Goal: Information Seeking & Learning: Find specific fact

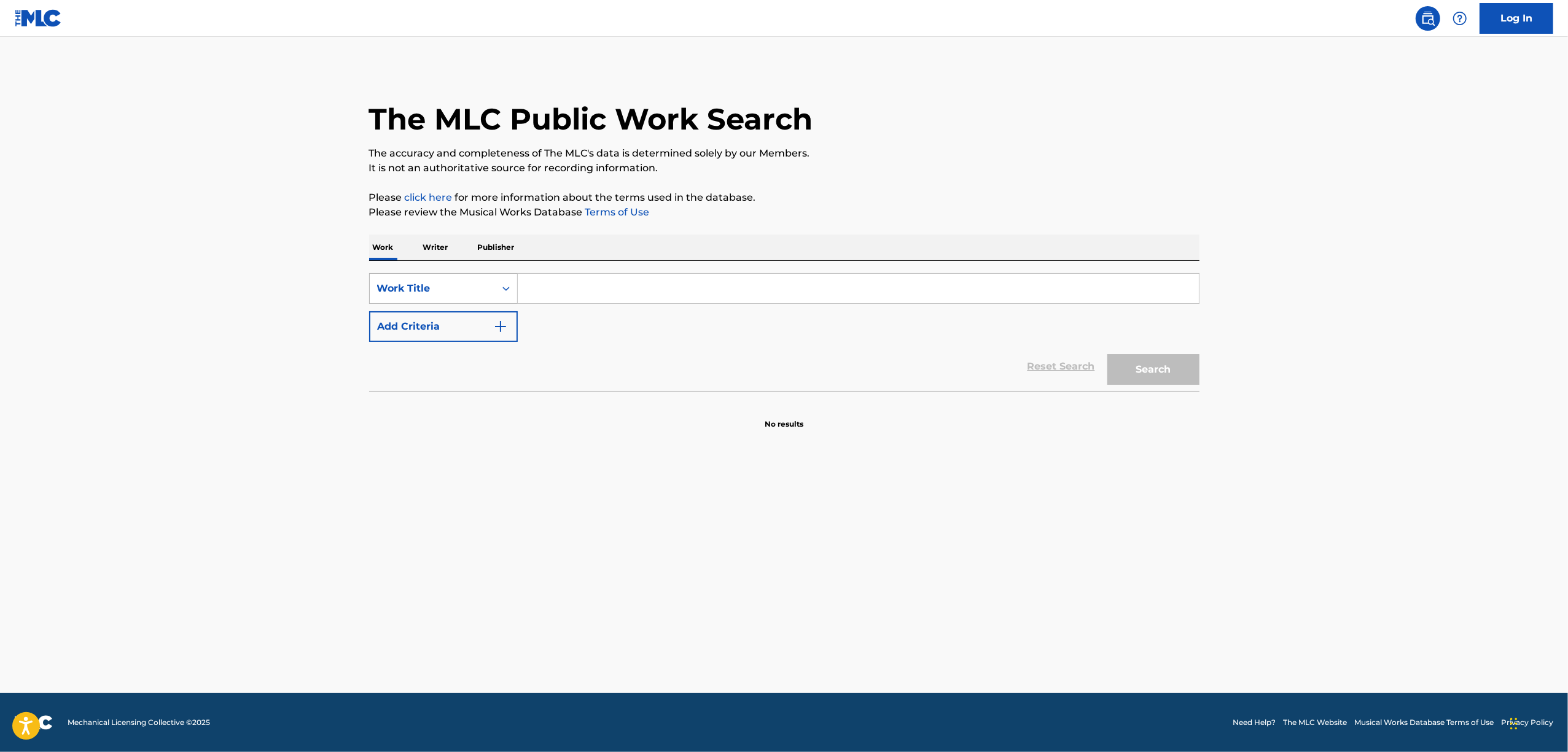
click at [511, 288] on icon "Search Form" at bounding box center [506, 289] width 12 height 12
click at [526, 290] on input "Search Form" at bounding box center [858, 288] width 681 height 30
paste input "YUNOKAWA HIROMI"
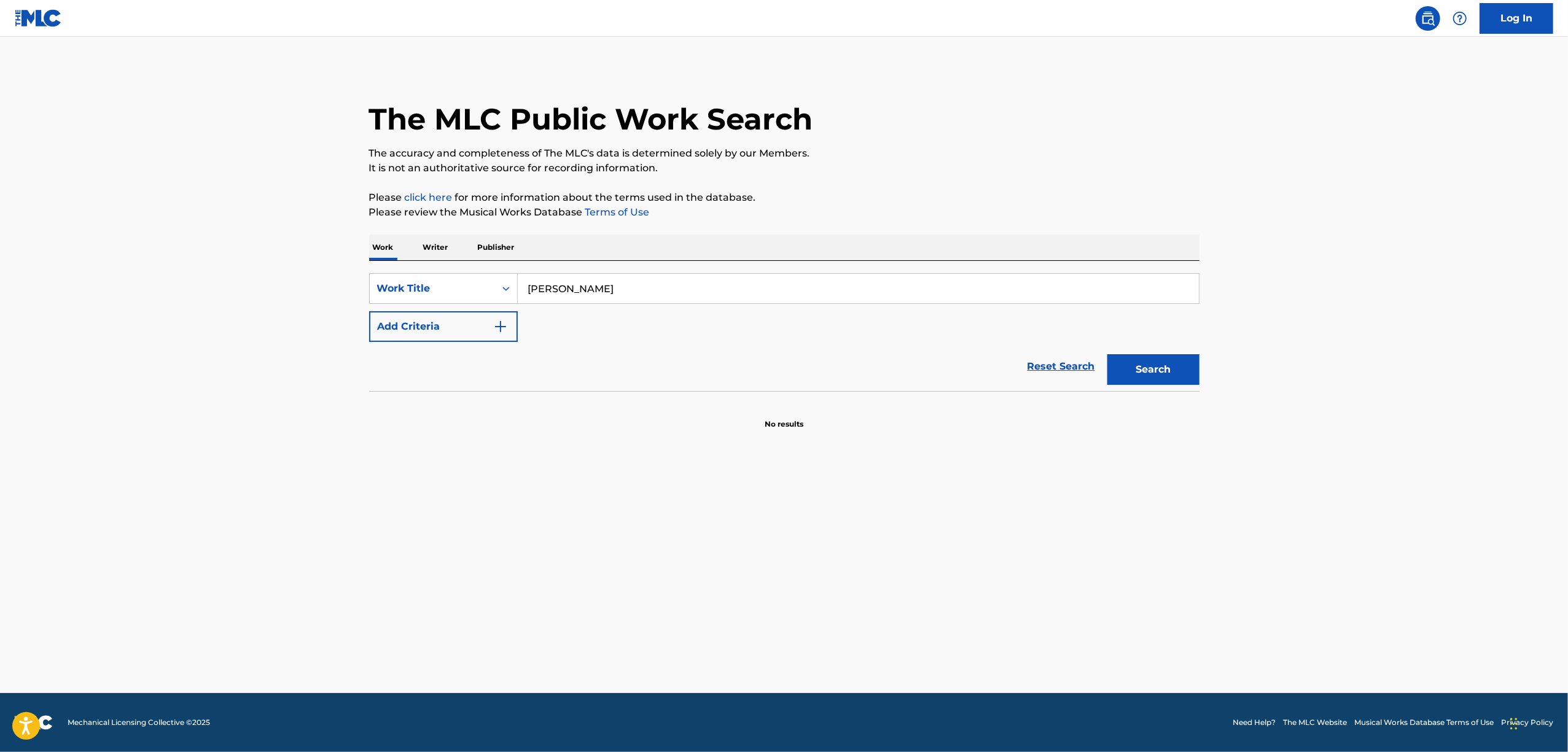
type input "YUNOKAWA HIROMI"
click at [433, 238] on p "Writer" at bounding box center [435, 248] width 32 height 26
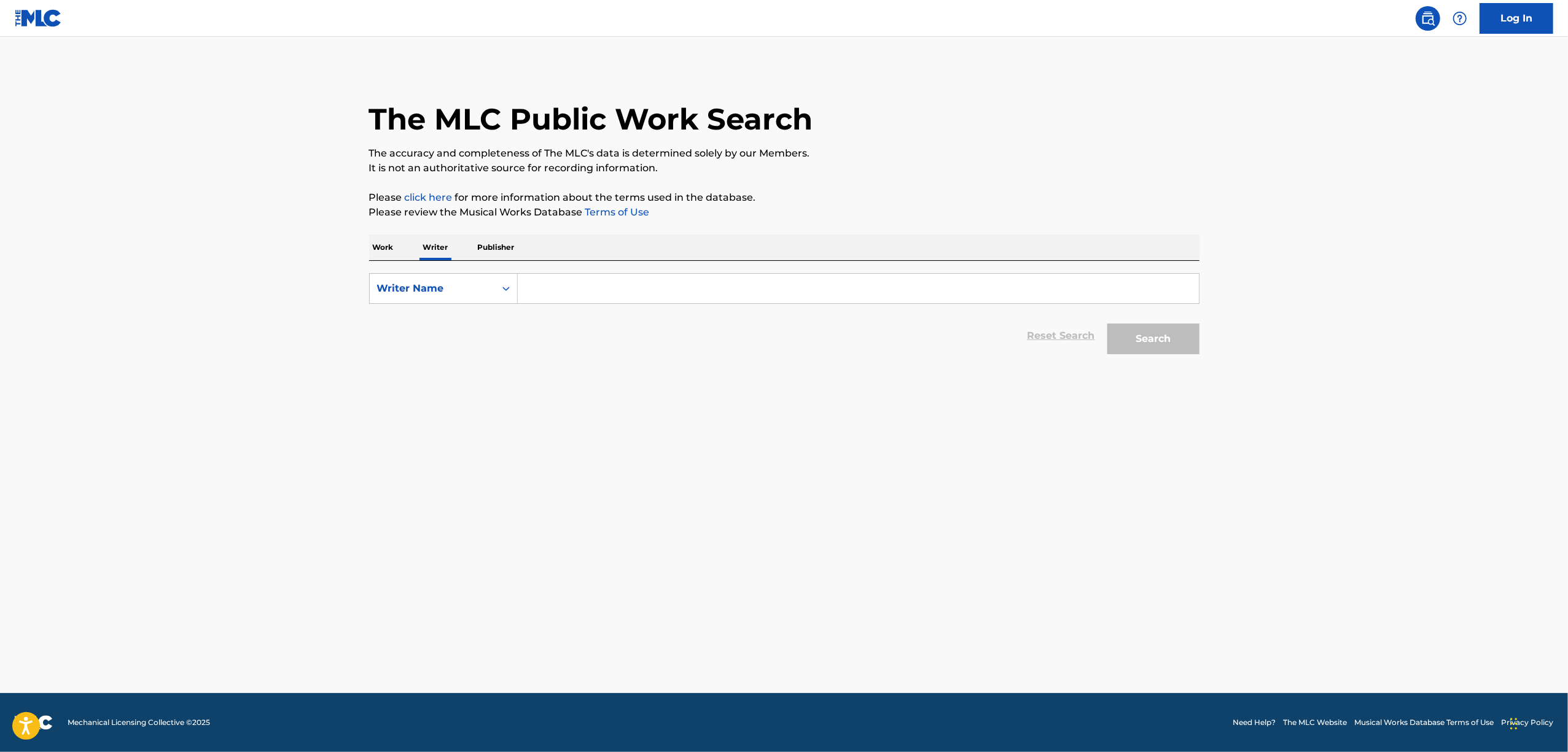
drag, startPoint x: 450, startPoint y: 253, endPoint x: 559, endPoint y: 283, distance: 113.1
click at [559, 283] on input "Search Form" at bounding box center [858, 288] width 681 height 30
paste input "YUNOKAWA HIROMI"
type input "YUNOKAWA HIROMI"
click at [1168, 344] on button "Search" at bounding box center [1153, 338] width 92 height 31
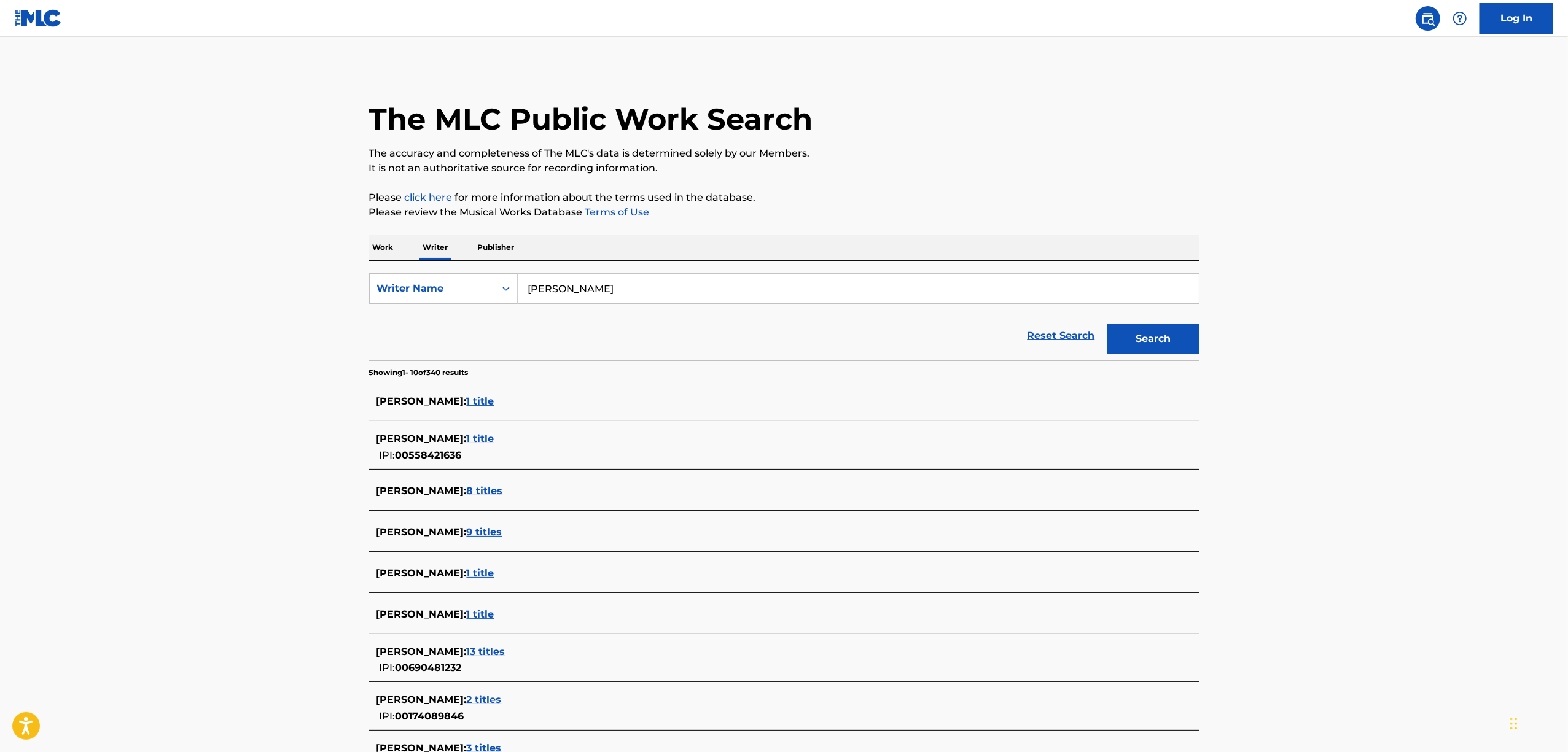
click at [492, 394] on div "HIROMI YUNOKAWA : 1 title" at bounding box center [768, 401] width 784 height 14
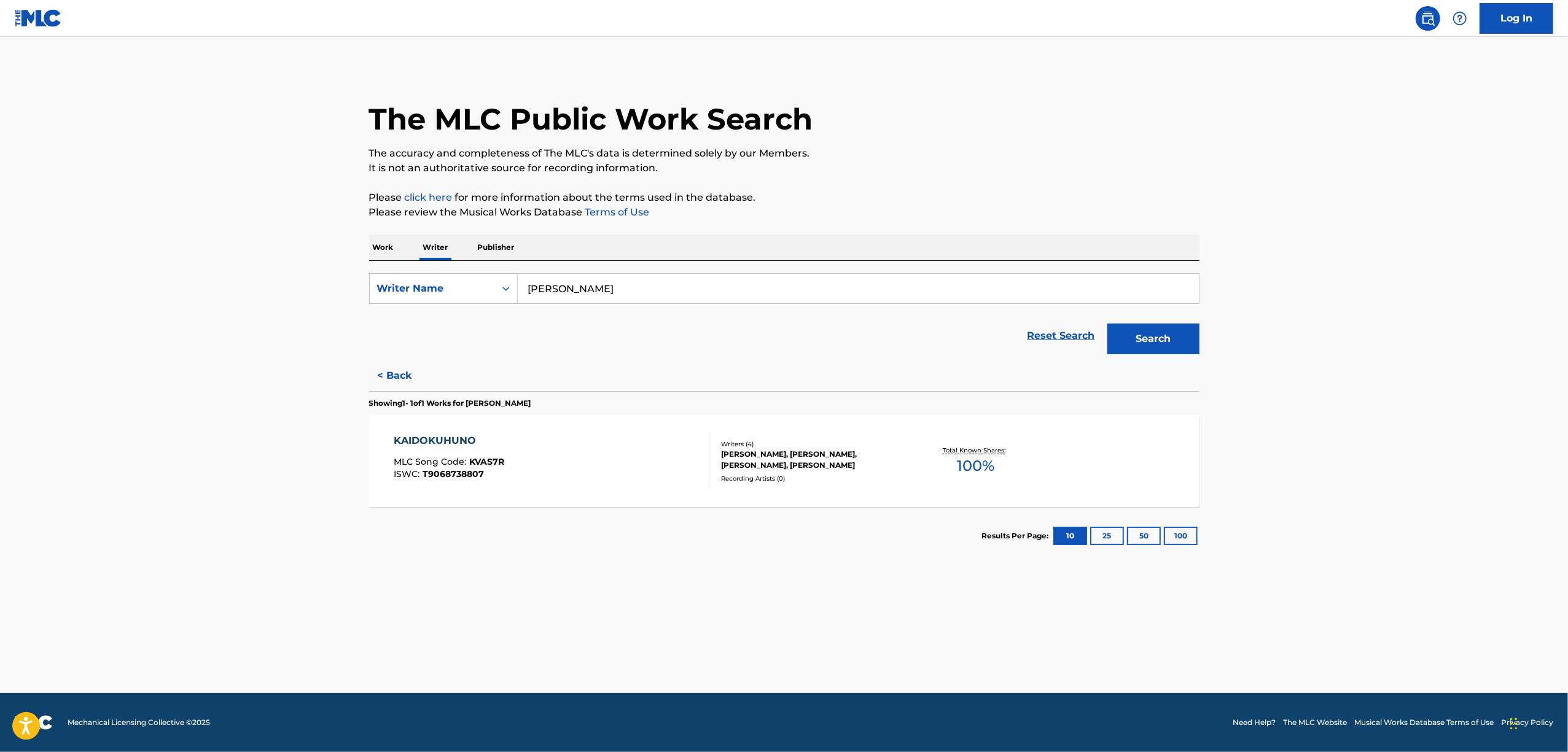
click at [417, 440] on div "KAIDOKUHUNO" at bounding box center [448, 440] width 111 height 14
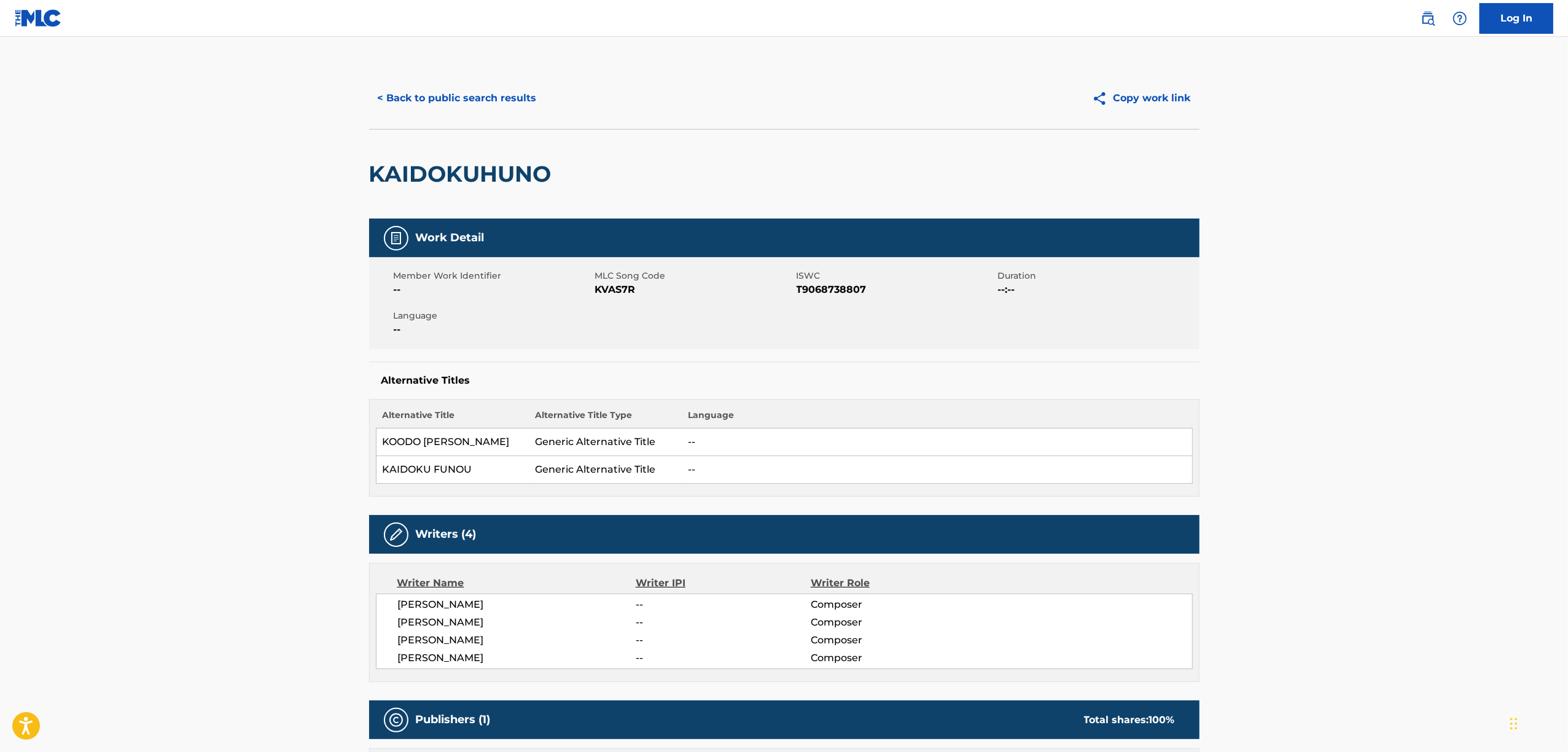
click at [828, 285] on span "T9068738807" at bounding box center [895, 290] width 198 height 14
copy span "T9068738807"
drag, startPoint x: 568, startPoint y: 172, endPoint x: 350, endPoint y: 178, distance: 218.1
click at [350, 178] on main "< Back to public search results Copy work link KAIDOKUHUNO Work Detail Member W…" at bounding box center [784, 595] width 1568 height 1116
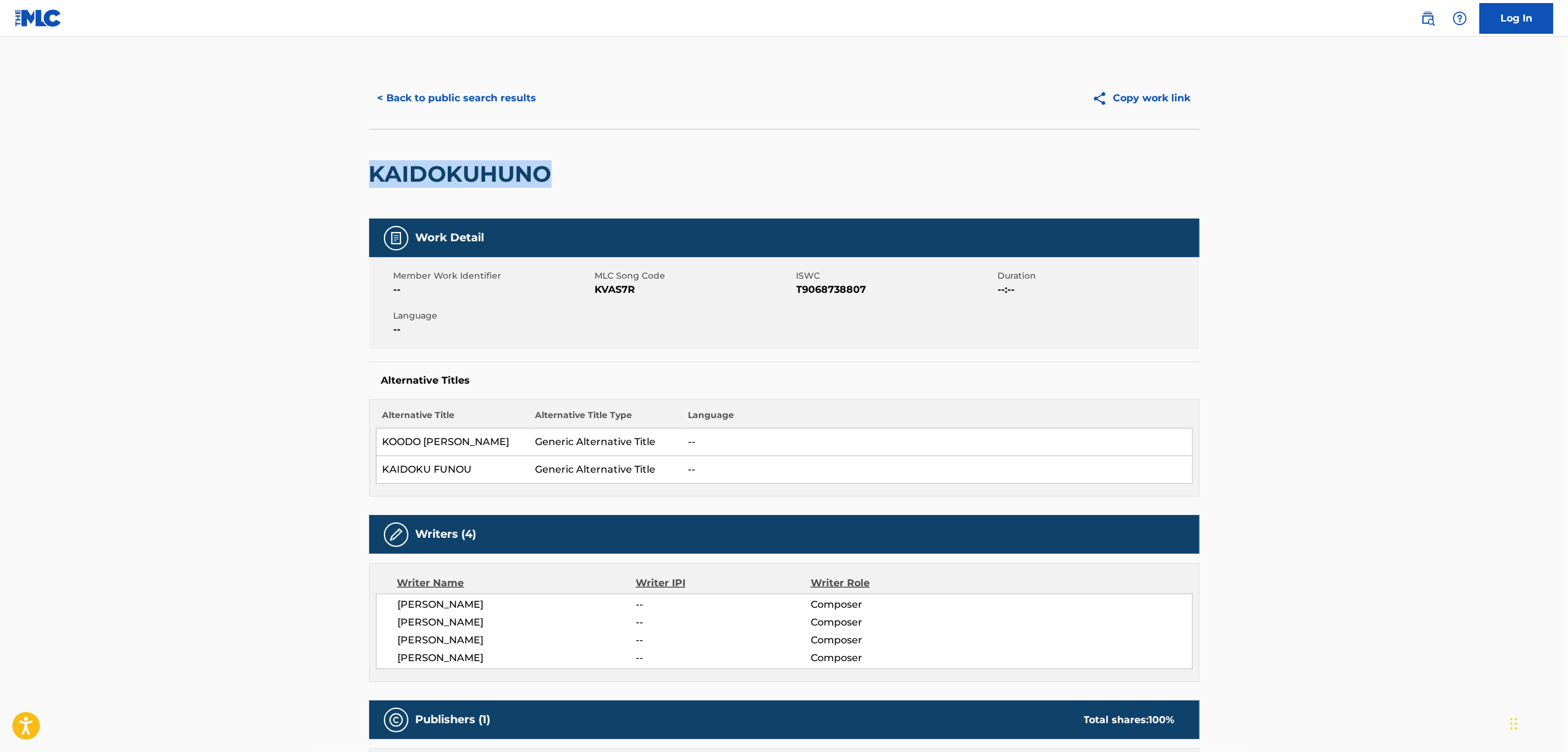
copy h2 "KAIDOKUHUNO"
click at [485, 90] on button "< Back to public search results" at bounding box center [457, 98] width 176 height 31
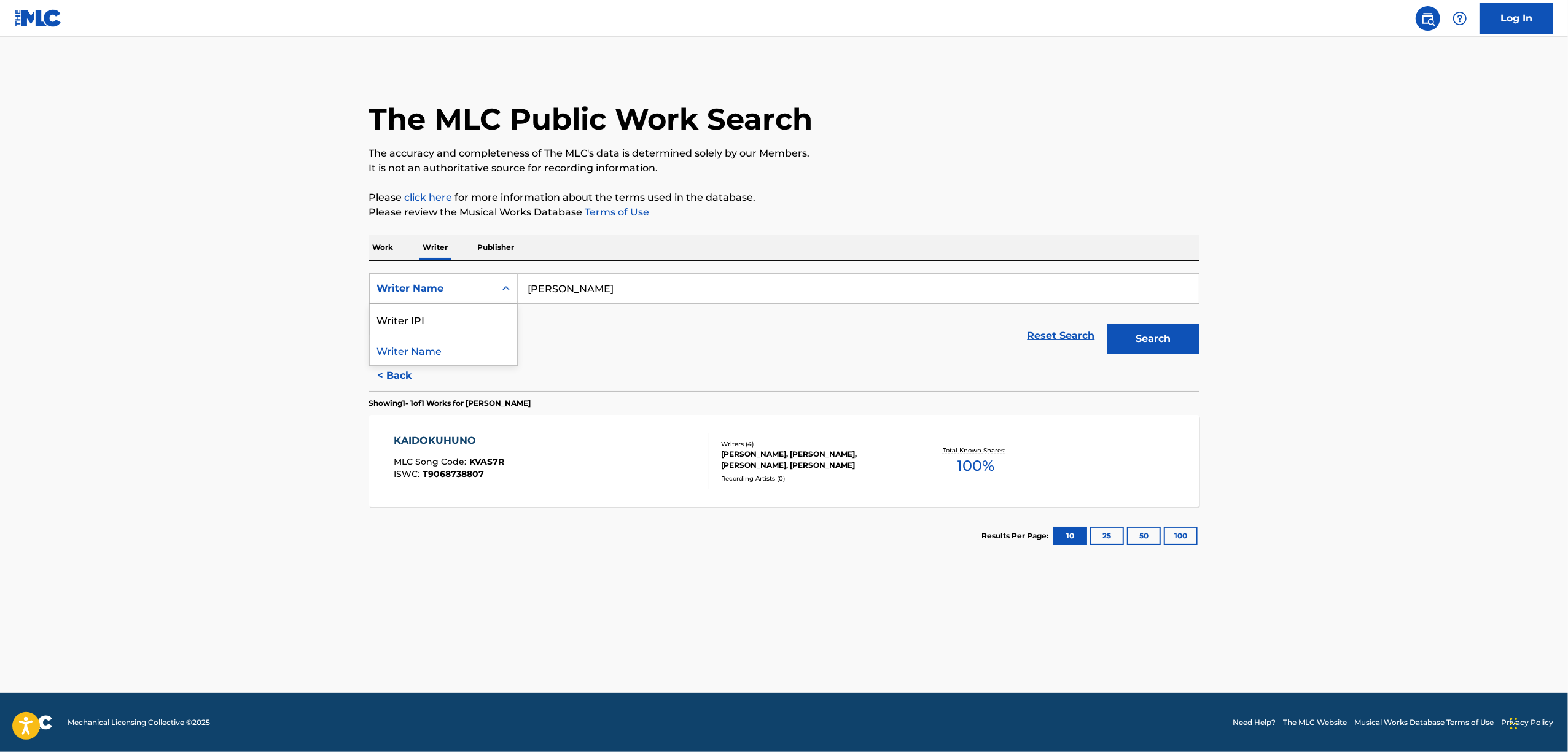
click at [504, 288] on icon "Search Form" at bounding box center [506, 288] width 8 height 4
click at [384, 251] on p "Work" at bounding box center [383, 248] width 28 height 26
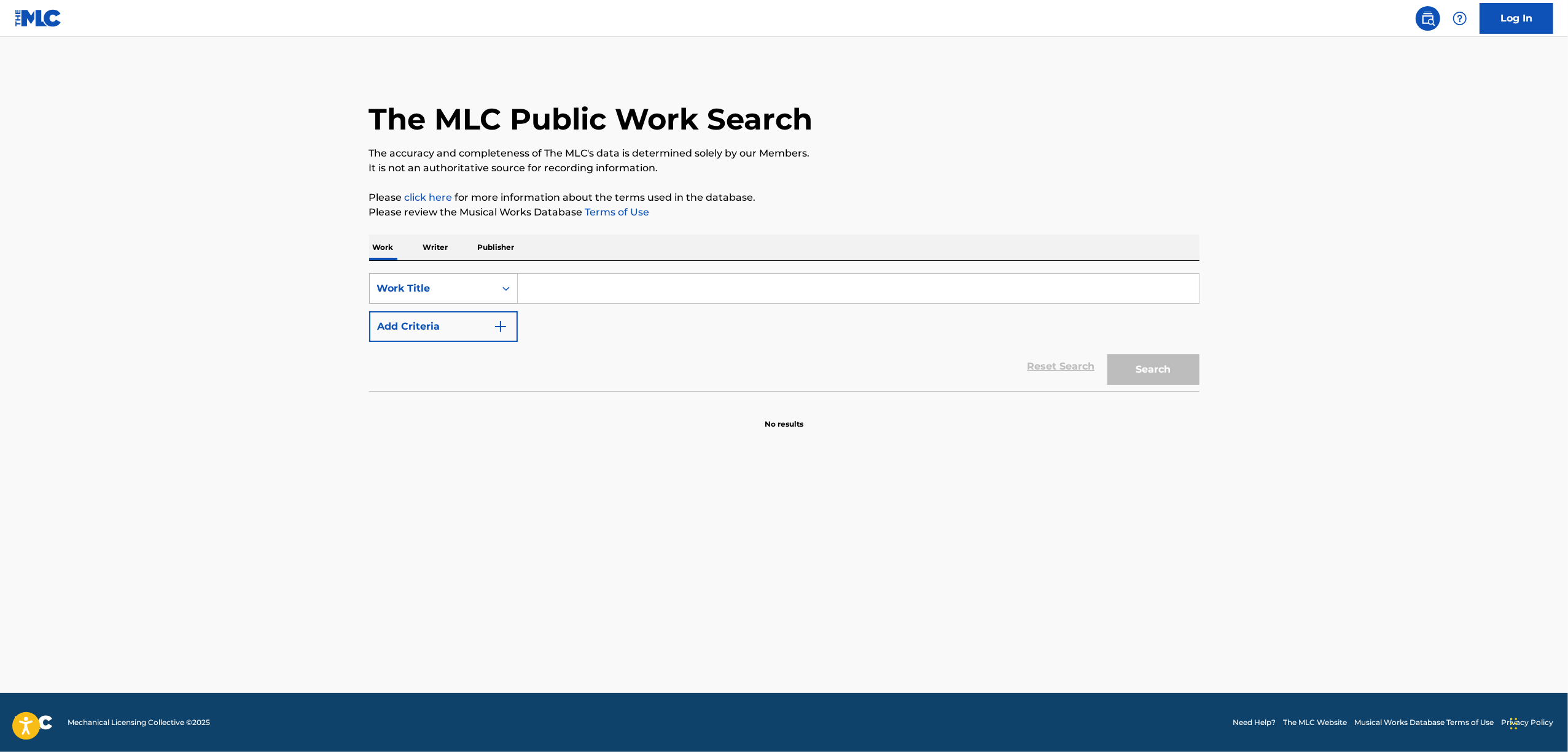
drag, startPoint x: 514, startPoint y: 283, endPoint x: 509, endPoint y: 293, distance: 11.2
click at [514, 283] on div "Search Form" at bounding box center [506, 288] width 22 height 22
drag, startPoint x: 430, startPoint y: 361, endPoint x: 498, endPoint y: 315, distance: 82.1
click at [430, 362] on div "ISWC" at bounding box center [443, 350] width 148 height 31
click at [538, 290] on input "Search Form" at bounding box center [858, 288] width 681 height 30
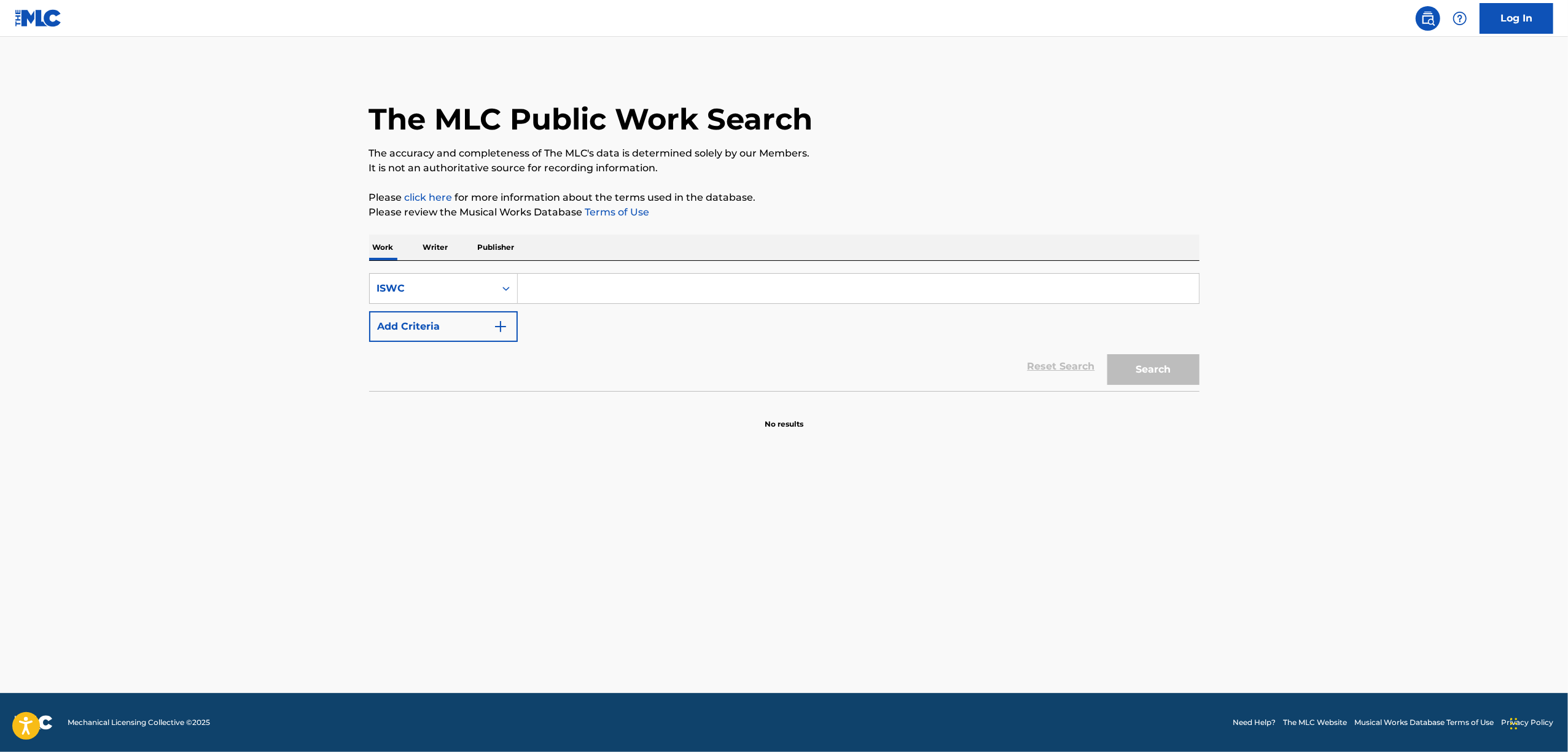
paste input "T9243765459"
type input "T9243765459"
click at [1130, 379] on button "Search" at bounding box center [1153, 369] width 92 height 31
drag, startPoint x: 610, startPoint y: 281, endPoint x: 450, endPoint y: 256, distance: 161.9
click at [440, 337] on div "SearchWithCriteria2ffdbc6c-0336-495a-92c4-3215b98bd5e3 ISWC T9243765459 Add Cri…" at bounding box center [785, 307] width 831 height 69
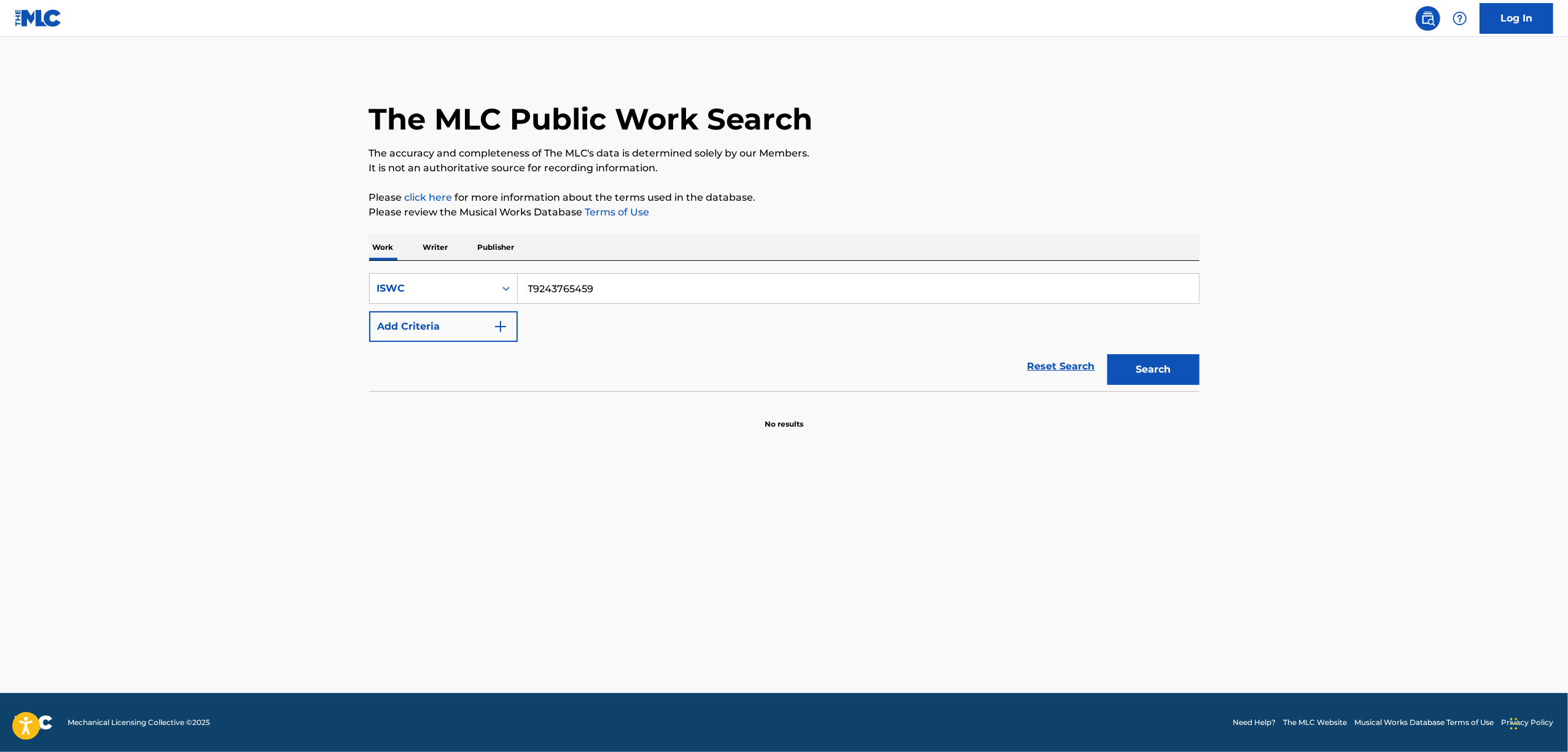
click at [446, 251] on p "Writer" at bounding box center [435, 248] width 32 height 26
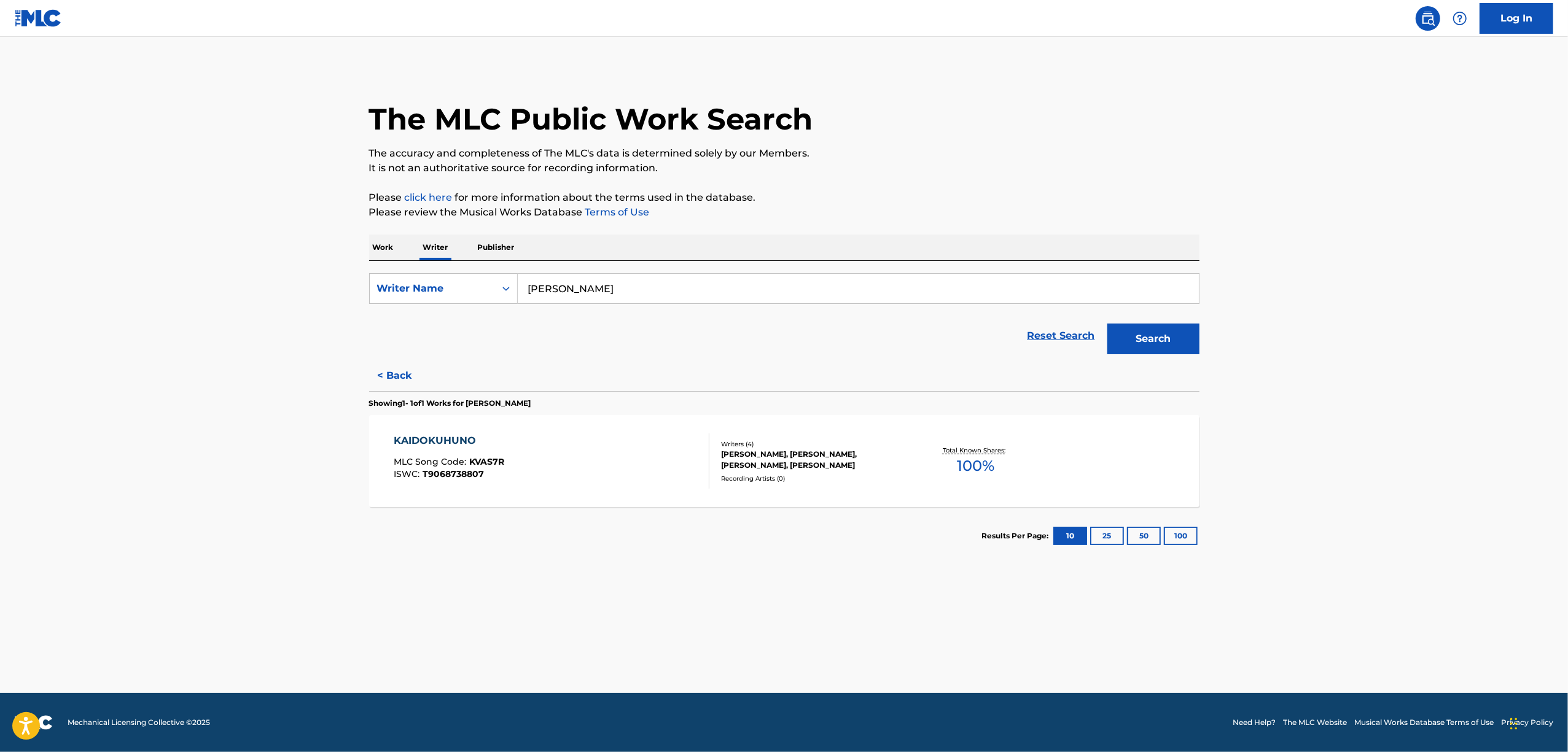
drag, startPoint x: 627, startPoint y: 281, endPoint x: 457, endPoint y: 316, distance: 173.6
click at [457, 316] on form "SearchWithCriteria46a0371a-b558-497d-9cfb-66dc0c511453 Writer Name YUNOKAWA HIR…" at bounding box center [785, 316] width 831 height 87
drag, startPoint x: 581, startPoint y: 307, endPoint x: 440, endPoint y: 346, distance: 146.3
click at [443, 345] on form "SearchWithCriteria46a0371a-b558-497d-9cfb-66dc0c511453 Writer Name YUNOKAWA HIR…" at bounding box center [785, 316] width 831 height 87
paste input "KOGA MASATO"
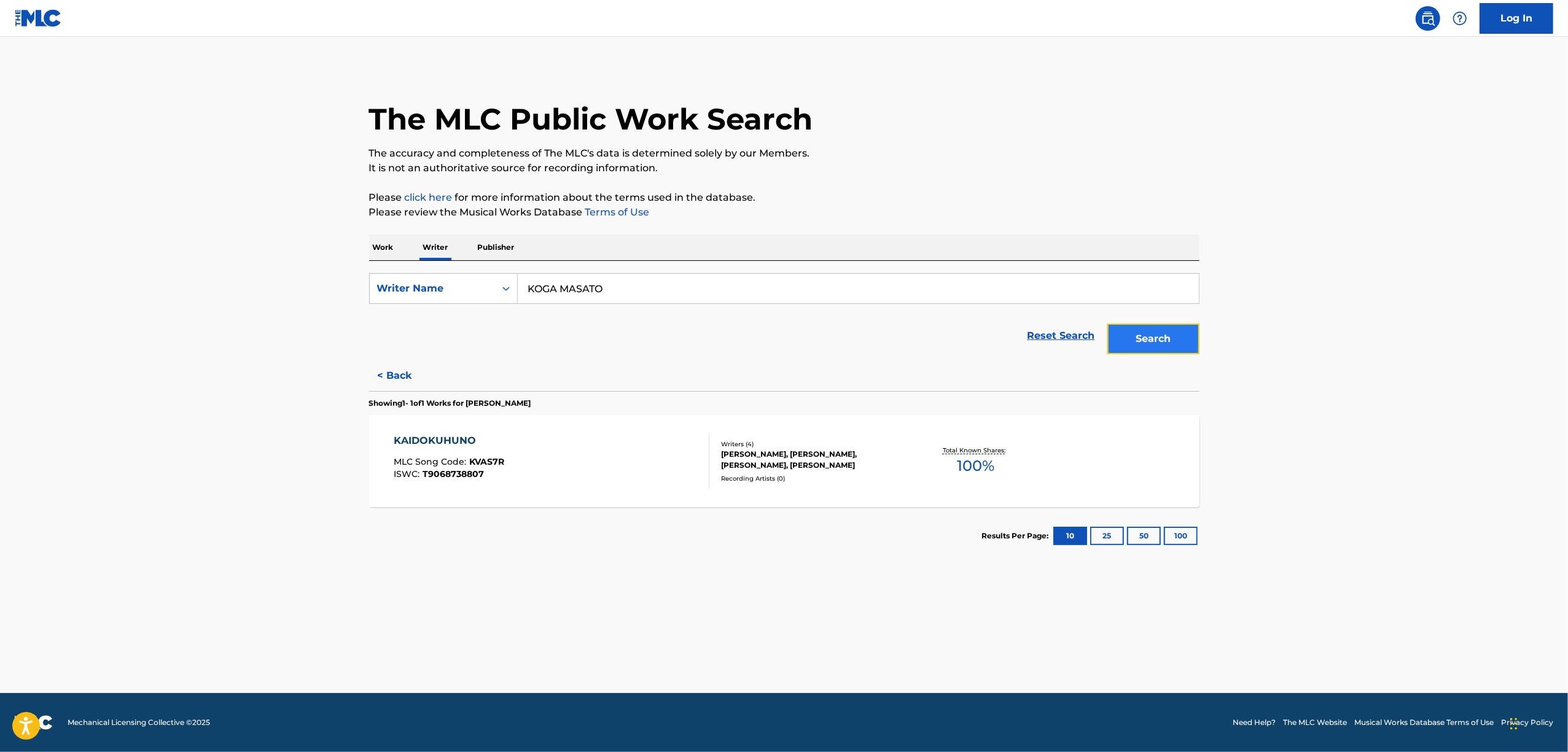
click at [1168, 335] on button "Search" at bounding box center [1153, 338] width 92 height 31
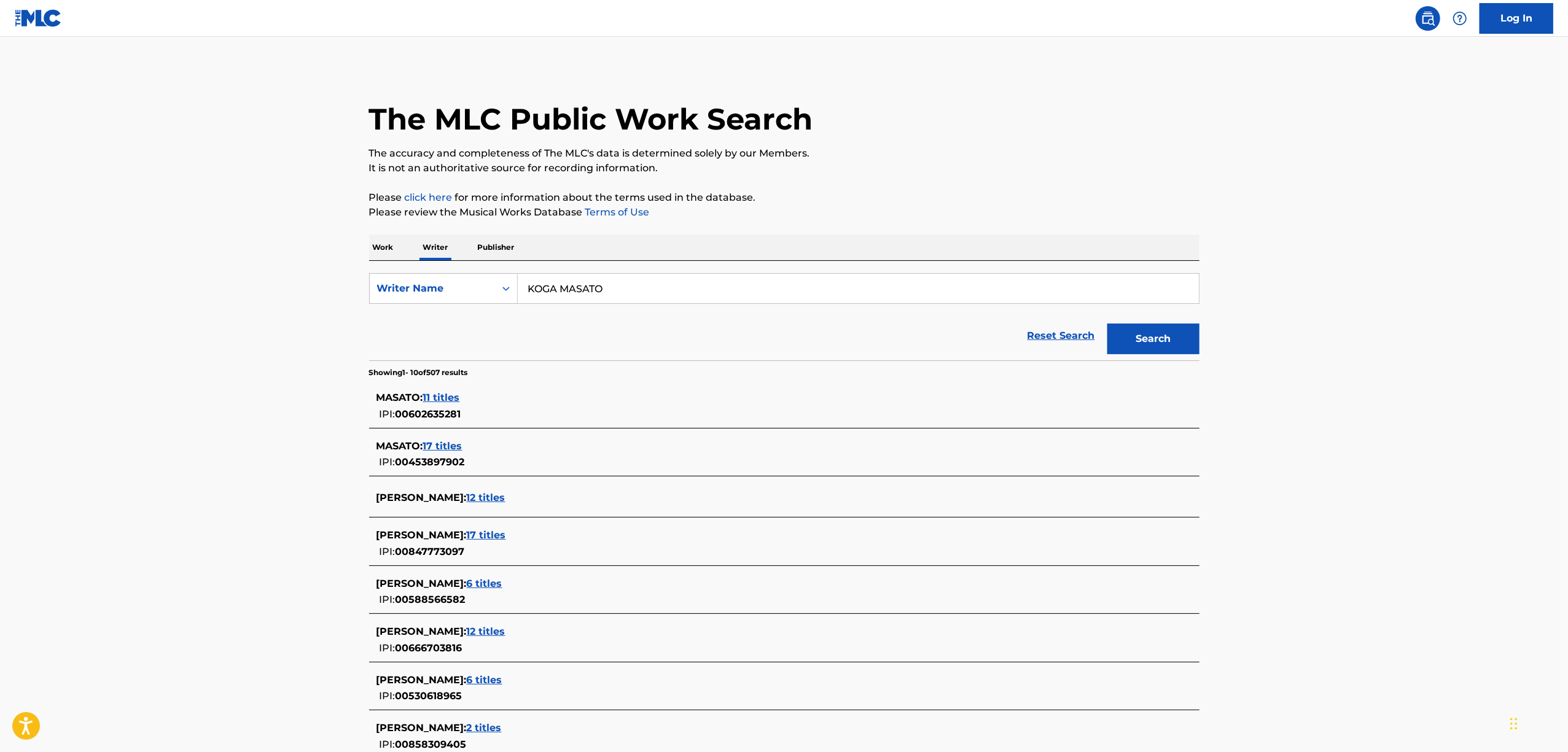
drag, startPoint x: 447, startPoint y: 312, endPoint x: 376, endPoint y: 322, distance: 71.7
click at [376, 322] on form "SearchWithCriteria46a0371a-b558-497d-9cfb-66dc0c511453 Writer Name KOGA MASATO …" at bounding box center [785, 316] width 831 height 87
paste input "enichirou Isoda"
type input "Kenichirou Isoda"
click at [1170, 337] on button "Search" at bounding box center [1153, 338] width 92 height 31
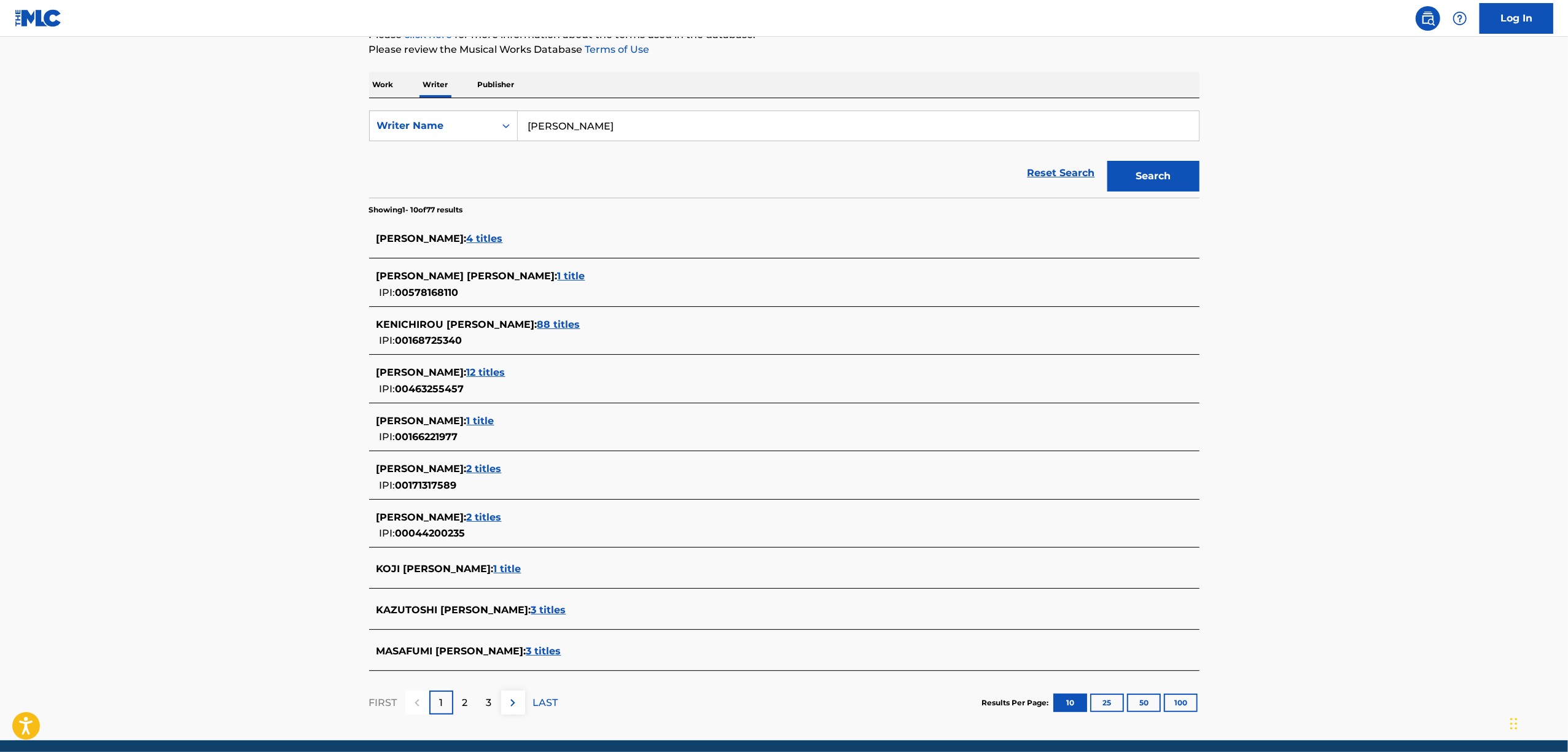
scroll to position [163, 0]
click at [538, 324] on span "88 titles" at bounding box center [559, 323] width 43 height 12
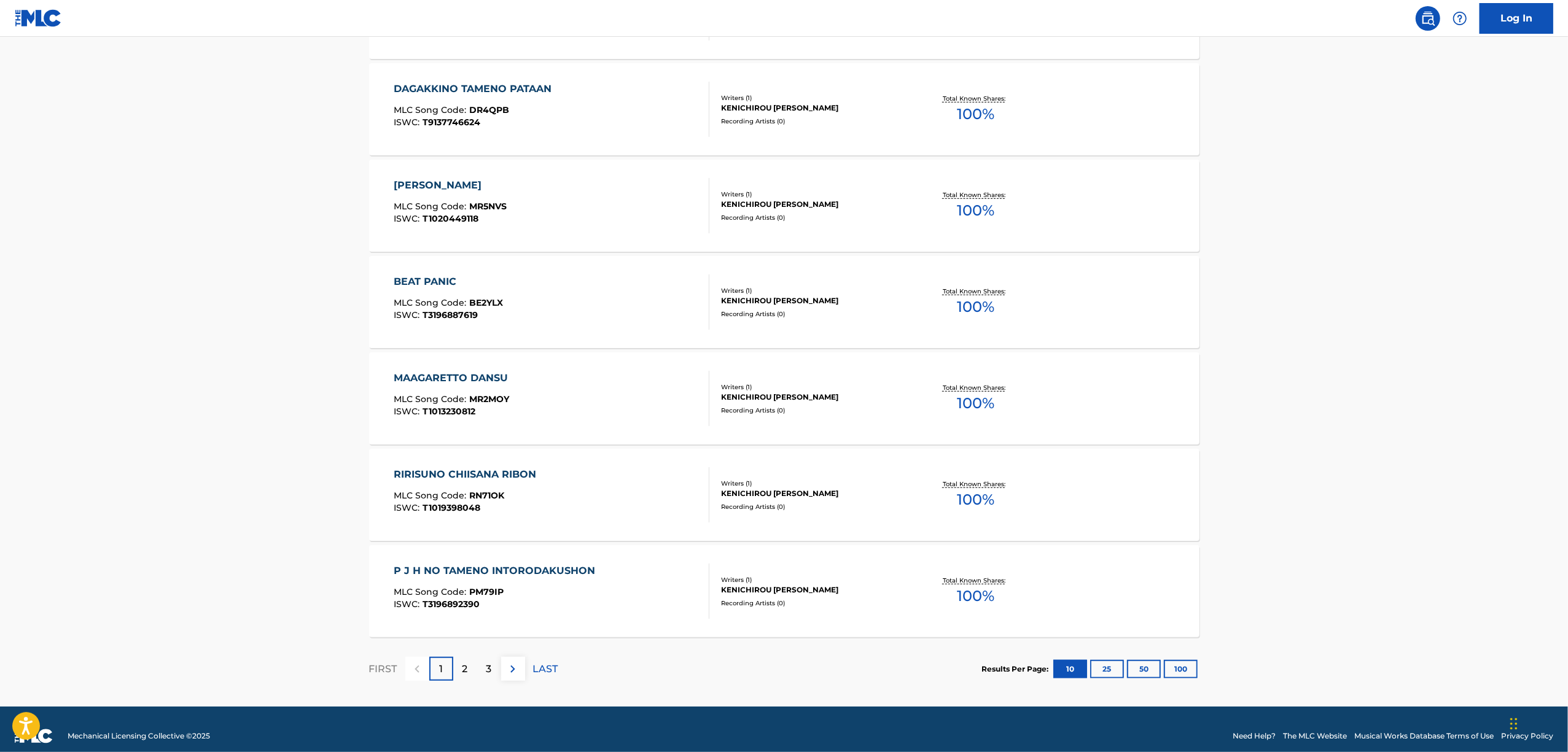
scroll to position [751, 0]
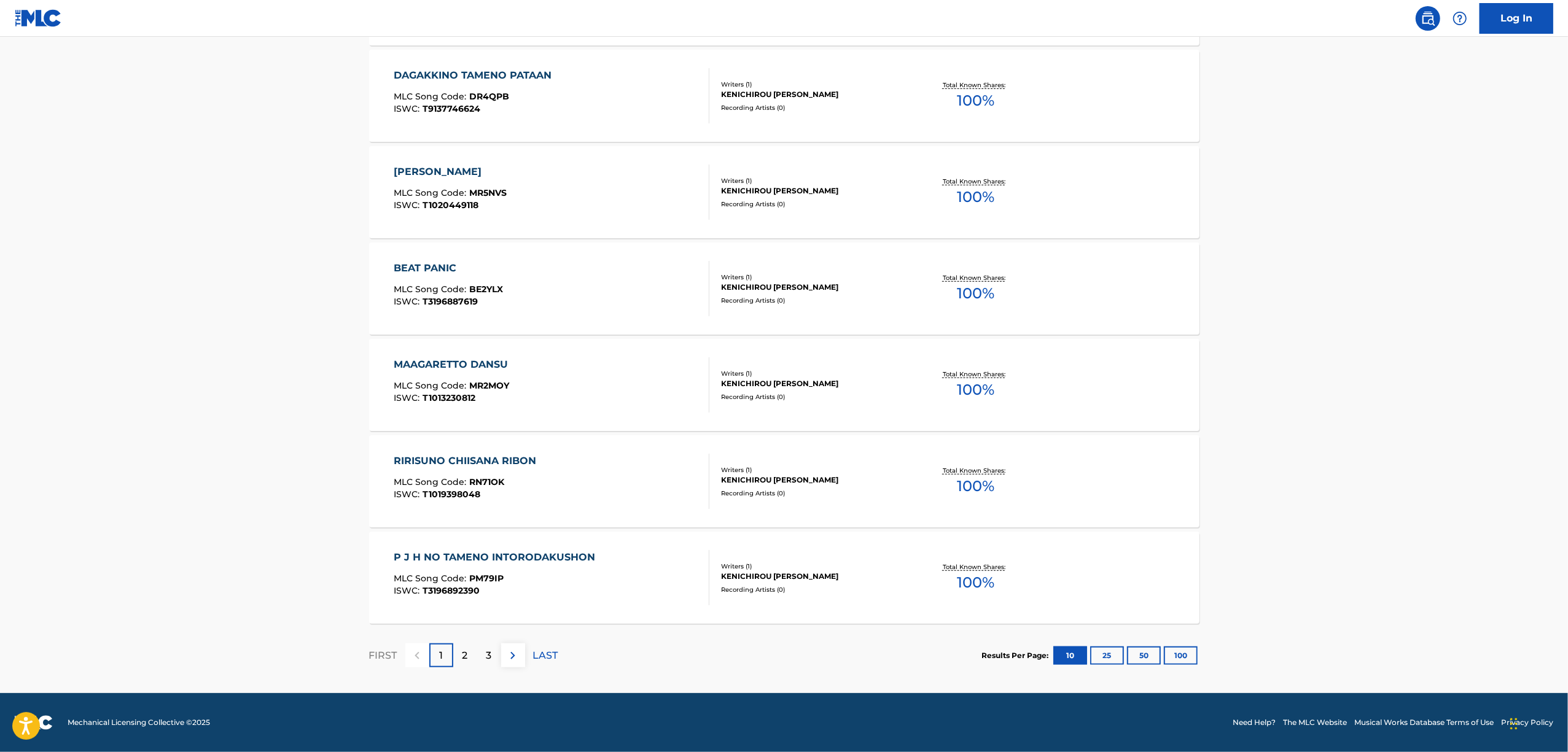
click at [1204, 649] on div "The MLC Public Work Search The accuracy and completeness of The MLC's data is d…" at bounding box center [784, 1] width 860 height 1370
click at [1172, 661] on button "100" at bounding box center [1180, 655] width 34 height 19
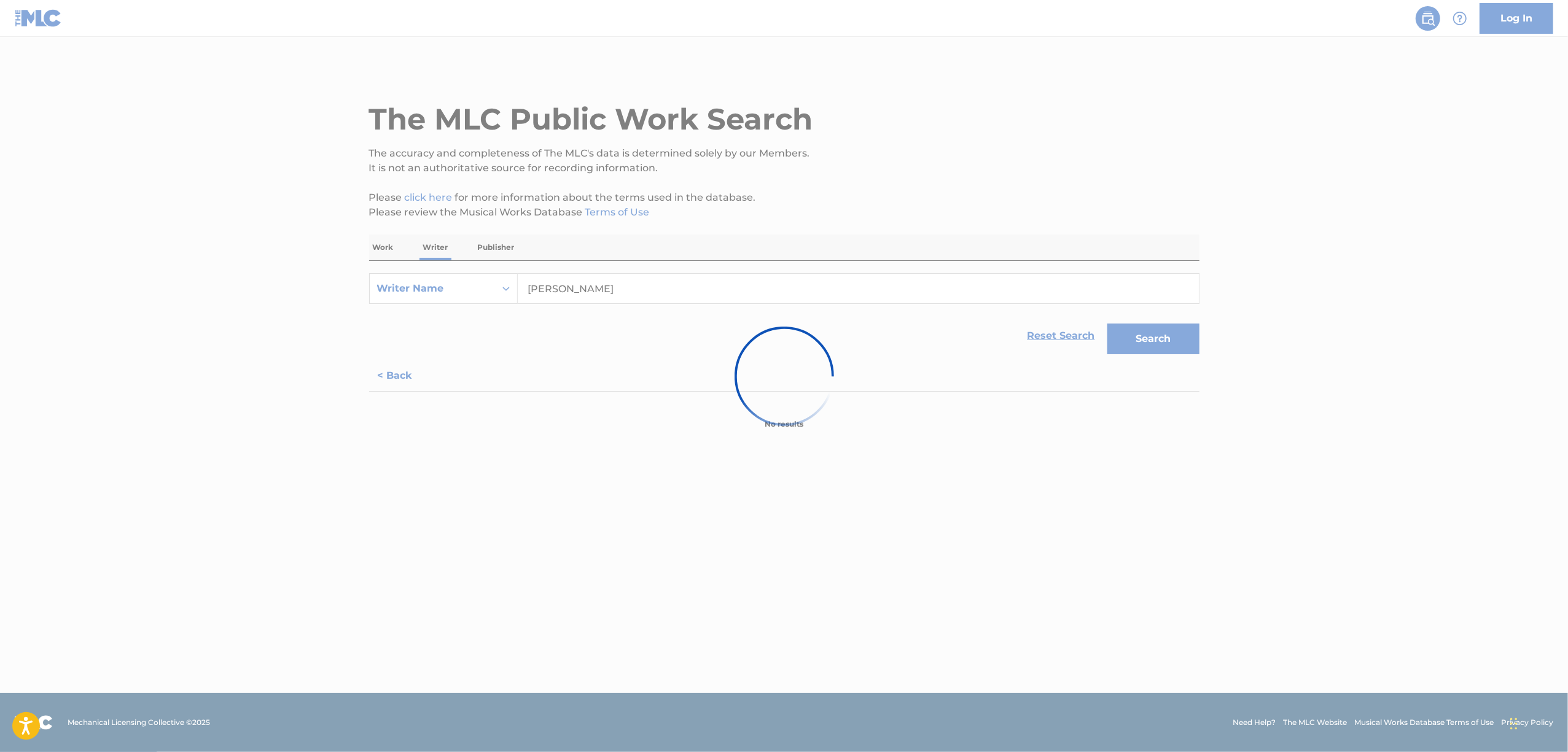
scroll to position [0, 0]
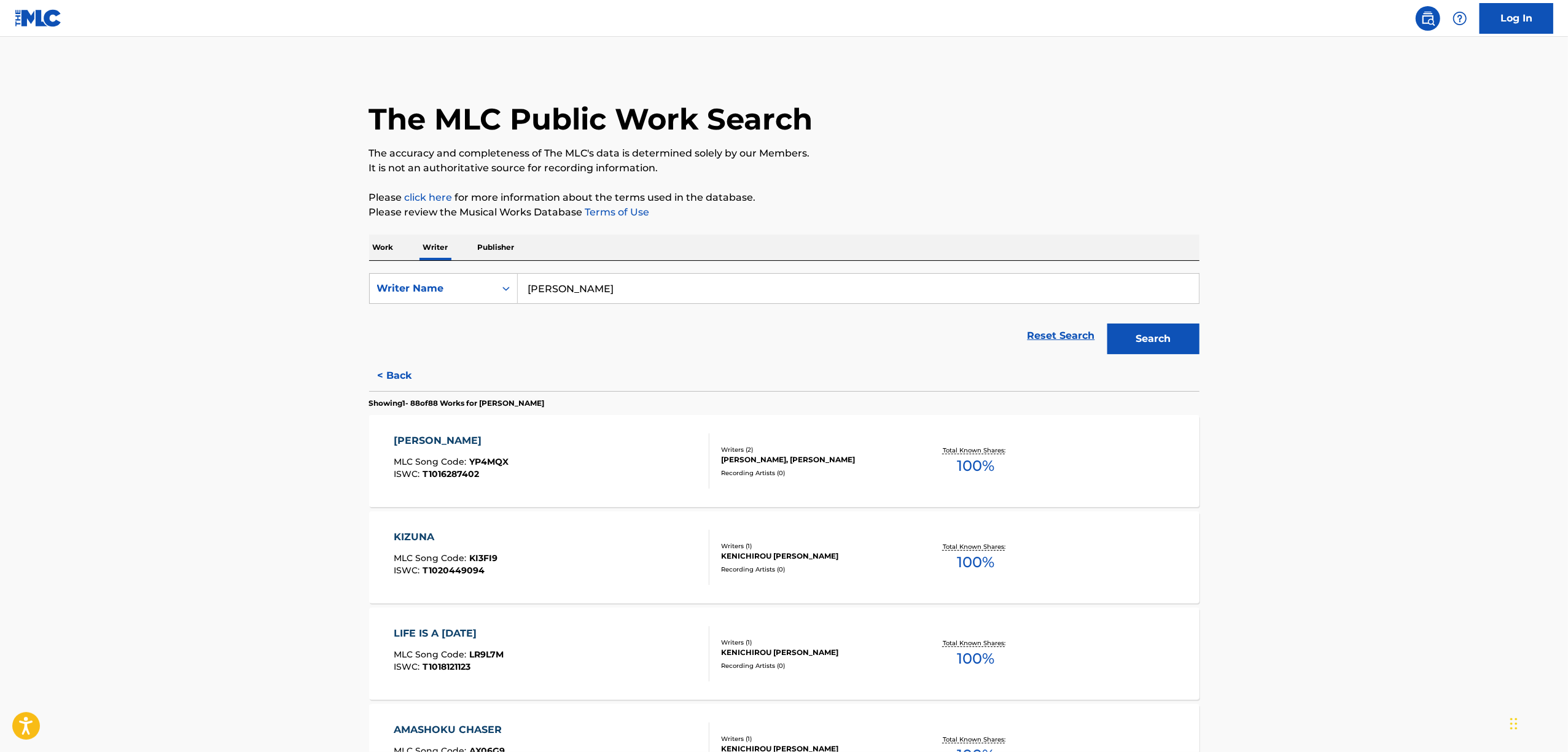
click at [382, 249] on p "Work" at bounding box center [383, 248] width 28 height 26
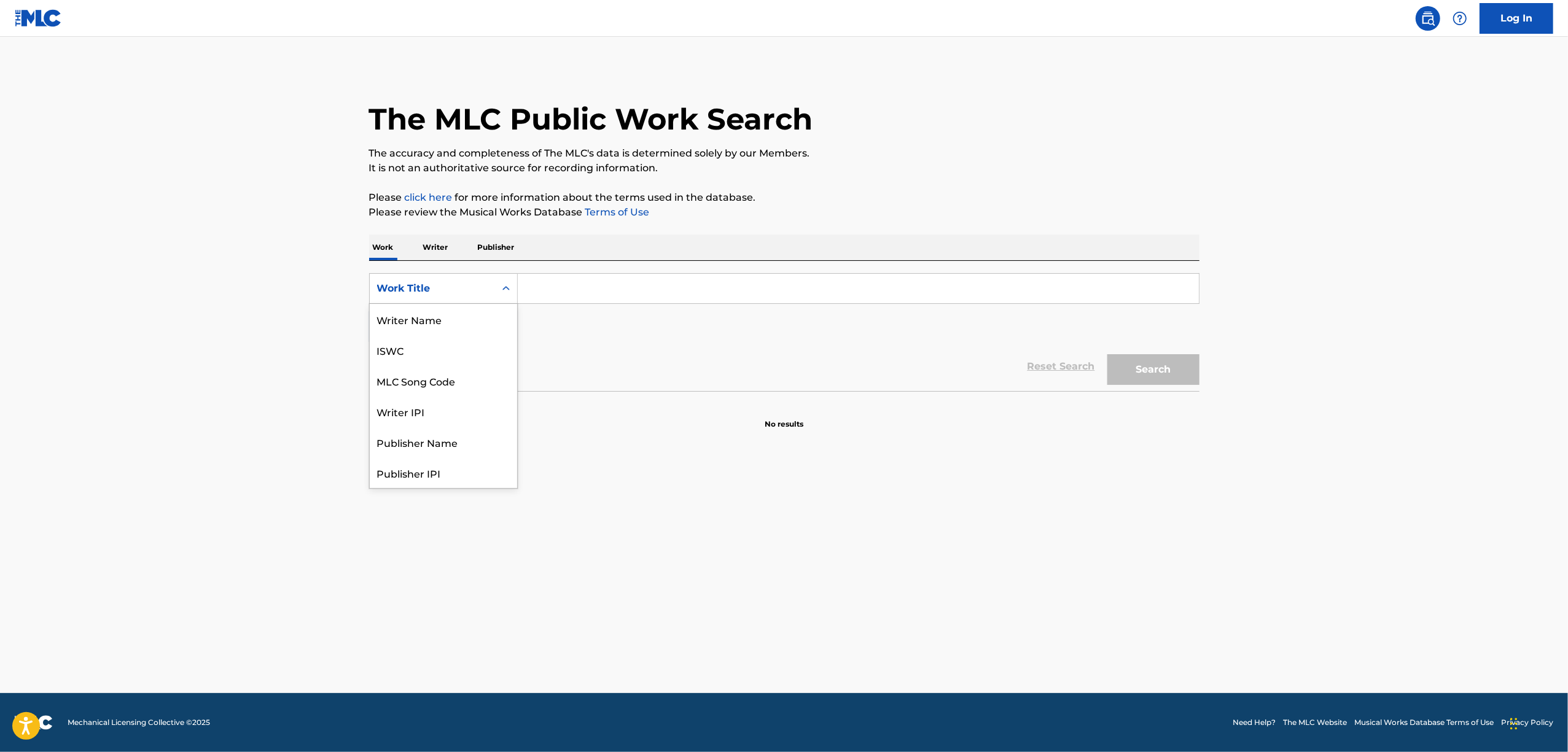
click at [511, 290] on div "Search Form" at bounding box center [506, 288] width 22 height 22
click at [422, 344] on div "ISWC" at bounding box center [443, 350] width 148 height 31
drag, startPoint x: 498, startPoint y: 308, endPoint x: 544, endPoint y: 294, distance: 48.1
click at [544, 294] on input "Search Form" at bounding box center [858, 288] width 681 height 30
paste input "T9243899298"
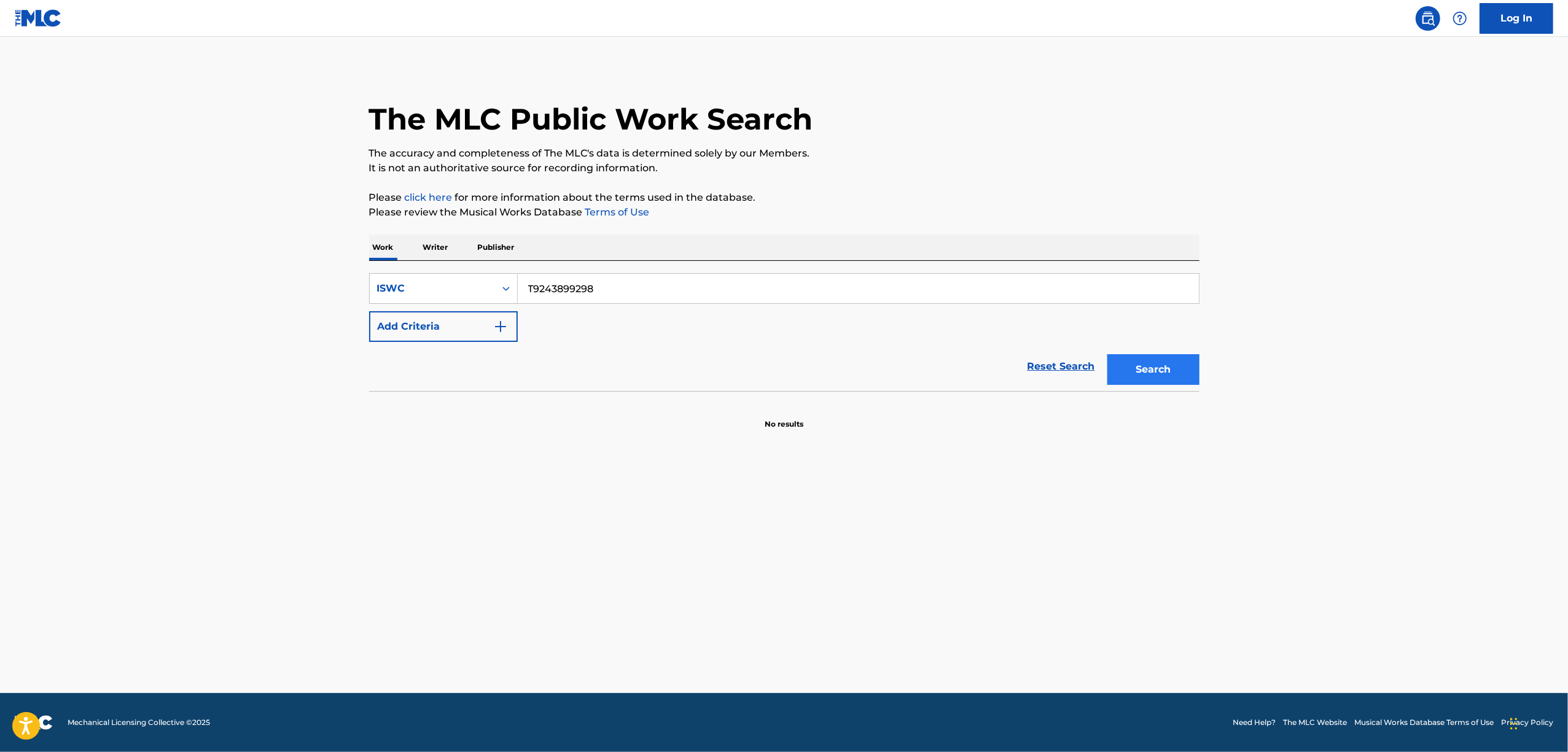
type input "T9243899298"
click at [1186, 364] on button "Search" at bounding box center [1153, 369] width 92 height 31
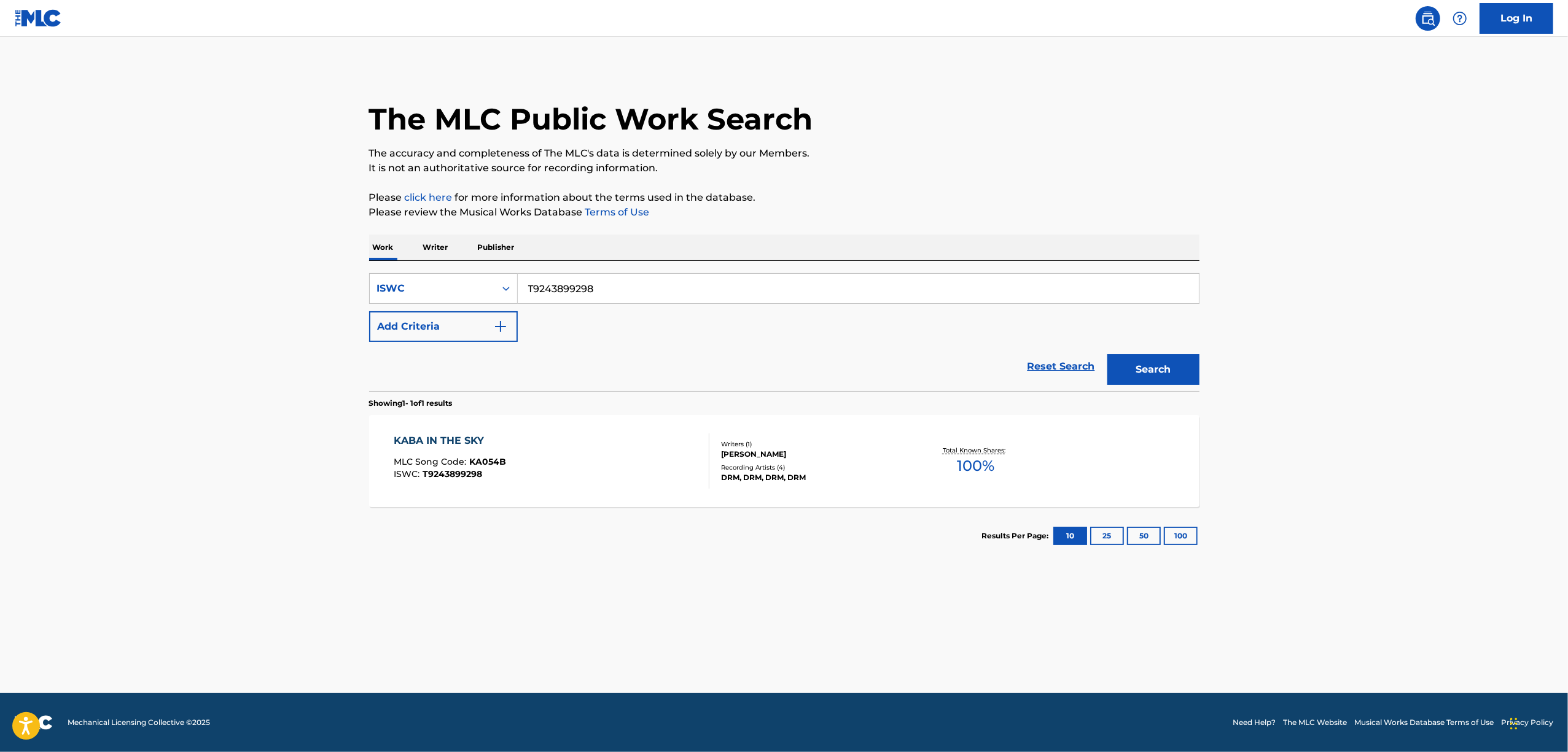
click at [443, 440] on div "KABA IN THE SKY" at bounding box center [450, 440] width 113 height 14
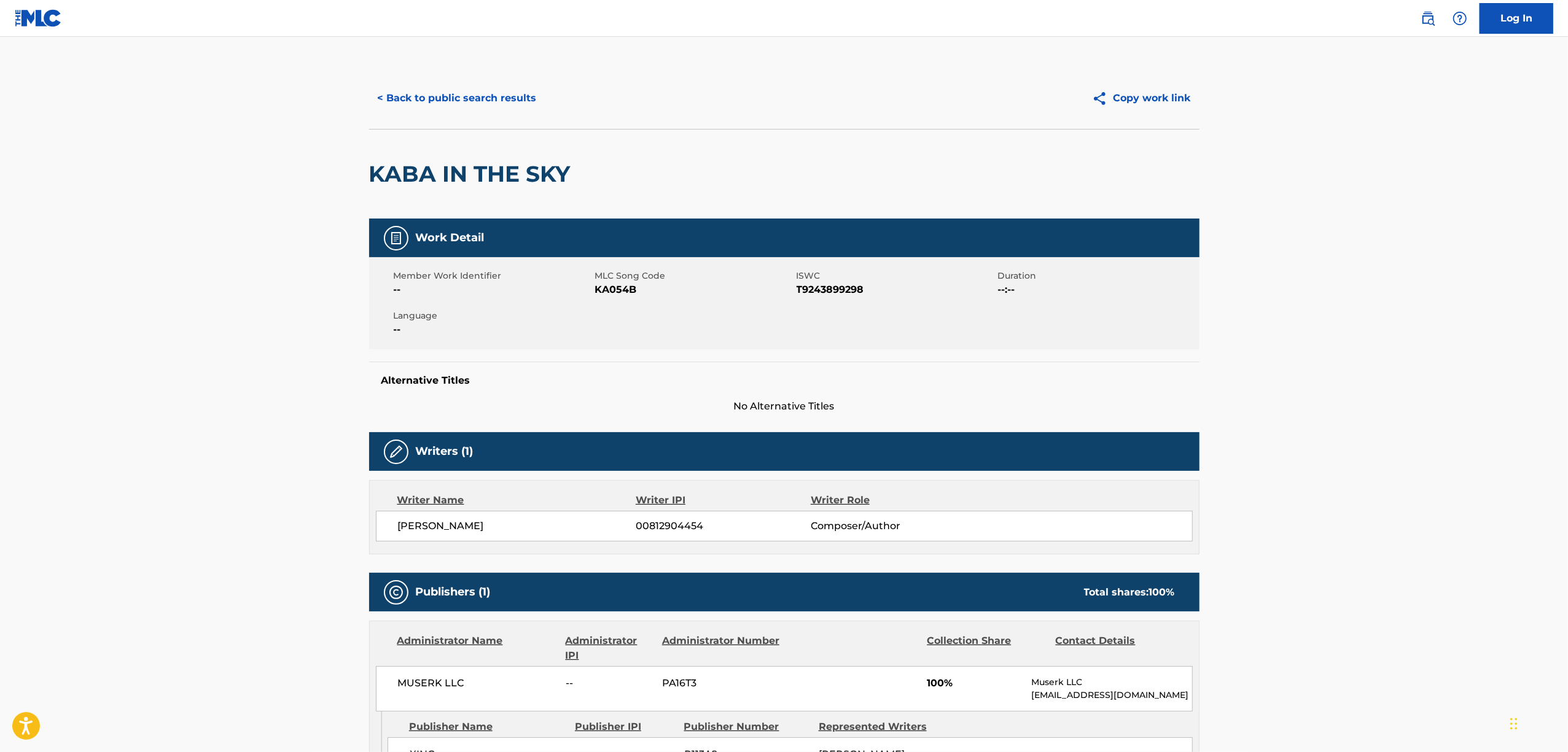
drag, startPoint x: 506, startPoint y: 529, endPoint x: 399, endPoint y: 540, distance: 107.6
click at [399, 540] on div "KENJI KAMIMURA 00812904454 Composer/Author" at bounding box center [785, 526] width 817 height 31
copy span "KENJI KAMIMURA"
click at [612, 288] on span "KA054B" at bounding box center [694, 290] width 198 height 14
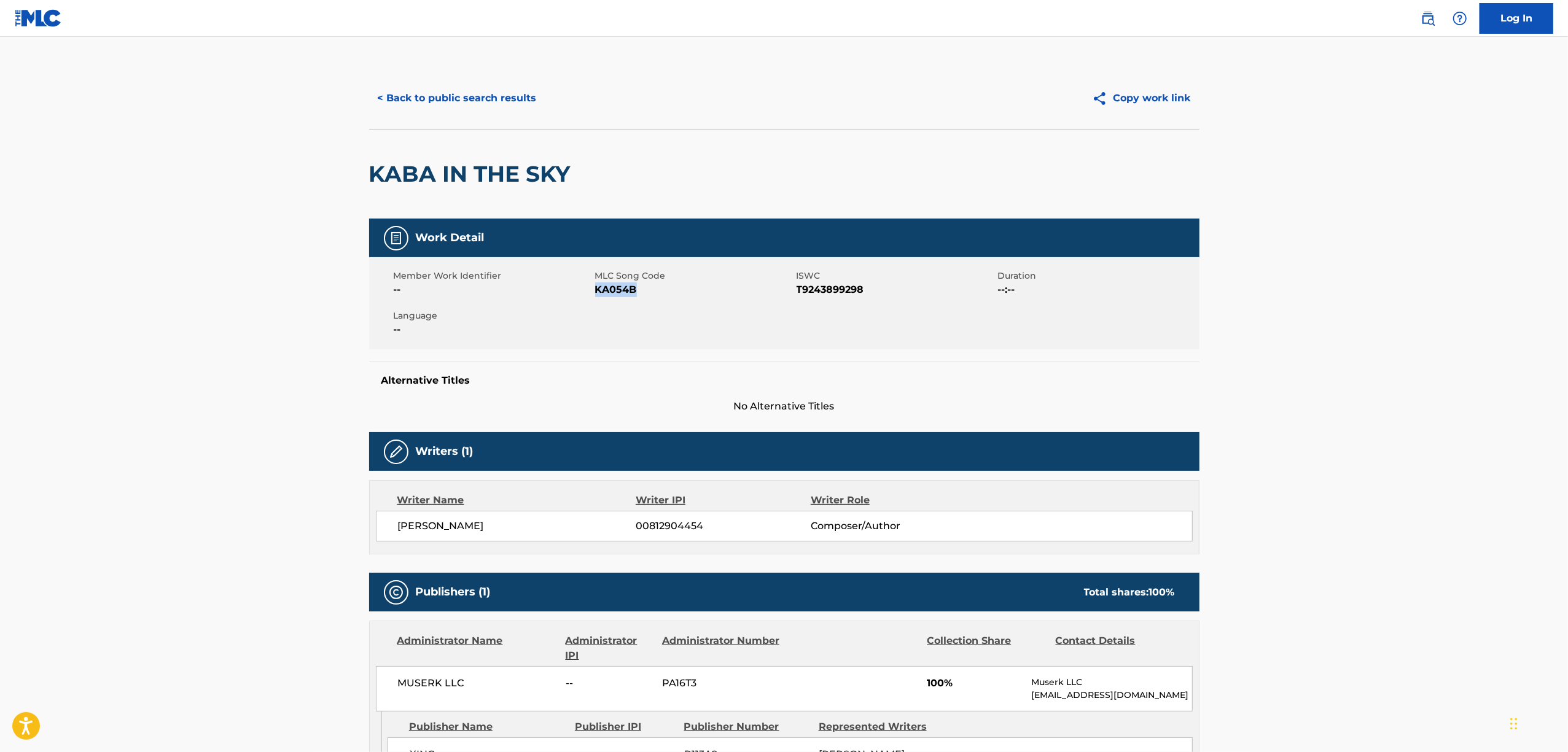
copy span "KA054B"
click at [452, 92] on button "< Back to public search results" at bounding box center [457, 98] width 176 height 31
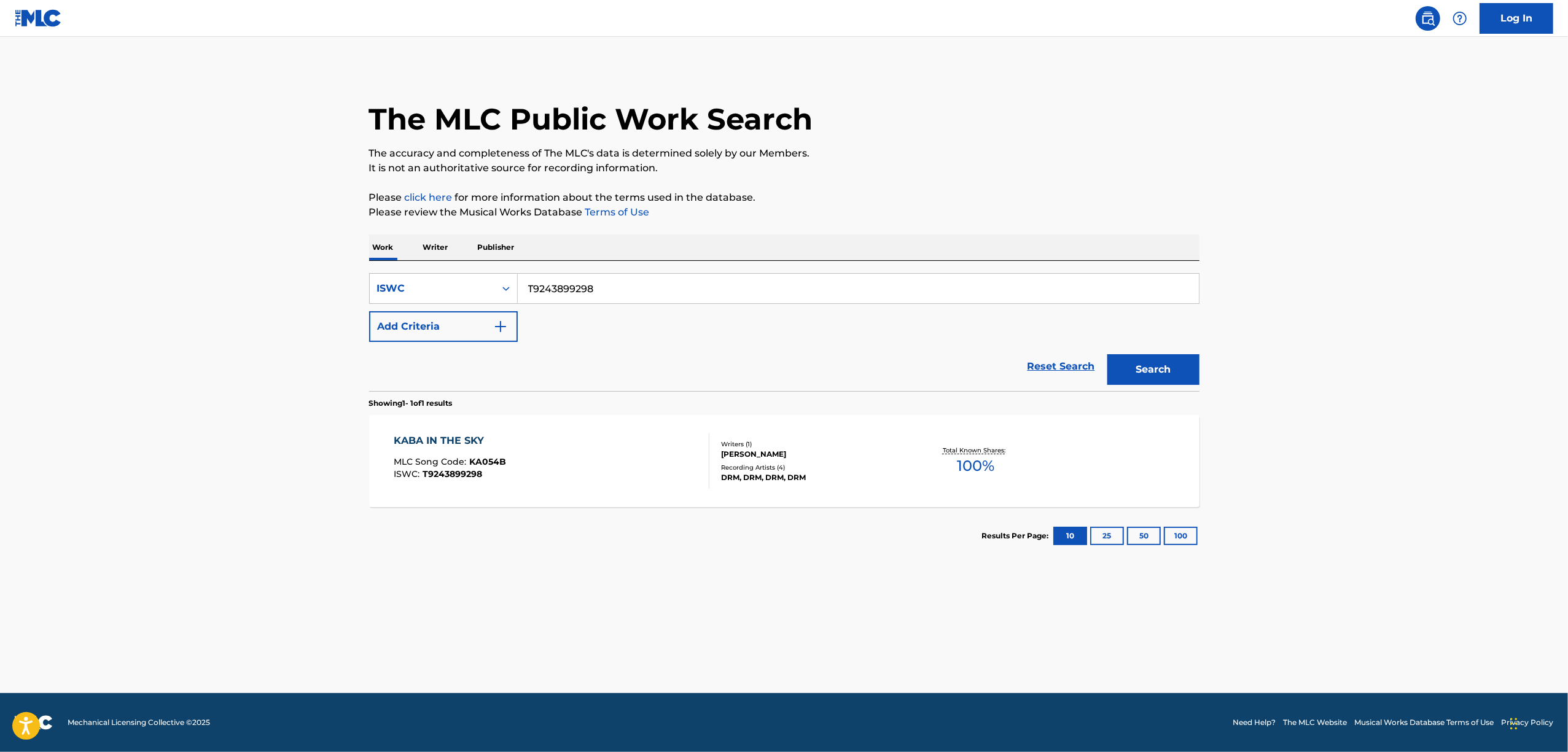
drag, startPoint x: 608, startPoint y: 286, endPoint x: 402, endPoint y: 307, distance: 207.1
click at [402, 307] on div "SearchWithCriteria05a47ae1-aa19-4cf6-b3a7-46ffb552c3ab ISWC T9243899298 Add Cri…" at bounding box center [785, 307] width 831 height 69
paste input "8637"
type input "T9243898637"
drag, startPoint x: 1127, startPoint y: 364, endPoint x: 1109, endPoint y: 364, distance: 18.0
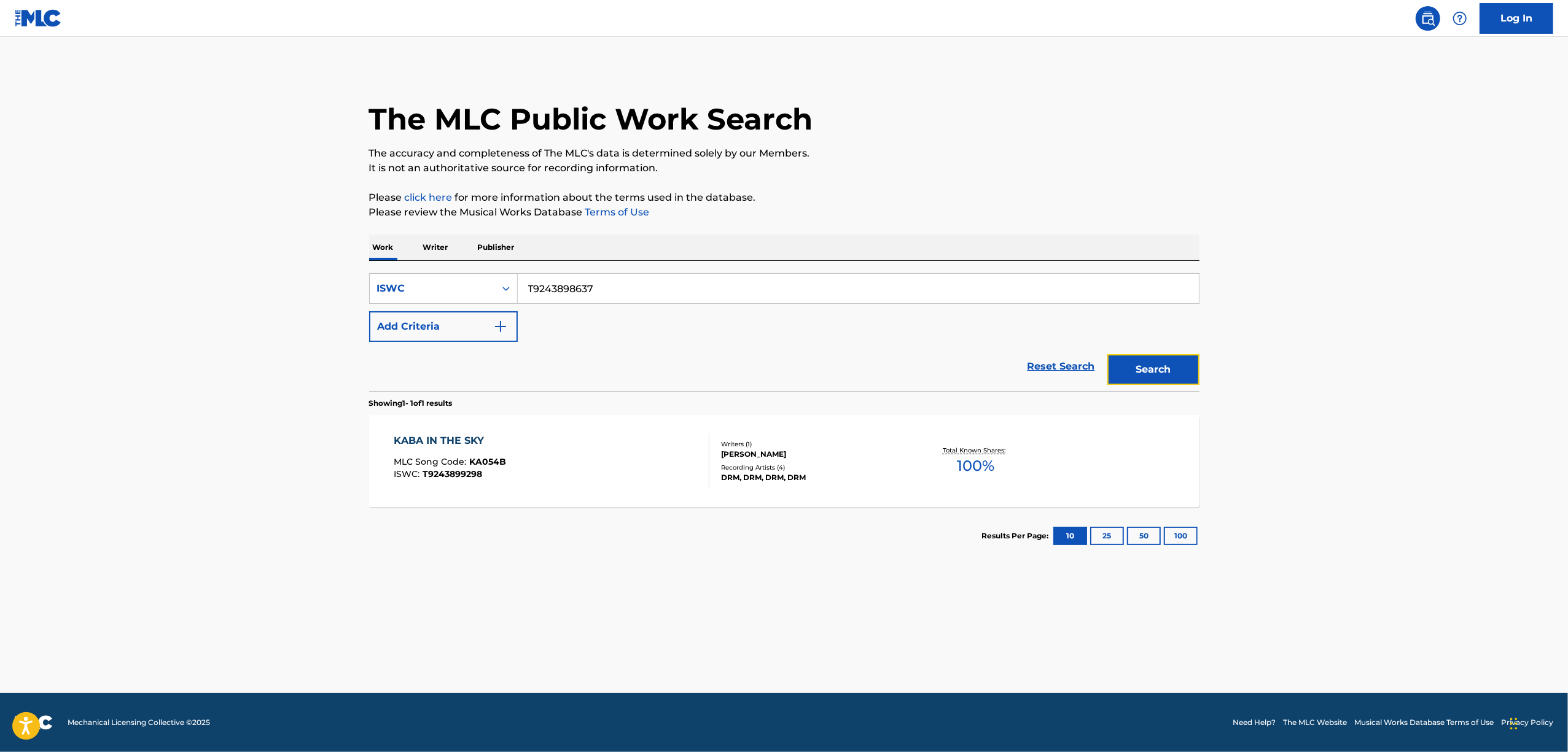
click at [1126, 364] on button "Search" at bounding box center [1153, 369] width 92 height 31
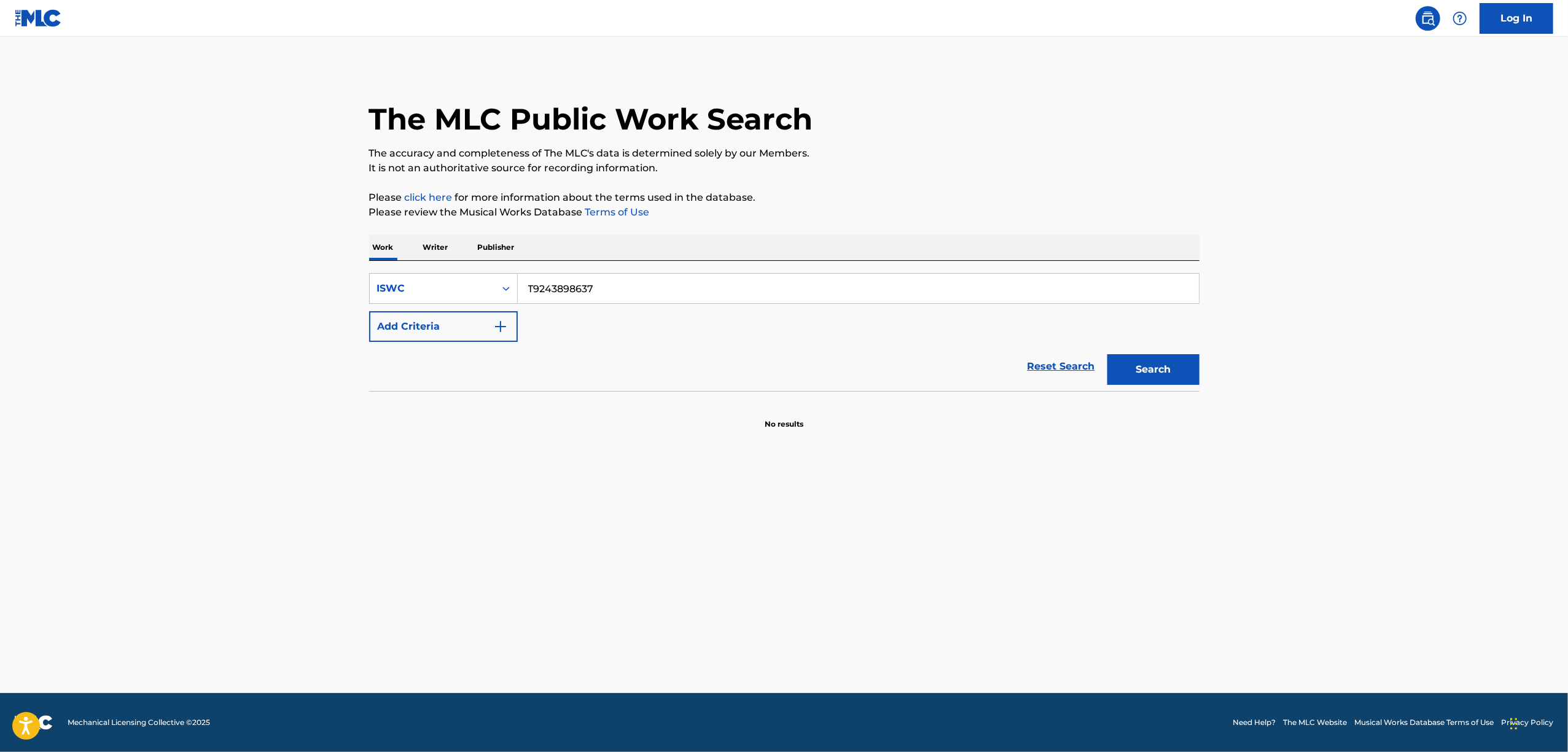
click at [430, 249] on p "Writer" at bounding box center [435, 248] width 32 height 26
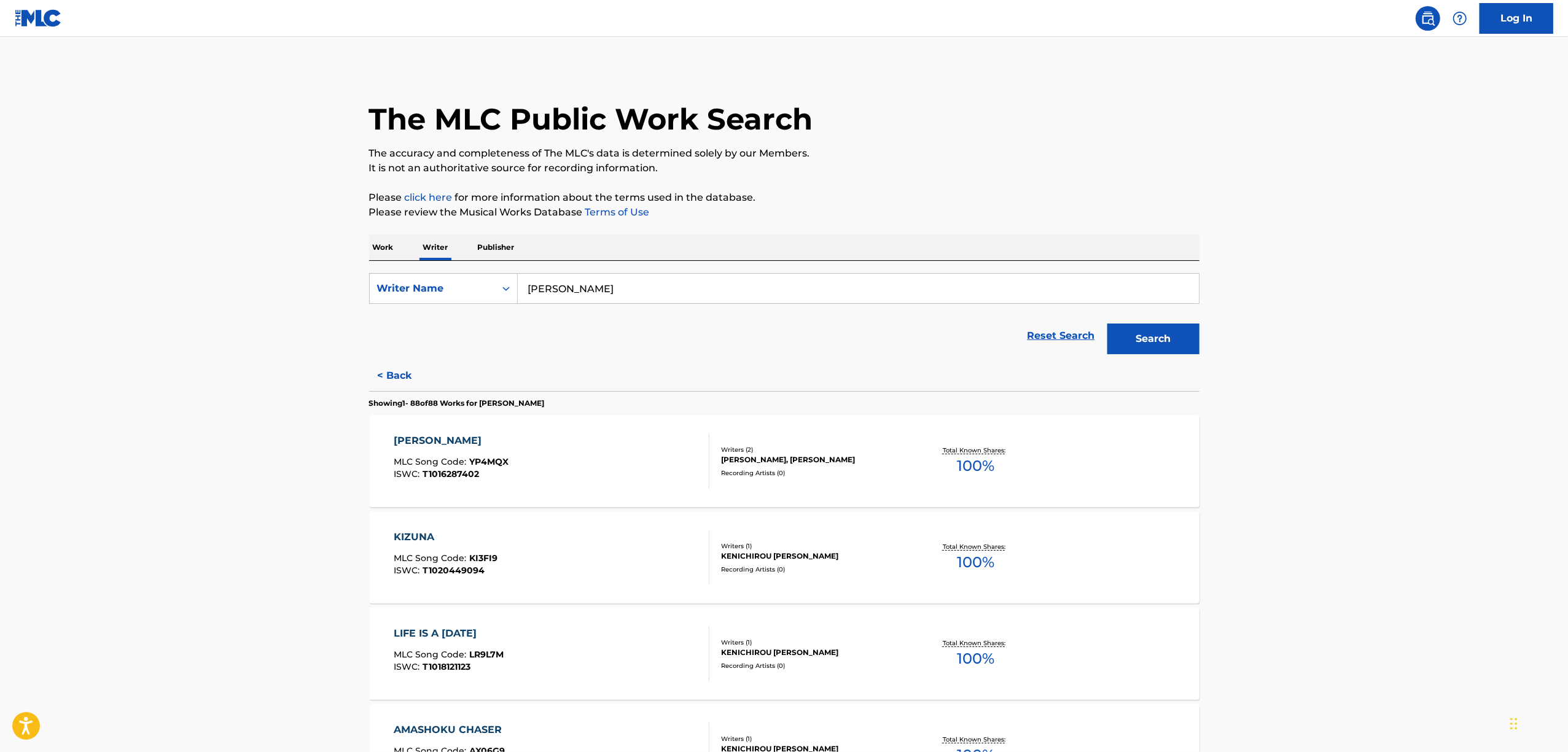
click at [381, 252] on p "Work" at bounding box center [383, 248] width 28 height 26
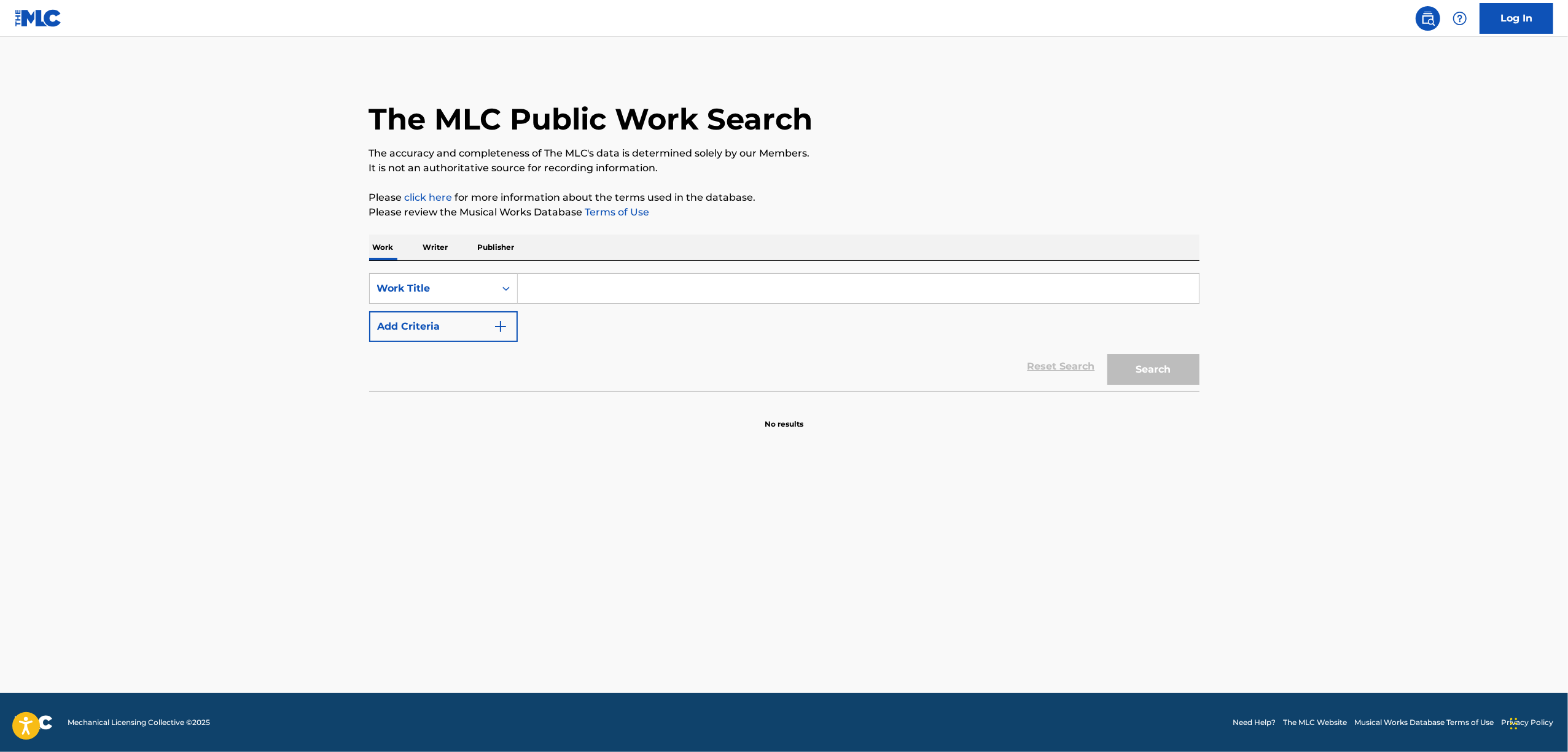
drag, startPoint x: 619, startPoint y: 283, endPoint x: 596, endPoint y: 290, distance: 24.0
click at [596, 290] on input "Search Form" at bounding box center [858, 288] width 681 height 30
paste input "EAA PUREI RAIFU GEEMU"
click at [1161, 383] on button "Search" at bounding box center [1153, 369] width 92 height 31
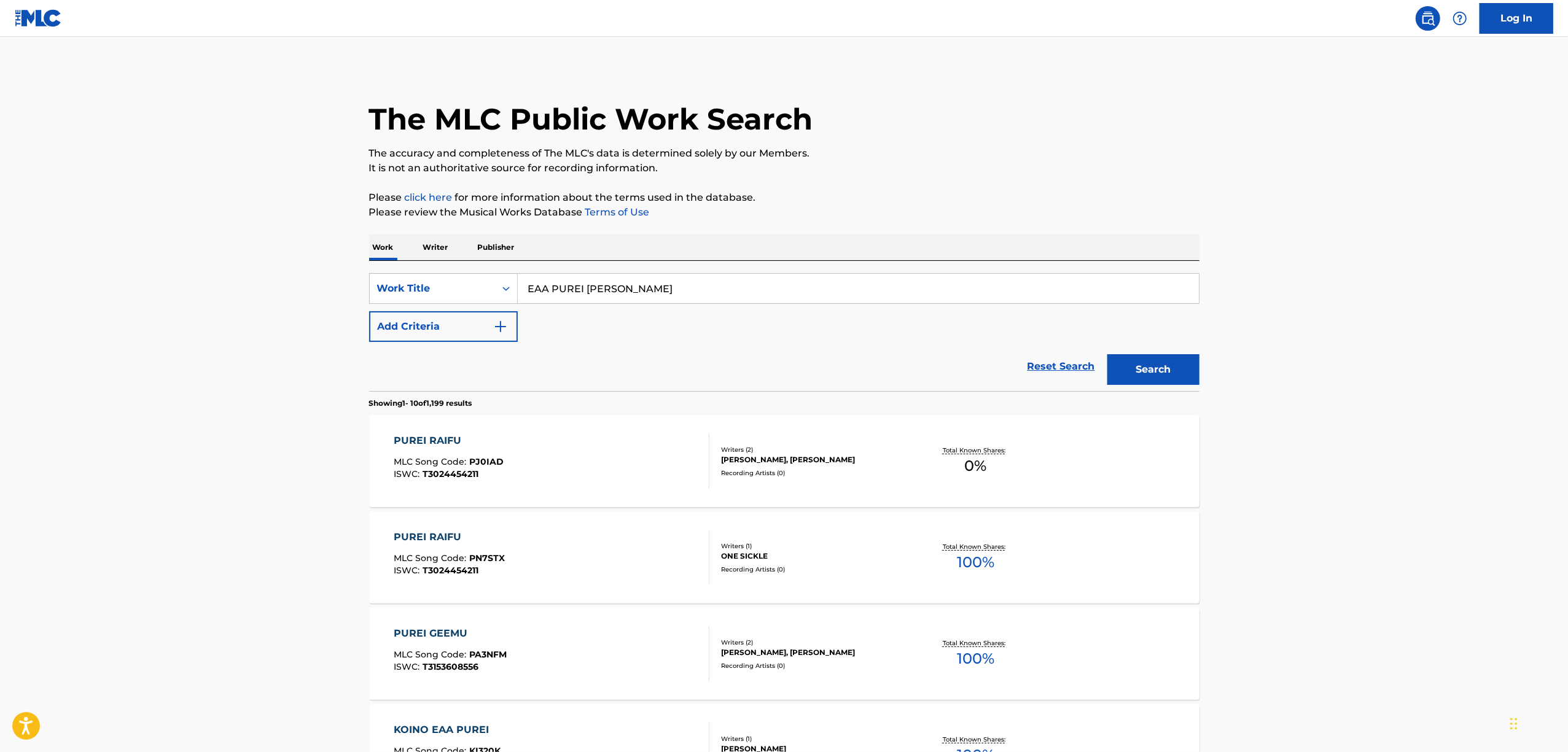
drag, startPoint x: 514, startPoint y: 335, endPoint x: 343, endPoint y: 386, distance: 178.4
click at [344, 386] on main "The MLC Public Work Search The accuracy and completeness of The MLC's data is d…" at bounding box center [784, 740] width 1568 height 1407
paste input "エアープレイ・ライフゲーム"
type input "エアープレイ・ライフゲーム"
click at [1164, 359] on button "Search" at bounding box center [1153, 369] width 92 height 31
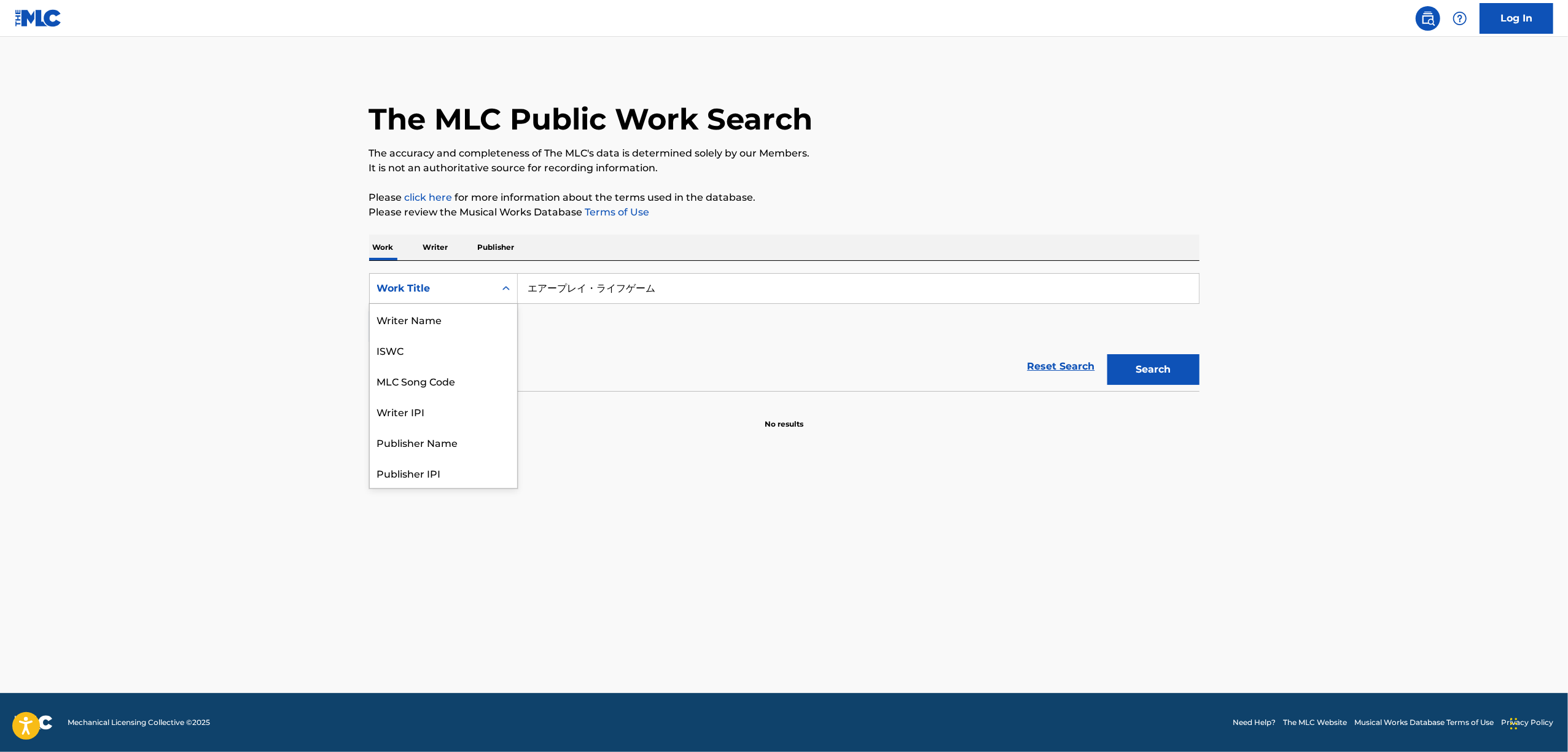
drag, startPoint x: 499, startPoint y: 281, endPoint x: 504, endPoint y: 356, distance: 75.2
click at [499, 285] on div "Search Form" at bounding box center [506, 288] width 22 height 22
click at [450, 325] on div "Writer Name" at bounding box center [443, 319] width 148 height 31
click at [507, 290] on icon "Search Form" at bounding box center [506, 289] width 12 height 12
click at [389, 358] on div "ISWC" at bounding box center [443, 350] width 148 height 31
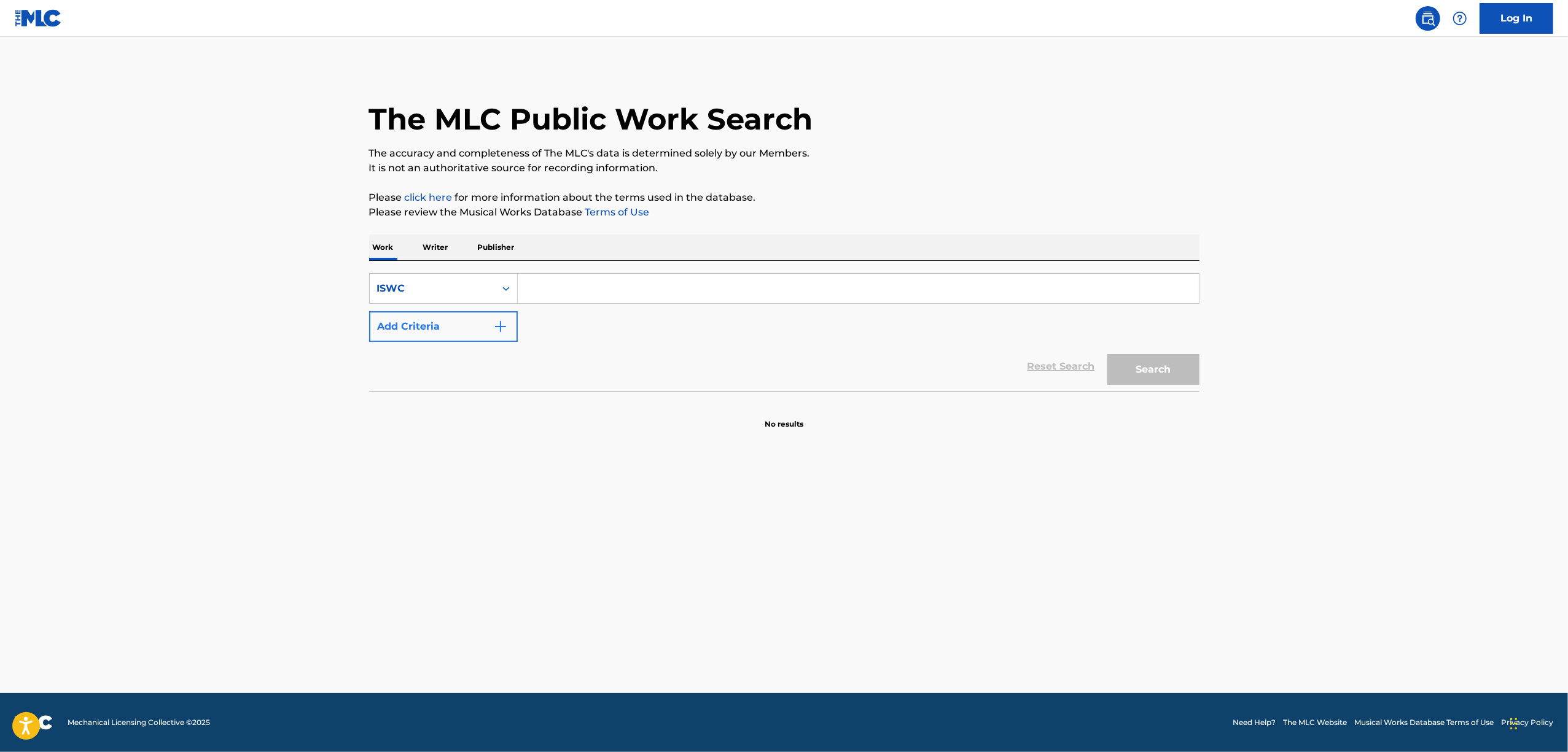
click at [555, 294] on input "Search Form" at bounding box center [858, 288] width 681 height 30
paste input "T9243899301"
type input "T9243899301"
click at [1148, 367] on button "Search" at bounding box center [1153, 369] width 92 height 31
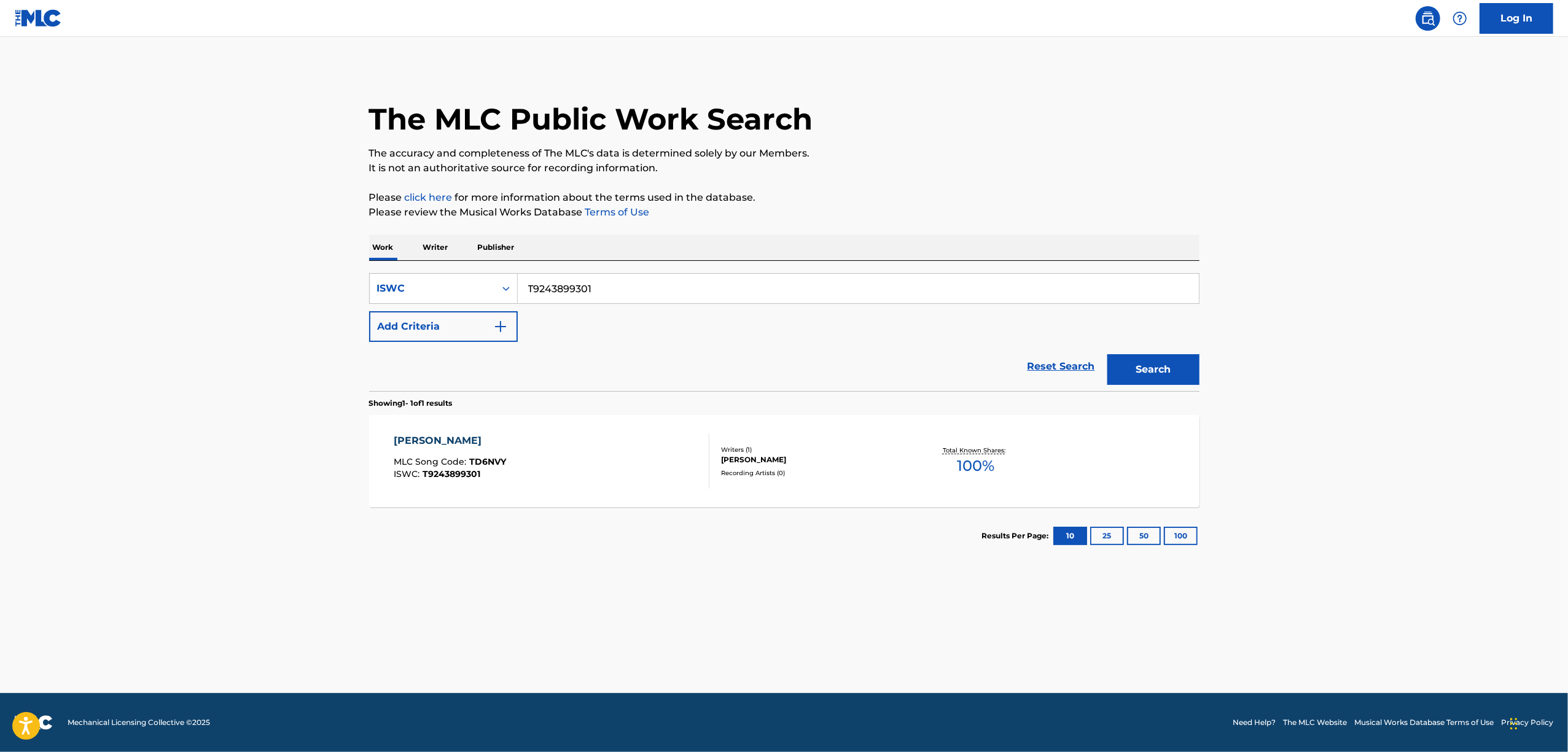
click at [428, 437] on div "TANISHIGE HIKKII" at bounding box center [450, 440] width 113 height 14
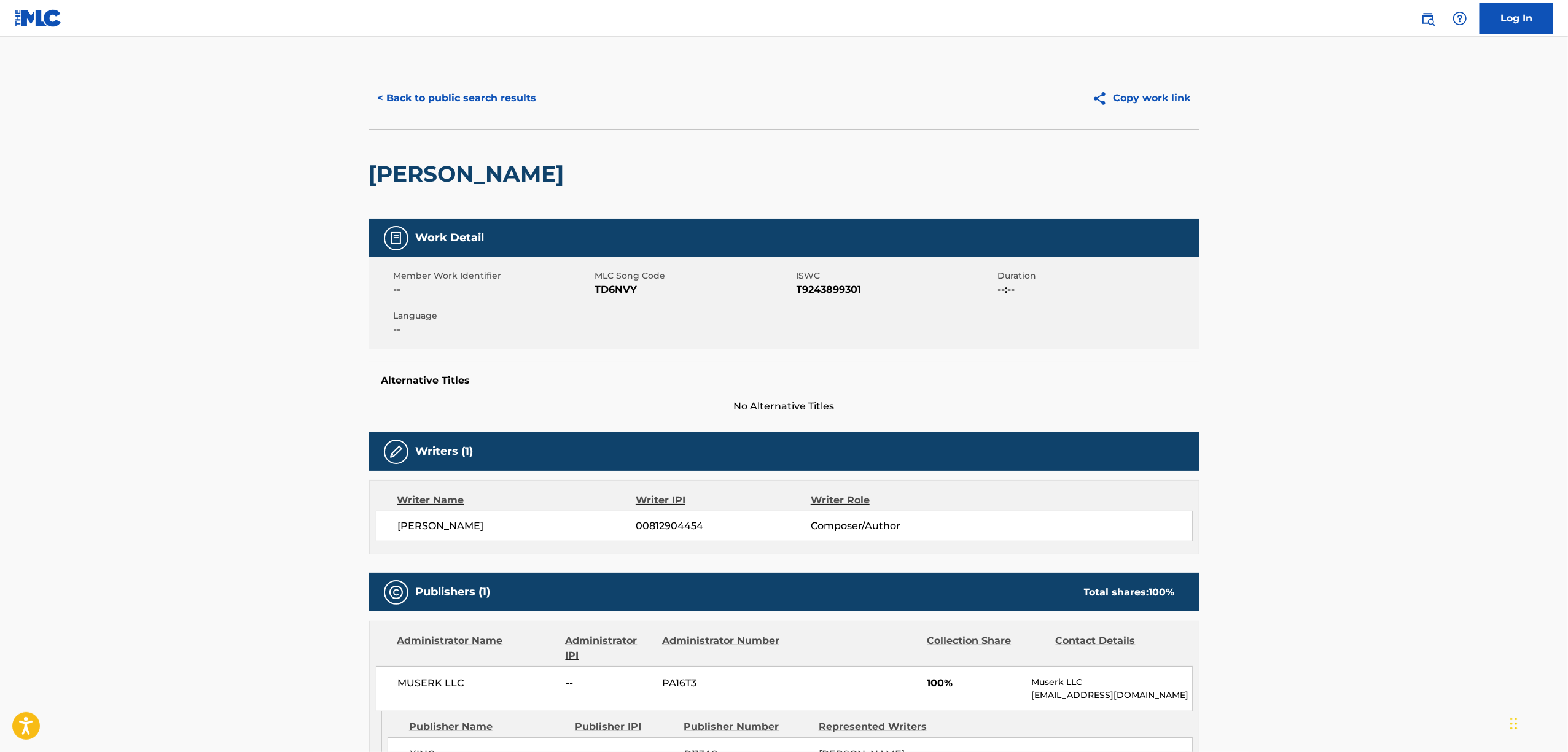
click at [608, 280] on span "MLC Song Code" at bounding box center [694, 276] width 198 height 13
copy span "MLC"
click at [612, 285] on span "TD6NVY" at bounding box center [694, 290] width 198 height 14
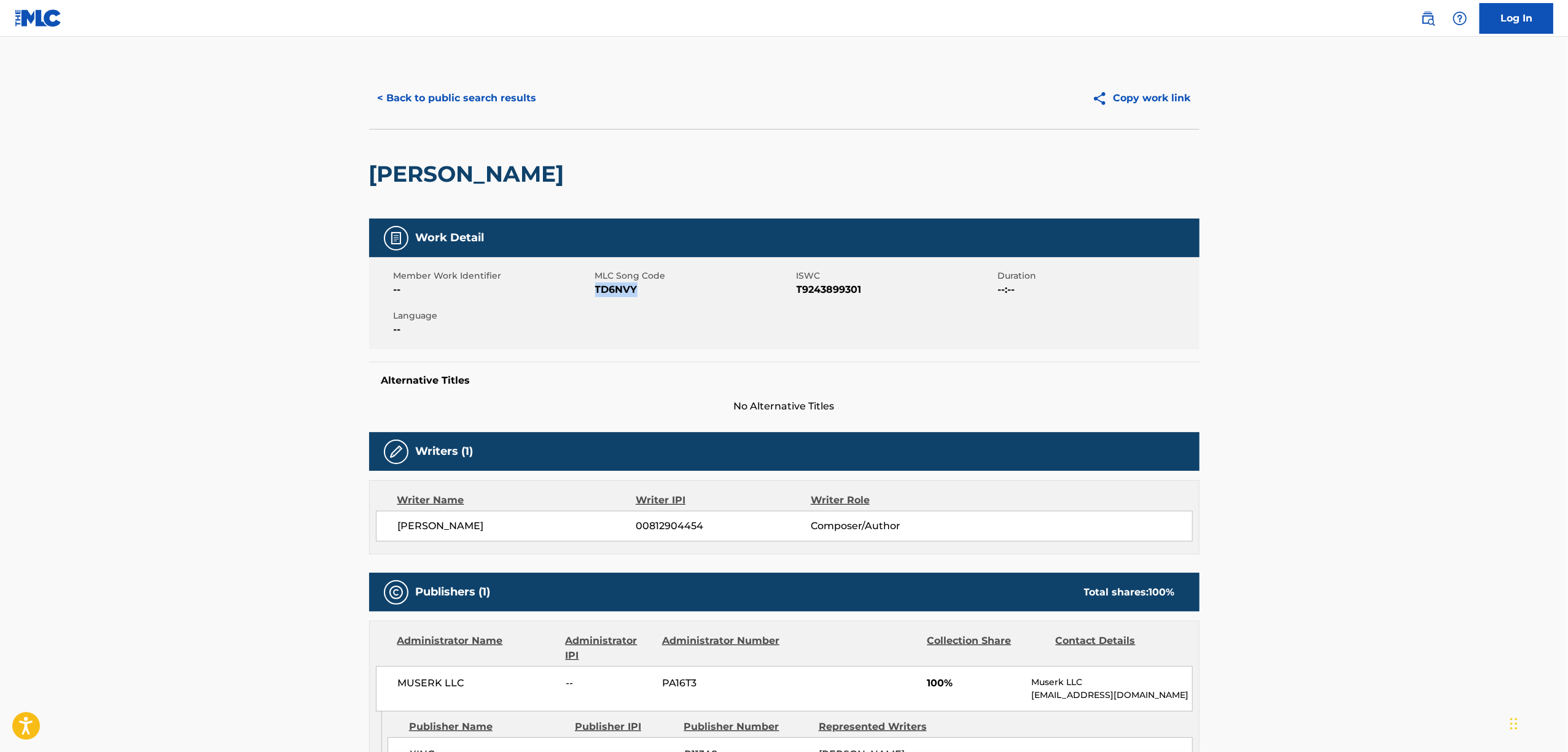
copy span "TD6NVY"
click at [473, 99] on button "< Back to public search results" at bounding box center [457, 98] width 176 height 31
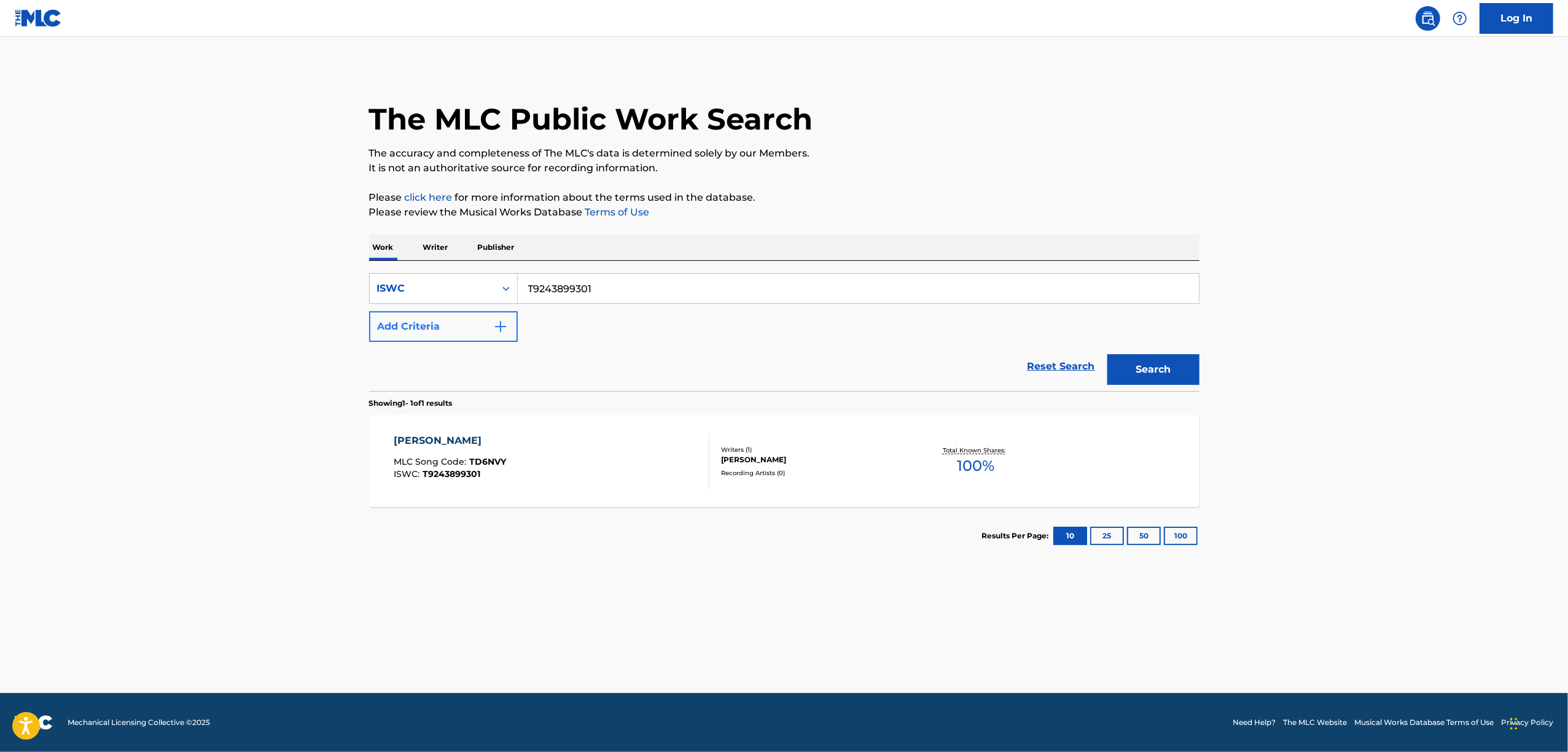
drag, startPoint x: 609, startPoint y: 278, endPoint x: 405, endPoint y: 336, distance: 212.1
click at [408, 336] on div "SearchWithCriteria9fcff151-0f0d-4e6f-be71-053643a56b19 ISWC T9243899301 Add Cri…" at bounding box center [785, 307] width 831 height 69
paste input "12"
type input "T9243899312"
click at [1172, 372] on button "Search" at bounding box center [1153, 369] width 92 height 31
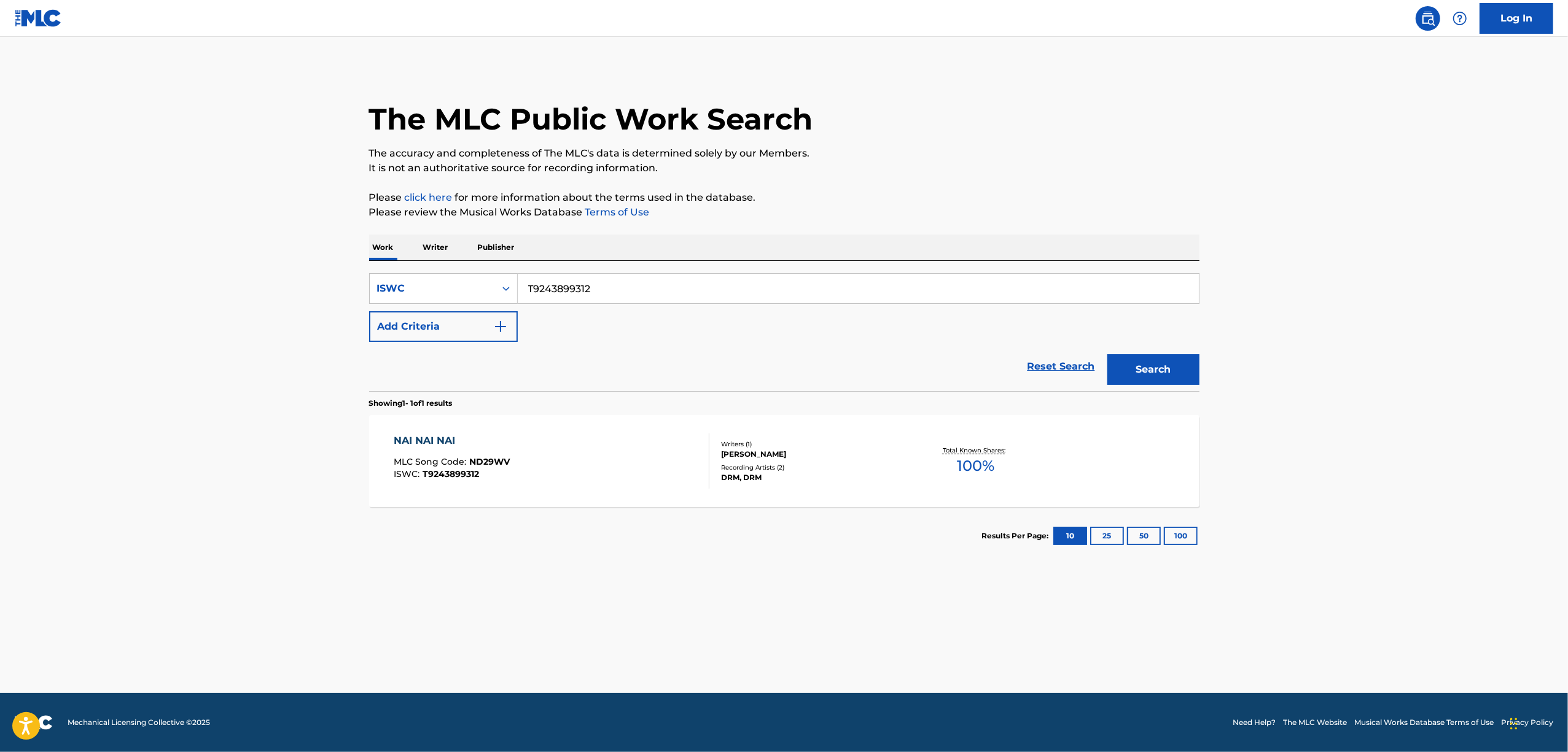
click at [413, 437] on div "NAI NAI NAI" at bounding box center [451, 440] width 116 height 14
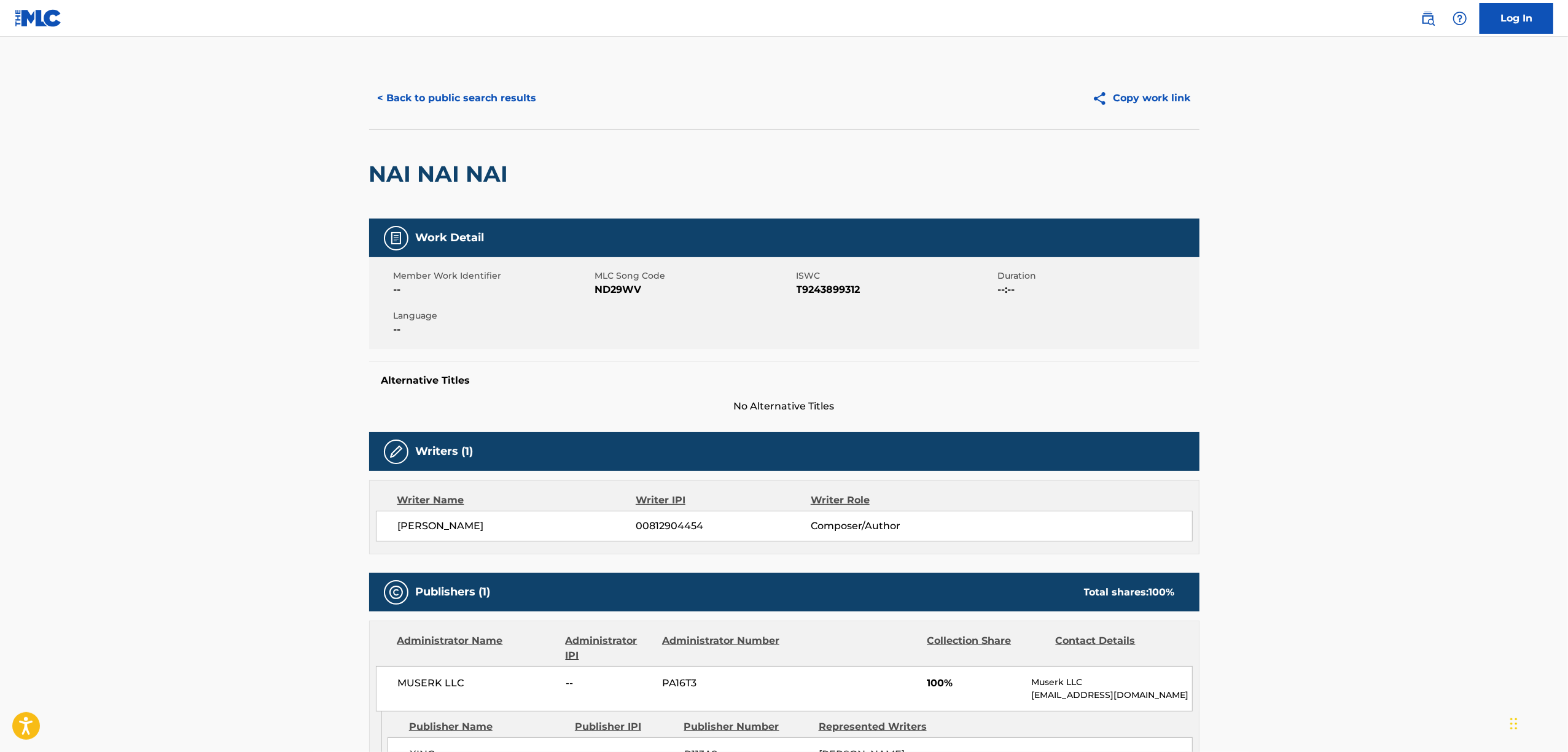
click at [621, 291] on span "ND29WV" at bounding box center [694, 290] width 198 height 14
copy span "ND29WV"
click at [457, 104] on button "< Back to public search results" at bounding box center [457, 98] width 176 height 31
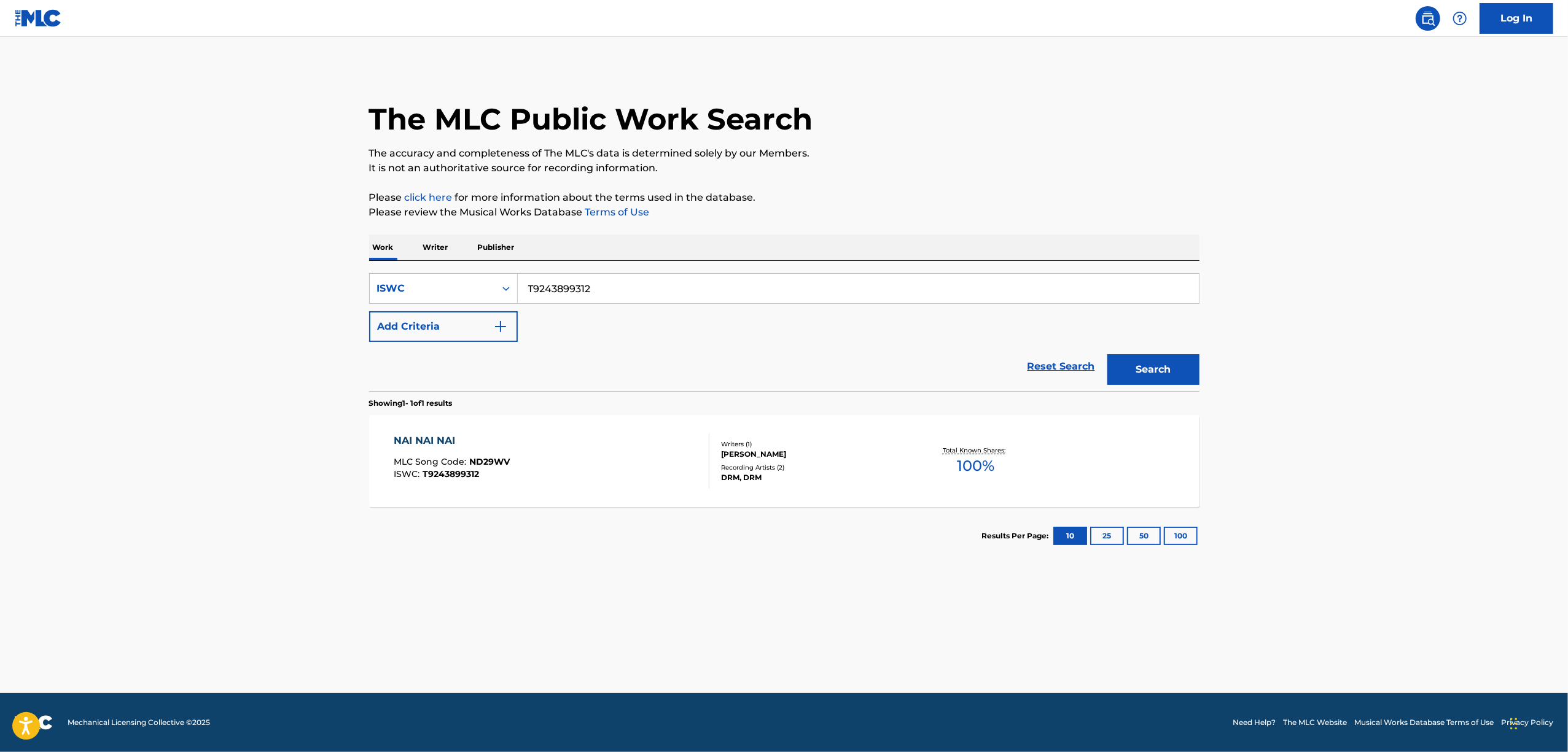
click at [442, 259] on p "Writer" at bounding box center [435, 248] width 32 height 26
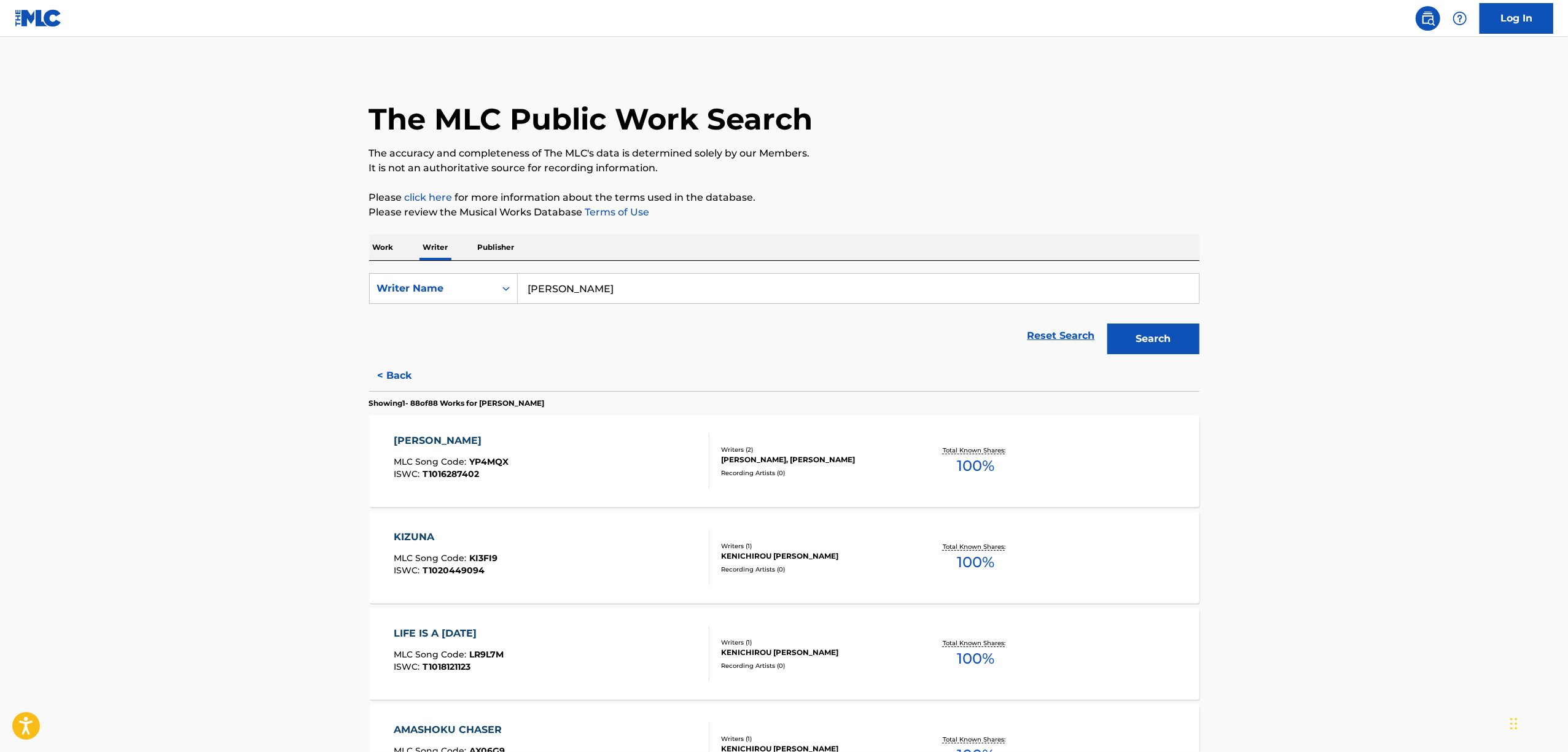
drag, startPoint x: 430, startPoint y: 345, endPoint x: 384, endPoint y: 353, distance: 46.7
click at [384, 357] on form "SearchWithCriteria46a0371a-b558-497d-9cfb-66dc0c511453 Writer Name Kenichirou I…" at bounding box center [785, 316] width 831 height 87
click at [380, 248] on p "Work" at bounding box center [383, 248] width 28 height 26
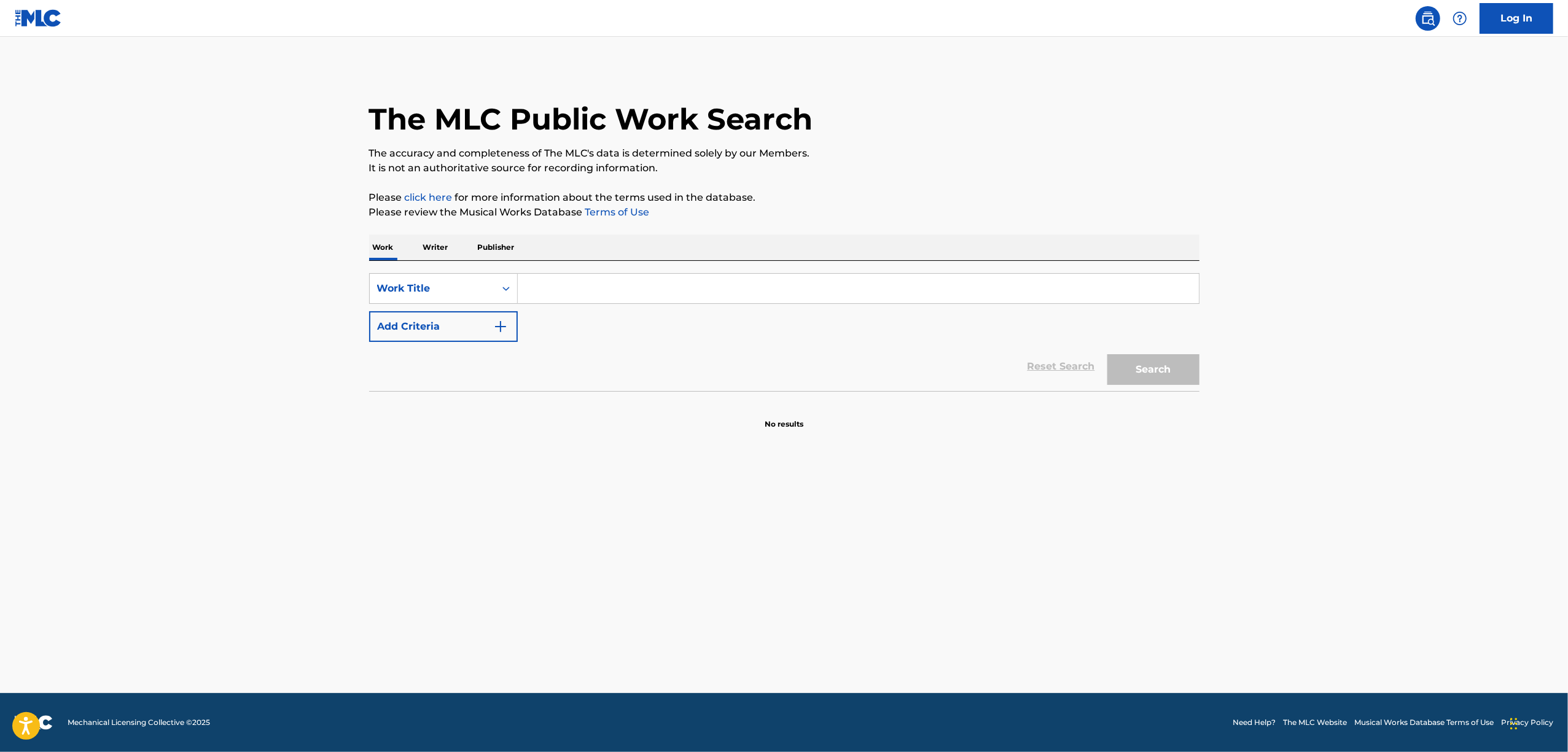
click at [548, 290] on input "Search Form" at bounding box center [858, 288] width 681 height 30
paste input "CHECHE CHEKKU WANTSUU"
type input "CHECHE CHEKKU WANTSUU"
click at [1158, 368] on button "Search" at bounding box center [1153, 369] width 92 height 31
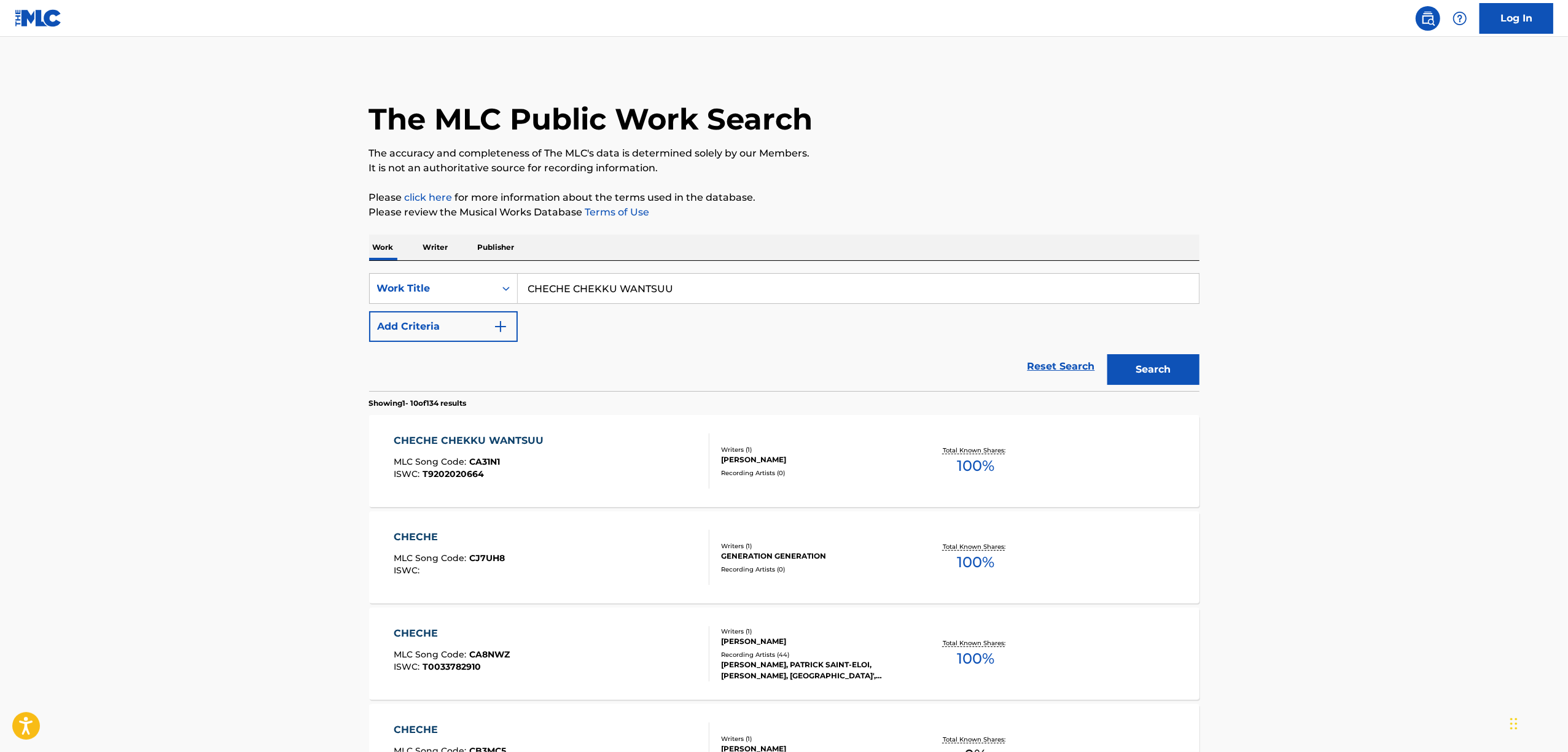
click at [467, 442] on div "CHECHE CHEKKU WANTSUU" at bounding box center [471, 440] width 156 height 14
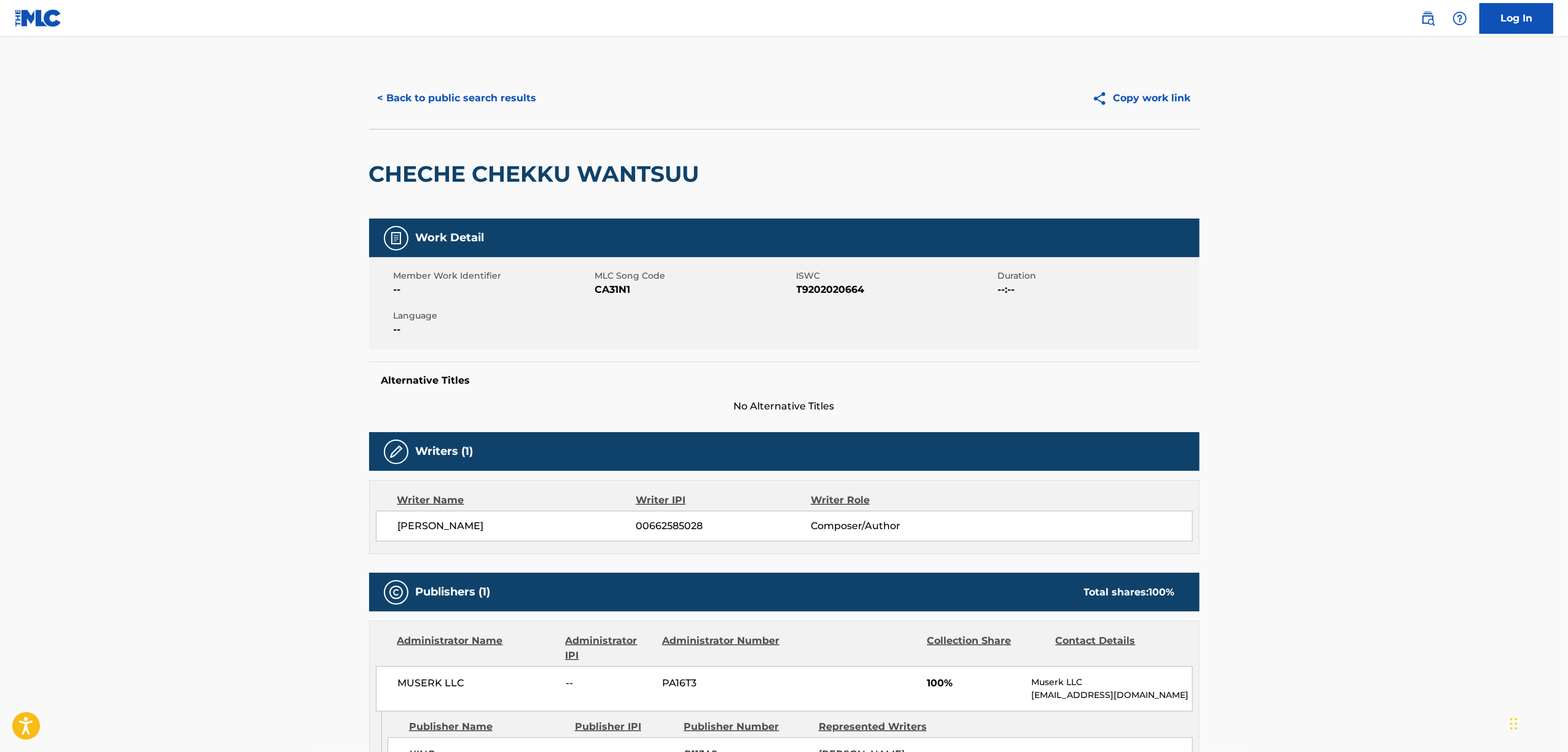
click at [600, 294] on span "CA31N1" at bounding box center [694, 290] width 198 height 14
copy span "CA31N1"
drag, startPoint x: 481, startPoint y: 534, endPoint x: 393, endPoint y: 552, distance: 89.8
click at [393, 552] on div "Writer Name Writer IPI Writer Role TAKEAKI WADA 00662585028 Composer/Author" at bounding box center [785, 517] width 831 height 74
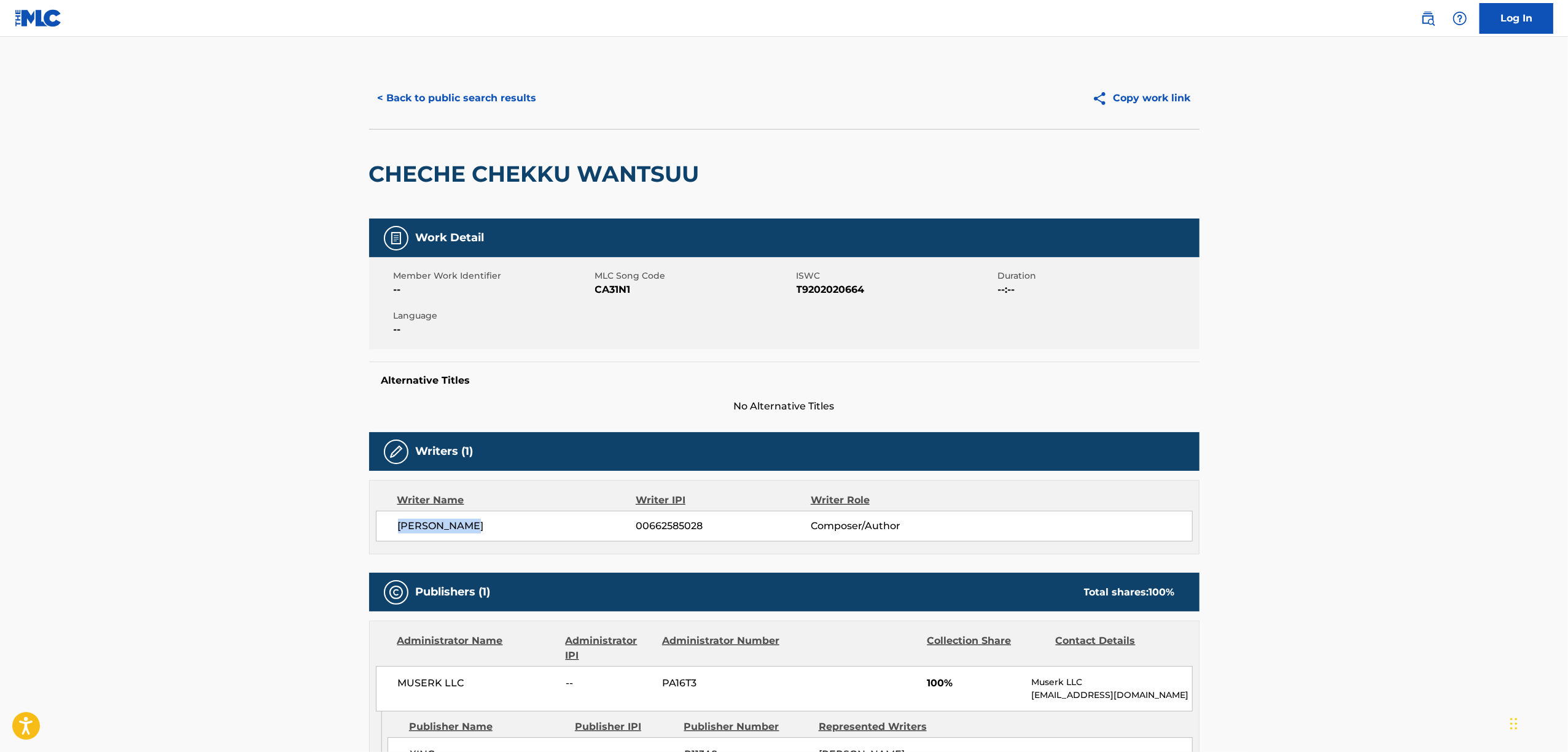
copy span "TAKEAKI WADA"
click at [669, 528] on span "00662585028" at bounding box center [723, 526] width 174 height 14
copy span "00662585028"
click at [450, 106] on button "< Back to public search results" at bounding box center [457, 98] width 176 height 31
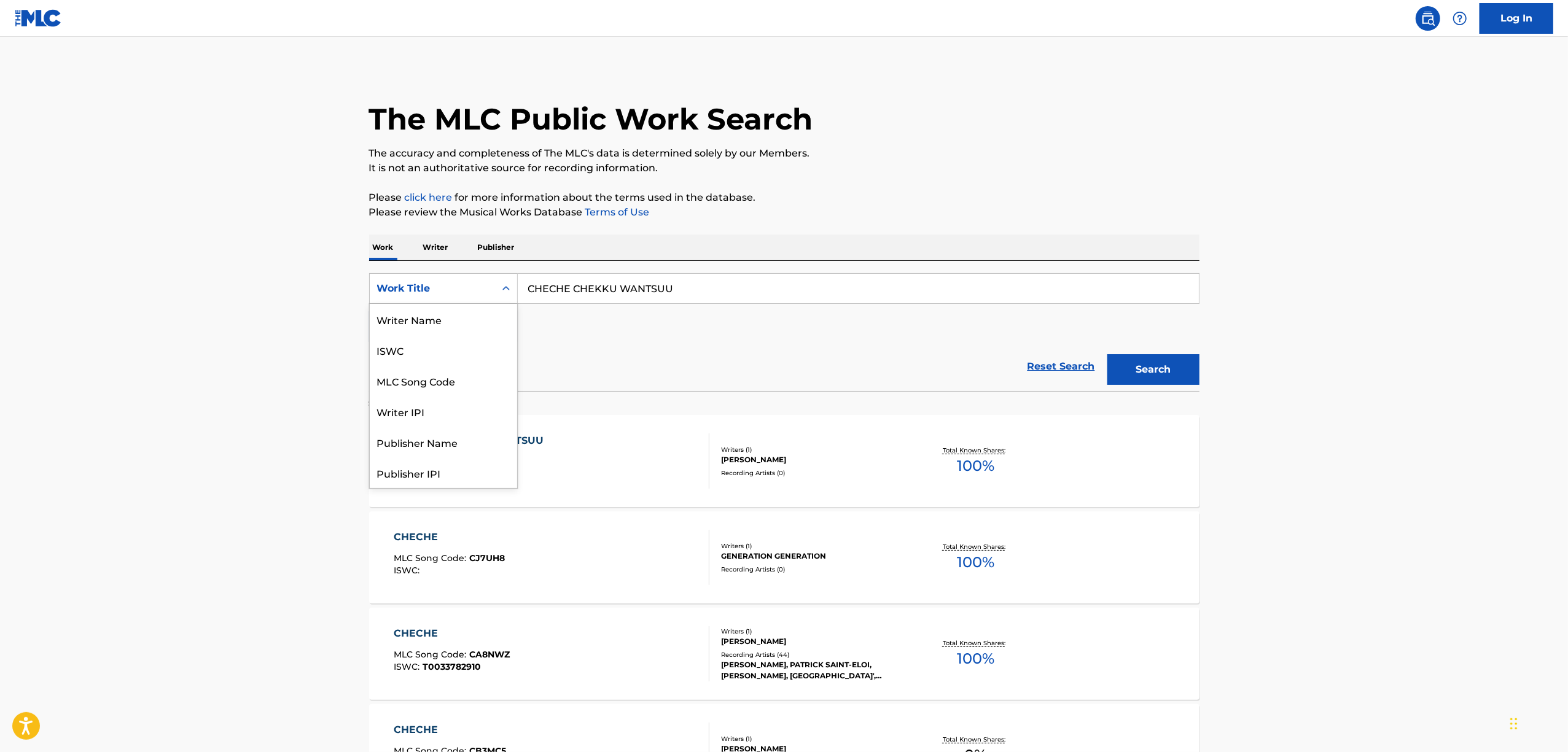
drag, startPoint x: 507, startPoint y: 283, endPoint x: 468, endPoint y: 384, distance: 108.3
click at [507, 283] on icon "Search Form" at bounding box center [506, 289] width 12 height 12
click at [433, 353] on div "Writer IPI" at bounding box center [443, 350] width 148 height 31
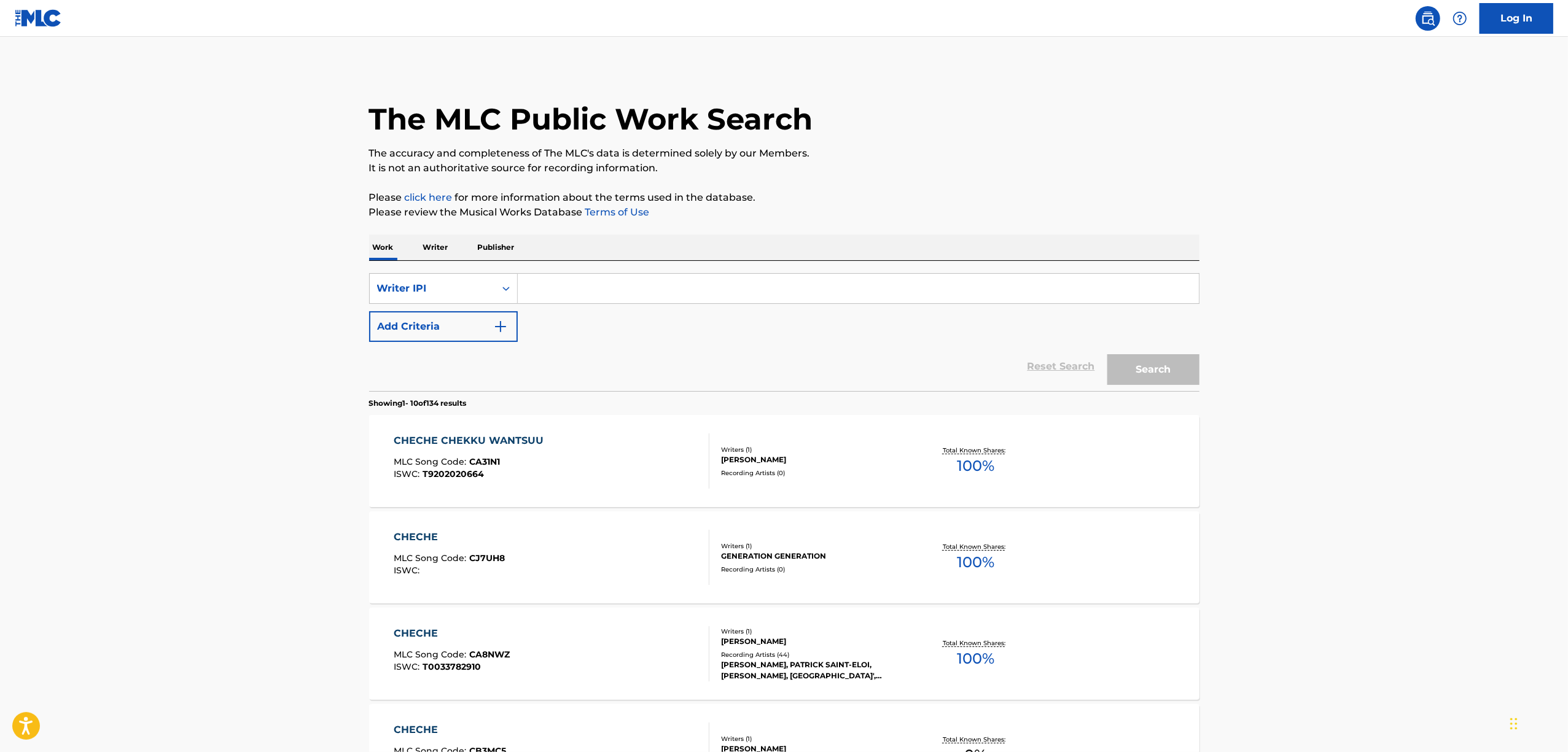
click at [568, 293] on input "Search Form" at bounding box center [858, 288] width 681 height 30
paste input "00662585028"
type input "00662585028"
click at [1161, 373] on button "Search" at bounding box center [1153, 369] width 92 height 31
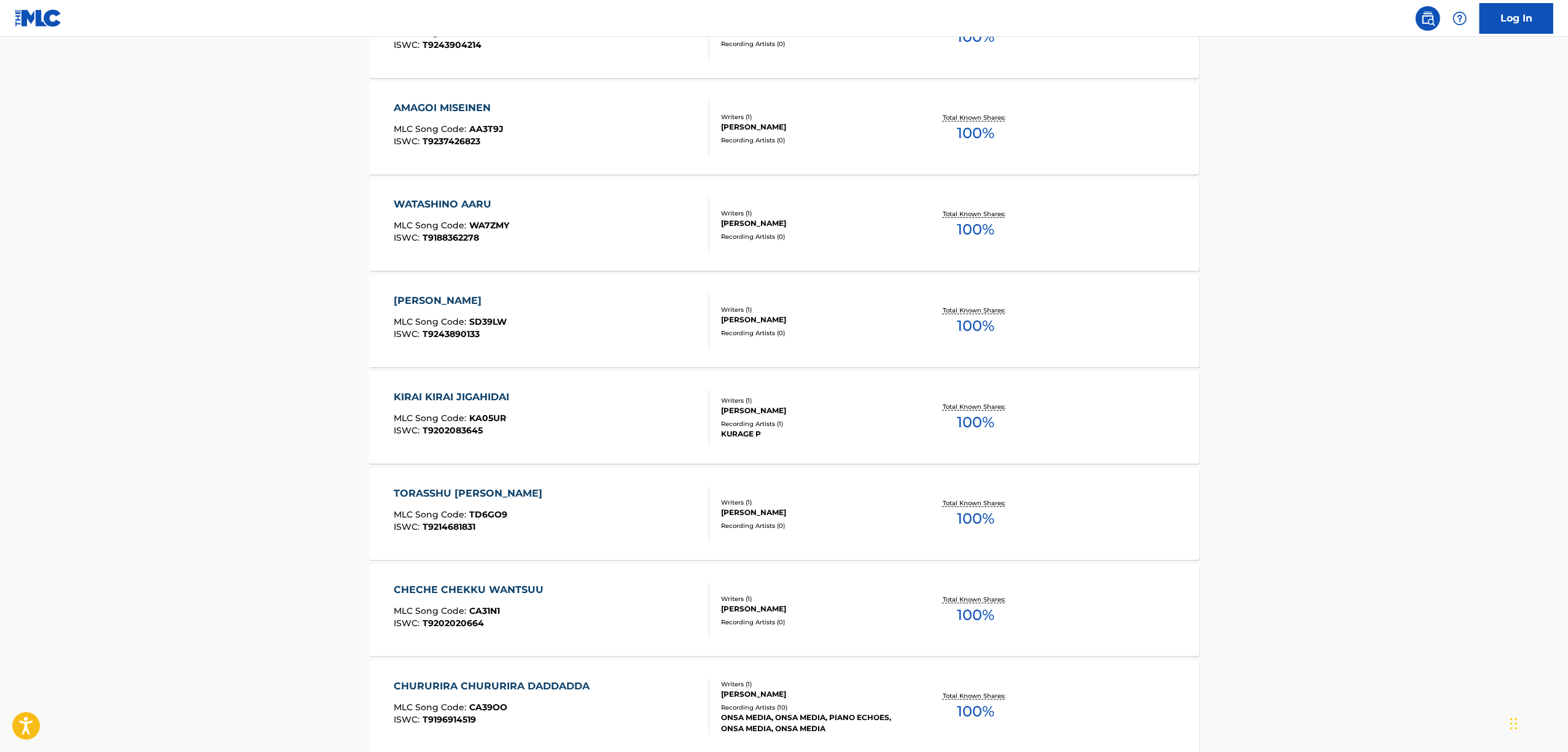
scroll to position [751, 0]
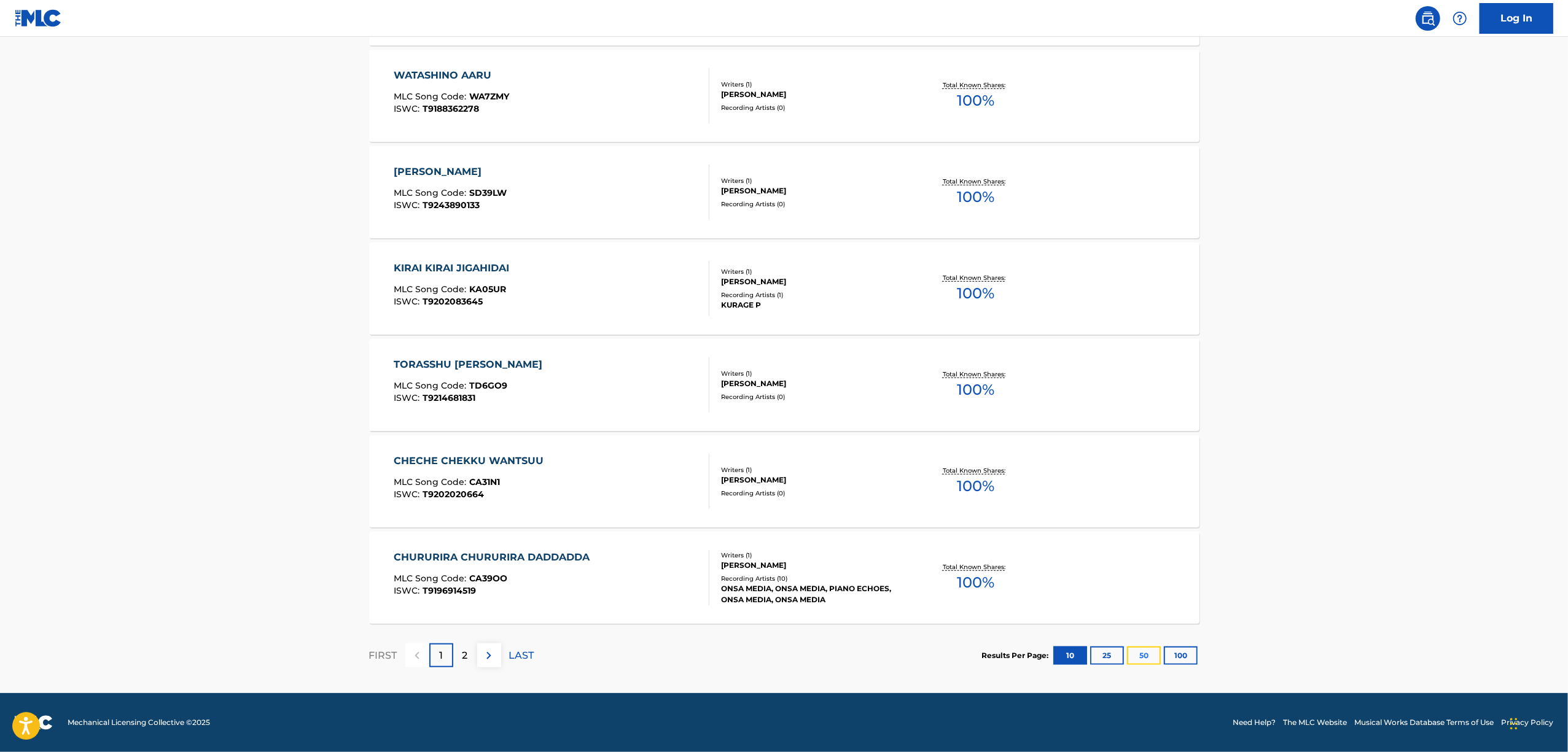
click at [1142, 657] on button "50" at bounding box center [1144, 655] width 34 height 19
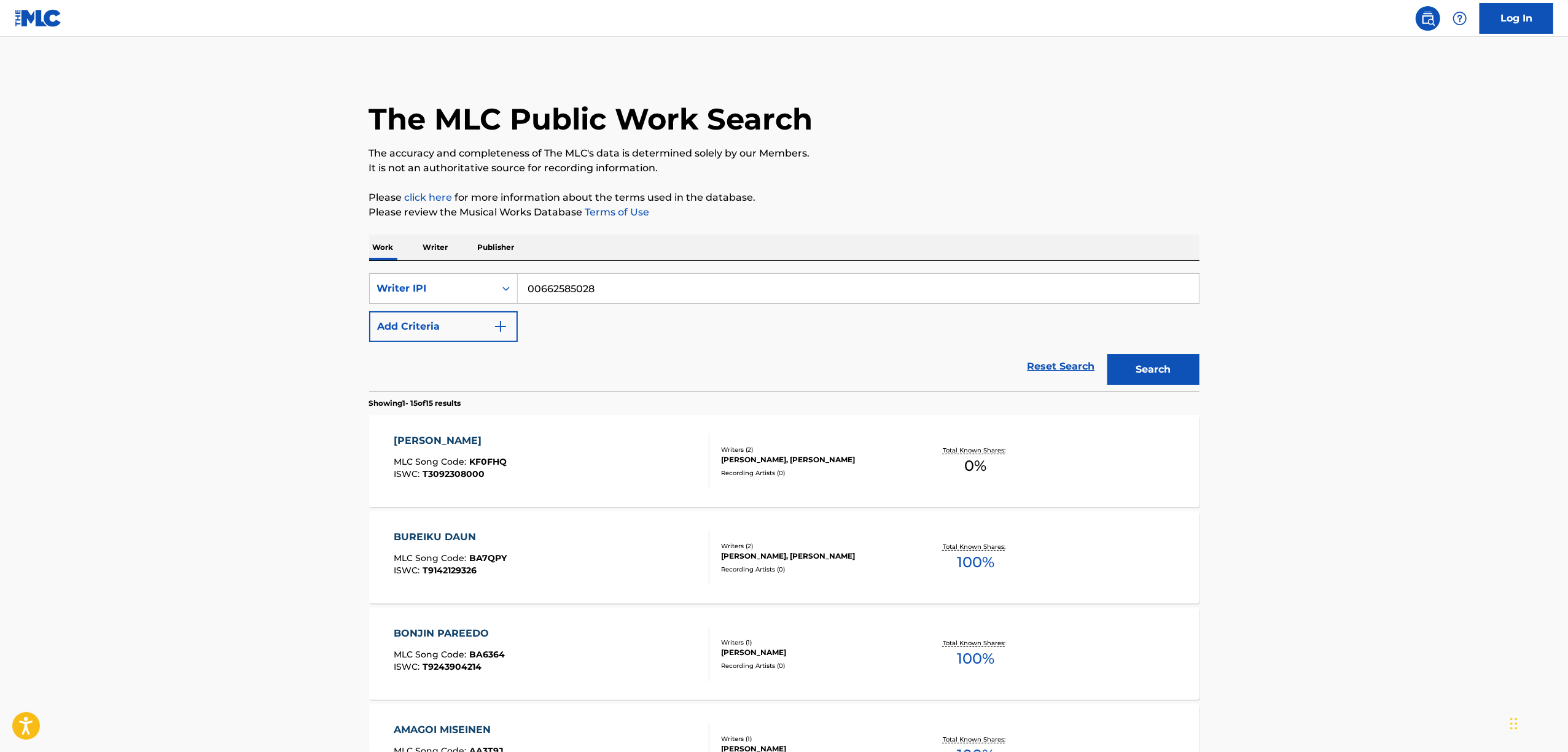
scroll to position [644, 0]
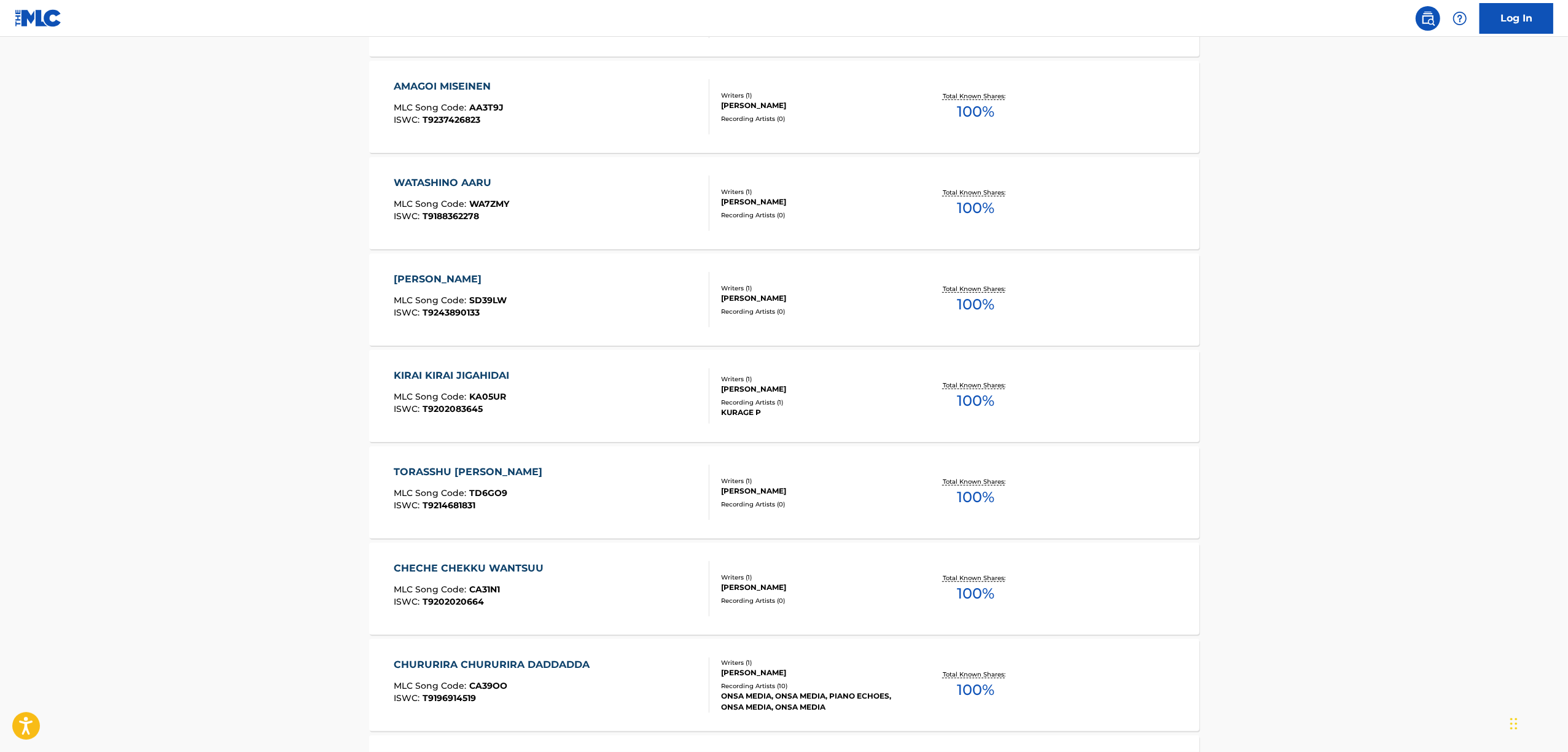
click at [463, 376] on div "KIRAI KIRAI JIGAHIDAI" at bounding box center [454, 375] width 122 height 14
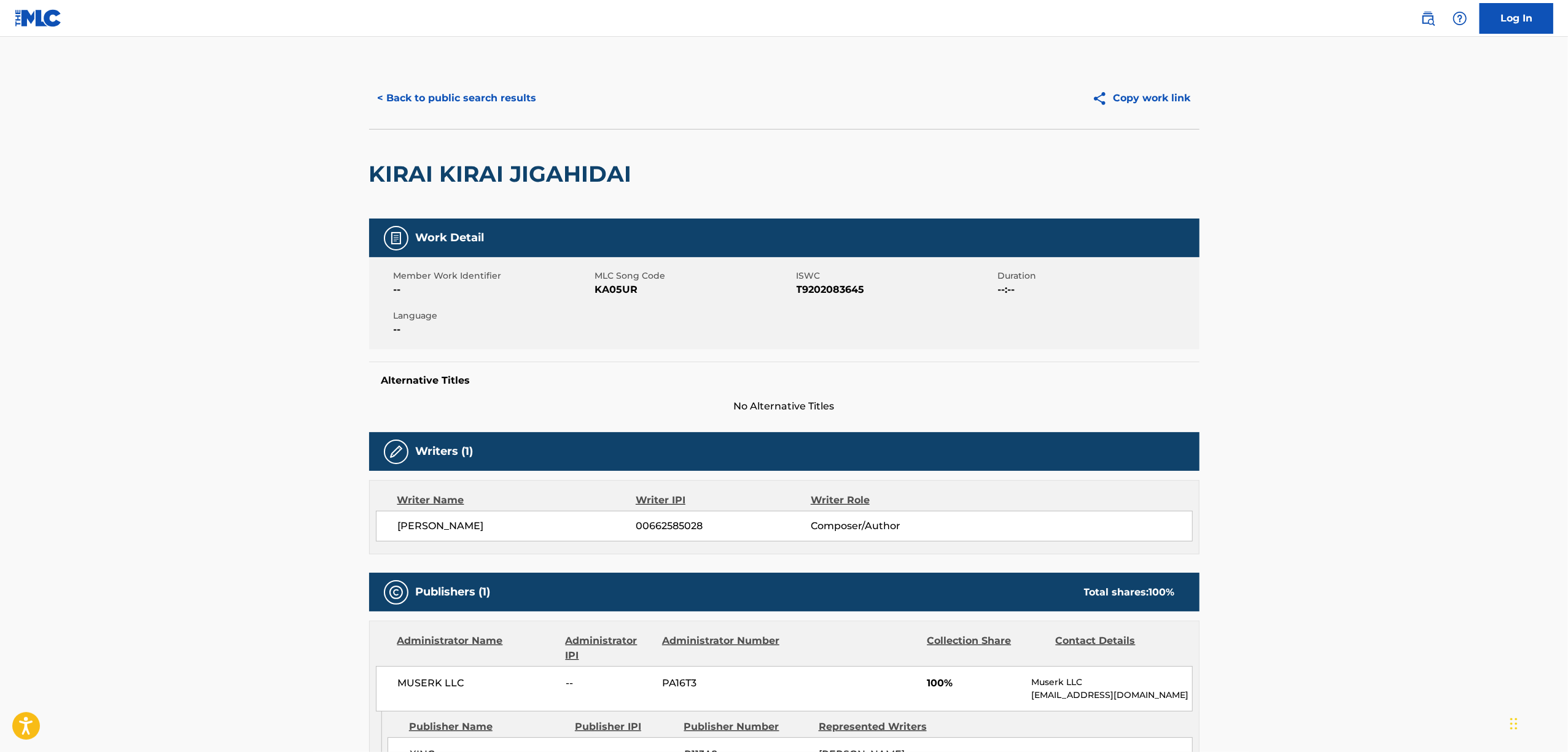
click at [596, 295] on span "KA05UR" at bounding box center [694, 290] width 198 height 14
click at [433, 102] on button "< Back to public search results" at bounding box center [457, 98] width 176 height 31
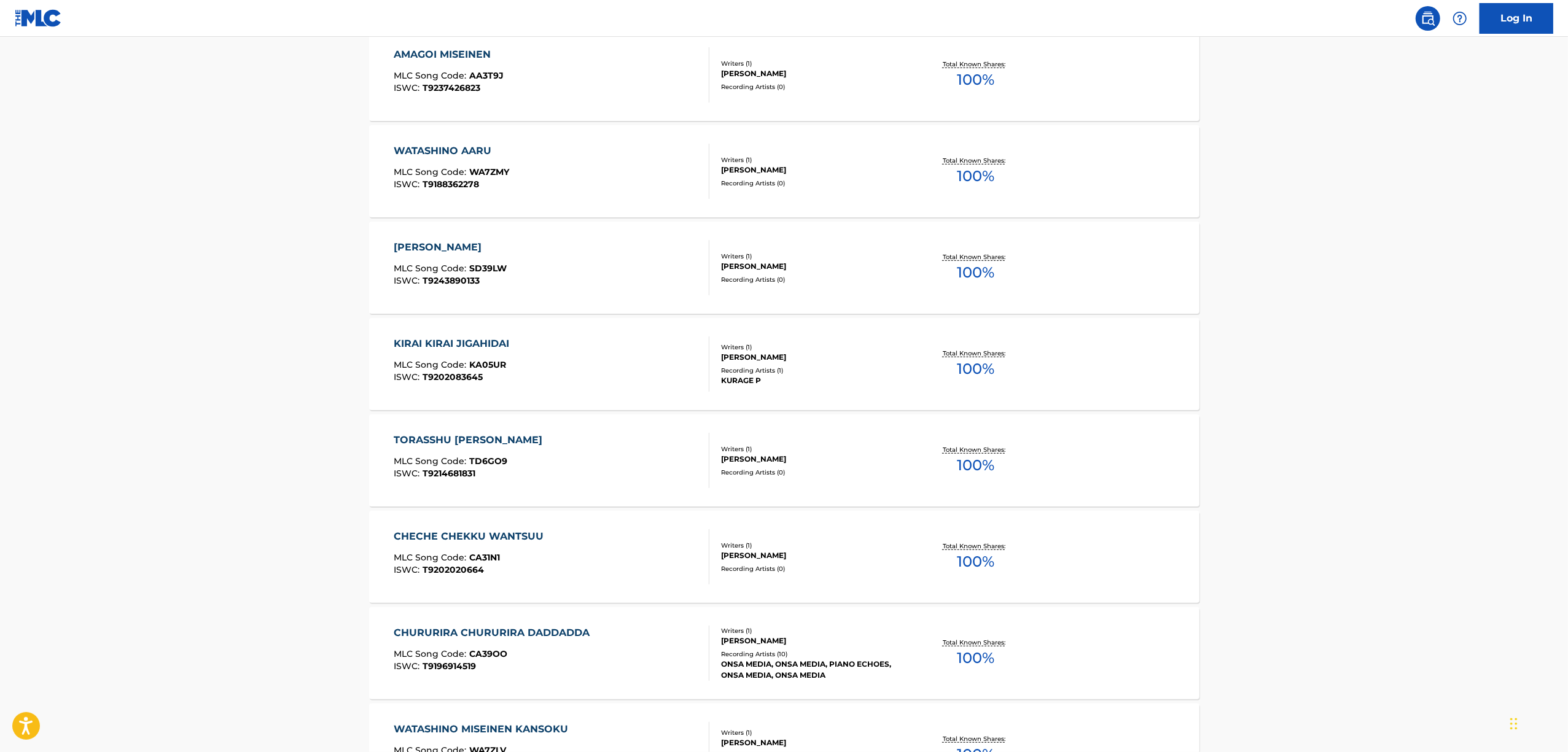
click at [424, 631] on div "CHURURIRA CHURURIRA DADDADDA" at bounding box center [494, 633] width 202 height 14
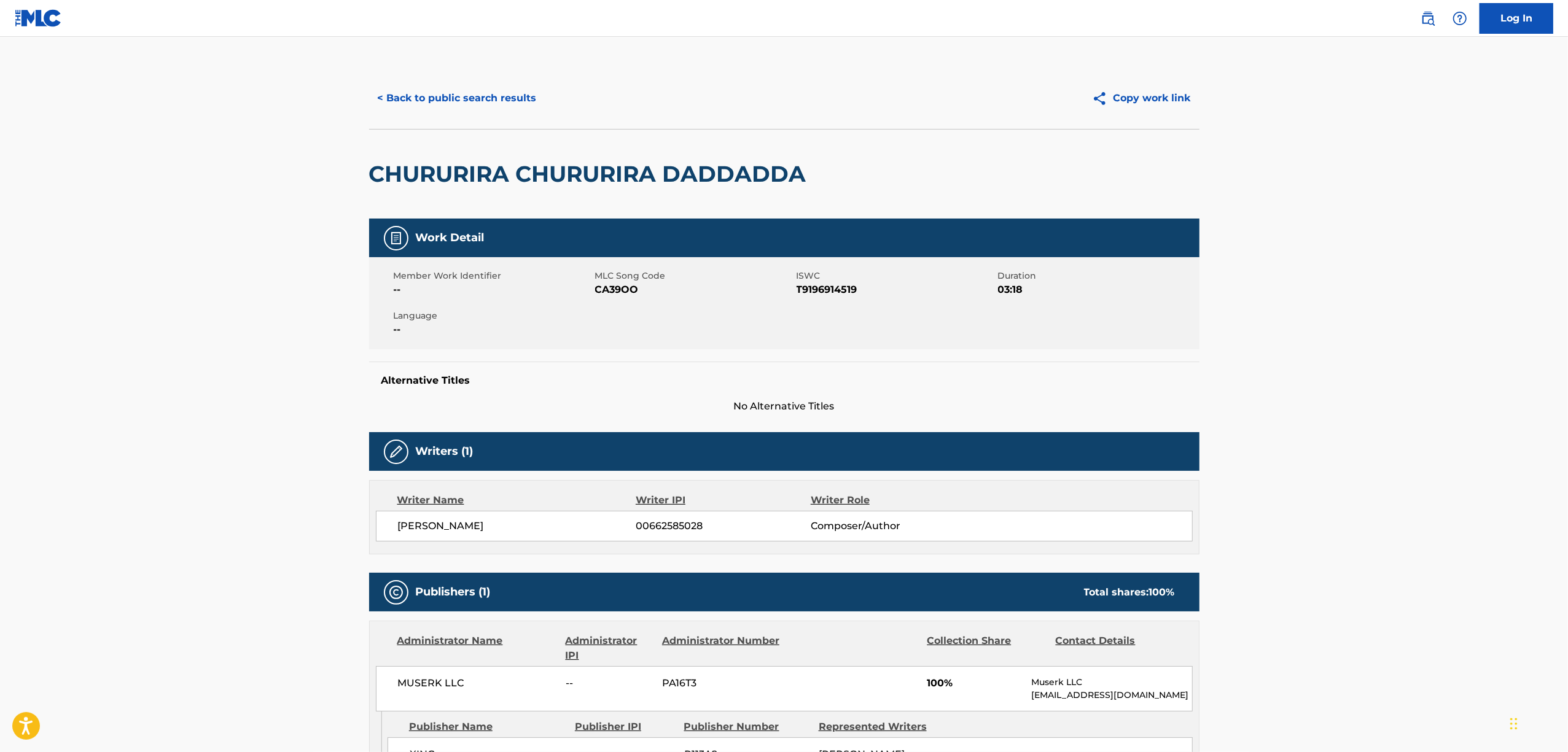
click at [610, 292] on span "CA39OO" at bounding box center [694, 290] width 198 height 14
click at [409, 96] on button "< Back to public search results" at bounding box center [457, 98] width 176 height 31
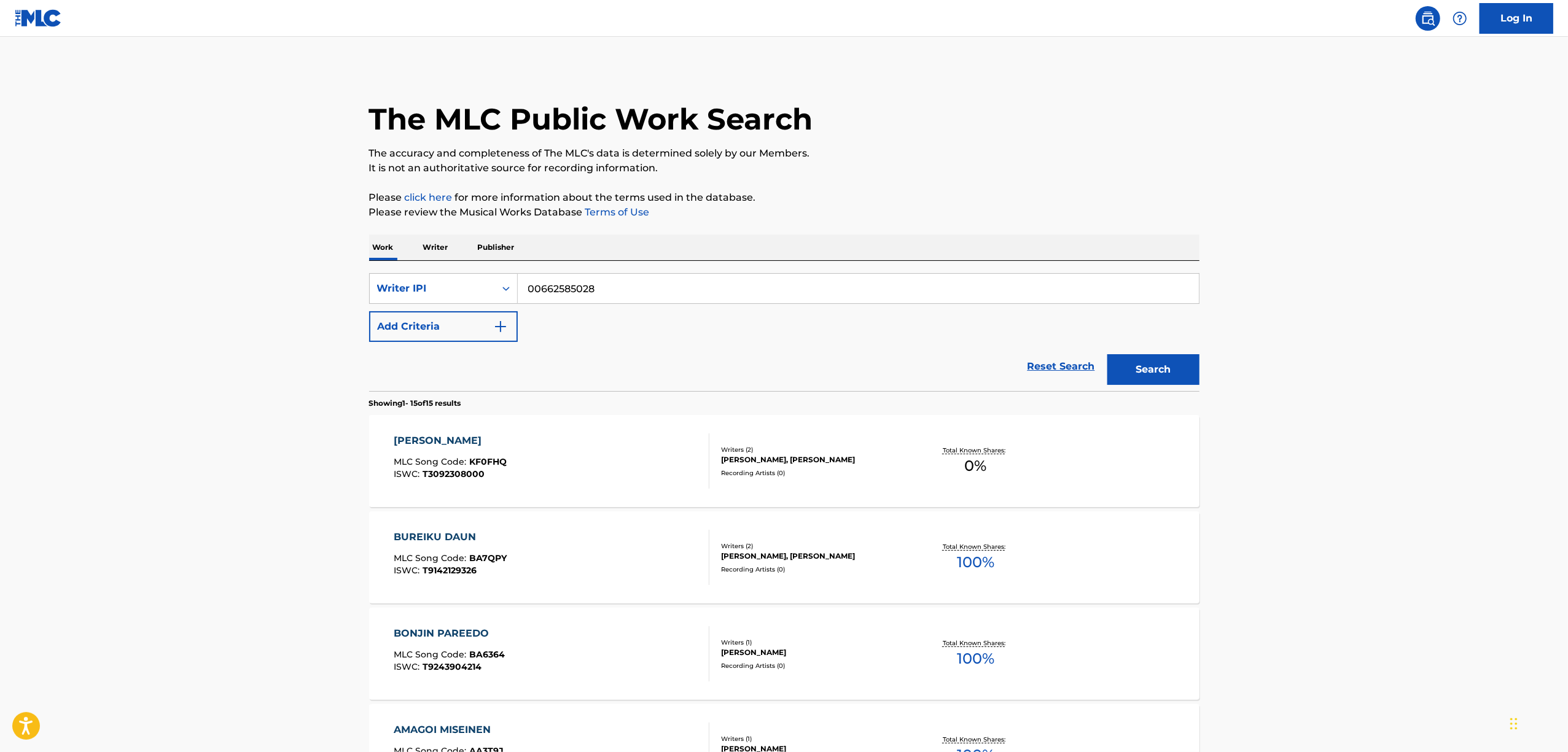
scroll to position [707, 0]
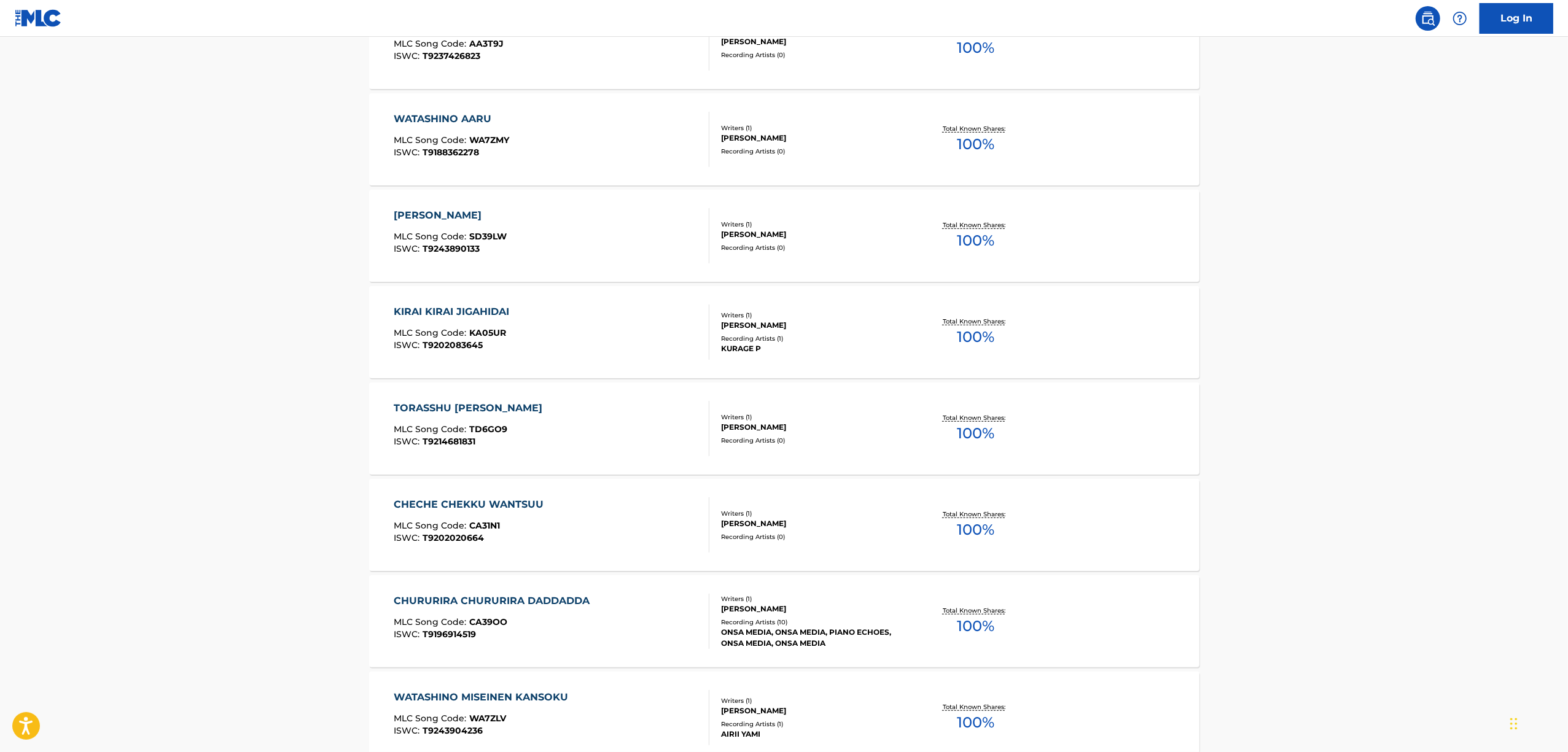
click at [463, 118] on div "WATASHINO AARU" at bounding box center [451, 119] width 115 height 14
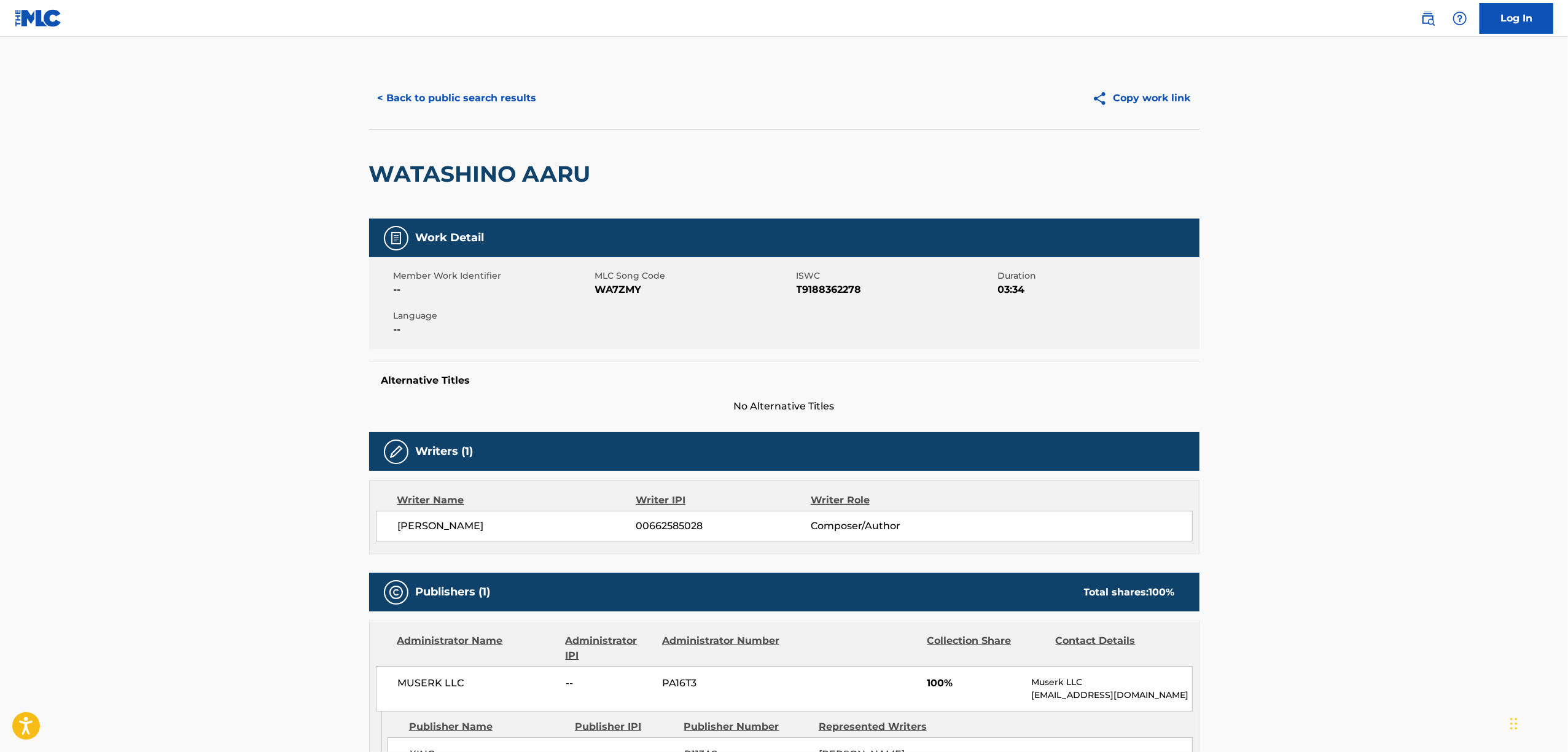
click at [614, 288] on span "WA7ZMY" at bounding box center [694, 290] width 198 height 14
click at [514, 98] on button "< Back to public search results" at bounding box center [457, 98] width 176 height 31
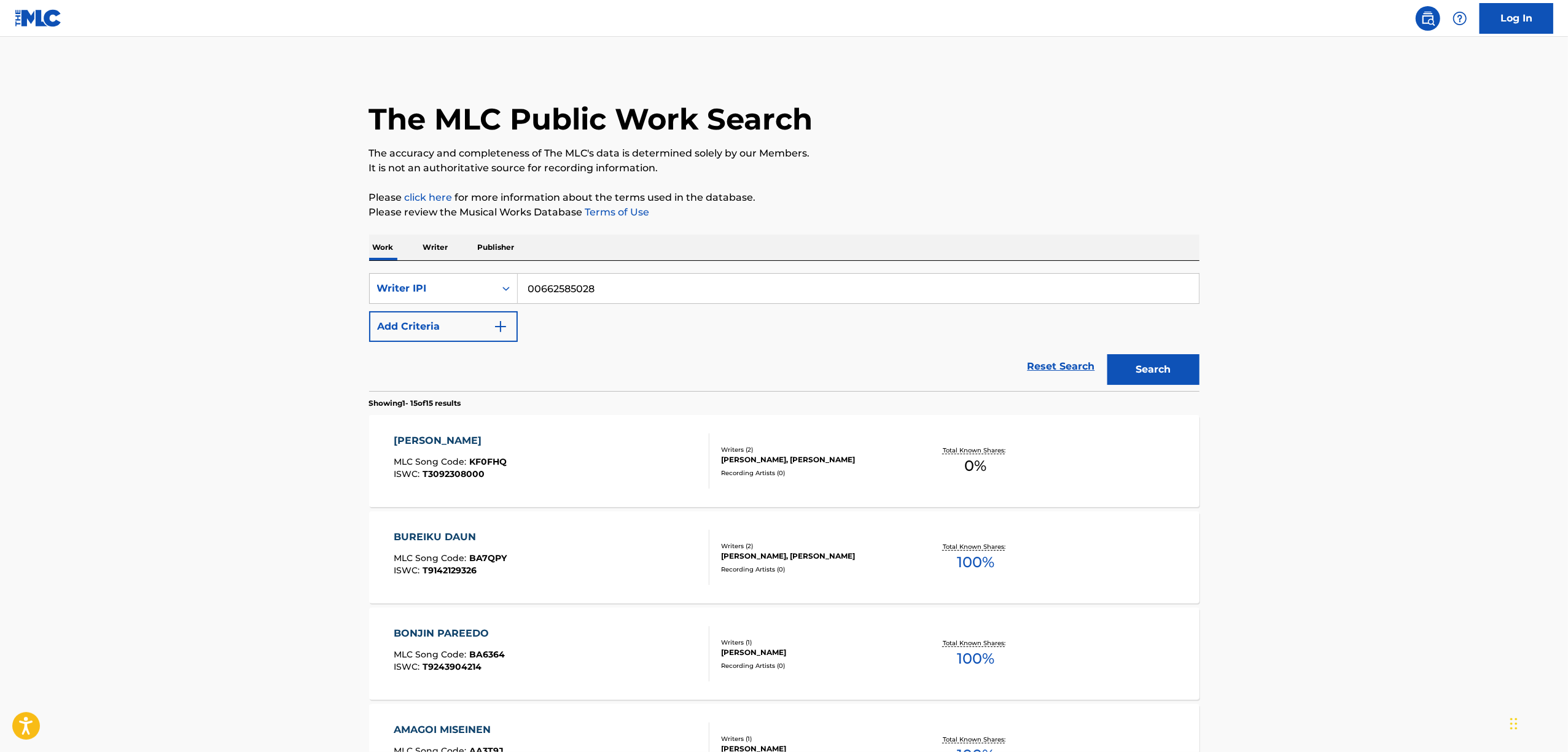
click at [443, 248] on p "Writer" at bounding box center [435, 248] width 32 height 26
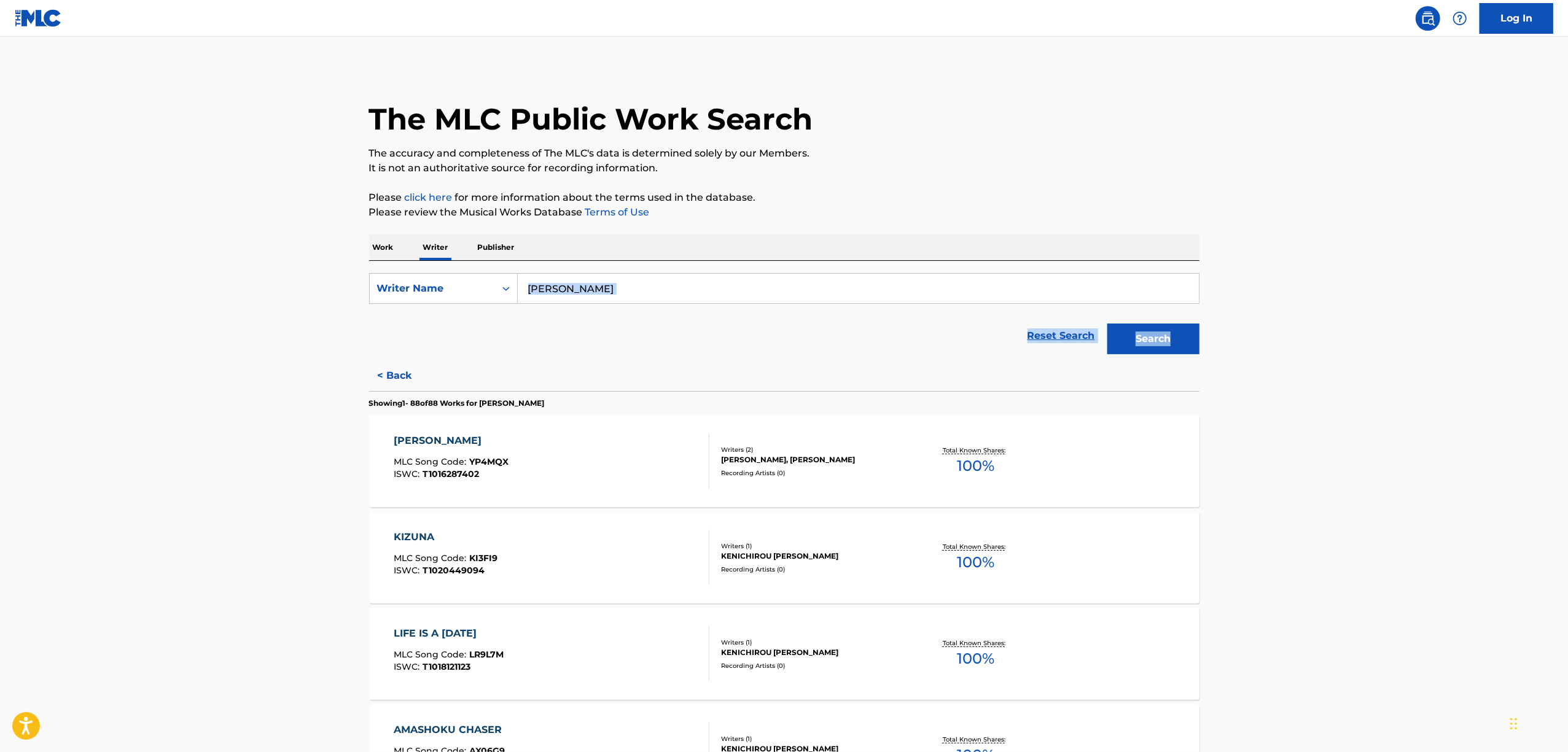
drag, startPoint x: 600, startPoint y: 295, endPoint x: 317, endPoint y: 373, distance: 293.6
drag, startPoint x: 571, startPoint y: 341, endPoint x: 615, endPoint y: 308, distance: 55.0
click at [573, 340] on div "Reset Search Search" at bounding box center [785, 336] width 831 height 49
drag, startPoint x: 623, startPoint y: 292, endPoint x: 592, endPoint y: 298, distance: 31.6
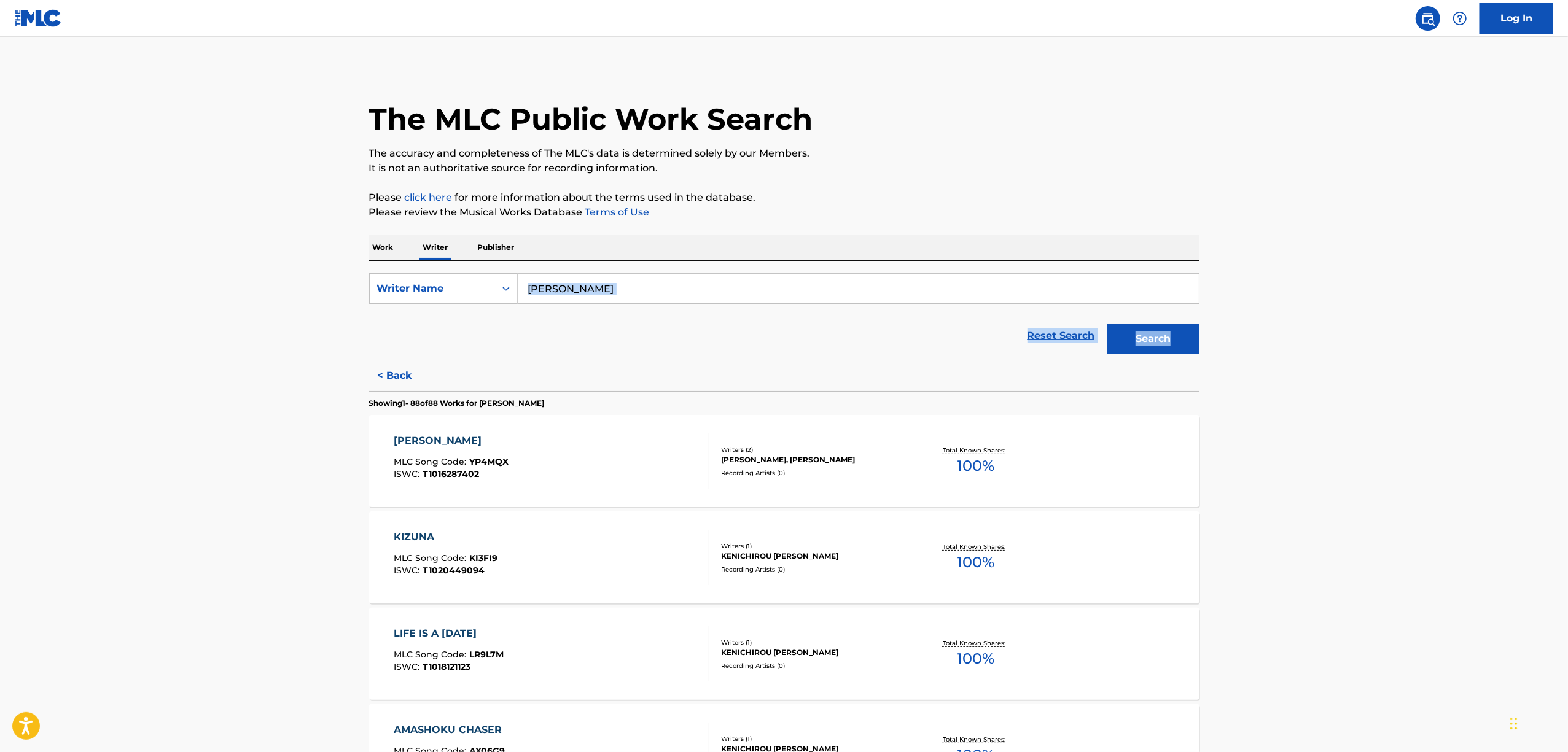
click at [622, 294] on input "Kenichirou Isoda" at bounding box center [858, 288] width 681 height 30
click at [592, 290] on input "Kenichirou Isoda" at bounding box center [858, 288] width 681 height 30
click at [592, 290] on input "Kenichirou Isoda" at bounding box center [858, 288] width 681 height 30
paste input "urage P"
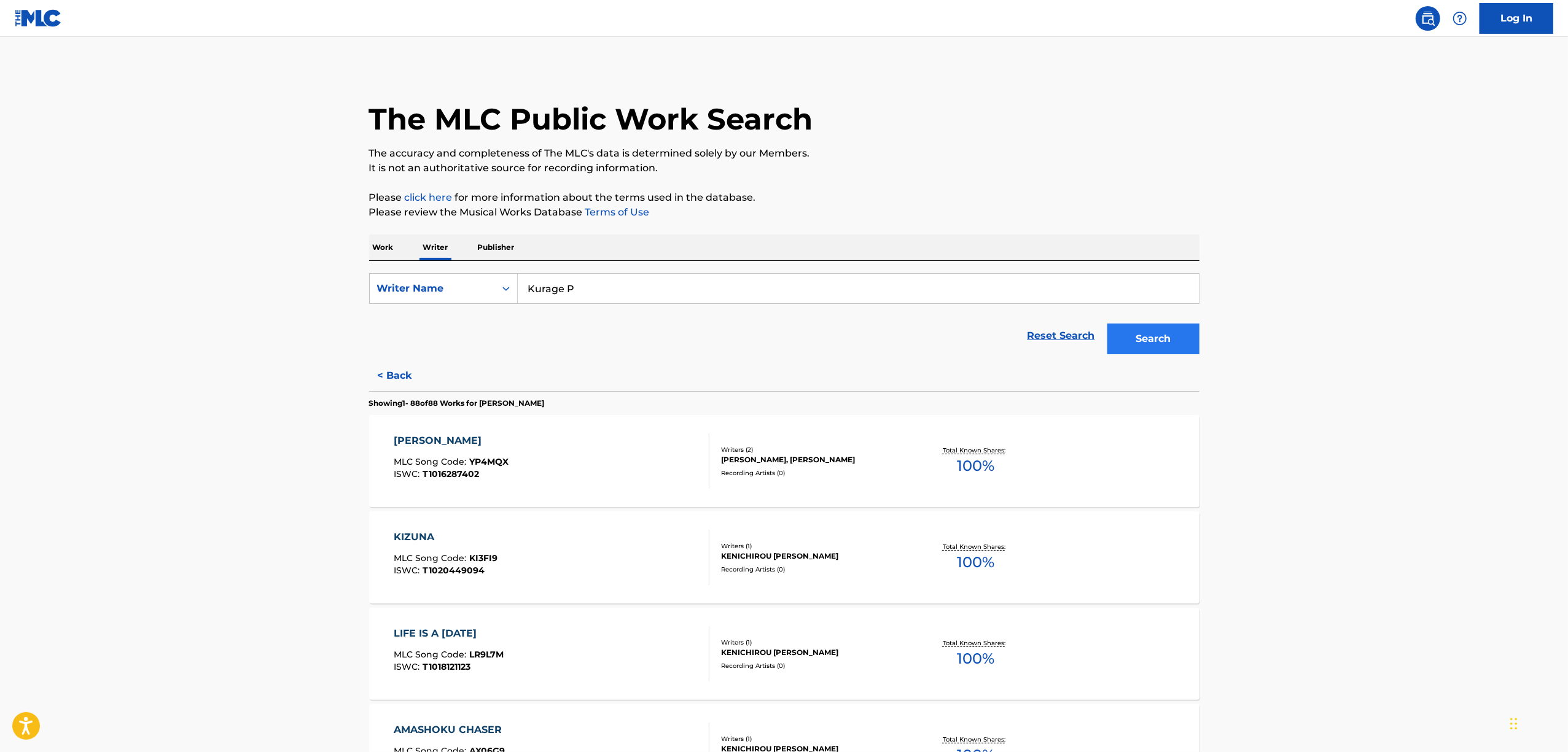
type input "Kurage P"
click at [1145, 344] on button "Search" at bounding box center [1153, 338] width 92 height 31
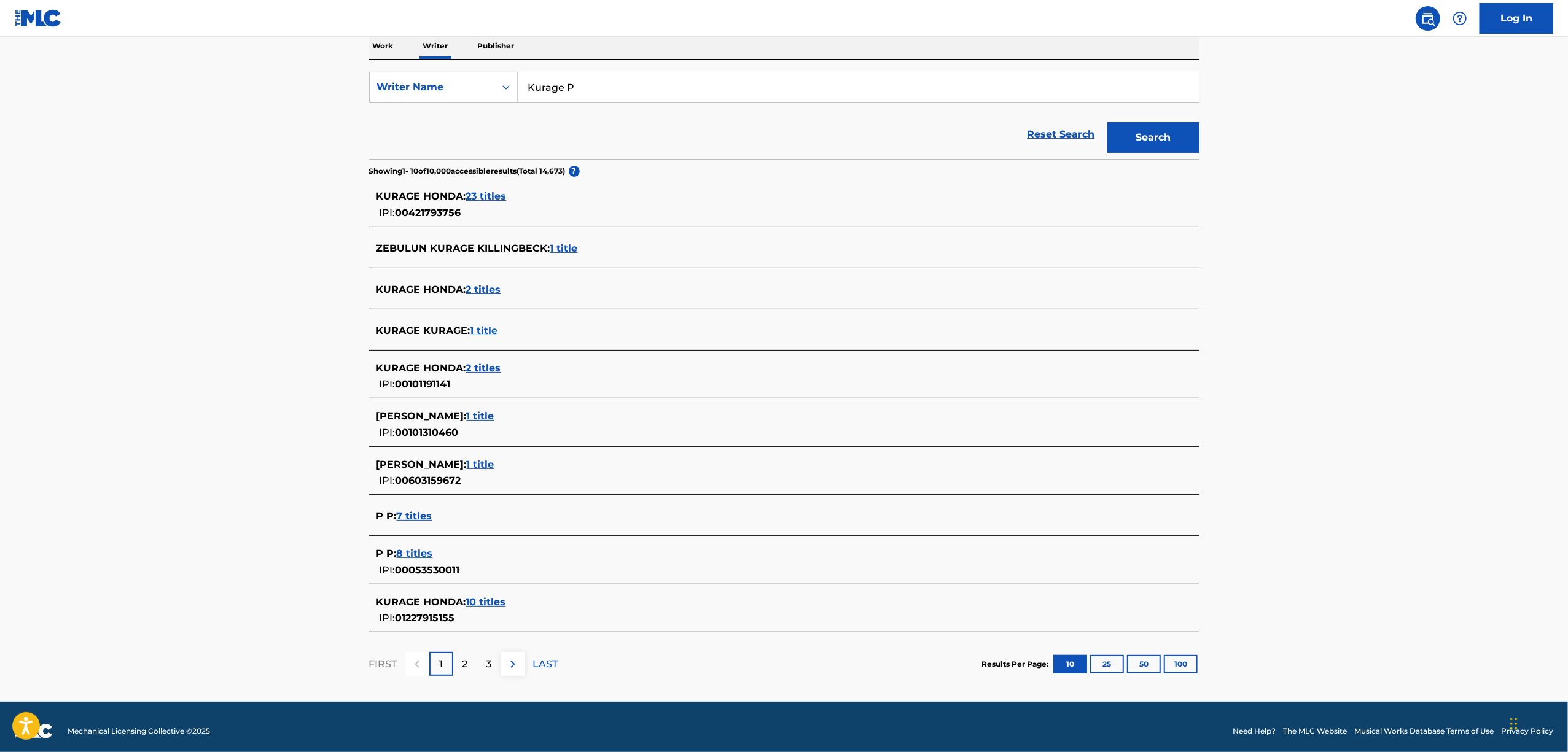
scroll to position [211, 0]
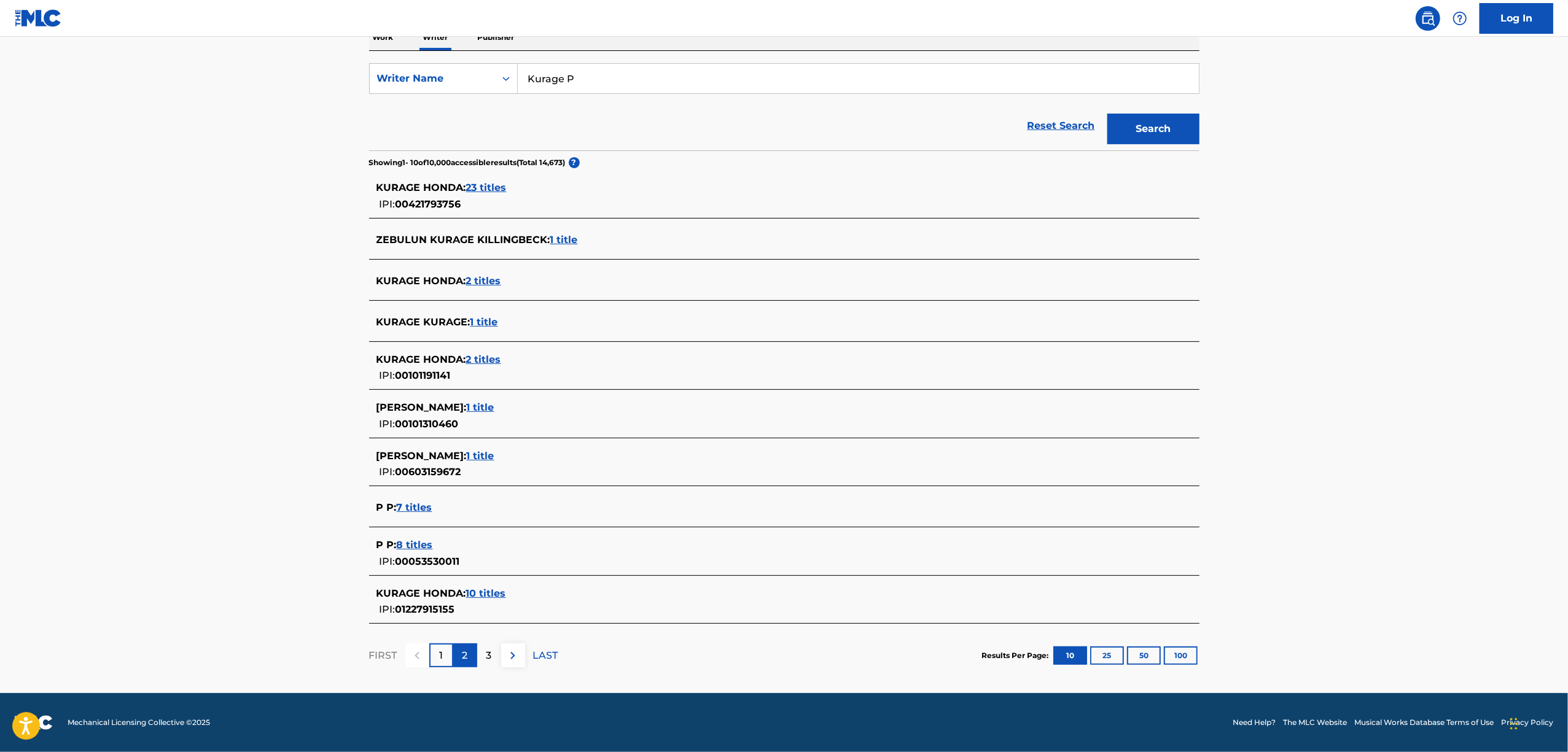
click at [470, 647] on div "2" at bounding box center [465, 655] width 24 height 24
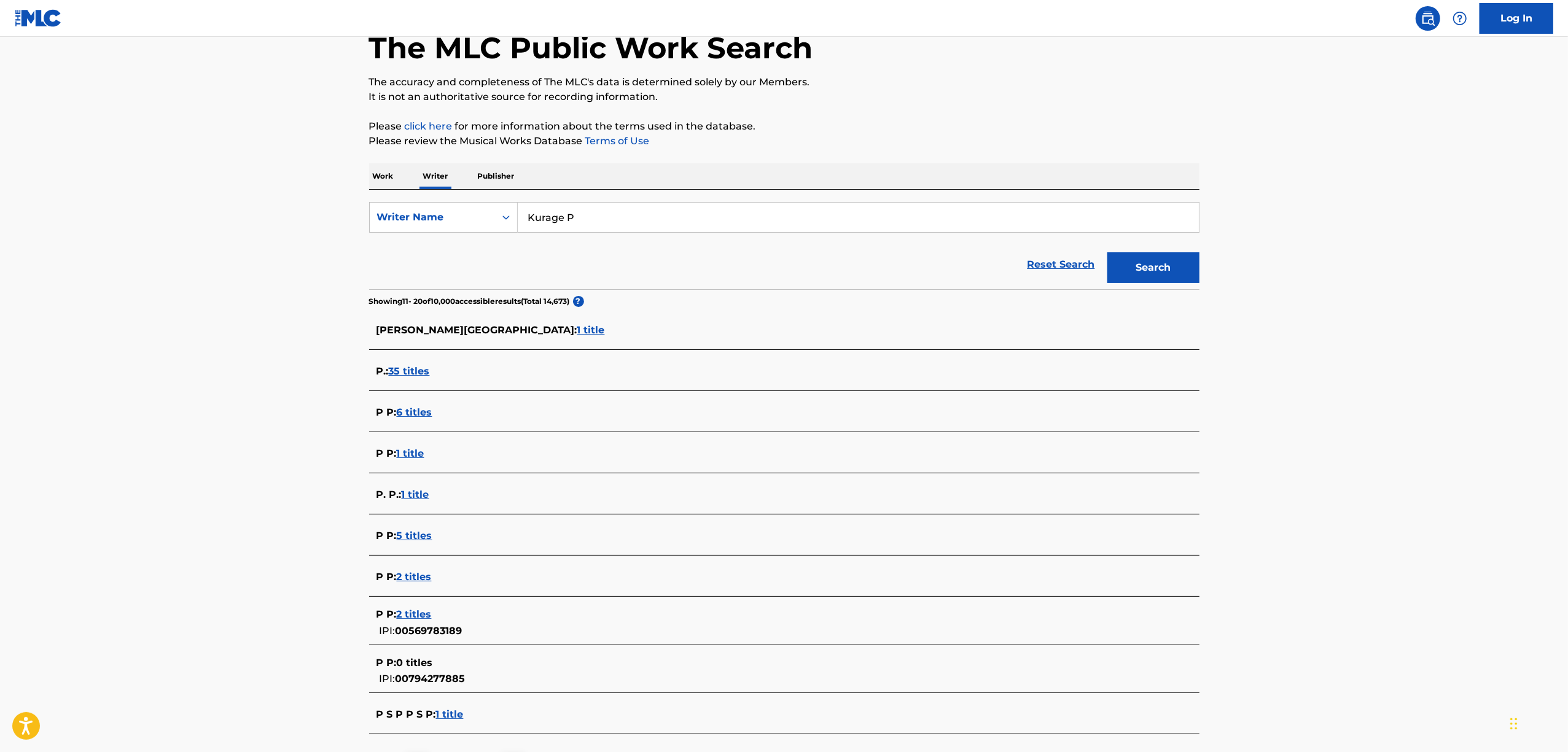
scroll to position [183, 0]
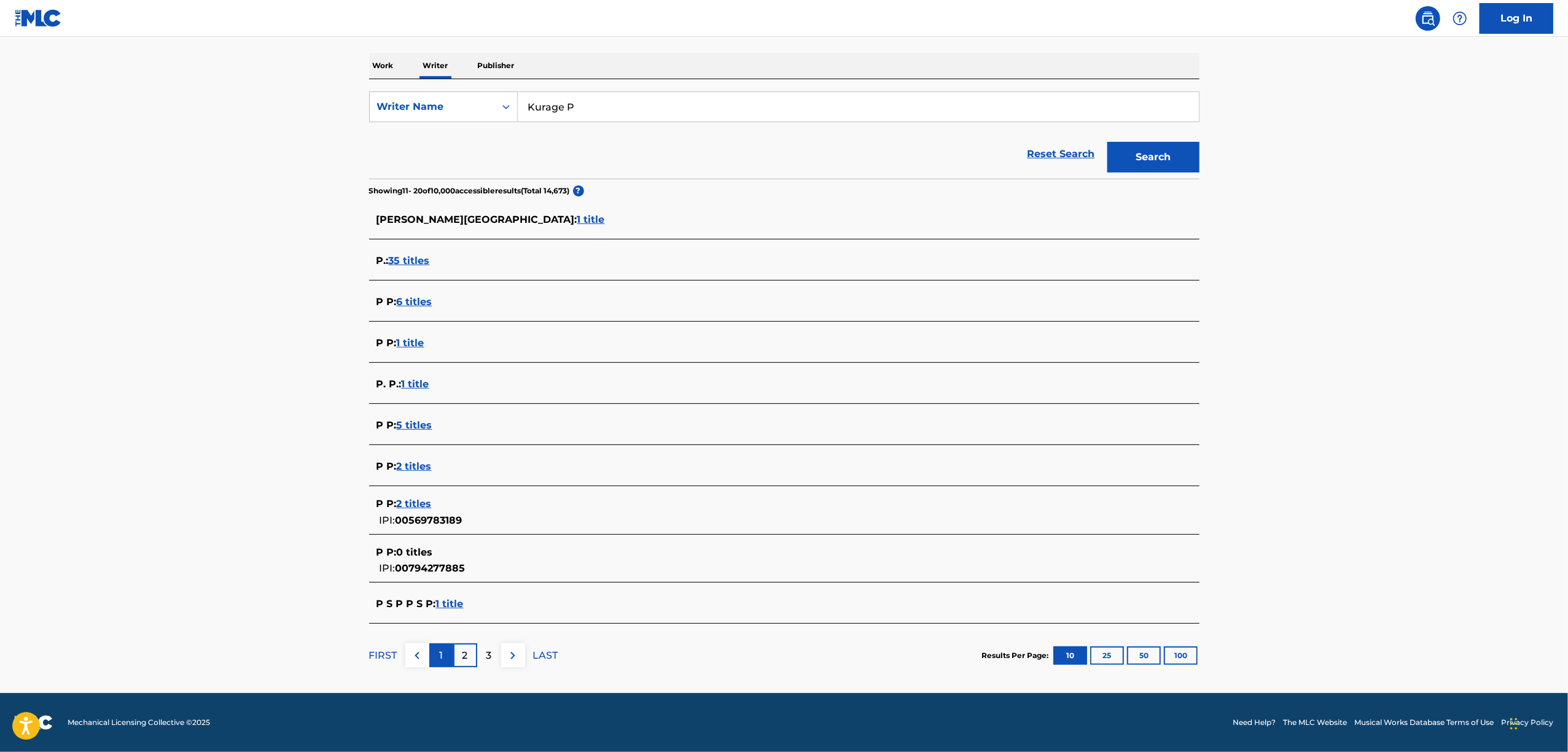
click at [440, 661] on p "1" at bounding box center [441, 655] width 3 height 14
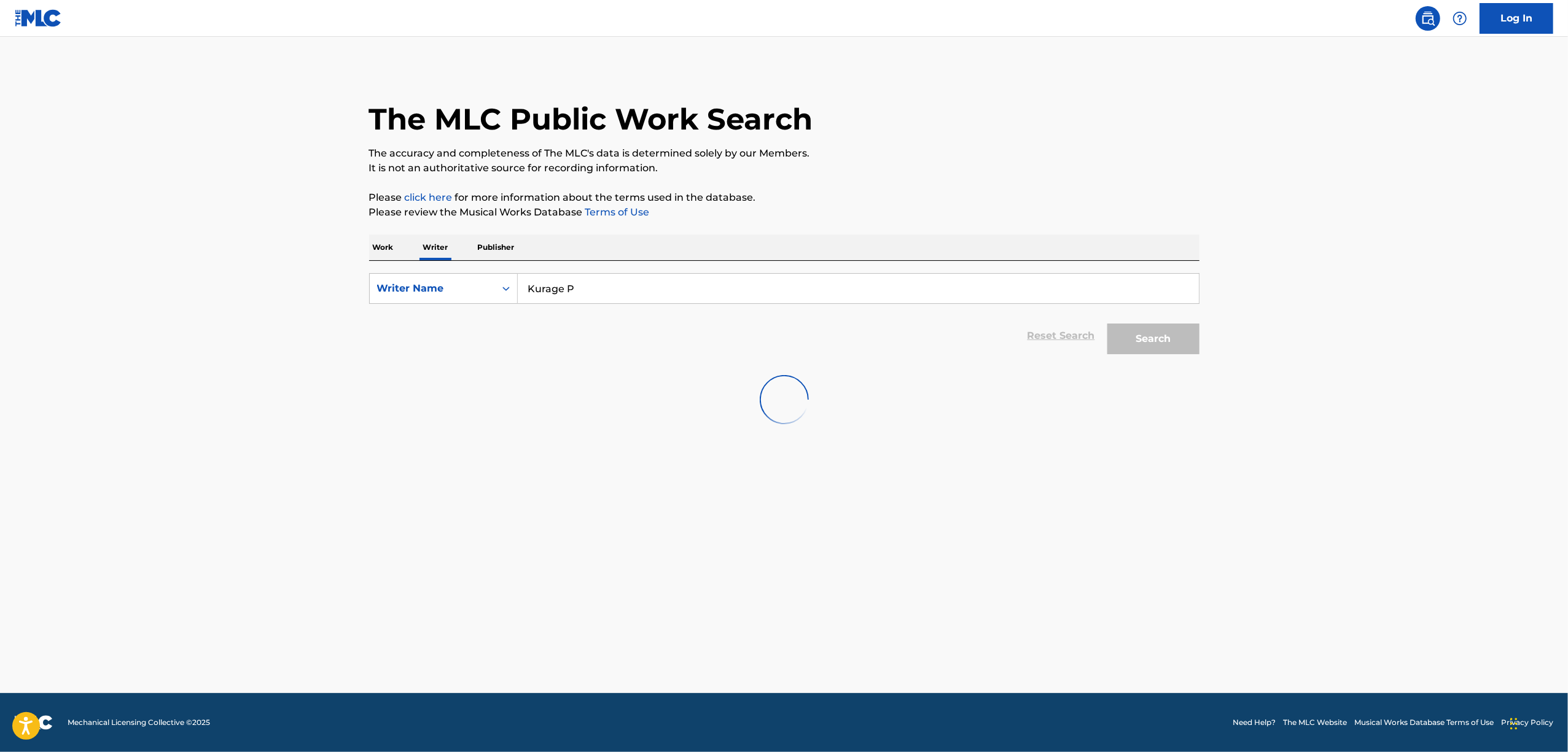
scroll to position [0, 0]
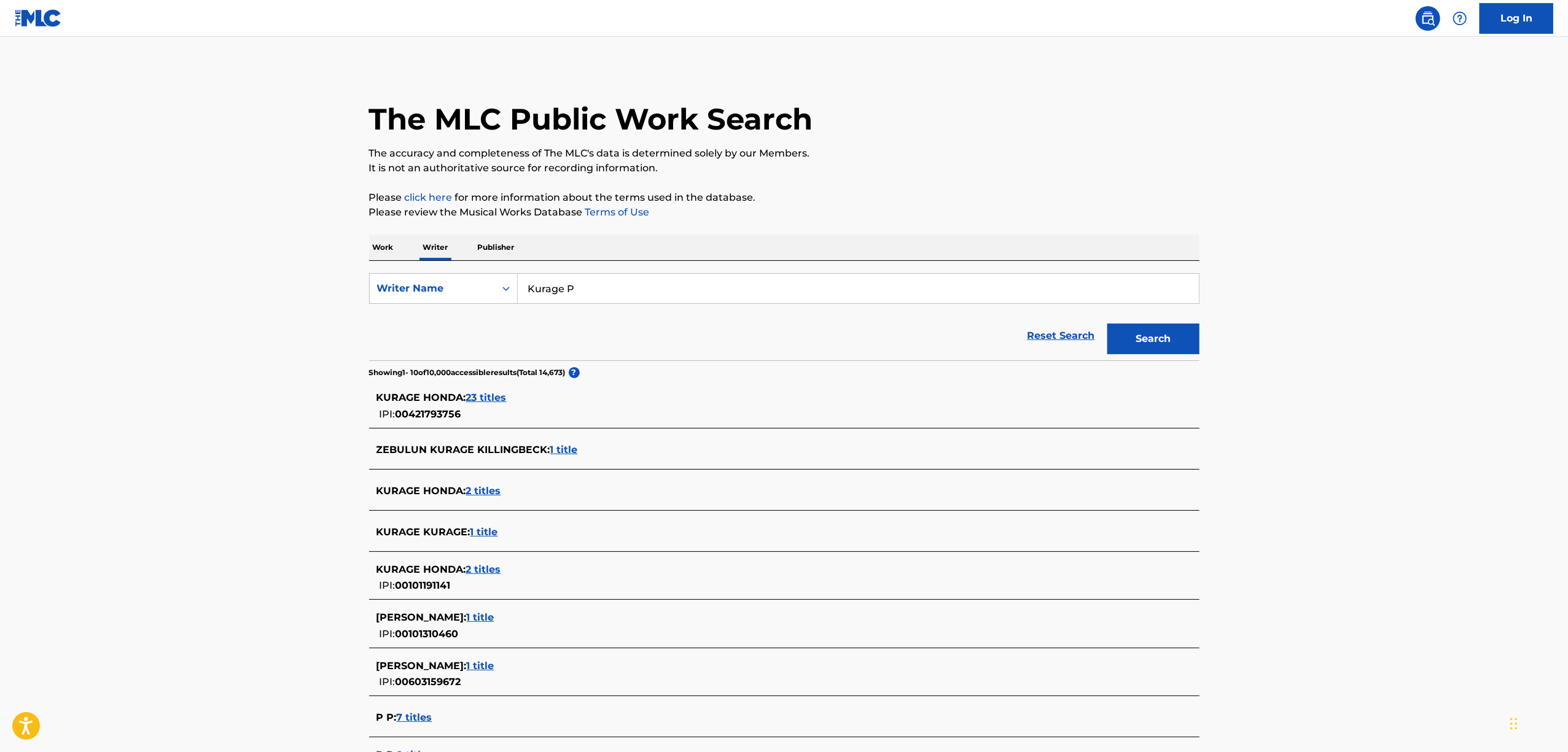
click at [394, 239] on p "Work" at bounding box center [383, 248] width 28 height 26
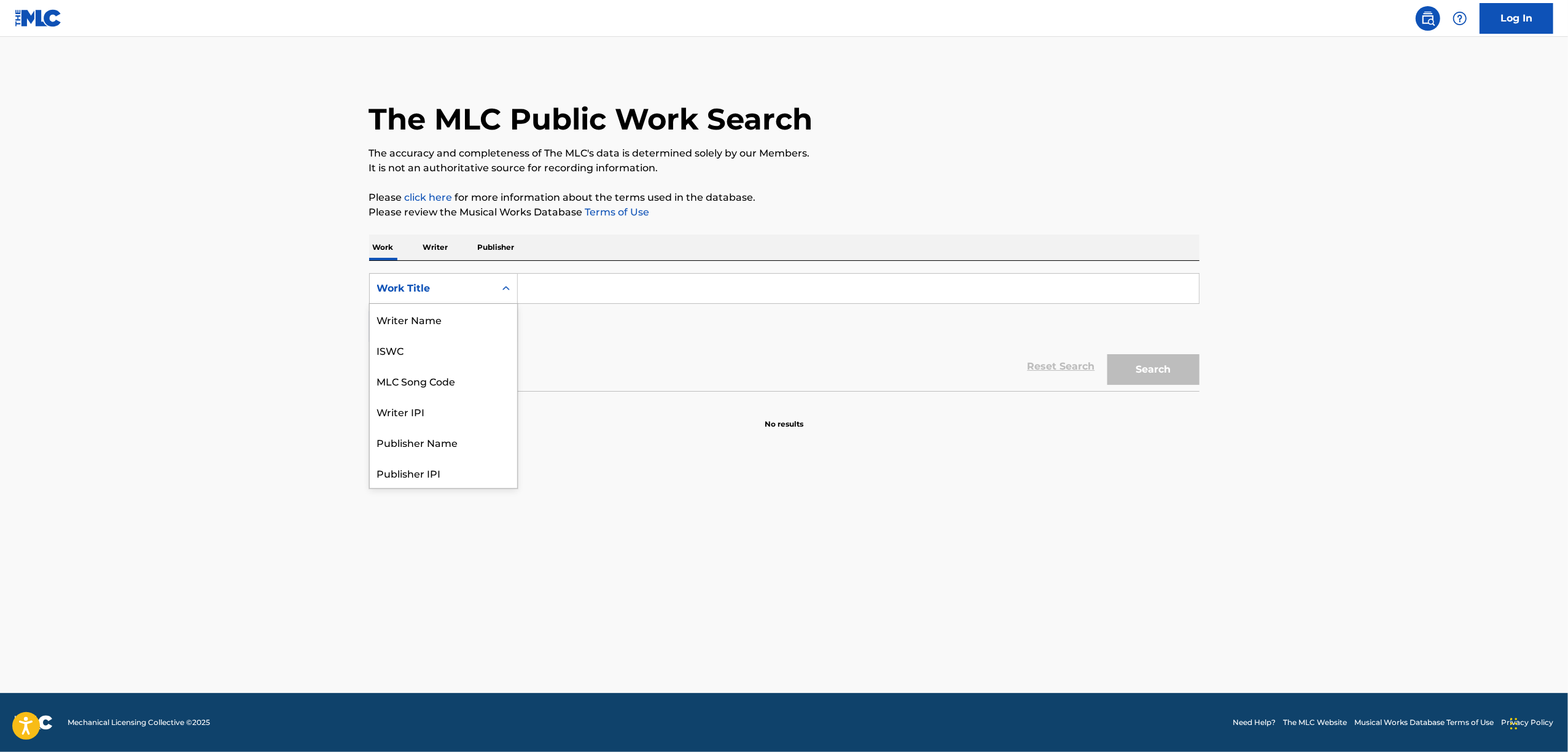
click at [505, 294] on icon "Search Form" at bounding box center [506, 289] width 12 height 12
click at [438, 341] on div "Writer IPI" at bounding box center [443, 350] width 148 height 31
click at [549, 291] on input "Search Form" at bounding box center [858, 288] width 681 height 30
paste input "00662585126"
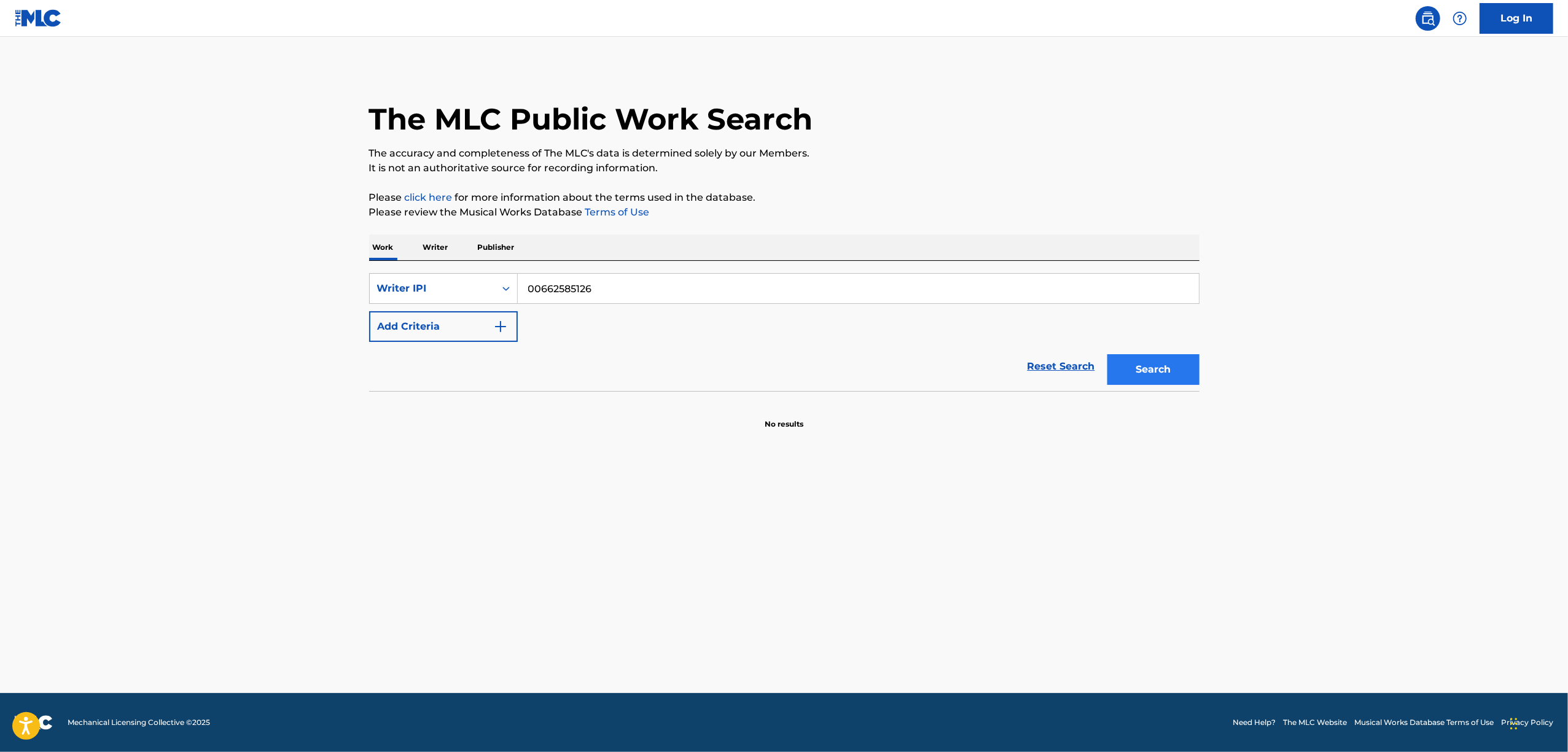
type input "00662585126"
click at [1175, 379] on button "Search" at bounding box center [1153, 369] width 92 height 31
click at [387, 252] on p "Work" at bounding box center [383, 248] width 28 height 26
click at [500, 286] on icon "Search Form" at bounding box center [506, 289] width 12 height 12
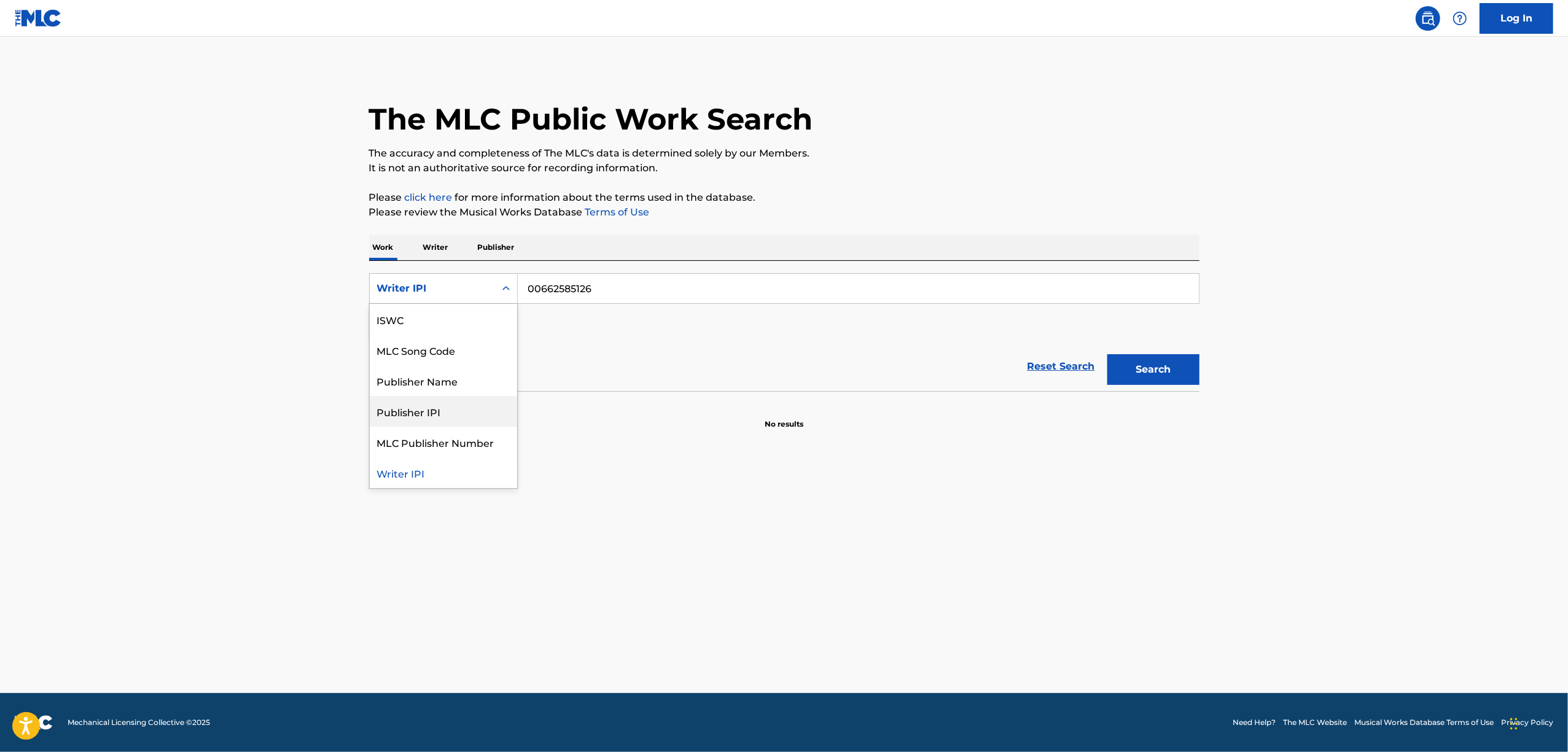
scroll to position [0, 0]
click at [434, 386] on div "ISWC" at bounding box center [443, 380] width 148 height 31
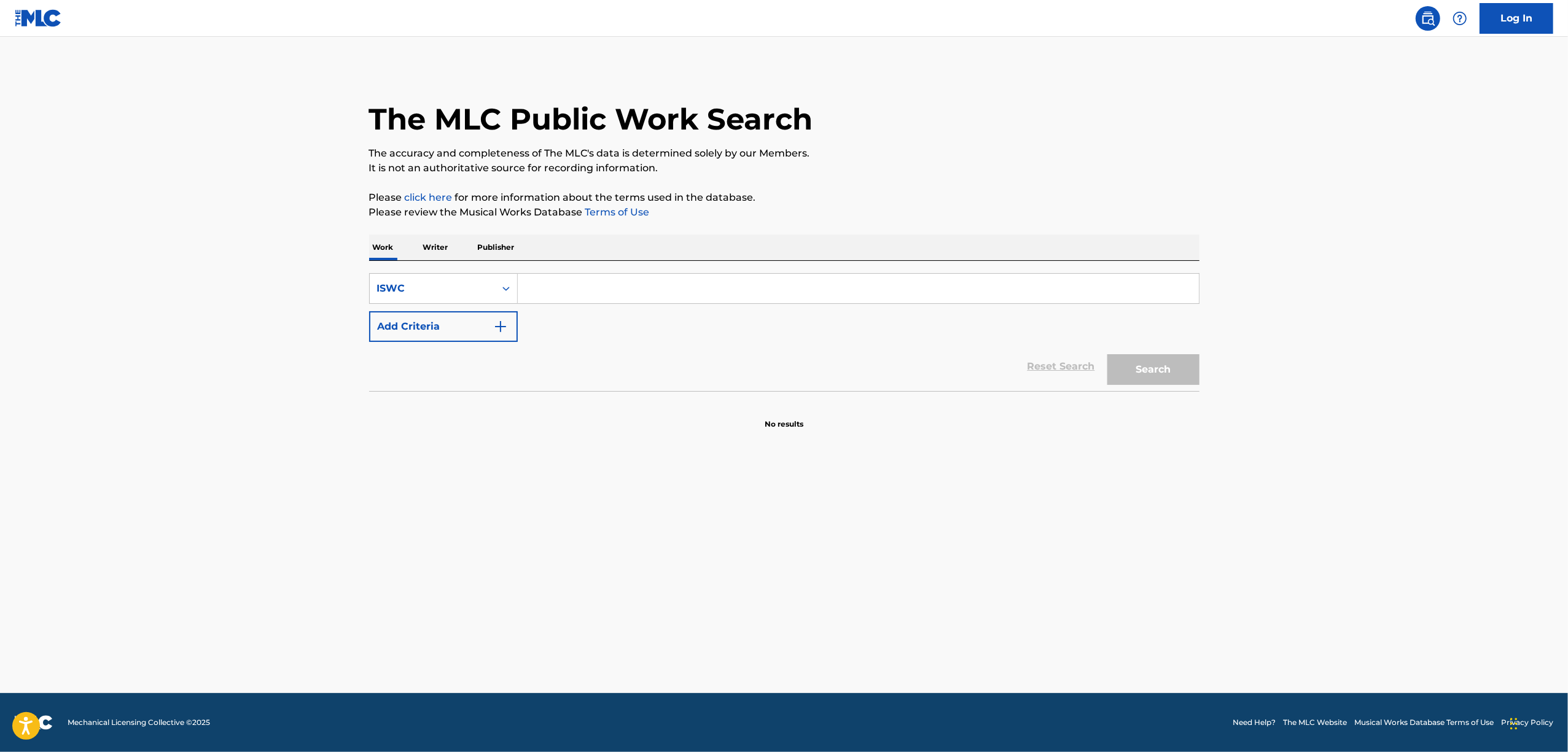
click at [579, 300] on input "Search Form" at bounding box center [858, 288] width 681 height 30
paste input "T9243900029"
type input "T9243900029"
click at [1138, 366] on button "Search" at bounding box center [1153, 369] width 92 height 31
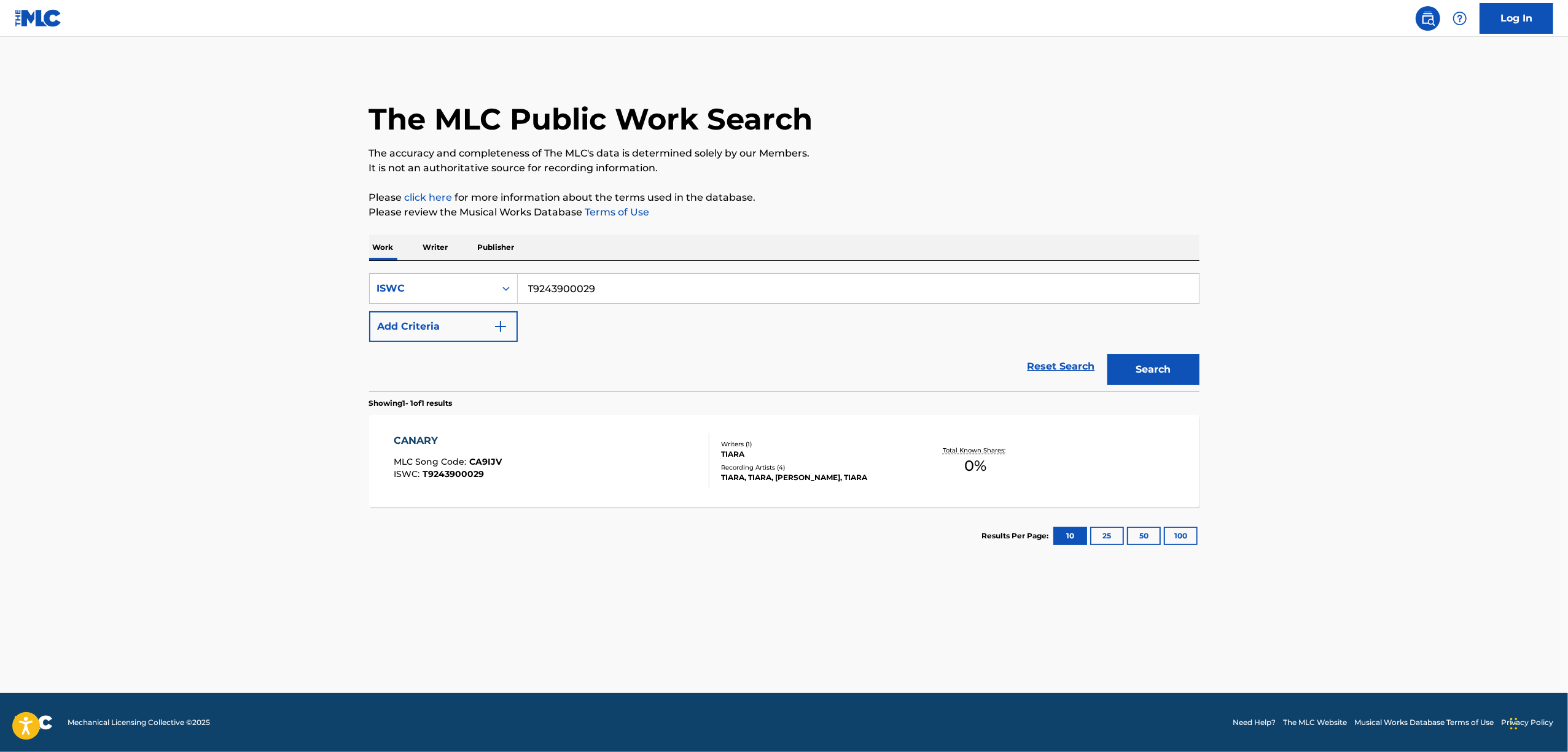
click at [426, 438] on div "CANARY" at bounding box center [447, 440] width 108 height 14
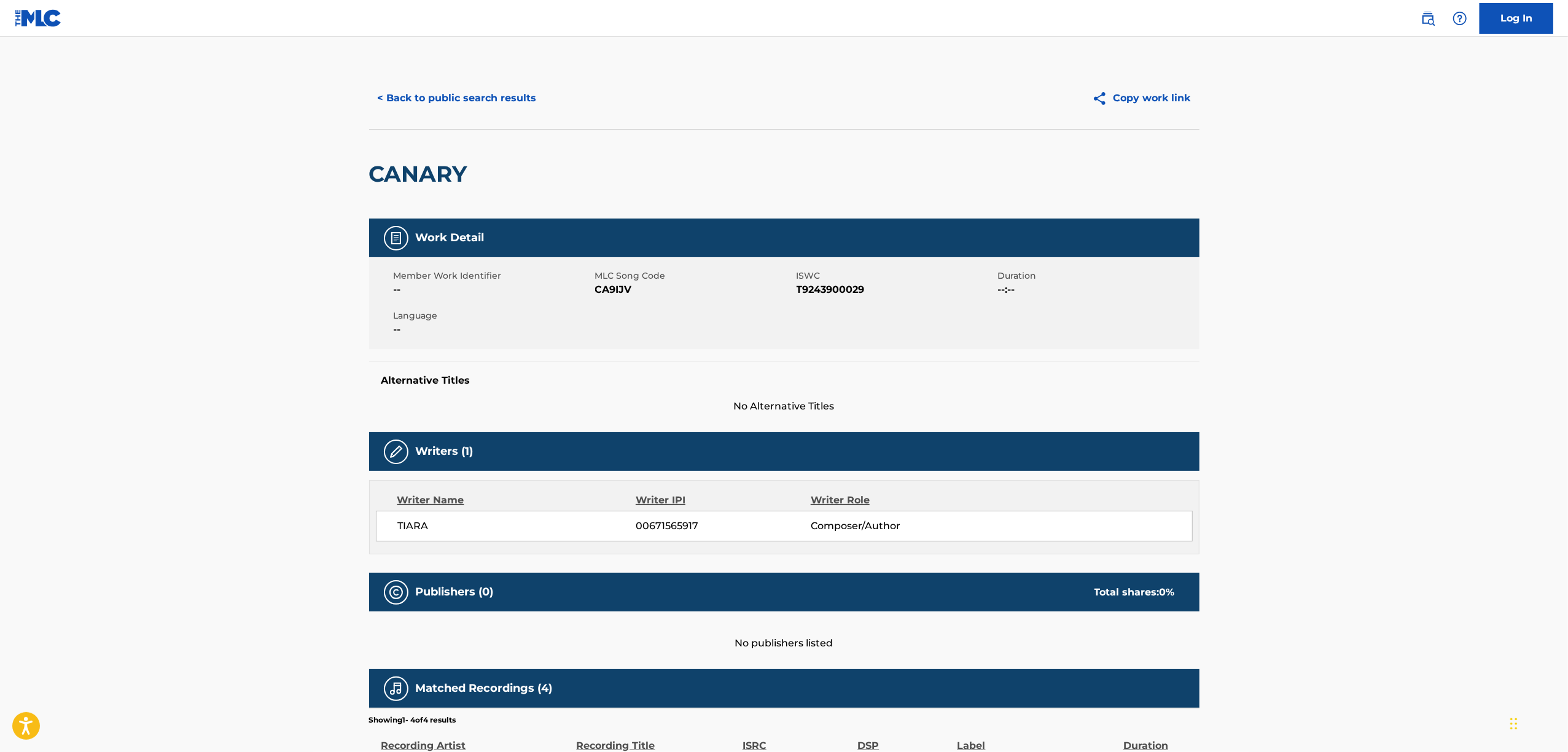
click at [612, 290] on span "CA9IJV" at bounding box center [694, 290] width 198 height 14
click at [435, 106] on button "< Back to public search results" at bounding box center [457, 98] width 176 height 31
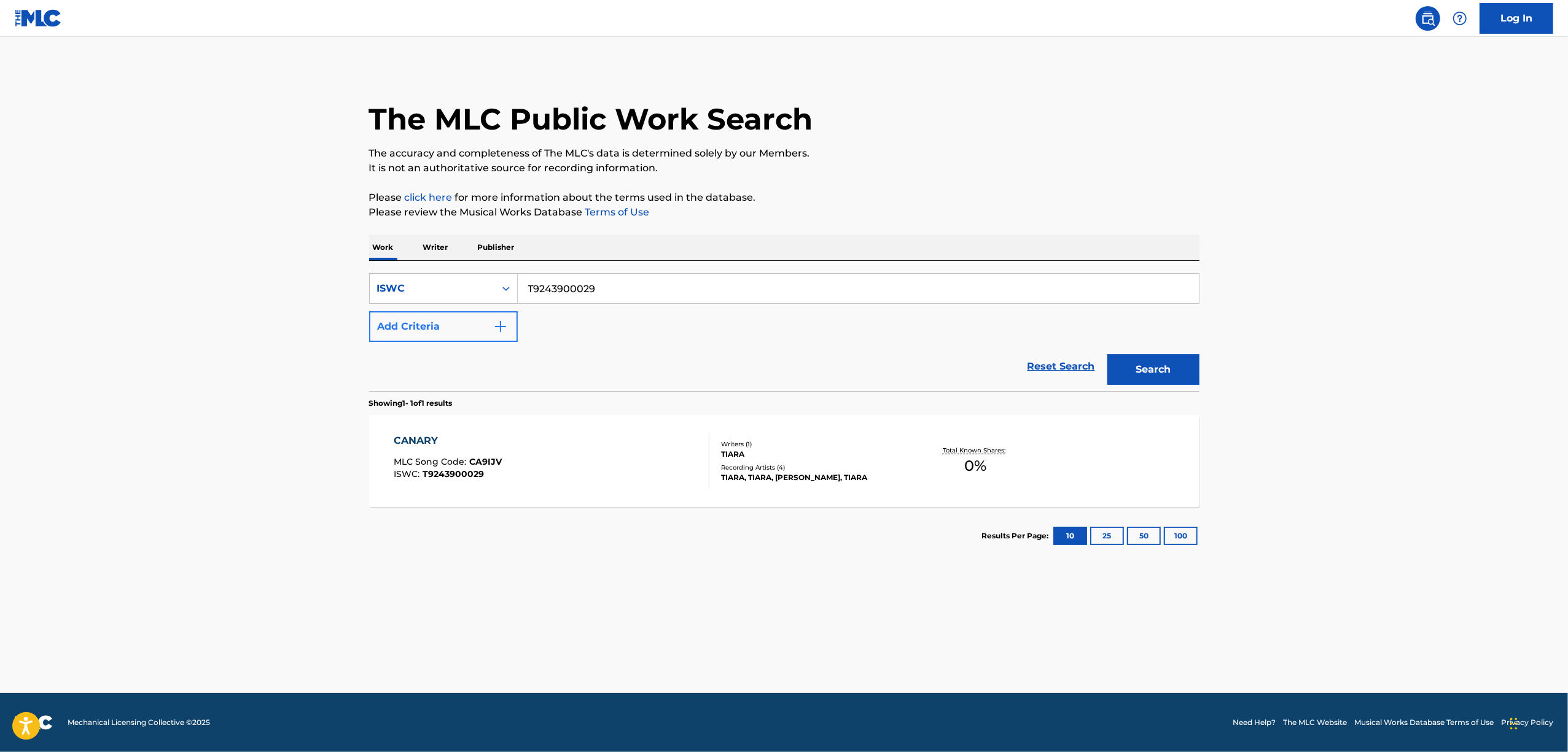
drag, startPoint x: 638, startPoint y: 290, endPoint x: 483, endPoint y: 316, distance: 157.2
click at [487, 316] on div "SearchWithCriteria4740ebf7-9211-4dc8-9c6f-f7685136db81 ISWC T9243900029 Add Cri…" at bounding box center [785, 307] width 831 height 69
paste input "717751"
type input "T9243717751"
click at [1157, 364] on button "Search" at bounding box center [1153, 369] width 92 height 31
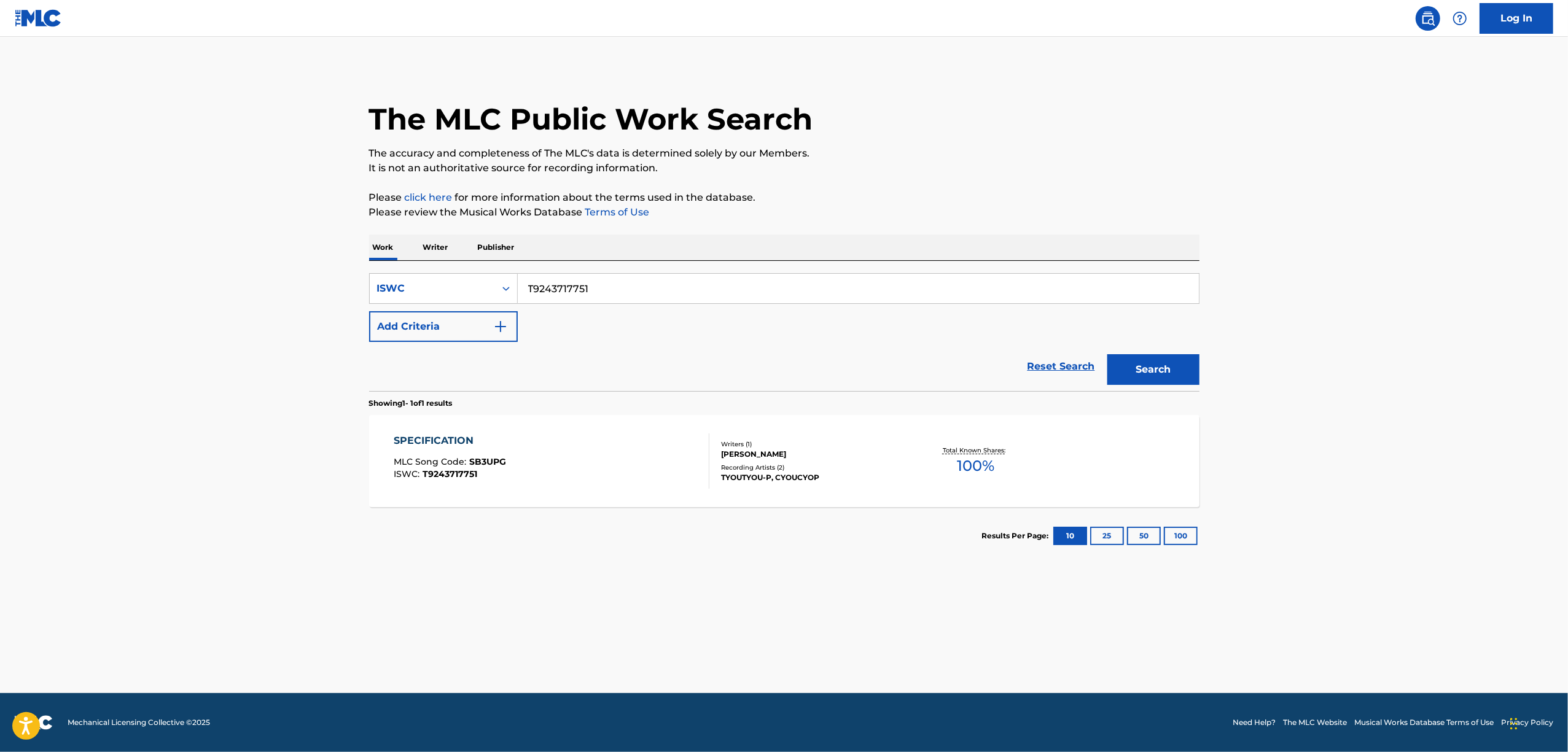
click at [450, 434] on div "SPECIFICATION" at bounding box center [450, 440] width 113 height 14
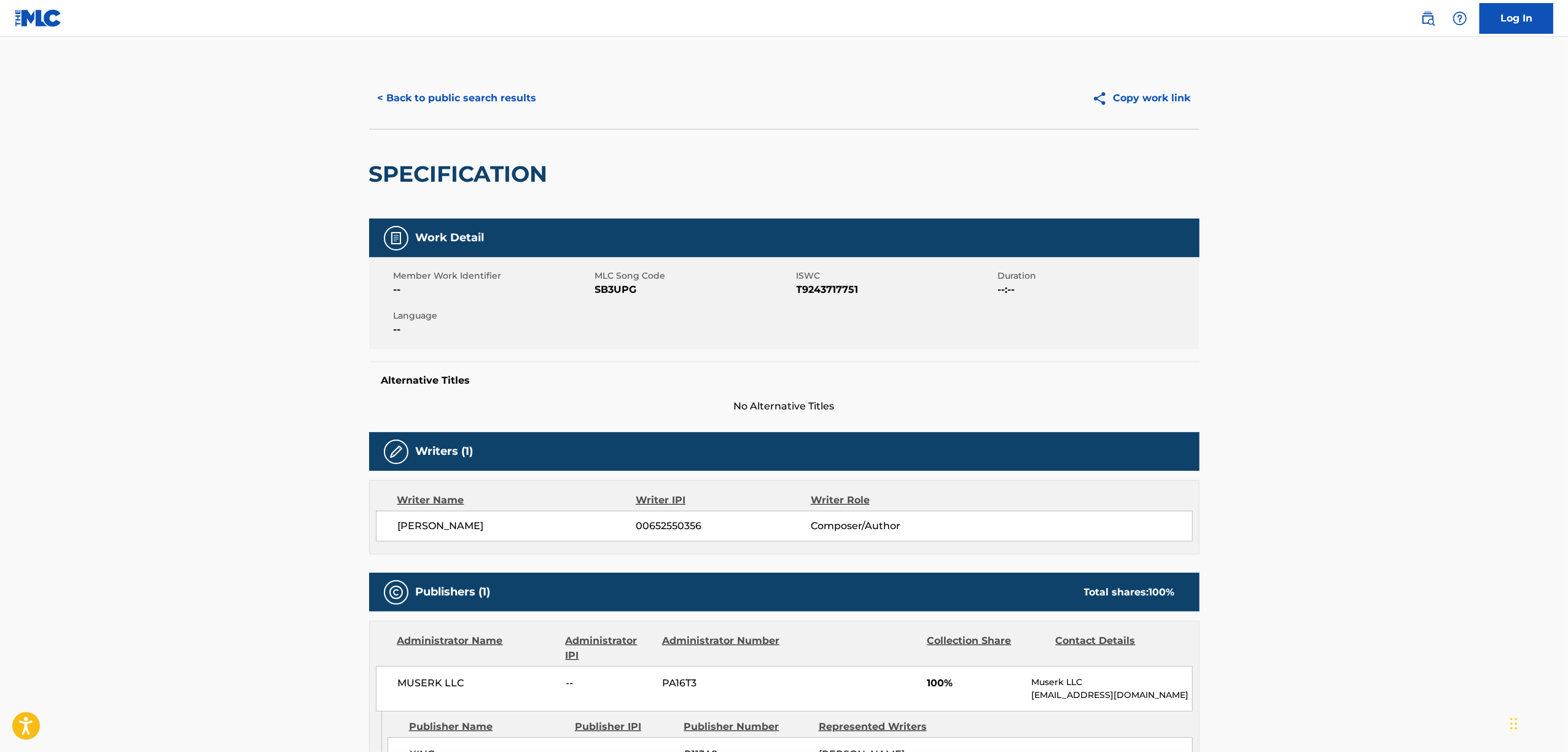
click at [608, 293] on span "SB3UPG" at bounding box center [694, 290] width 198 height 14
drag, startPoint x: 400, startPoint y: 537, endPoint x: 389, endPoint y: 539, distance: 11.2
click at [389, 539] on div "PAPIYON 00652550356 Composer/Author" at bounding box center [785, 526] width 817 height 31
click at [417, 80] on div "< Back to public search results Copy work link" at bounding box center [785, 97] width 831 height 61
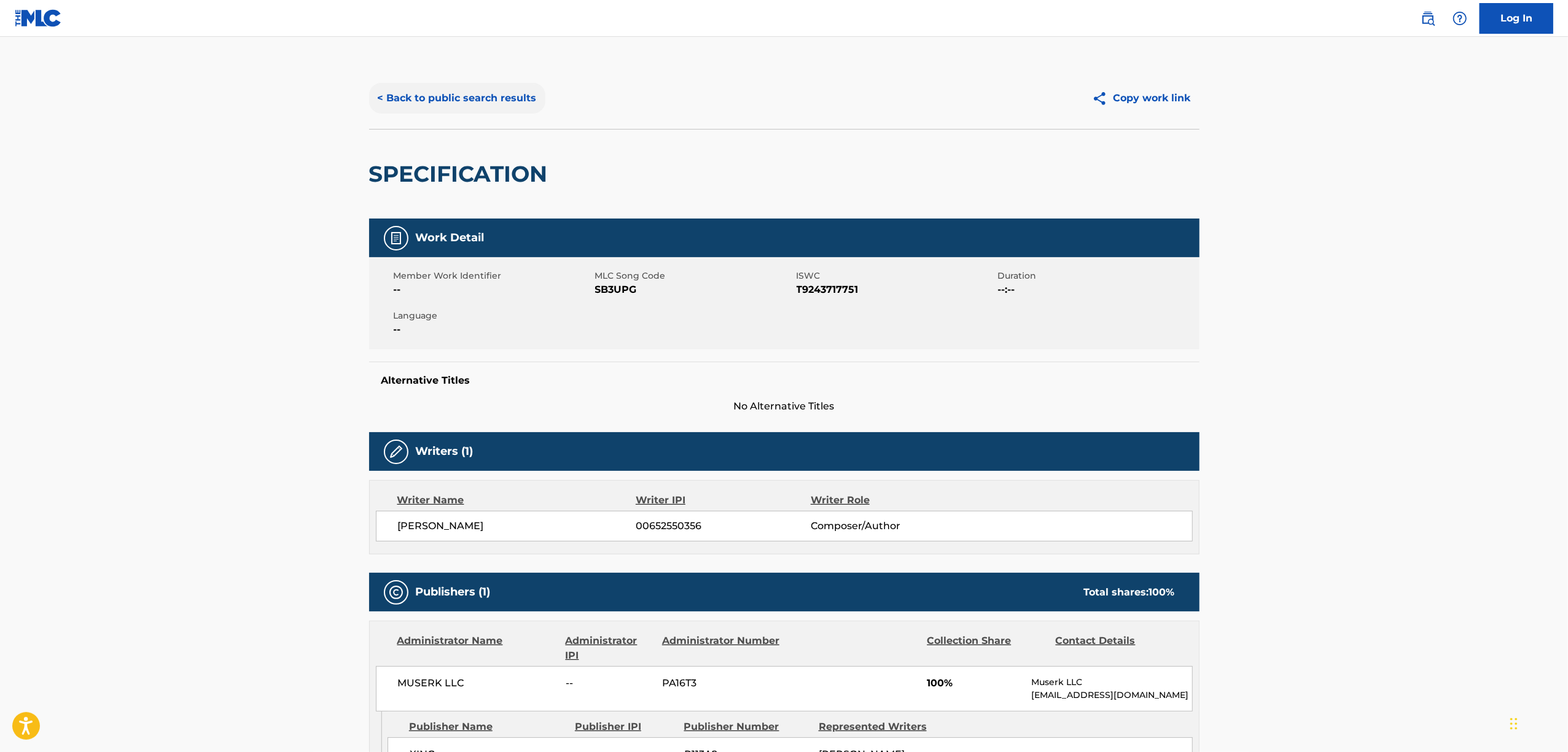
drag, startPoint x: 414, startPoint y: 91, endPoint x: 441, endPoint y: 106, distance: 30.9
click at [428, 99] on button "< Back to public search results" at bounding box center [457, 98] width 176 height 31
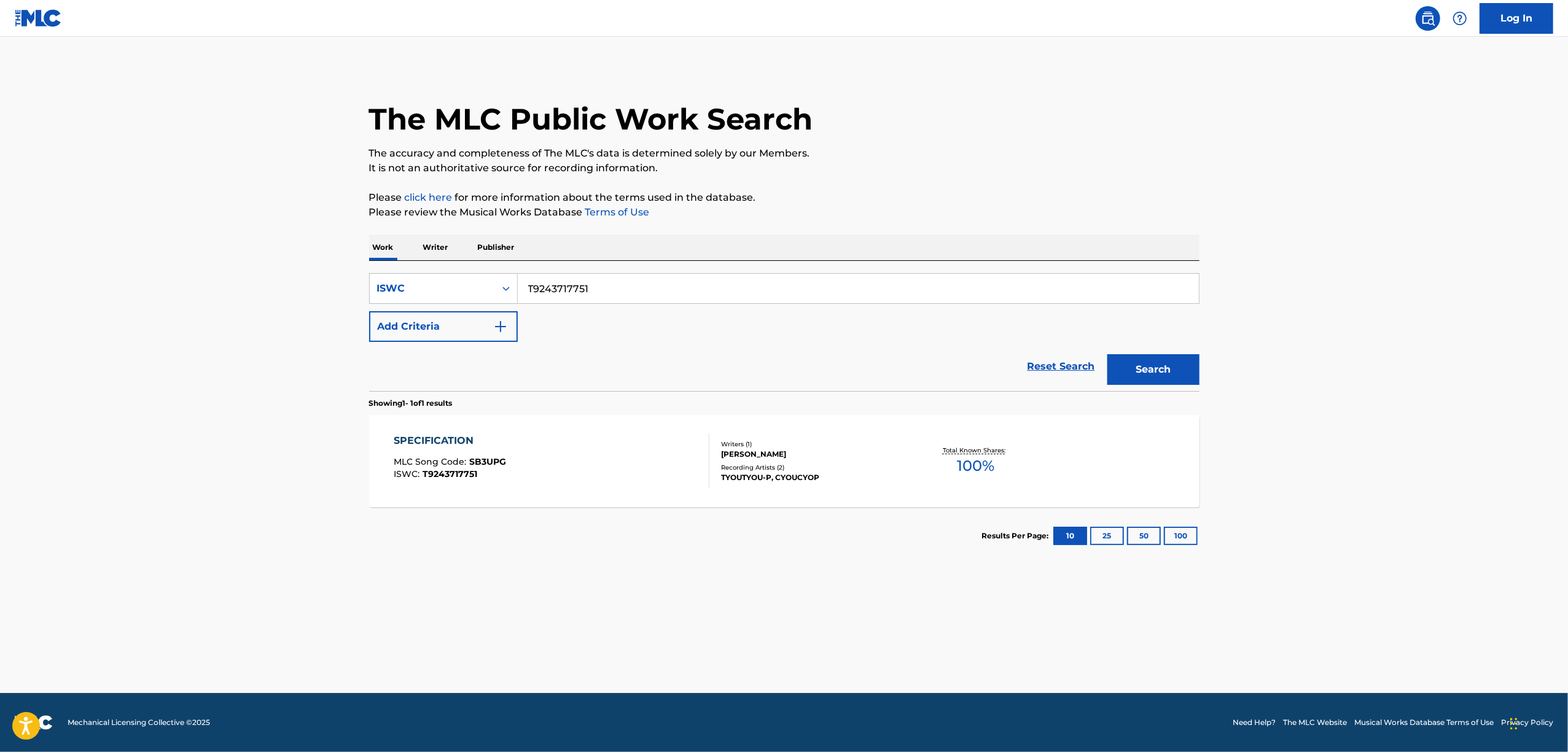
click at [436, 253] on p "Writer" at bounding box center [435, 248] width 32 height 26
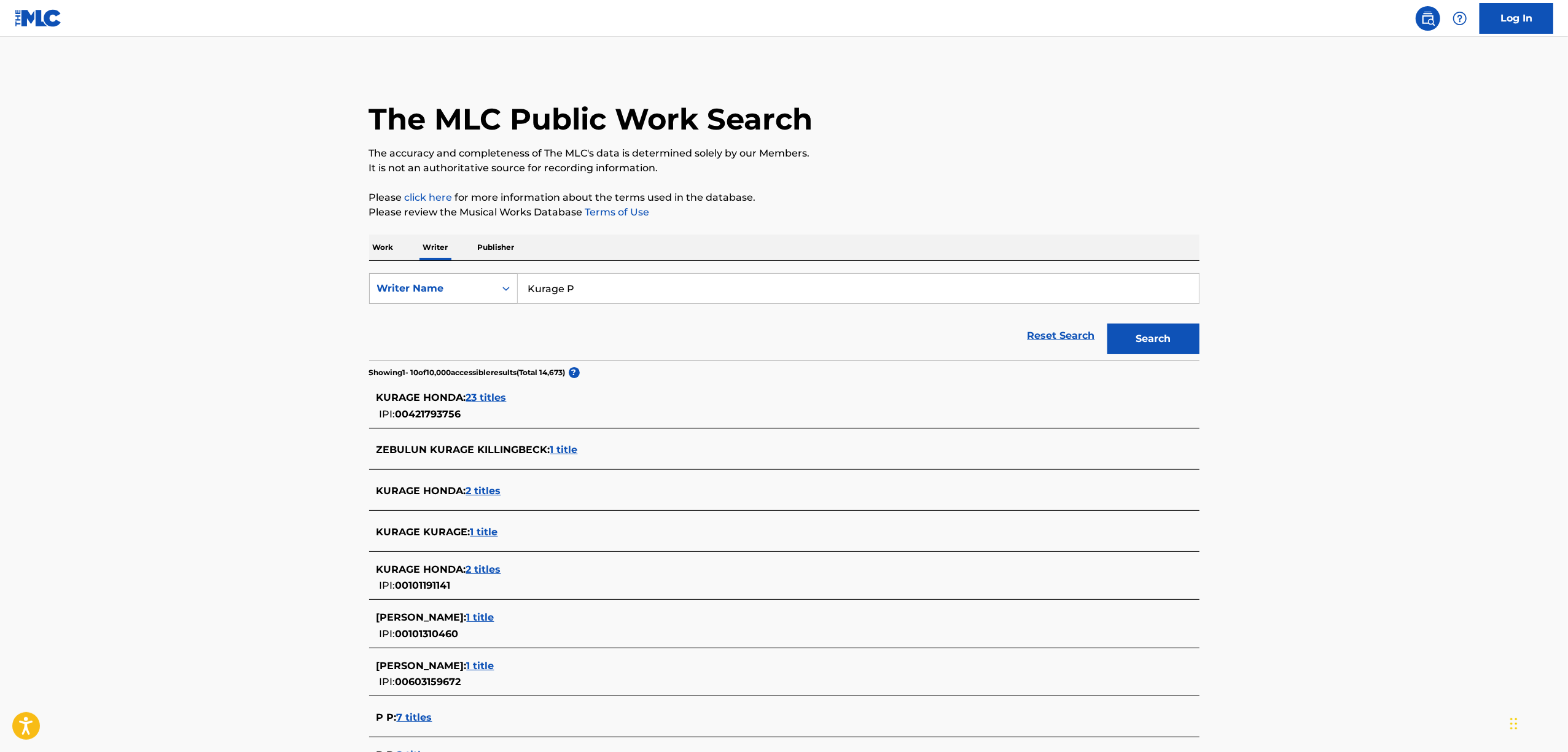
drag, startPoint x: 601, startPoint y: 294, endPoint x: 474, endPoint y: 300, distance: 127.1
click at [487, 305] on form "SearchWithCriteria46a0371a-b558-497d-9cfb-66dc0c511453 Writer Name Kurage P Res…" at bounding box center [785, 316] width 831 height 87
drag, startPoint x: 382, startPoint y: 250, endPoint x: 403, endPoint y: 255, distance: 21.6
click at [382, 249] on p "Work" at bounding box center [383, 248] width 28 height 26
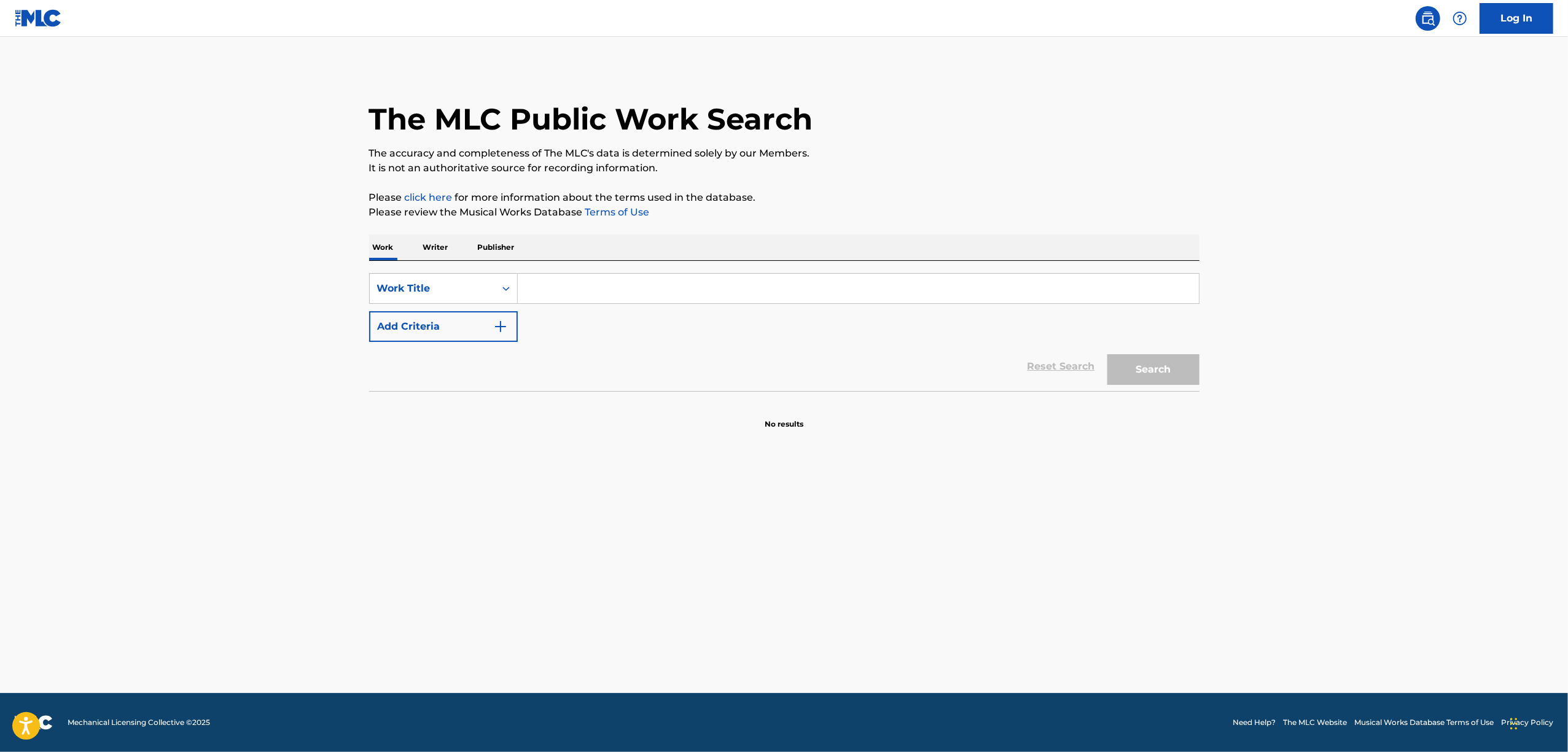
click at [531, 286] on input "Search Form" at bounding box center [858, 288] width 681 height 30
paste input "u"
type input "u"
click at [504, 325] on img "Search Form" at bounding box center [500, 326] width 14 height 14
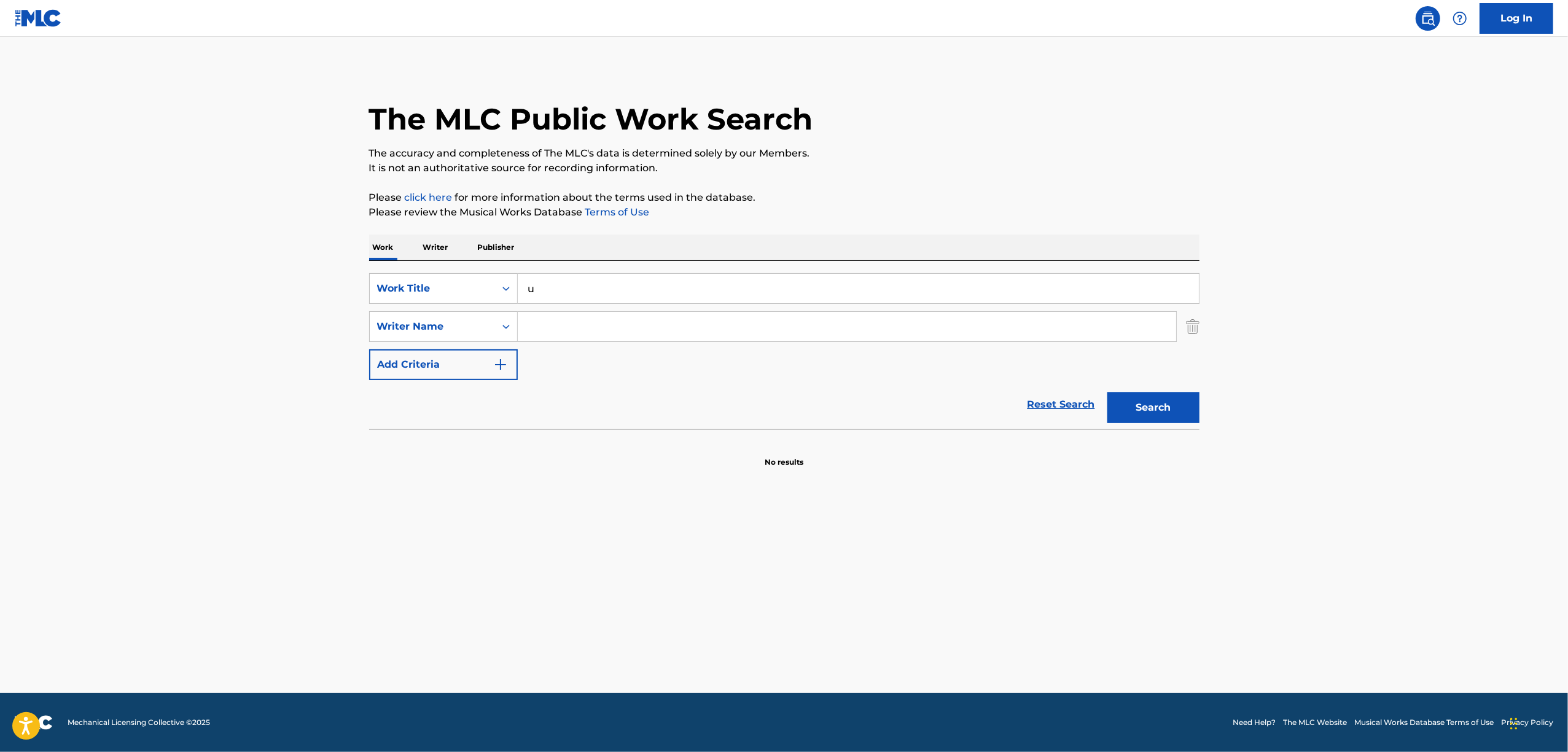
click at [551, 322] on input "Search Form" at bounding box center [846, 326] width 658 height 30
paste input "Shr"
type input "Shr"
click at [1133, 410] on button "Search" at bounding box center [1153, 408] width 92 height 31
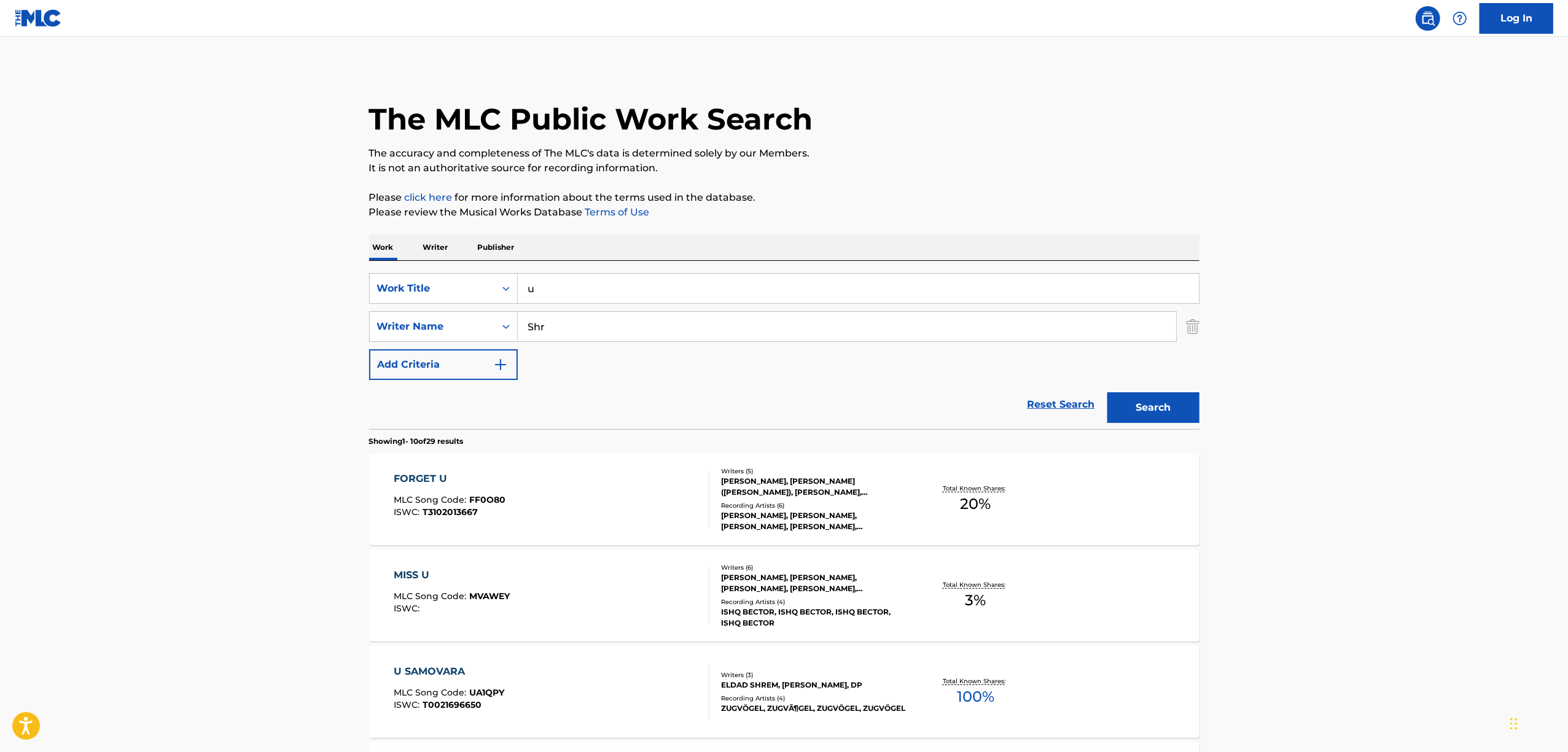
click at [445, 249] on p "Writer" at bounding box center [435, 248] width 32 height 26
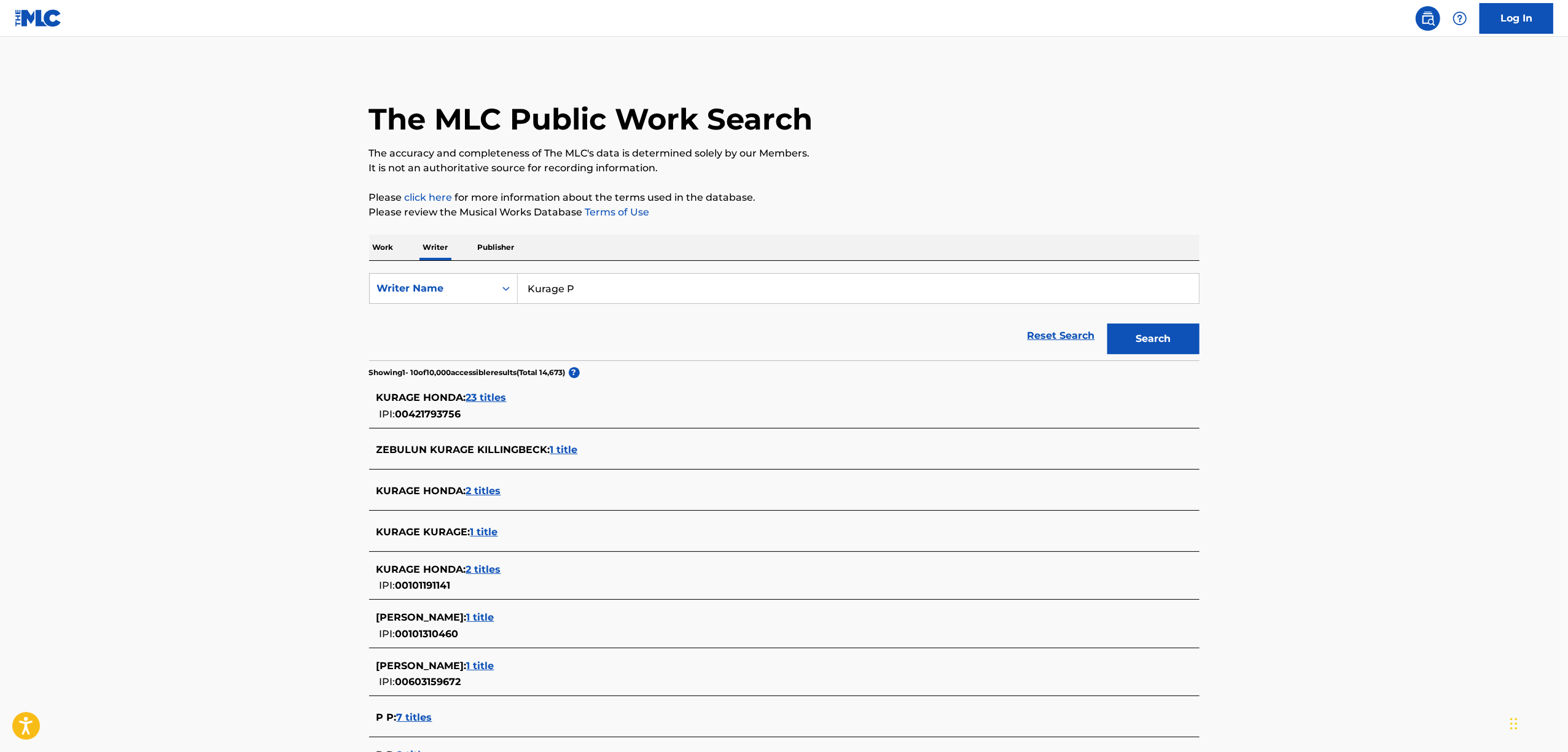
click at [388, 246] on p "Work" at bounding box center [383, 248] width 28 height 26
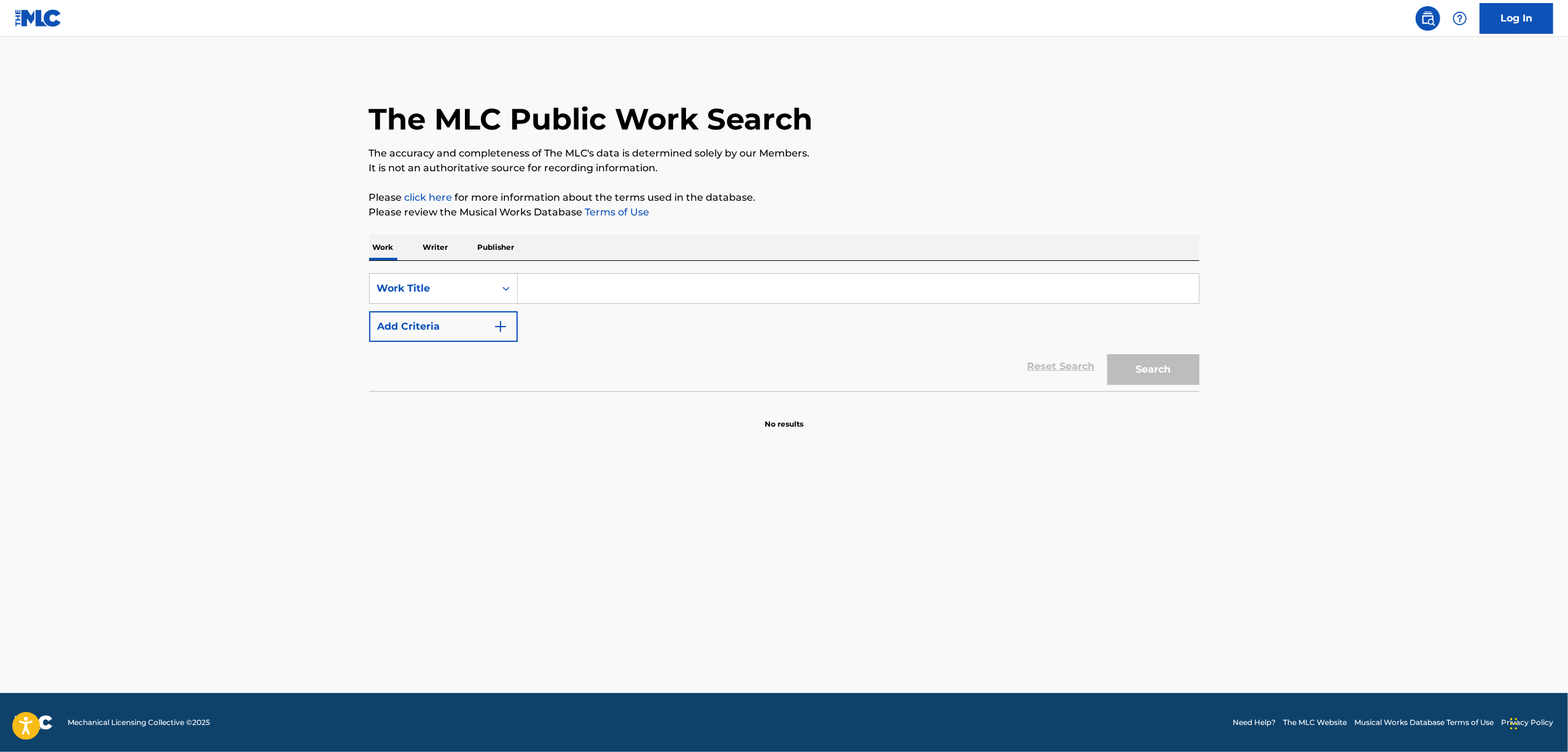
click at [544, 288] on input "Search Form" at bounding box center [858, 288] width 681 height 30
paste input "KOKOUNO MAIMU"
type input "KOKOUNO MAIMU"
drag, startPoint x: 1157, startPoint y: 366, endPoint x: 1168, endPoint y: 350, distance: 19.4
click at [1162, 356] on button "Search" at bounding box center [1153, 369] width 92 height 31
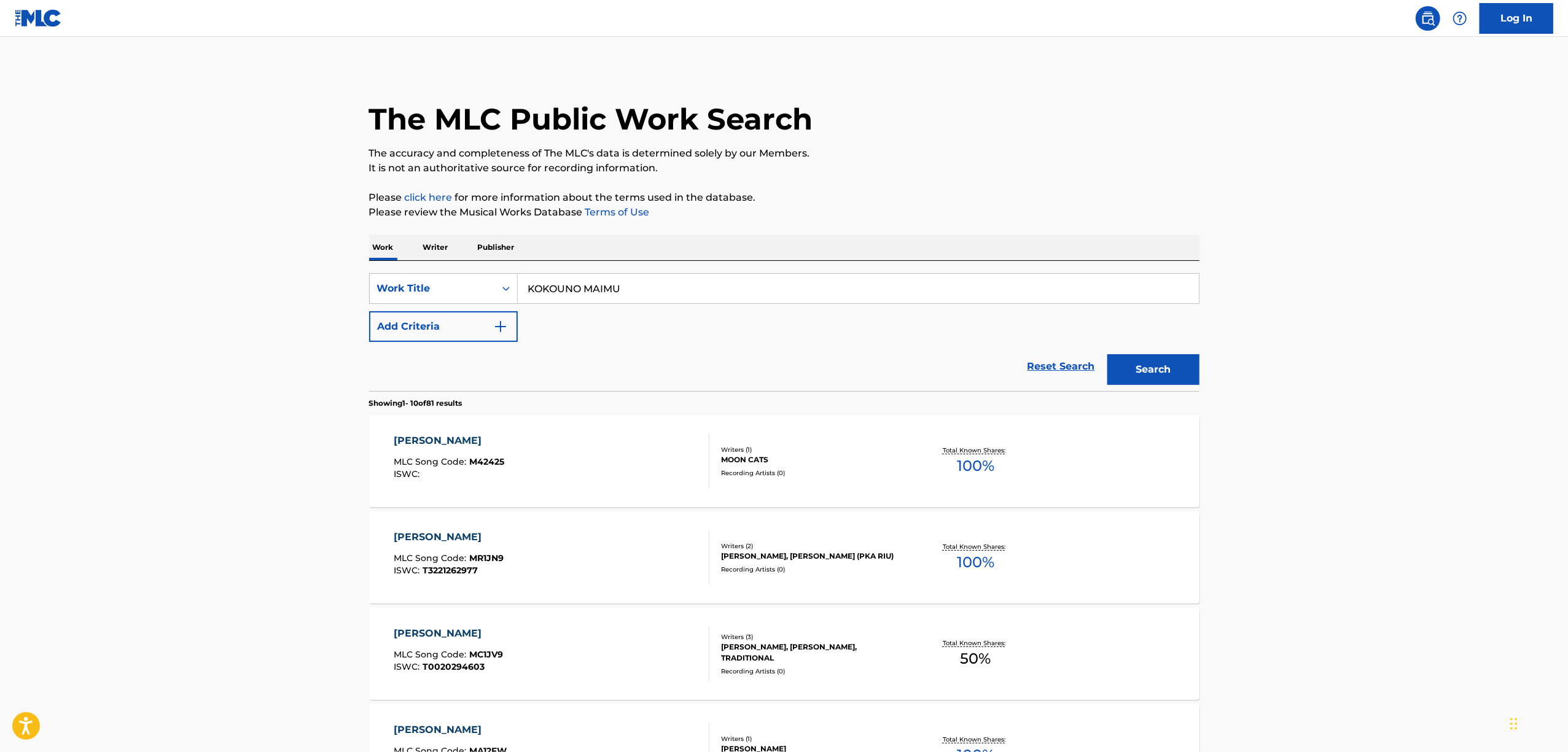
drag, startPoint x: 1168, startPoint y: 350, endPoint x: 1249, endPoint y: 113, distance: 250.5
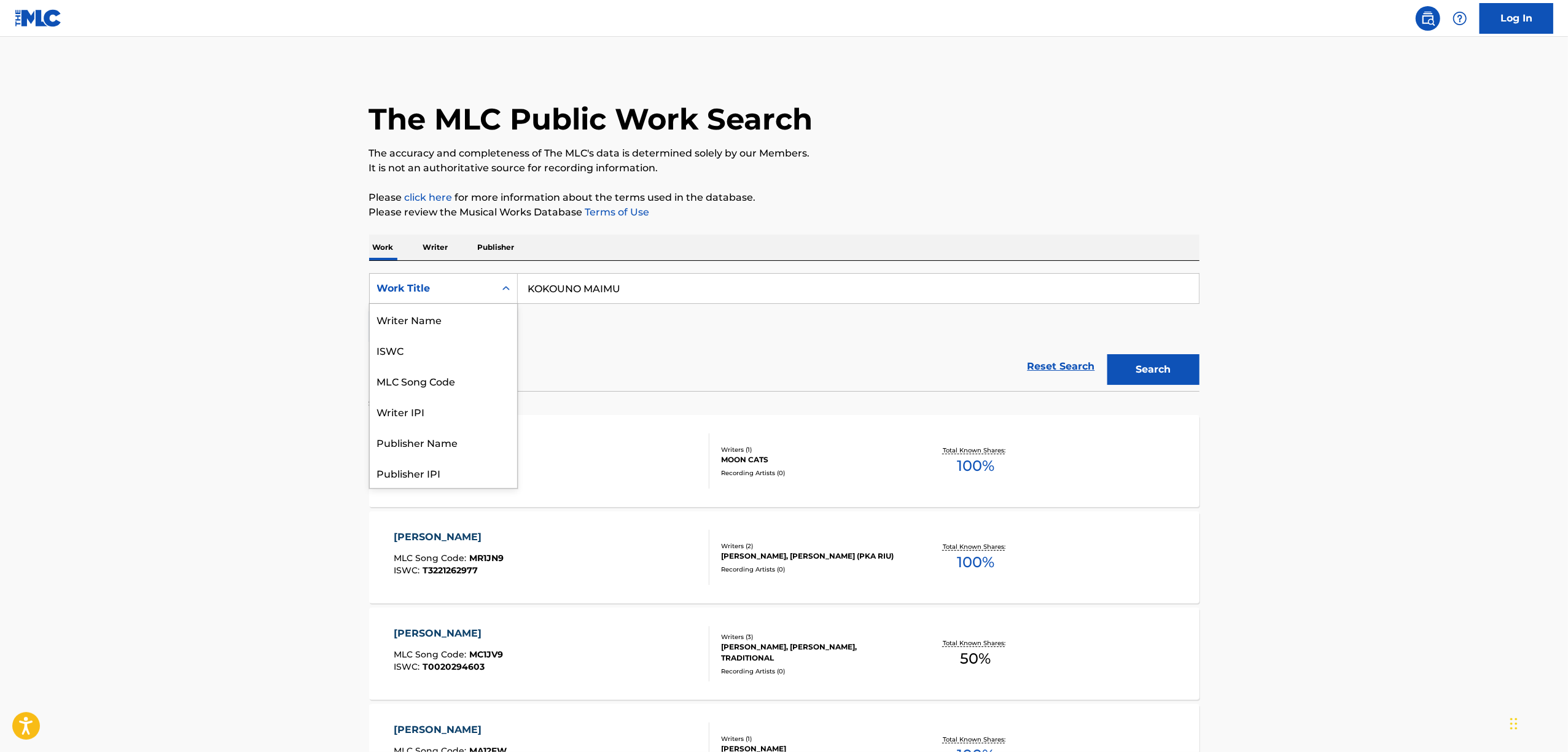
click at [504, 295] on div "Search Form" at bounding box center [506, 288] width 22 height 22
click at [424, 351] on div "ISWC" at bounding box center [443, 350] width 148 height 31
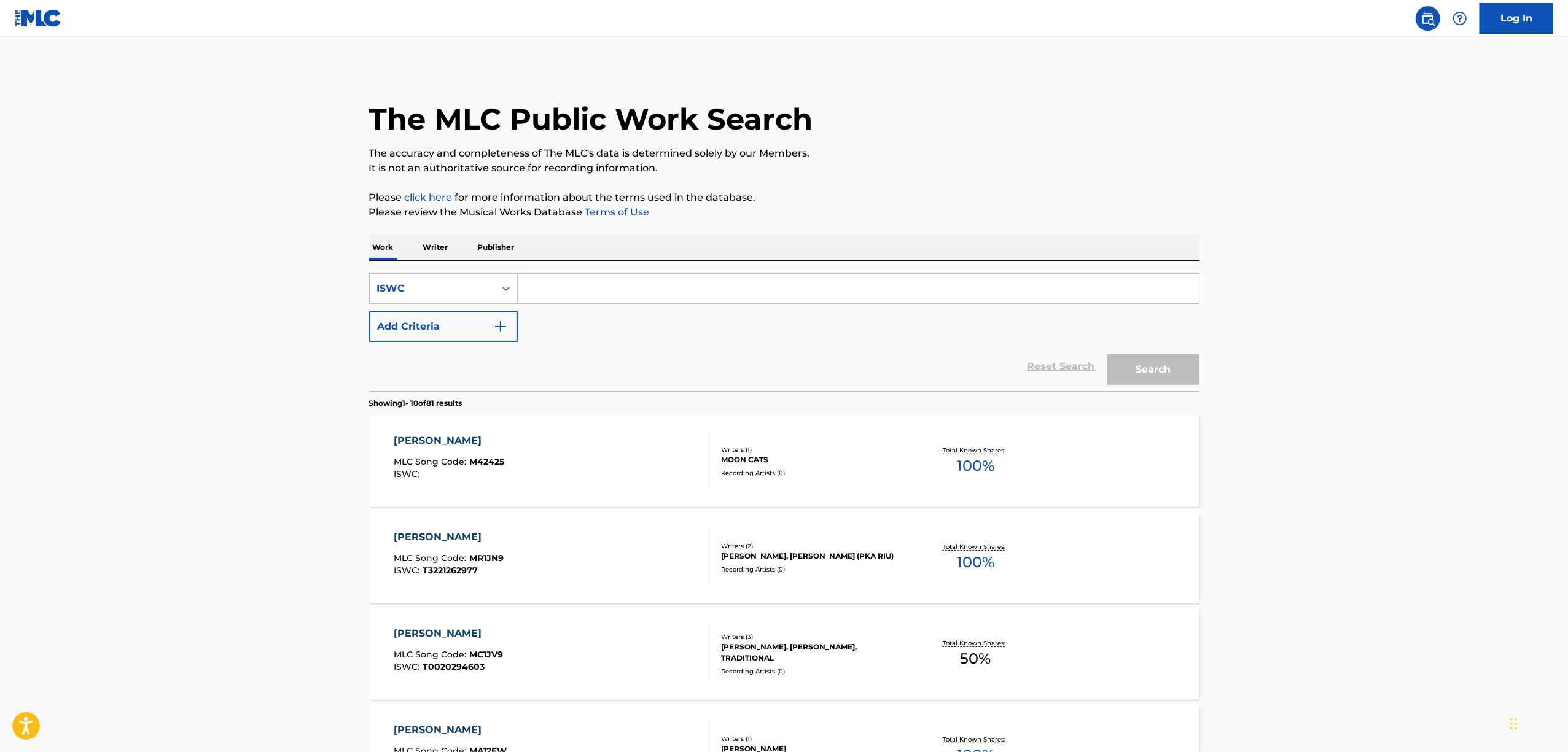
click at [586, 293] on input "Search Form" at bounding box center [858, 288] width 681 height 30
paste input "T9237373385"
type input "T9237373385"
click at [1169, 349] on div "Search" at bounding box center [1150, 366] width 98 height 49
click at [1161, 366] on button "Search" at bounding box center [1153, 369] width 92 height 31
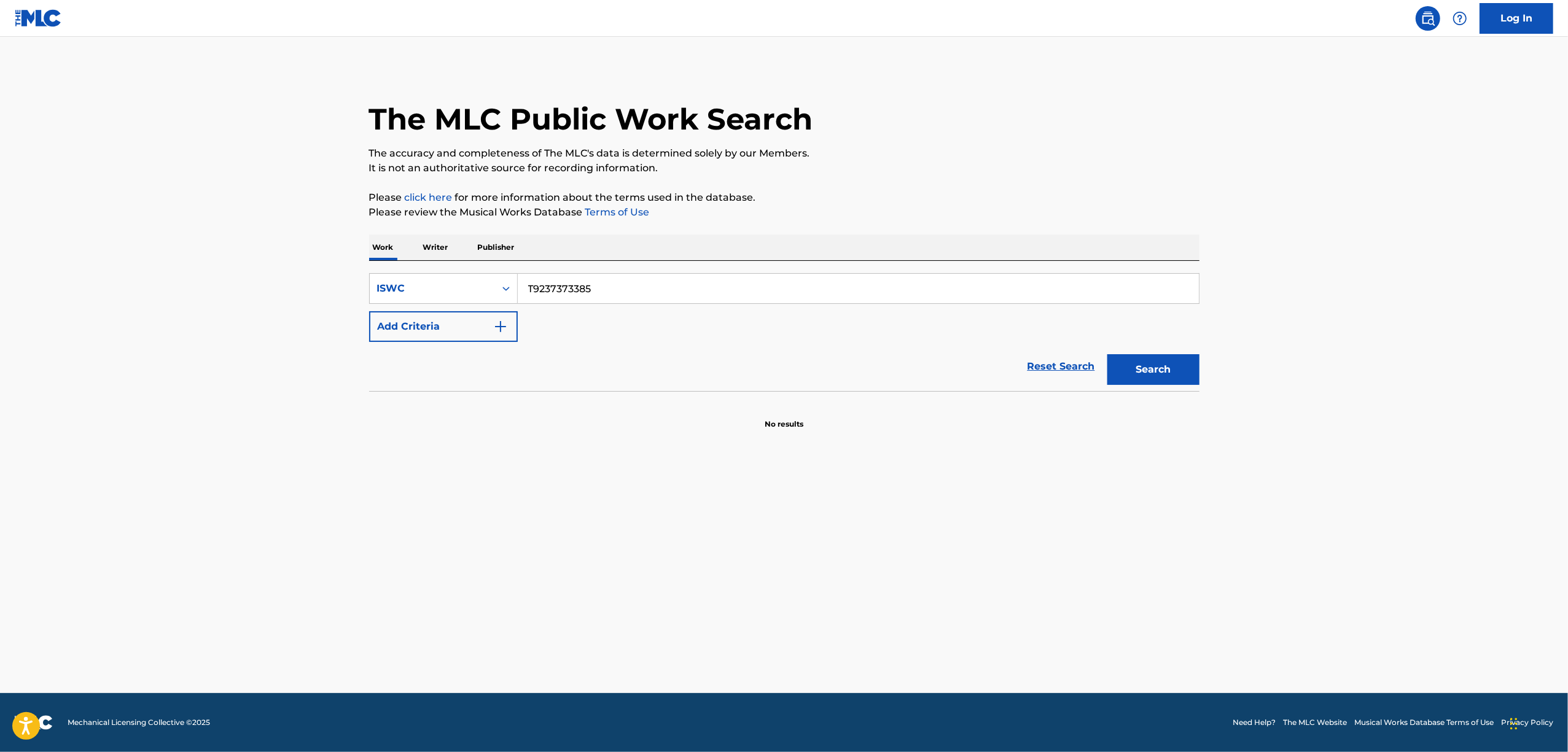
click at [438, 247] on p "Writer" at bounding box center [435, 248] width 32 height 26
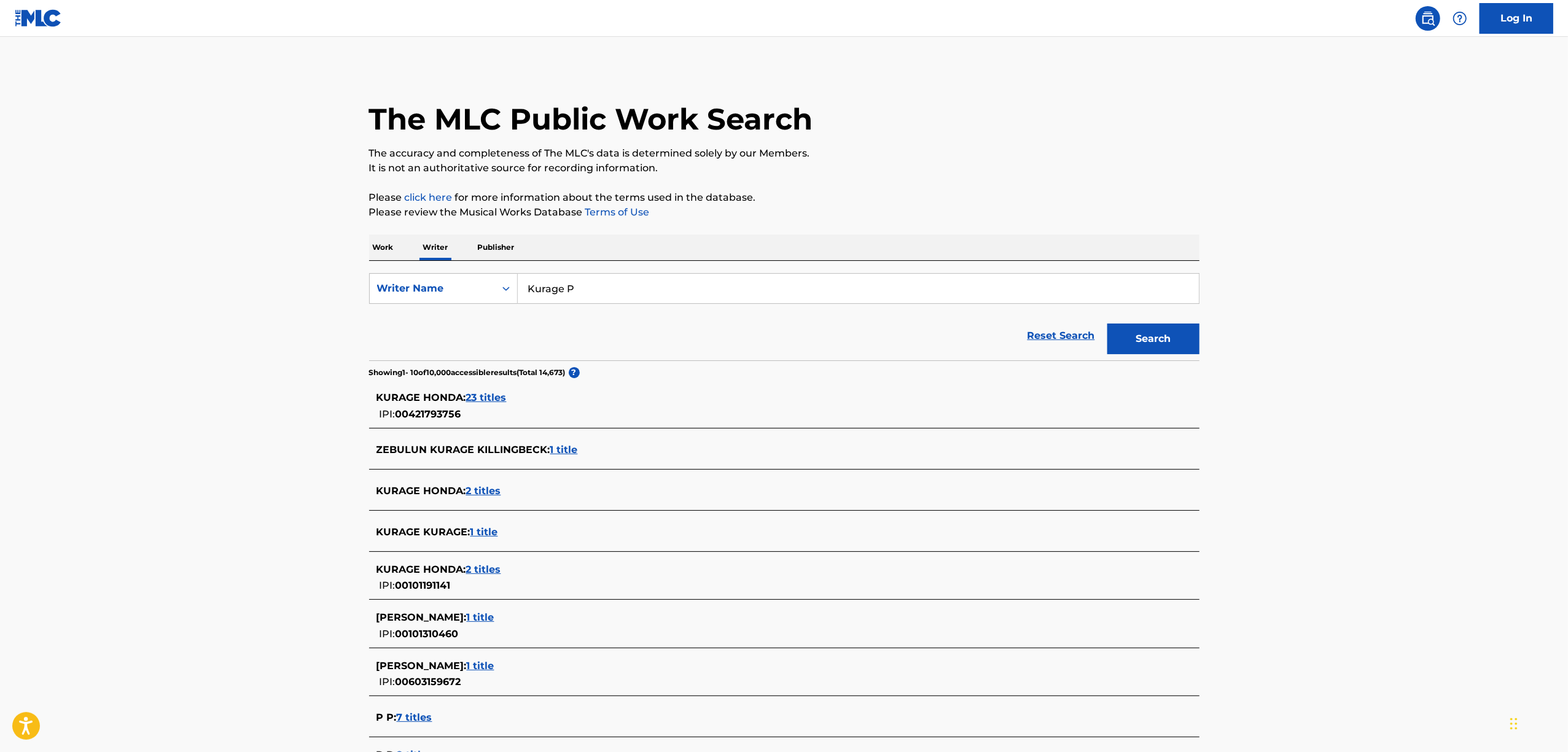
drag, startPoint x: 533, startPoint y: 290, endPoint x: 463, endPoint y: 307, distance: 72.0
click at [464, 307] on form "SearchWithCriteria46a0371a-b558-497d-9cfb-66dc0c511453 Writer Name Kurage P Res…" at bounding box center [785, 316] width 831 height 87
paste input "Imosuke"
type input "Imosuke"
click at [1160, 334] on button "Search" at bounding box center [1153, 338] width 92 height 31
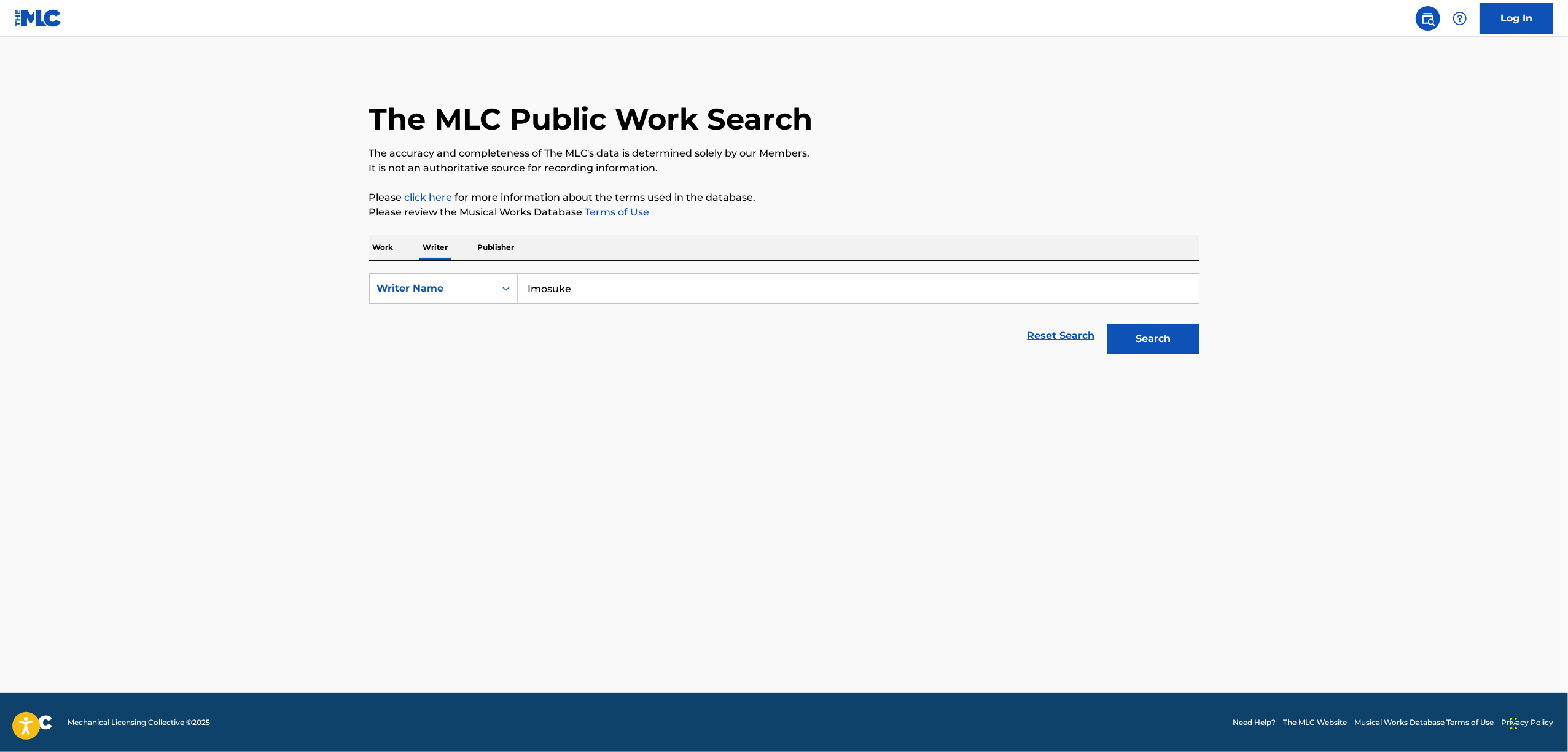
click at [382, 253] on p "Work" at bounding box center [383, 248] width 28 height 26
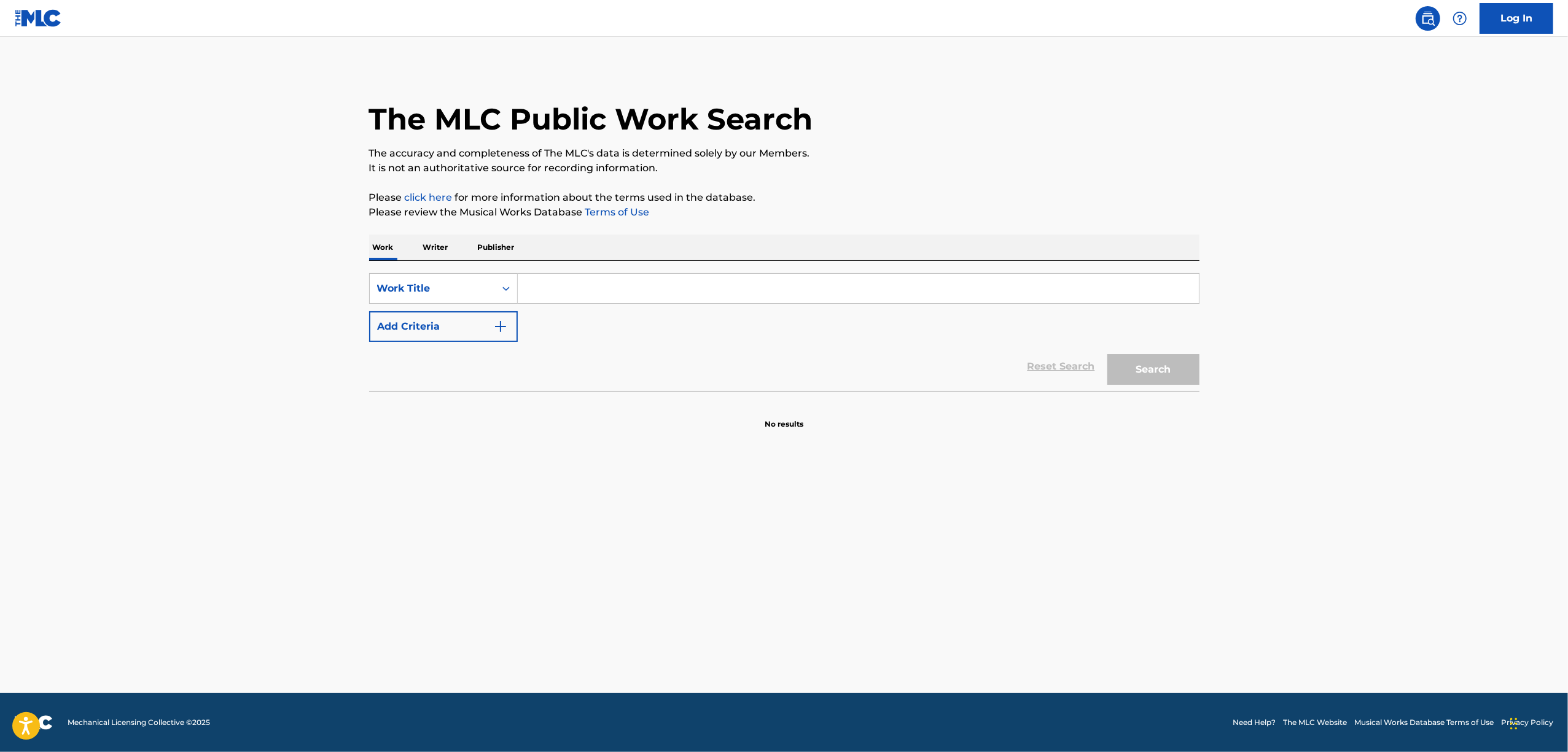
click at [529, 285] on input "Search Form" at bounding box center [858, 288] width 681 height 30
paste input "DENPA CANDY"
click at [1127, 375] on button "Search" at bounding box center [1153, 369] width 92 height 31
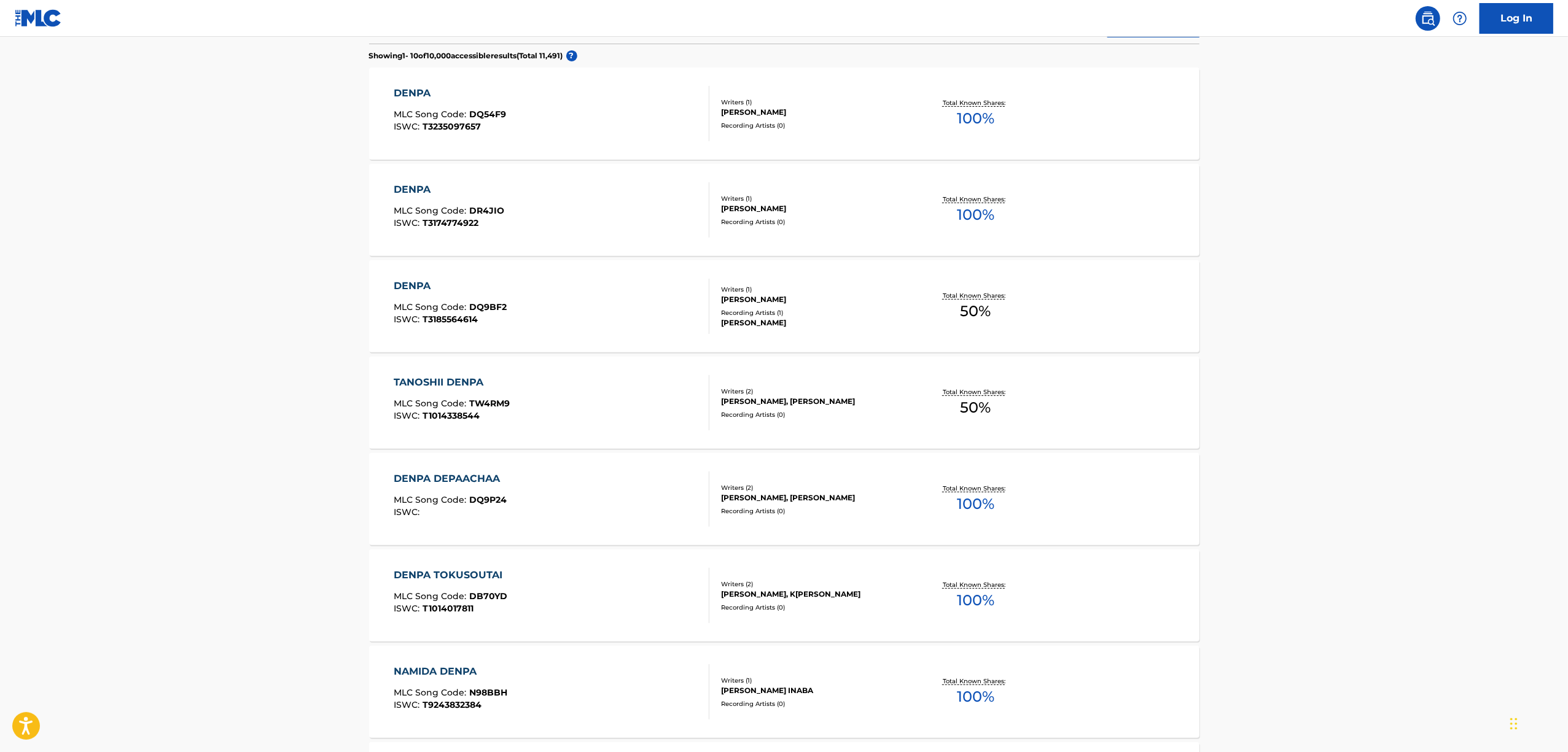
scroll to position [82, 0]
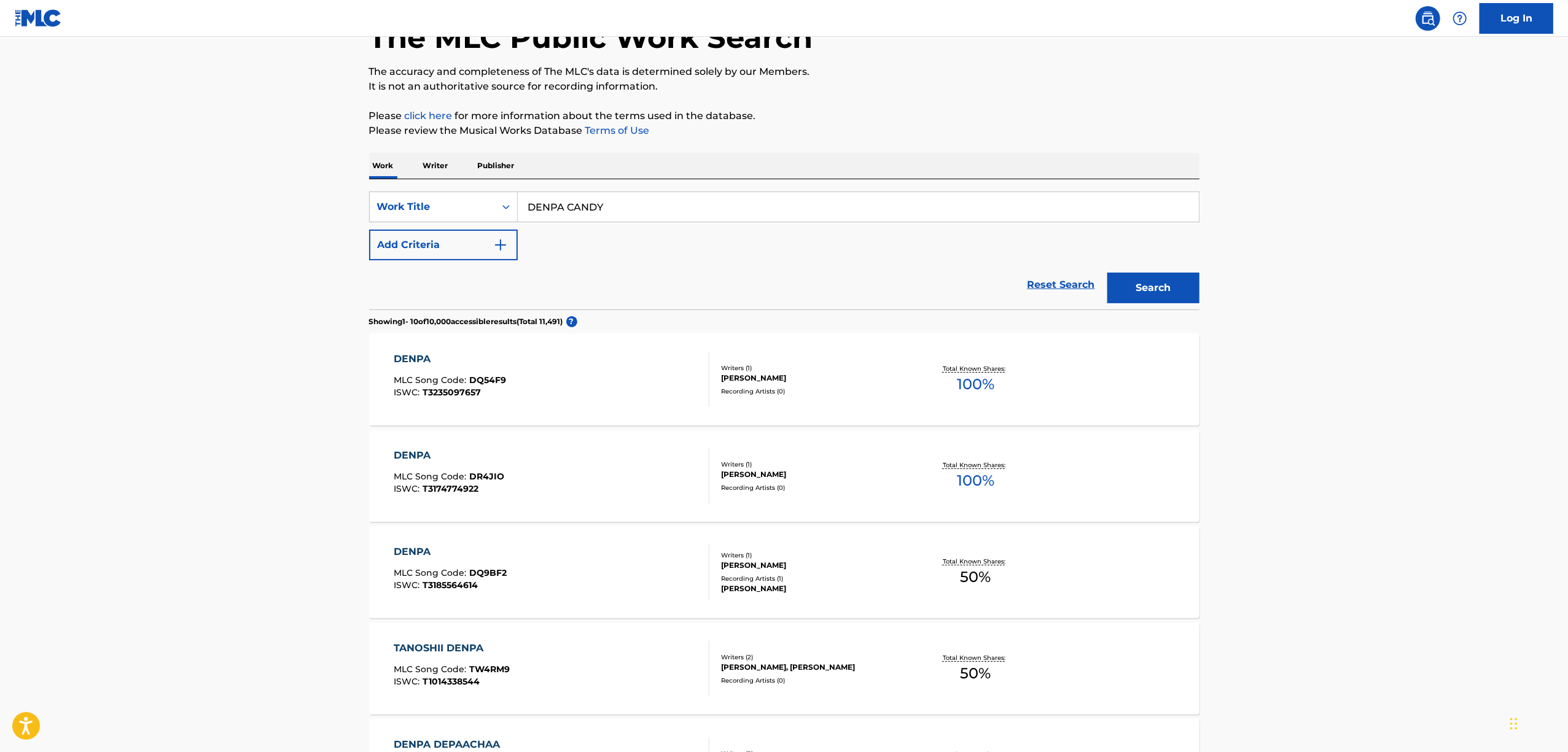
drag, startPoint x: 539, startPoint y: 231, endPoint x: 371, endPoint y: 288, distance: 177.4
click at [371, 288] on form "SearchWithCriteriafd89b017-aa1b-4f2b-81b2-b6b867537a42 Work Title DENPA CANDY A…" at bounding box center [785, 250] width 831 height 118
paste input "HARU OMOI"
type input "HARU OMOI"
click at [1114, 300] on button "Search" at bounding box center [1153, 287] width 92 height 31
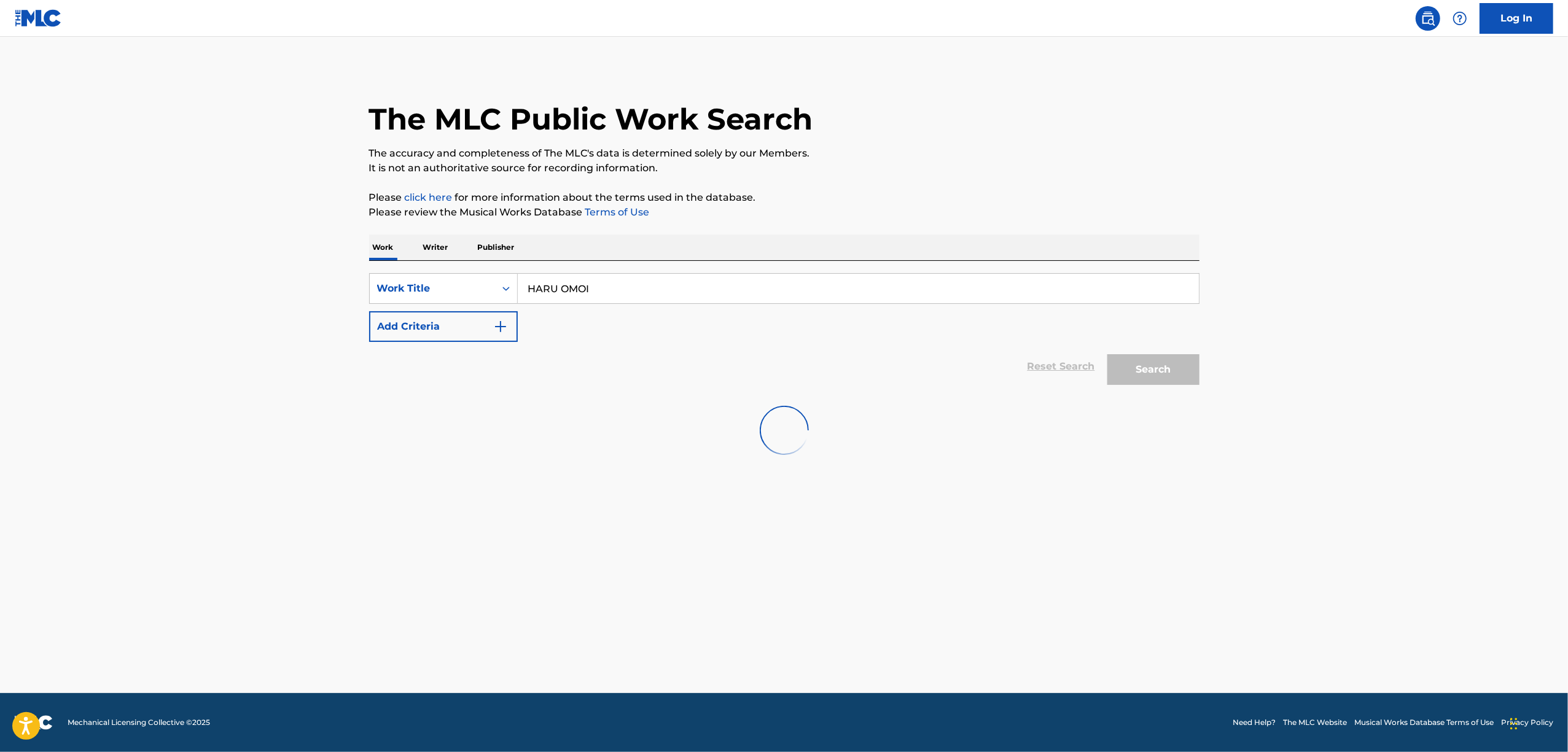
scroll to position [0, 0]
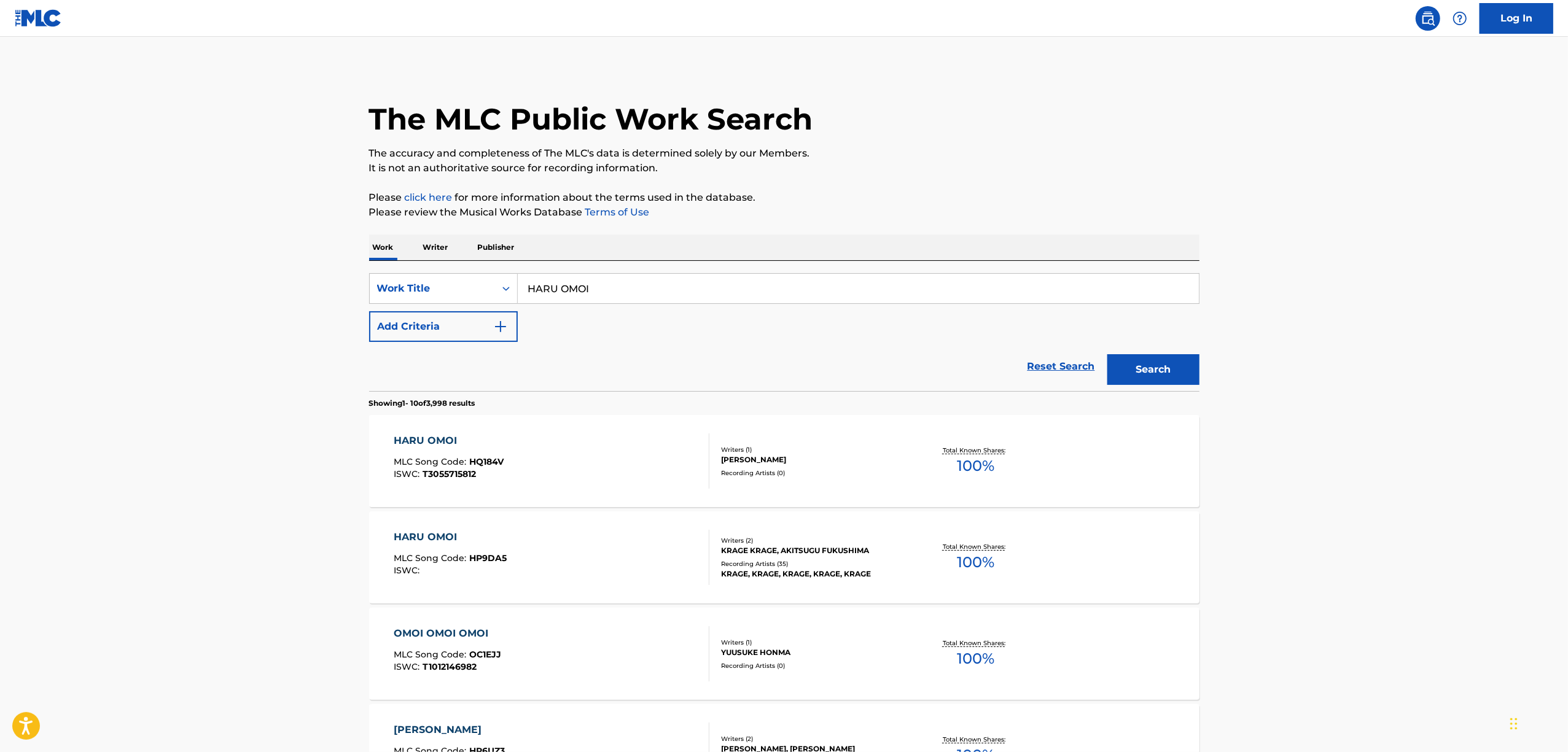
click at [436, 438] on div "HARU OMOI" at bounding box center [448, 440] width 110 height 14
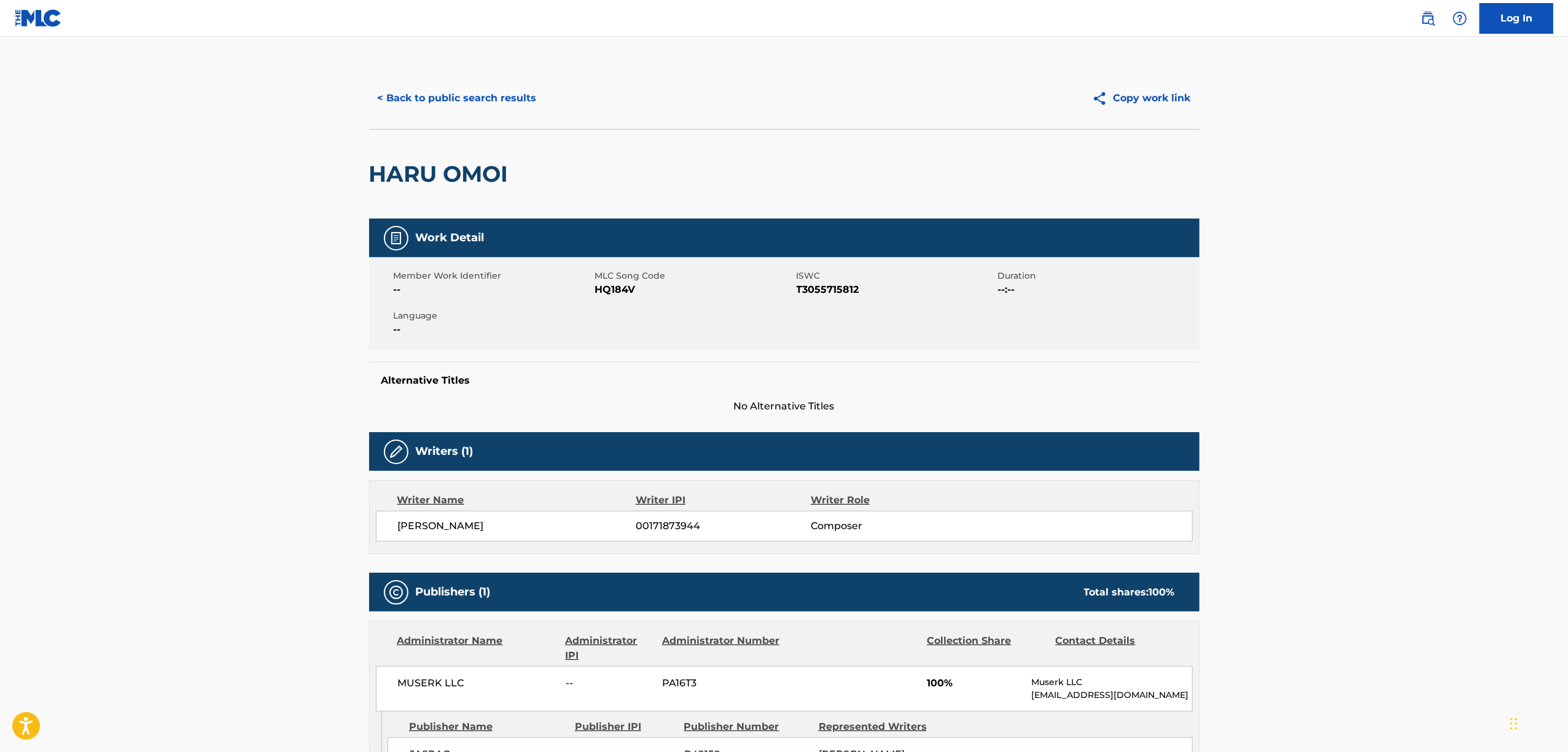
click at [836, 290] on span "T3055715812" at bounding box center [895, 290] width 198 height 14
click at [448, 93] on button "< Back to public search results" at bounding box center [457, 98] width 176 height 31
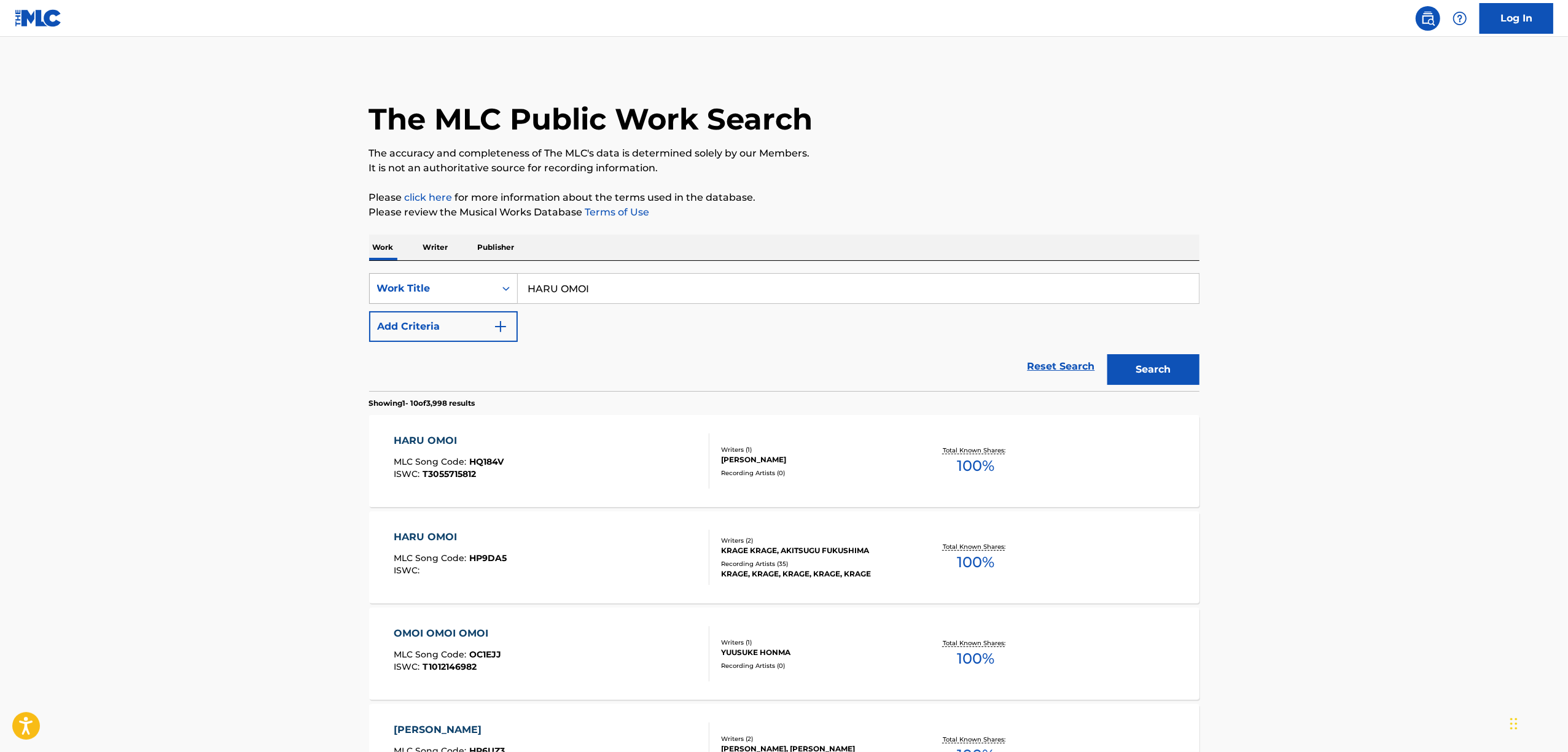
click at [507, 291] on icon "Search Form" at bounding box center [506, 289] width 12 height 12
click at [428, 364] on div "ISWC" at bounding box center [443, 350] width 148 height 31
click at [586, 290] on input "Search Form" at bounding box center [858, 288] width 681 height 30
type input "T9237519050"
click at [1168, 368] on button "Search" at bounding box center [1153, 369] width 92 height 31
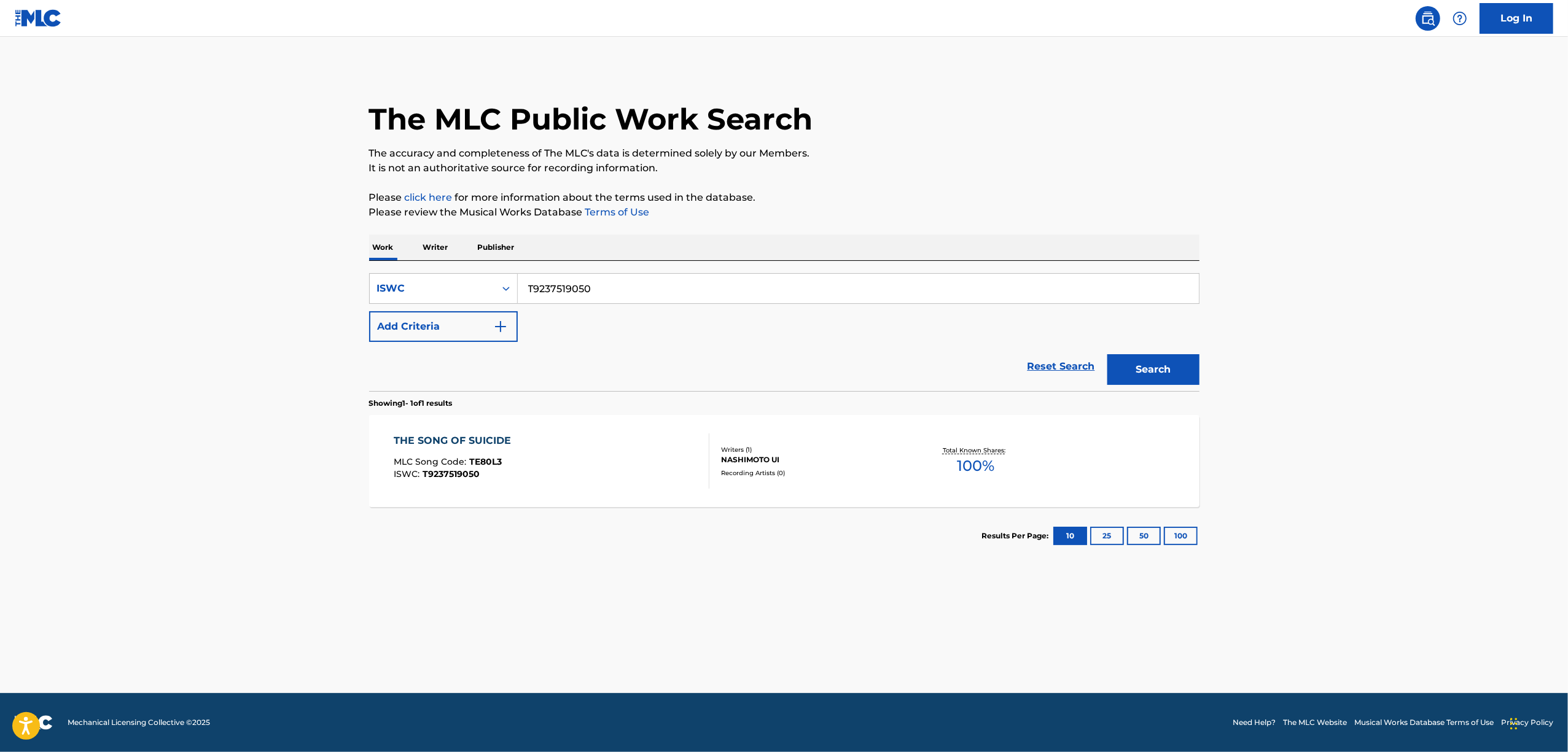
click at [448, 435] on div "THE SONG OF SUICIDE" at bounding box center [455, 440] width 124 height 14
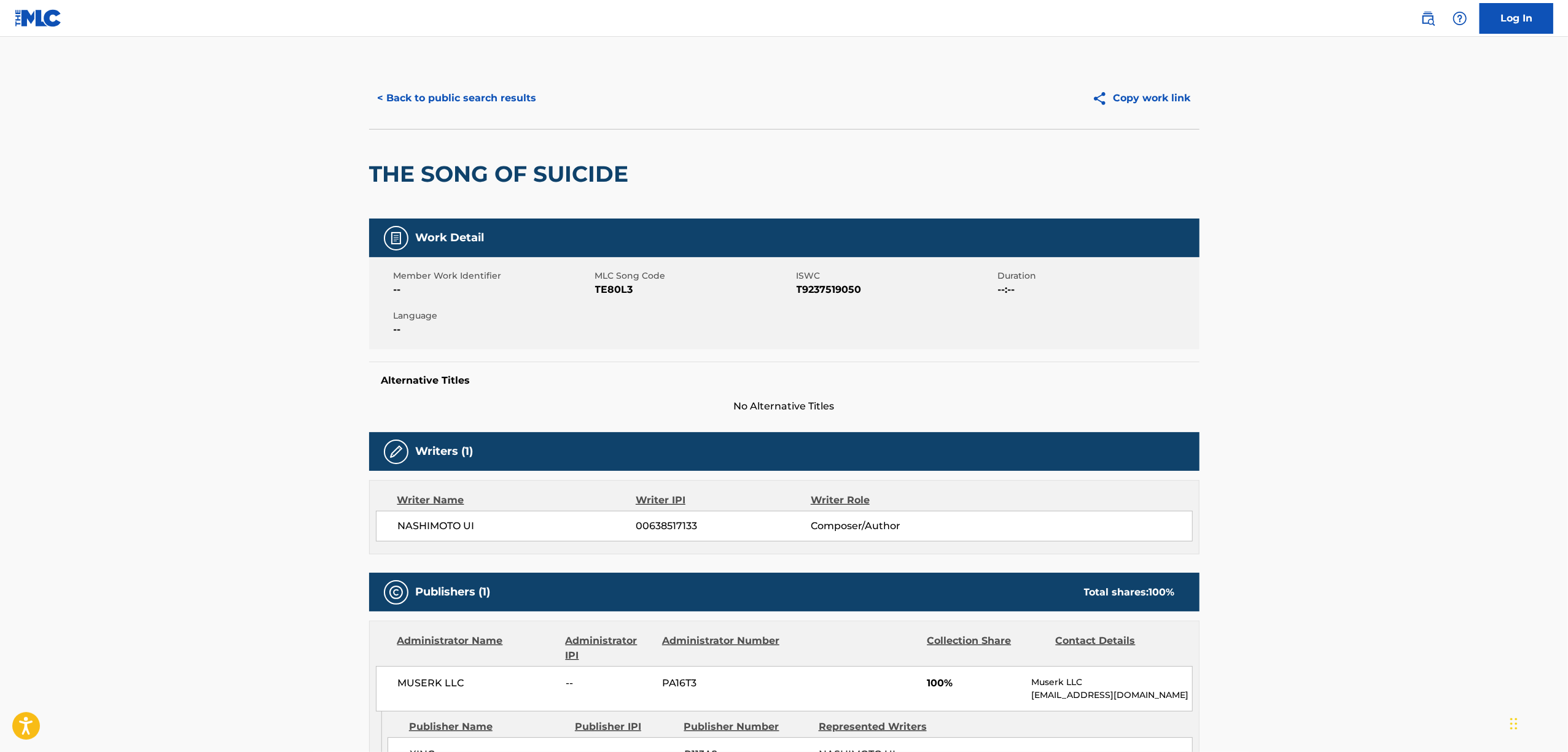
click at [608, 288] on span "TE80L3" at bounding box center [694, 290] width 198 height 14
click at [448, 102] on button "< Back to public search results" at bounding box center [457, 98] width 176 height 31
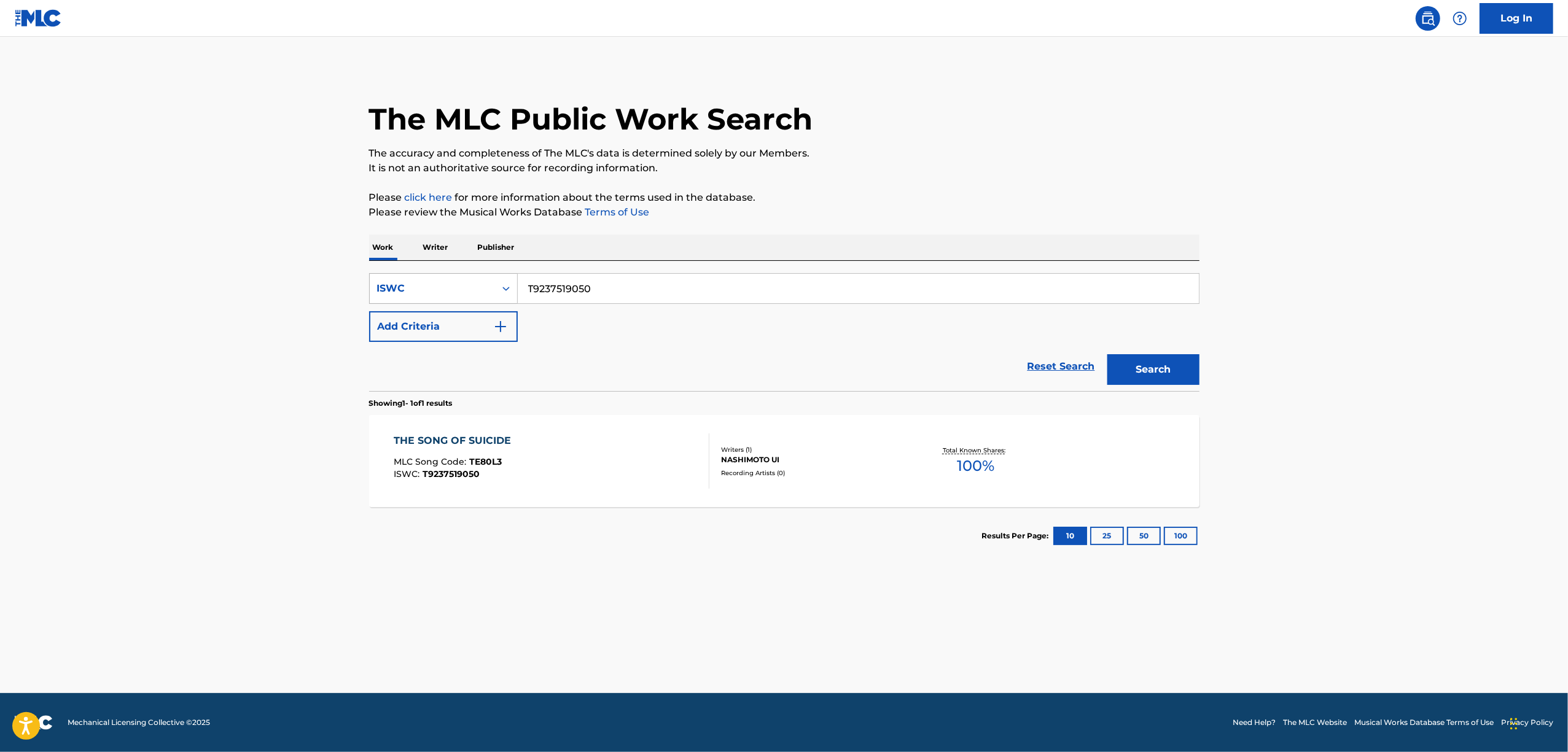
click at [511, 286] on div "Search Form" at bounding box center [506, 288] width 22 height 22
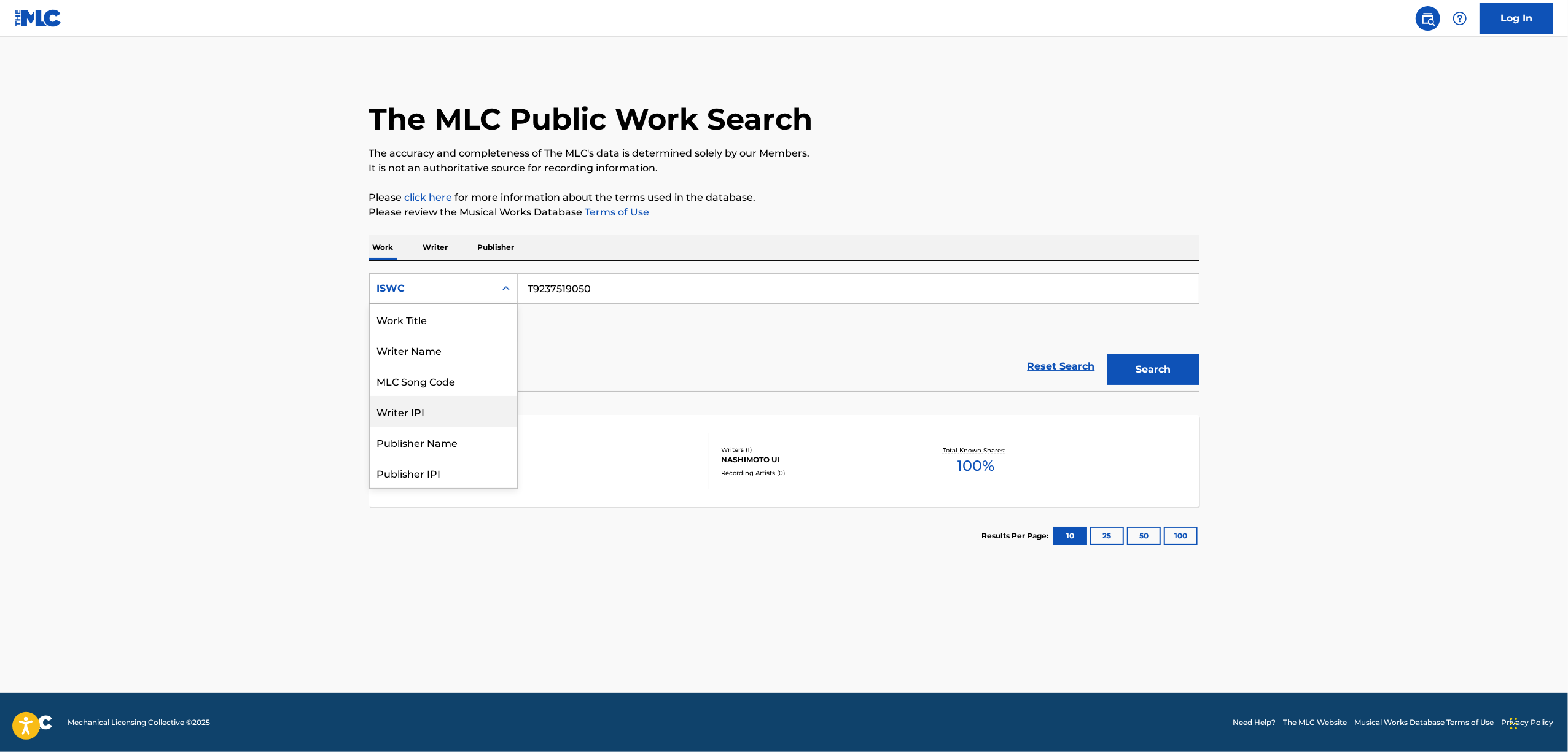
scroll to position [61, 0]
click at [455, 355] on div "Writer IPI" at bounding box center [443, 350] width 148 height 31
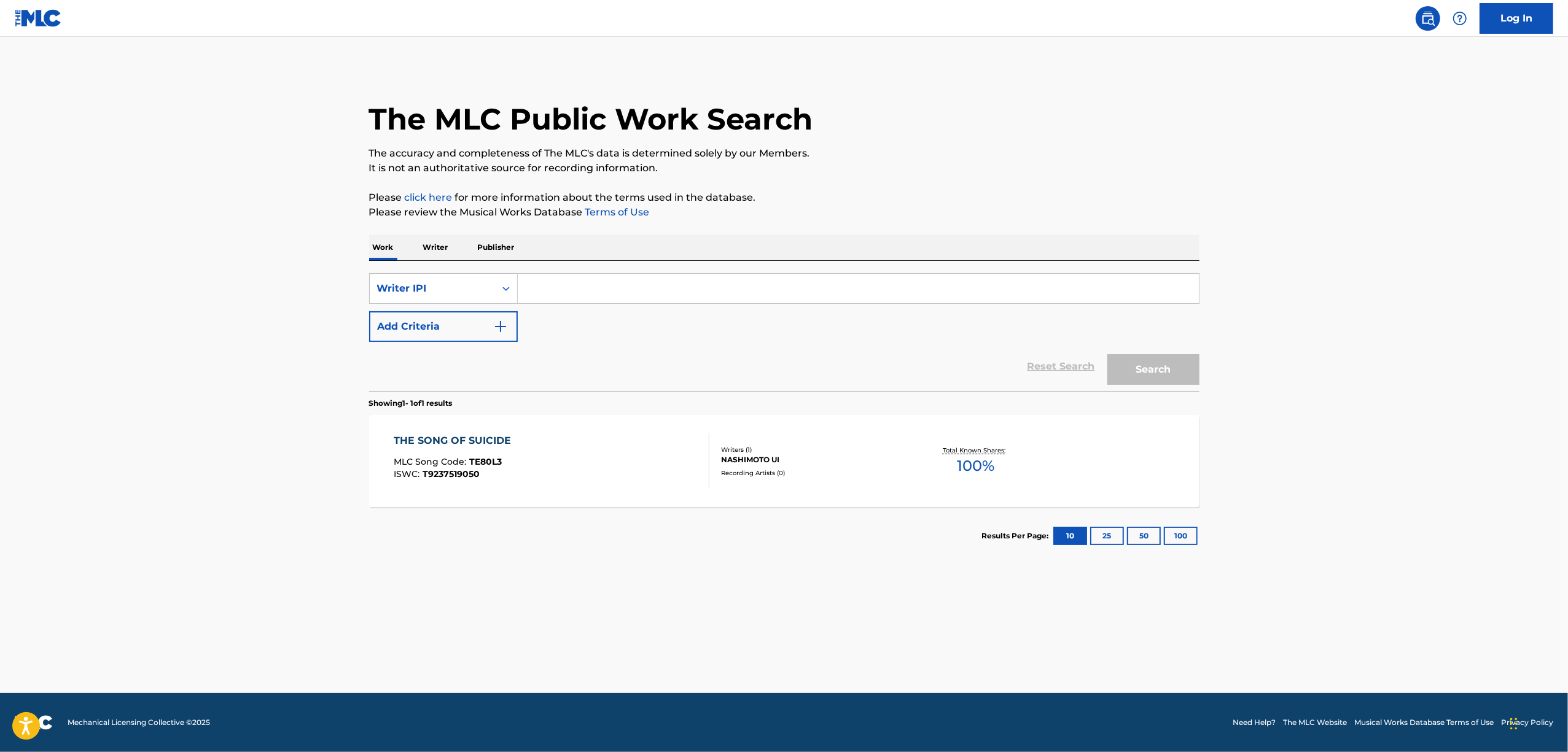
click at [627, 288] on input "Search Form" at bounding box center [858, 288] width 681 height 30
paste input "00719545127"
type input "00719545127"
click at [1150, 352] on div "Search" at bounding box center [1150, 366] width 98 height 49
click at [1148, 362] on button "Search" at bounding box center [1153, 369] width 92 height 31
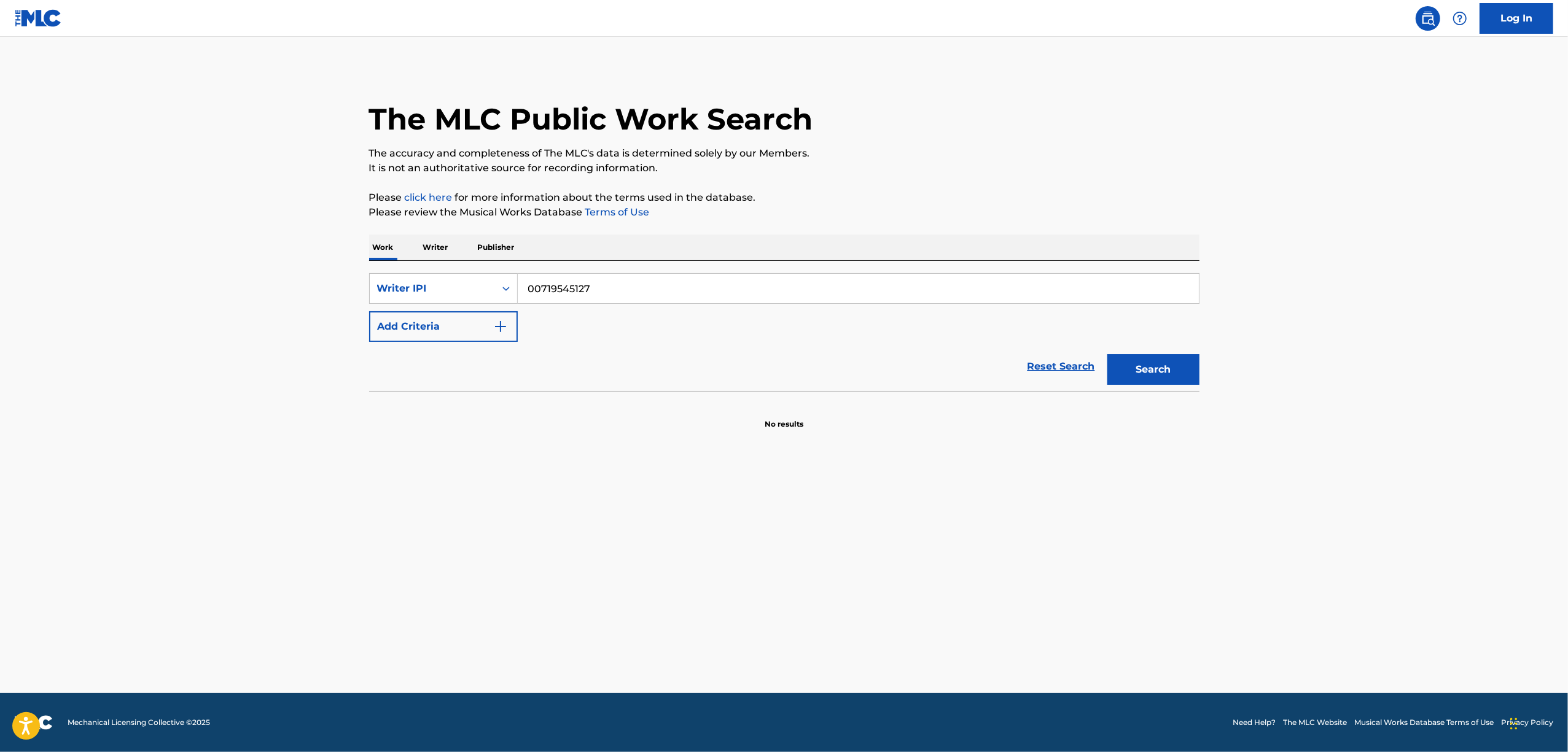
click at [154, 401] on main "The MLC Public Work Search The accuracy and completeness of The MLC's data is d…" at bounding box center [784, 365] width 1568 height 656
click at [1177, 377] on button "Search" at bounding box center [1153, 369] width 92 height 31
click at [440, 252] on p "Writer" at bounding box center [435, 248] width 32 height 26
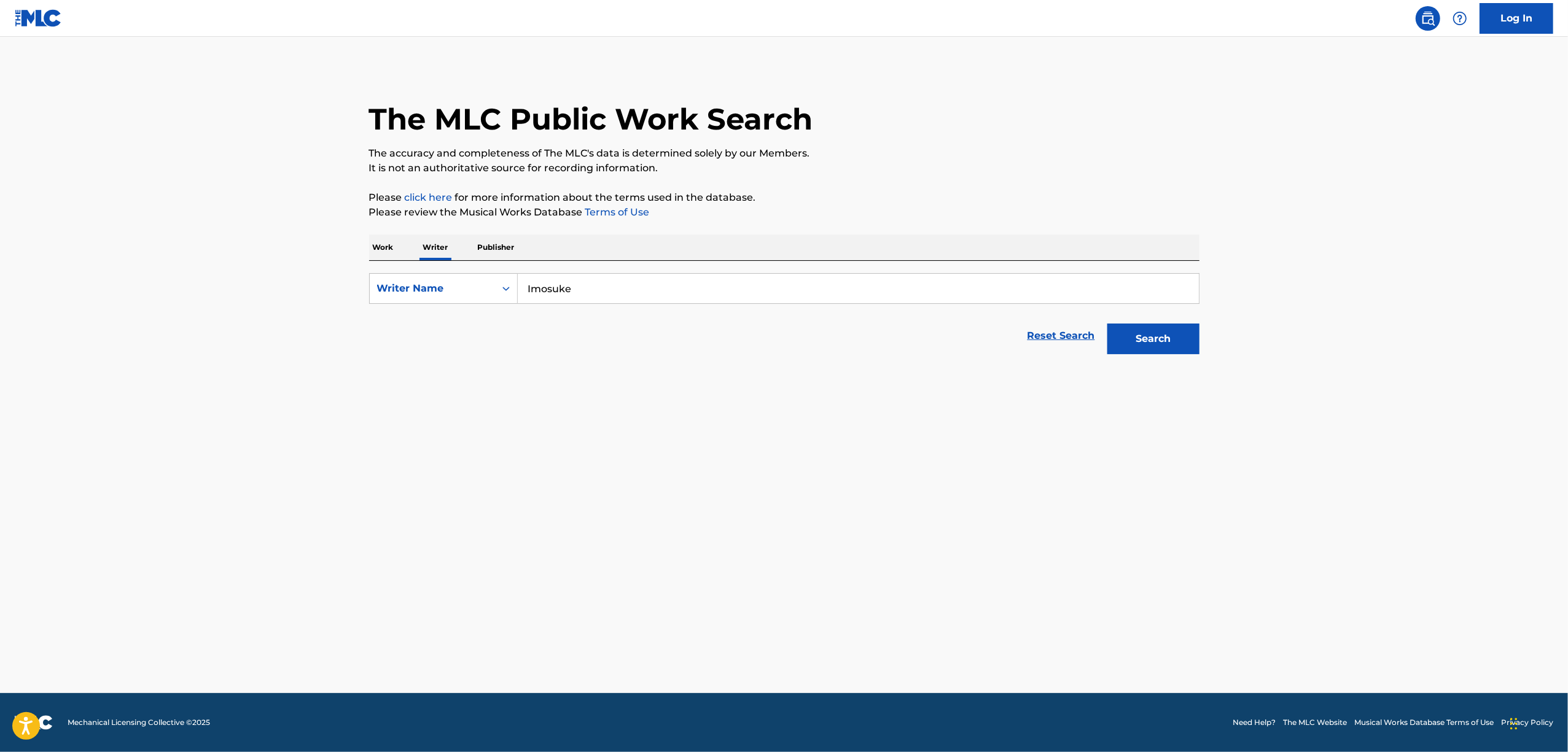
drag, startPoint x: 601, startPoint y: 273, endPoint x: 632, endPoint y: 272, distance: 31.0
click at [481, 294] on div "SearchWithCriteria46a0371a-b558-497d-9cfb-66dc0c511453 Writer Name Imosuke" at bounding box center [785, 288] width 831 height 31
drag, startPoint x: 504, startPoint y: 298, endPoint x: 446, endPoint y: 303, distance: 58.2
click at [446, 303] on div "SearchWithCriteria46a0371a-b558-497d-9cfb-66dc0c511453 Writer Name Imosuke" at bounding box center [785, 288] width 831 height 31
drag, startPoint x: 479, startPoint y: 302, endPoint x: 420, endPoint y: 309, distance: 59.4
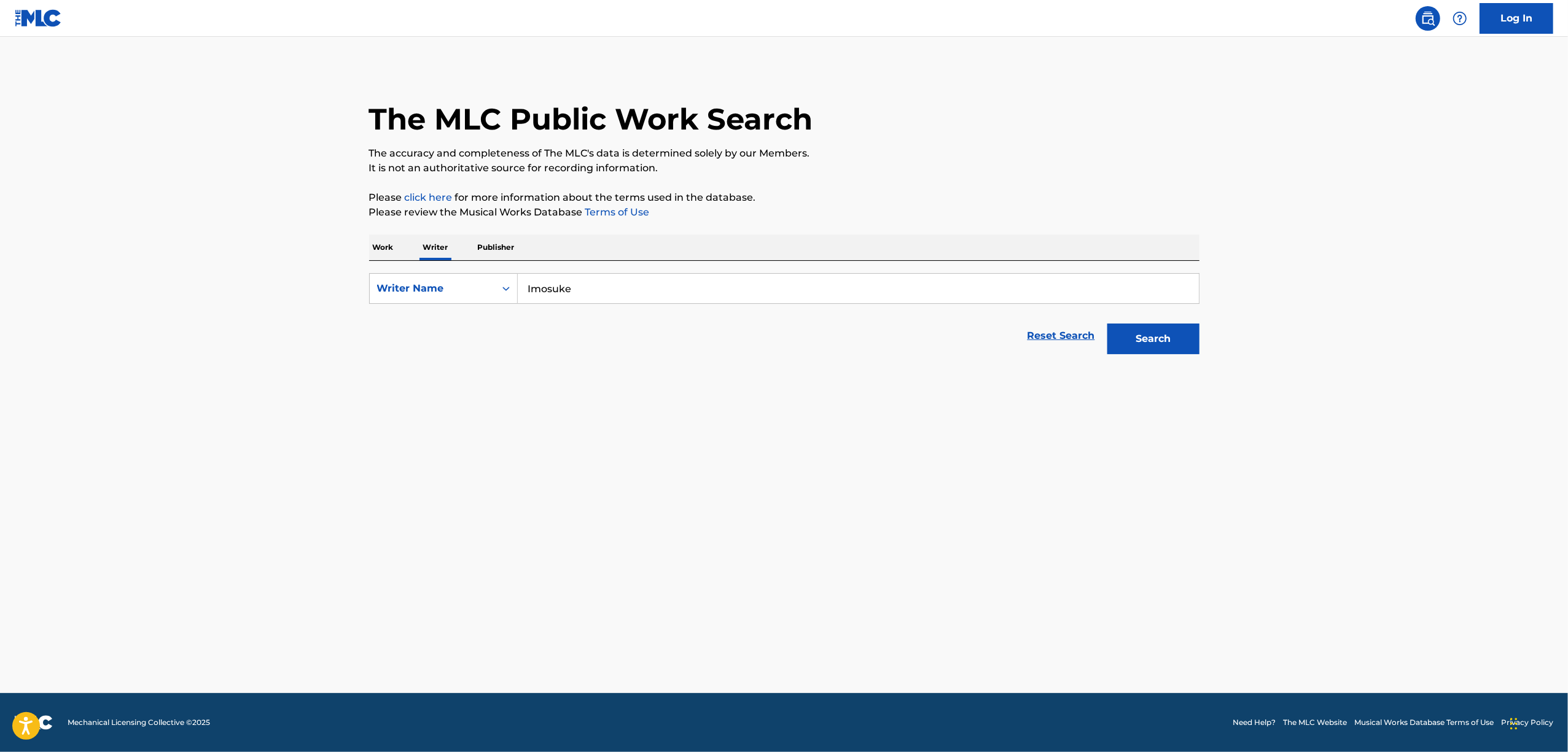
click at [422, 308] on form "SearchWithCriteria46a0371a-b558-497d-9cfb-66dc0c511453 Writer Name Imosuke Rese…" at bounding box center [785, 316] width 831 height 87
paste input "Eight"
type input "Eight"
click at [1166, 329] on button "Search" at bounding box center [1153, 338] width 92 height 31
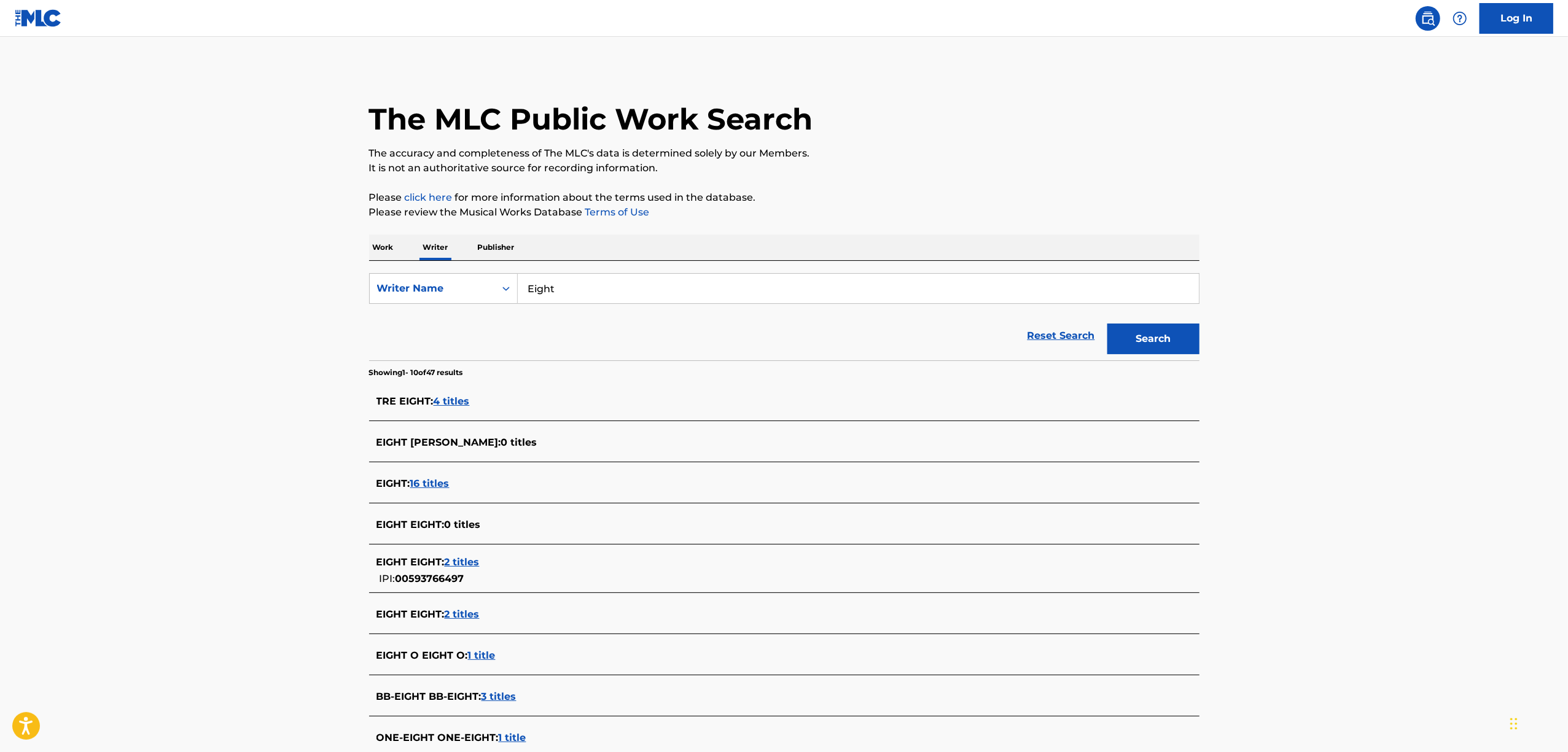
click at [433, 481] on span "16 titles" at bounding box center [430, 483] width 39 height 12
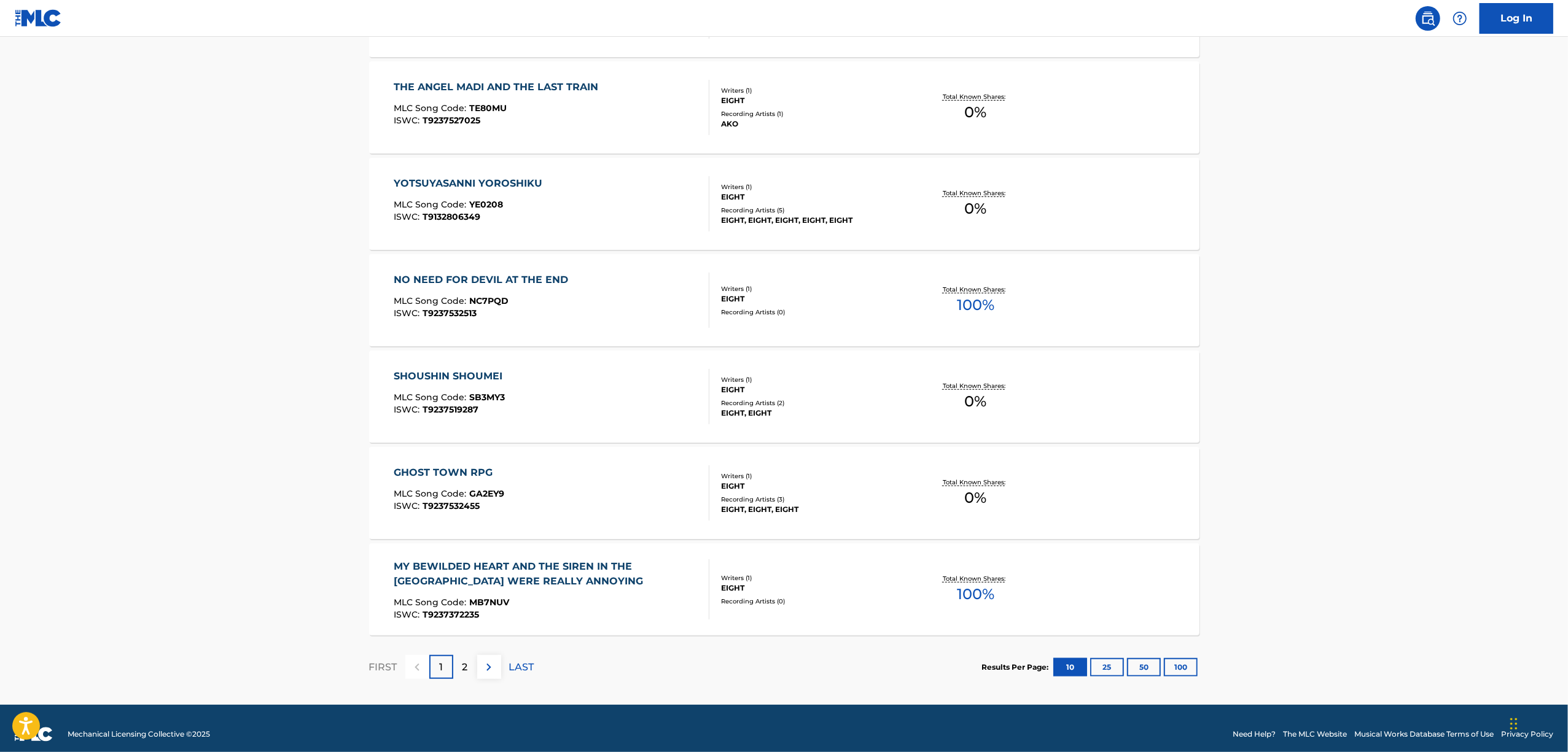
scroll to position [751, 0]
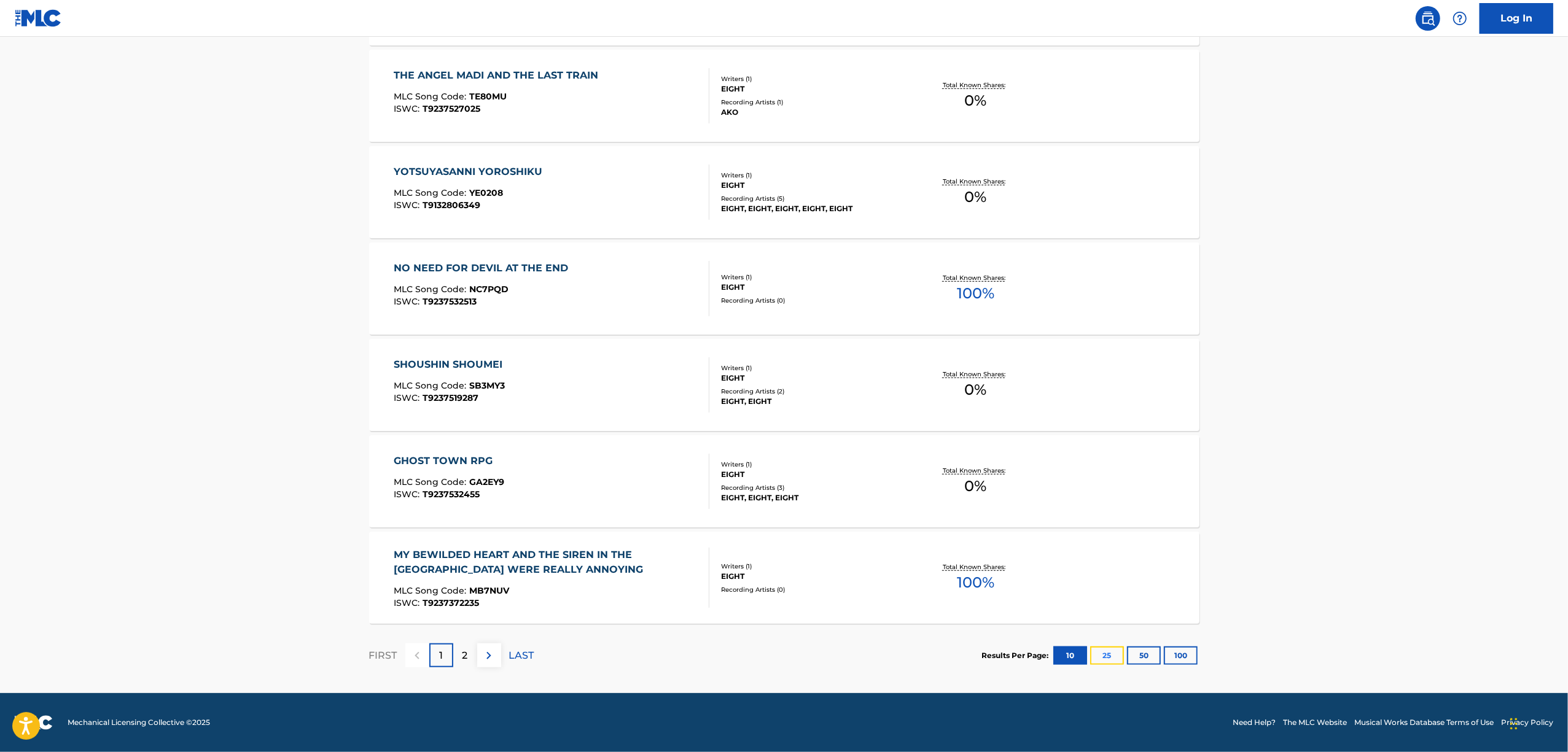
click at [1108, 649] on button "25" at bounding box center [1107, 655] width 34 height 19
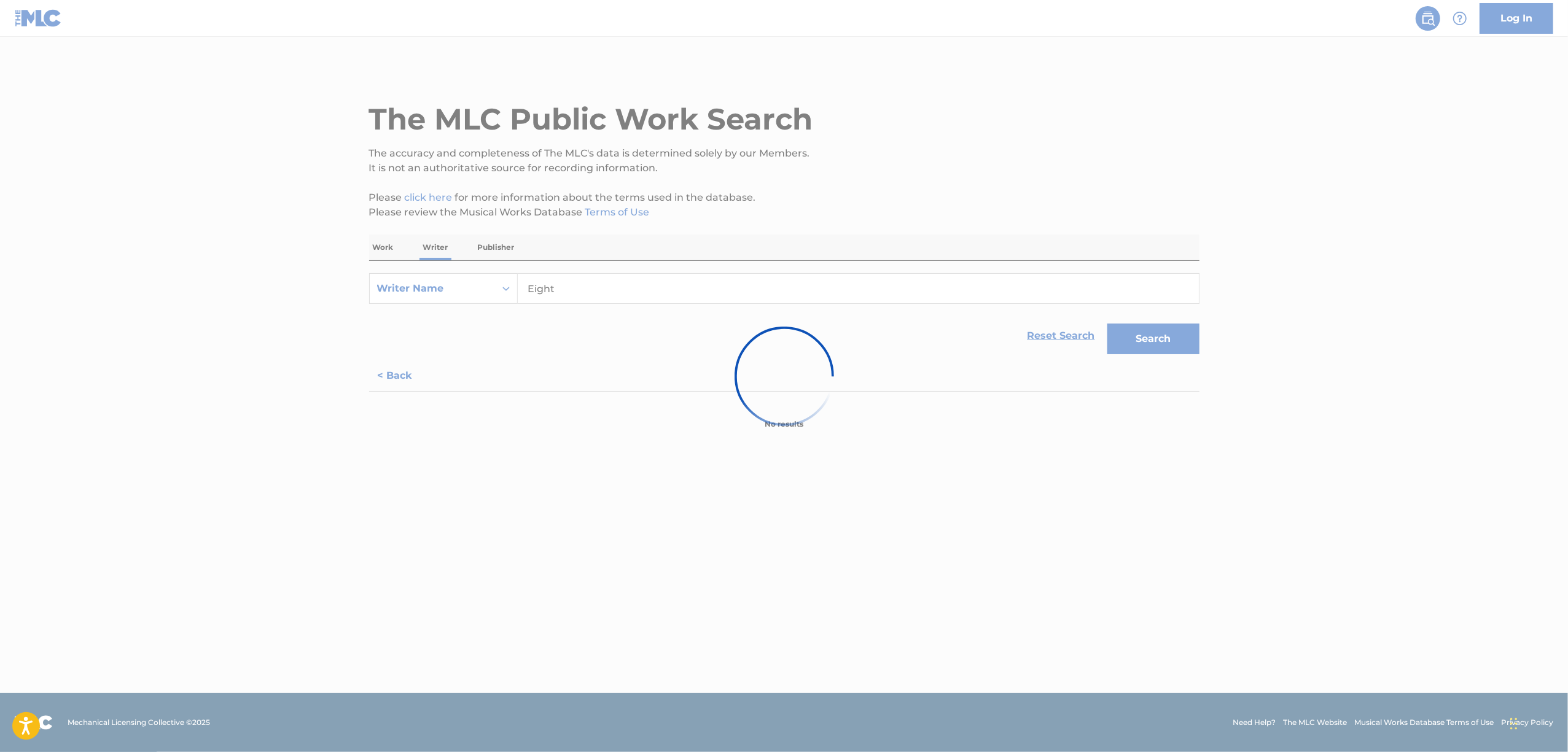
scroll to position [0, 0]
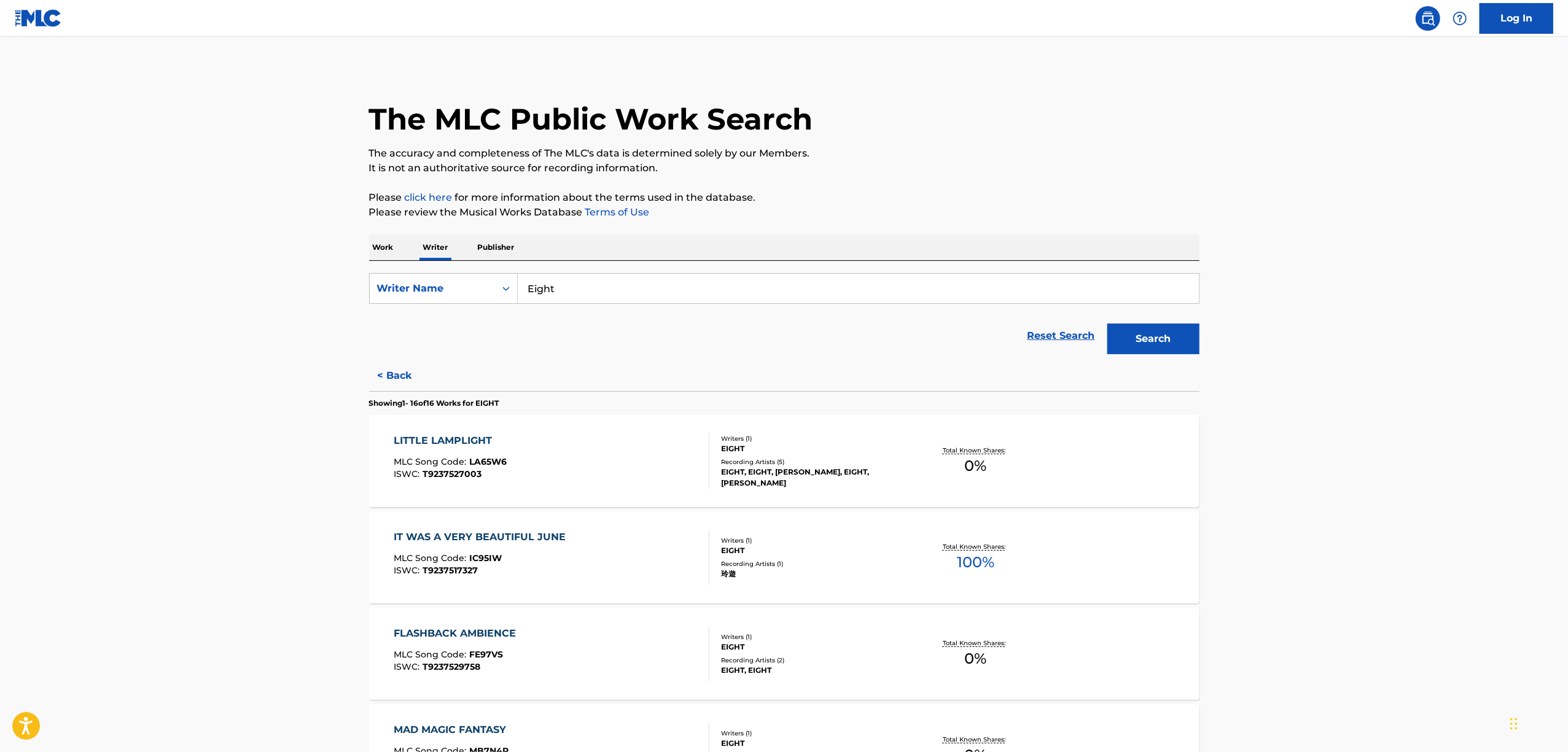
click at [408, 440] on div "LITTLE LAMPLIGHT" at bounding box center [450, 440] width 113 height 14
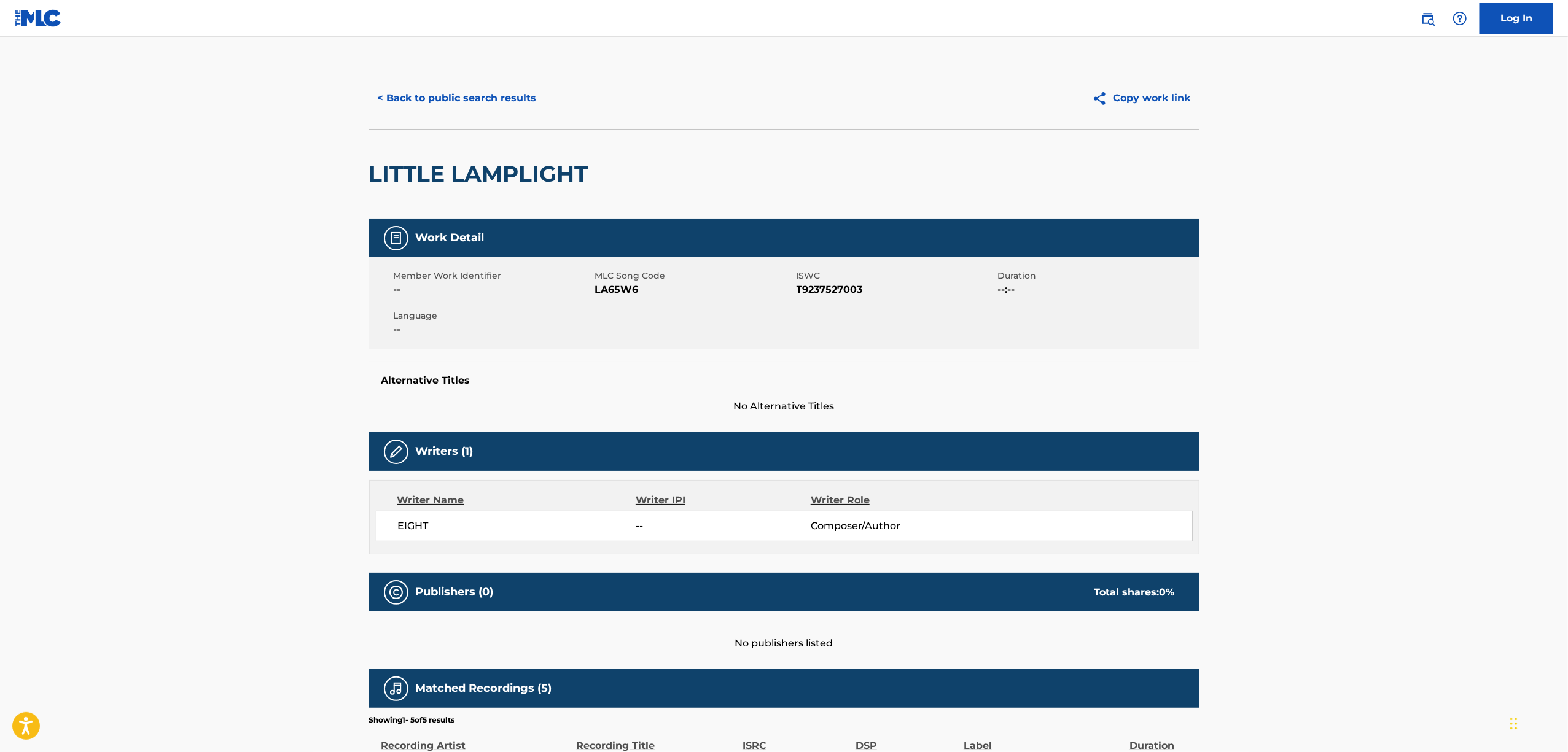
click at [531, 177] on h2 "LITTLE LAMPLIGHT" at bounding box center [482, 174] width 225 height 27
click at [446, 96] on button "< Back to public search results" at bounding box center [457, 98] width 176 height 31
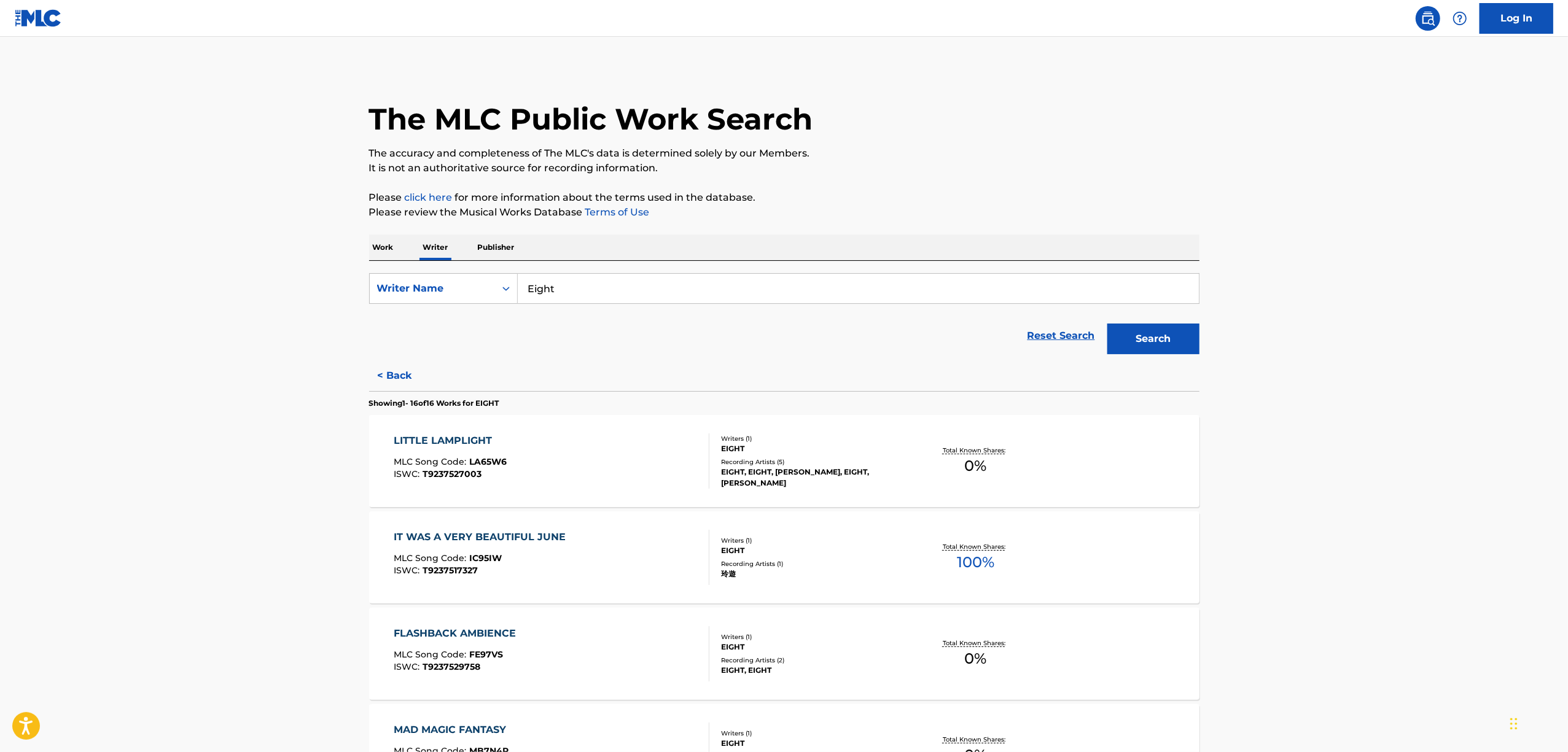
click at [509, 533] on div "IT WAS A VERY BEAUTIFUL JUNE" at bounding box center [482, 537] width 178 height 14
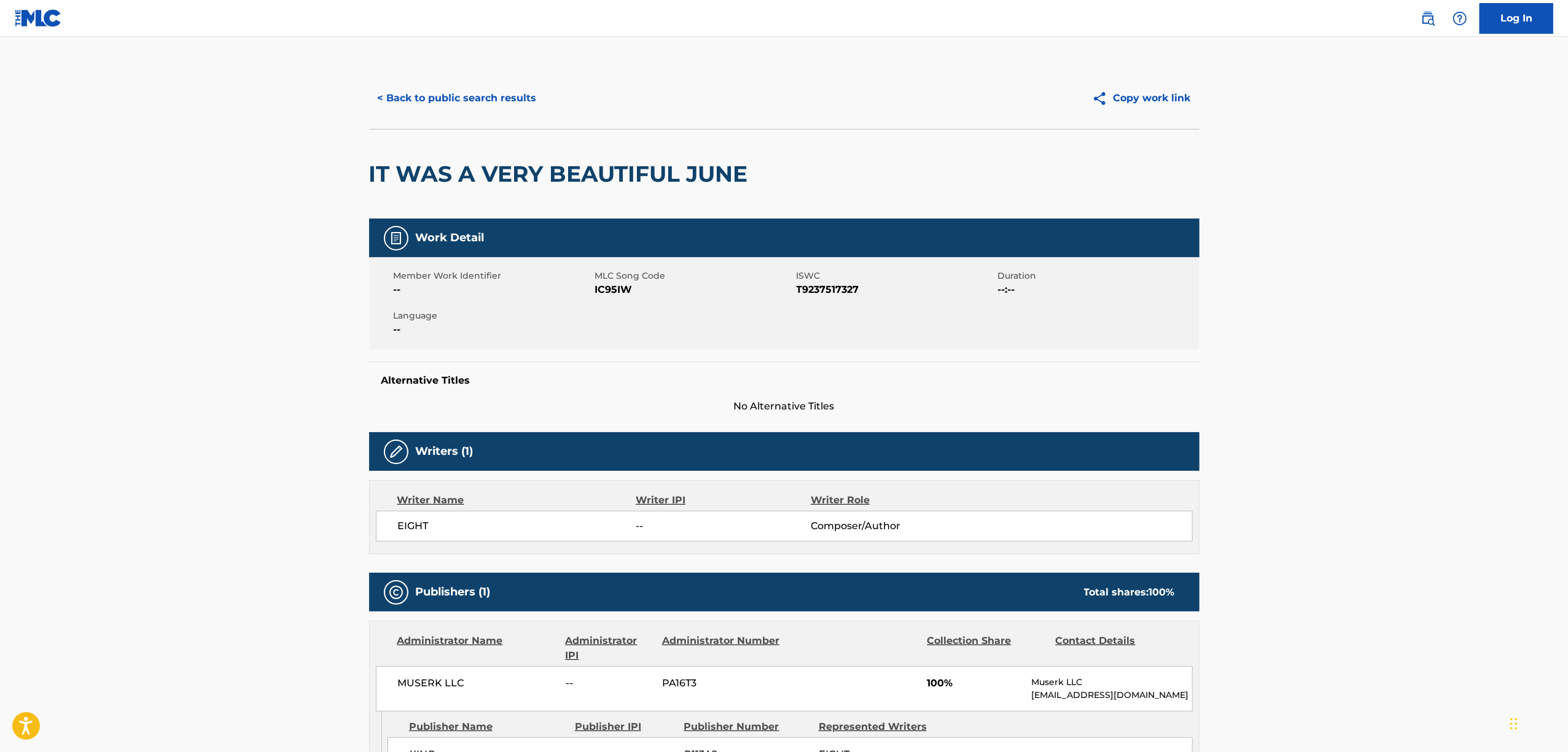
click at [556, 160] on div "IT WAS A VERY BEAUTIFUL JUNE" at bounding box center [562, 174] width 385 height 89
click at [551, 165] on h2 "IT WAS A VERY BEAUTIFUL JUNE" at bounding box center [562, 174] width 385 height 27
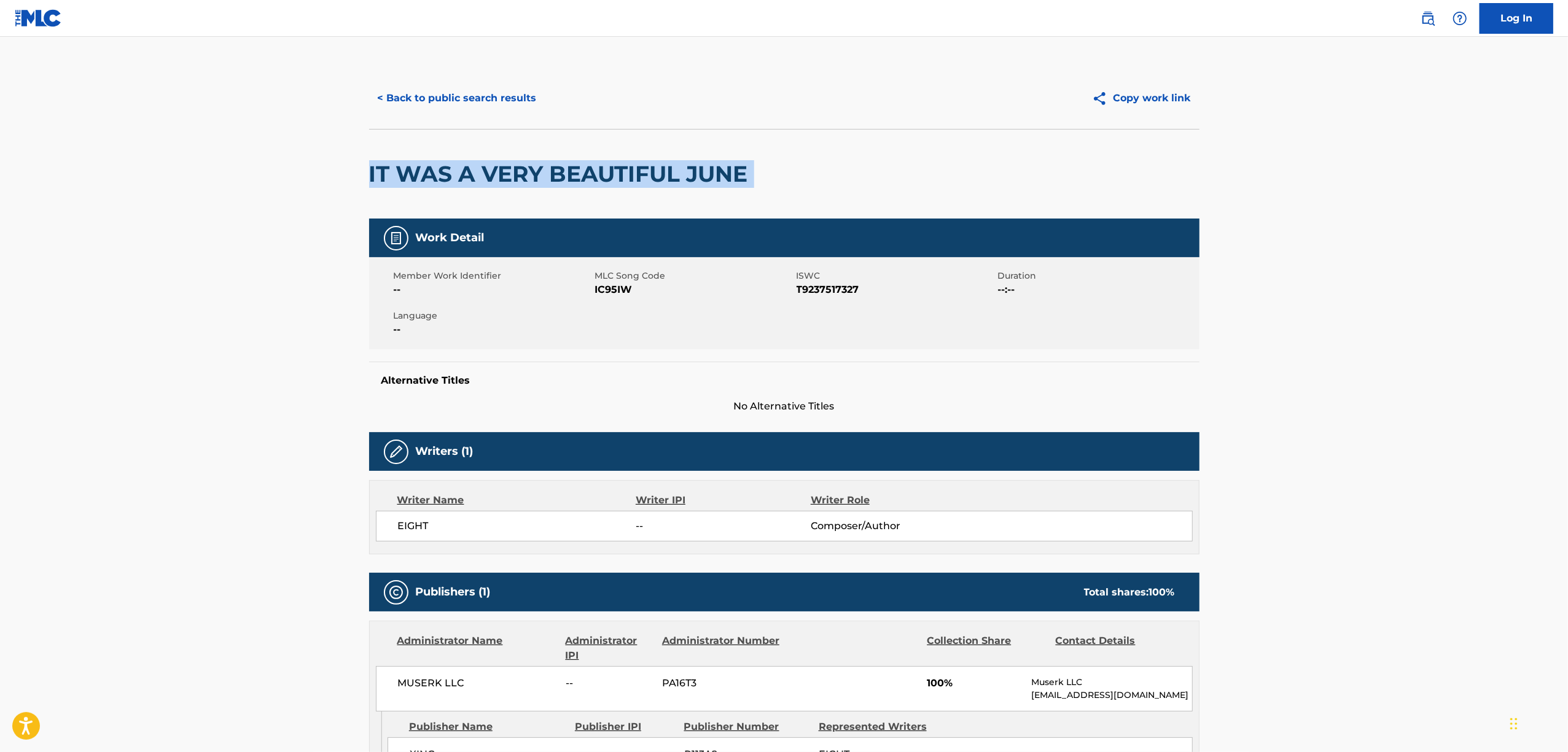
click at [551, 165] on h2 "IT WAS A VERY BEAUTIFUL JUNE" at bounding box center [562, 174] width 385 height 27
click at [460, 99] on button "< Back to public search results" at bounding box center [457, 98] width 176 height 31
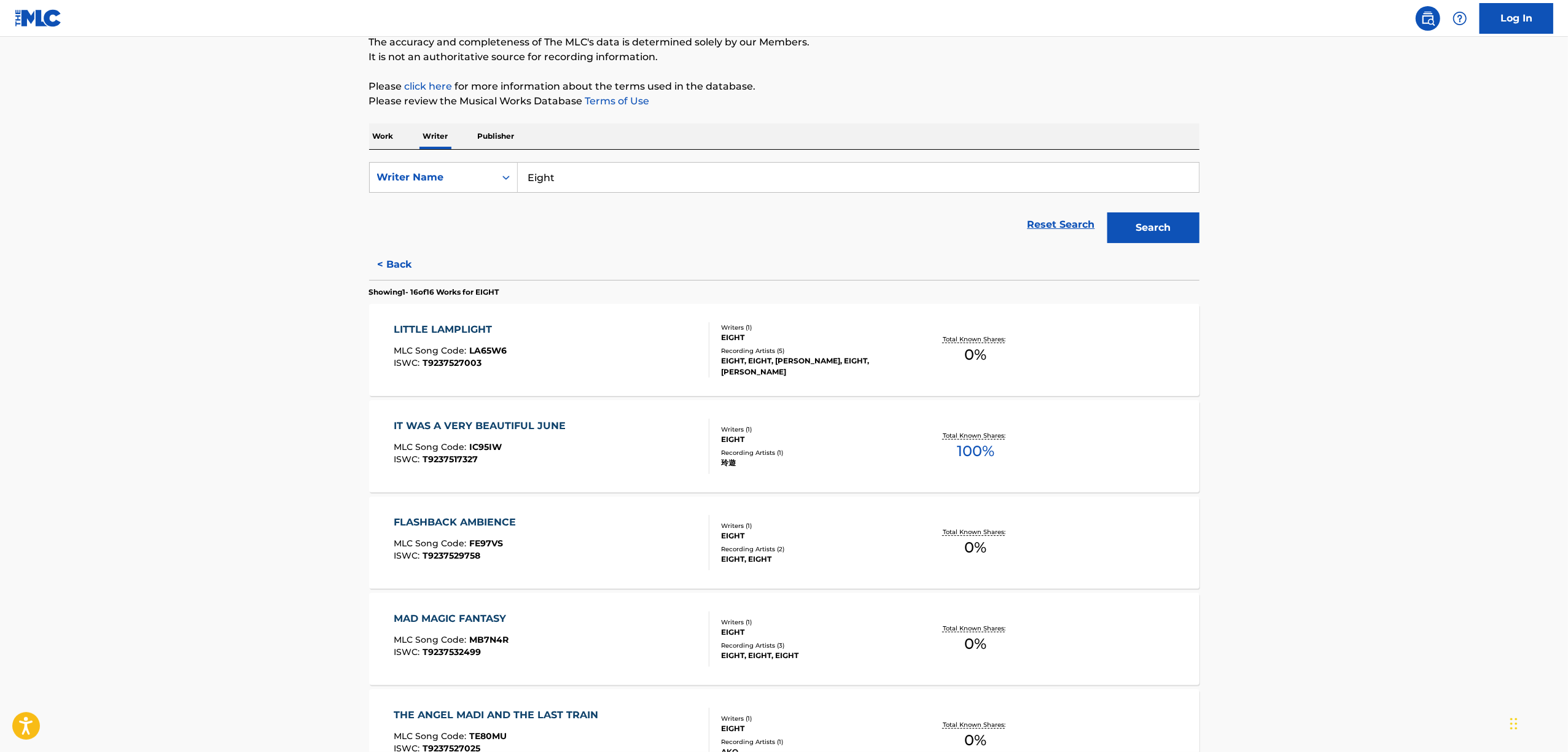
scroll to position [82, 0]
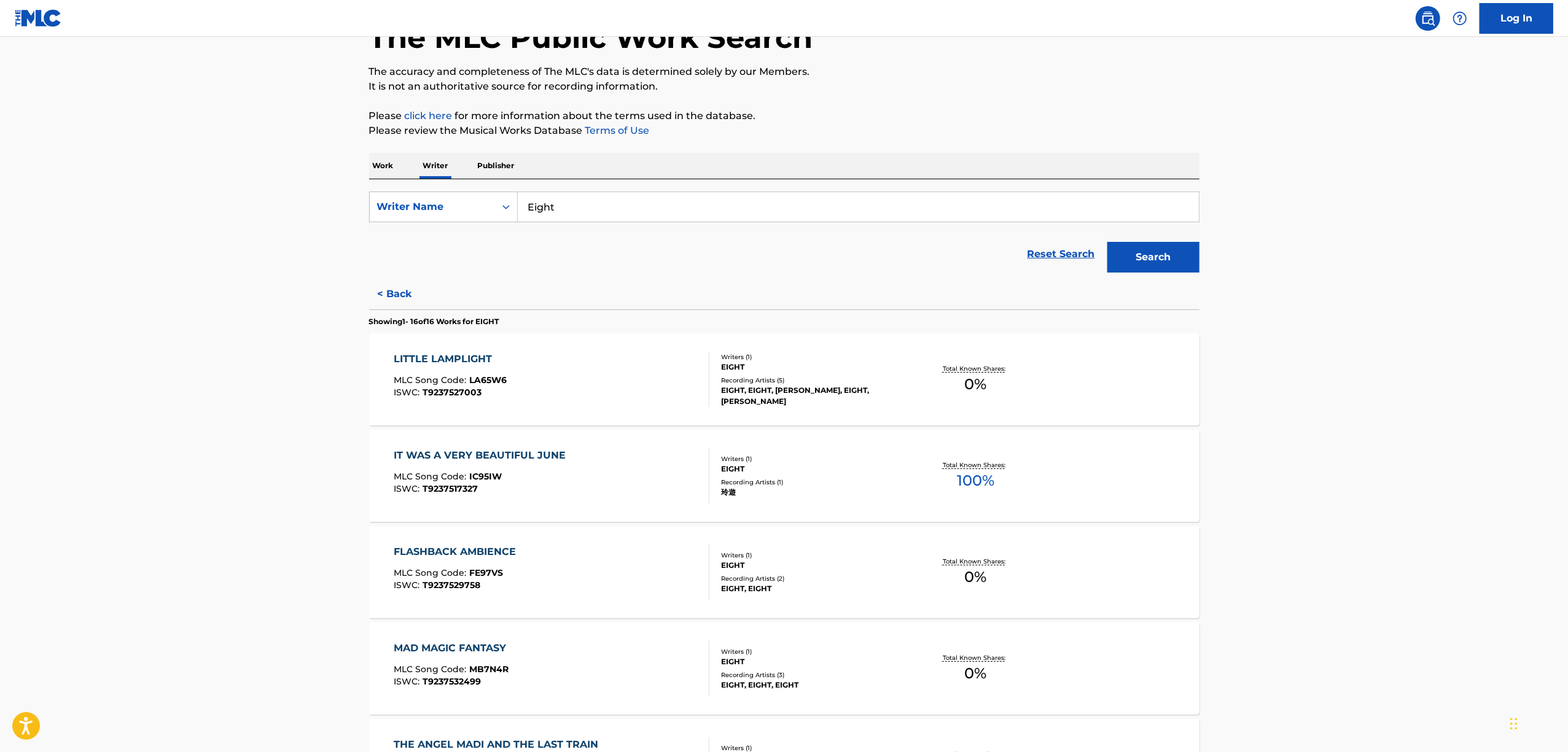
click at [415, 551] on div "FLASHBACK AMBIENCE" at bounding box center [457, 552] width 128 height 14
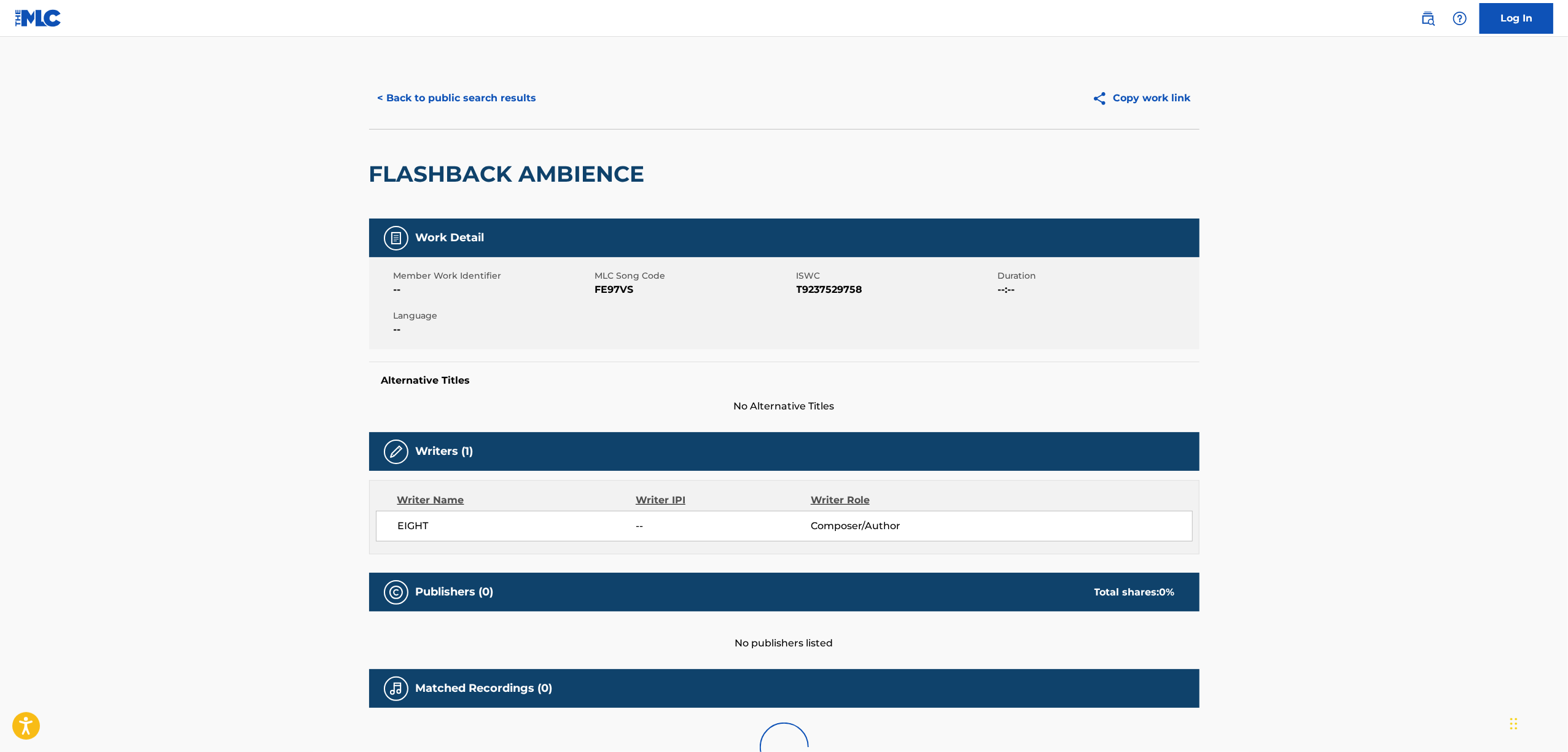
click at [566, 174] on h2 "FLASHBACK AMBIENCE" at bounding box center [510, 174] width 282 height 27
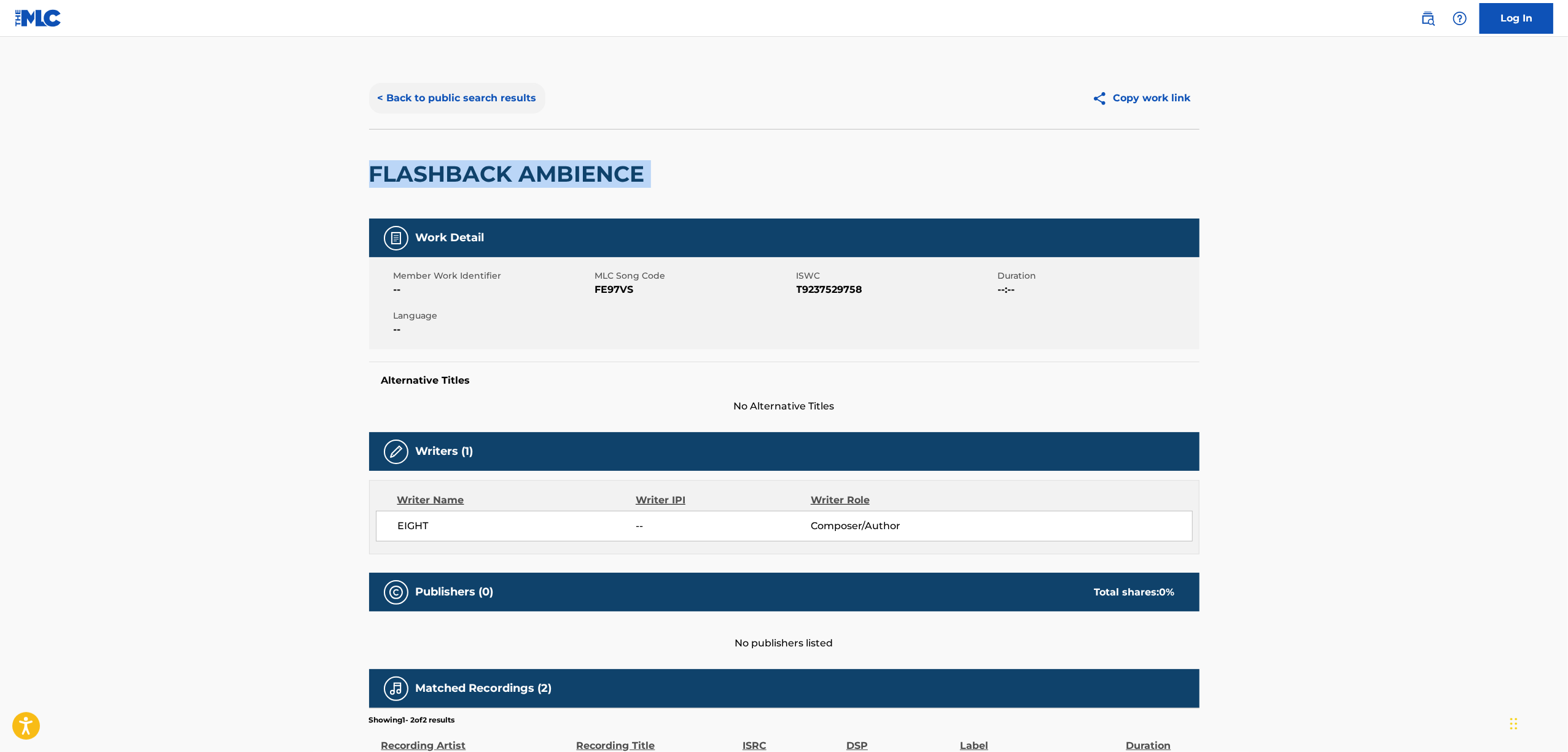
click at [468, 96] on button "< Back to public search results" at bounding box center [457, 98] width 176 height 31
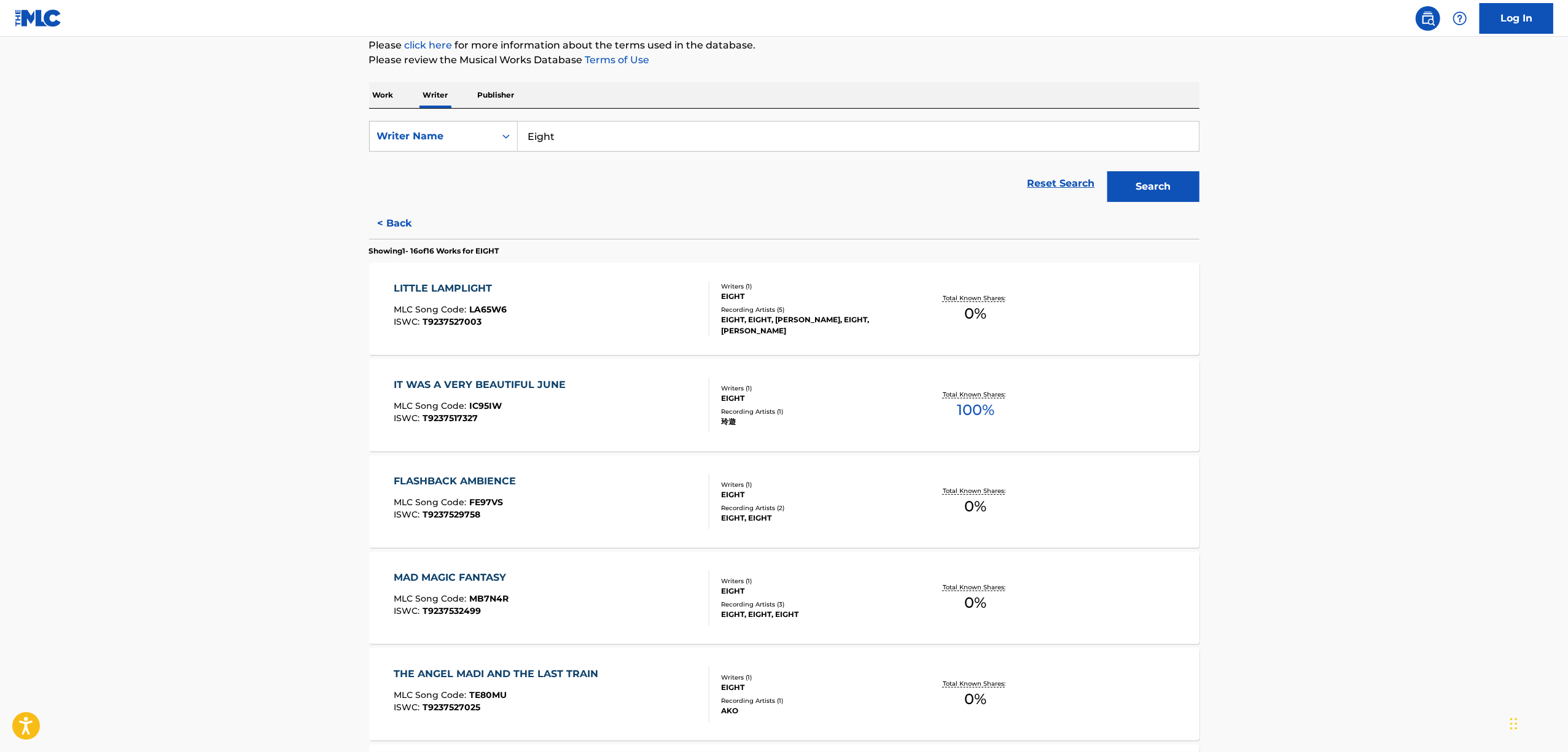
scroll to position [163, 0]
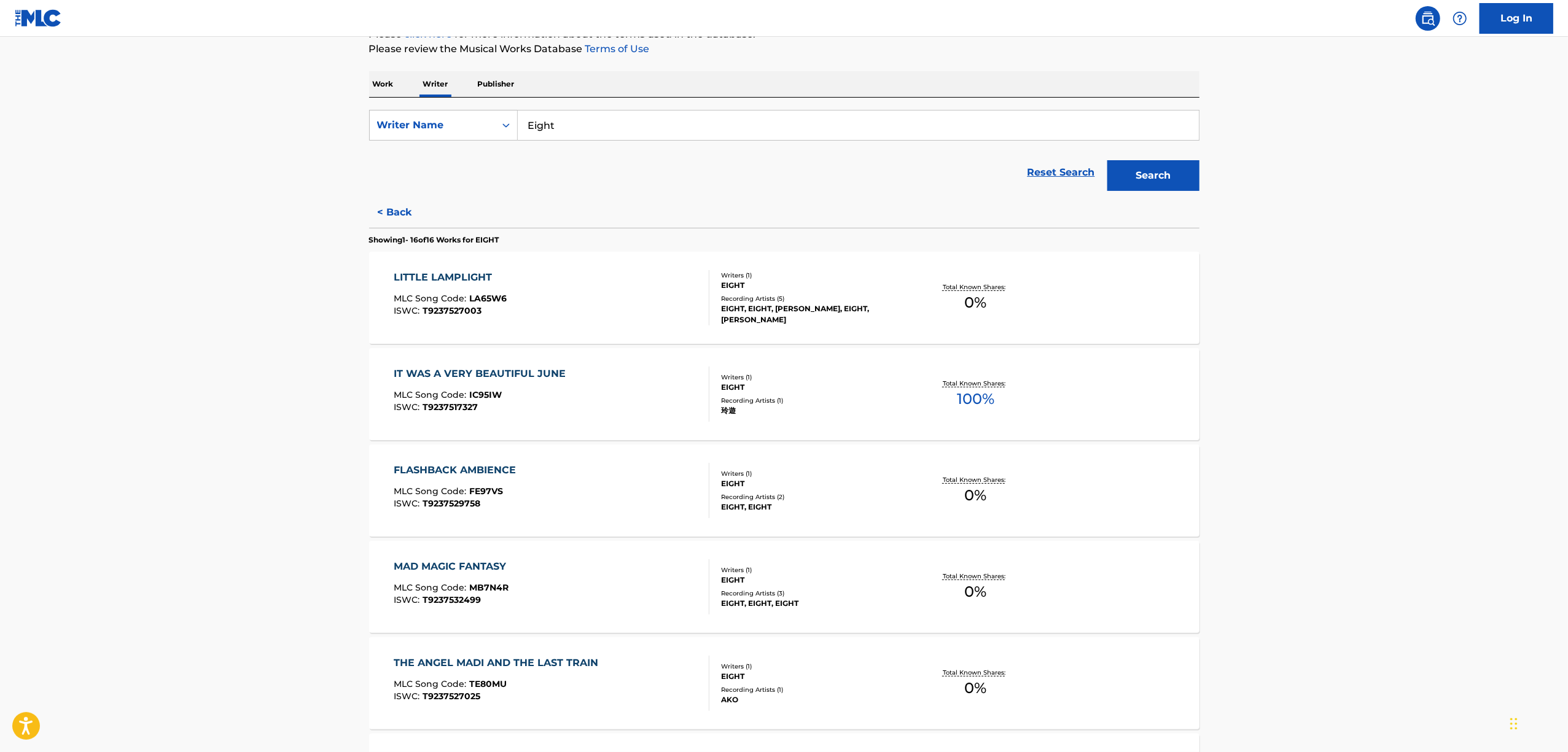
click at [423, 565] on div "MAD MAGIC FANTASY" at bounding box center [452, 566] width 119 height 14
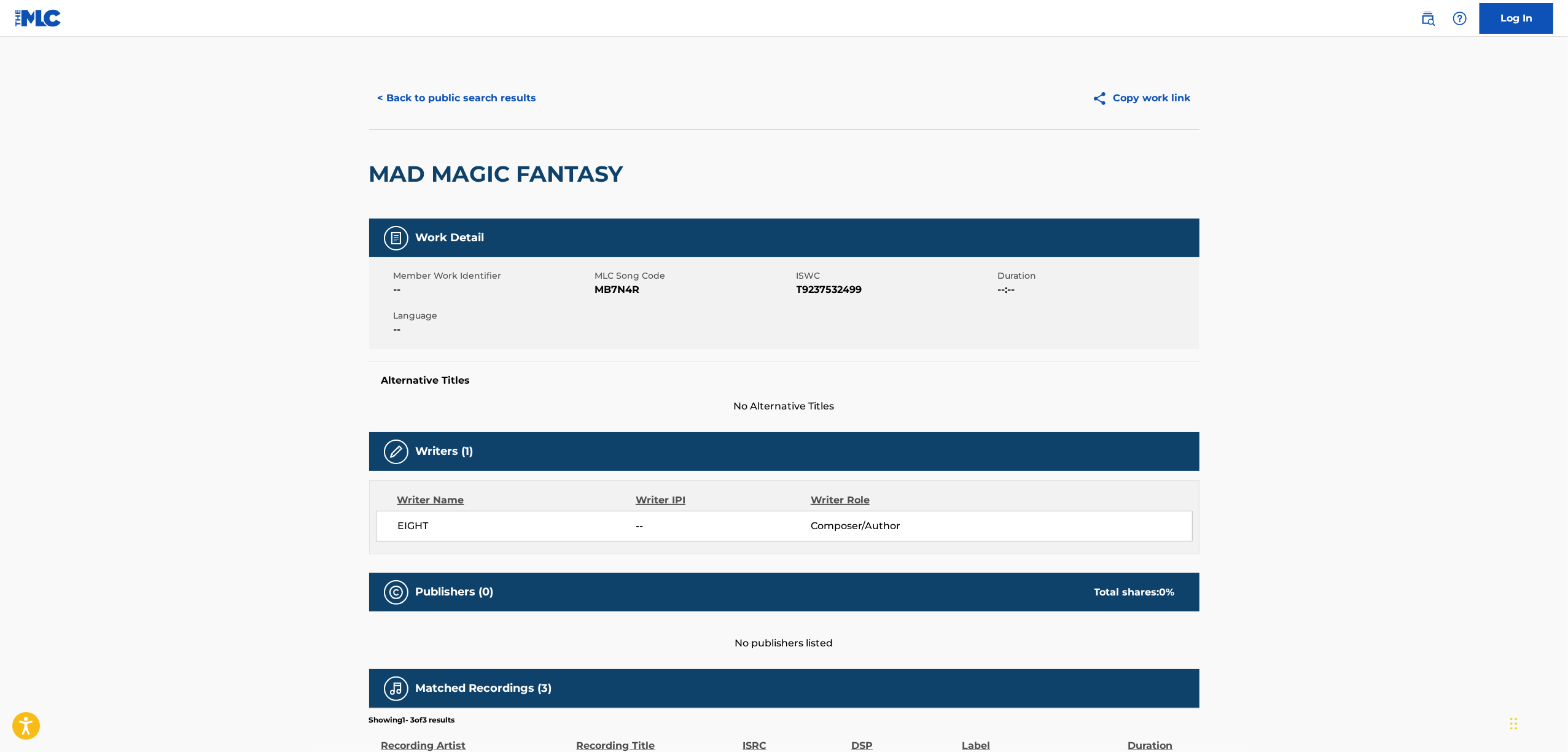
click at [514, 176] on h2 "MAD MAGIC FANTASY" at bounding box center [499, 174] width 260 height 27
click at [446, 102] on button "< Back to public search results" at bounding box center [457, 98] width 176 height 31
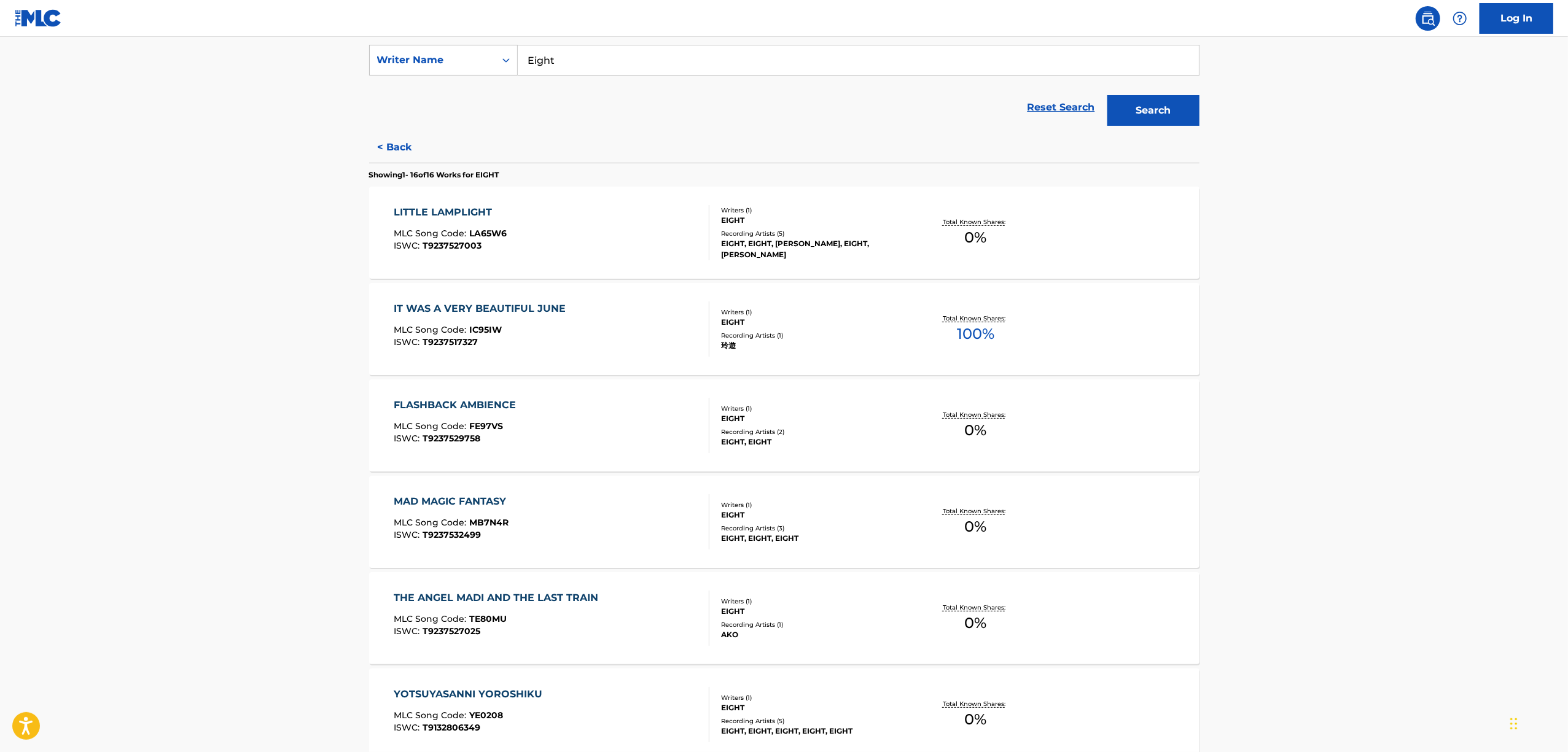
scroll to position [327, 0]
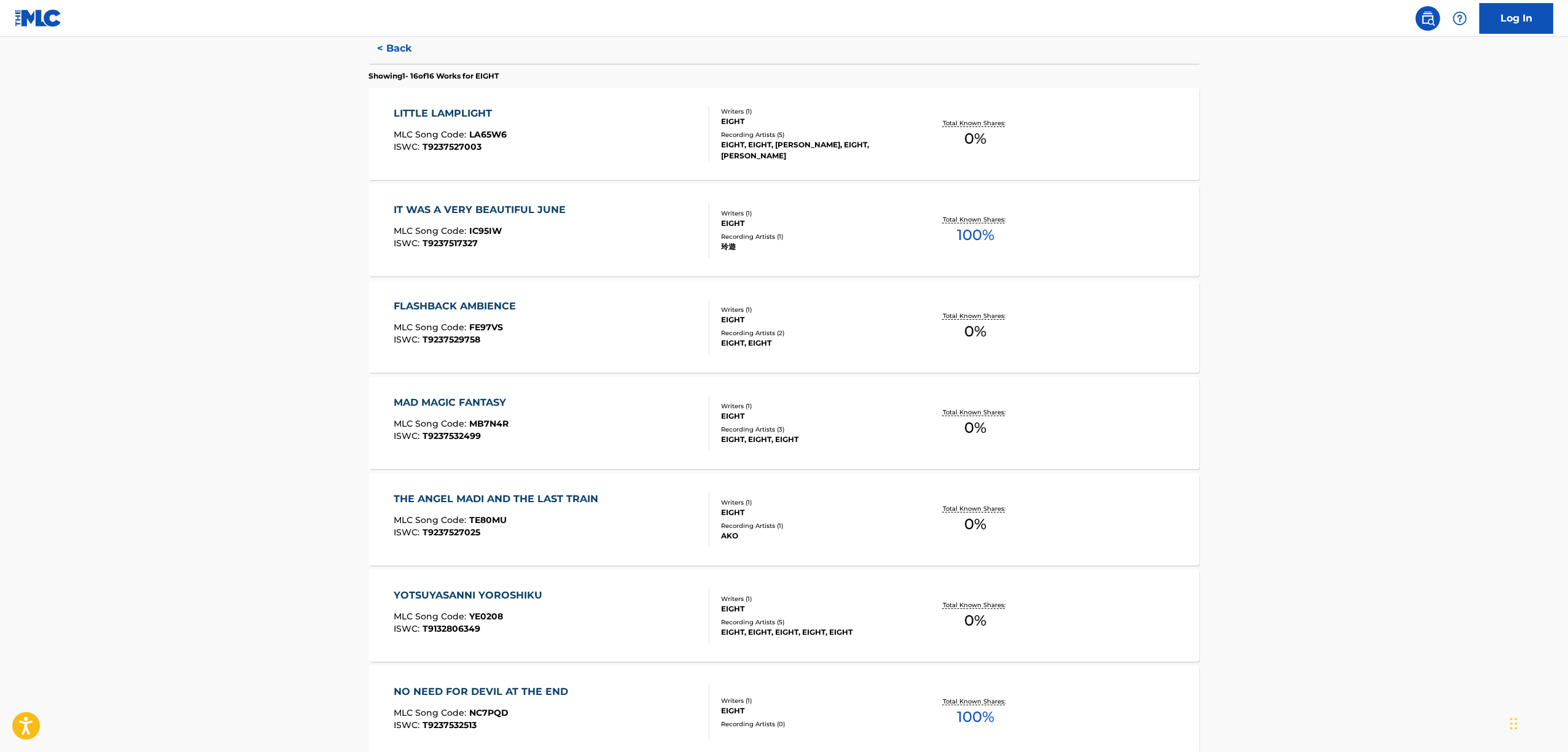
click at [455, 493] on div "THE ANGEL MADI AND THE LAST TRAIN" at bounding box center [498, 499] width 211 height 14
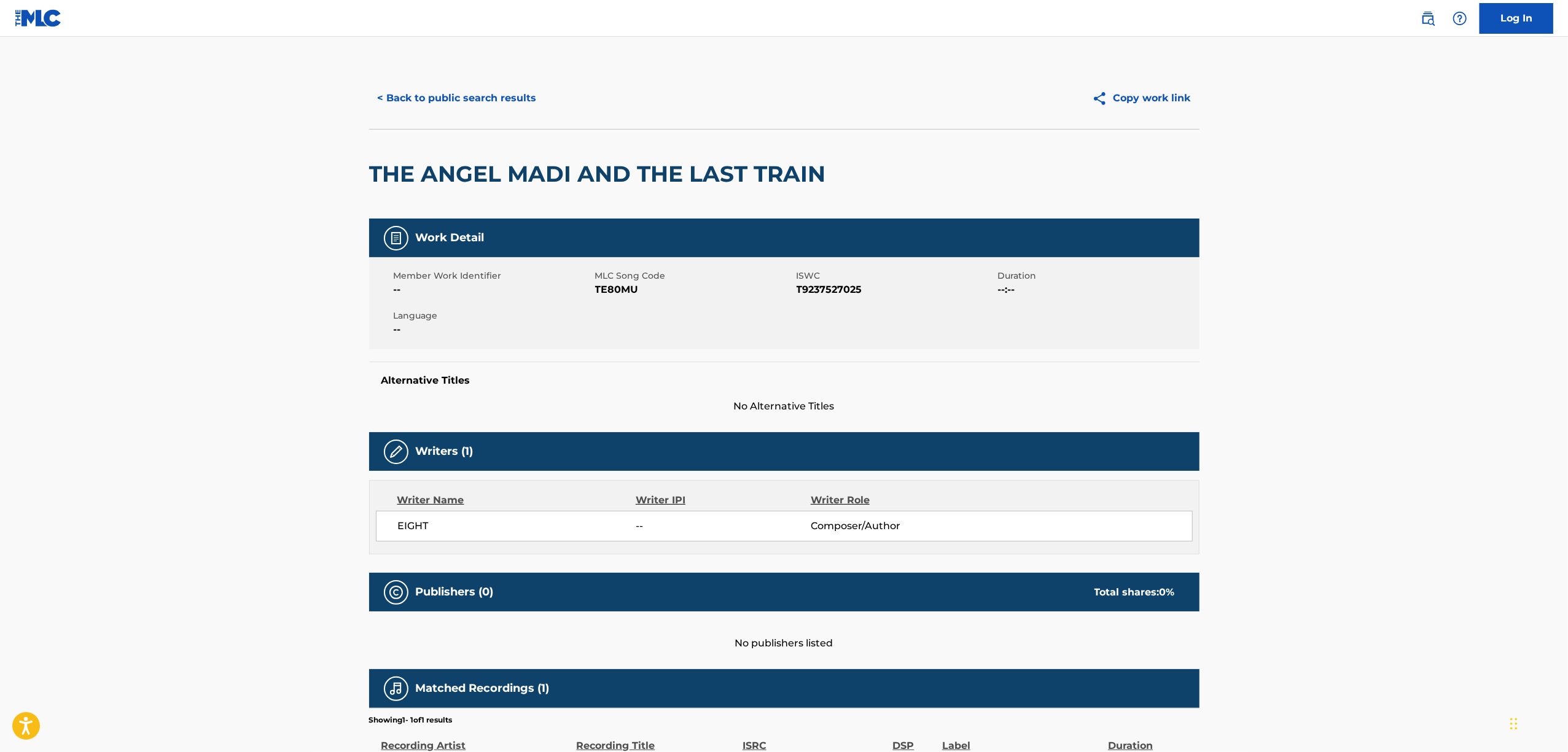
click at [614, 179] on h2 "THE ANGEL MADI AND THE LAST TRAIN" at bounding box center [601, 174] width 463 height 27
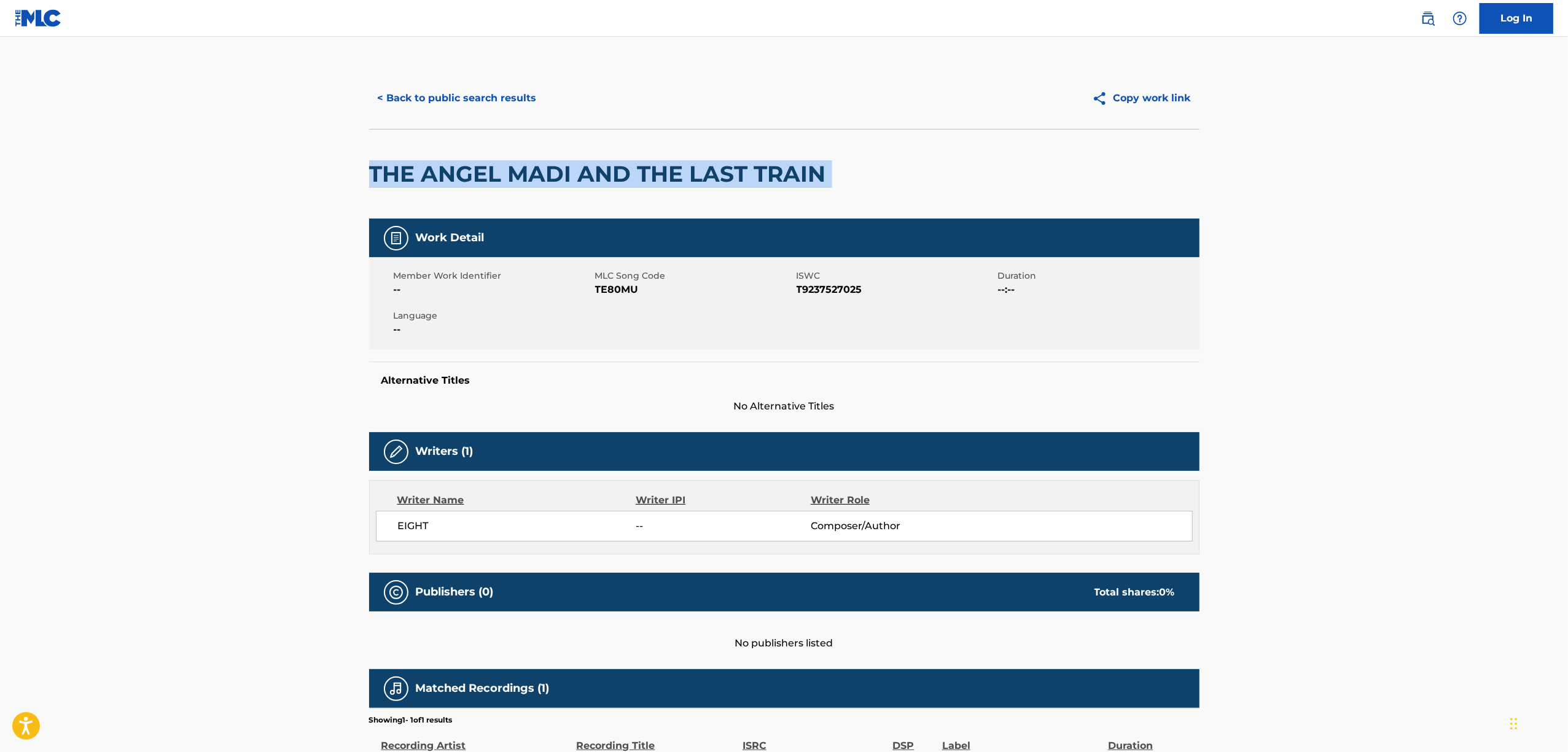
click at [614, 179] on h2 "THE ANGEL MADI AND THE LAST TRAIN" at bounding box center [601, 174] width 463 height 27
click at [440, 102] on button "< Back to public search results" at bounding box center [457, 98] width 176 height 31
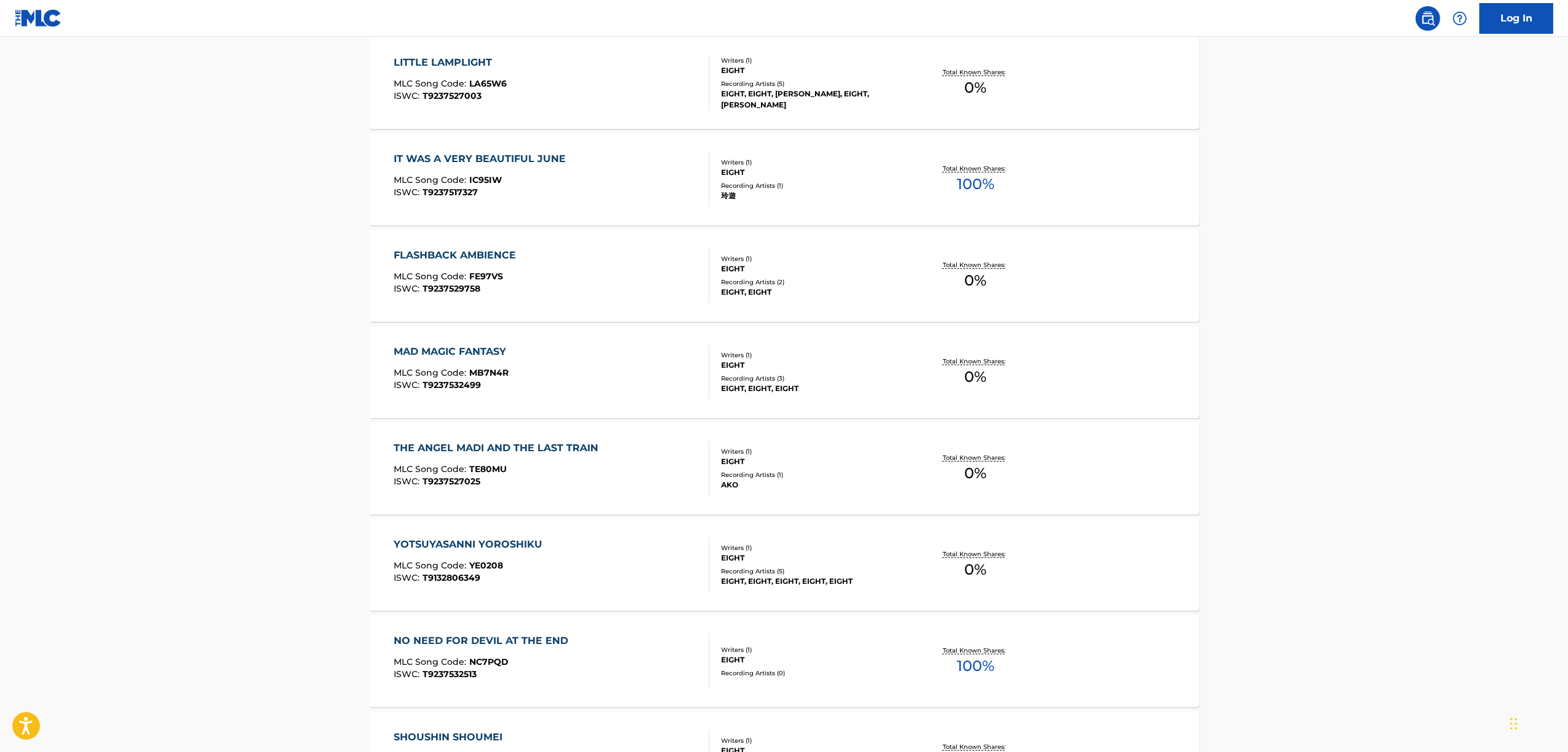
scroll to position [409, 0]
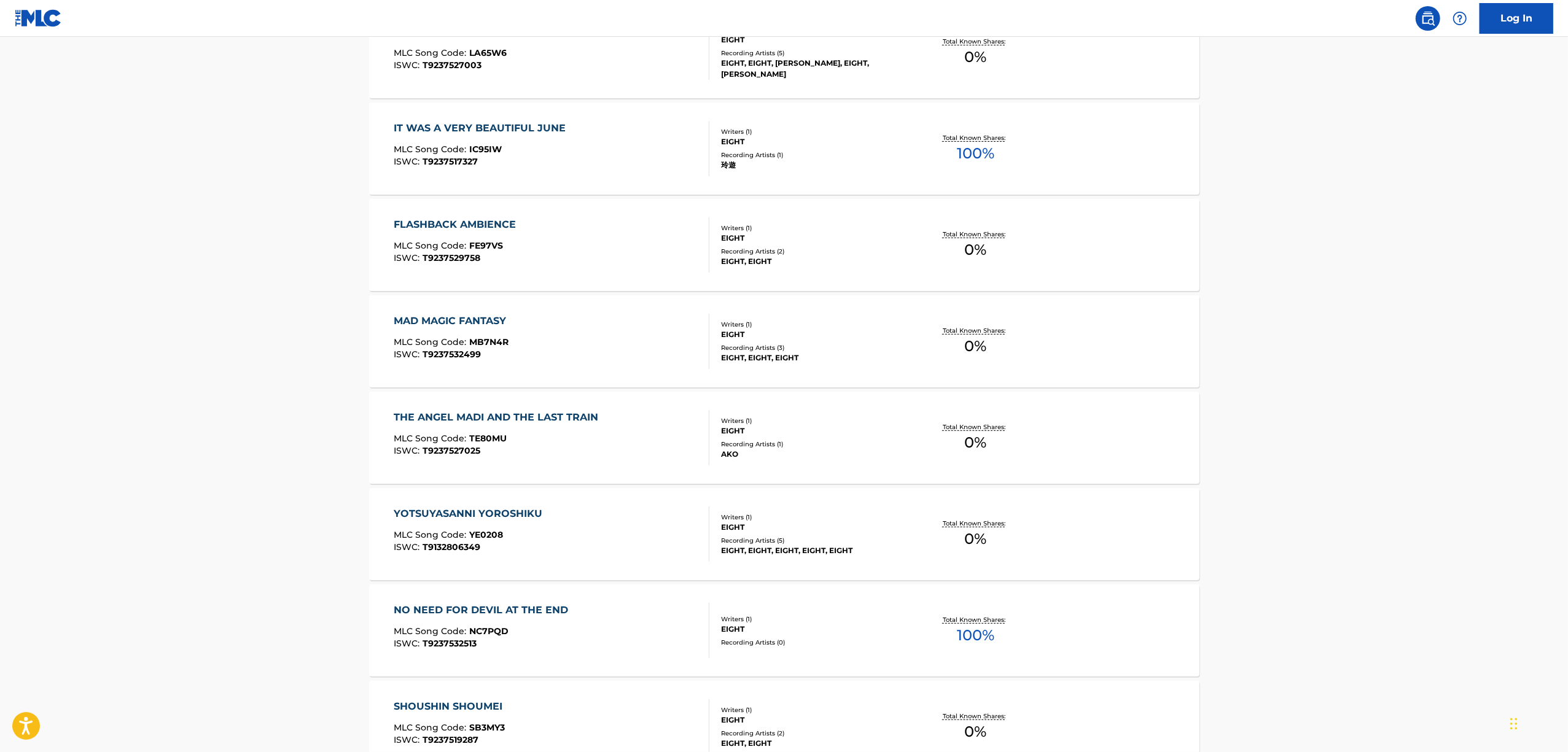
click at [463, 513] on div "YOTSUYASANNI YOROSHIKU" at bounding box center [470, 513] width 154 height 14
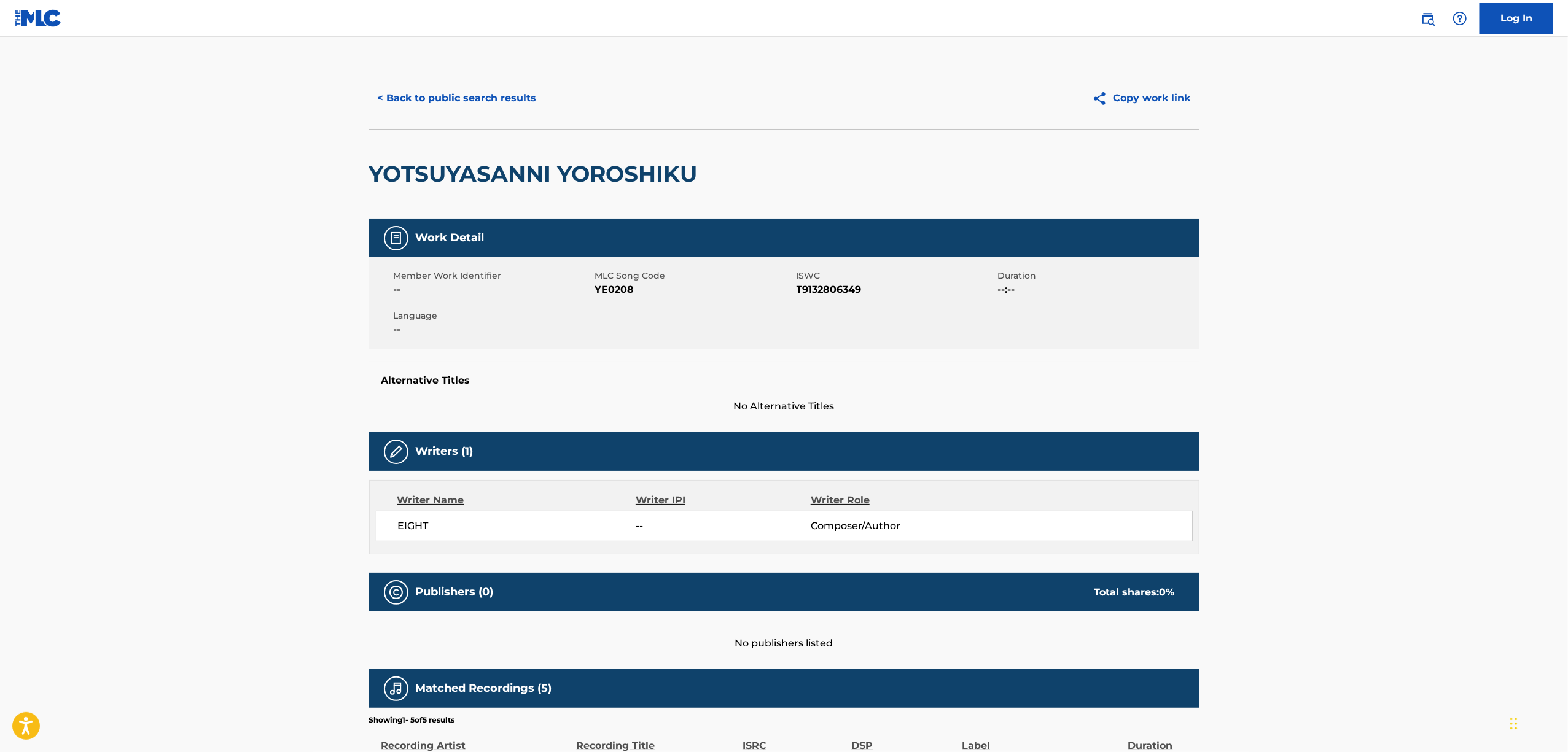
click at [595, 187] on h2 "YOTSUYASANNI YOROSHIKU" at bounding box center [537, 174] width 335 height 27
click at [1413, 183] on main "< Back to public search results Copy work link YOTSUYASANNI YOROSHIKU Work Deta…" at bounding box center [784, 483] width 1568 height 892
click at [406, 180] on h2 "YOTSUYASANNI YOROSHIKU" at bounding box center [537, 174] width 335 height 27
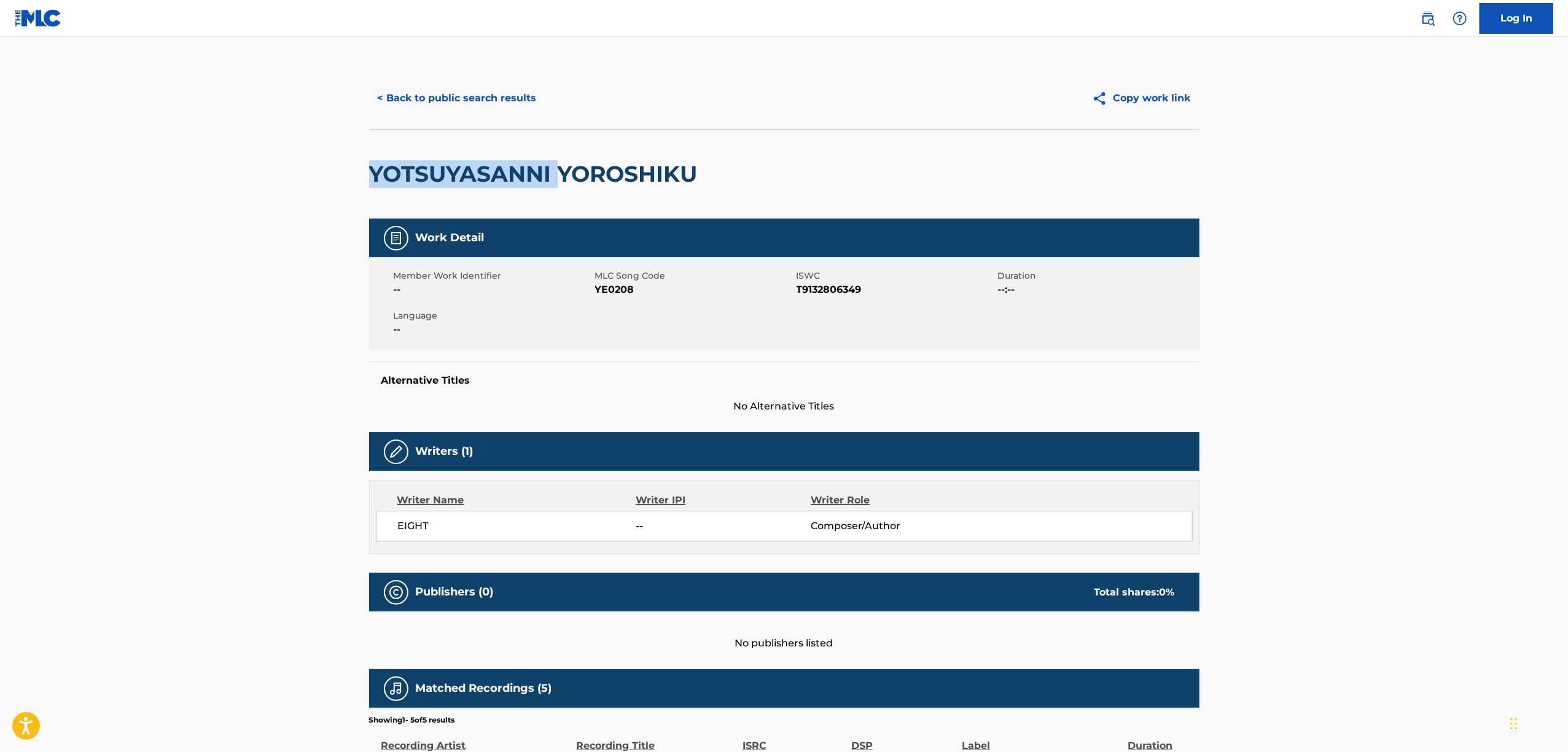
click at [406, 180] on h2 "YOTSUYASANNI YOROSHIKU" at bounding box center [537, 174] width 335 height 27
click at [448, 91] on button "< Back to public search results" at bounding box center [457, 98] width 176 height 31
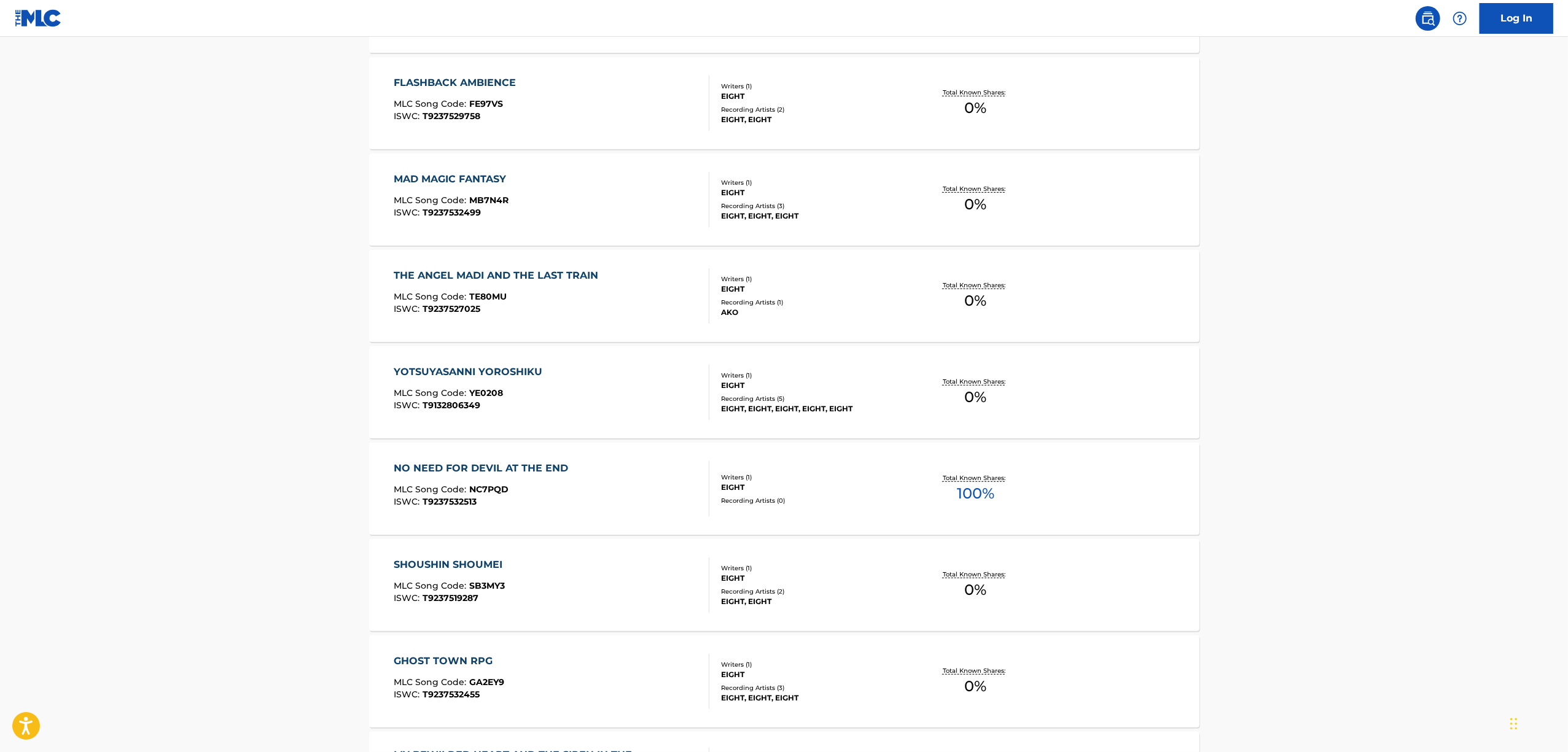
scroll to position [573, 0]
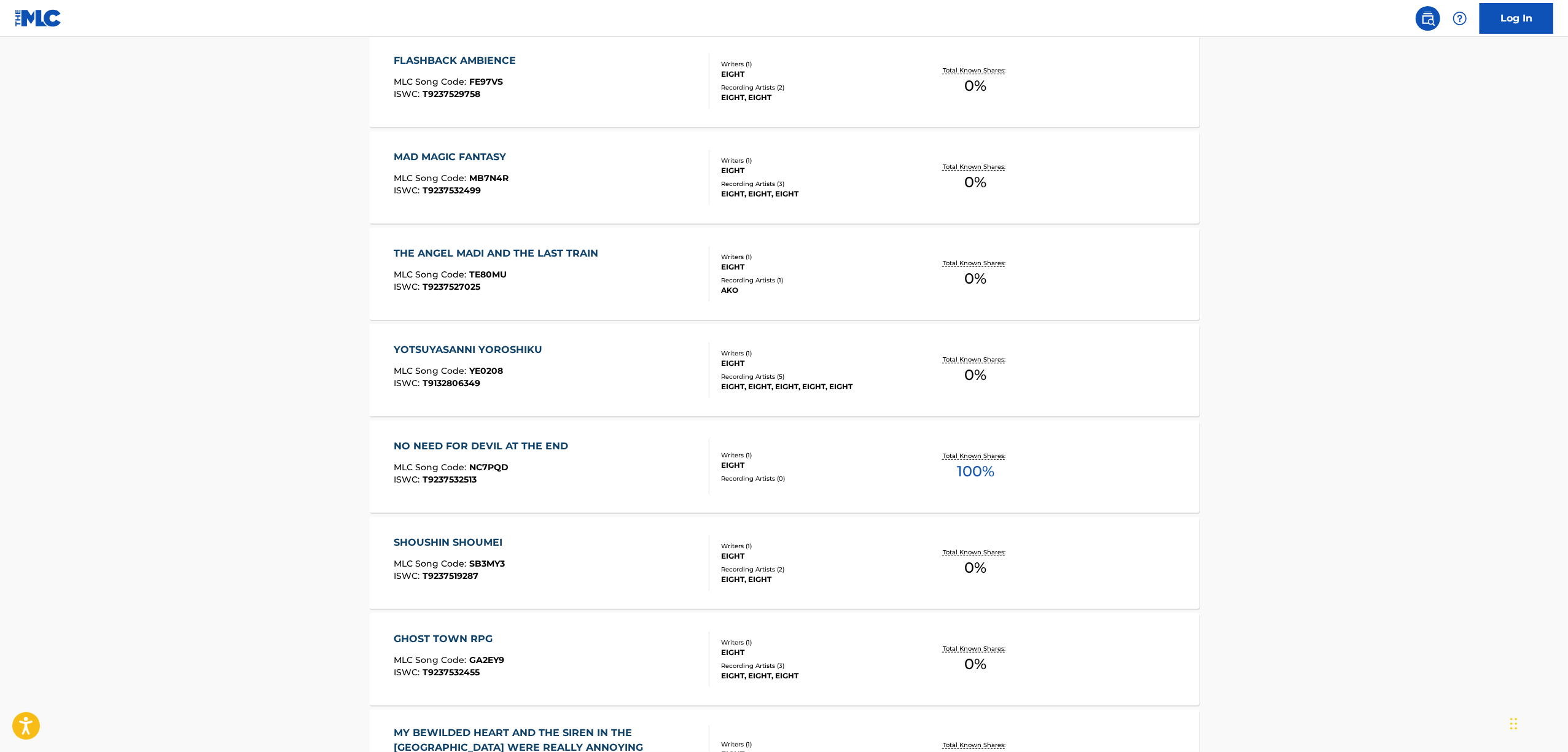
click at [489, 440] on div "NO NEED FOR DEVIL AT THE END" at bounding box center [483, 446] width 181 height 14
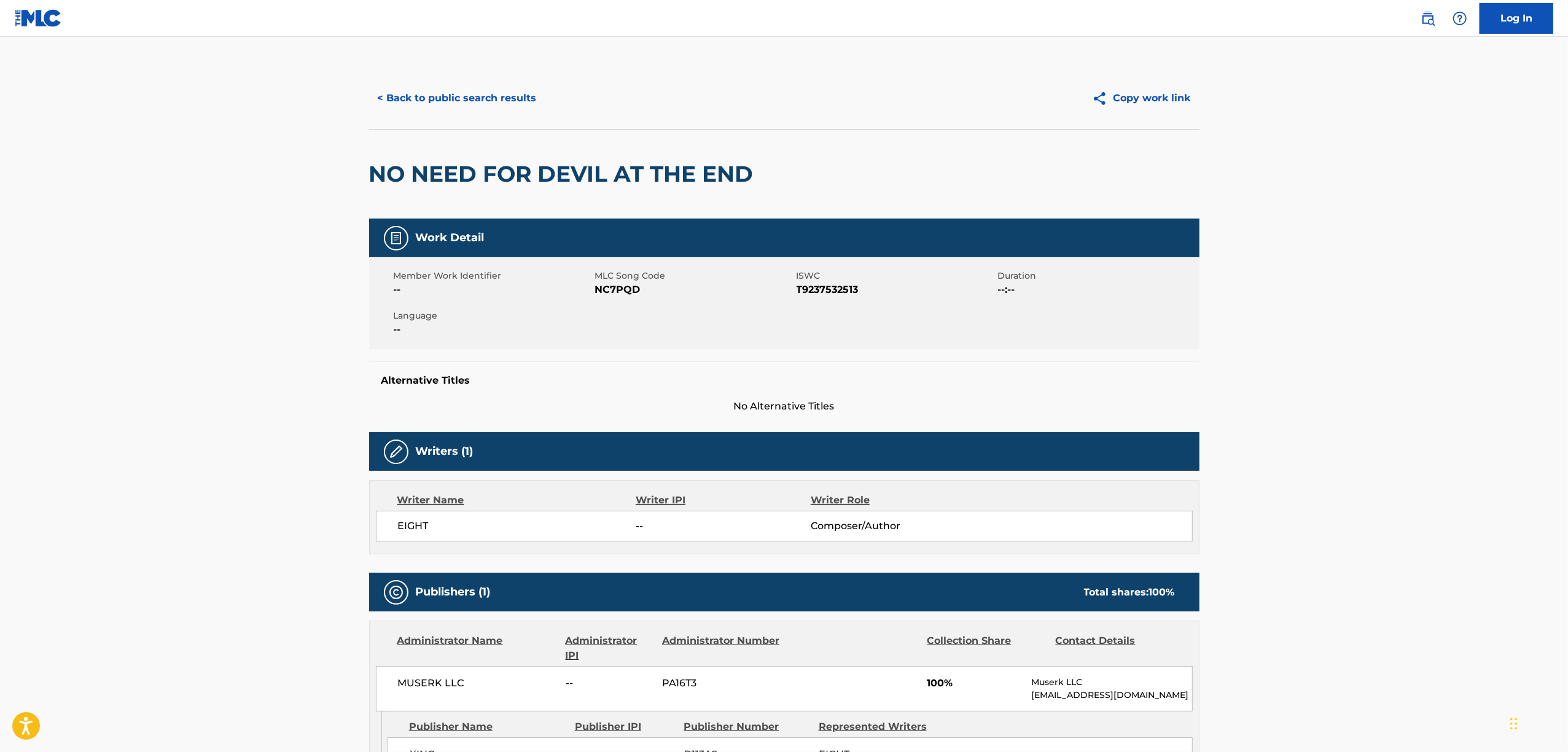
click at [606, 178] on h2 "NO NEED FOR DEVIL AT THE END" at bounding box center [564, 174] width 391 height 27
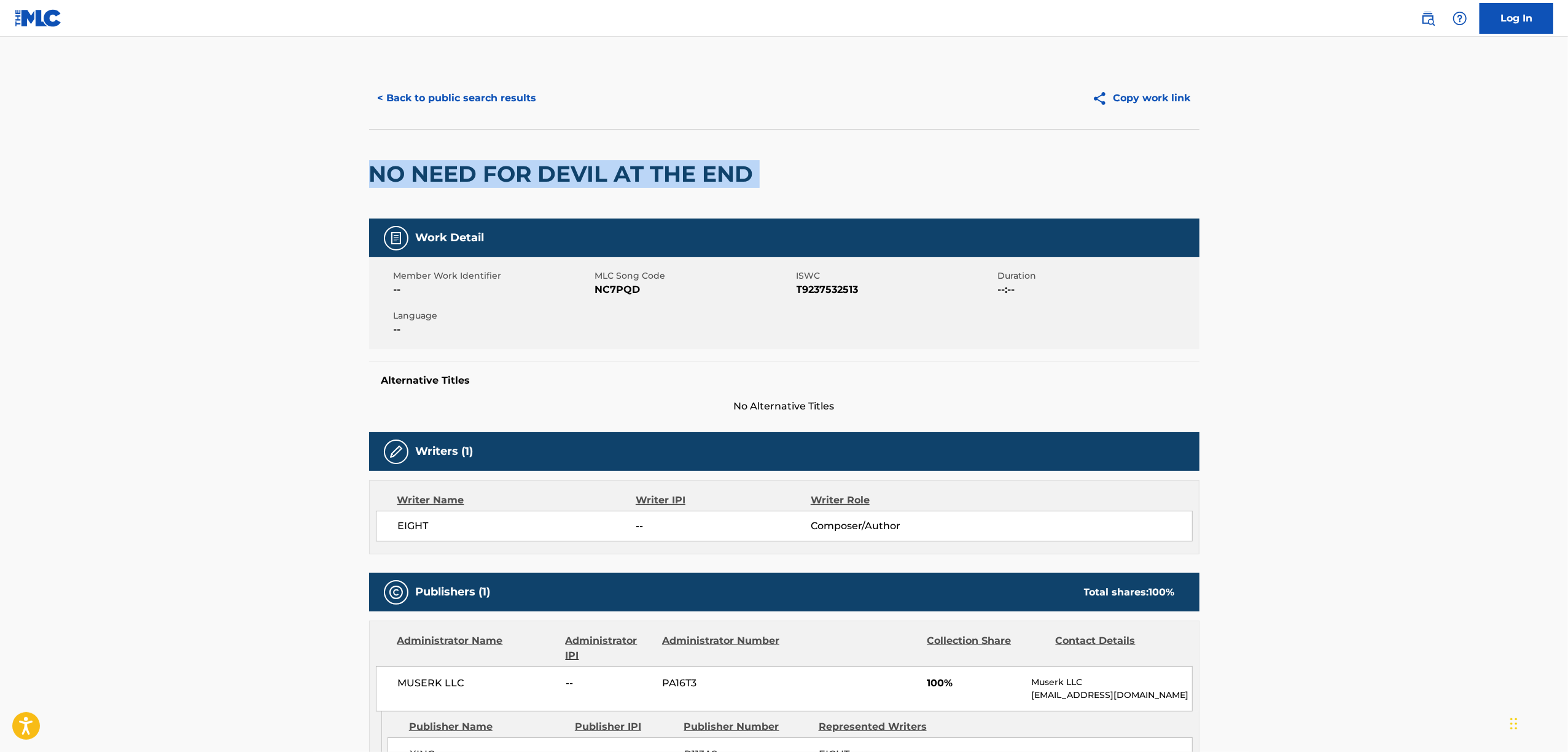
click at [606, 178] on h2 "NO NEED FOR DEVIL AT THE END" at bounding box center [564, 174] width 391 height 27
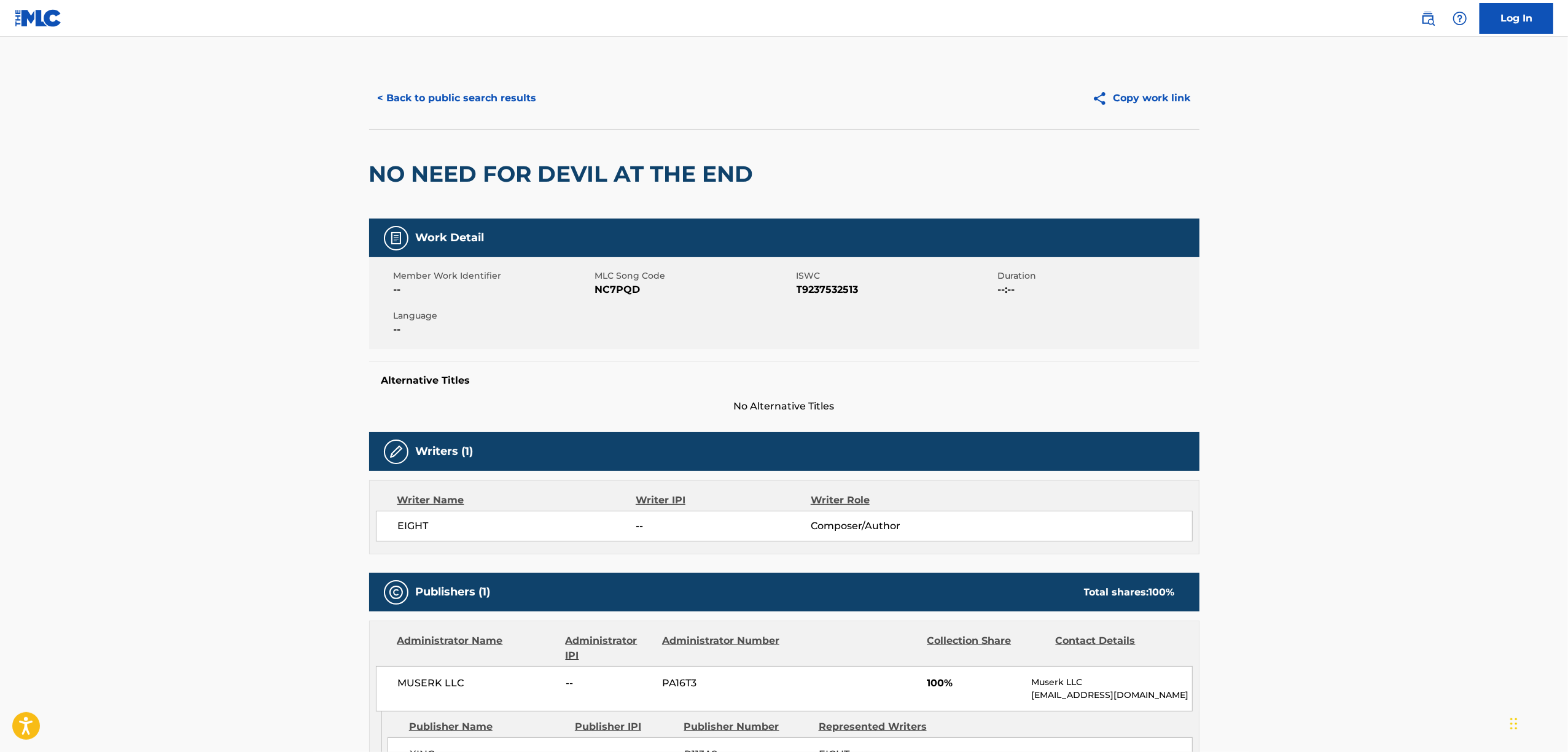
click at [503, 163] on h2 "NO NEED FOR DEVIL AT THE END" at bounding box center [564, 174] width 391 height 27
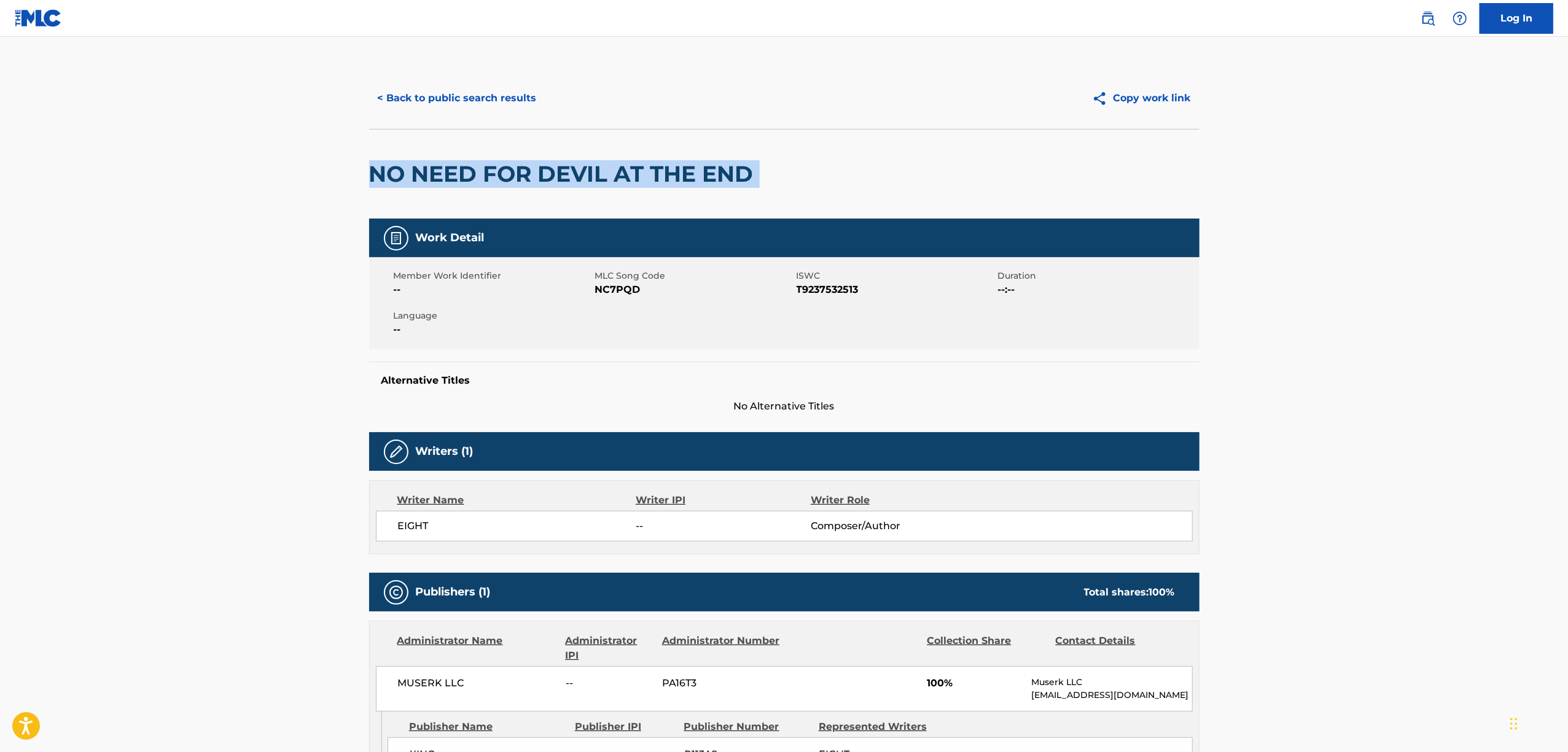
click at [503, 163] on h2 "NO NEED FOR DEVIL AT THE END" at bounding box center [564, 174] width 391 height 27
click at [450, 96] on button "< Back to public search results" at bounding box center [457, 98] width 176 height 31
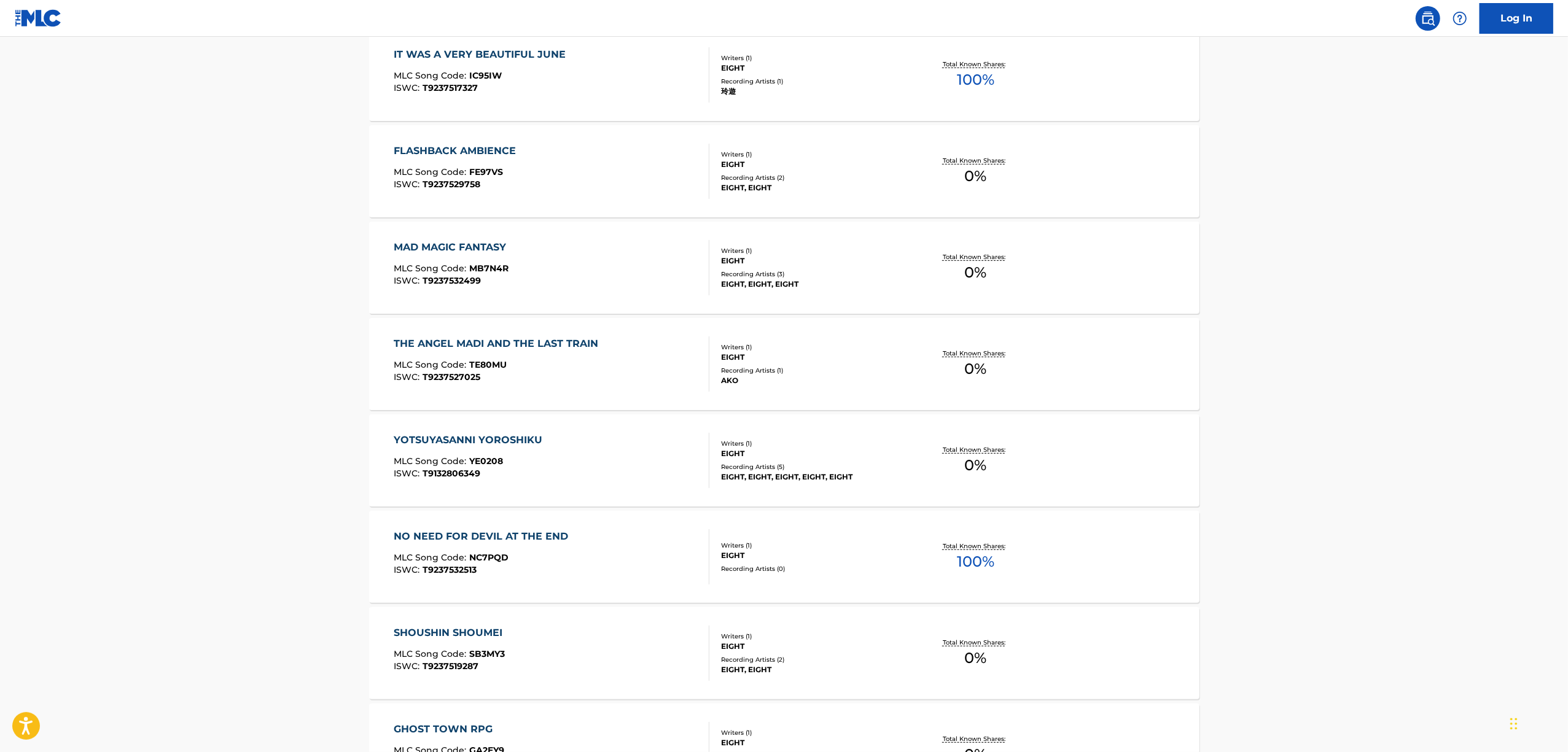
scroll to position [655, 0]
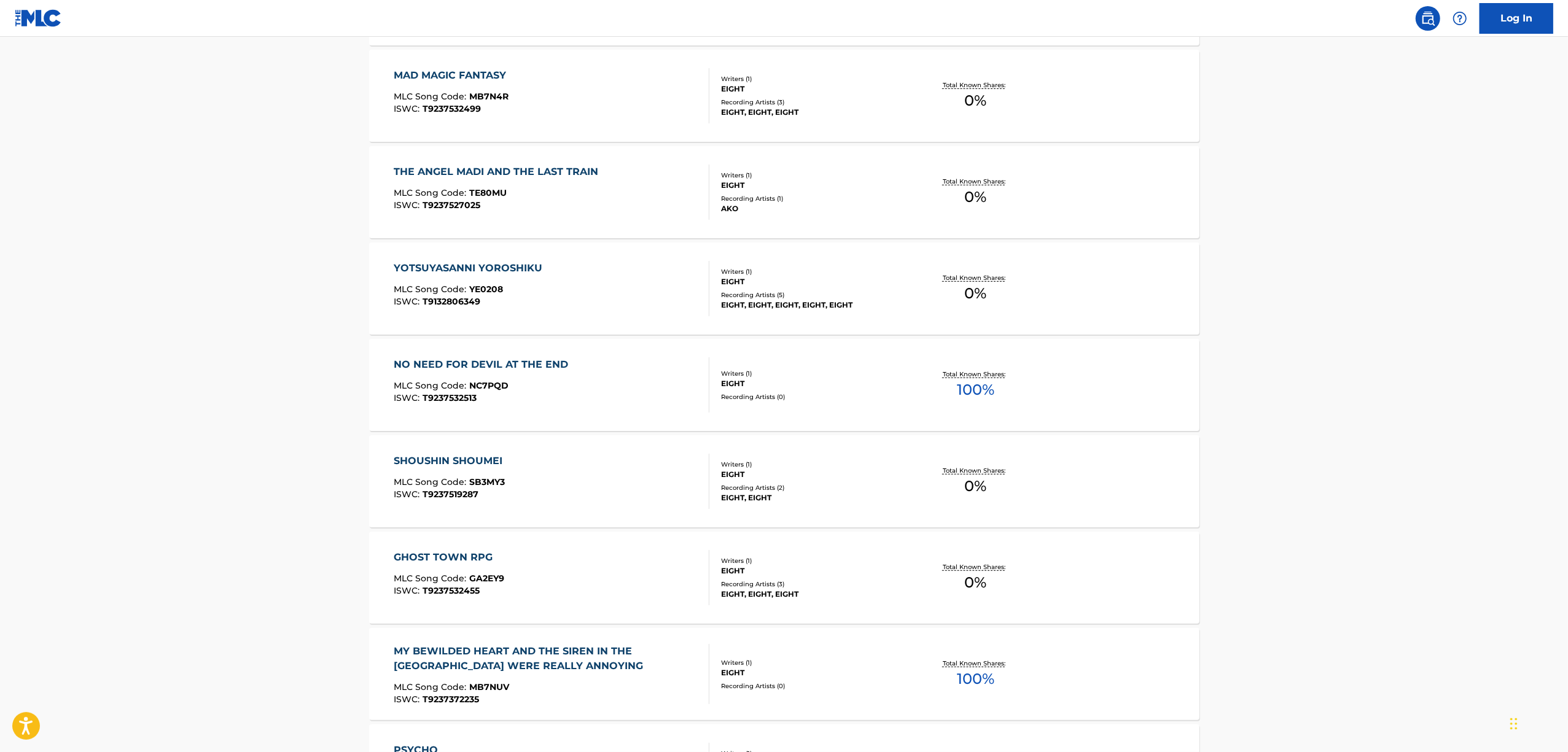
click at [436, 454] on div "SHOUSHIN SHOUMEI" at bounding box center [450, 460] width 115 height 14
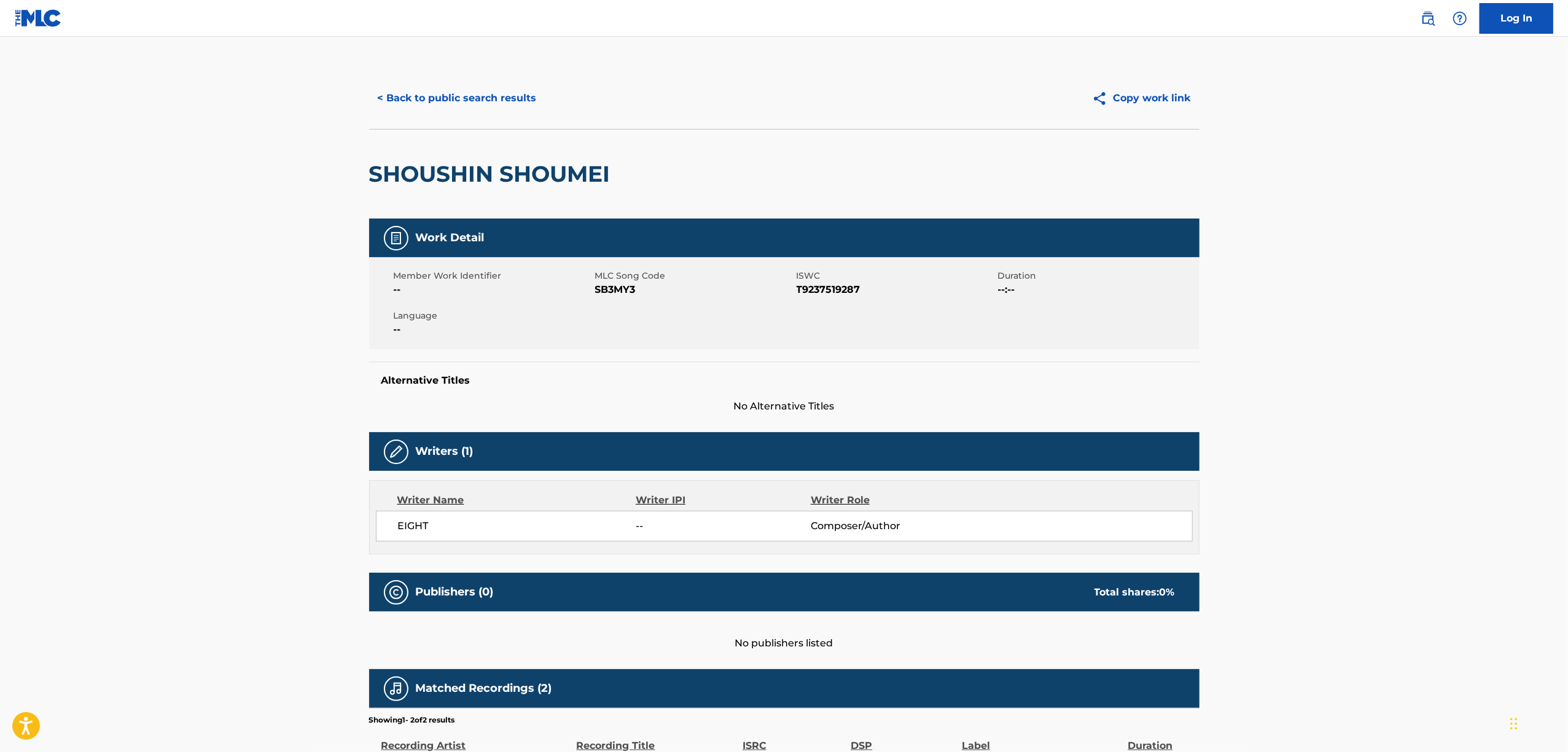
click at [560, 175] on h2 "SHOUSHIN SHOUMEI" at bounding box center [493, 174] width 248 height 27
click at [610, 296] on span "SB3MY3" at bounding box center [694, 290] width 198 height 14
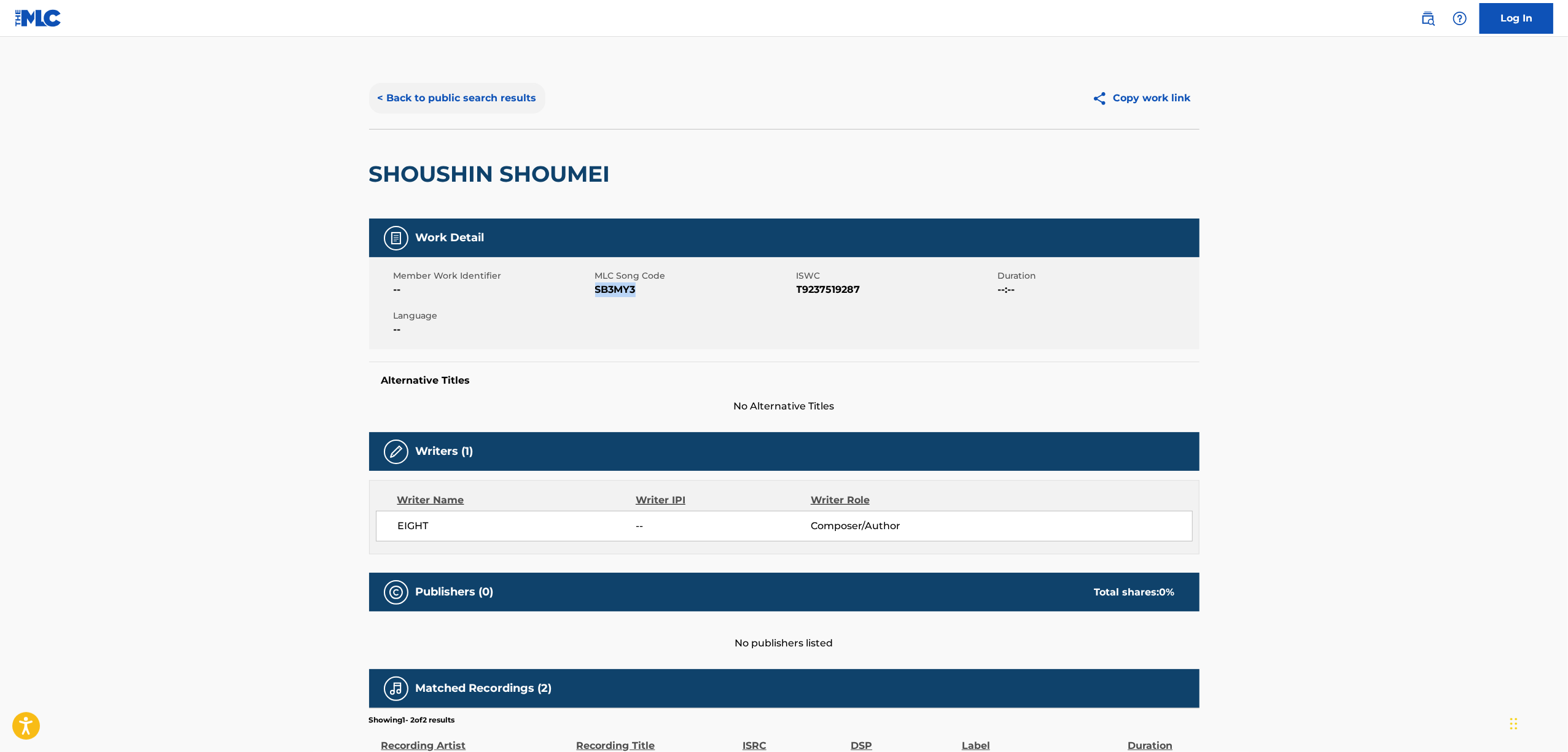
click at [428, 99] on button "< Back to public search results" at bounding box center [457, 98] width 176 height 31
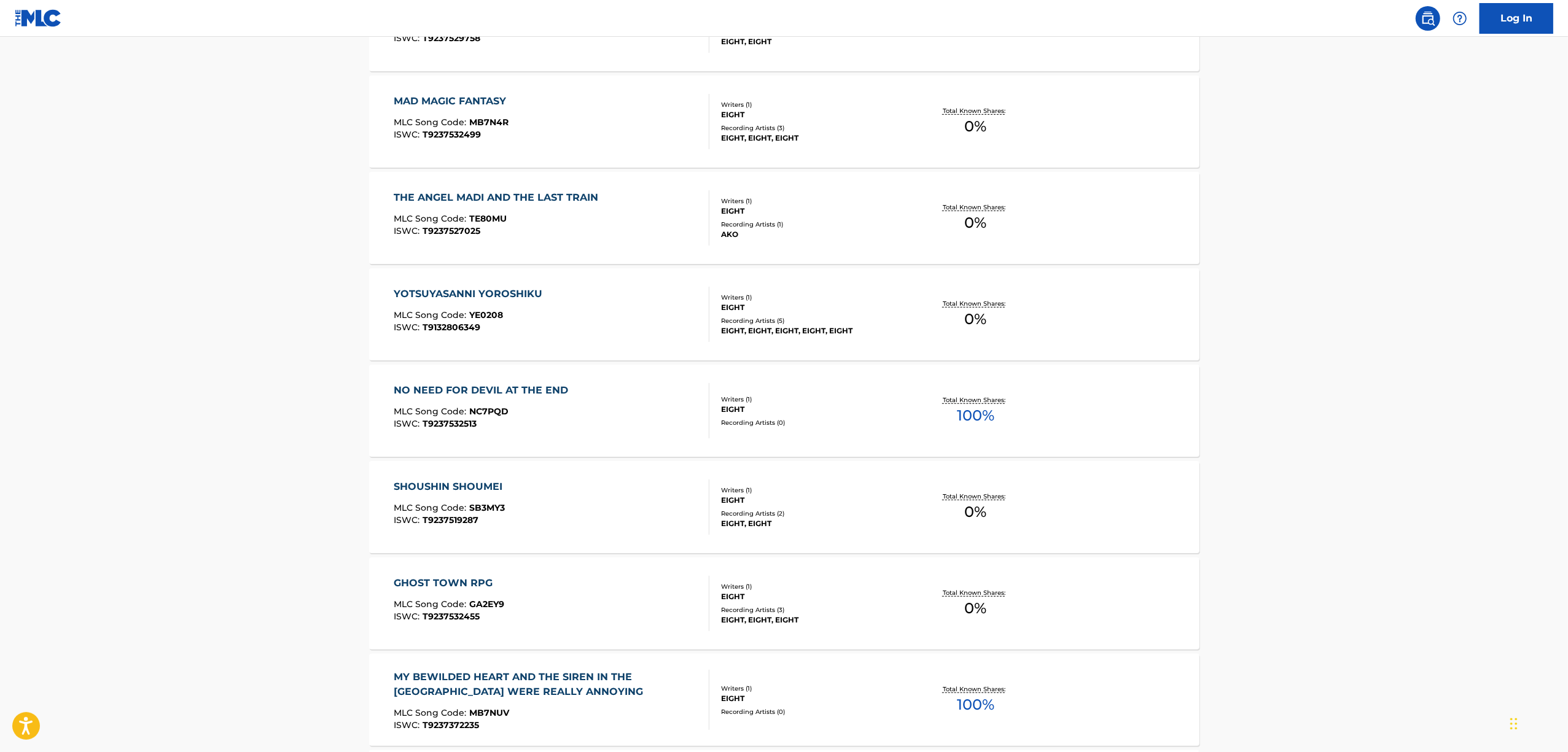
scroll to position [655, 0]
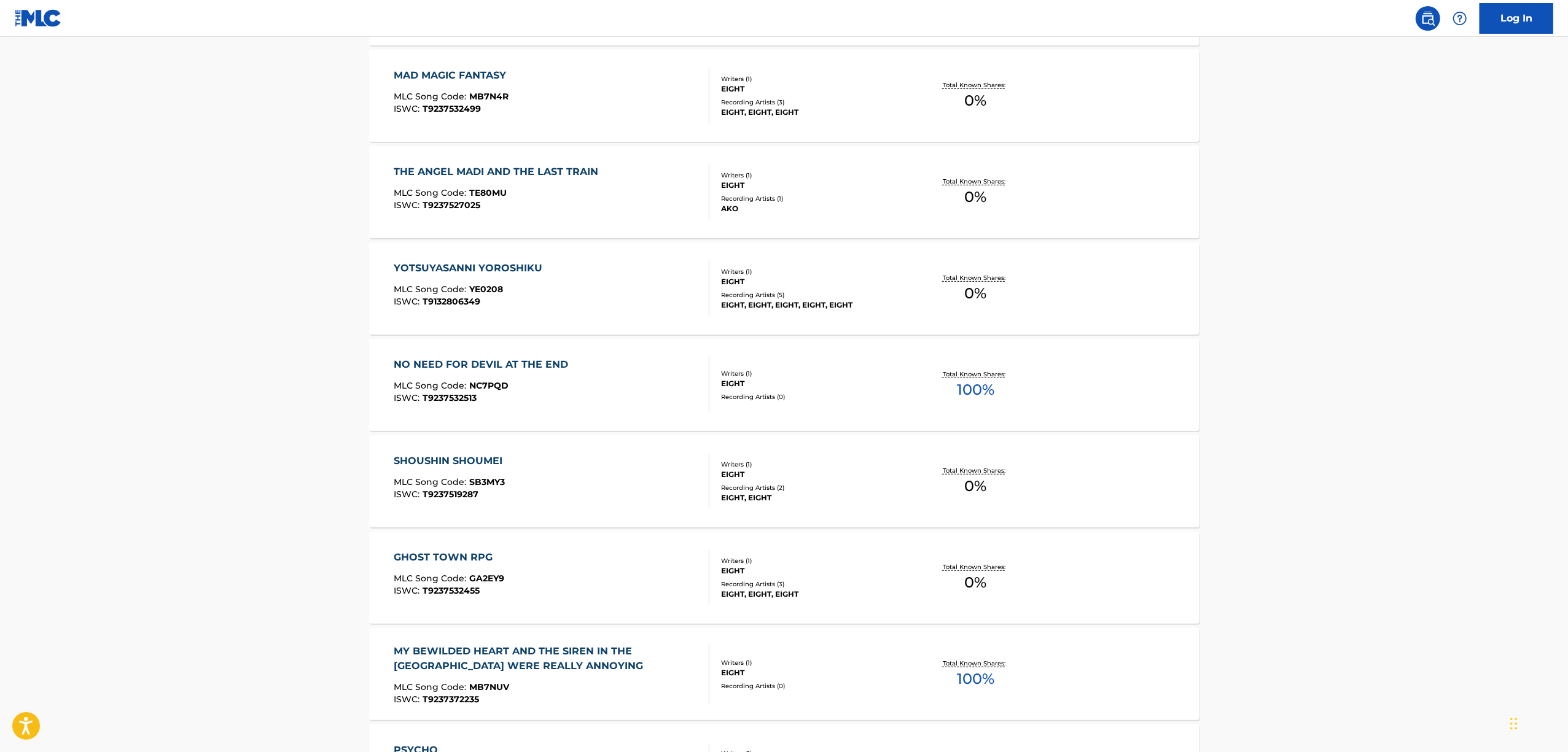
click at [433, 548] on div "GHOST TOWN RPG MLC Song Code : GA2EY9 ISWC : T9237532455 Writers ( 1 ) EIGHT Re…" at bounding box center [785, 578] width 831 height 92
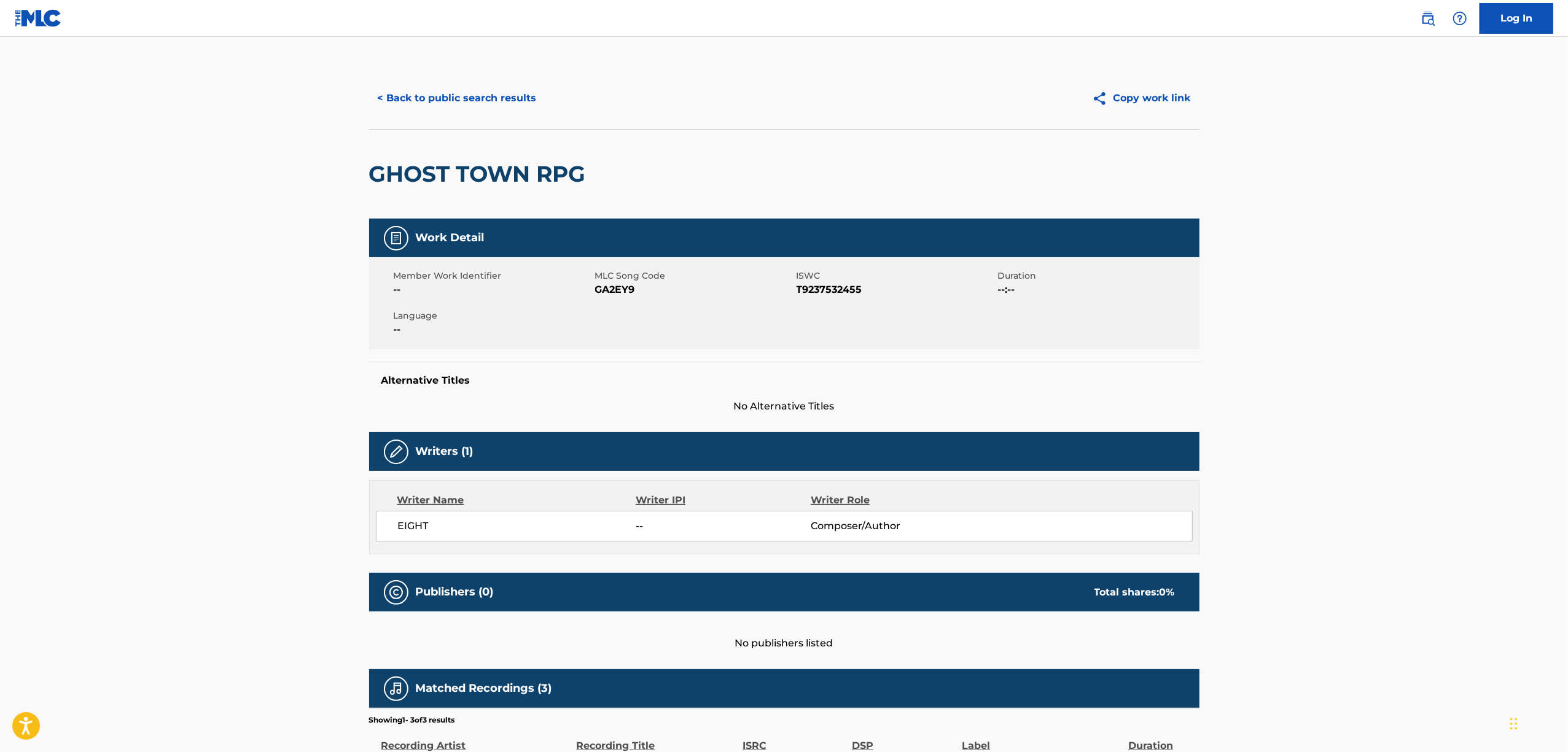
click at [446, 154] on div "GHOST TOWN RPG" at bounding box center [481, 174] width 223 height 89
click at [435, 177] on h2 "GHOST TOWN RPG" at bounding box center [481, 174] width 223 height 27
click at [461, 97] on button "< Back to public search results" at bounding box center [457, 98] width 176 height 31
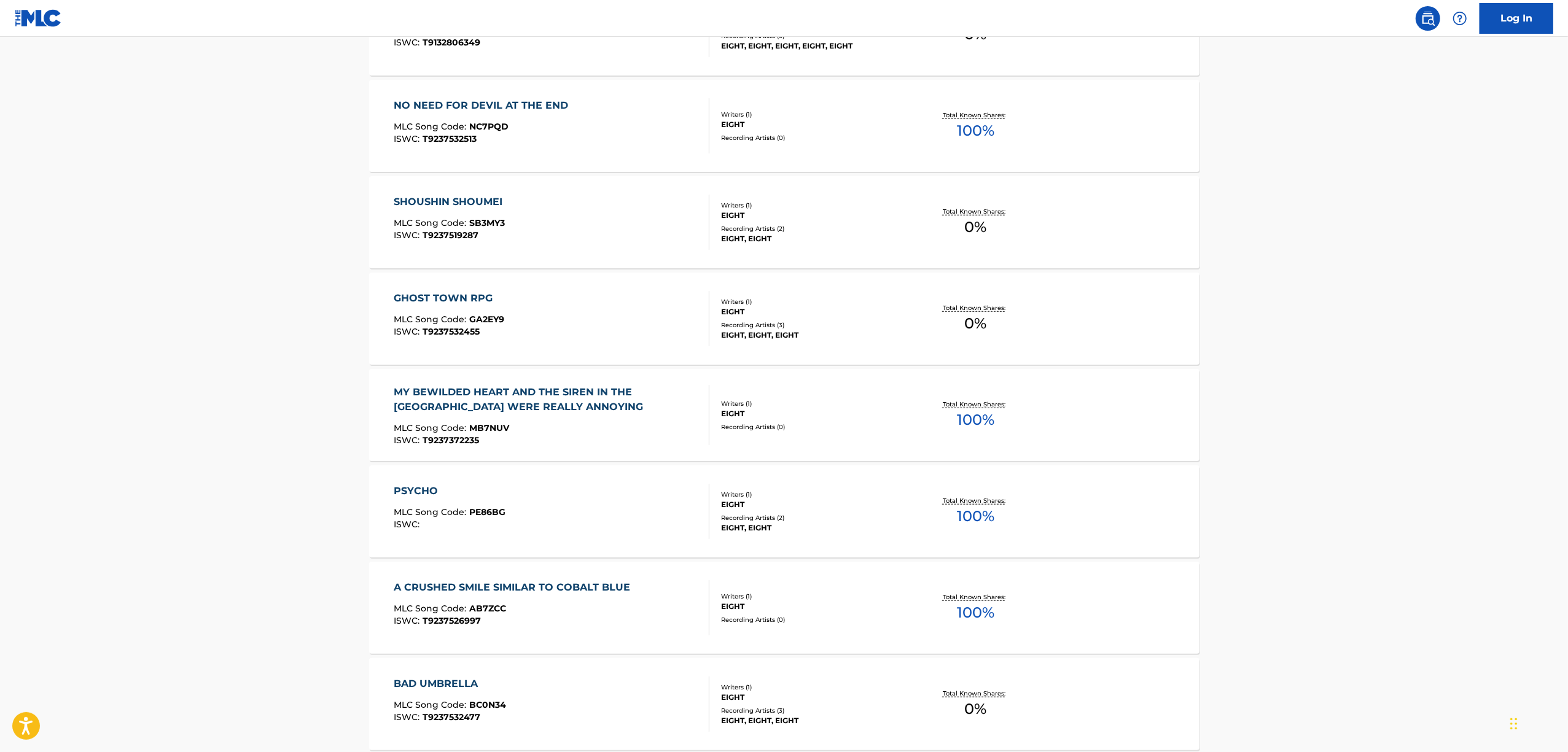
scroll to position [1064, 0]
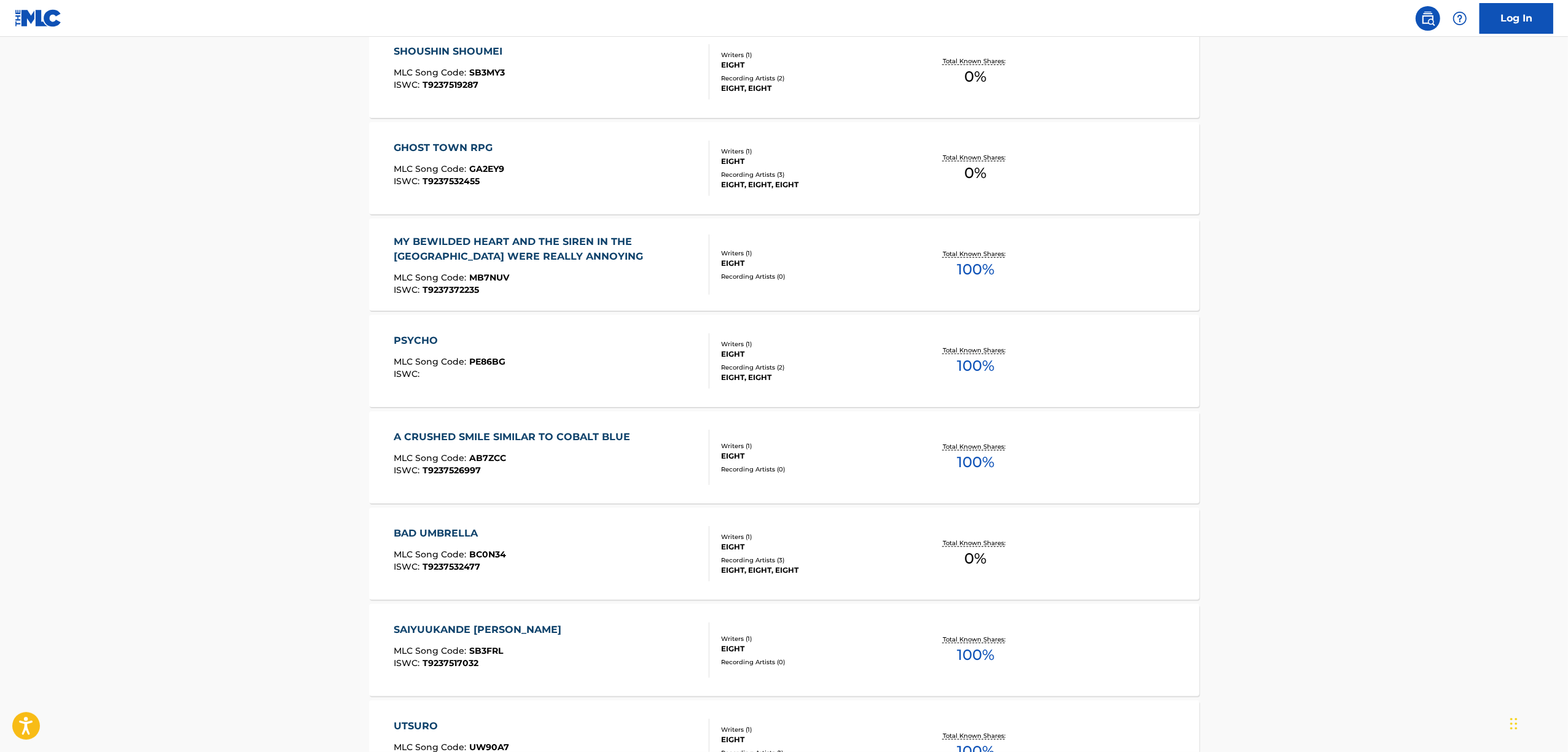
click at [423, 256] on div "MY BEWILDED HEART AND THE SIREN IN THE BLUE TOWN WERE REALLY ANNOYING" at bounding box center [546, 249] width 305 height 30
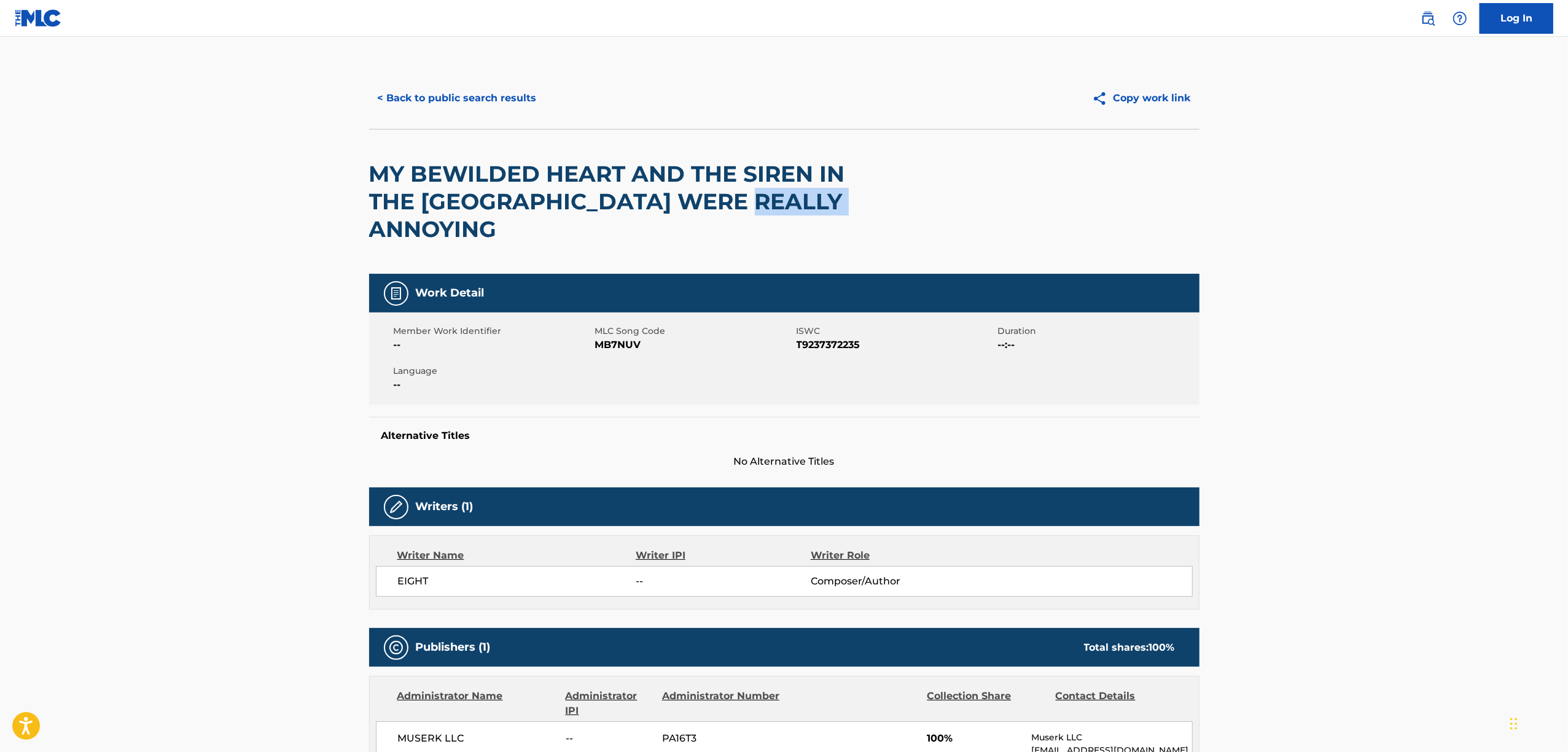
drag, startPoint x: 477, startPoint y: 234, endPoint x: 400, endPoint y: 224, distance: 77.6
click at [388, 226] on h2 "MY BEWILDED HEART AND THE SIREN IN THE BLUE TOWN WERE REALLY ANNOYING" at bounding box center [619, 201] width 498 height 83
click at [516, 202] on h2 "MY BEWILDED HEART AND THE SIREN IN THE BLUE TOWN WERE REALLY ANNOYING" at bounding box center [619, 201] width 498 height 83
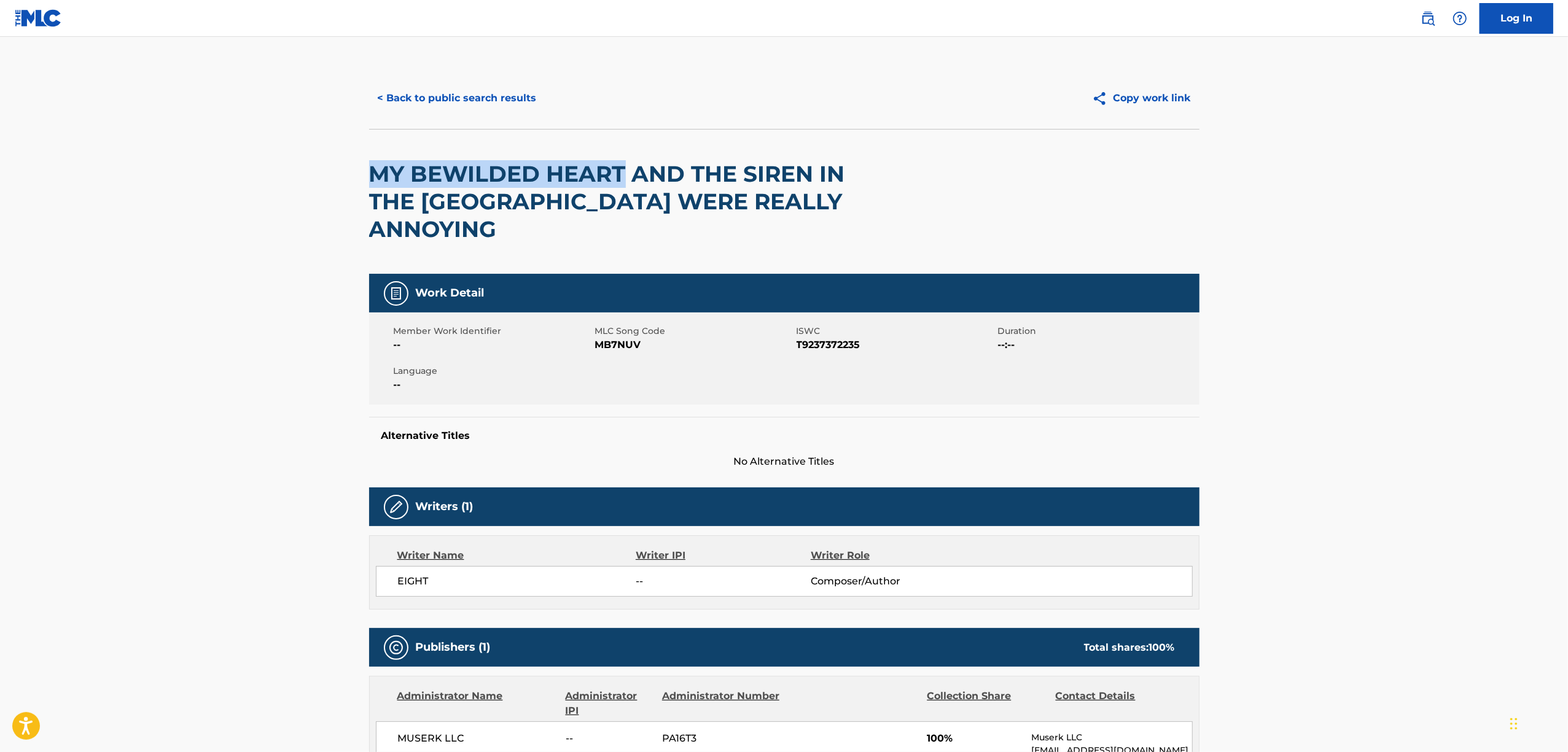
drag, startPoint x: 623, startPoint y: 169, endPoint x: 362, endPoint y: 180, distance: 261.2
click at [362, 180] on div "< Back to public search results Copy work link MY BEWILDED HEART AND THE SIREN …" at bounding box center [784, 499] width 860 height 864
click at [439, 96] on button "< Back to public search results" at bounding box center [457, 98] width 176 height 31
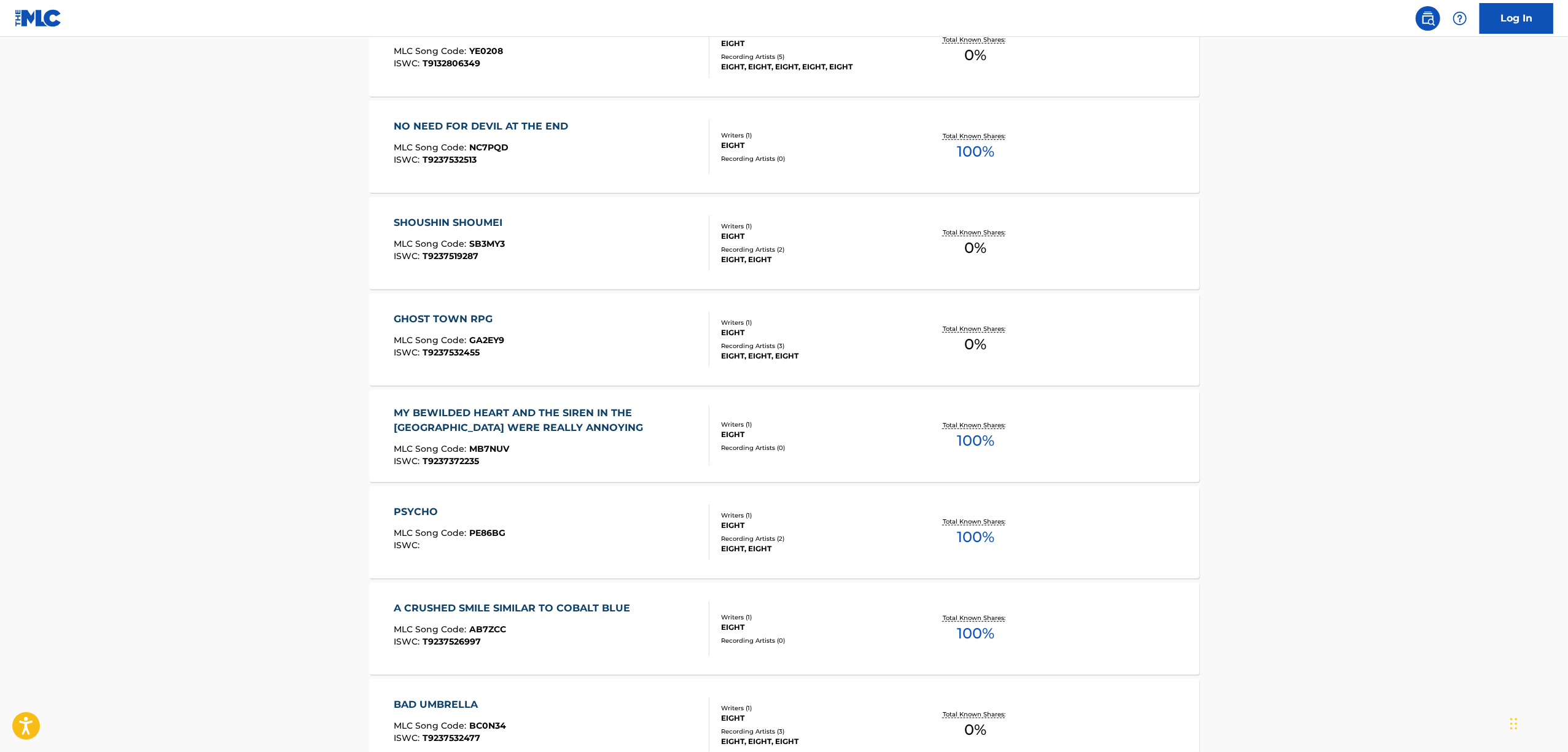
scroll to position [1145, 0]
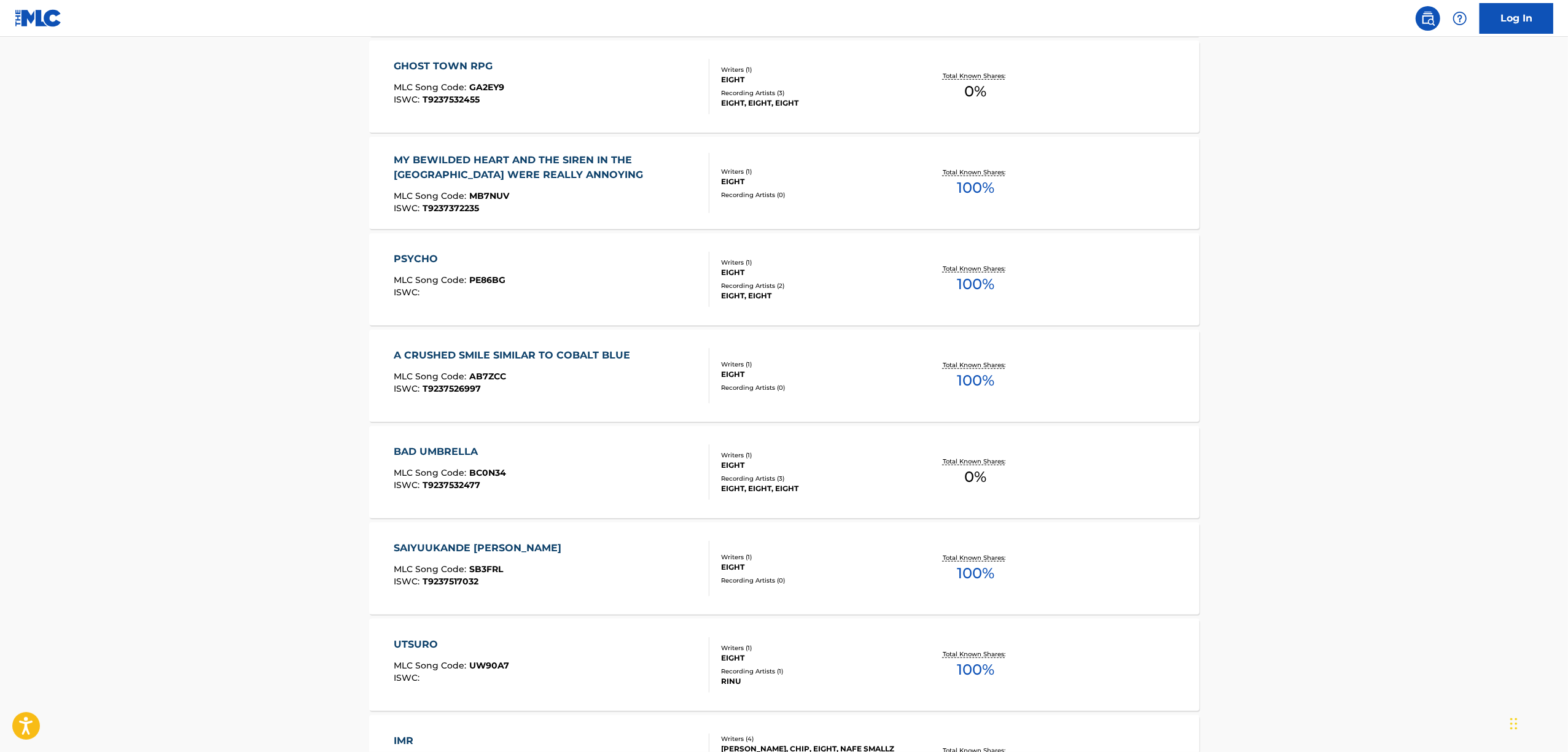
click at [422, 261] on div "PSYCHO" at bounding box center [449, 259] width 112 height 14
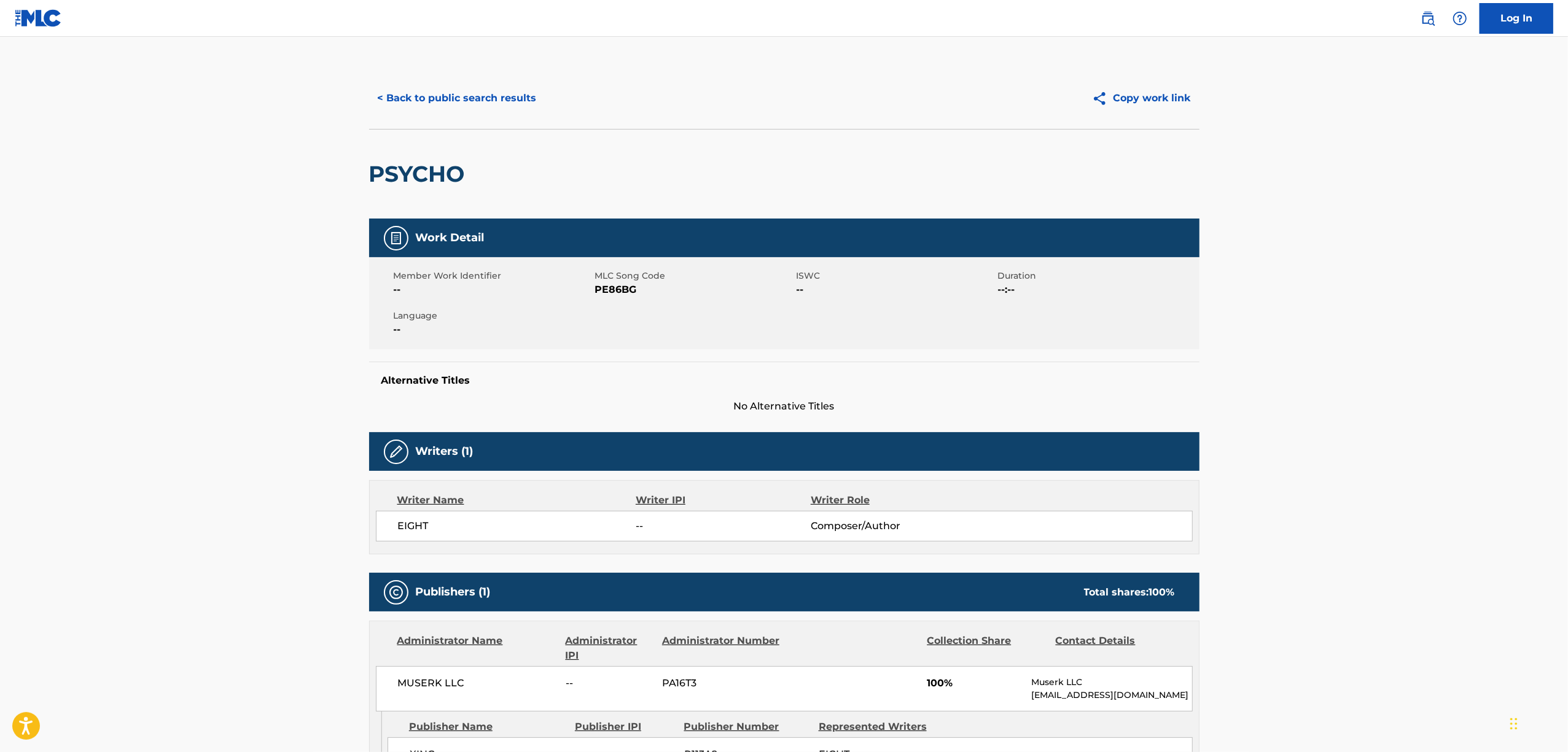
click at [436, 178] on h2 "PSYCHO" at bounding box center [420, 174] width 102 height 27
click at [426, 174] on h2 "PSYCHO" at bounding box center [420, 174] width 102 height 27
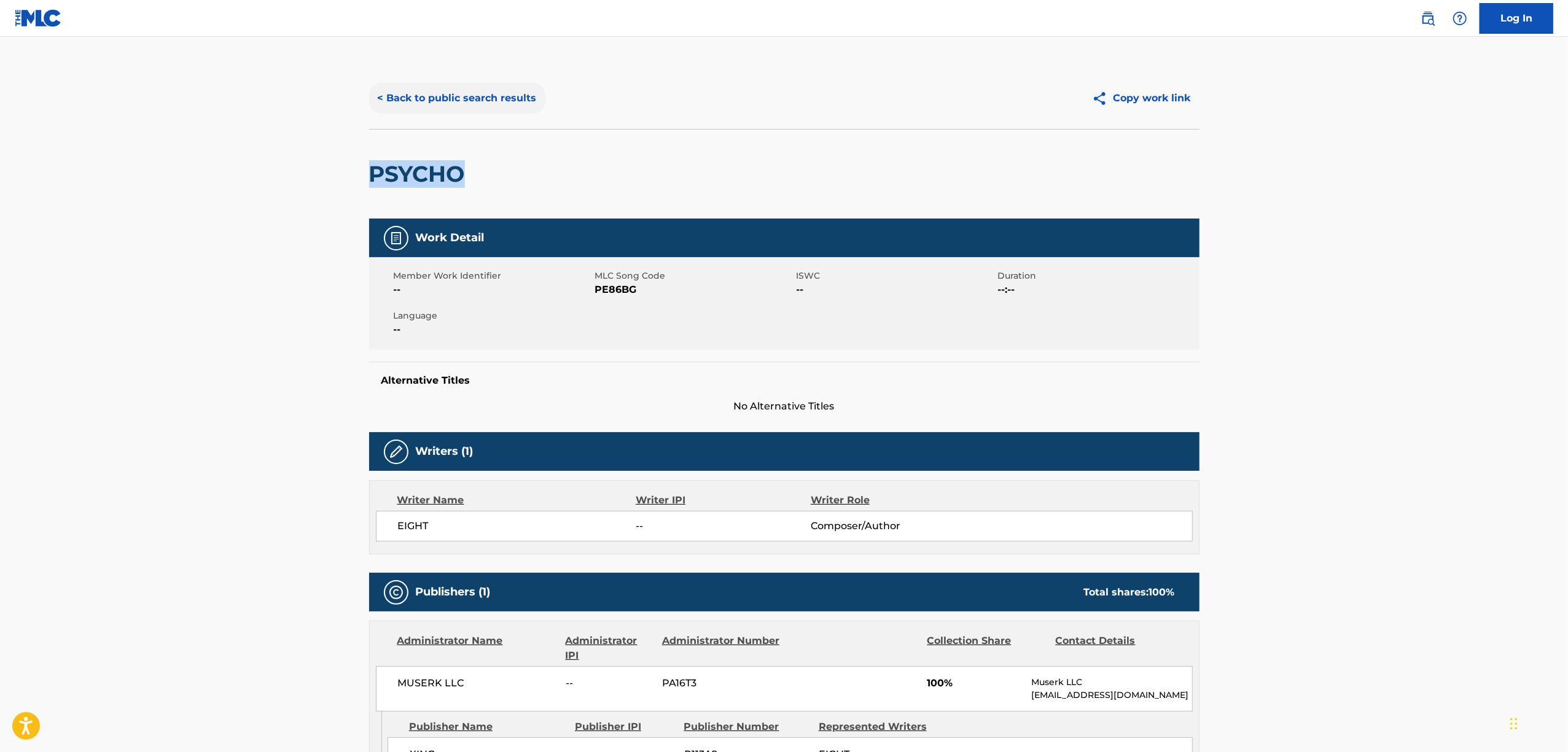
click at [452, 99] on button "< Back to public search results" at bounding box center [457, 98] width 176 height 31
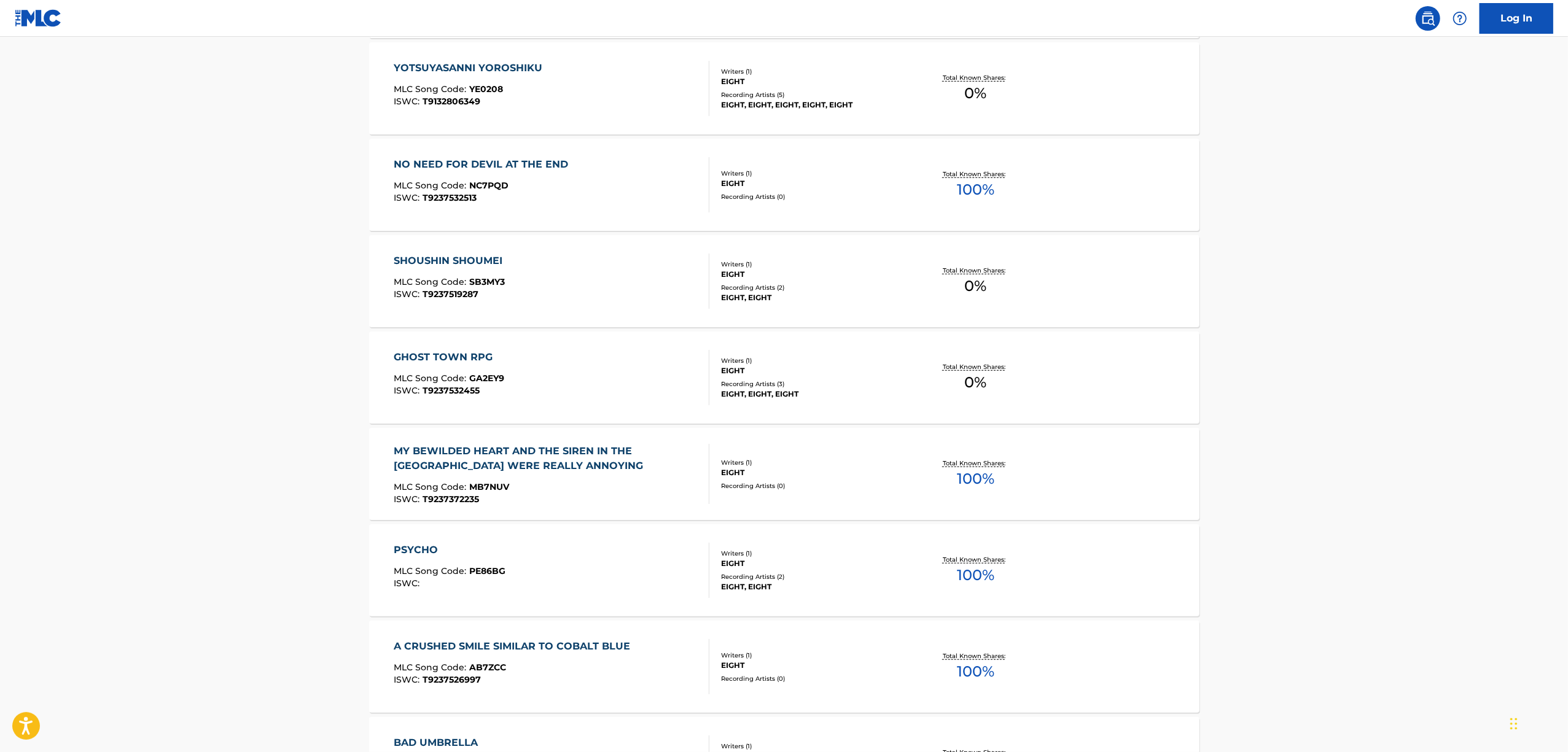
scroll to position [900, 0]
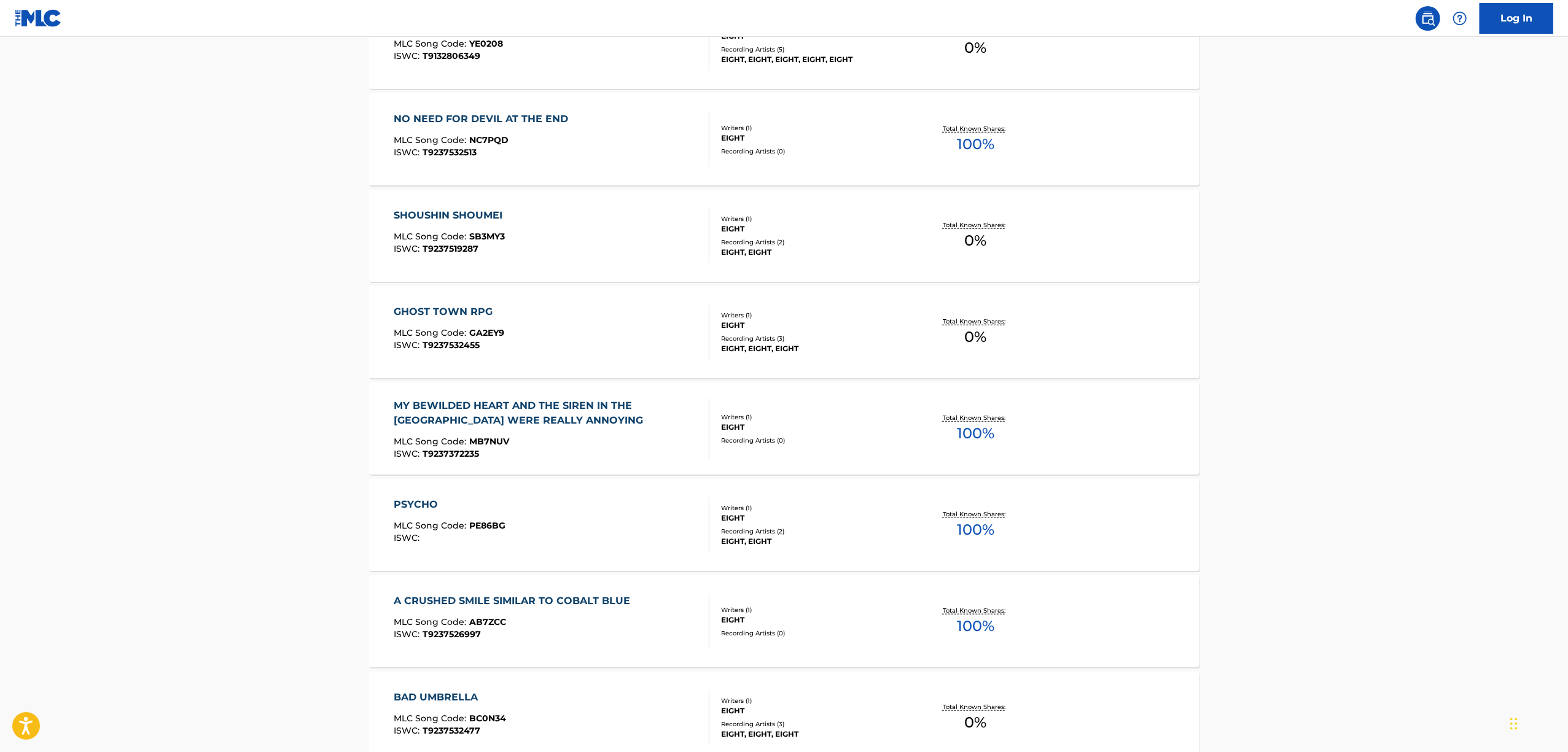
click at [408, 600] on div "A CRUSHED SMILE SIMILAR TO COBALT BLUE" at bounding box center [514, 600] width 242 height 14
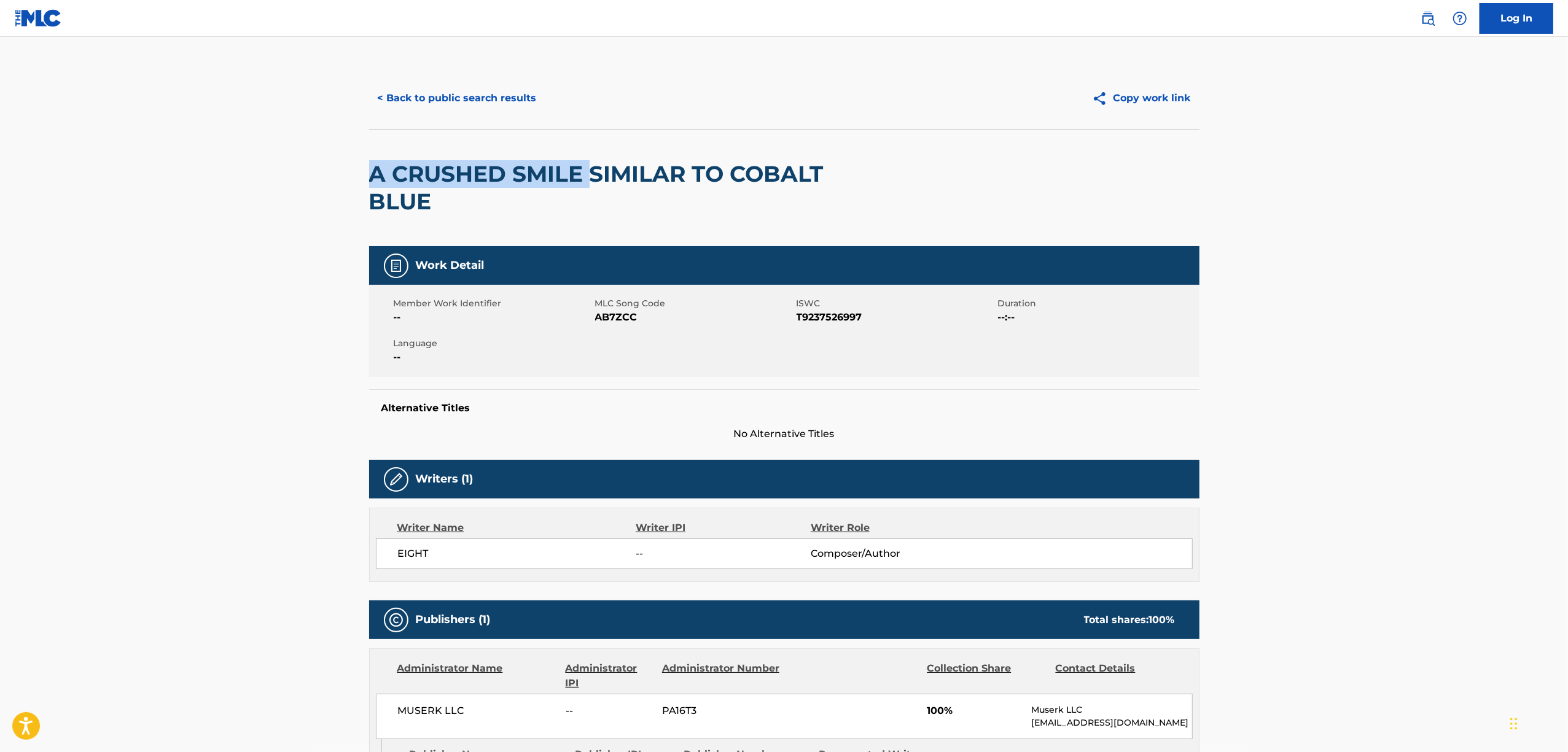
drag, startPoint x: 587, startPoint y: 174, endPoint x: 362, endPoint y: 172, distance: 225.0
click at [362, 172] on div "< Back to public search results Copy work link A CRUSHED SMILE SIMILAR TO COBAL…" at bounding box center [784, 485] width 860 height 836
click at [507, 93] on button "< Back to public search results" at bounding box center [457, 98] width 176 height 31
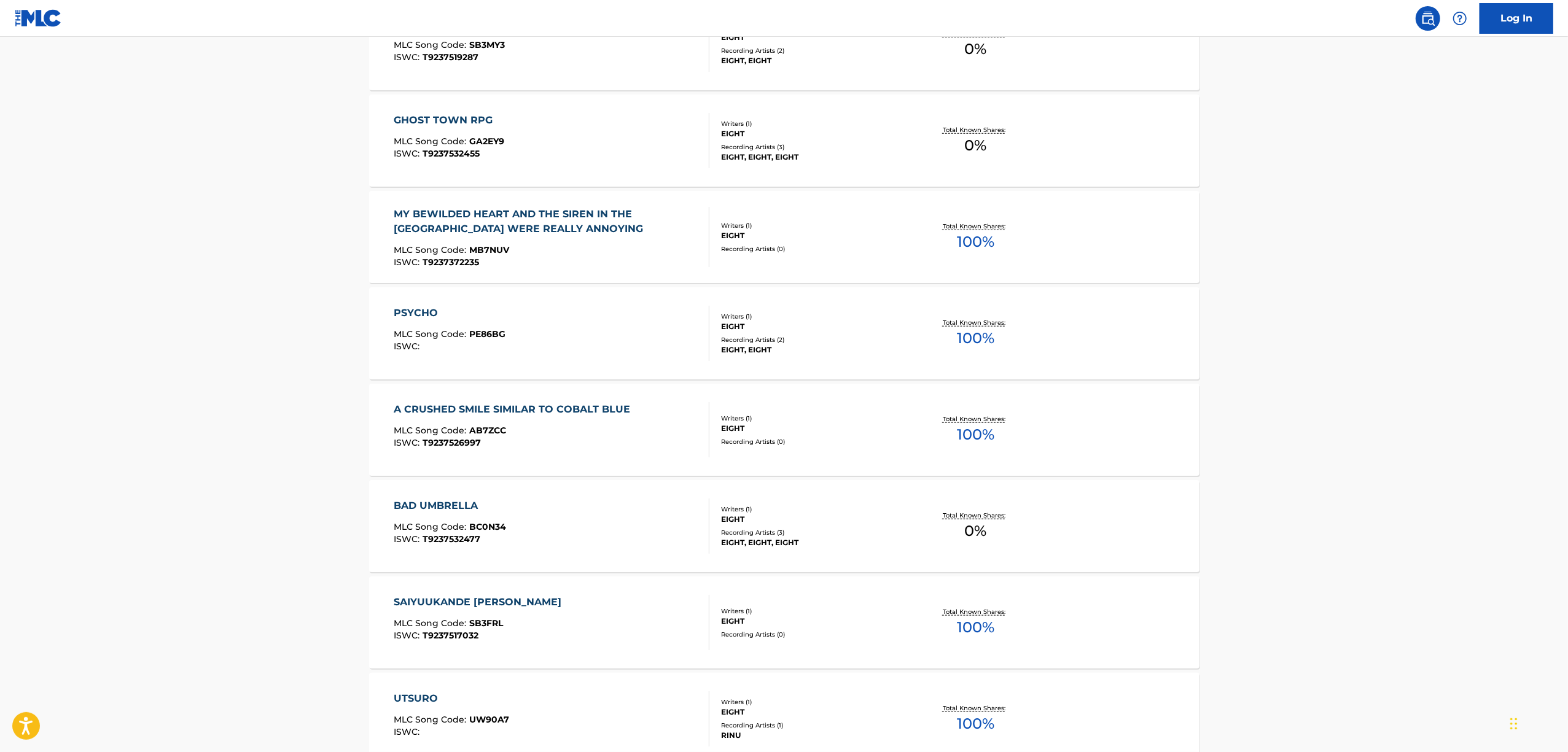
scroll to position [1064, 0]
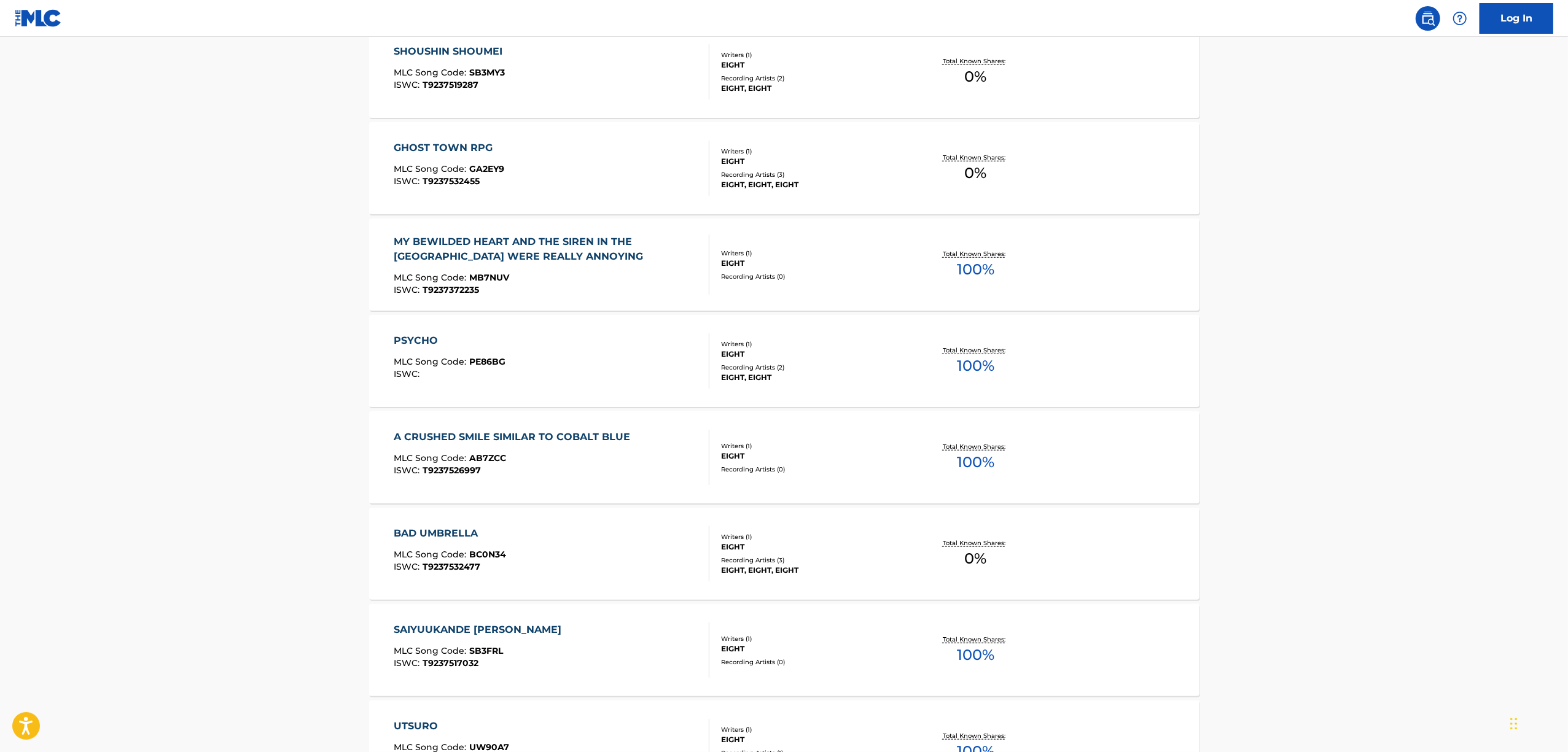
click at [433, 529] on div "BAD UMBRELLA" at bounding box center [450, 533] width 113 height 14
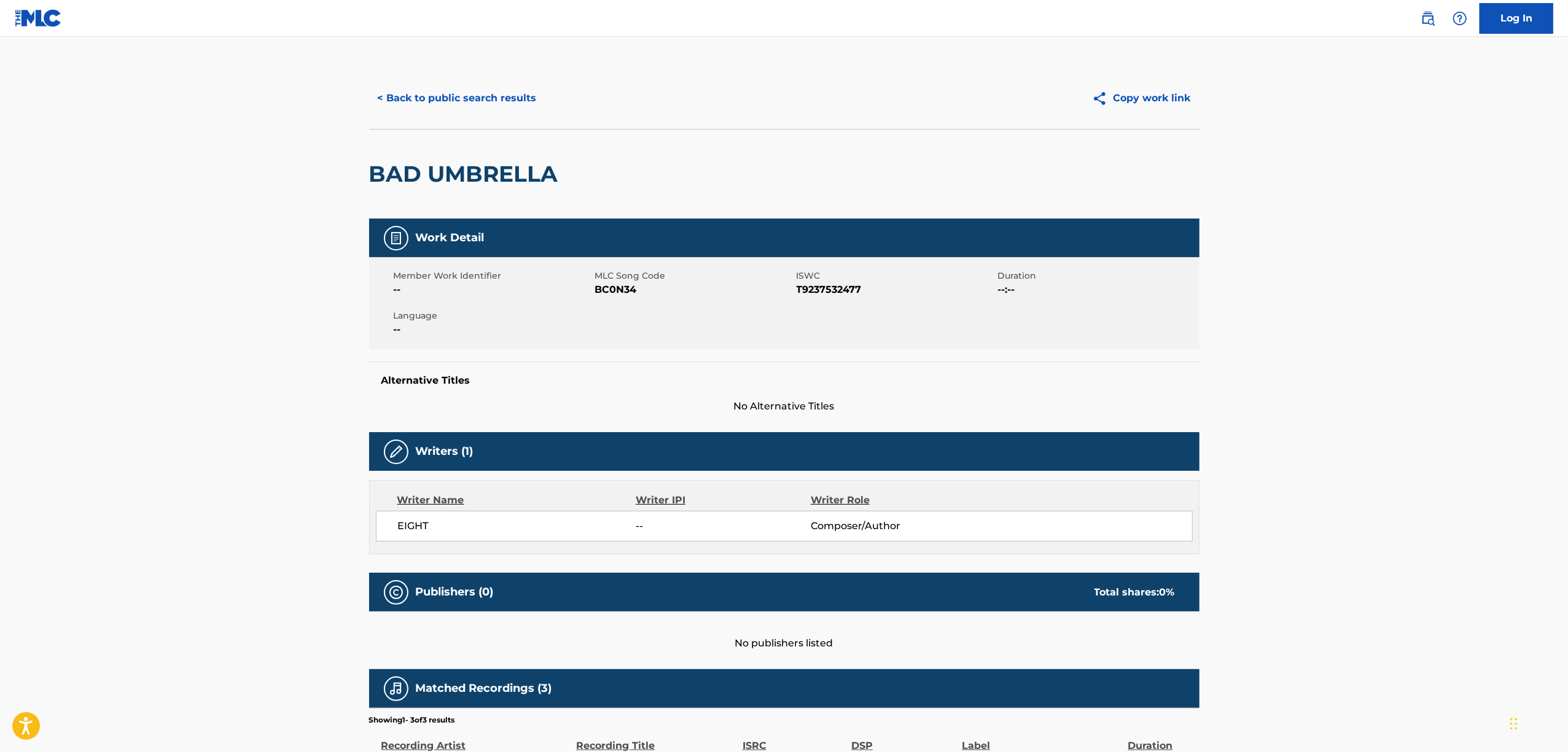
click at [484, 178] on h2 "BAD UMBRELLA" at bounding box center [467, 174] width 195 height 27
click at [428, 106] on button "< Back to public search results" at bounding box center [457, 98] width 176 height 31
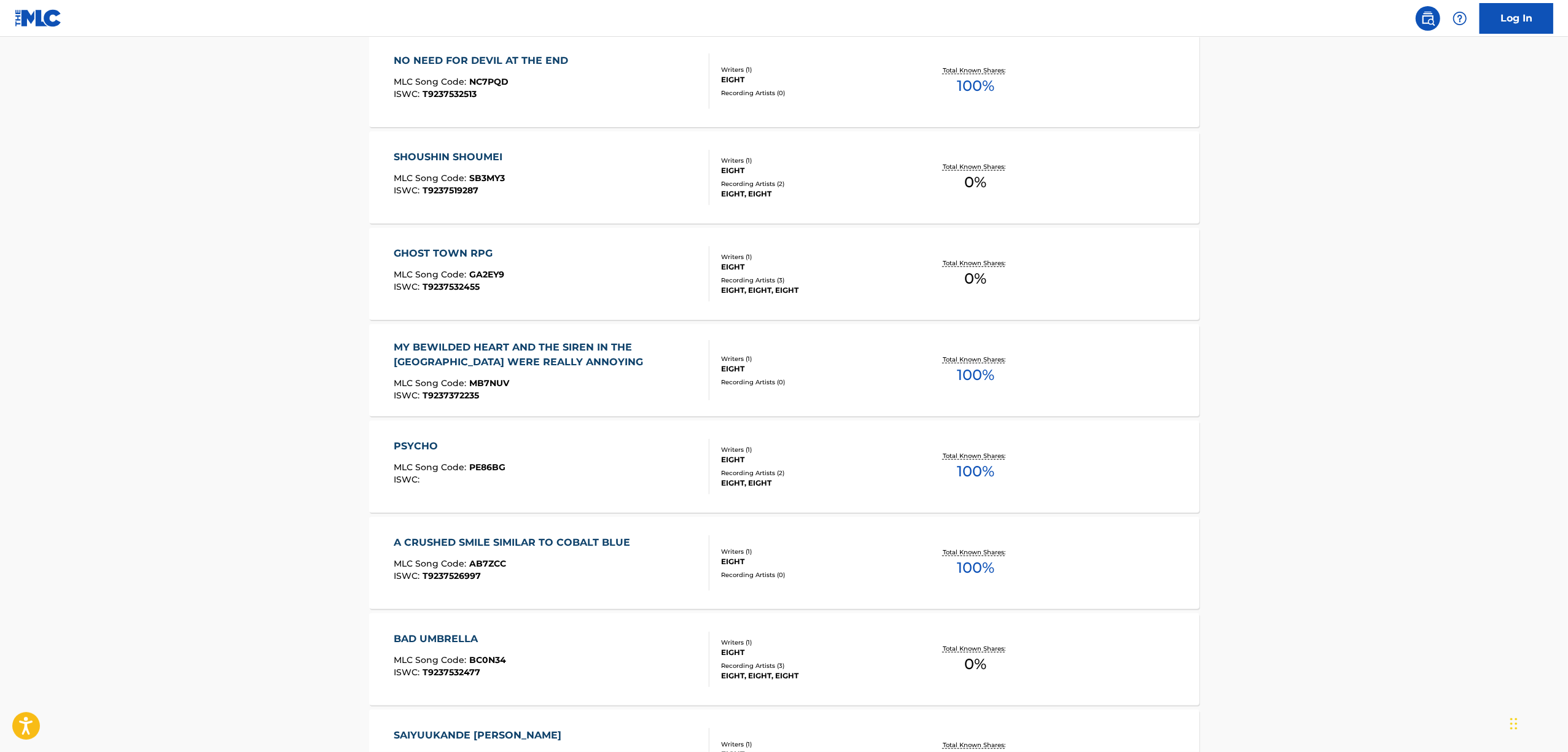
scroll to position [1227, 0]
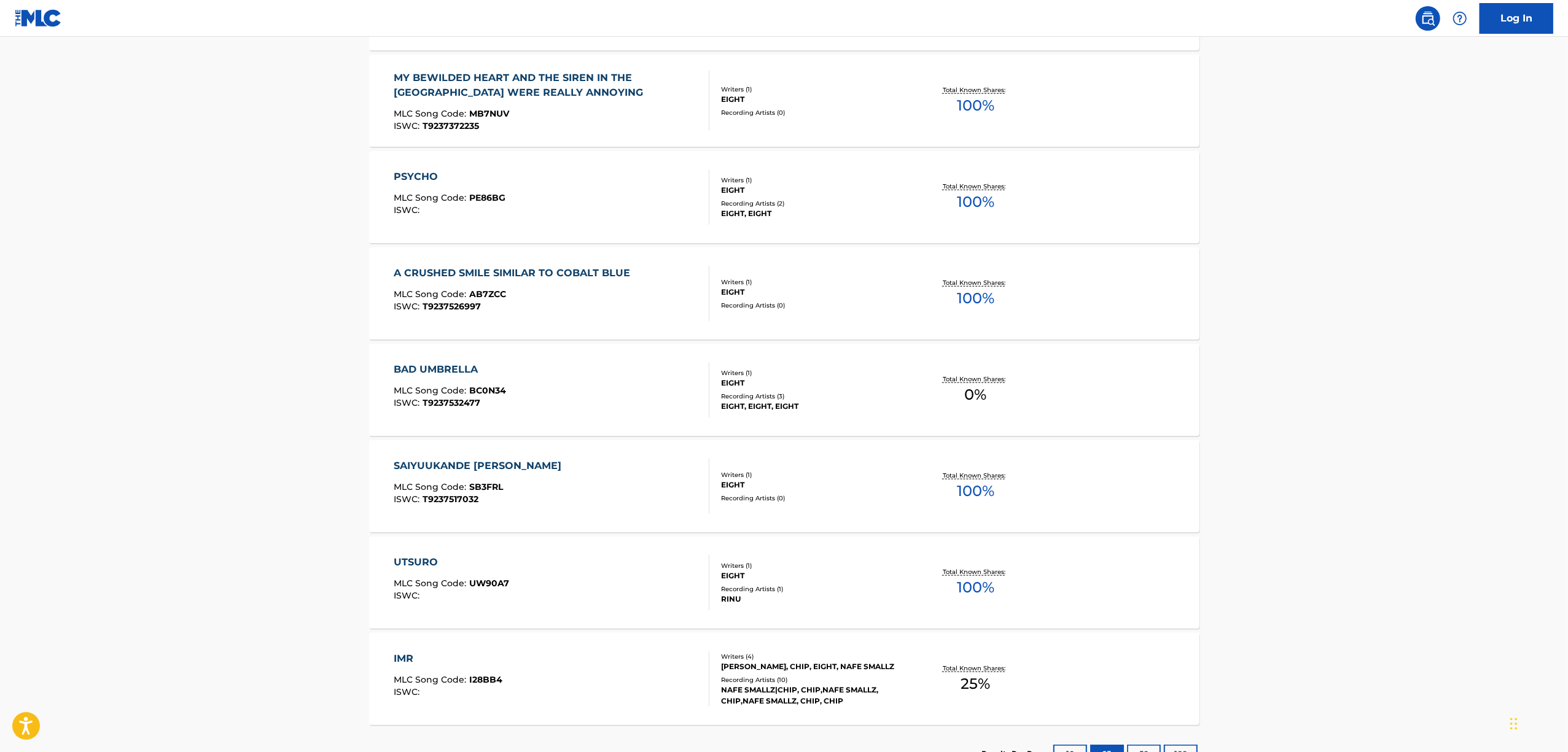
click at [442, 467] on div "SAIYUUKANDE KIMIWA" at bounding box center [480, 465] width 174 height 14
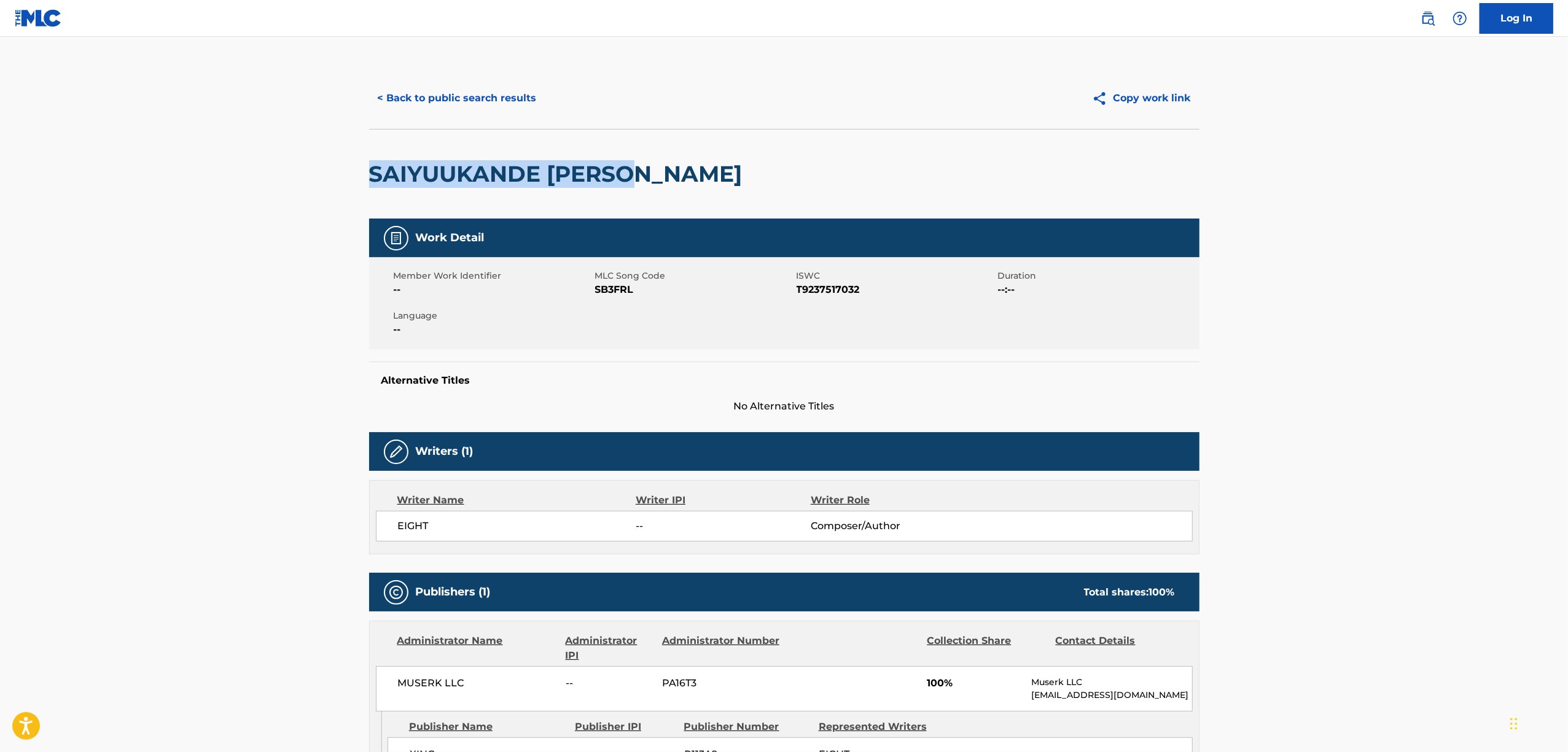
drag, startPoint x: 635, startPoint y: 176, endPoint x: 371, endPoint y: 185, distance: 264.2
click at [371, 185] on h2 "SAIYUUKANDE KIMIWA" at bounding box center [559, 174] width 380 height 27
click at [615, 283] on span "SB3FRL" at bounding box center [694, 290] width 198 height 14
click at [435, 101] on button "< Back to public search results" at bounding box center [457, 98] width 176 height 31
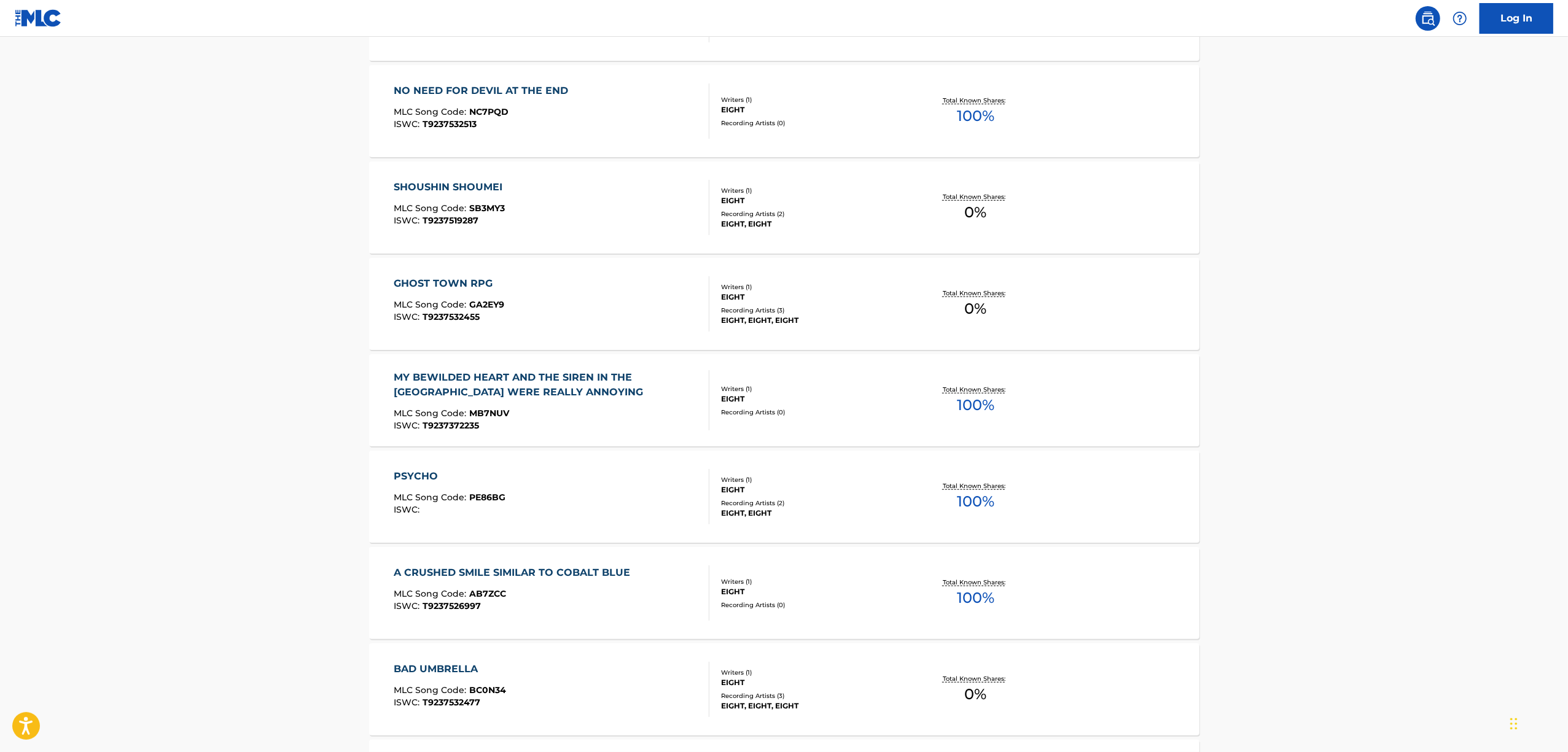
scroll to position [1227, 0]
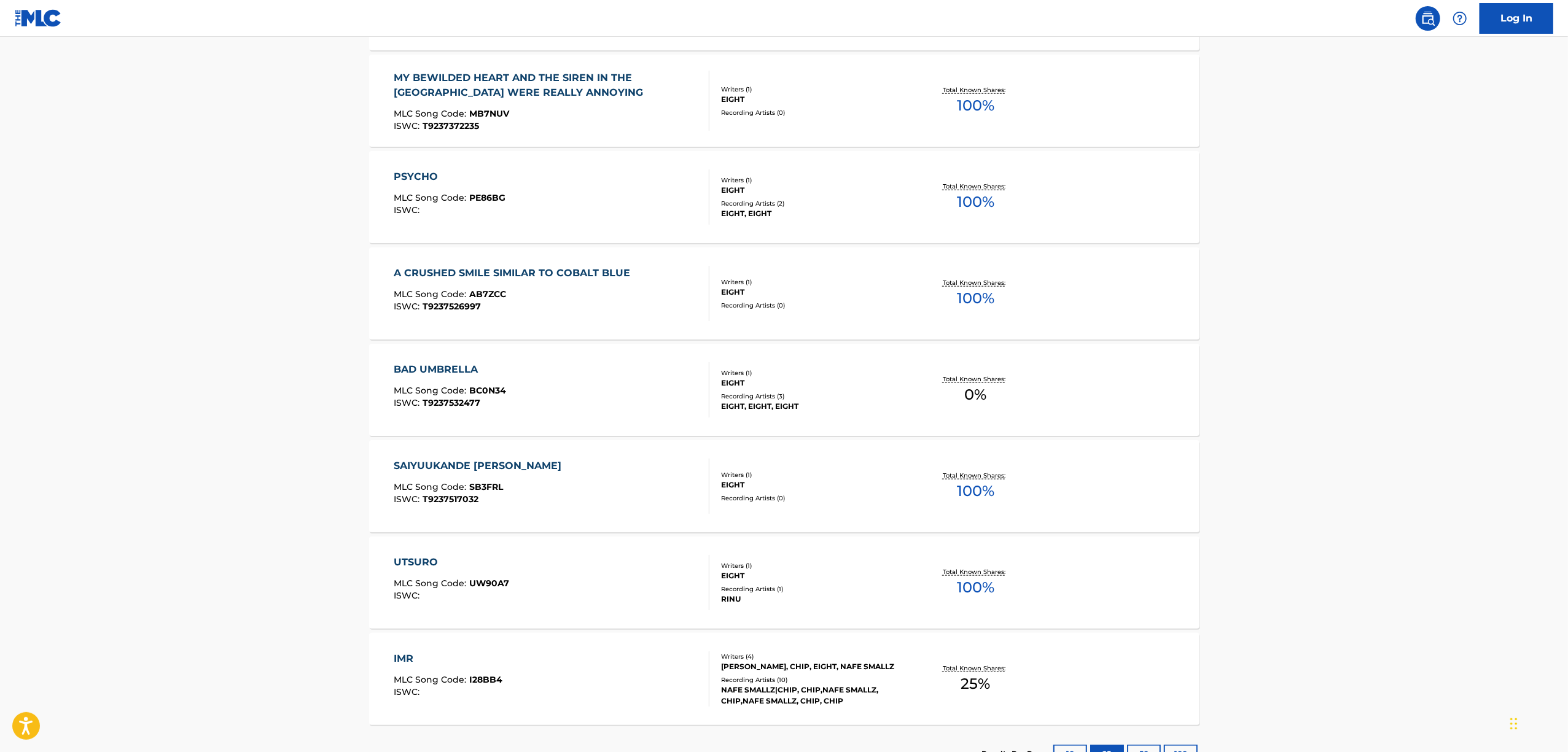
click at [402, 566] on div "UTSURO" at bounding box center [451, 562] width 115 height 14
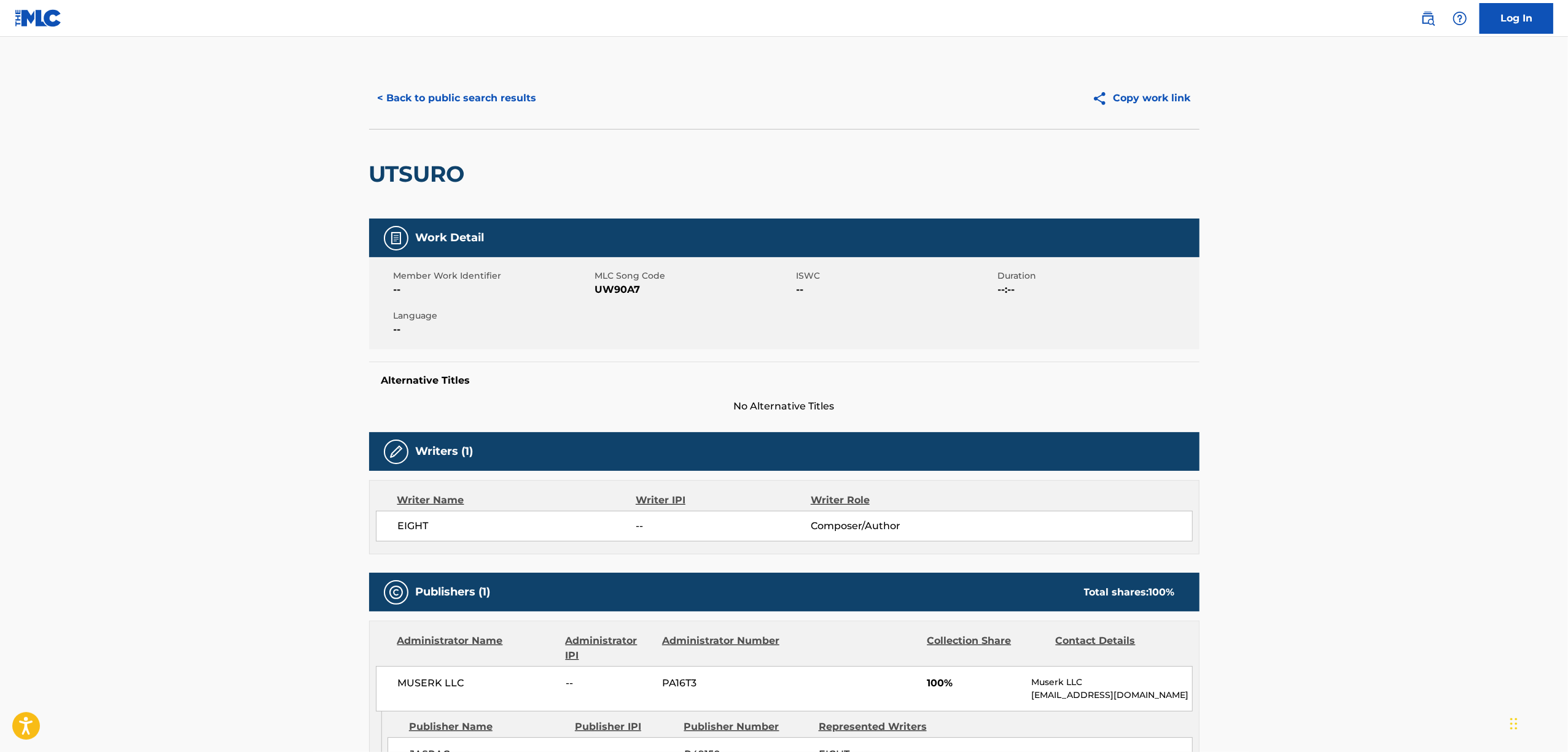
click at [426, 178] on h2 "UTSURO" at bounding box center [420, 174] width 102 height 27
click at [615, 290] on span "UW90A7" at bounding box center [694, 290] width 198 height 14
click at [481, 84] on button "< Back to public search results" at bounding box center [457, 98] width 176 height 31
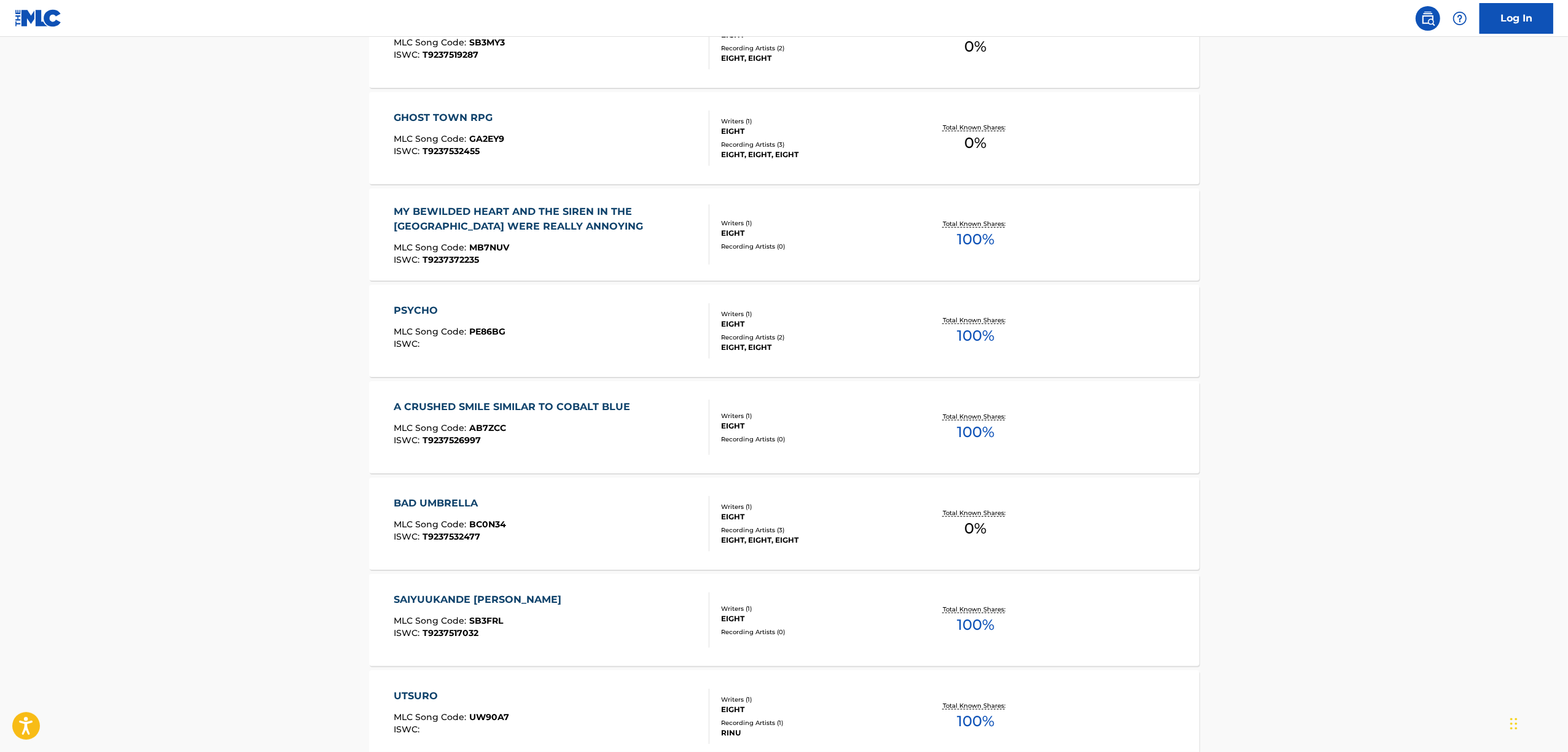
scroll to position [1309, 0]
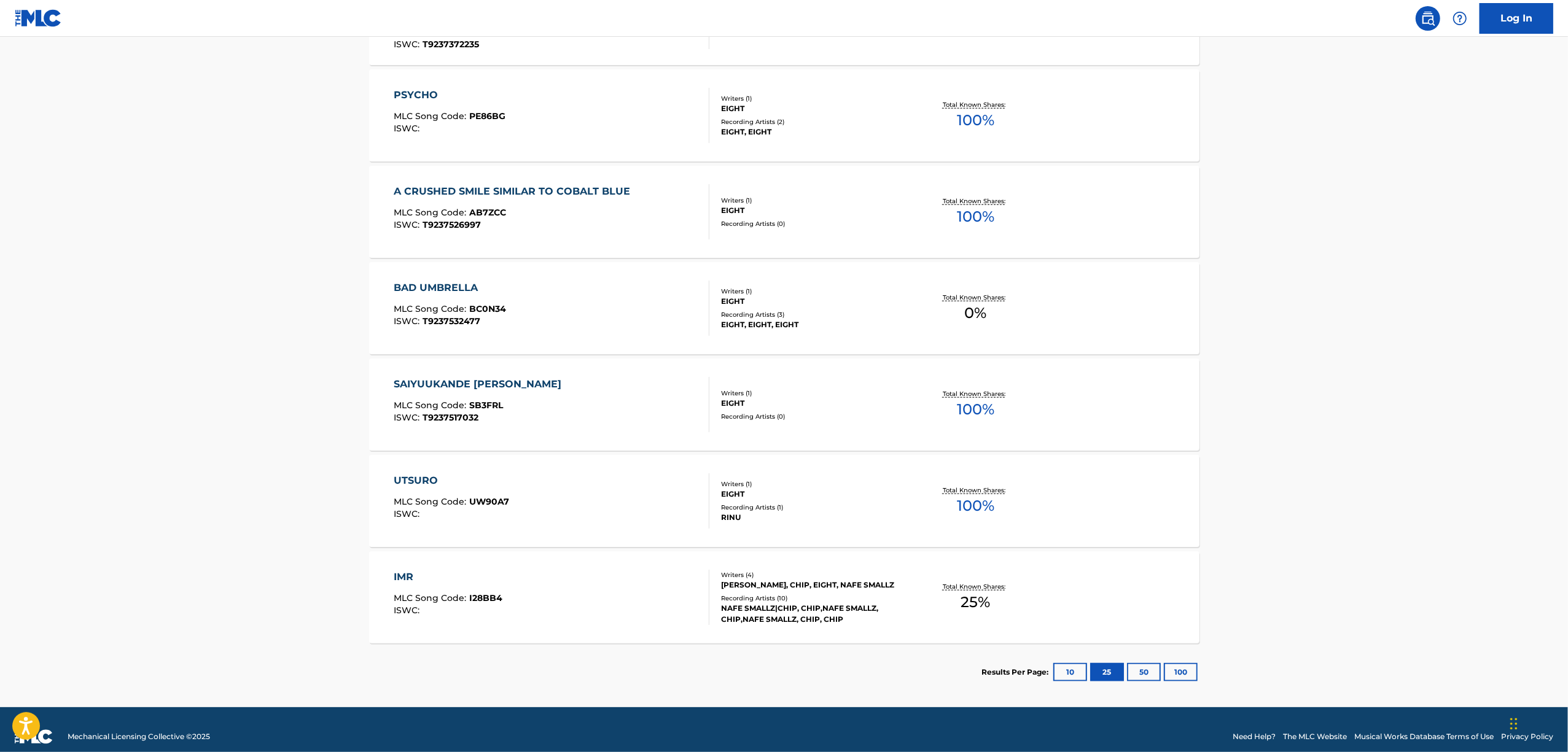
click at [399, 580] on div "IMR" at bounding box center [448, 576] width 108 height 14
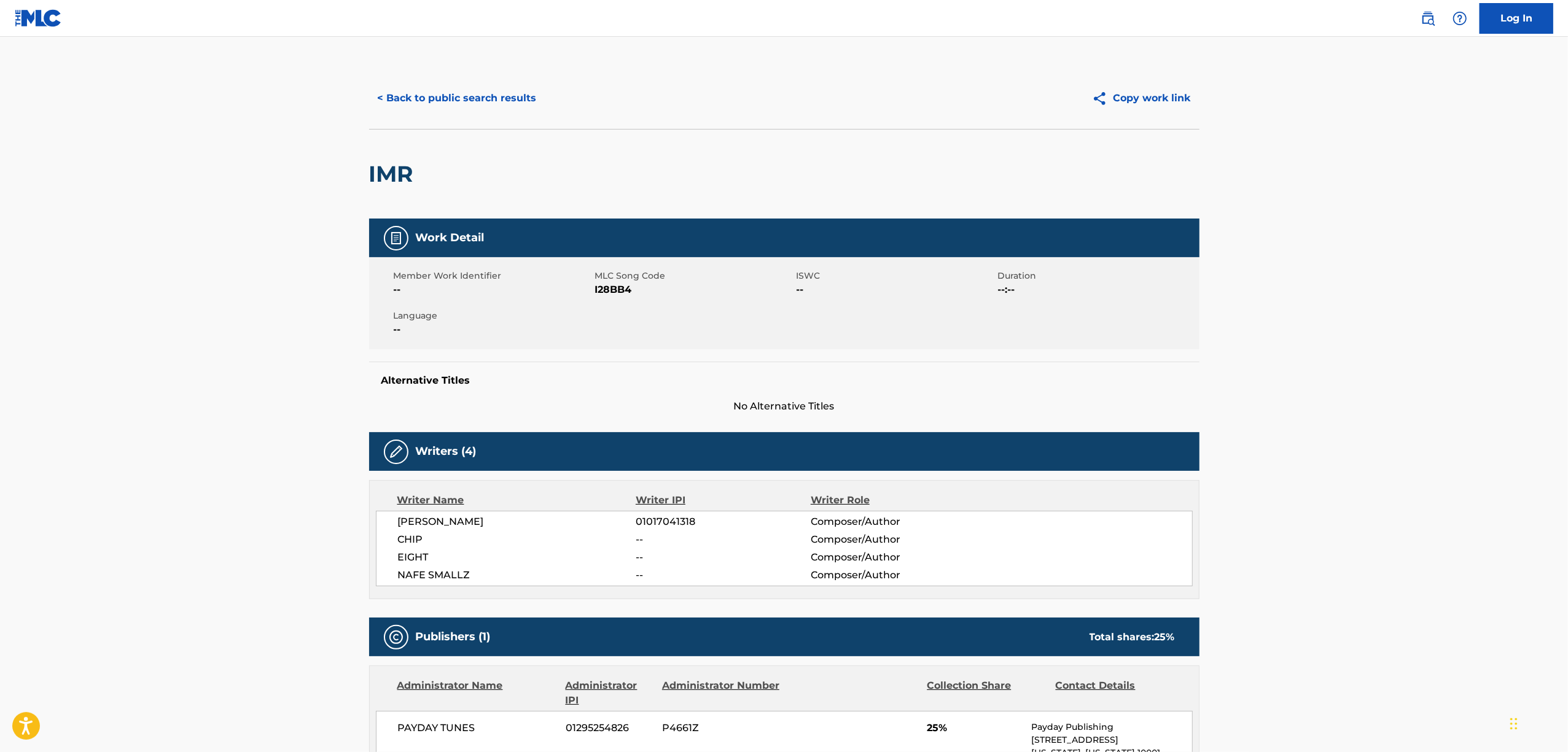
click at [621, 285] on span "I28BB4" at bounding box center [694, 290] width 198 height 14
click at [375, 166] on h2 "IMR" at bounding box center [394, 174] width 50 height 27
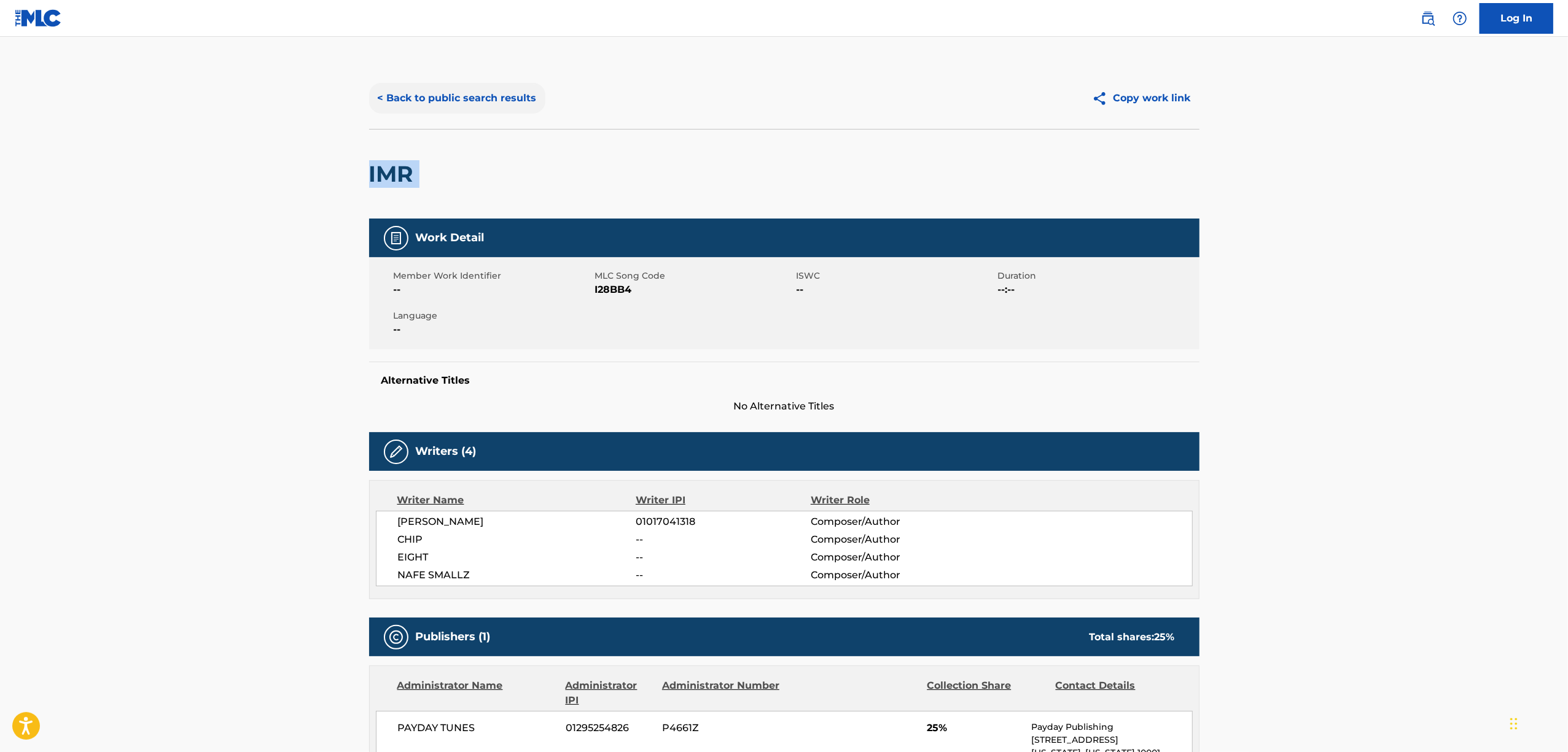
click at [514, 94] on button "< Back to public search results" at bounding box center [457, 98] width 176 height 31
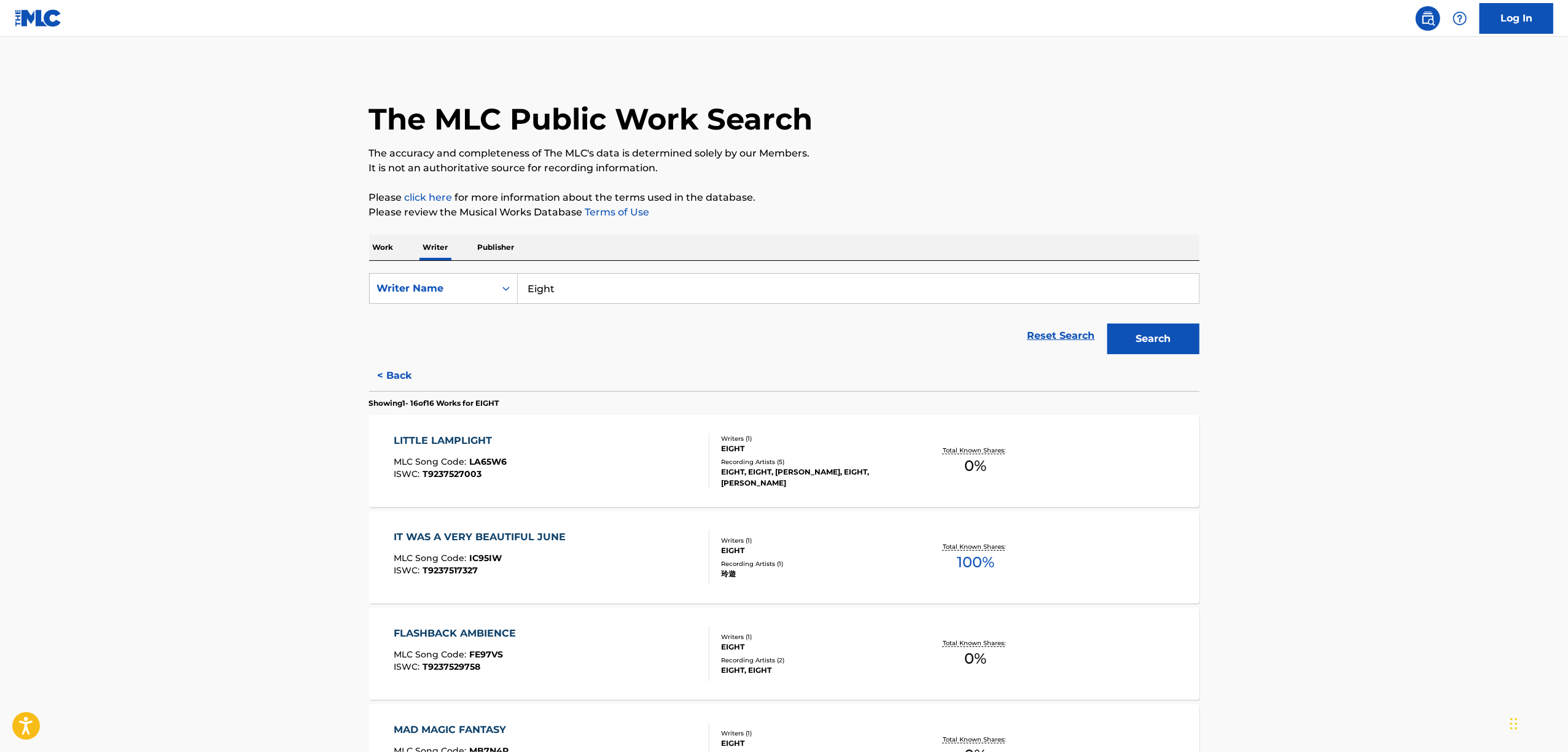
scroll to position [1324, 0]
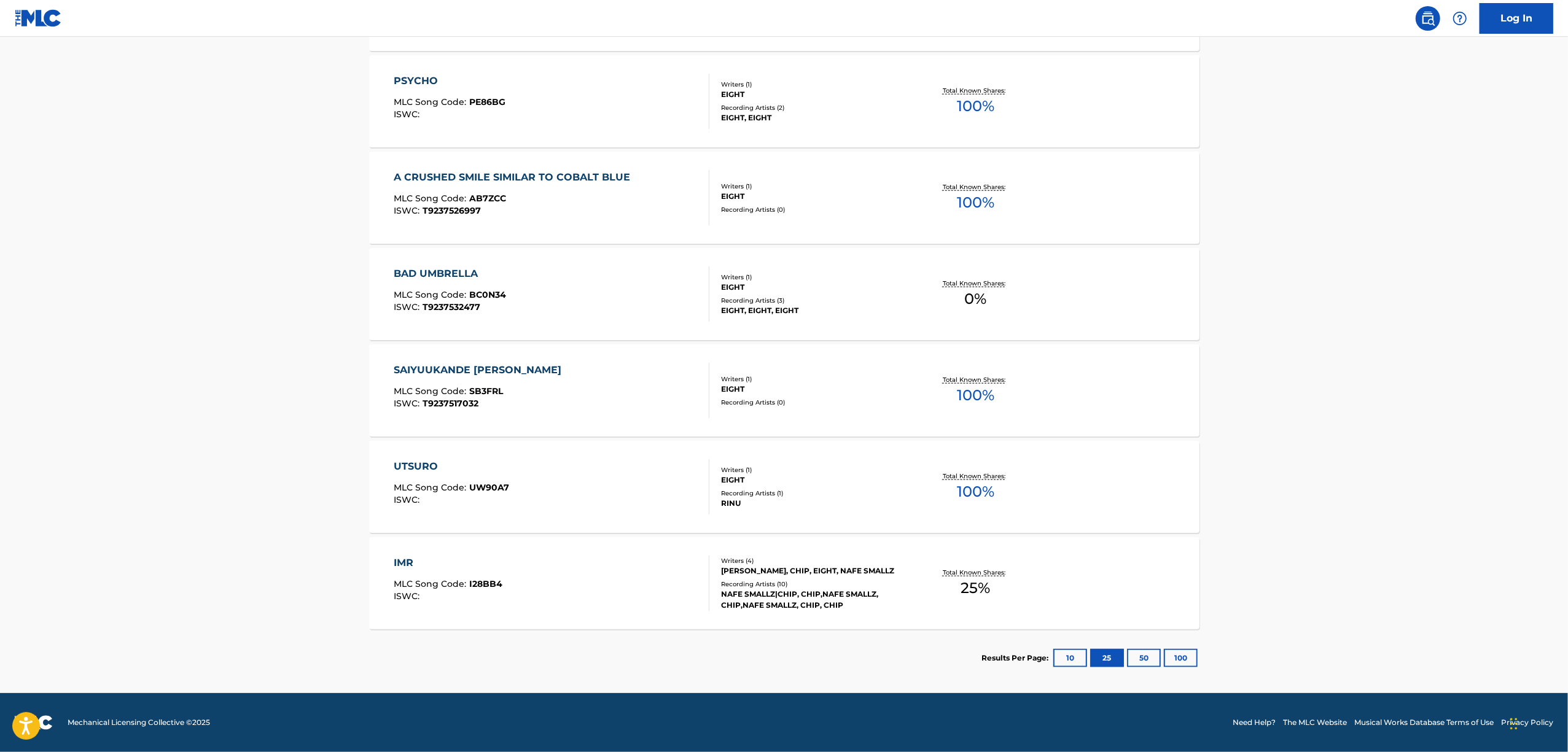
click at [411, 556] on div "IMR" at bounding box center [448, 563] width 108 height 14
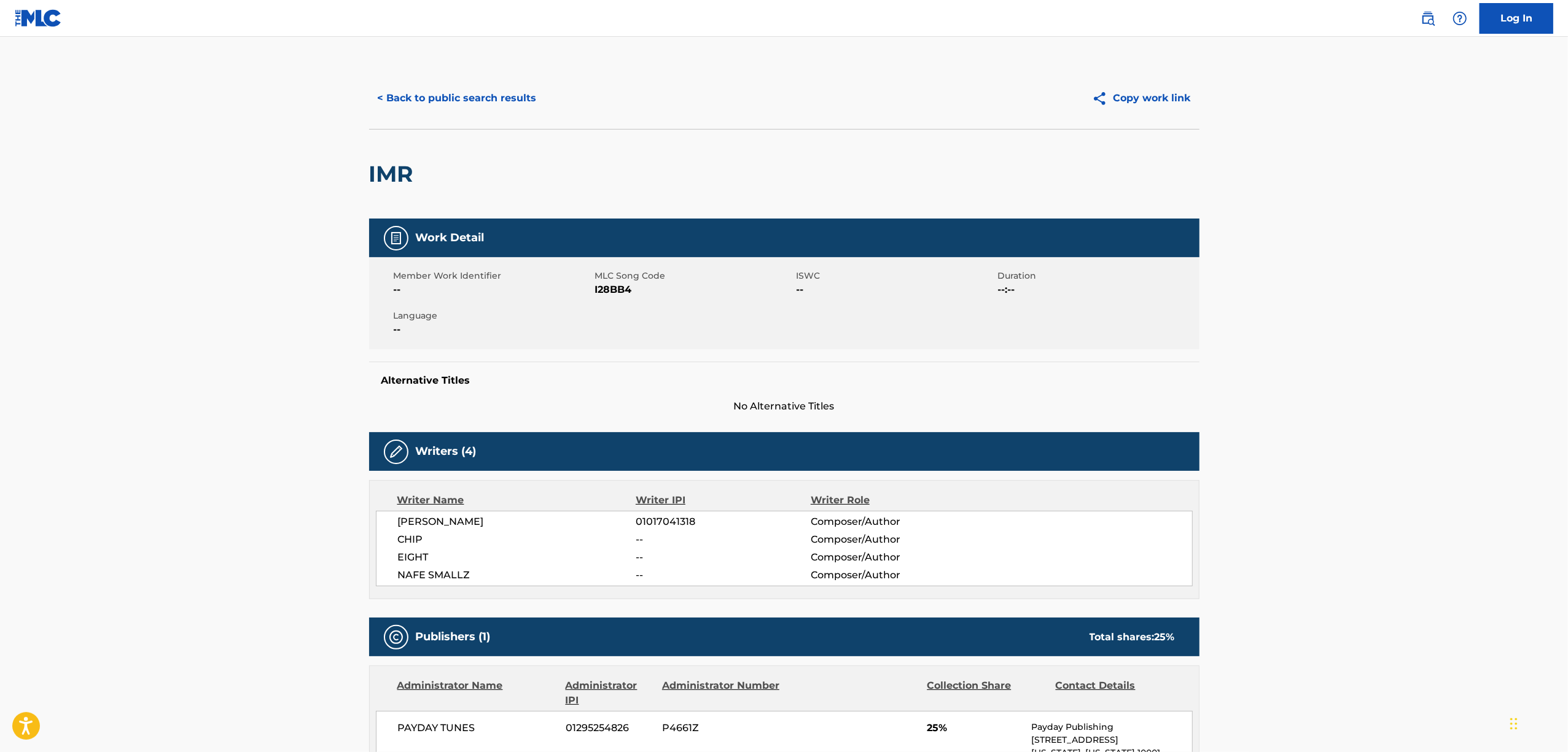
click at [603, 290] on span "I28BB4" at bounding box center [694, 290] width 198 height 14
click at [431, 102] on button "< Back to public search results" at bounding box center [457, 98] width 176 height 31
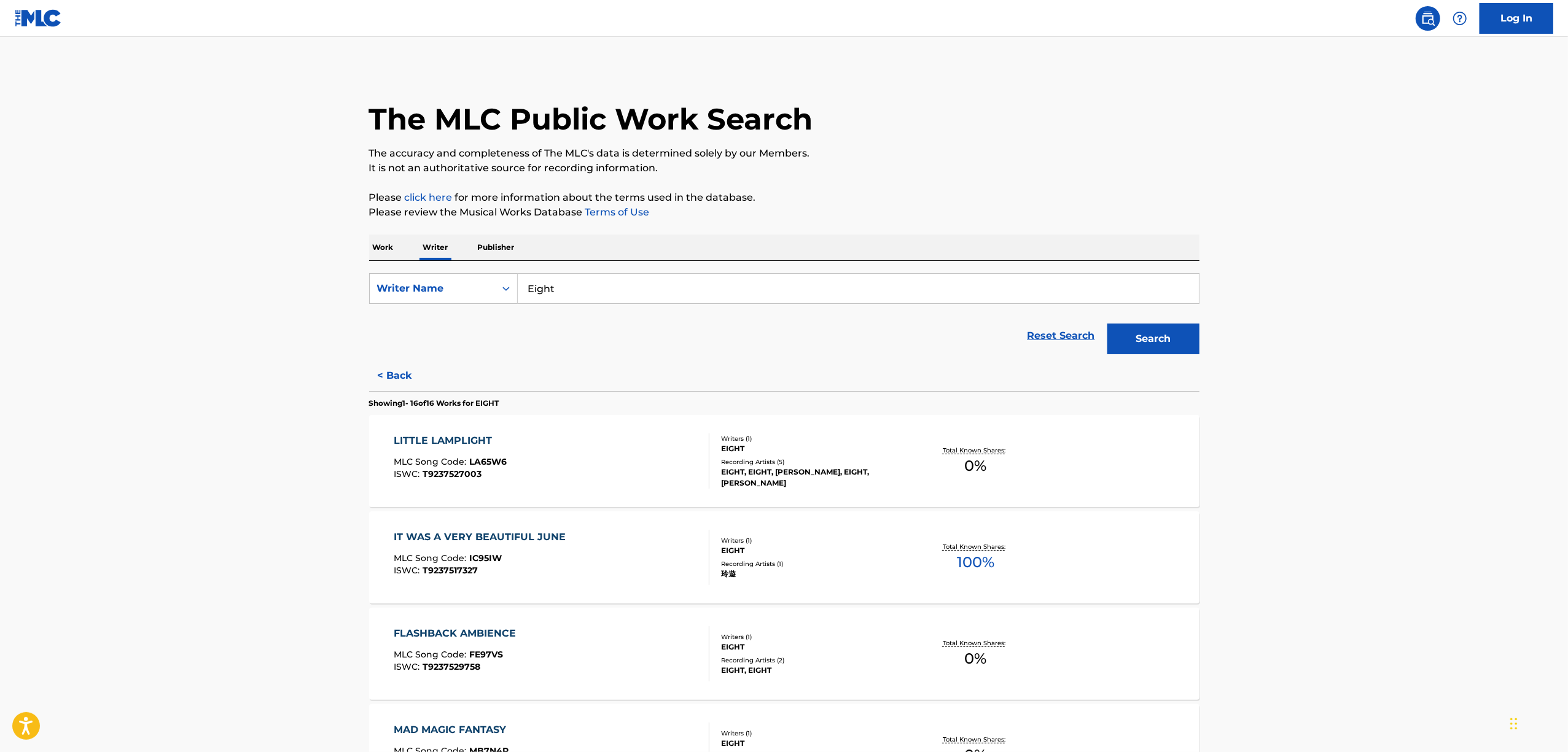
click at [378, 244] on p "Work" at bounding box center [383, 248] width 28 height 26
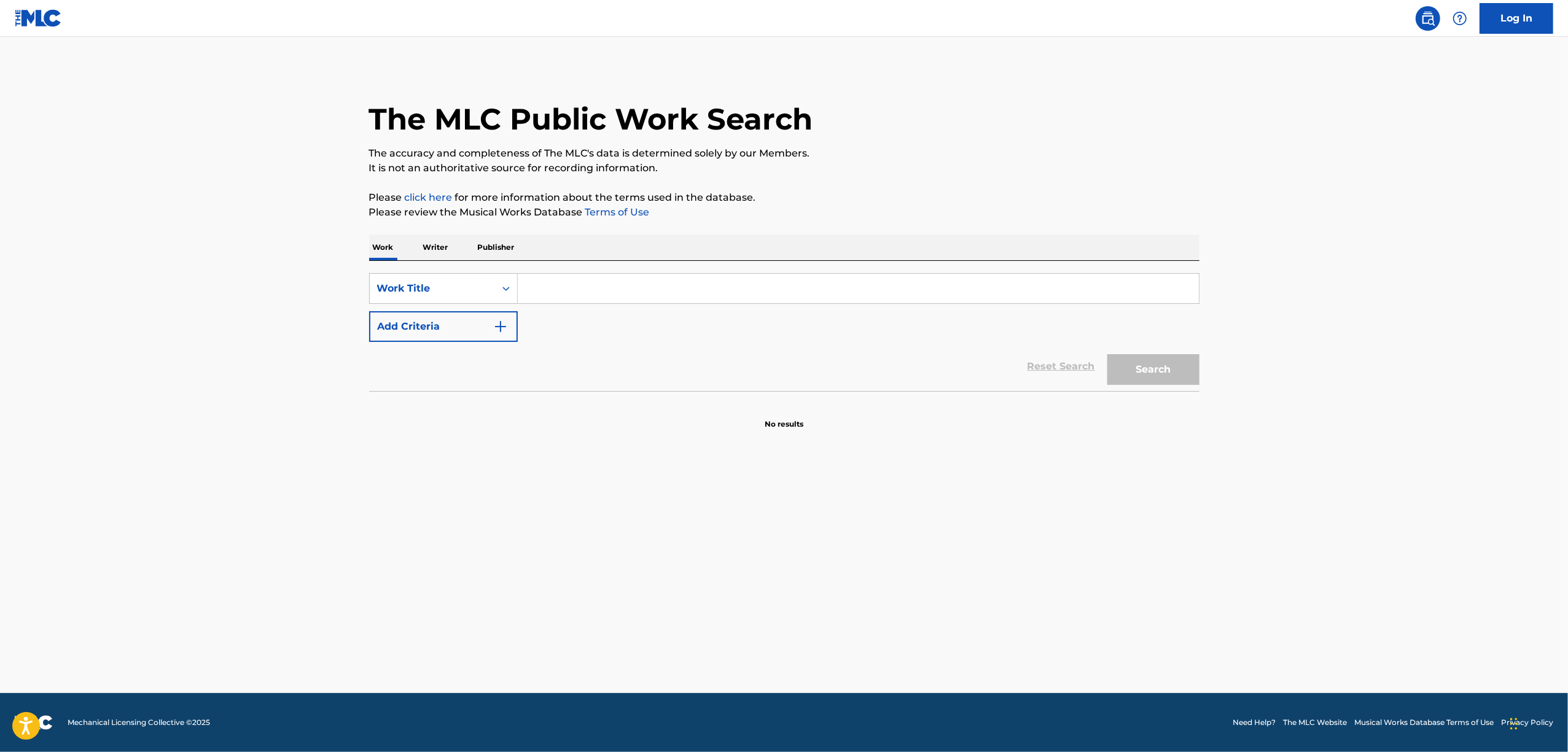
click at [544, 294] on input "Search Form" at bounding box center [858, 288] width 681 height 30
paste input "ANEMONE"
type input "ANEMONE"
click at [1169, 367] on button "Search" at bounding box center [1153, 369] width 92 height 31
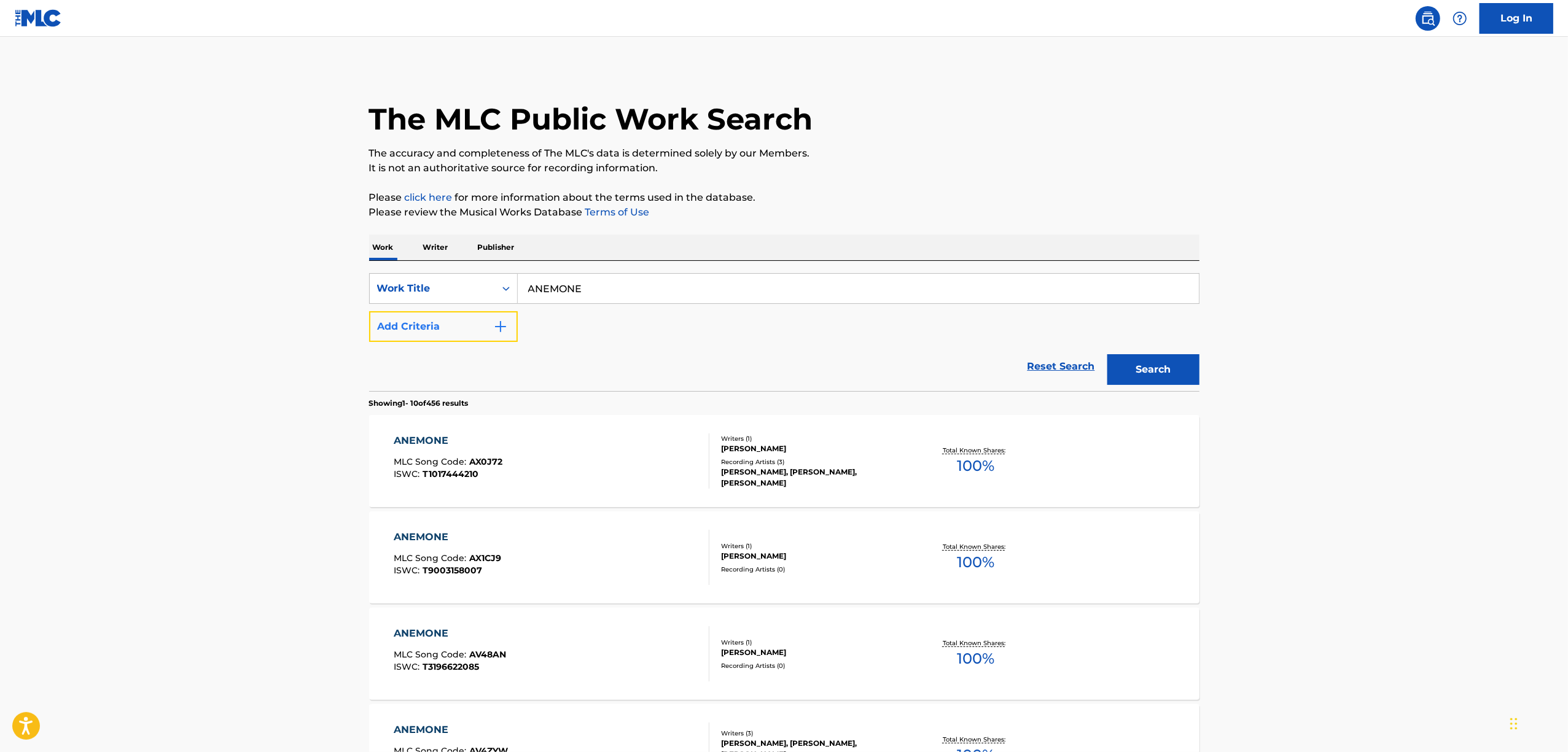
click at [507, 322] on img "Search Form" at bounding box center [500, 326] width 14 height 14
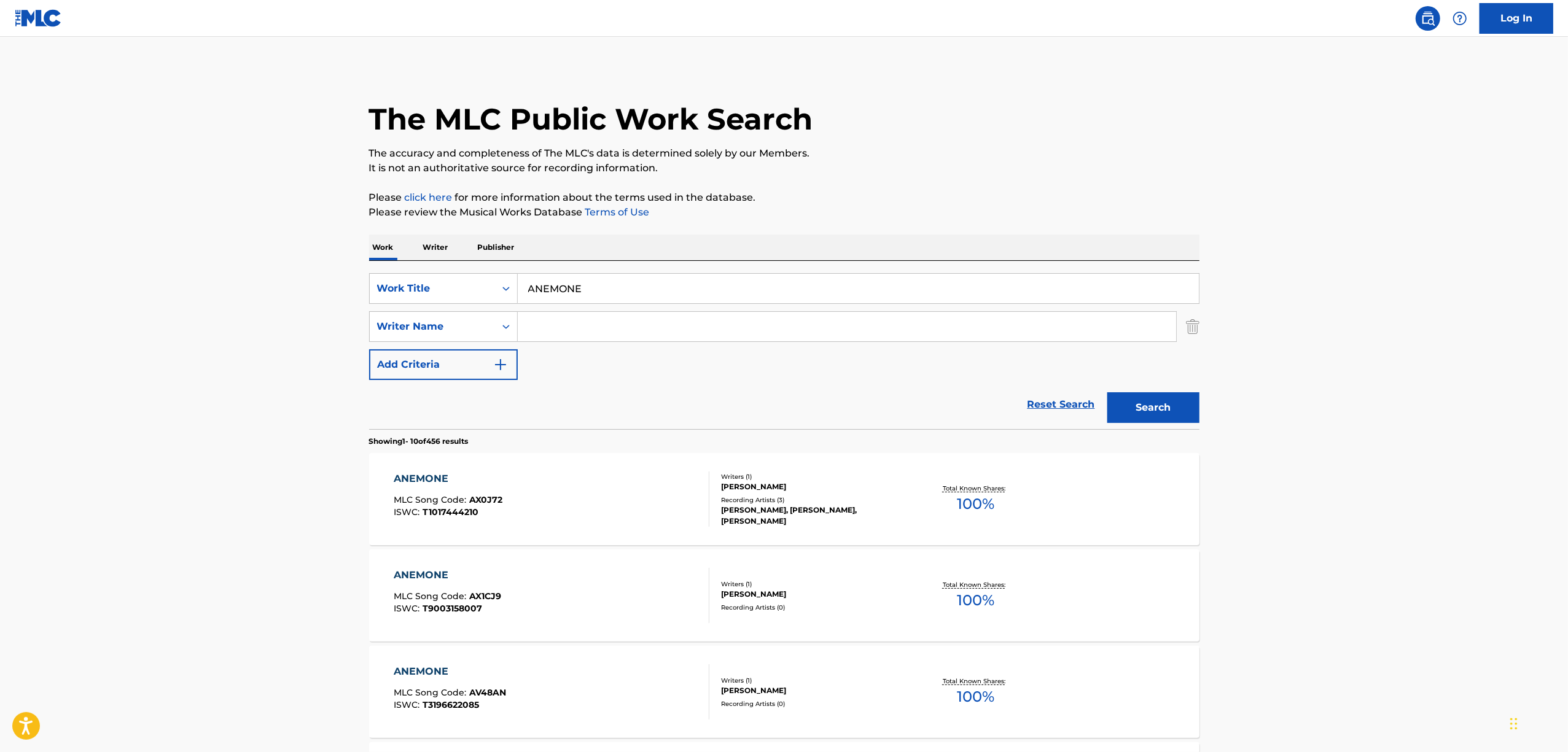
click at [544, 319] on input "Search Form" at bounding box center [846, 326] width 658 height 30
paste input "Akatin"
type input "Akatin"
click at [1168, 409] on button "Search" at bounding box center [1153, 408] width 92 height 31
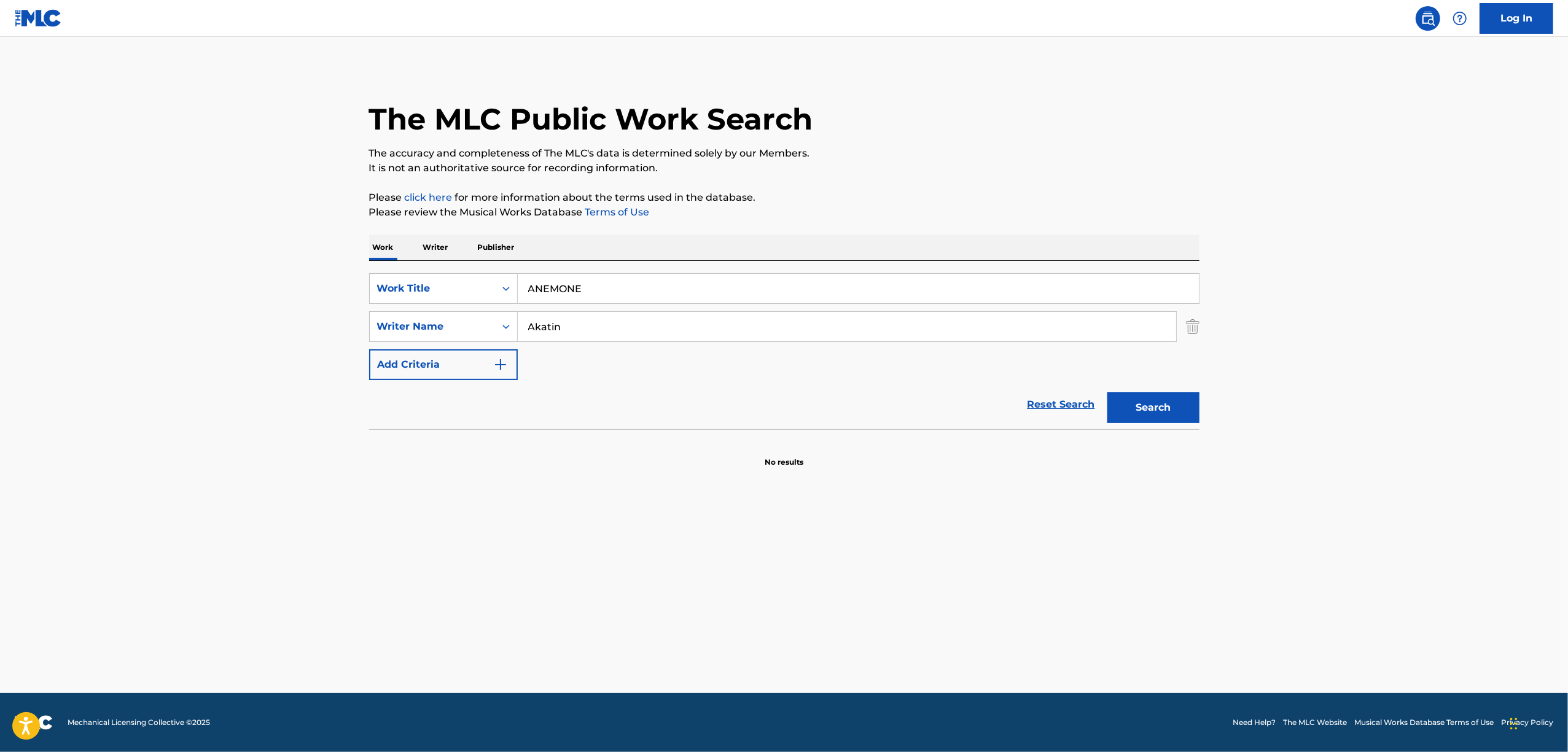
drag, startPoint x: 598, startPoint y: 285, endPoint x: 595, endPoint y: 322, distance: 37.1
click at [480, 313] on div "SearchWithCriteriafd89b017-aa1b-4f2b-81b2-b6b867537a42 Work Title ANEMONE Searc…" at bounding box center [785, 327] width 831 height 107
paste input "SUKI NANONI"
type input "SUKI NANONI"
drag, startPoint x: 598, startPoint y: 320, endPoint x: 406, endPoint y: 391, distance: 204.7
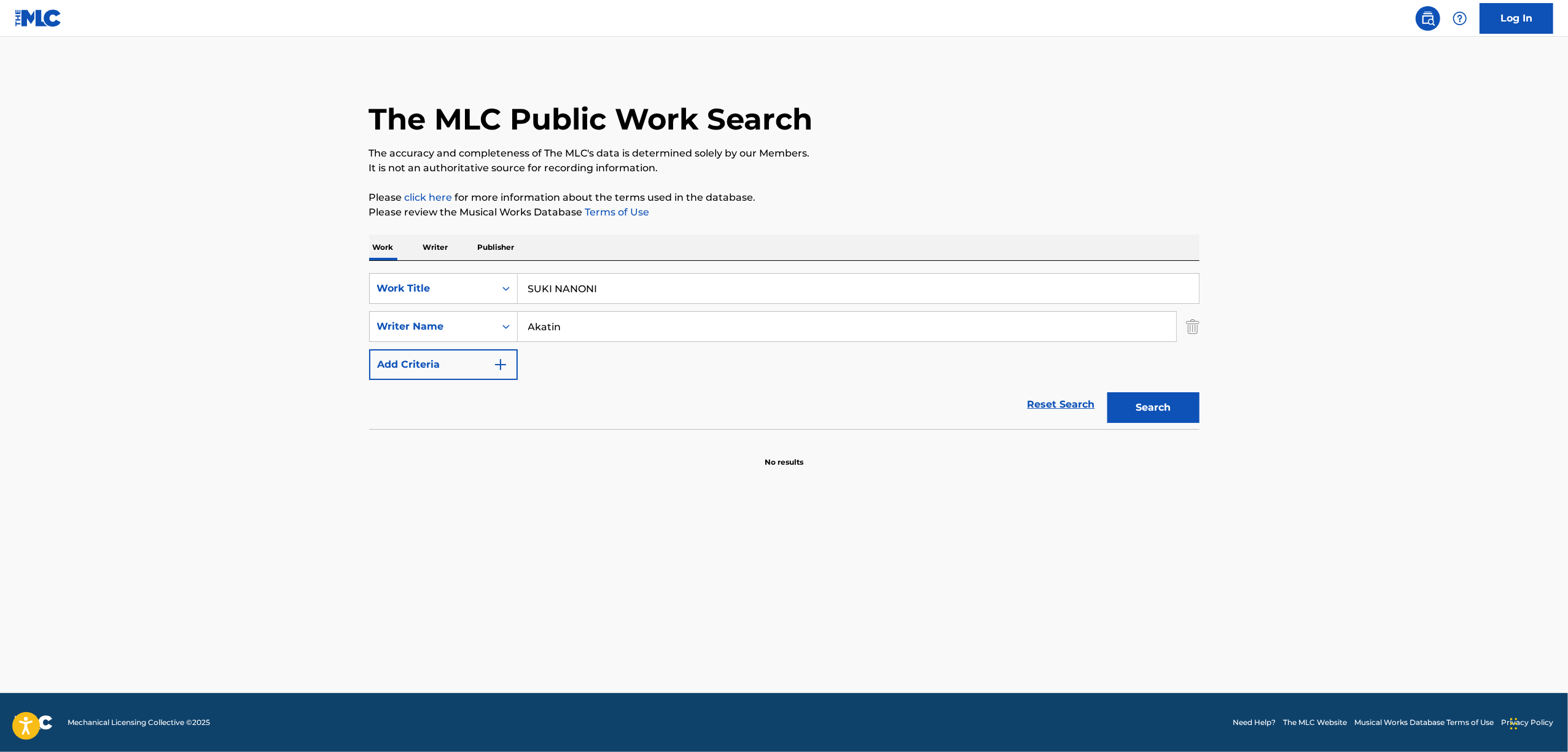
click at [408, 393] on form "SearchWithCriteriafd89b017-aa1b-4f2b-81b2-b6b867537a42 Work Title SUKI NANONI S…" at bounding box center [785, 351] width 831 height 156
click at [1107, 392] on button "Search" at bounding box center [1153, 408] width 92 height 31
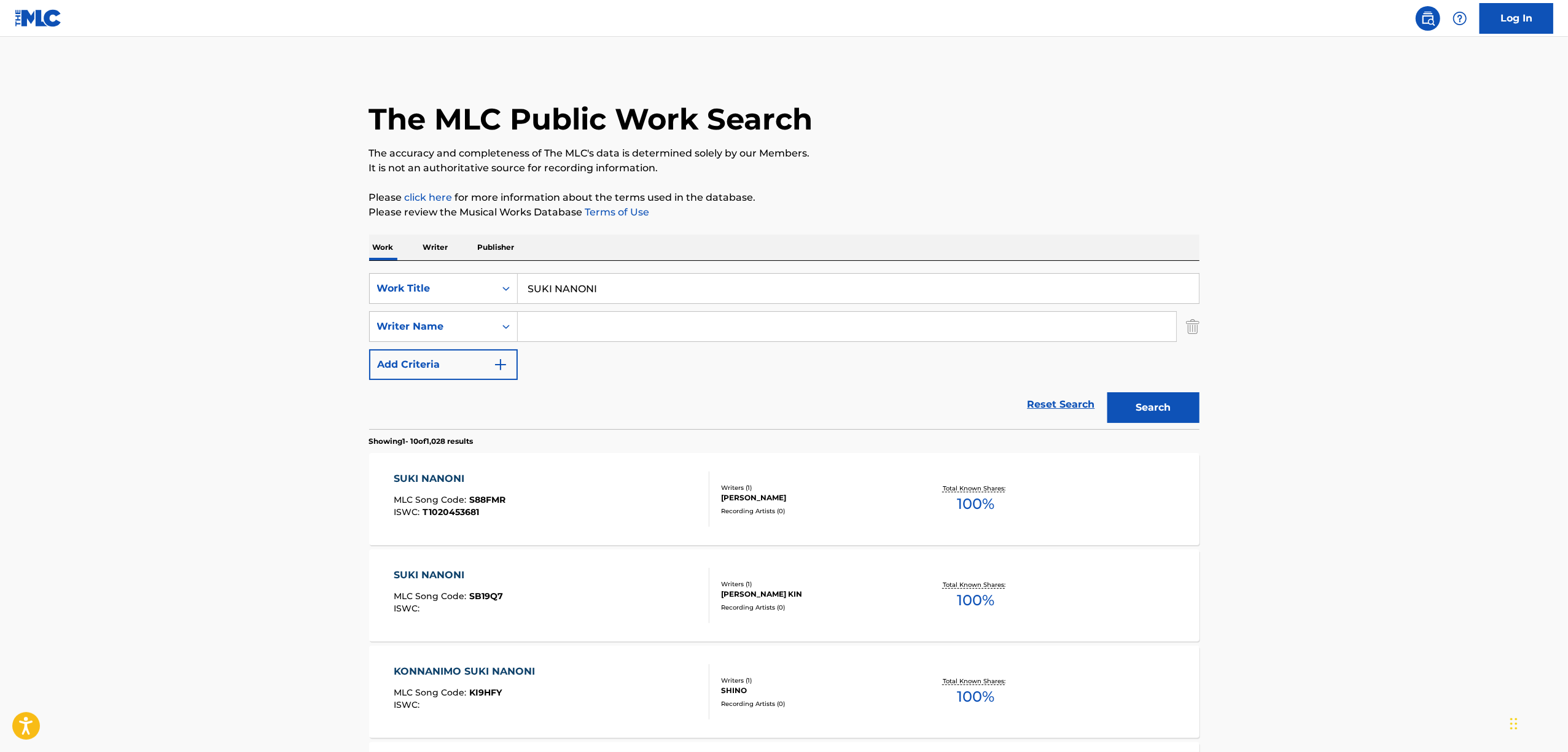
click at [566, 329] on input "Search Form" at bounding box center [846, 326] width 658 height 30
paste input "Yasuha"
type input "Yasuha"
drag, startPoint x: 1158, startPoint y: 410, endPoint x: 840, endPoint y: 415, distance: 318.0
click at [1155, 410] on button "Search" at bounding box center [1153, 408] width 92 height 31
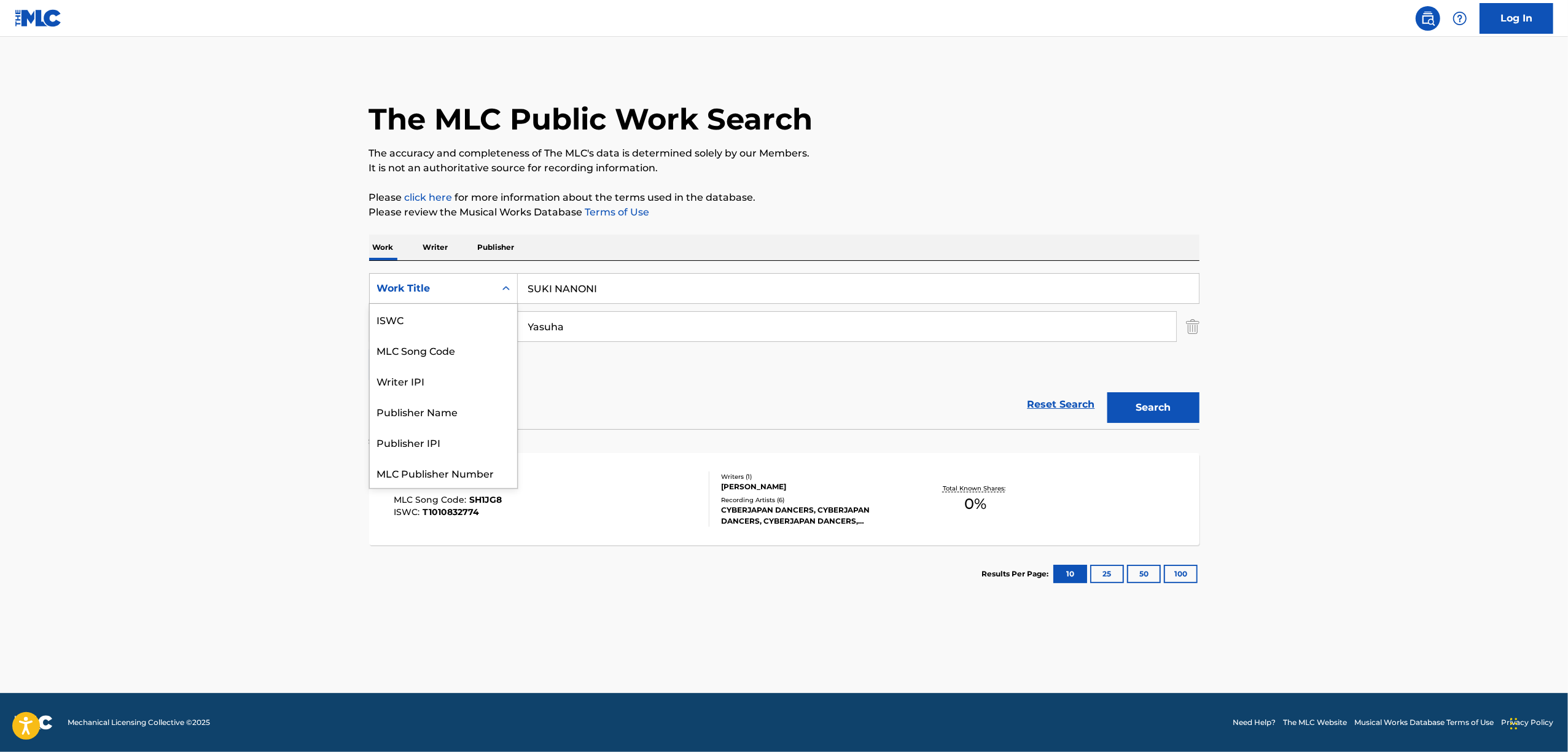
click at [504, 281] on div "Search Form" at bounding box center [506, 288] width 22 height 22
drag, startPoint x: 425, startPoint y: 327, endPoint x: 439, endPoint y: 322, distance: 14.9
click at [426, 327] on div "ISWC" at bounding box center [443, 319] width 148 height 31
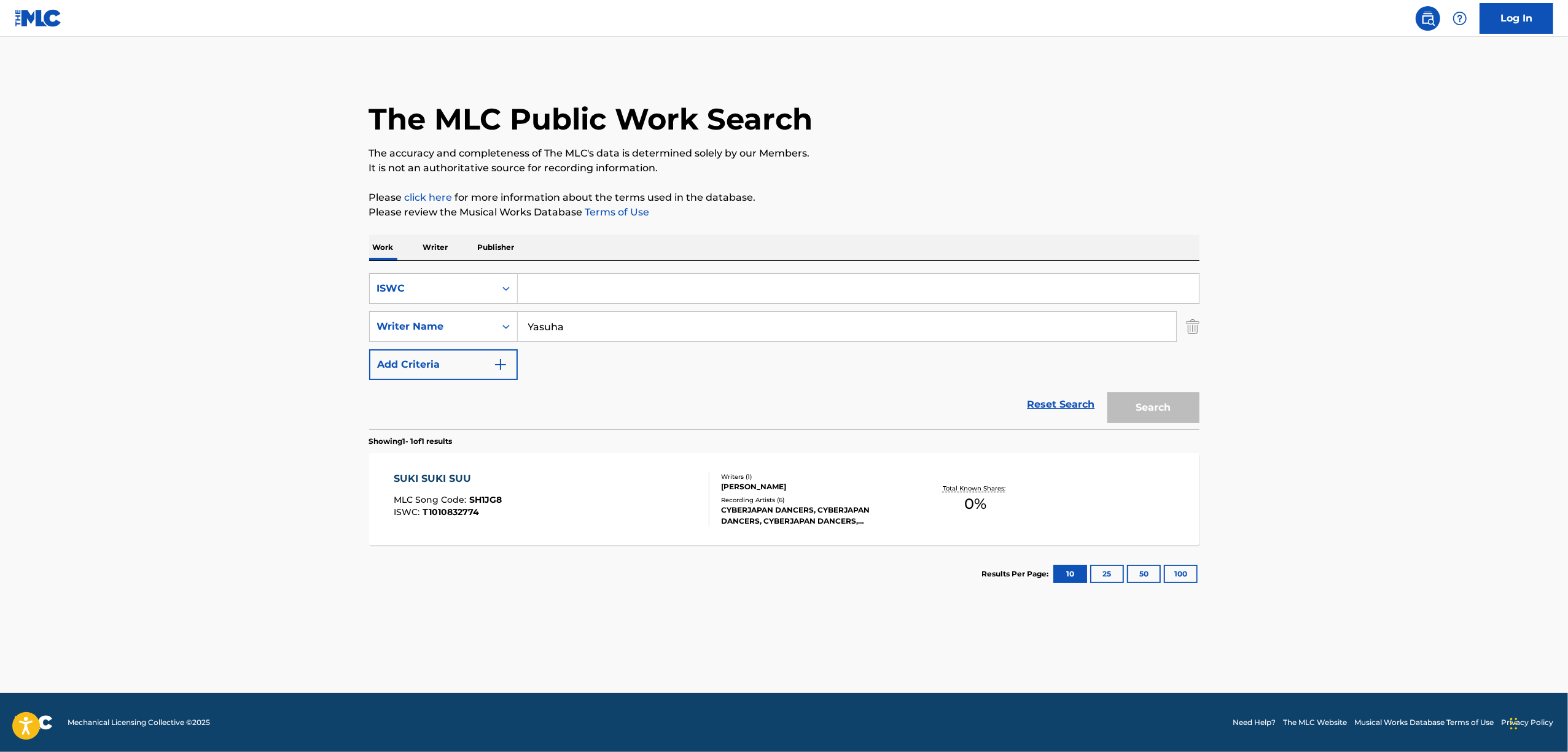
click at [565, 283] on input "Search Form" at bounding box center [858, 288] width 681 height 30
paste input "T9237529601"
type input "T9237529601"
drag, startPoint x: 575, startPoint y: 340, endPoint x: 341, endPoint y: 386, distance: 238.5
click at [342, 387] on main "The MLC Public Work Search The accuracy and completeness of The MLC's data is d…" at bounding box center [784, 365] width 1568 height 656
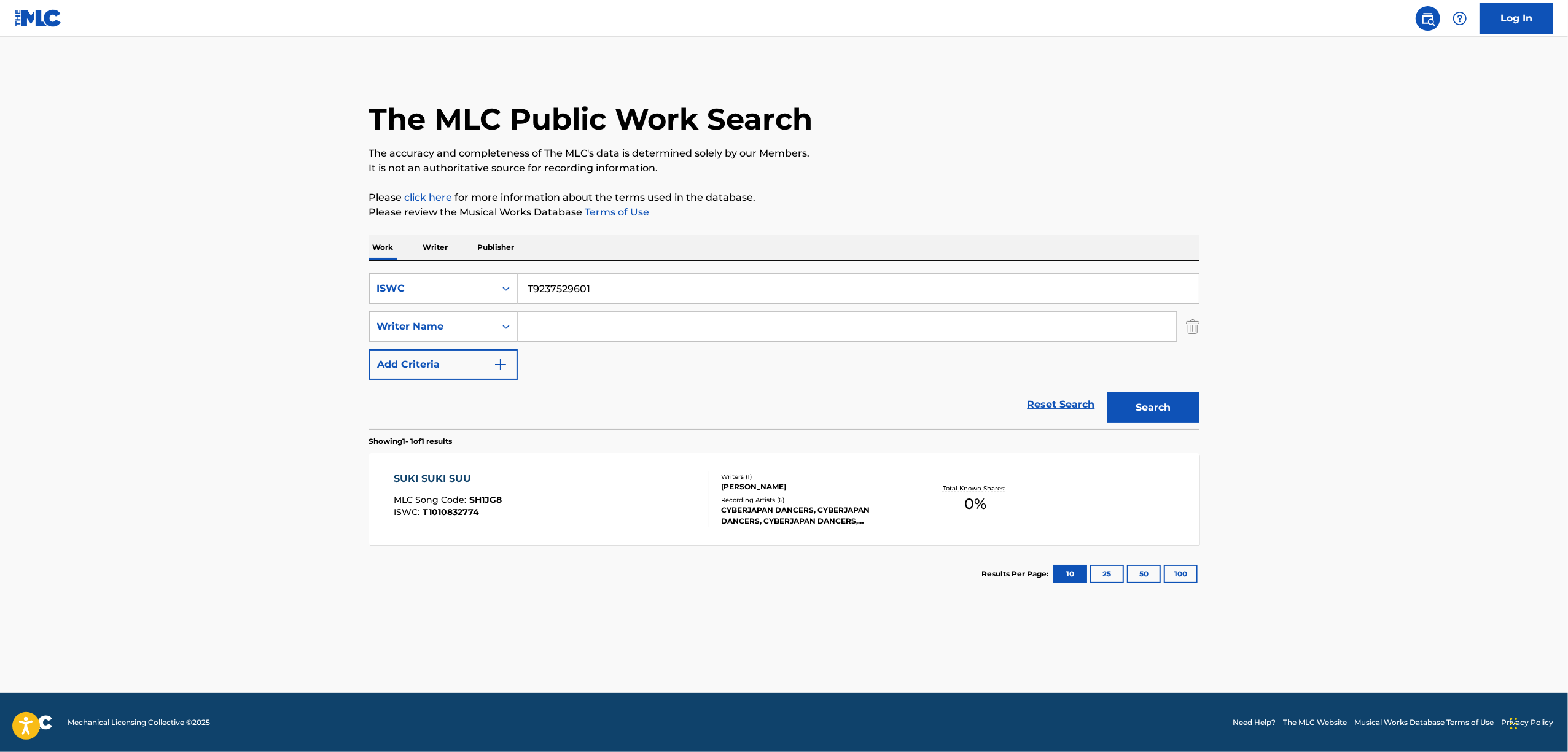
click at [1107, 392] on button "Search" at bounding box center [1153, 408] width 92 height 31
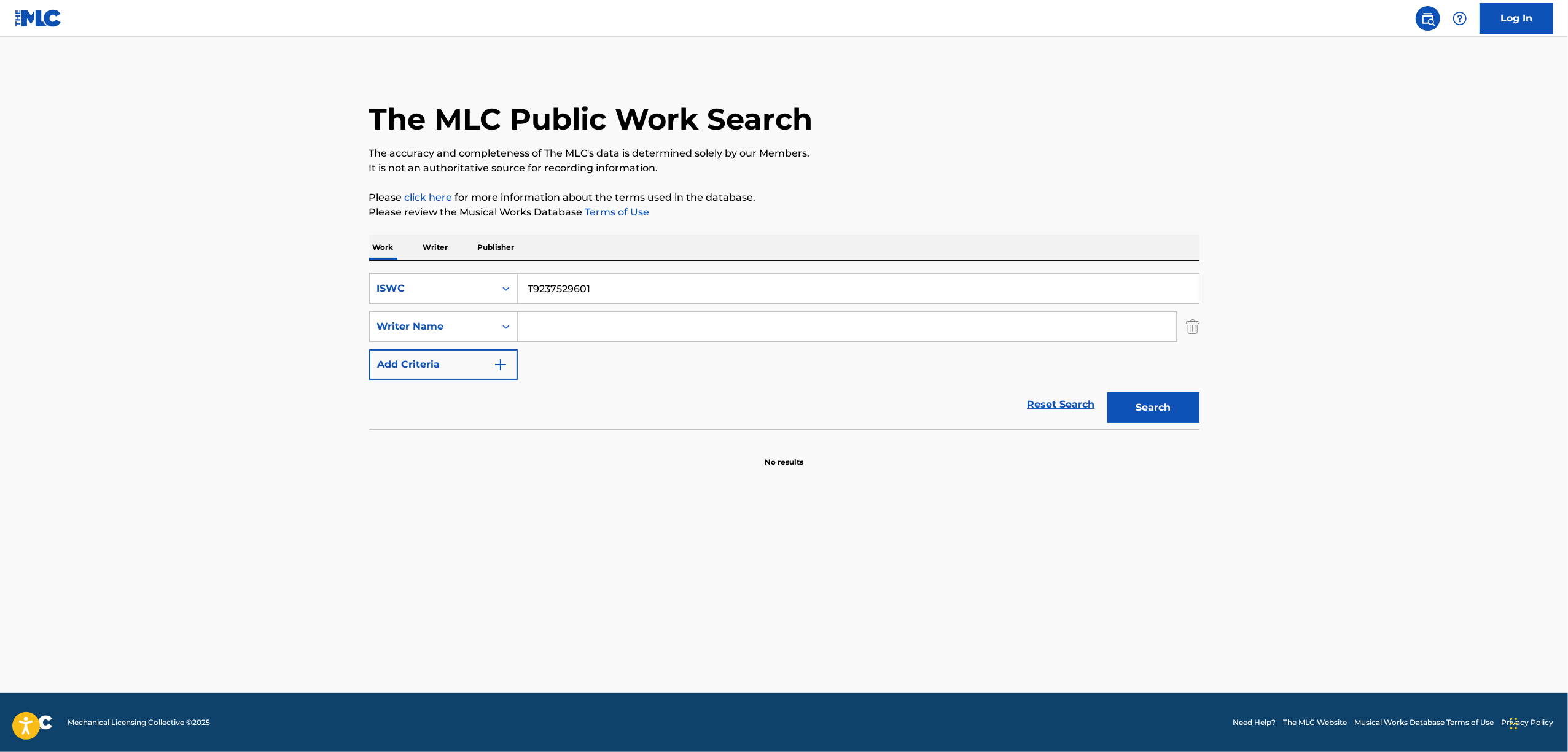
click at [434, 249] on p "Writer" at bounding box center [435, 248] width 32 height 26
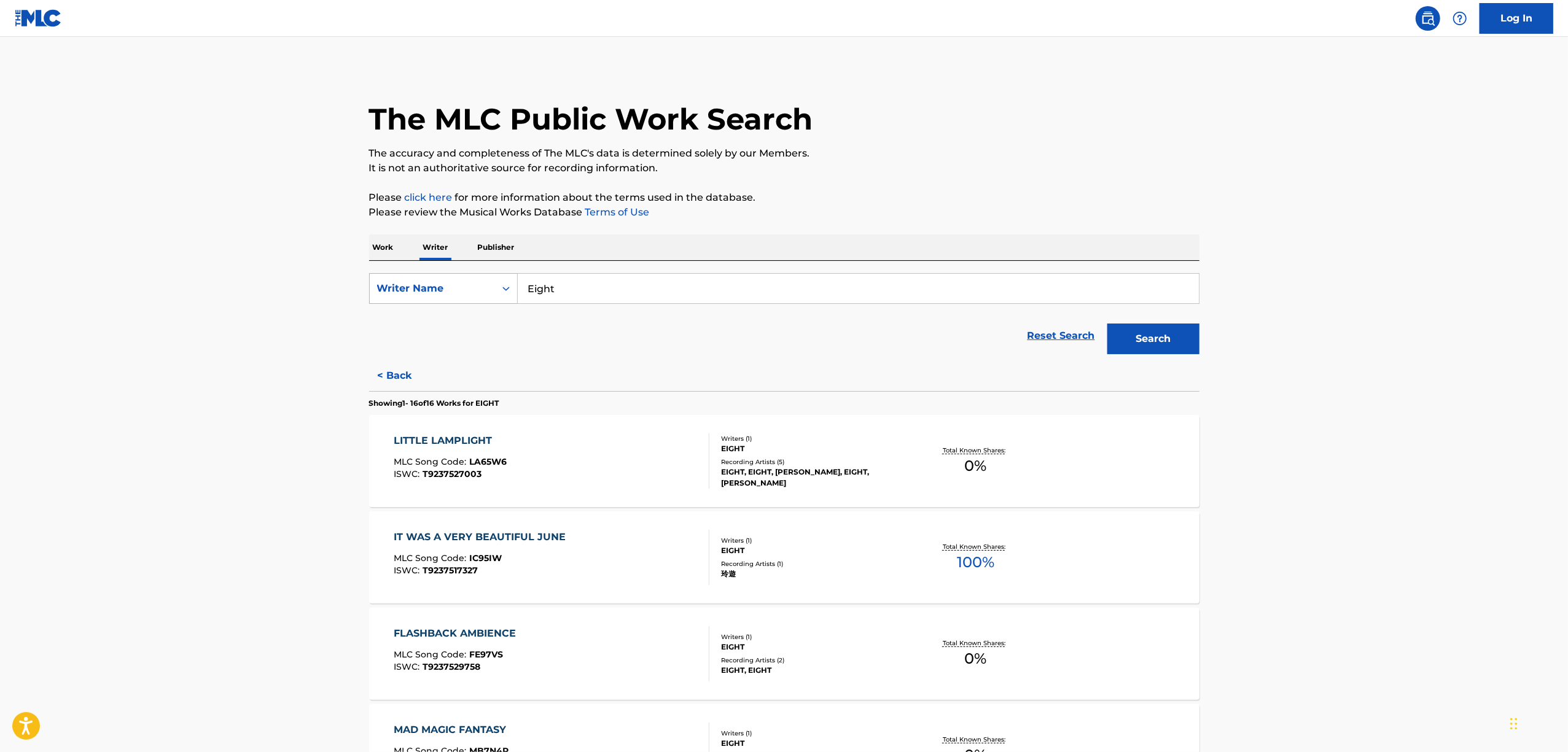
drag, startPoint x: 561, startPoint y: 292, endPoint x: 478, endPoint y: 281, distance: 83.7
click at [478, 281] on div "SearchWithCriteria46a0371a-b558-497d-9cfb-66dc0c511453 Writer Name Eight" at bounding box center [785, 288] width 831 height 31
type input "YUI"
click at [1107, 323] on button "Search" at bounding box center [1153, 338] width 92 height 31
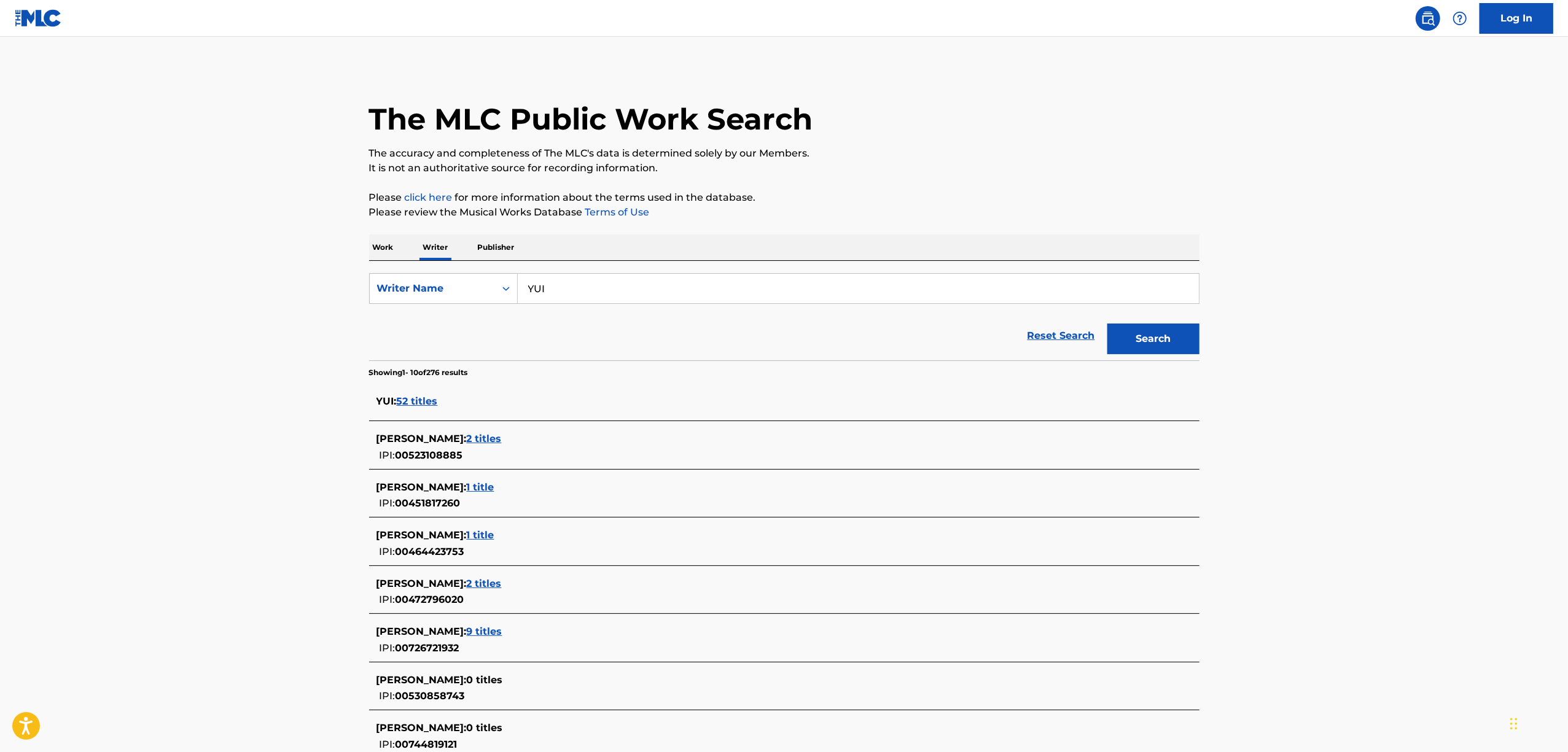
click at [425, 404] on span "52 titles" at bounding box center [417, 401] width 41 height 12
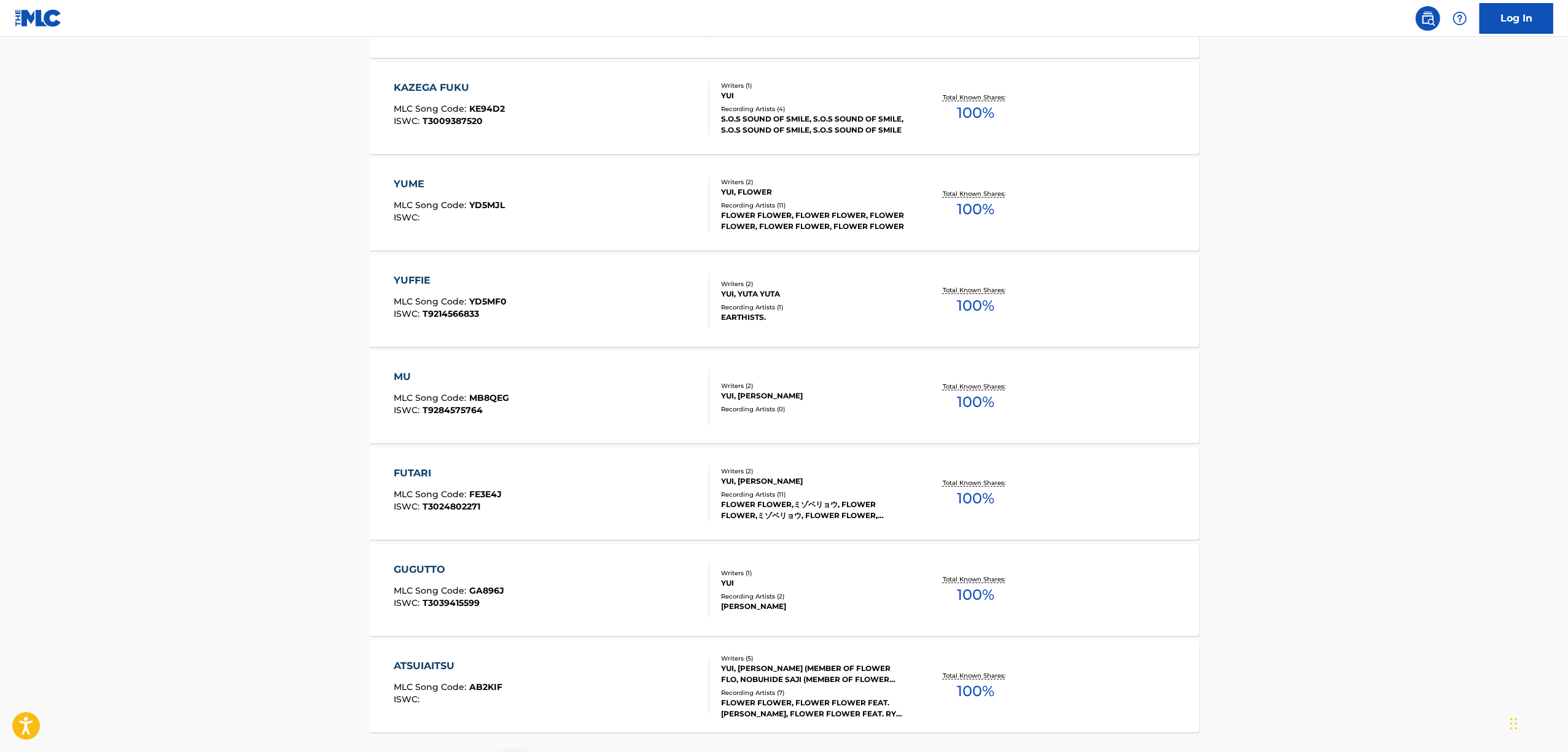
scroll to position [751, 0]
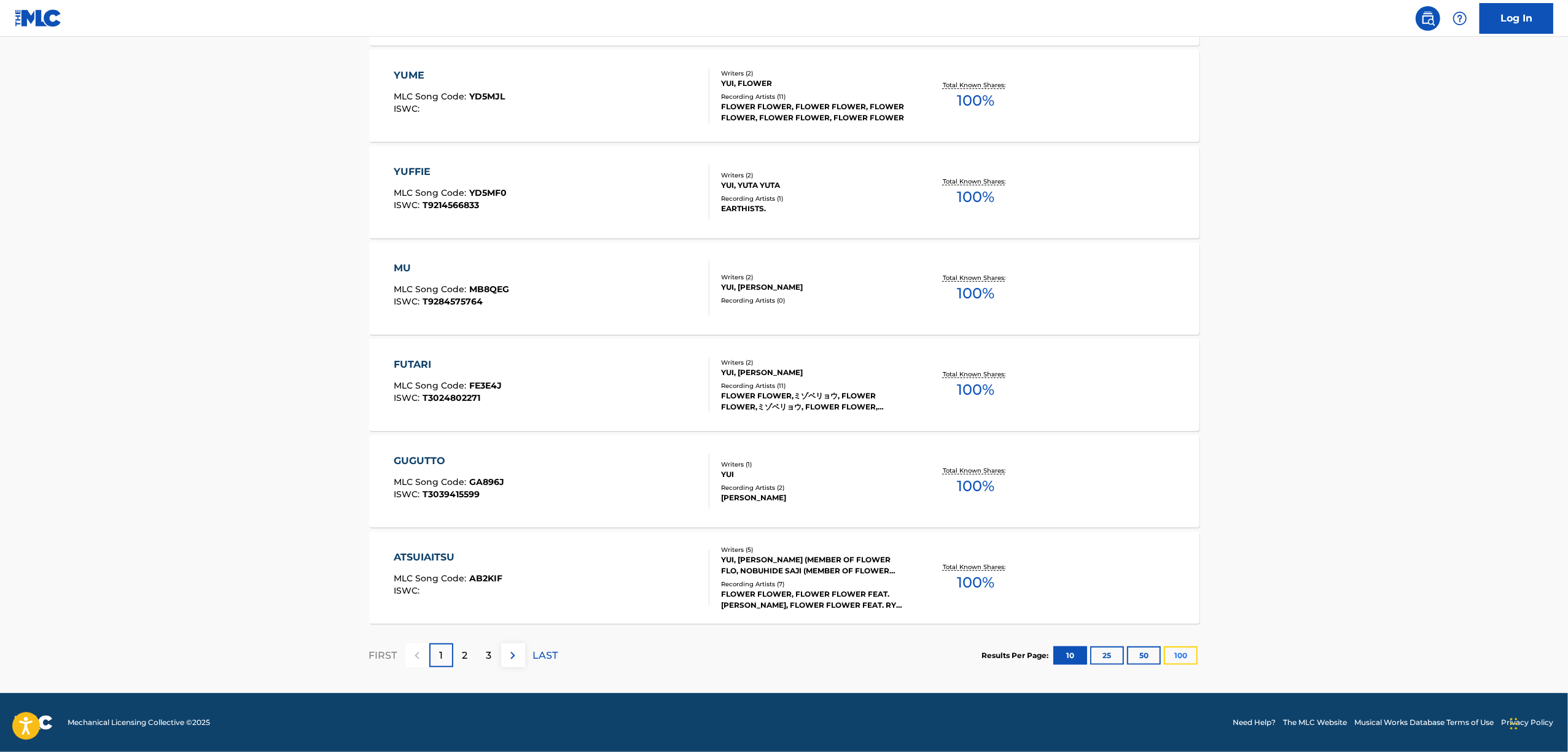
click at [1192, 659] on button "100" at bounding box center [1180, 655] width 34 height 19
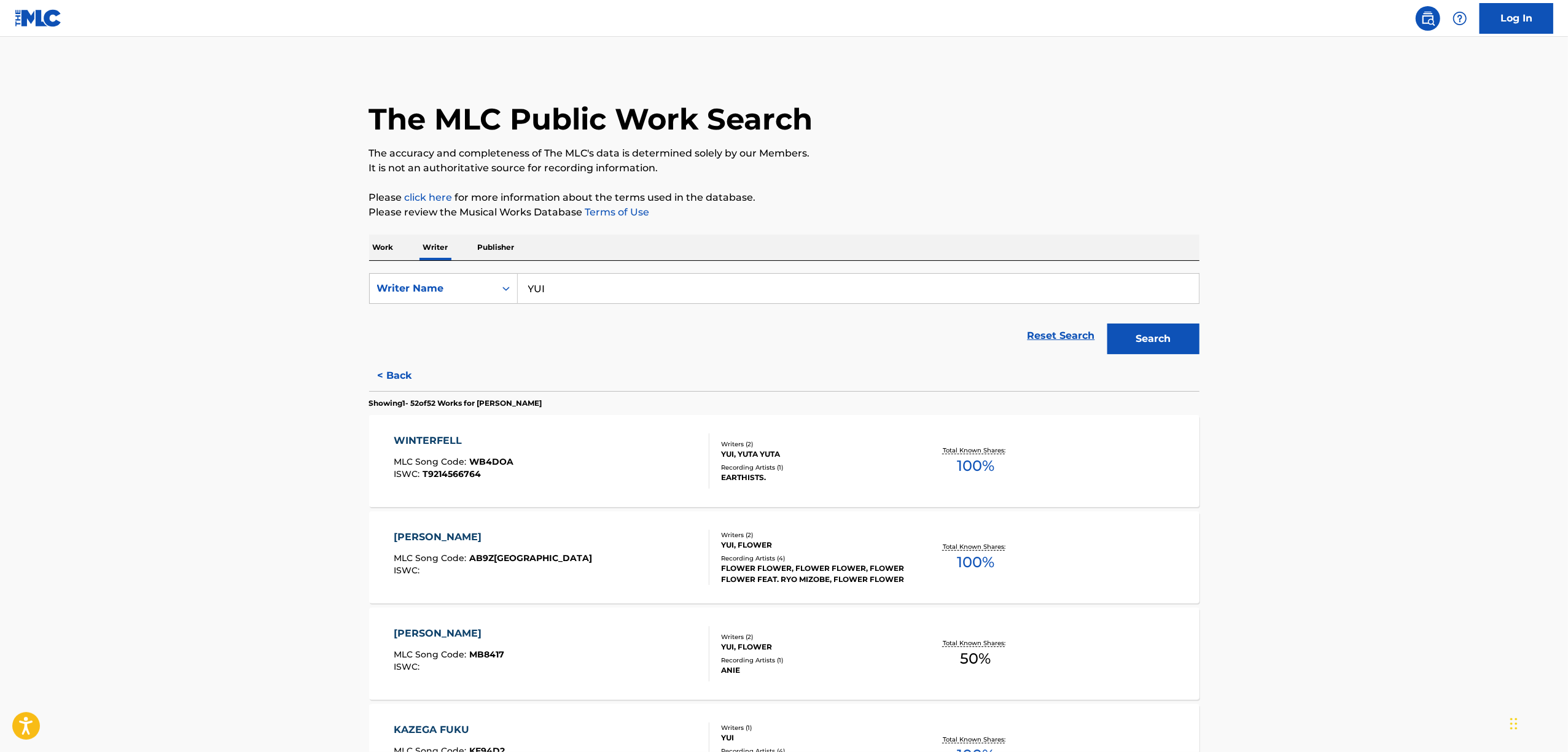
click at [381, 242] on p "Work" at bounding box center [383, 248] width 28 height 26
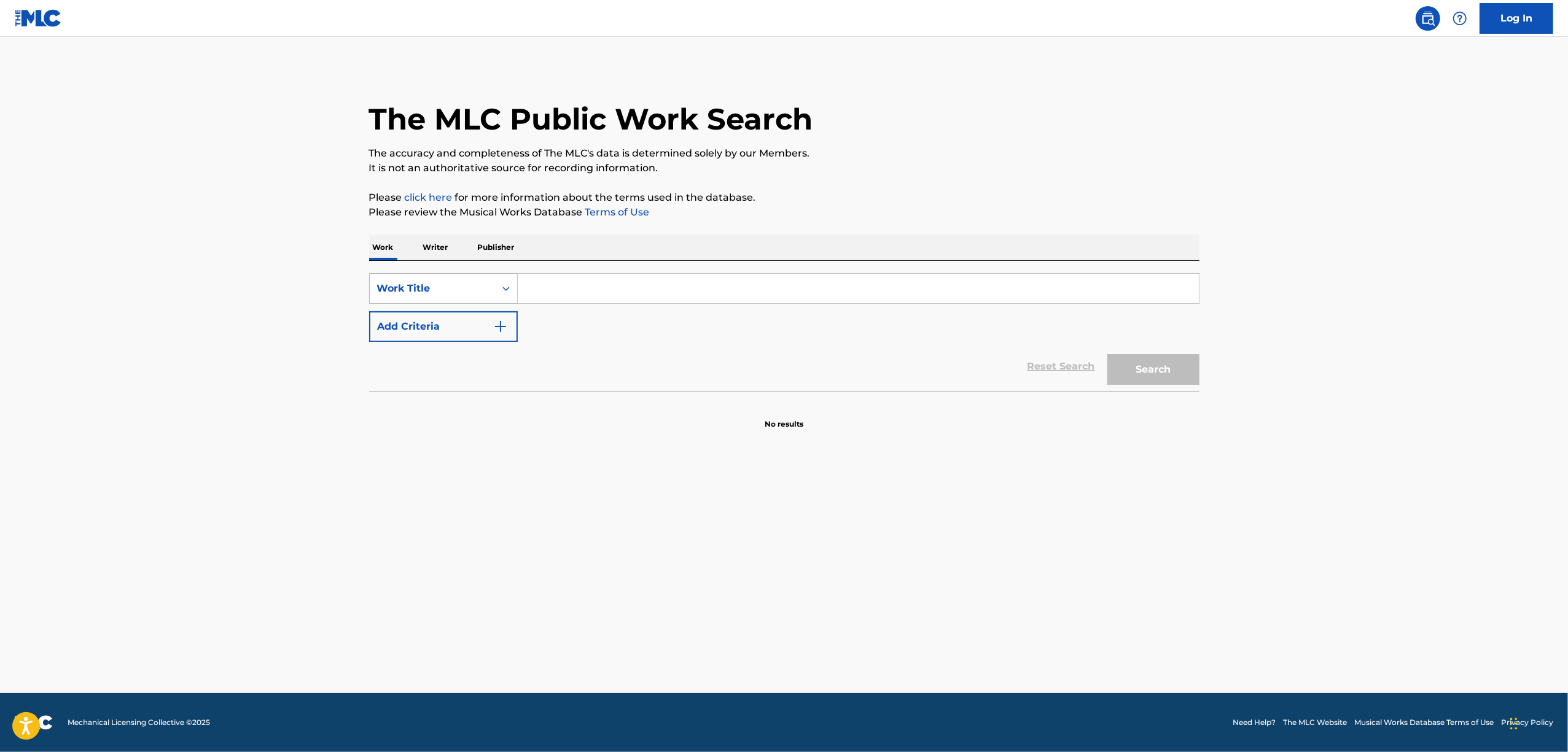
click at [497, 295] on div "Search Form" at bounding box center [506, 288] width 22 height 22
click at [428, 353] on div "ISWC" at bounding box center [443, 350] width 148 height 31
click at [565, 290] on input "Search Form" at bounding box center [858, 288] width 681 height 30
paste input "T9237529601"
drag, startPoint x: 1135, startPoint y: 364, endPoint x: 565, endPoint y: 288, distance: 575.0
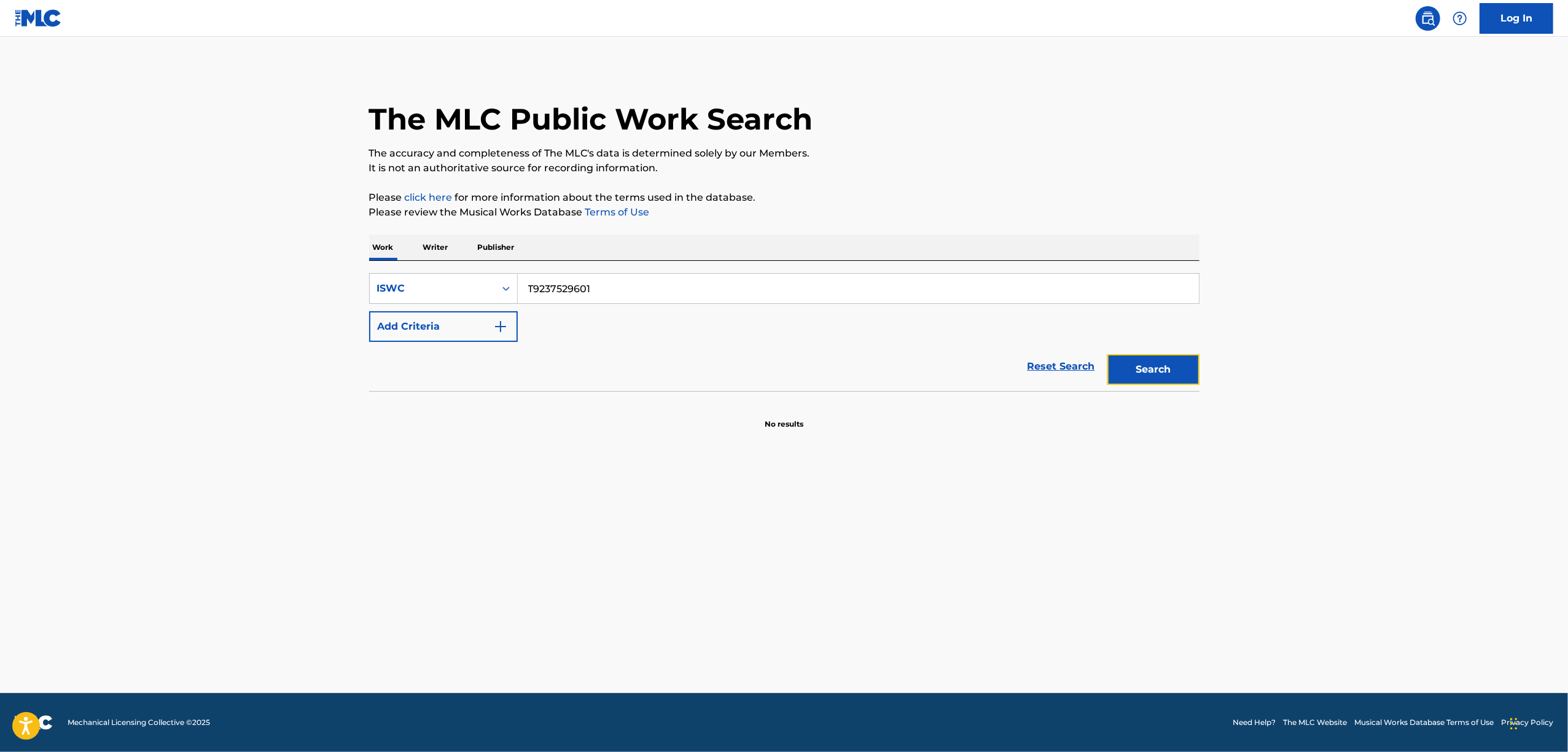
click at [1133, 364] on button "Search" at bounding box center [1153, 369] width 92 height 31
drag, startPoint x: 460, startPoint y: 320, endPoint x: 416, endPoint y: 327, distance: 44.6
click at [417, 325] on div "SearchWithCriteria2ec23b37-641b-4aff-88d3-ac4c6880c61d ISWC T9237529601 Add Cri…" at bounding box center [785, 307] width 831 height 69
paste input "587"
click at [1151, 371] on button "Search" at bounding box center [1153, 369] width 92 height 31
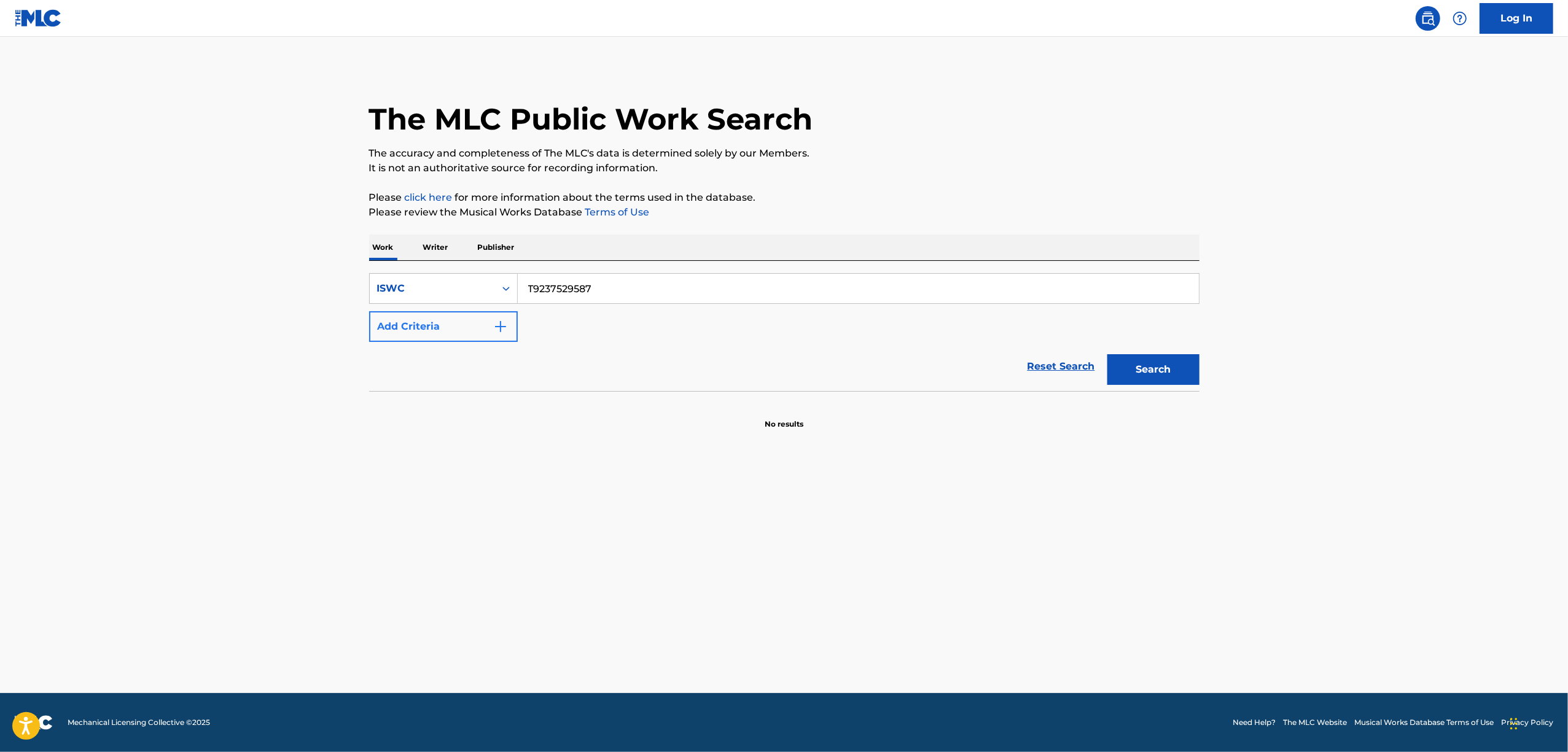
drag, startPoint x: 595, startPoint y: 293, endPoint x: 428, endPoint y: 325, distance: 170.0
click at [434, 325] on div "SearchWithCriteria2ec23b37-641b-4aff-88d3-ac4c6880c61d ISWC T9237529587 Add Cri…" at bounding box center [785, 307] width 831 height 69
paste input "30664"
click at [1133, 377] on button "Search" at bounding box center [1153, 369] width 92 height 31
drag, startPoint x: 627, startPoint y: 283, endPoint x: 450, endPoint y: 335, distance: 184.5
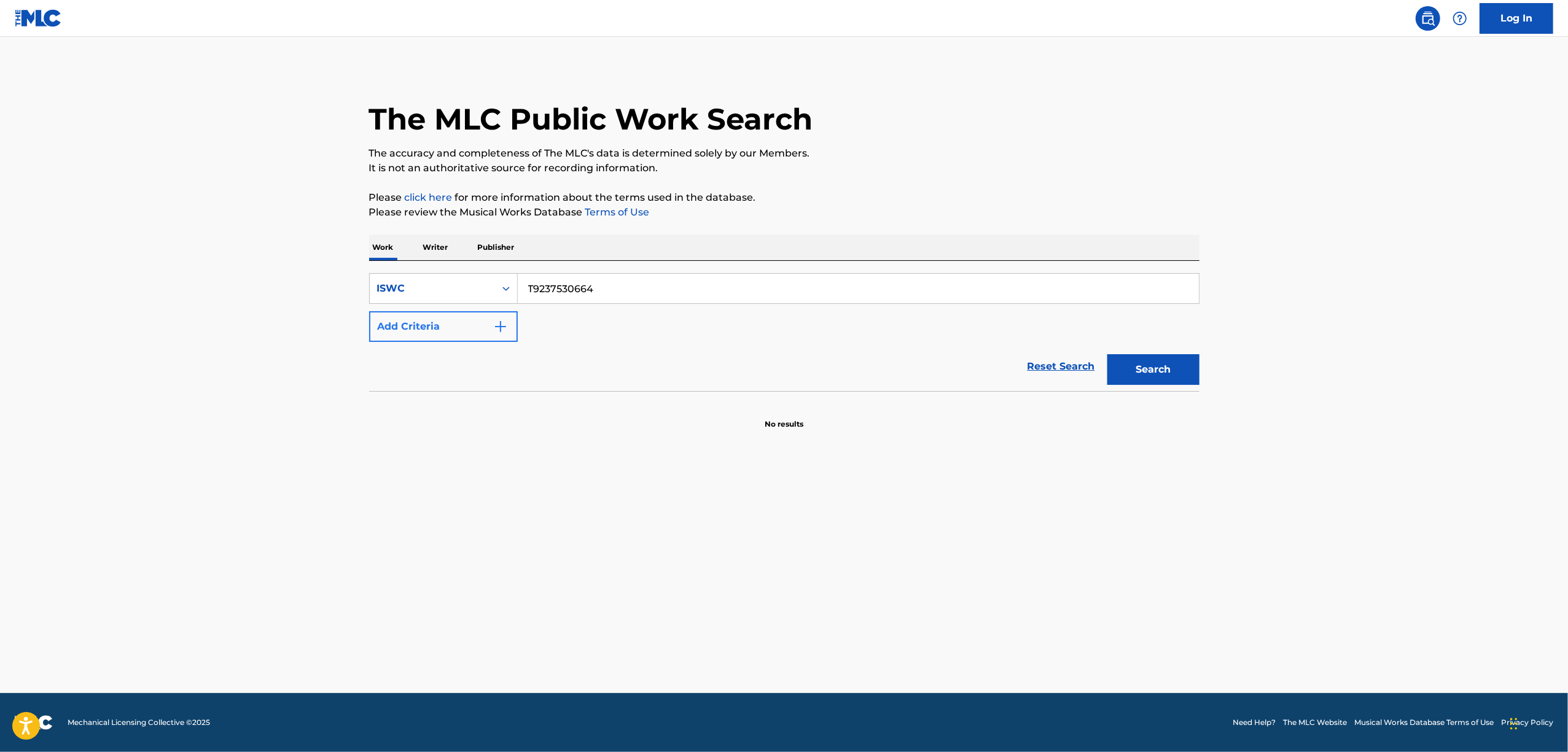
click at [454, 335] on div "SearchWithCriteria2ec23b37-641b-4aff-88d3-ac4c6880c61d ISWC T9237530664 Add Cri…" at bounding box center [785, 307] width 831 height 69
paste input "19301"
click at [1163, 371] on button "Search" at bounding box center [1153, 369] width 92 height 31
drag, startPoint x: 601, startPoint y: 288, endPoint x: 391, endPoint y: 340, distance: 216.3
click at [391, 340] on div "SearchWithCriteria2ec23b37-641b-4aff-88d3-ac4c6880c61d ISWC T9237519301 Add Cri…" at bounding box center [785, 307] width 831 height 69
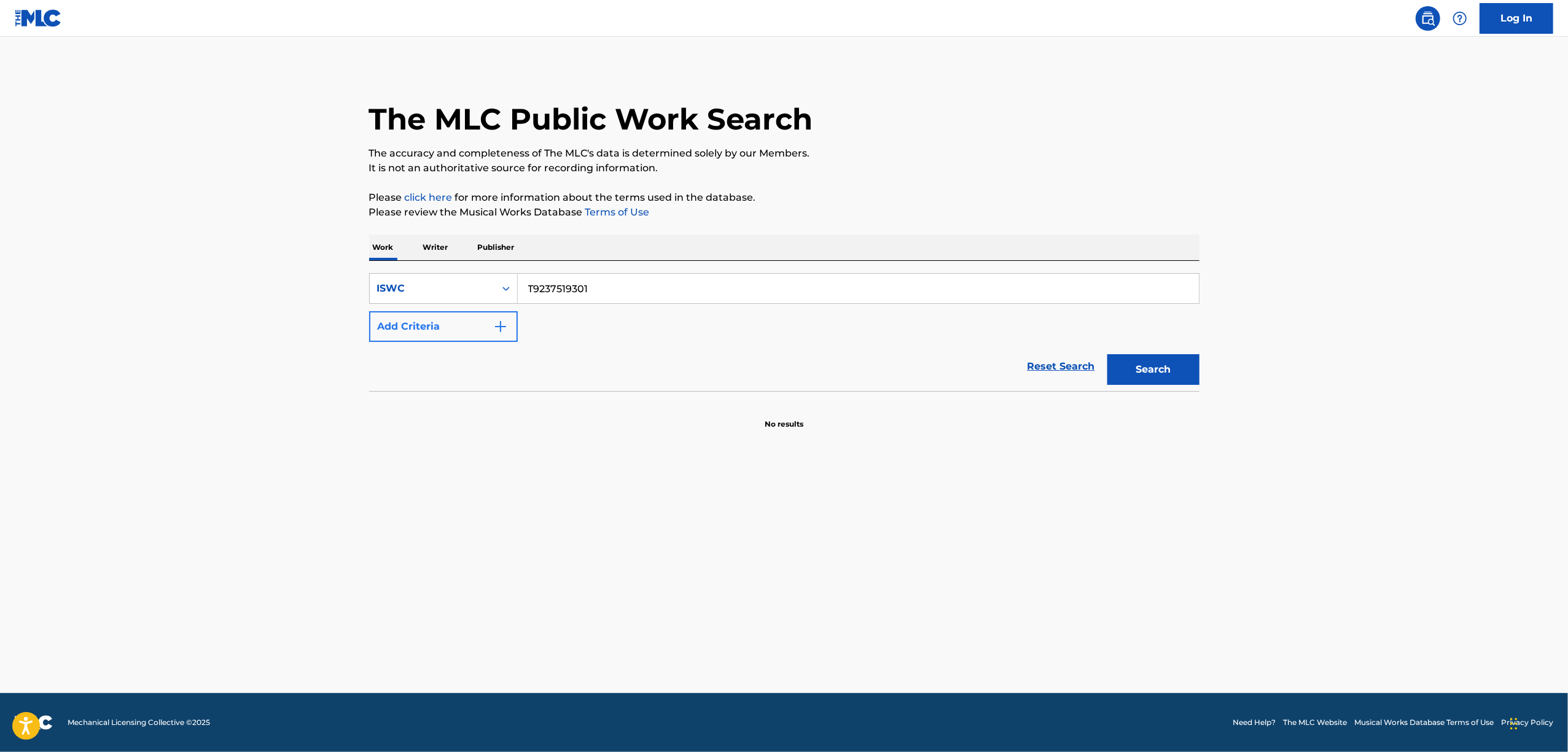
paste input "30642"
type input "T9237530642"
click at [1138, 379] on button "Search" at bounding box center [1153, 369] width 92 height 31
drag, startPoint x: 632, startPoint y: 526, endPoint x: 308, endPoint y: 16, distance: 604.2
click at [596, 472] on main "The MLC Public Work Search The accuracy and completeness of The MLC's data is d…" at bounding box center [784, 365] width 1568 height 656
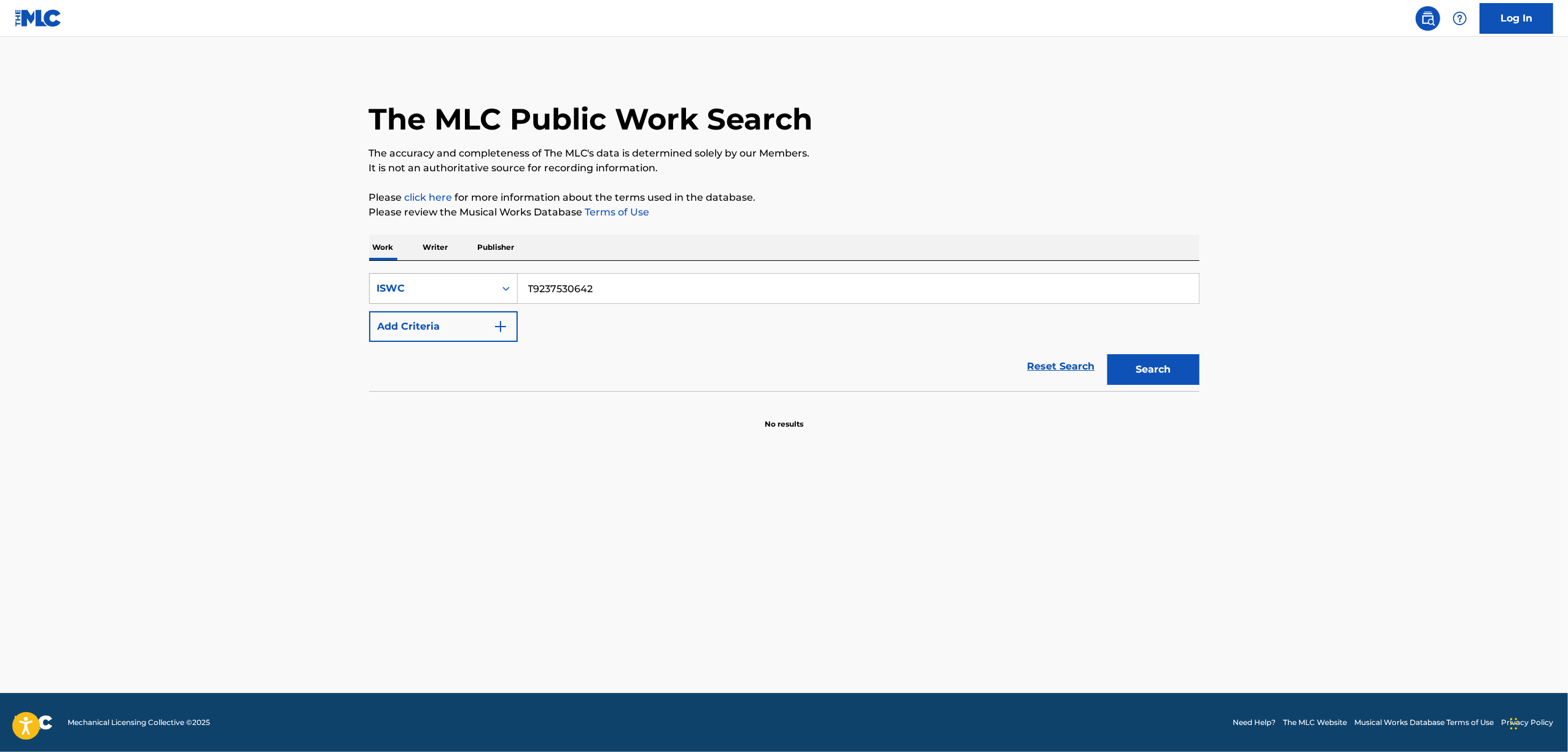
click at [511, 290] on icon "Search Form" at bounding box center [506, 289] width 12 height 12
click at [445, 340] on div "Writer Name" at bounding box center [443, 350] width 148 height 31
drag, startPoint x: 510, startPoint y: 290, endPoint x: 509, endPoint y: 297, distance: 7.1
click at [509, 290] on icon "Search Form" at bounding box center [506, 289] width 12 height 12
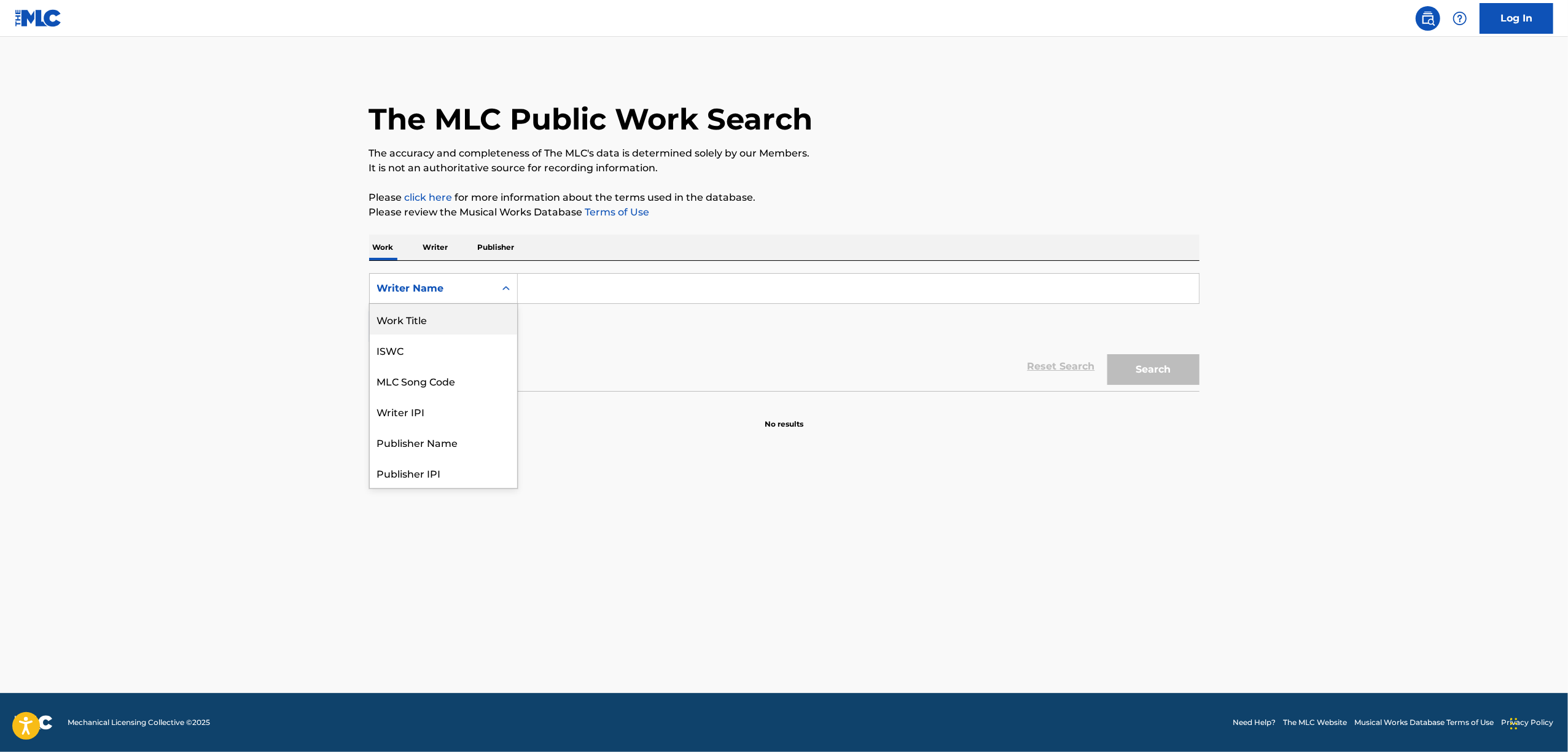
click at [451, 324] on div "Work Title" at bounding box center [443, 319] width 148 height 31
click at [573, 264] on div "SearchWithCriteria402324b3-5395-45af-adc8-46913658ef76 Work Title Add Criteria …" at bounding box center [785, 326] width 831 height 130
drag, startPoint x: 568, startPoint y: 281, endPoint x: 937, endPoint y: 336, distance: 373.1
click at [570, 283] on input "Search Form" at bounding box center [858, 288] width 681 height 30
paste input "USAN MUSHOU"
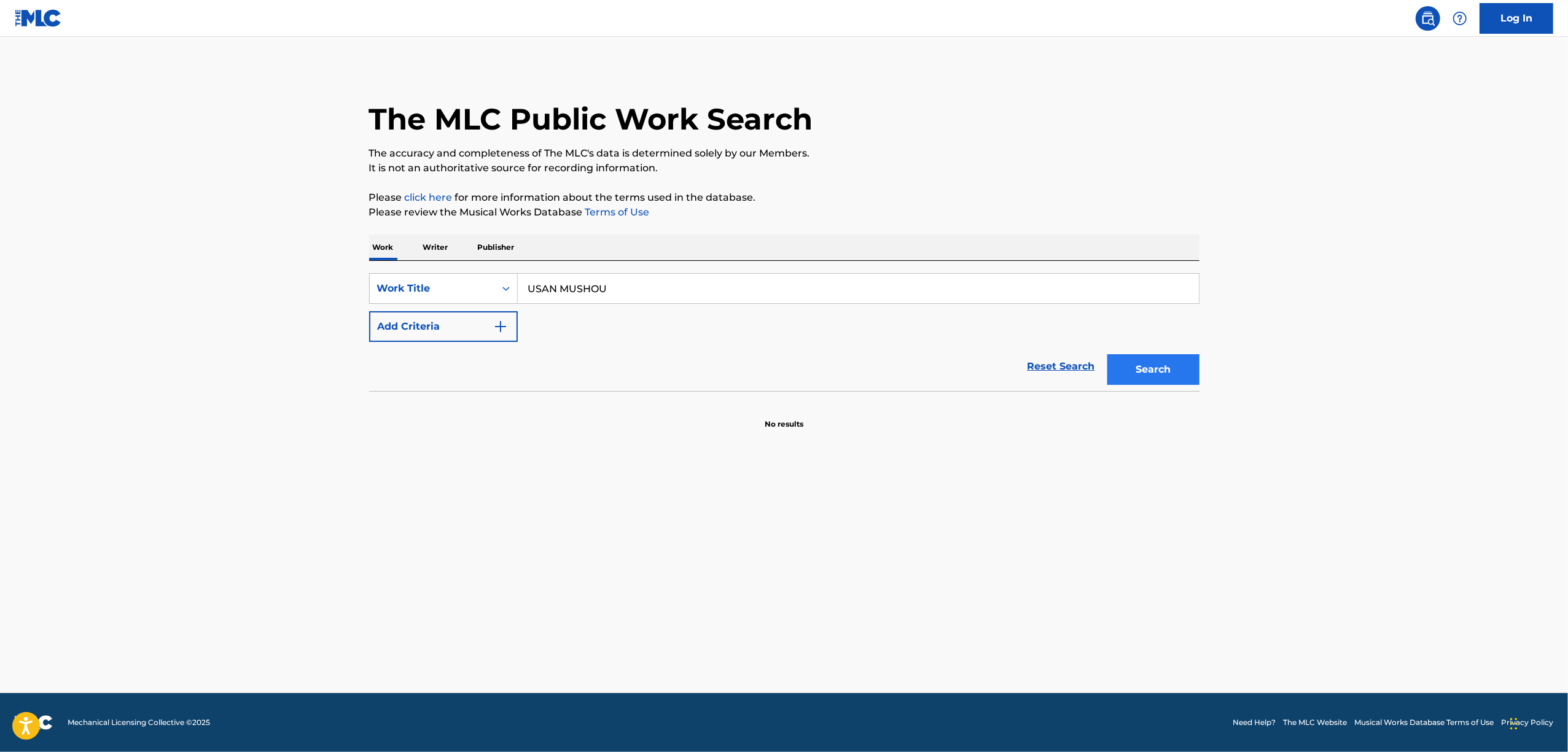
type input "USAN MUSHOU"
click at [1128, 372] on button "Search" at bounding box center [1153, 369] width 92 height 31
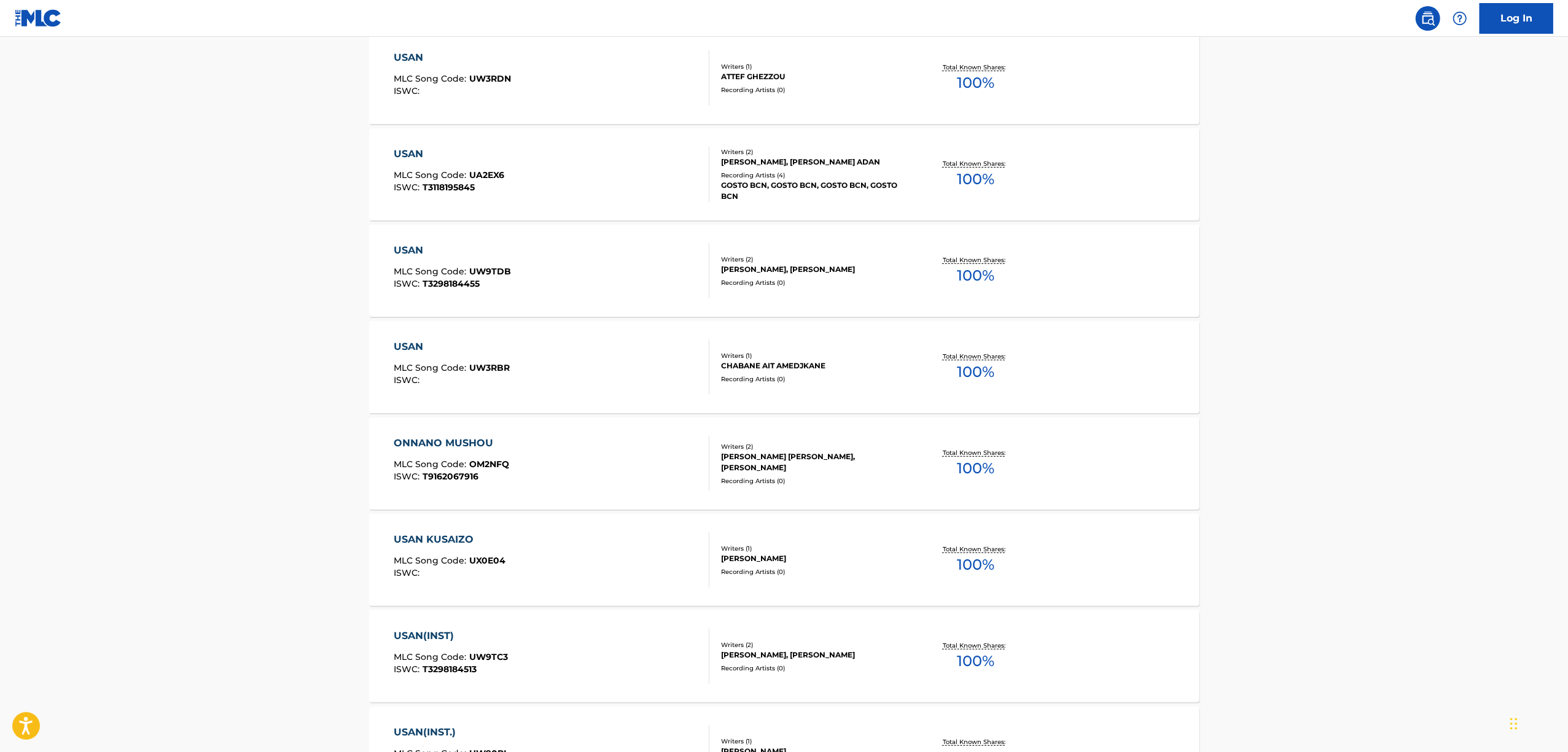
scroll to position [82, 0]
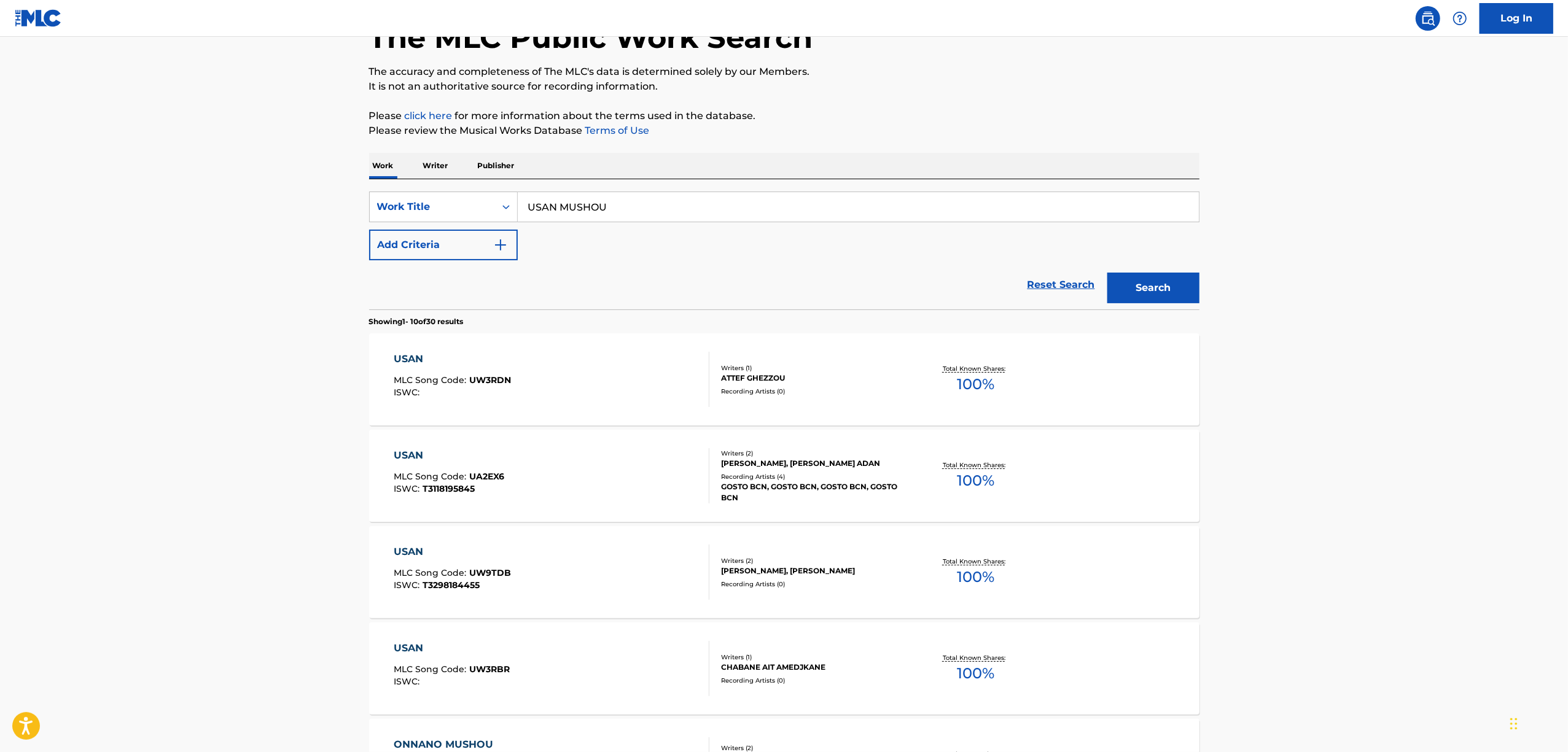
drag, startPoint x: 561, startPoint y: 204, endPoint x: 652, endPoint y: 185, distance: 93.0
click at [652, 185] on div "SearchWithCriteria402324b3-5395-45af-adc8-46913658ef76 Work Title USAN MUSHOU A…" at bounding box center [785, 244] width 831 height 130
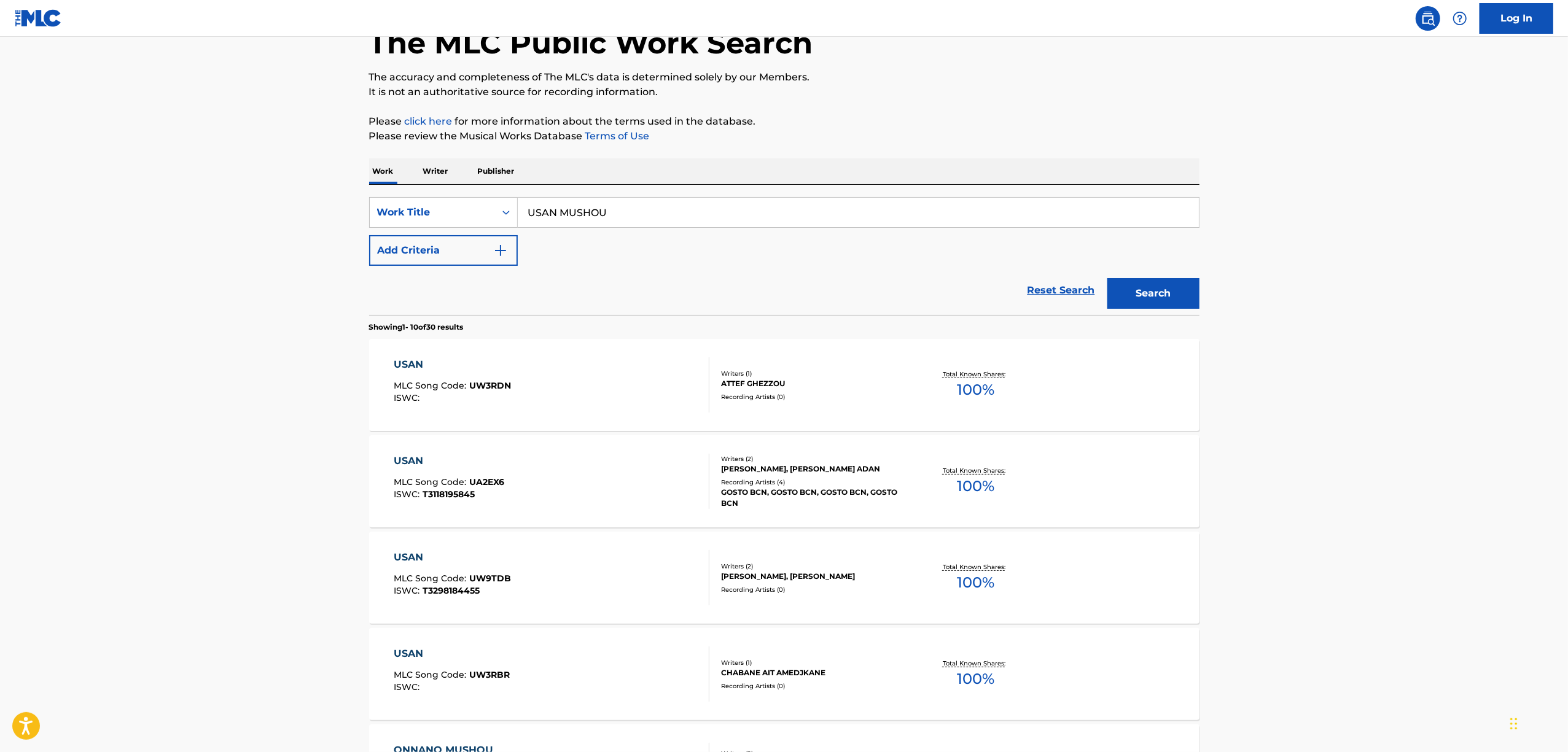
scroll to position [0, 0]
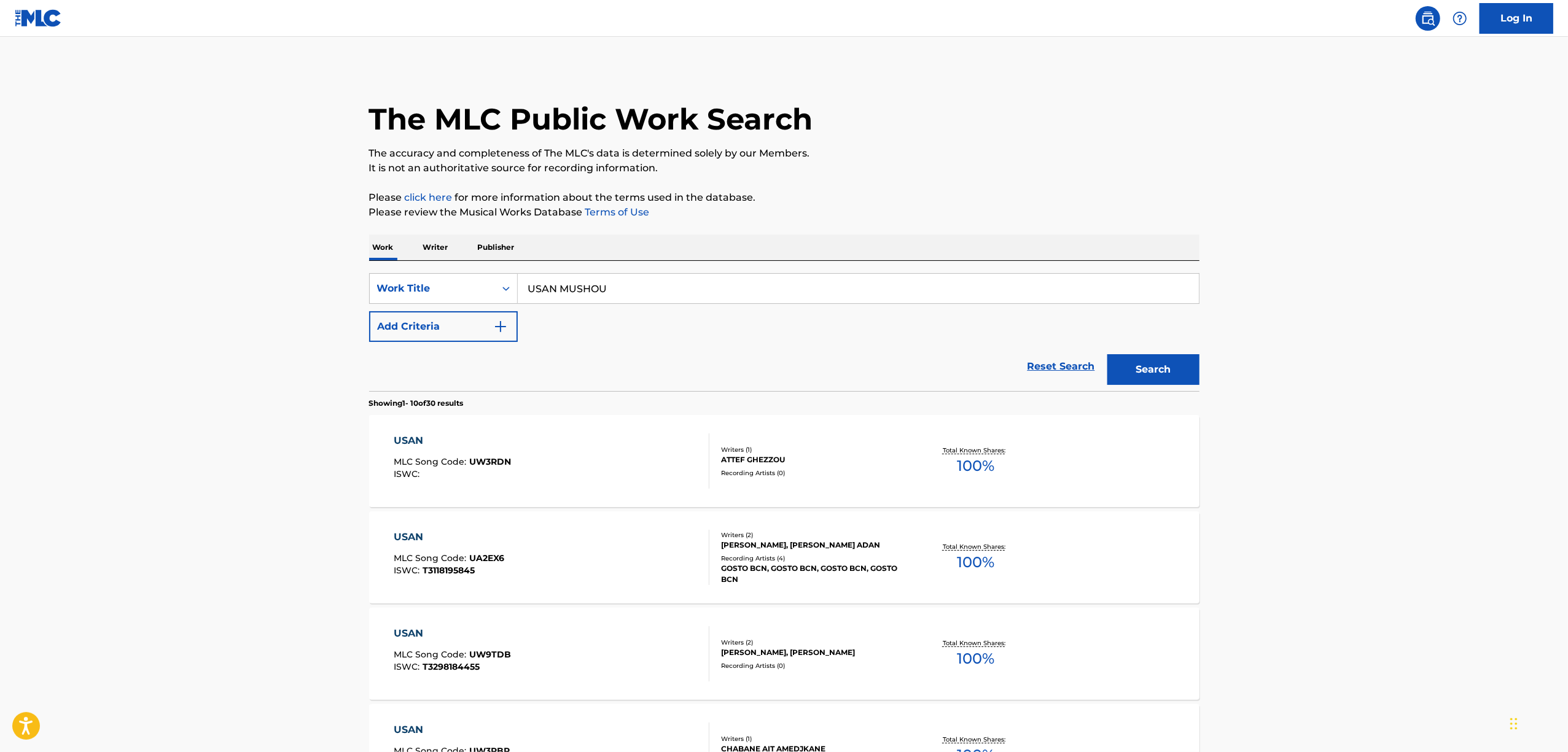
click at [386, 253] on p "Work" at bounding box center [383, 248] width 28 height 26
click at [507, 287] on icon "Search Form" at bounding box center [506, 289] width 12 height 12
click at [415, 364] on div "ISWC" at bounding box center [443, 350] width 148 height 31
drag, startPoint x: 586, startPoint y: 290, endPoint x: 607, endPoint y: 285, distance: 21.6
click at [586, 290] on input "Search Form" at bounding box center [858, 288] width 681 height 30
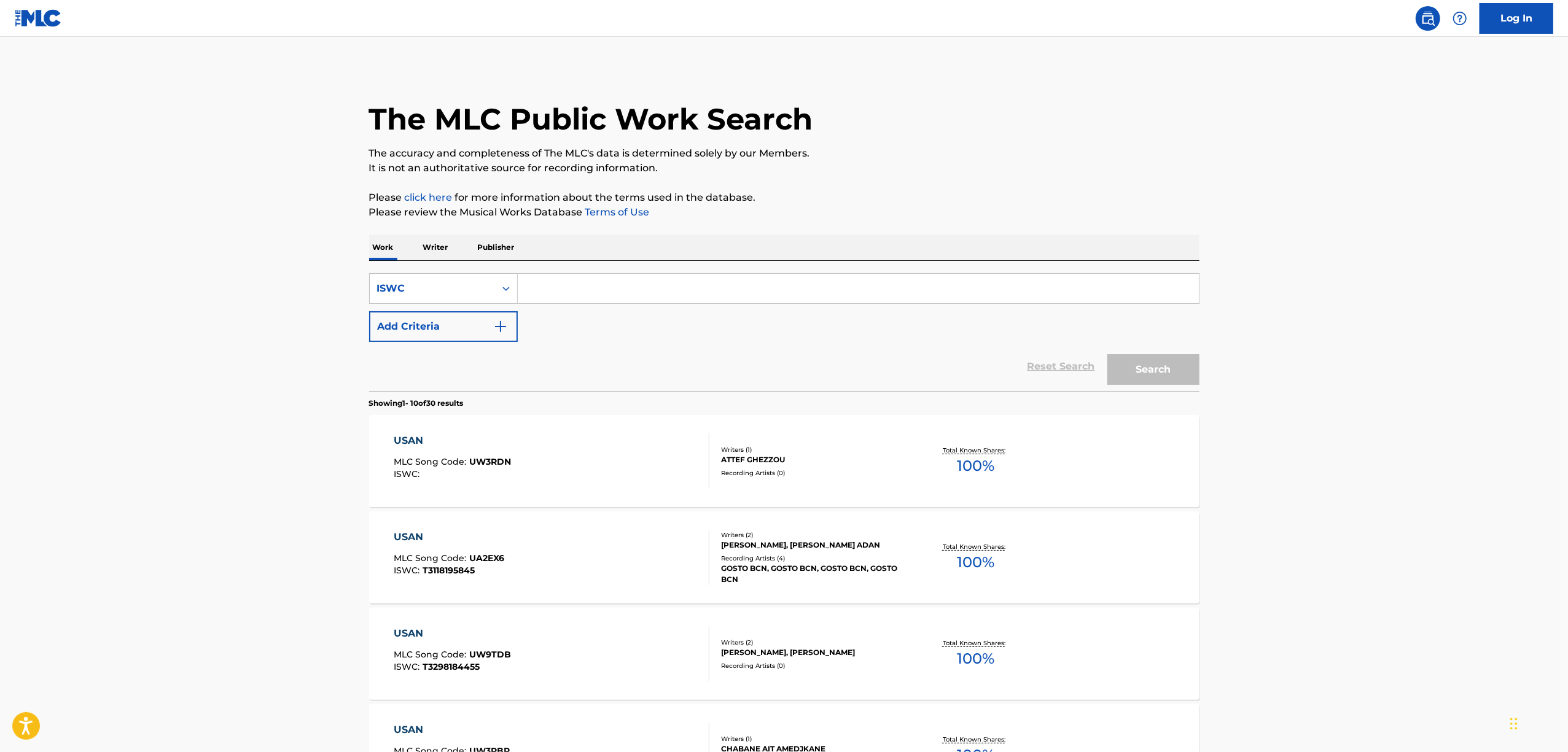
paste input "T9237524731"
type input "T9237524731"
click at [1114, 368] on button "Search" at bounding box center [1153, 369] width 92 height 31
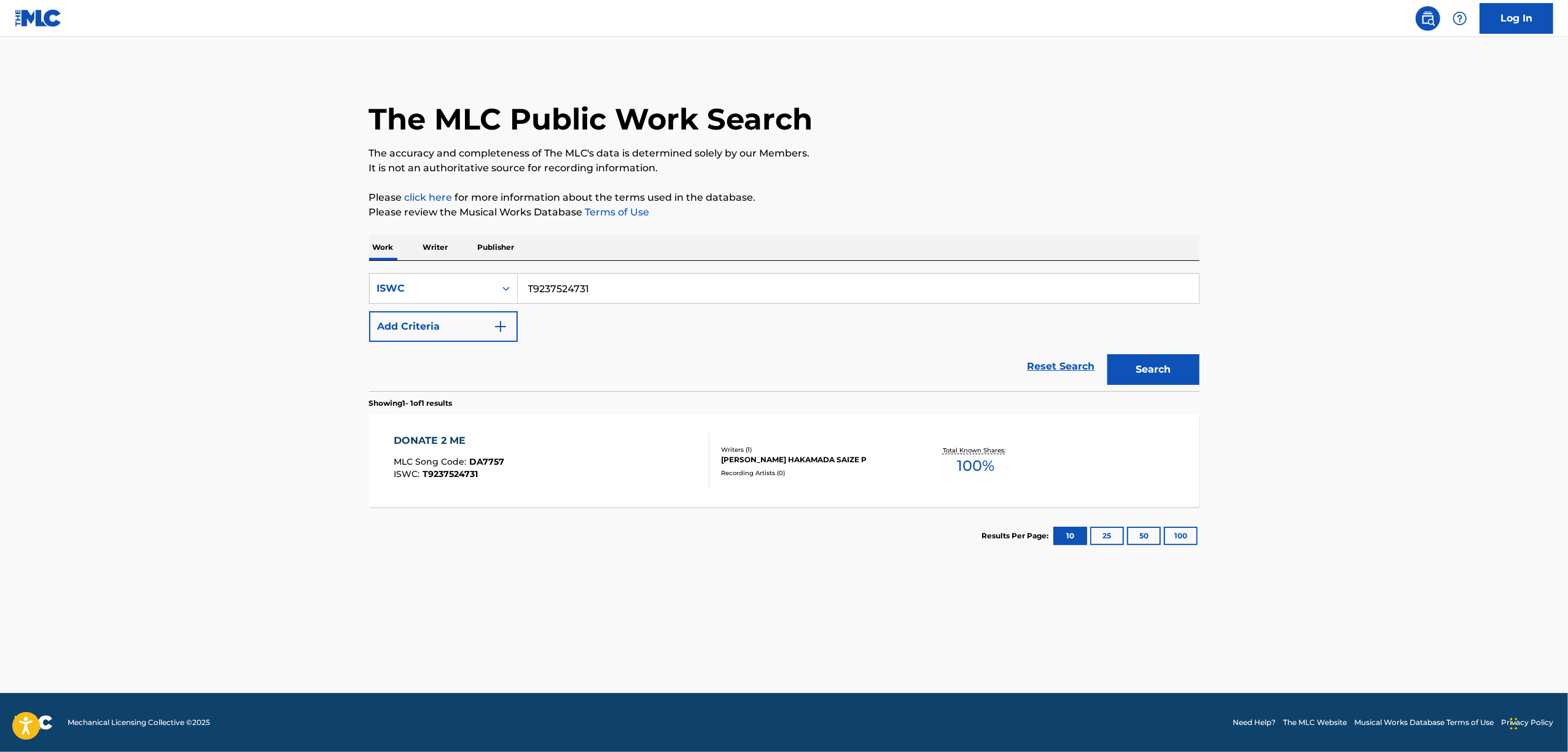
click at [425, 440] on div "DONATE 2 ME" at bounding box center [448, 440] width 111 height 14
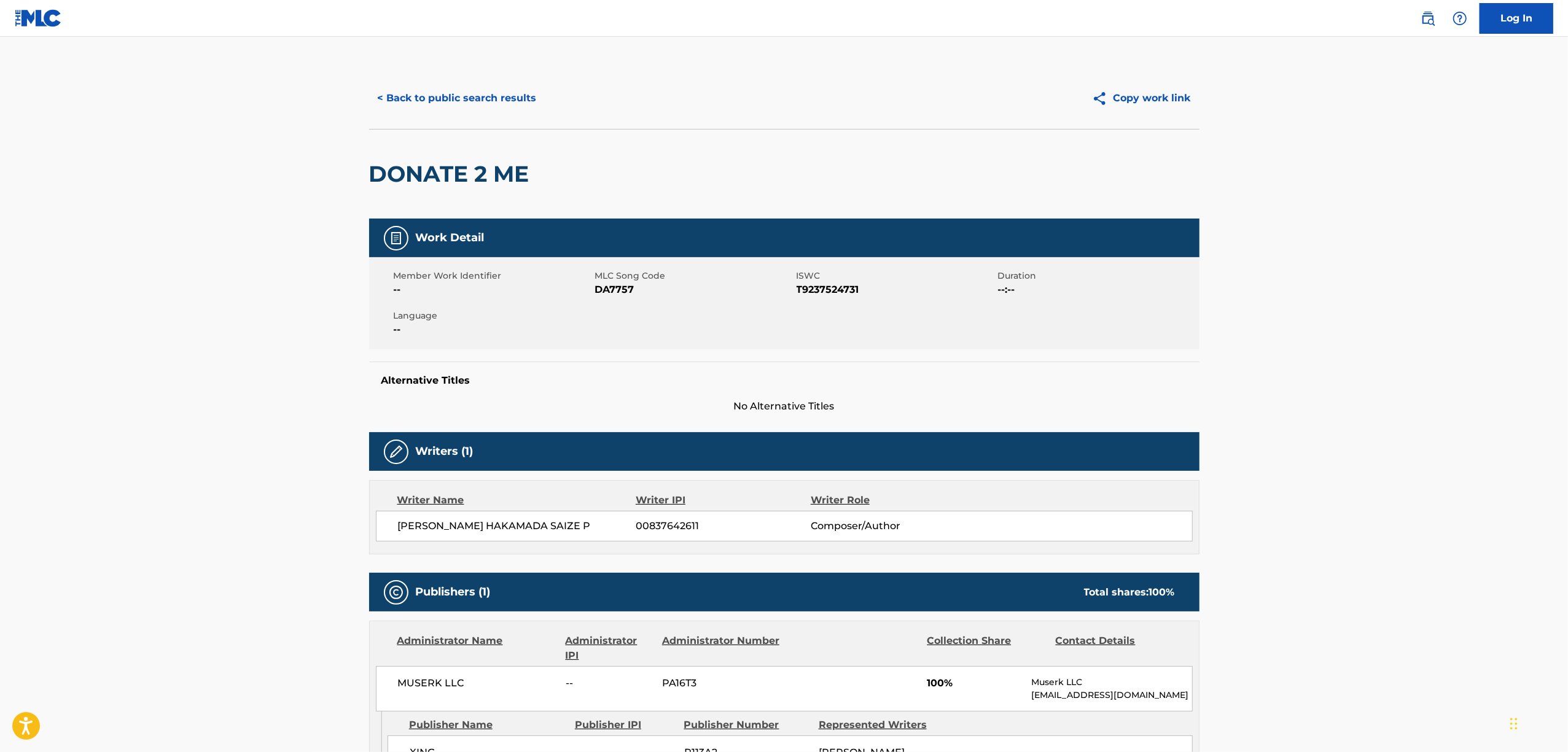
click at [614, 292] on span "DA7757" at bounding box center [694, 290] width 198 height 14
click at [489, 101] on button "< Back to public search results" at bounding box center [457, 98] width 176 height 31
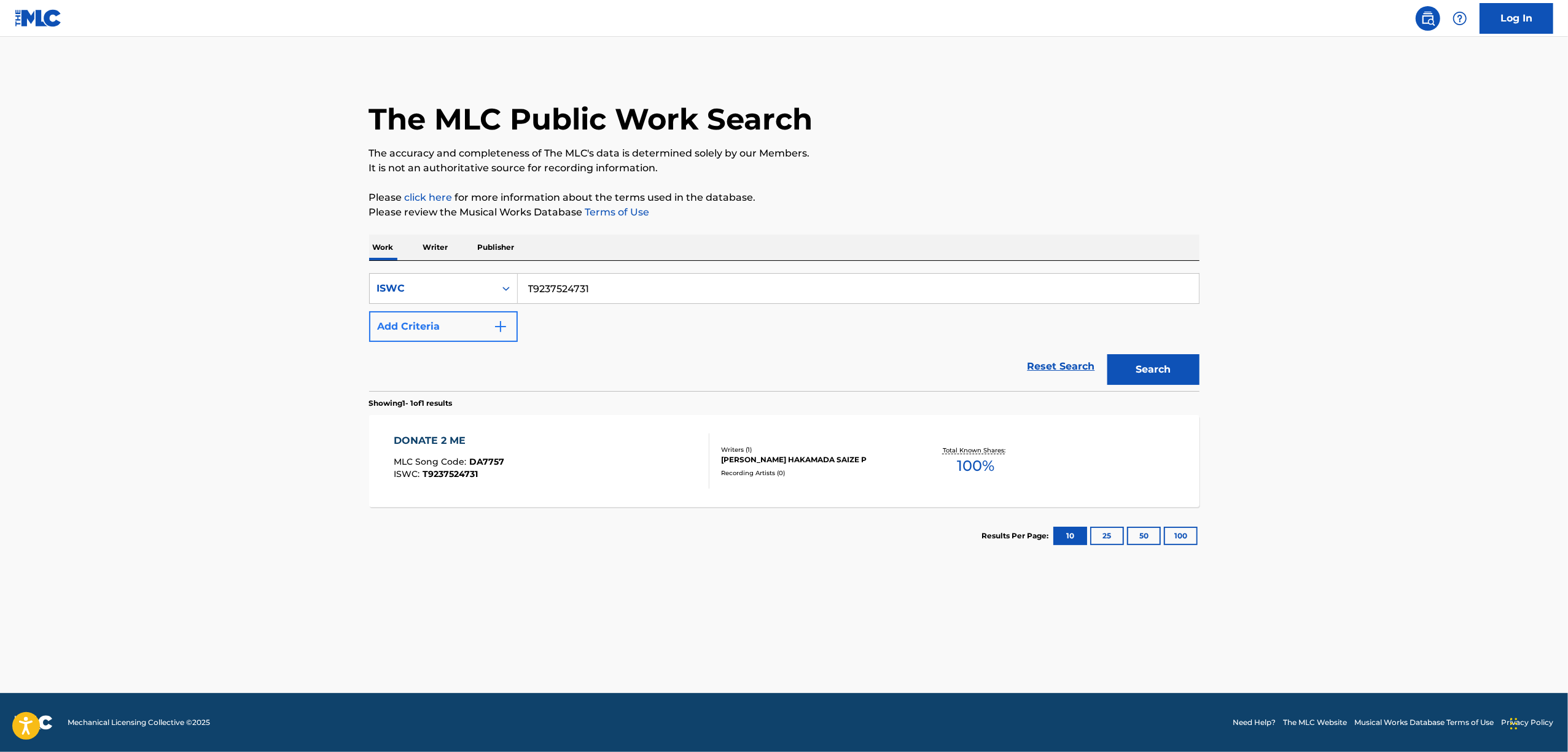
drag, startPoint x: 541, startPoint y: 319, endPoint x: 443, endPoint y: 335, distance: 99.3
click at [447, 335] on div "SearchWithCriteria348eec45-daba-4525-bb14-37b008185983 ISWC T9237524731 Add Cri…" at bounding box center [785, 307] width 831 height 69
paste input "20"
type input "T9237524720"
click at [1165, 379] on button "Search" at bounding box center [1153, 369] width 92 height 31
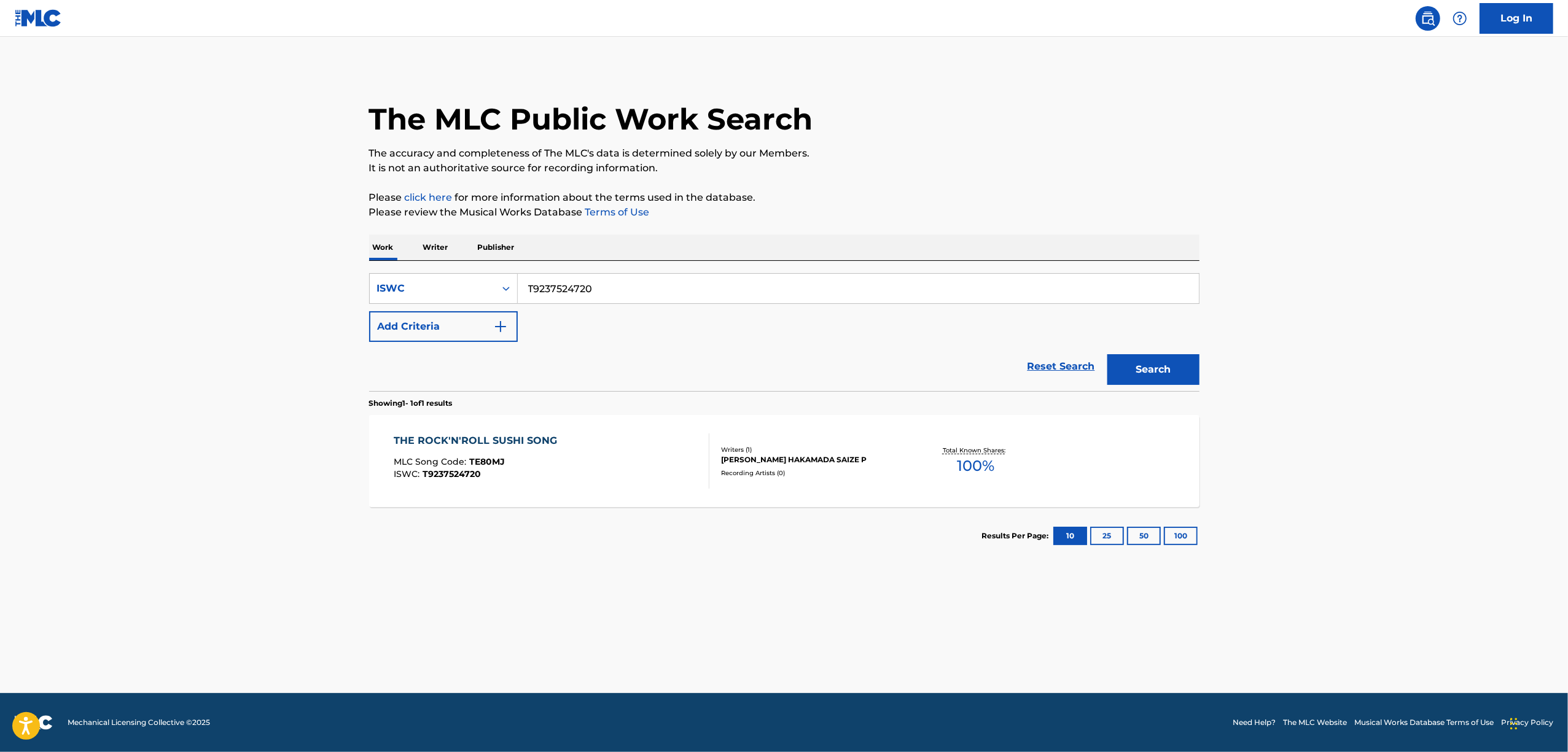
click at [459, 433] on div "THE ROCK'N'ROLL SUSHI SONG MLC Song Code : TE80MJ ISWC : T9237524720 Writers ( …" at bounding box center [785, 461] width 831 height 92
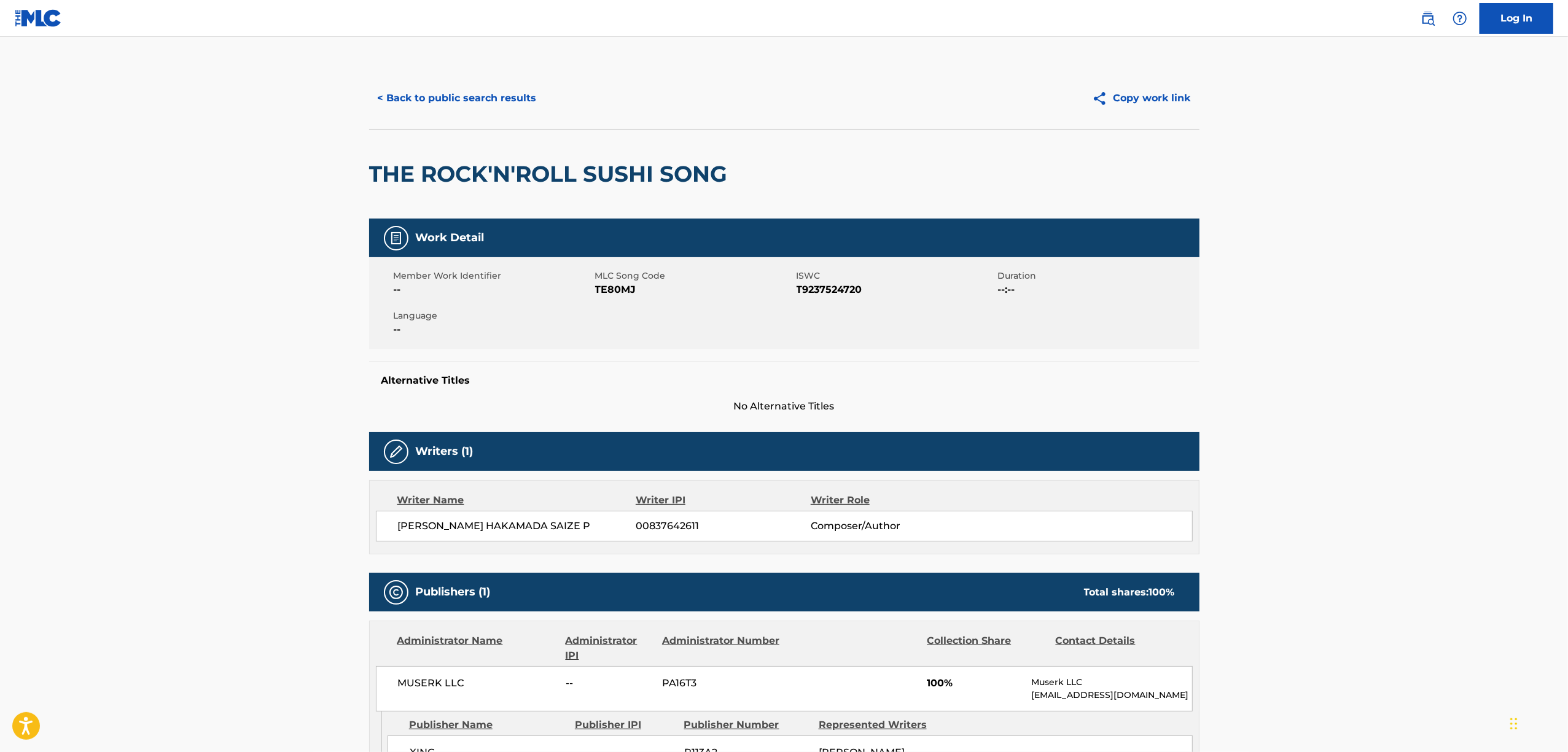
click at [608, 288] on span "TE80MJ" at bounding box center [694, 290] width 198 height 14
click at [492, 106] on button "< Back to public search results" at bounding box center [457, 98] width 176 height 31
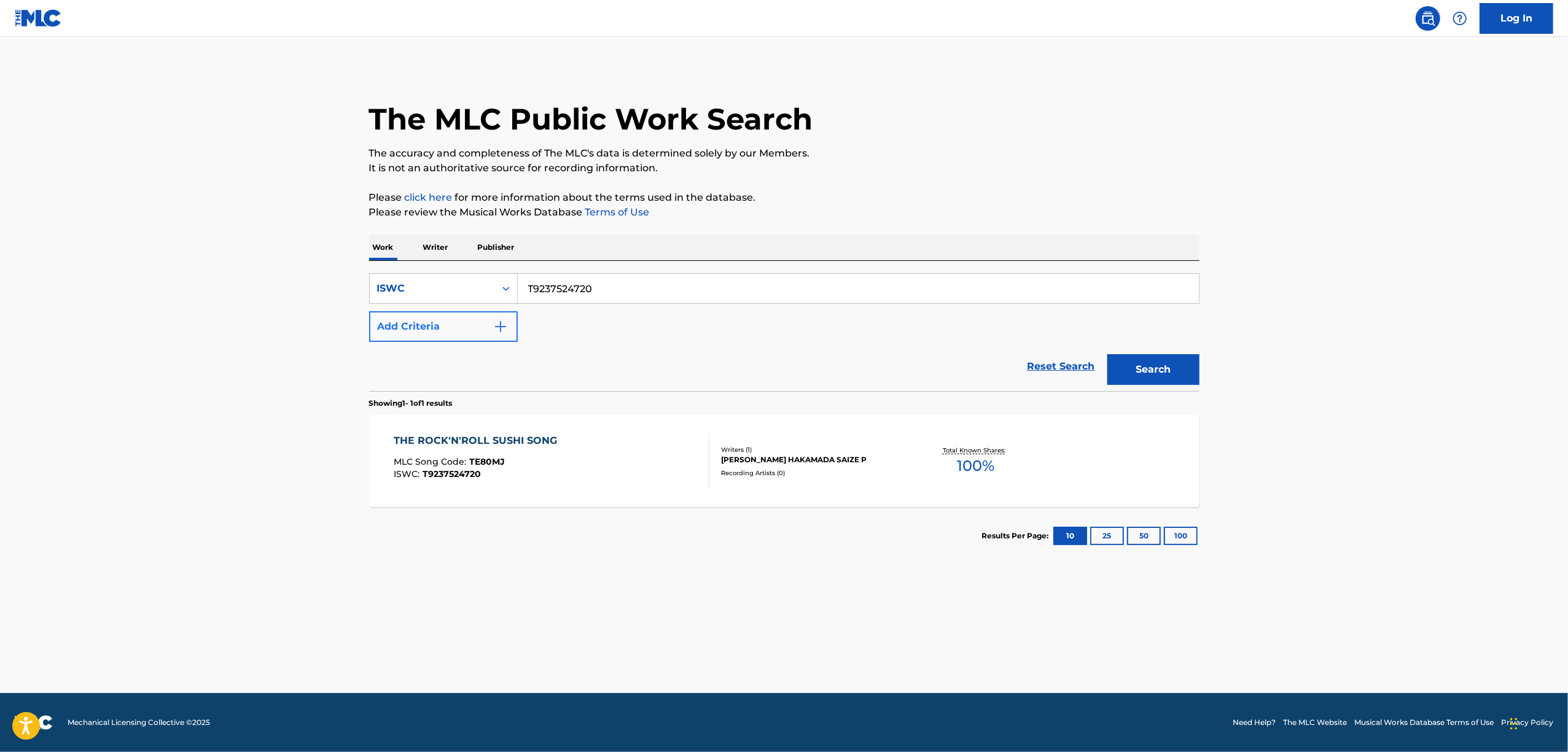
drag, startPoint x: 599, startPoint y: 290, endPoint x: 431, endPoint y: 335, distance: 173.9
click at [433, 335] on div "SearchWithCriteria348eec45-daba-4525-bb14-37b008185983 ISWC T9237524720 Add Cri…" at bounding box center [785, 307] width 831 height 69
paste input "75"
type input "T9237524775"
click at [1135, 376] on button "Search" at bounding box center [1153, 369] width 92 height 31
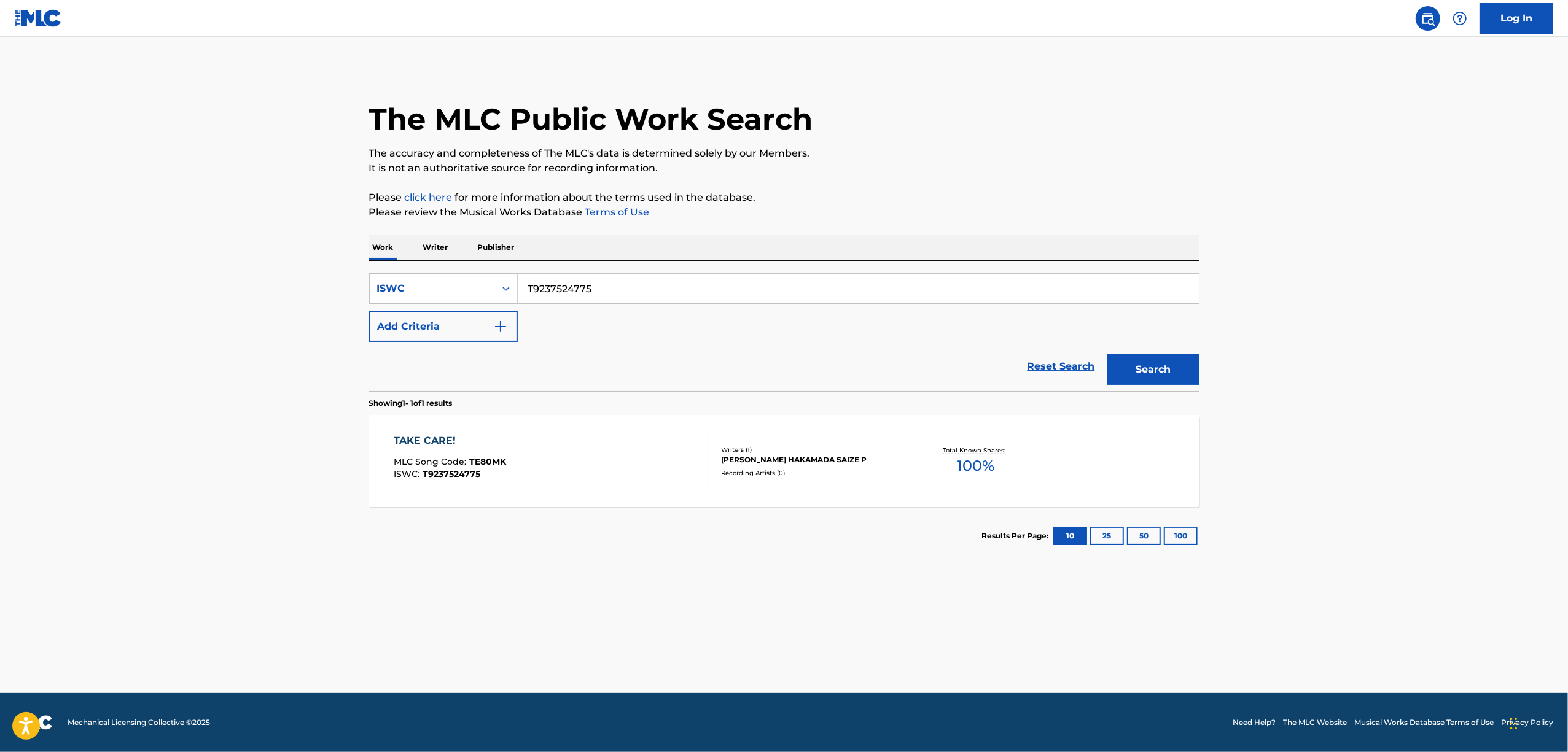
click at [416, 438] on div "TAKE CARE!" at bounding box center [450, 440] width 113 height 14
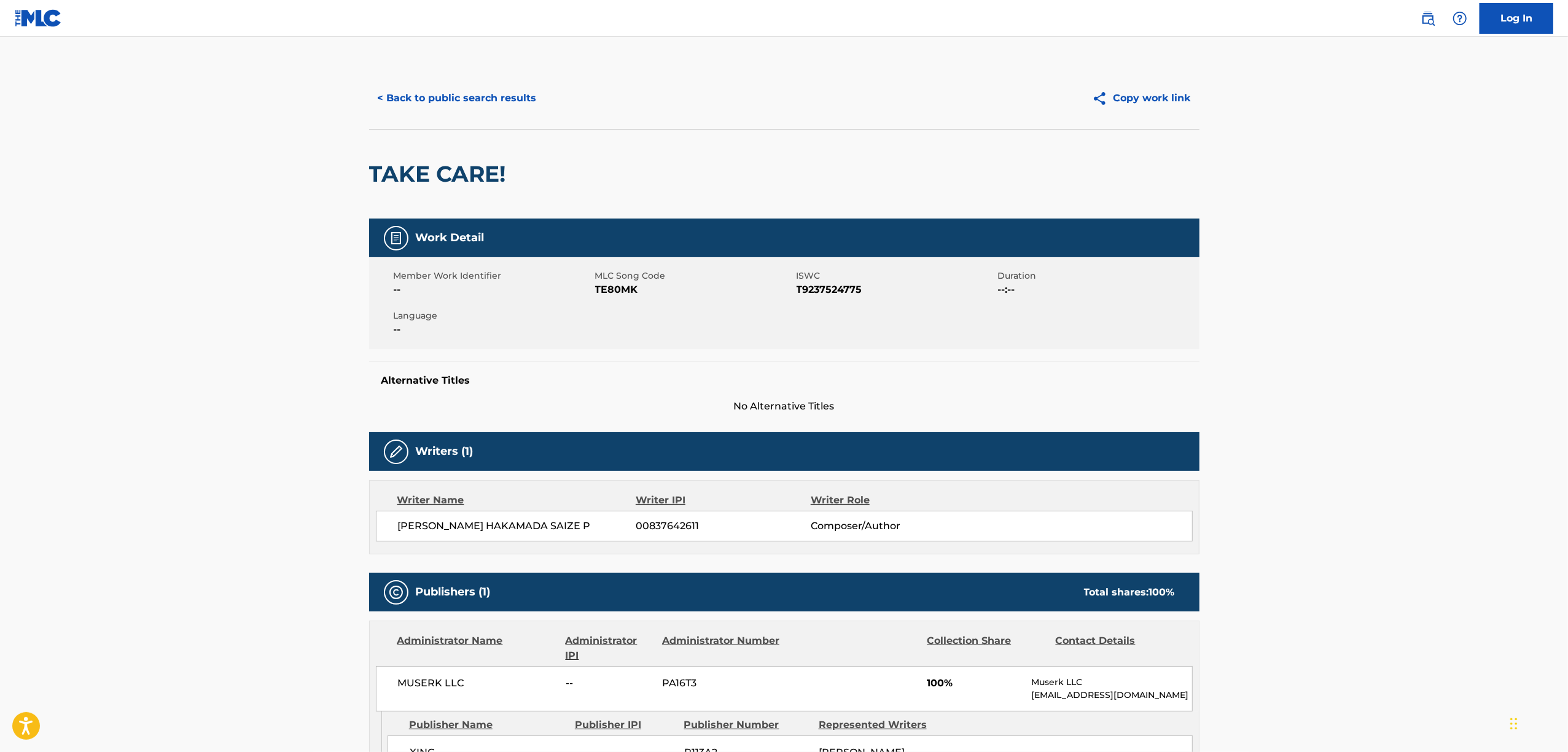
click at [605, 294] on span "TE80MK" at bounding box center [694, 290] width 198 height 14
click at [605, 294] on span "TE80MK" at bounding box center [694, 290] width 198 height 14
click at [520, 79] on div "< Back to public search results Copy work link" at bounding box center [785, 97] width 831 height 61
click at [511, 97] on button "< Back to public search results" at bounding box center [457, 98] width 176 height 31
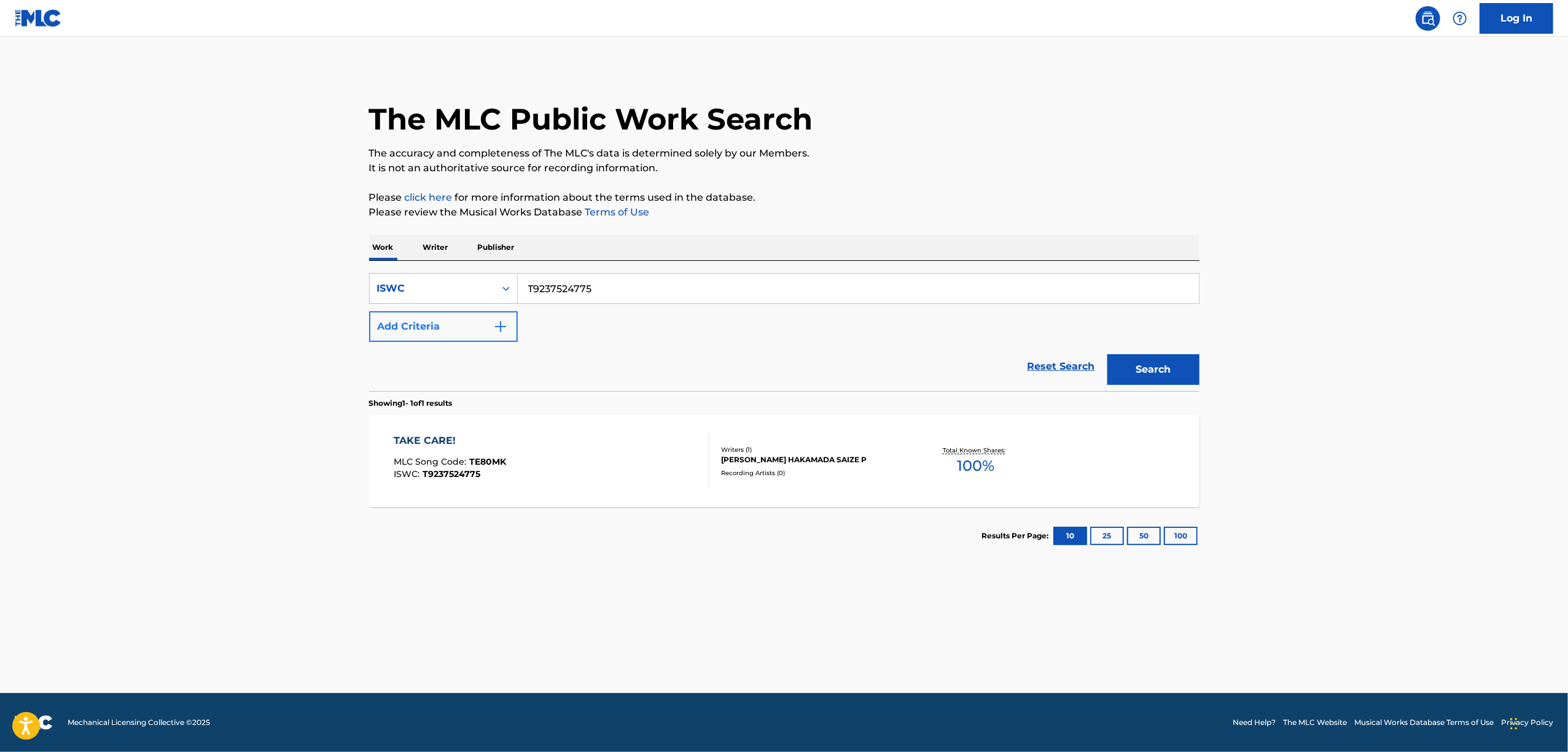
drag, startPoint x: 468, startPoint y: 308, endPoint x: 440, endPoint y: 311, distance: 28.2
click at [440, 311] on div "SearchWithCriteria348eec45-daba-4525-bb14-37b008185983 ISWC T9237524775 Add Cri…" at bounding box center [785, 307] width 831 height 69
paste input "42"
type input "T9237524742"
click at [1155, 373] on button "Search" at bounding box center [1153, 369] width 92 height 31
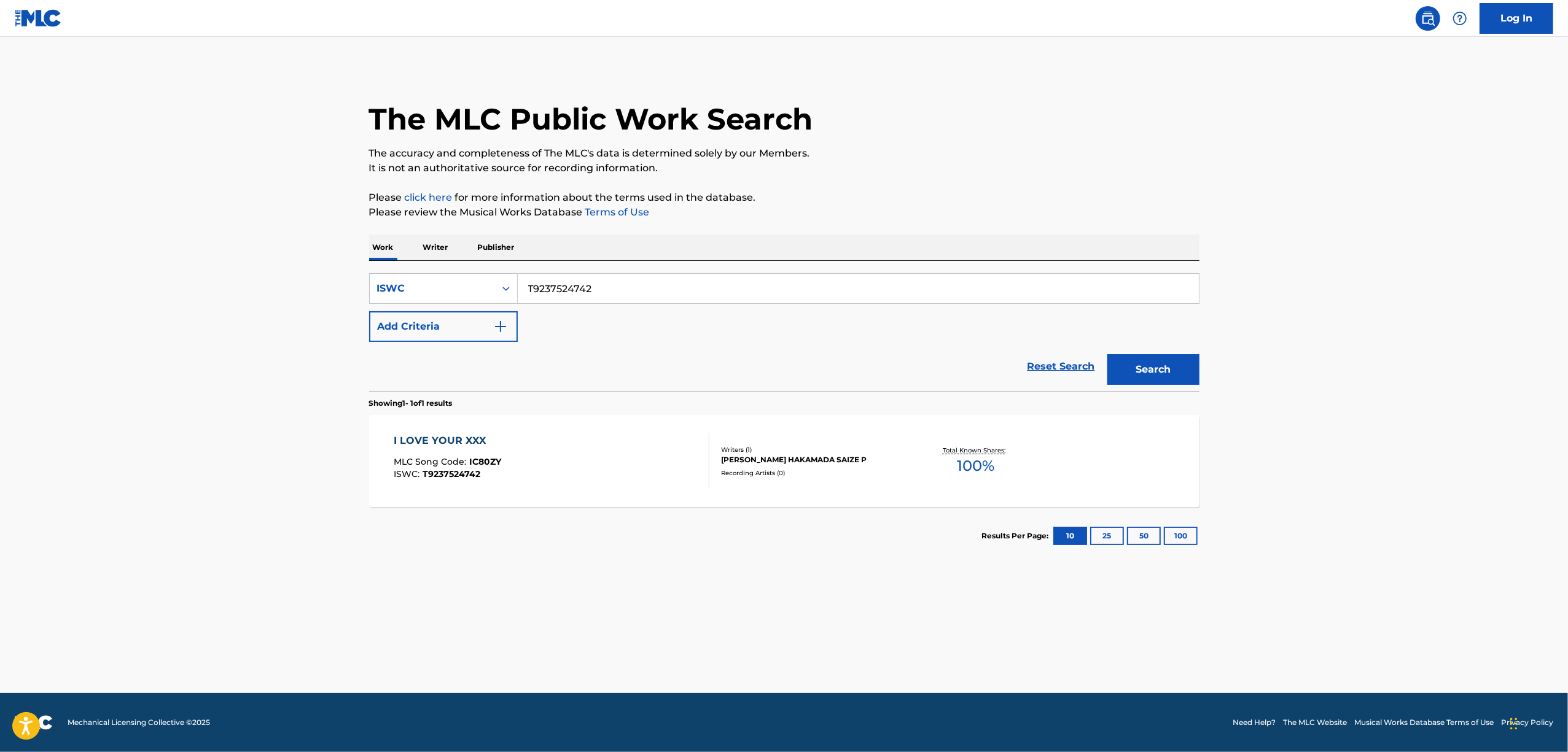
click at [439, 440] on div "I LOVE YOUR XXX" at bounding box center [447, 440] width 108 height 14
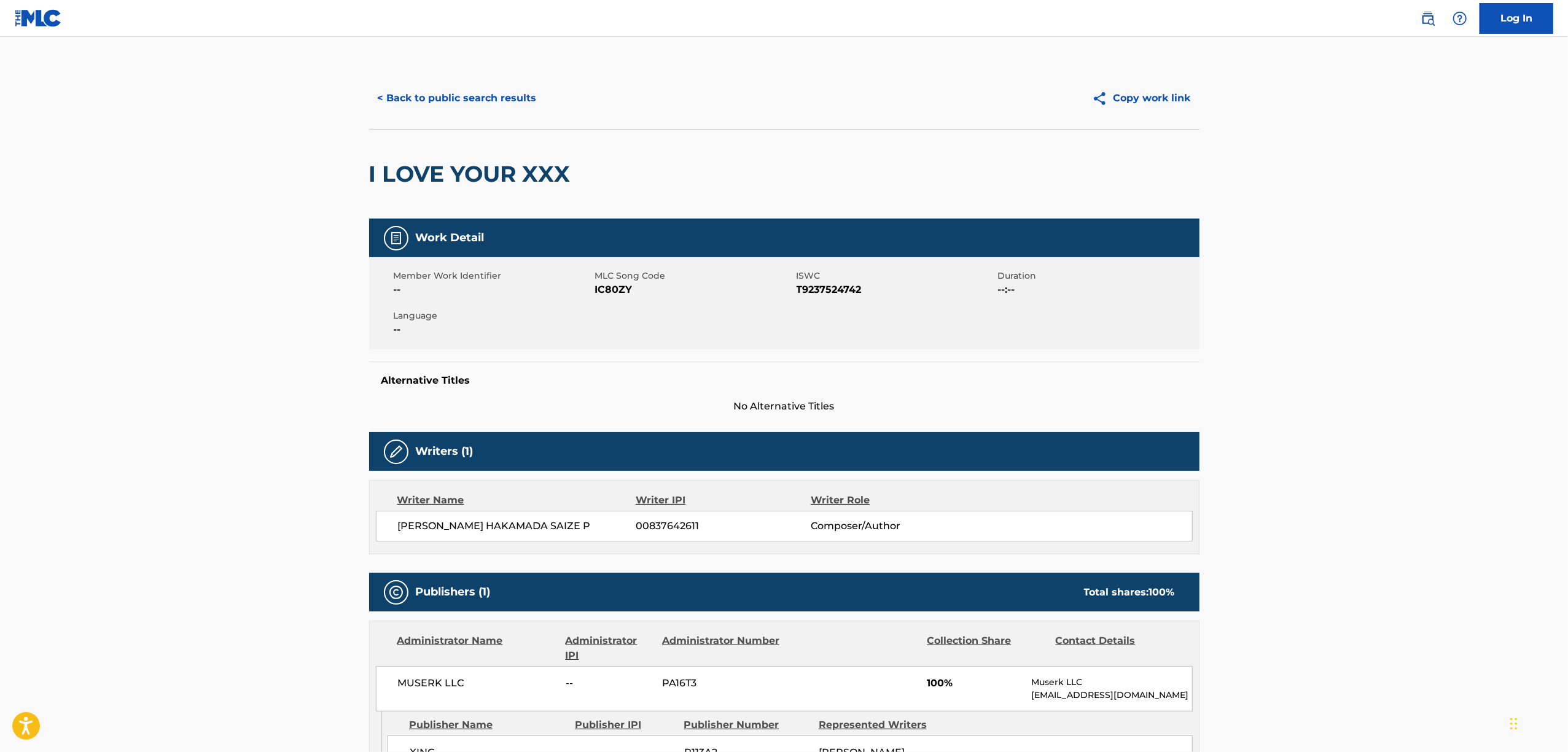
click at [620, 290] on span "IC80ZY" at bounding box center [694, 290] width 198 height 14
click at [424, 99] on button "< Back to public search results" at bounding box center [457, 98] width 176 height 31
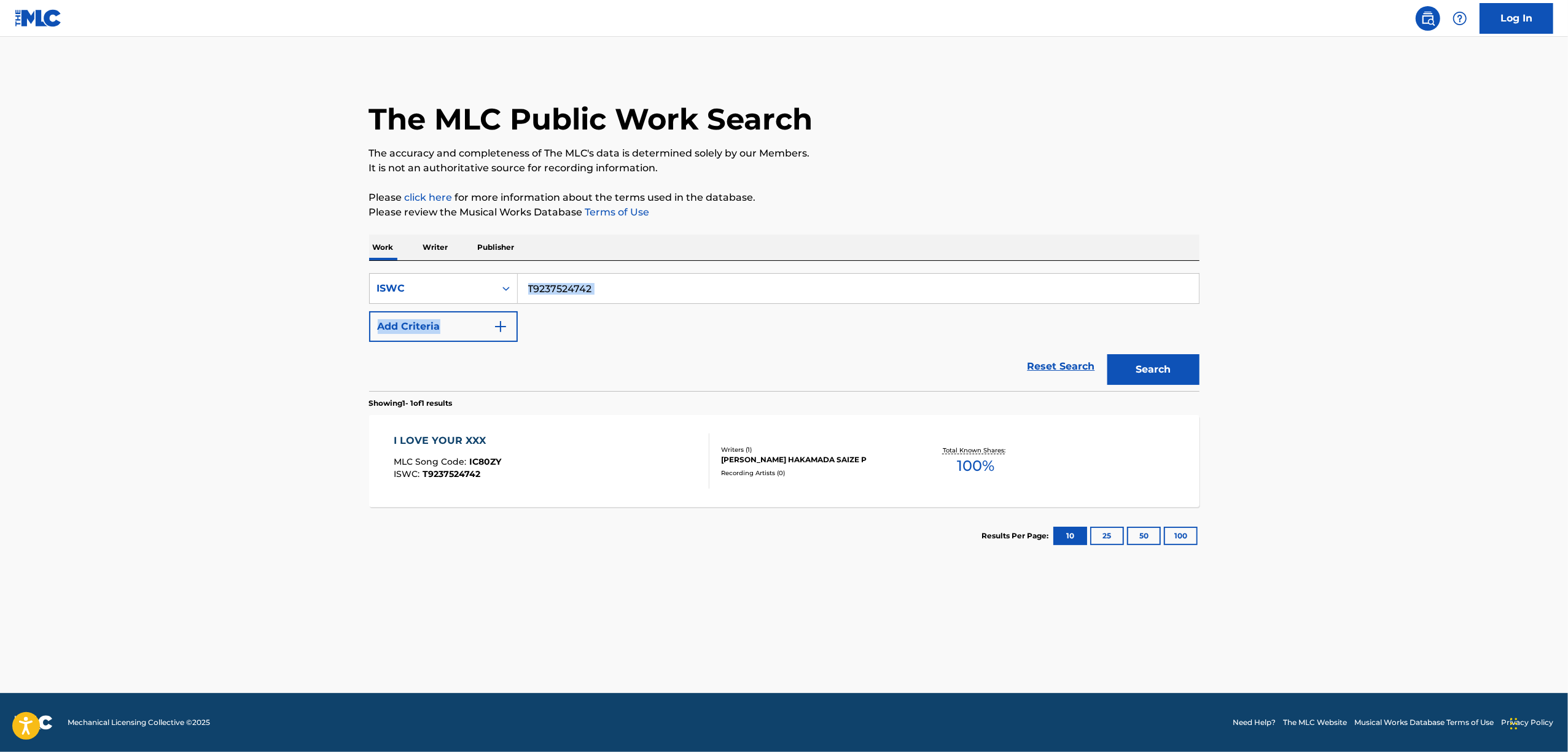
drag, startPoint x: 621, startPoint y: 273, endPoint x: 485, endPoint y: 305, distance: 139.7
click at [485, 305] on div "SearchWithCriteria348eec45-daba-4525-bb14-37b008185983 ISWC T9237524742 Add Cri…" at bounding box center [785, 307] width 831 height 69
click at [556, 301] on input "T9237524742" at bounding box center [858, 288] width 681 height 30
drag, startPoint x: 618, startPoint y: 291, endPoint x: 452, endPoint y: 318, distance: 168.2
click at [452, 318] on div "SearchWithCriteria348eec45-daba-4525-bb14-37b008185983 ISWC T9237524742 Add Cri…" at bounding box center [785, 307] width 831 height 69
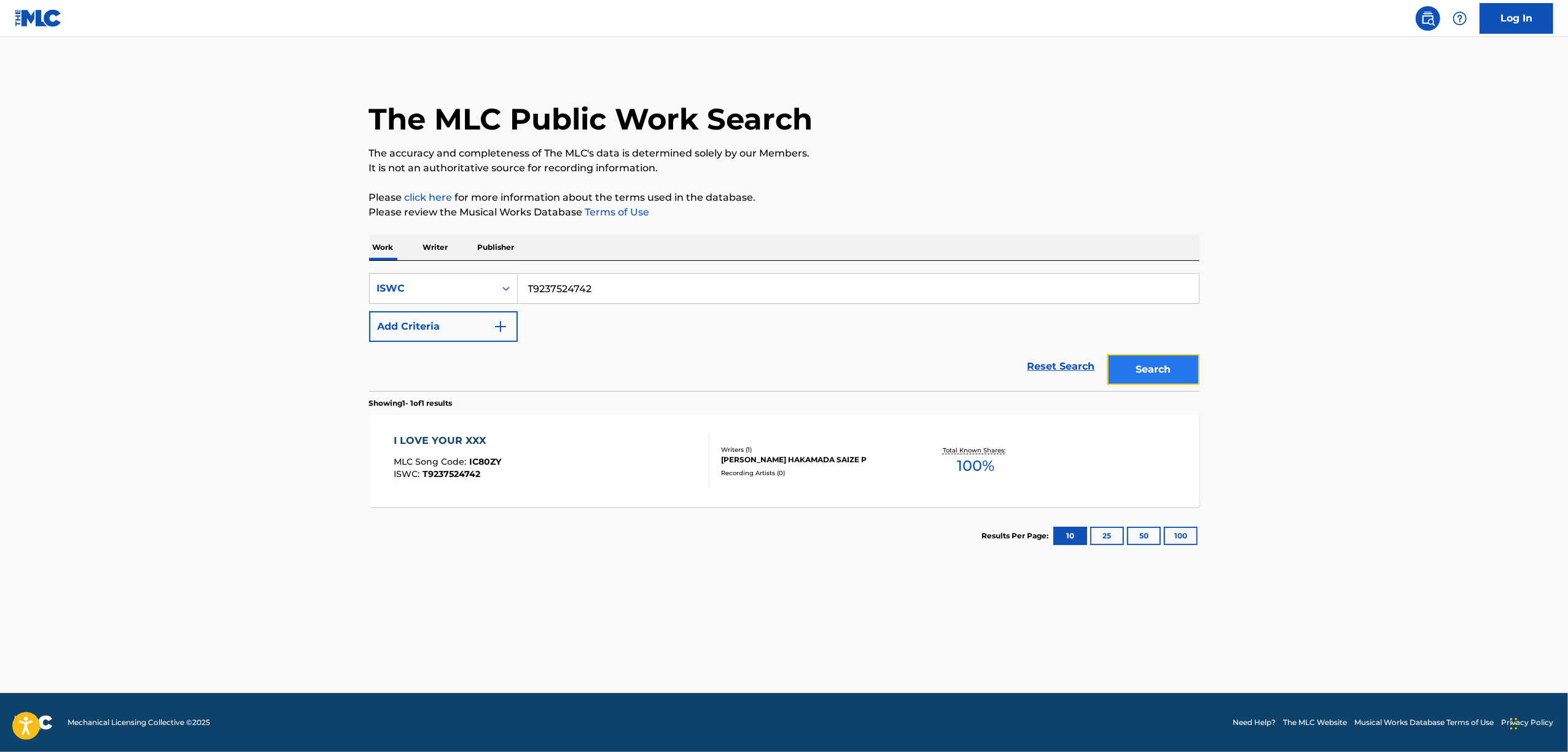
click at [1153, 364] on button "Search" at bounding box center [1153, 369] width 92 height 31
click at [422, 440] on div "I LOVE YOUR XXX" at bounding box center [447, 440] width 108 height 14
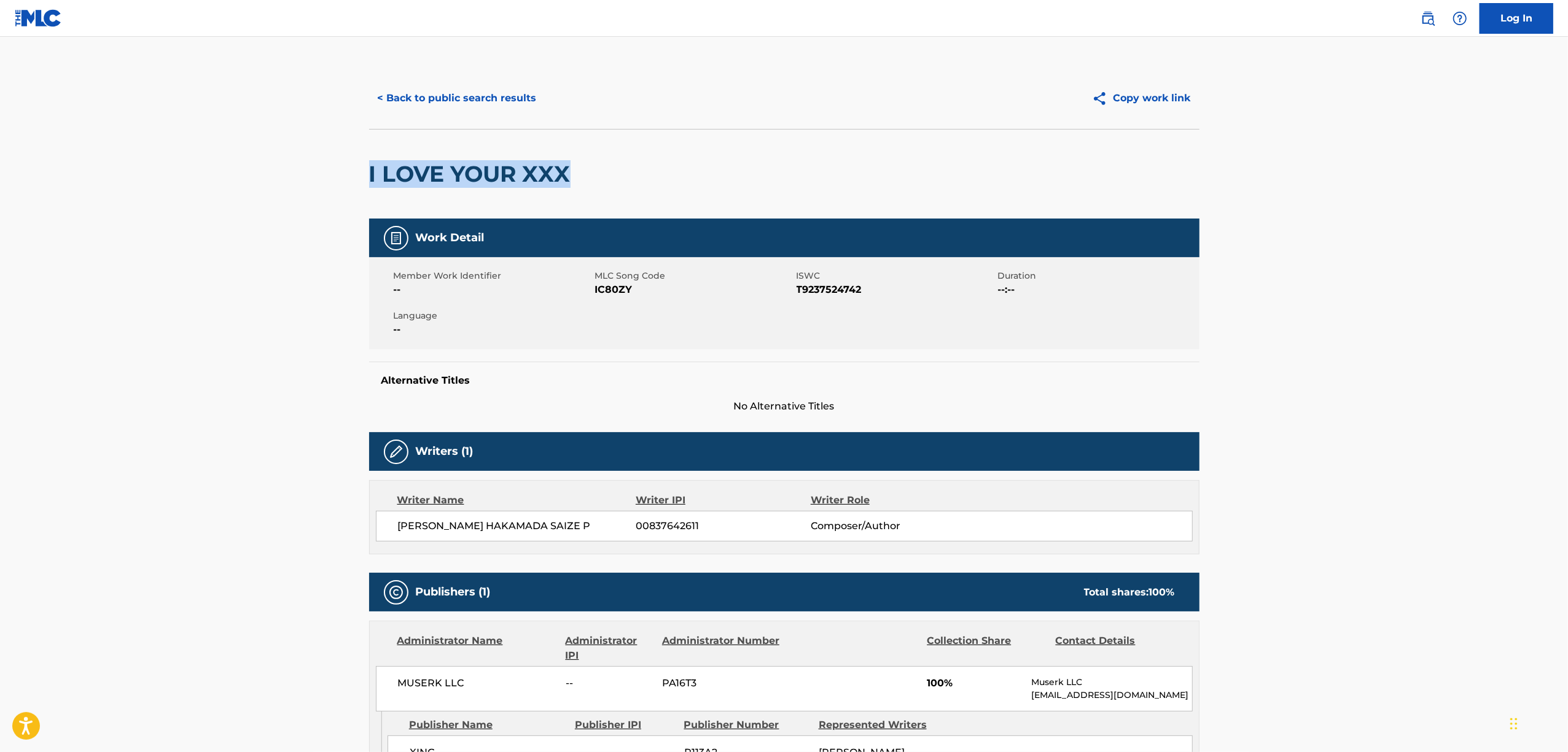
drag, startPoint x: 522, startPoint y: 185, endPoint x: 362, endPoint y: 217, distance: 163.2
click at [362, 216] on div "< Back to public search results Copy work link I LOVE YOUR XXX Work Detail Memb…" at bounding box center [784, 477] width 860 height 820
click at [473, 99] on button "< Back to public search results" at bounding box center [457, 98] width 176 height 31
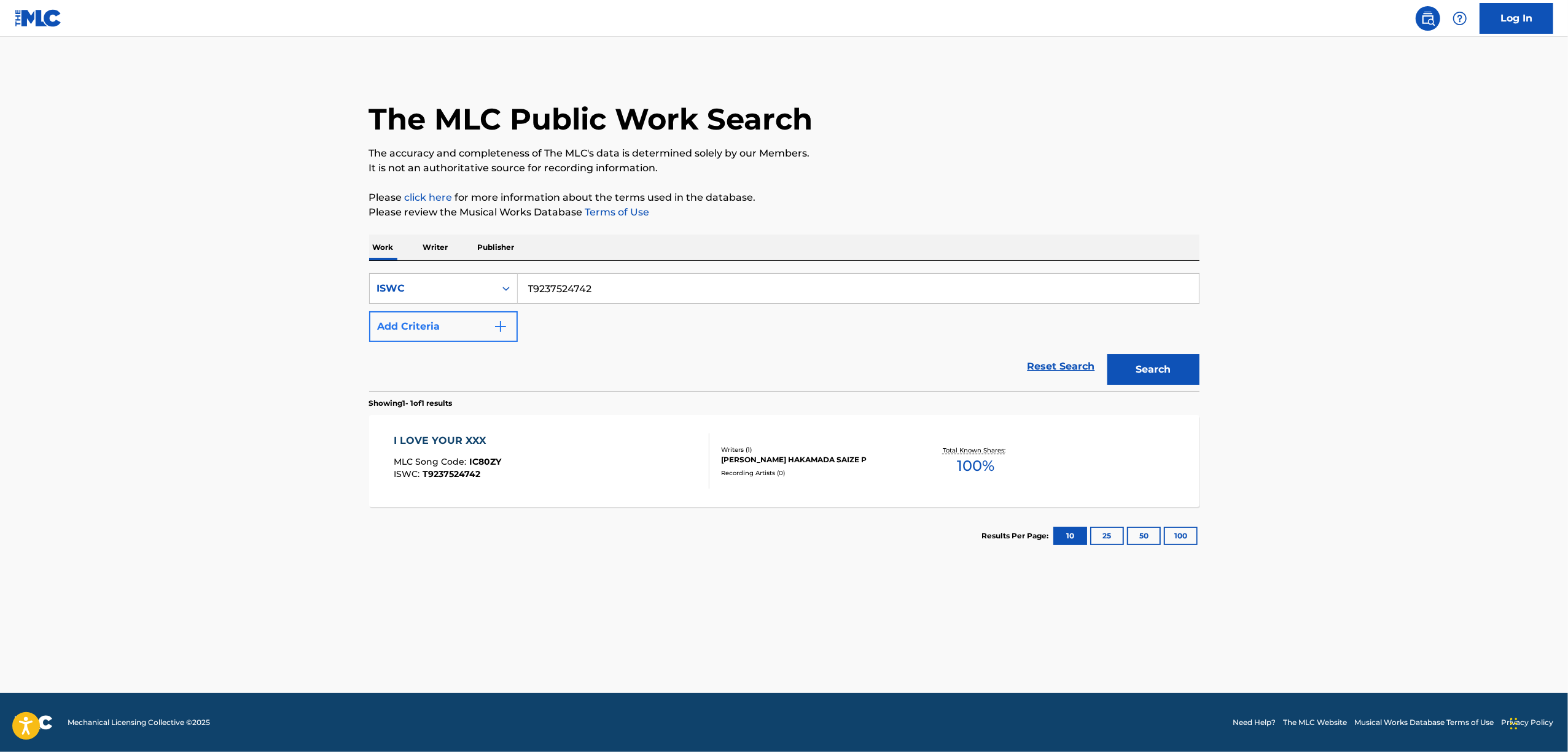
drag, startPoint x: 595, startPoint y: 288, endPoint x: 452, endPoint y: 316, distance: 145.7
click at [452, 316] on div "SearchWithCriteria348eec45-daba-4525-bb14-37b008185983 ISWC T9237524742 Add Cri…" at bounding box center [785, 307] width 831 height 69
paste input "75"
click at [1140, 368] on button "Search" at bounding box center [1153, 369] width 92 height 31
drag, startPoint x: 598, startPoint y: 291, endPoint x: 354, endPoint y: 316, distance: 245.3
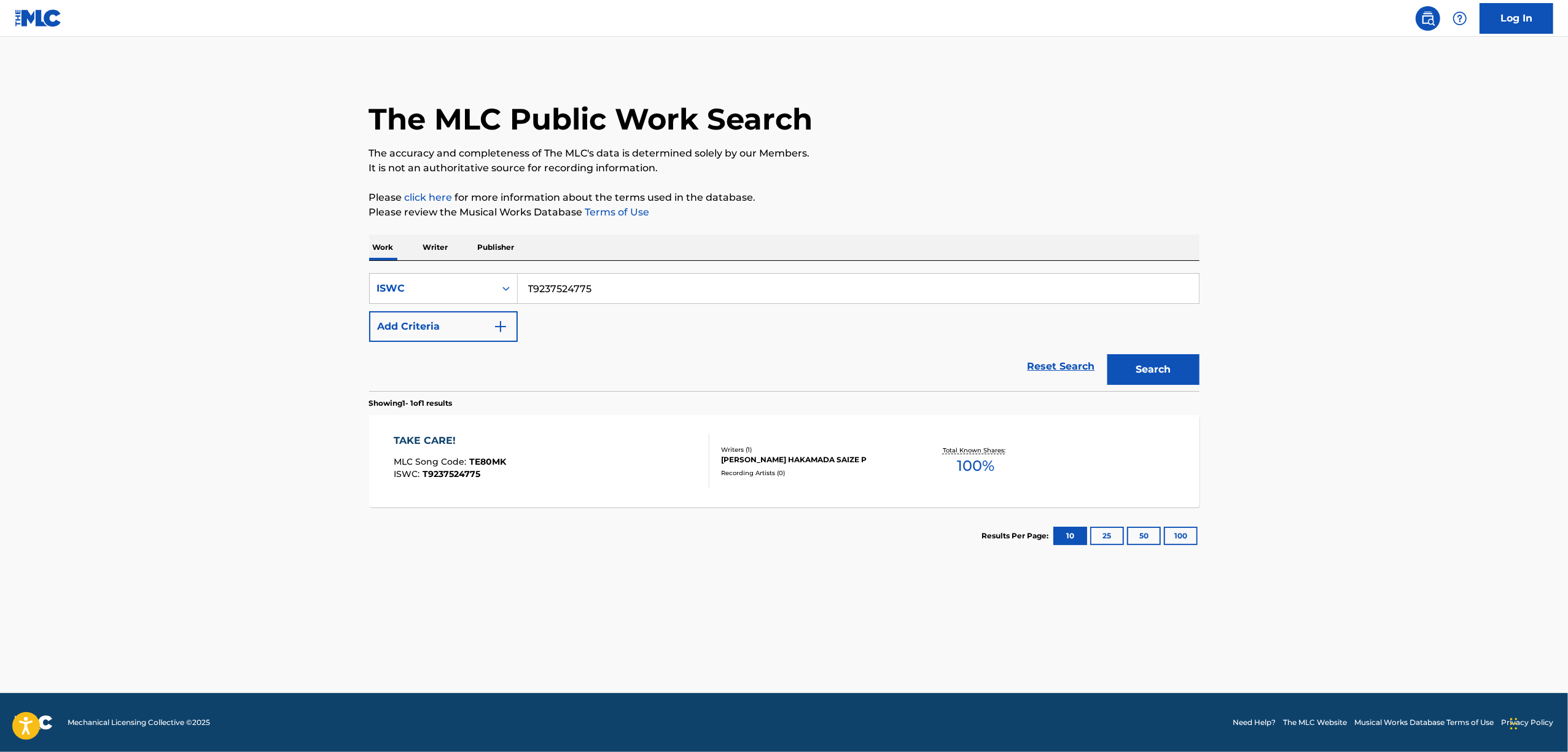
click at [354, 316] on div "The MLC Public Work Search The accuracy and completeness of The MLC's data is d…" at bounding box center [784, 316] width 860 height 497
paste input "86"
type input "T9237524786"
click at [1164, 368] on button "Search" at bounding box center [1153, 369] width 92 height 31
click at [434, 440] on div "ONLY HUMANITY" at bounding box center [451, 440] width 115 height 14
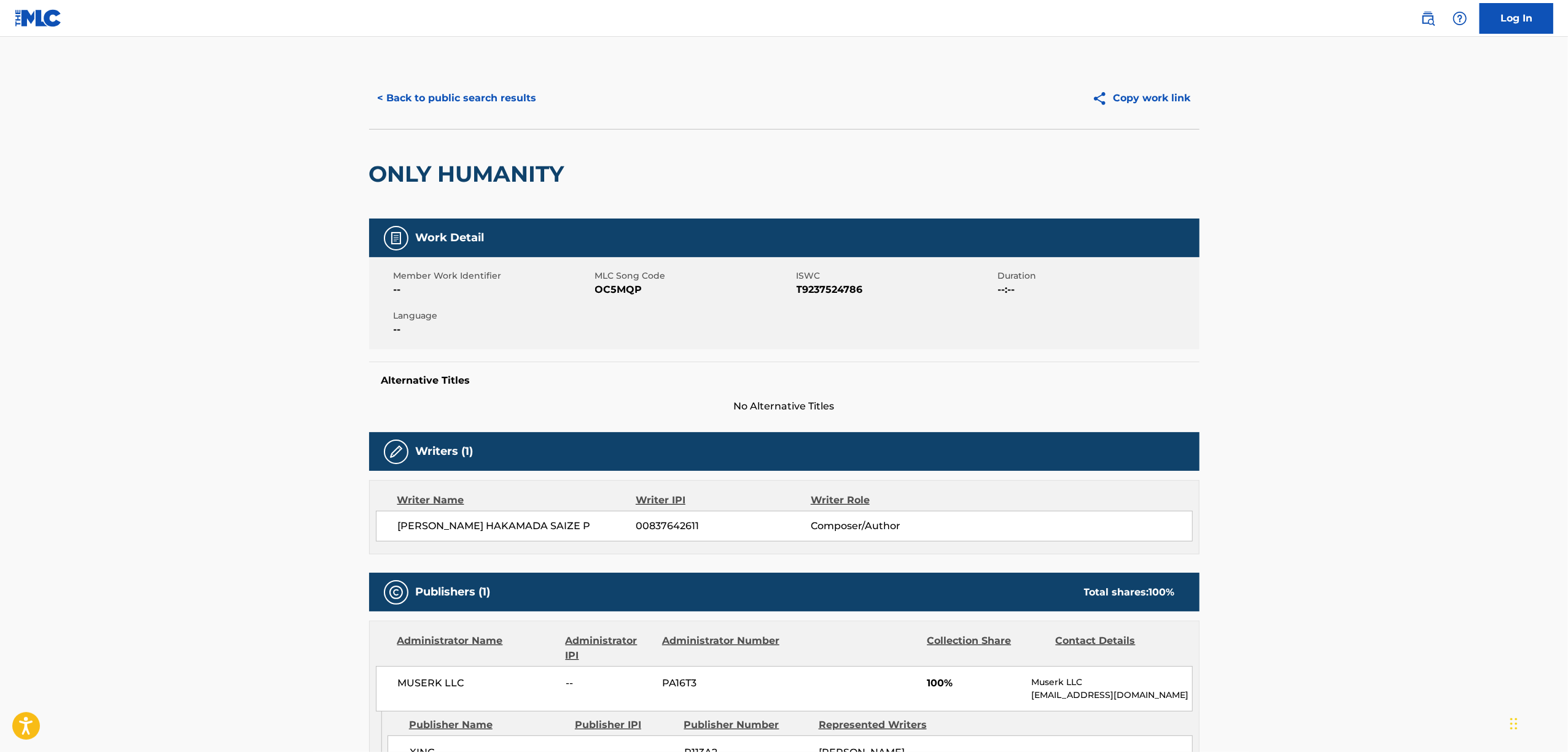
click at [612, 286] on span "OC5MQP" at bounding box center [694, 290] width 198 height 14
drag, startPoint x: 570, startPoint y: 178, endPoint x: 371, endPoint y: 197, distance: 199.9
click at [371, 196] on div "ONLY HUMANITY" at bounding box center [785, 174] width 831 height 90
click at [472, 102] on button "< Back to public search results" at bounding box center [457, 98] width 176 height 31
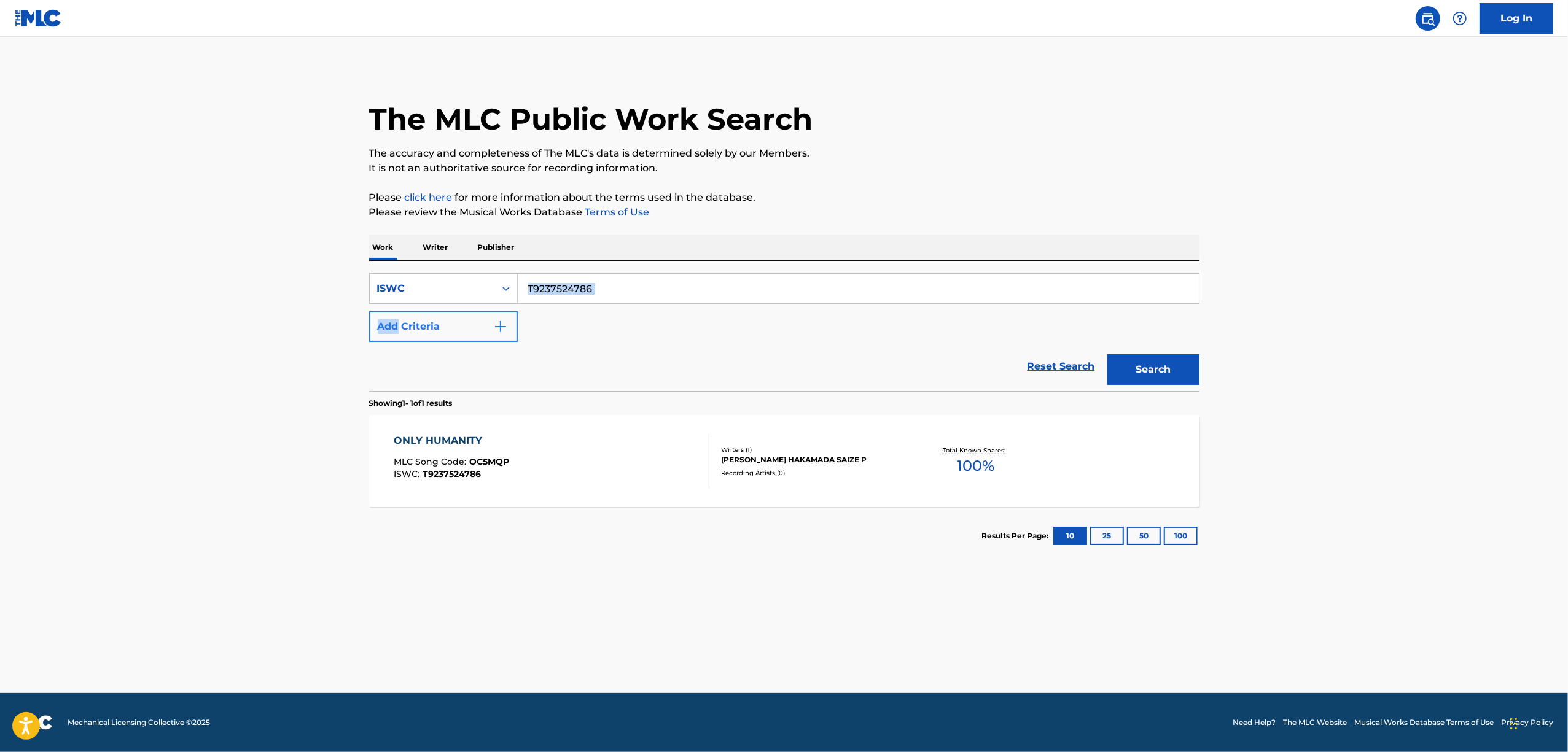
drag, startPoint x: 629, startPoint y: 268, endPoint x: 393, endPoint y: 327, distance: 243.3
click at [393, 327] on div "SearchWithCriteria348eec45-daba-4525-bb14-37b008185983 ISWC T9237524786 Add Cri…" at bounding box center [785, 326] width 831 height 130
click at [581, 331] on div "SearchWithCriteria348eec45-daba-4525-bb14-37b008185983 ISWC T9237524786 Add Cri…" at bounding box center [785, 307] width 831 height 69
drag, startPoint x: 615, startPoint y: 293, endPoint x: 428, endPoint y: 327, distance: 190.1
click at [430, 327] on div "SearchWithCriteria348eec45-daba-4525-bb14-37b008185983 ISWC T9237524786 Add Cri…" at bounding box center [785, 307] width 831 height 69
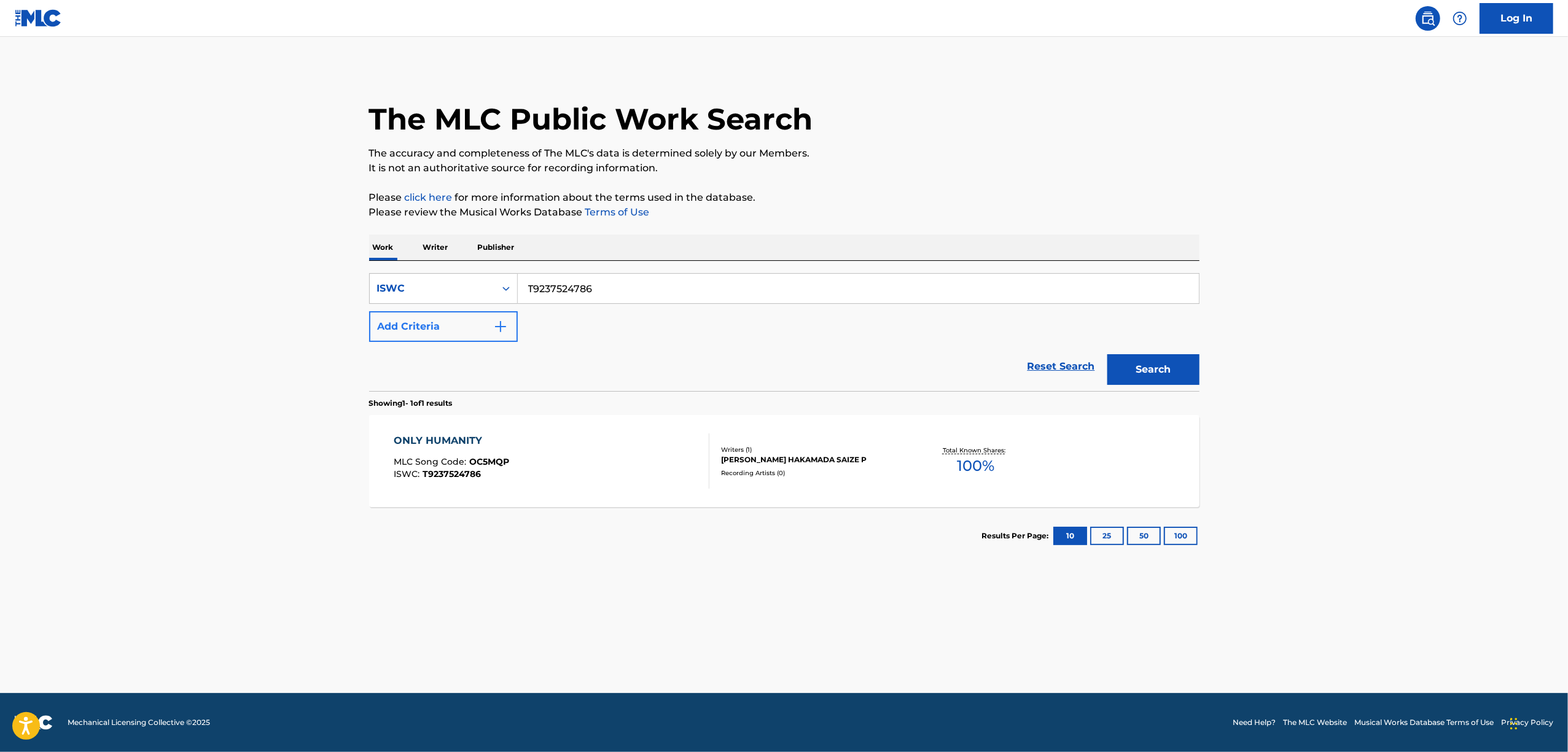
paste input "75"
type input "T9237524775"
click at [1163, 375] on button "Search" at bounding box center [1153, 369] width 92 height 31
click at [413, 443] on div "TAKE CARE!" at bounding box center [450, 440] width 113 height 14
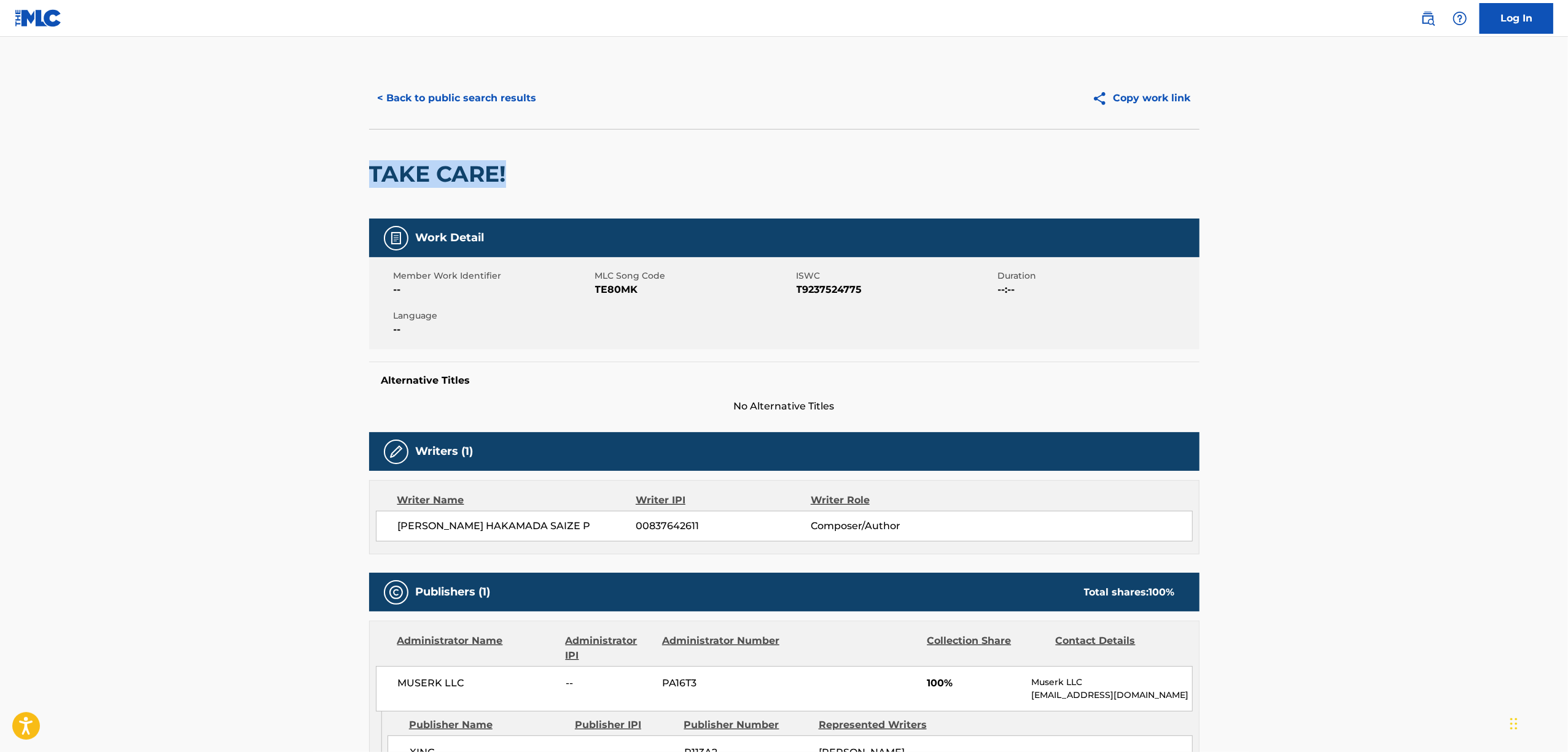
drag, startPoint x: 474, startPoint y: 178, endPoint x: 372, endPoint y: 187, distance: 102.4
click at [372, 187] on div "TAKE CARE!" at bounding box center [785, 174] width 831 height 90
click at [422, 106] on button "< Back to public search results" at bounding box center [457, 98] width 176 height 31
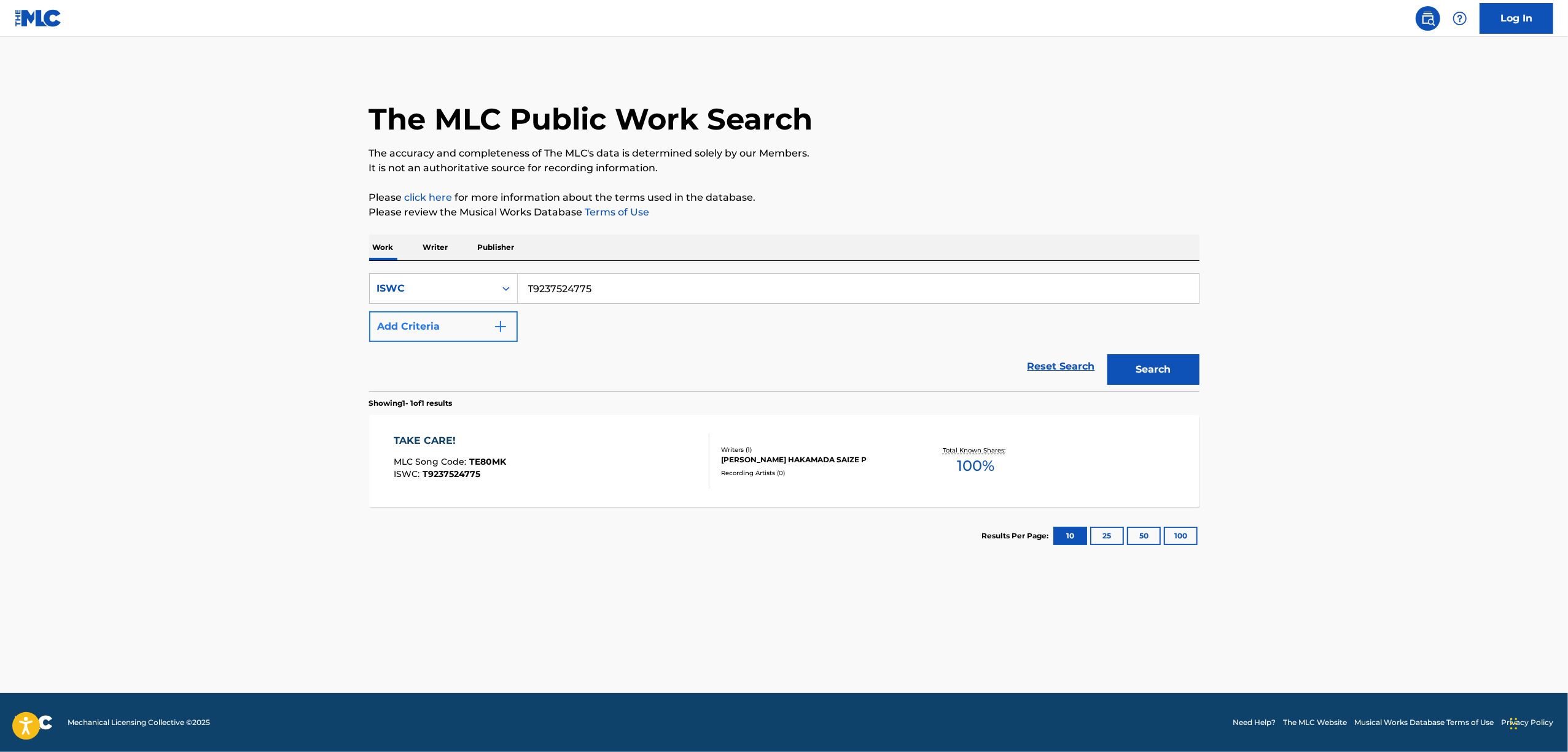
drag, startPoint x: 487, startPoint y: 305, endPoint x: 437, endPoint y: 314, distance: 50.8
click at [437, 314] on div "SearchWithCriteria348eec45-daba-4525-bb14-37b008185983 ISWC T9237524775 Add Cri…" at bounding box center [785, 307] width 831 height 69
paste input "20"
type input "T9237524720"
click at [1155, 375] on button "Search" at bounding box center [1153, 369] width 92 height 31
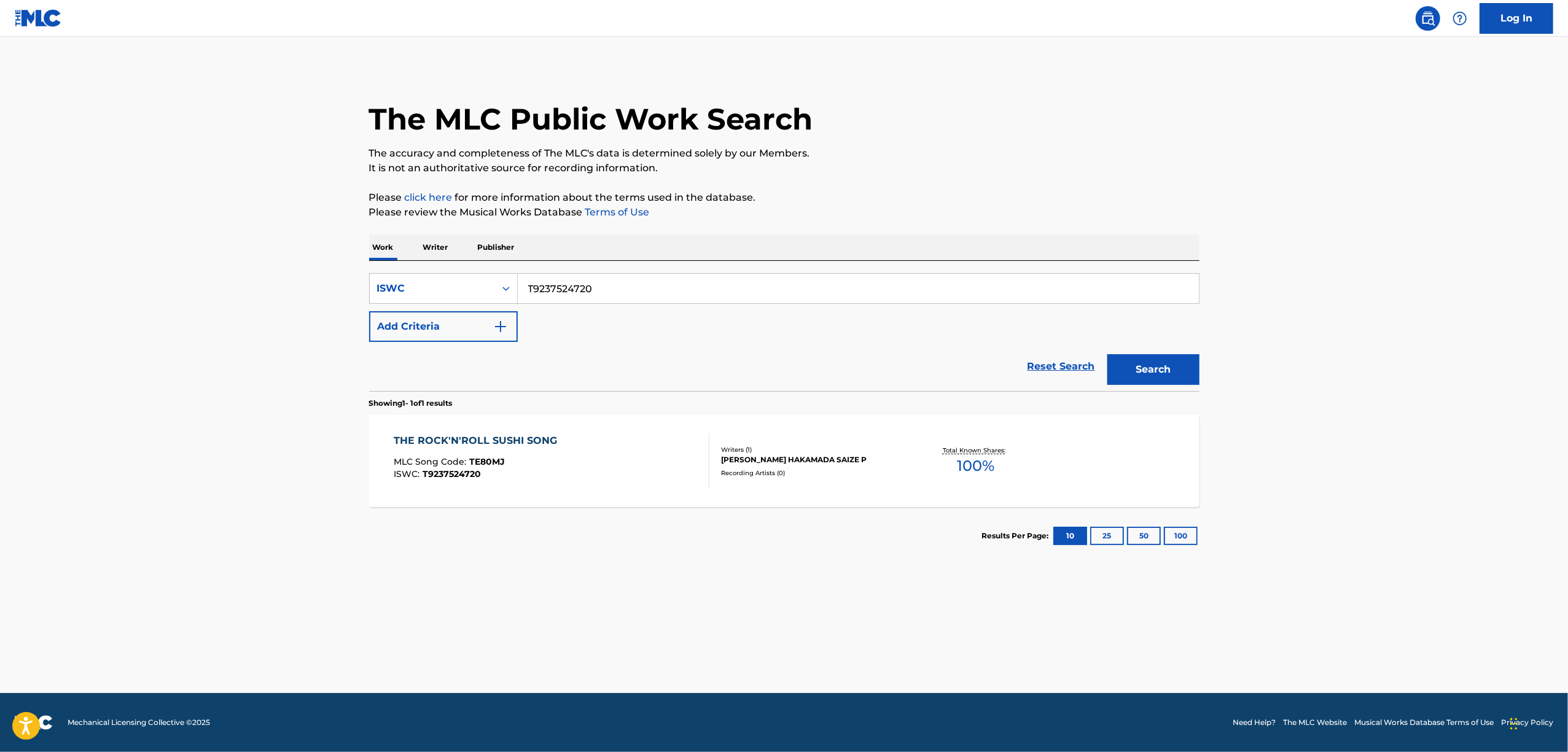
click at [481, 440] on div "THE ROCK'N'ROLL SUSHI SONG" at bounding box center [478, 440] width 170 height 14
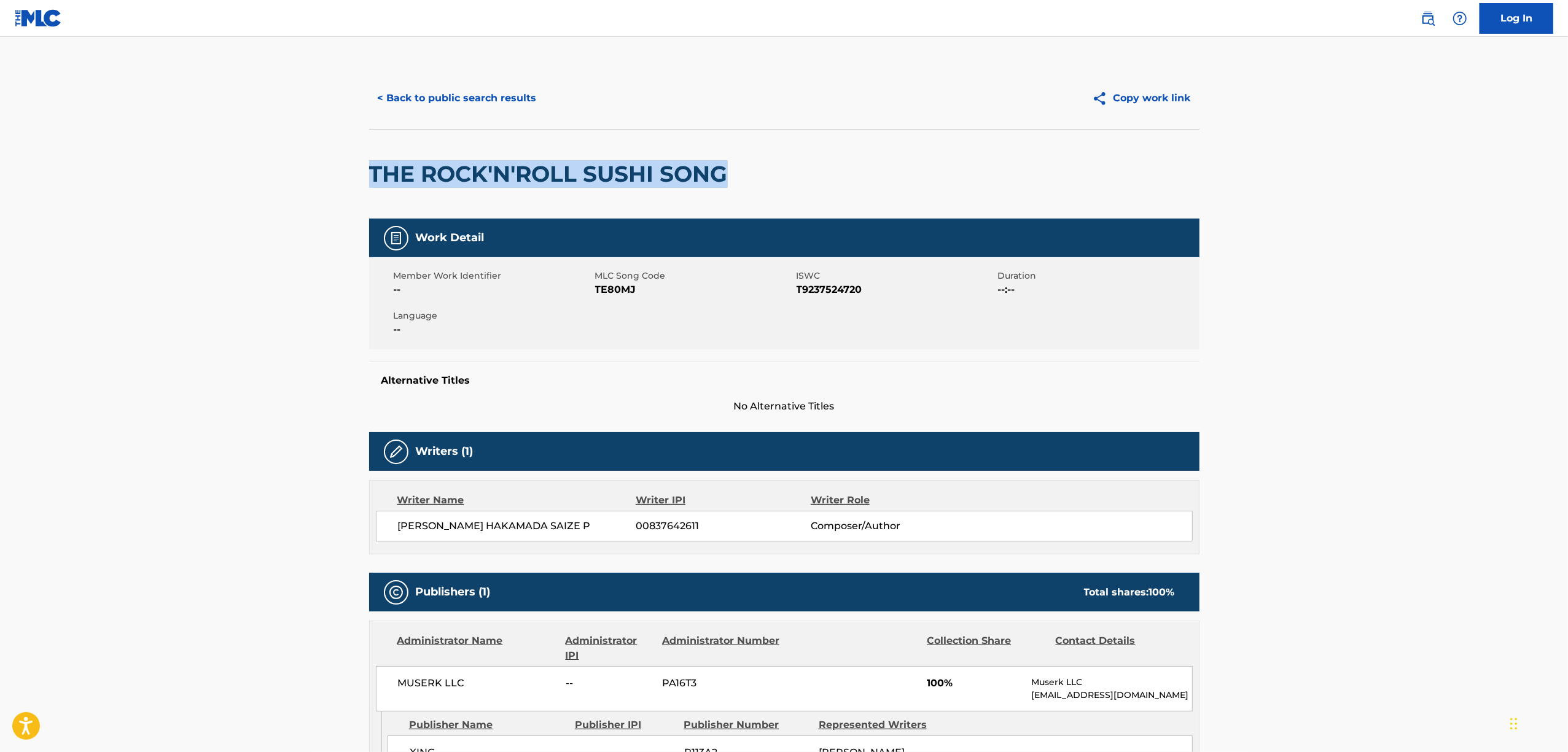
drag, startPoint x: 753, startPoint y: 167, endPoint x: 361, endPoint y: 196, distance: 393.1
click at [361, 196] on div "< Back to public search results Copy work link THE ROCK'N'ROLL SUSHI SONG Work …" at bounding box center [784, 477] width 860 height 820
click at [492, 99] on button "< Back to public search results" at bounding box center [457, 98] width 176 height 31
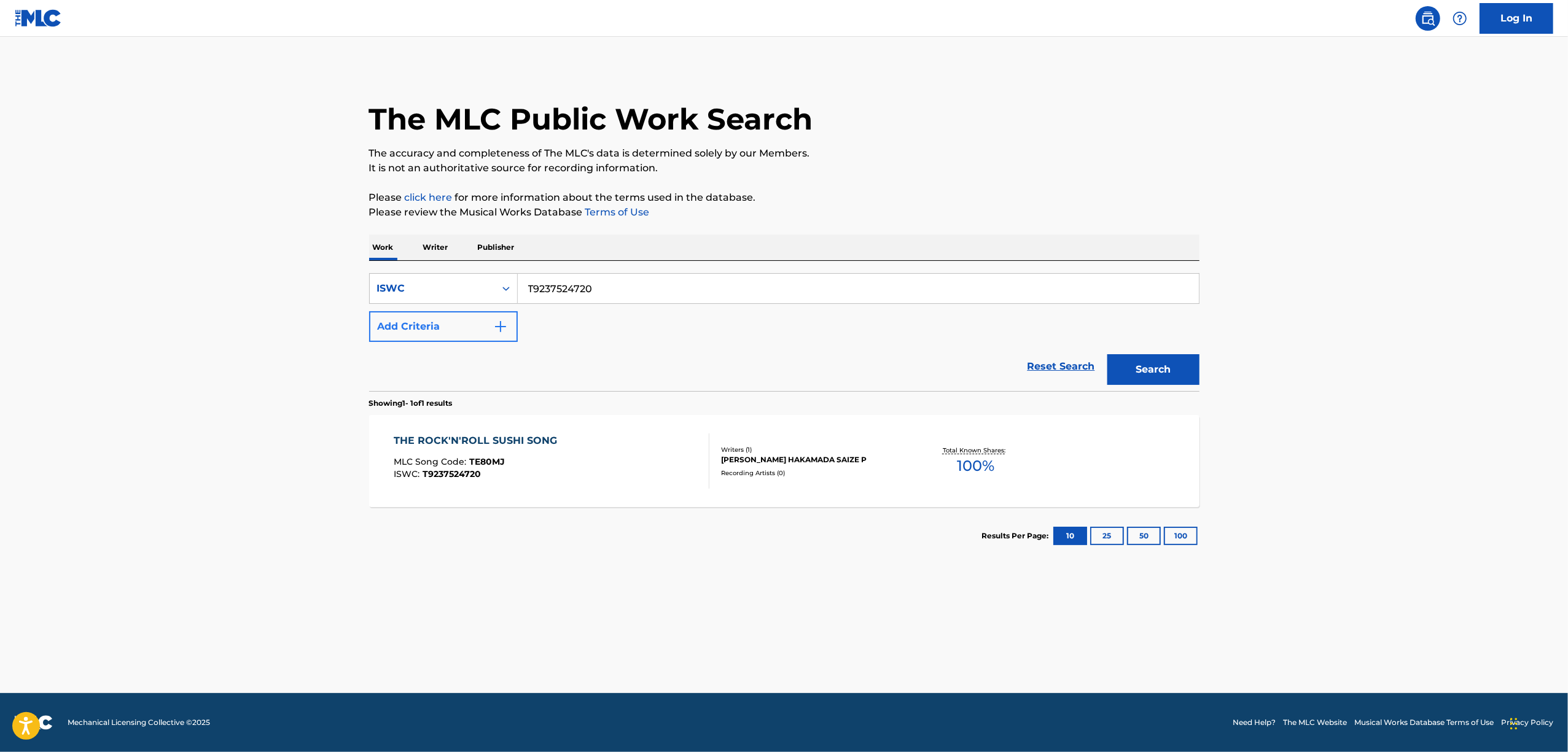
drag, startPoint x: 586, startPoint y: 305, endPoint x: 483, endPoint y: 315, distance: 103.5
click at [483, 315] on div "SearchWithCriteria348eec45-daba-4525-bb14-37b008185983 ISWC T9237524720 Add Cri…" at bounding box center [785, 307] width 831 height 69
click at [570, 314] on div "SearchWithCriteria348eec45-daba-4525-bb14-37b008185983 ISWC T9237524720 Add Cri…" at bounding box center [785, 307] width 831 height 69
drag, startPoint x: 621, startPoint y: 292, endPoint x: 495, endPoint y: 315, distance: 128.1
click at [495, 315] on div "SearchWithCriteria348eec45-daba-4525-bb14-37b008185983 ISWC T9237524720 Add Cri…" at bounding box center [785, 307] width 831 height 69
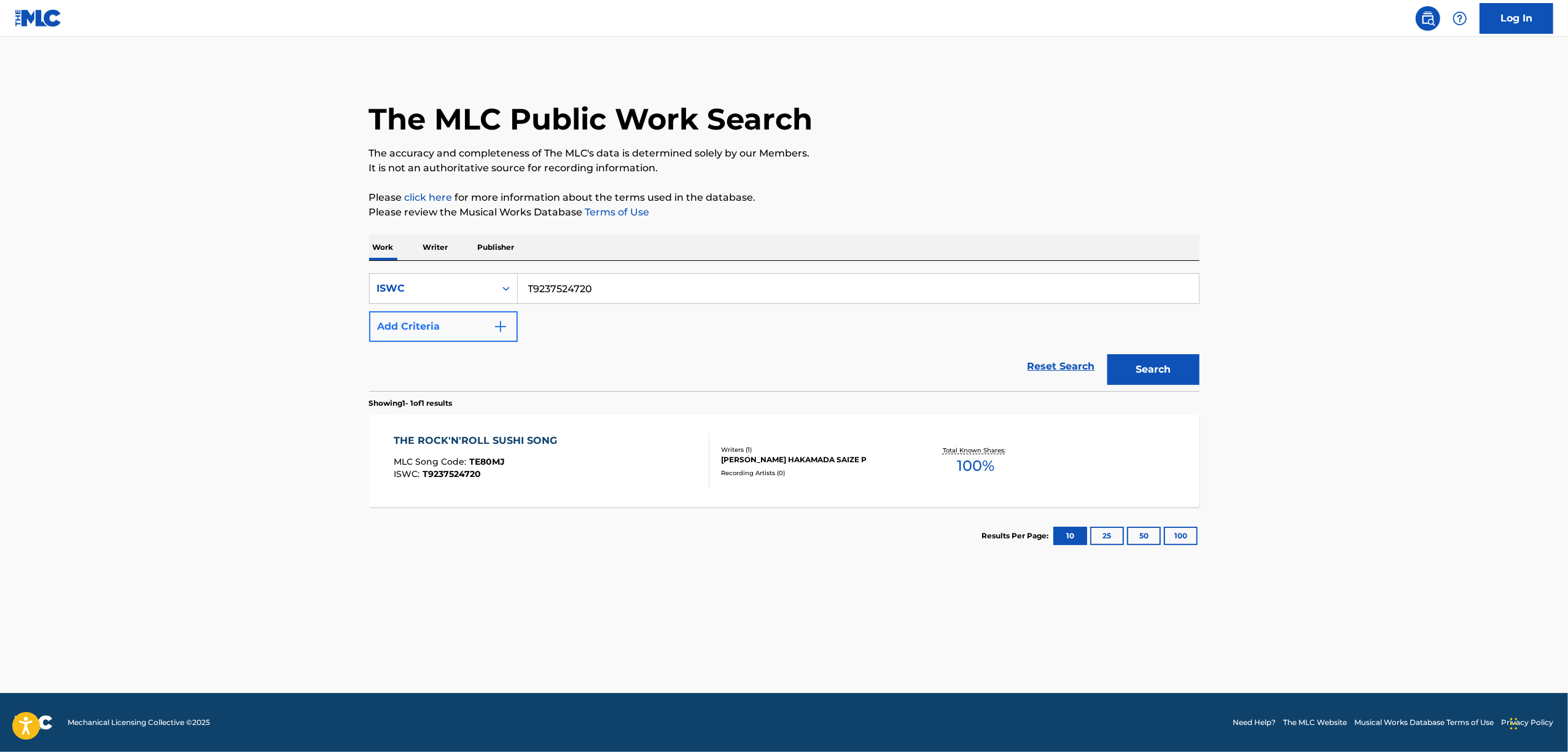
paste input "31"
type input "T9237524731"
drag, startPoint x: 1168, startPoint y: 359, endPoint x: 1040, endPoint y: 377, distance: 129.3
click at [1166, 359] on button "Search" at bounding box center [1153, 369] width 92 height 31
click at [454, 436] on div "DONATE 2 ME" at bounding box center [448, 440] width 111 height 14
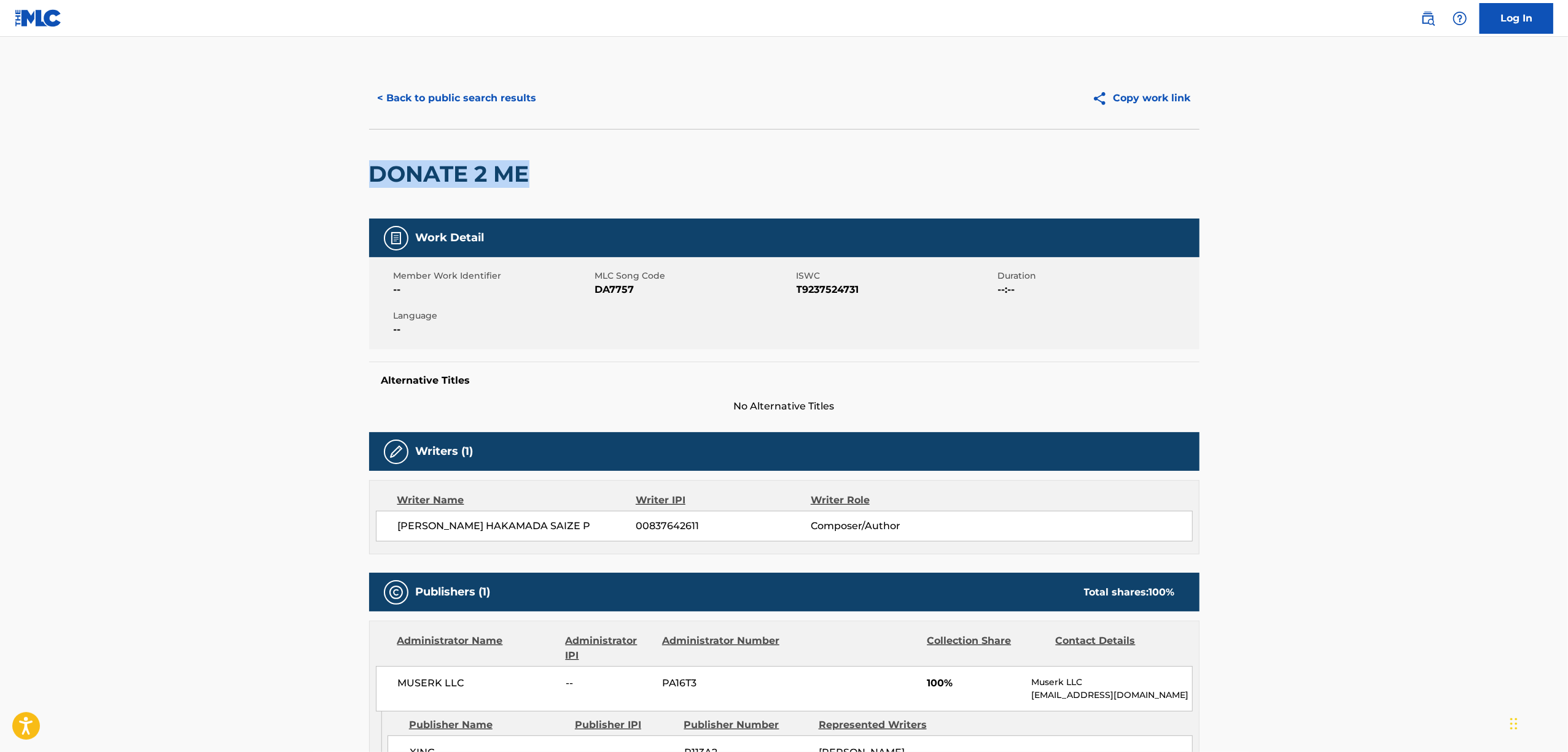
drag, startPoint x: 515, startPoint y: 184, endPoint x: 369, endPoint y: 214, distance: 149.1
click at [369, 213] on div "DONATE 2 ME" at bounding box center [452, 174] width 166 height 89
click at [464, 165] on h2 "DONATE 2 ME" at bounding box center [452, 174] width 166 height 27
click at [413, 178] on h2 "DONATE 2 ME" at bounding box center [452, 174] width 166 height 27
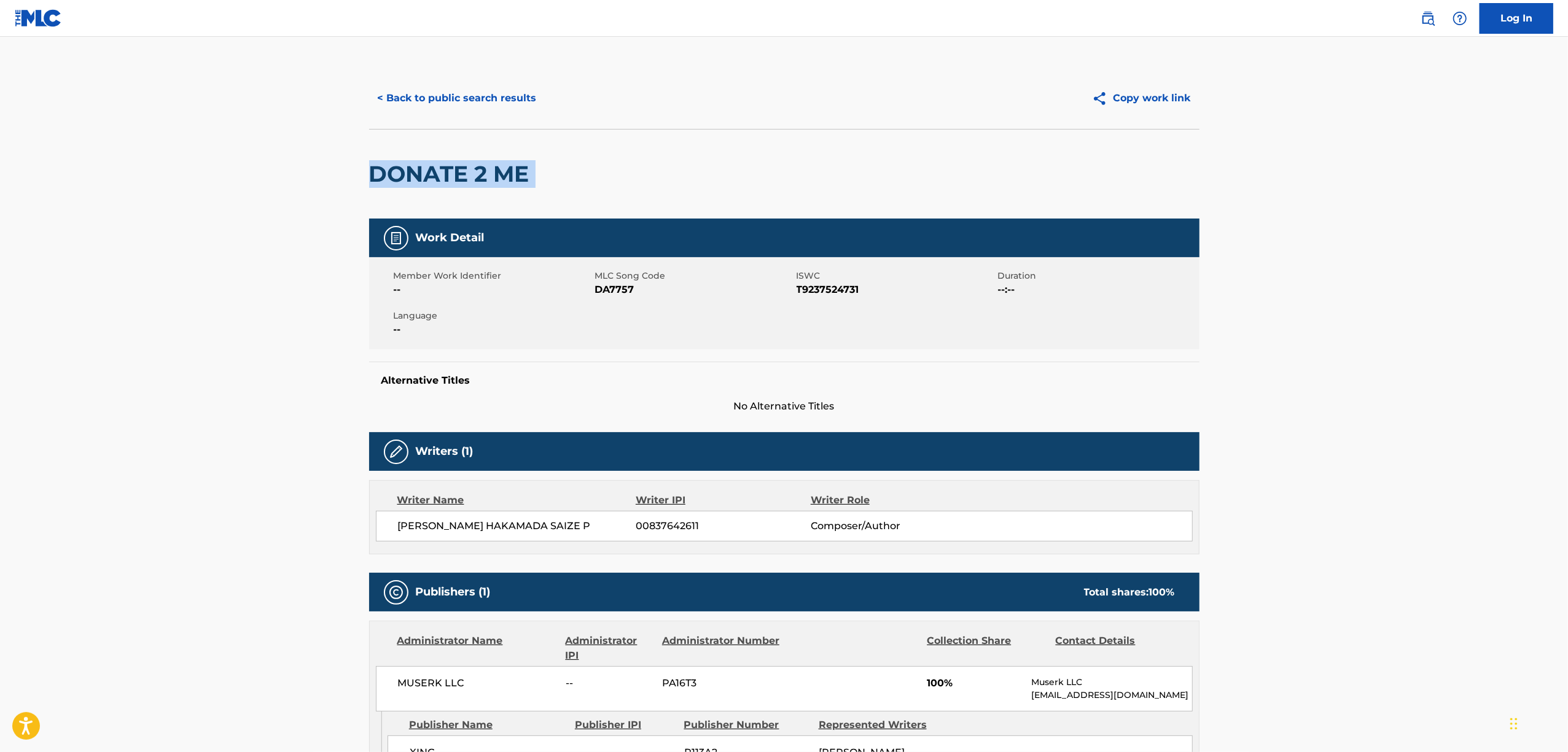
click at [413, 178] on h2 "DONATE 2 ME" at bounding box center [452, 174] width 166 height 27
click at [455, 104] on button "< Back to public search results" at bounding box center [457, 98] width 176 height 31
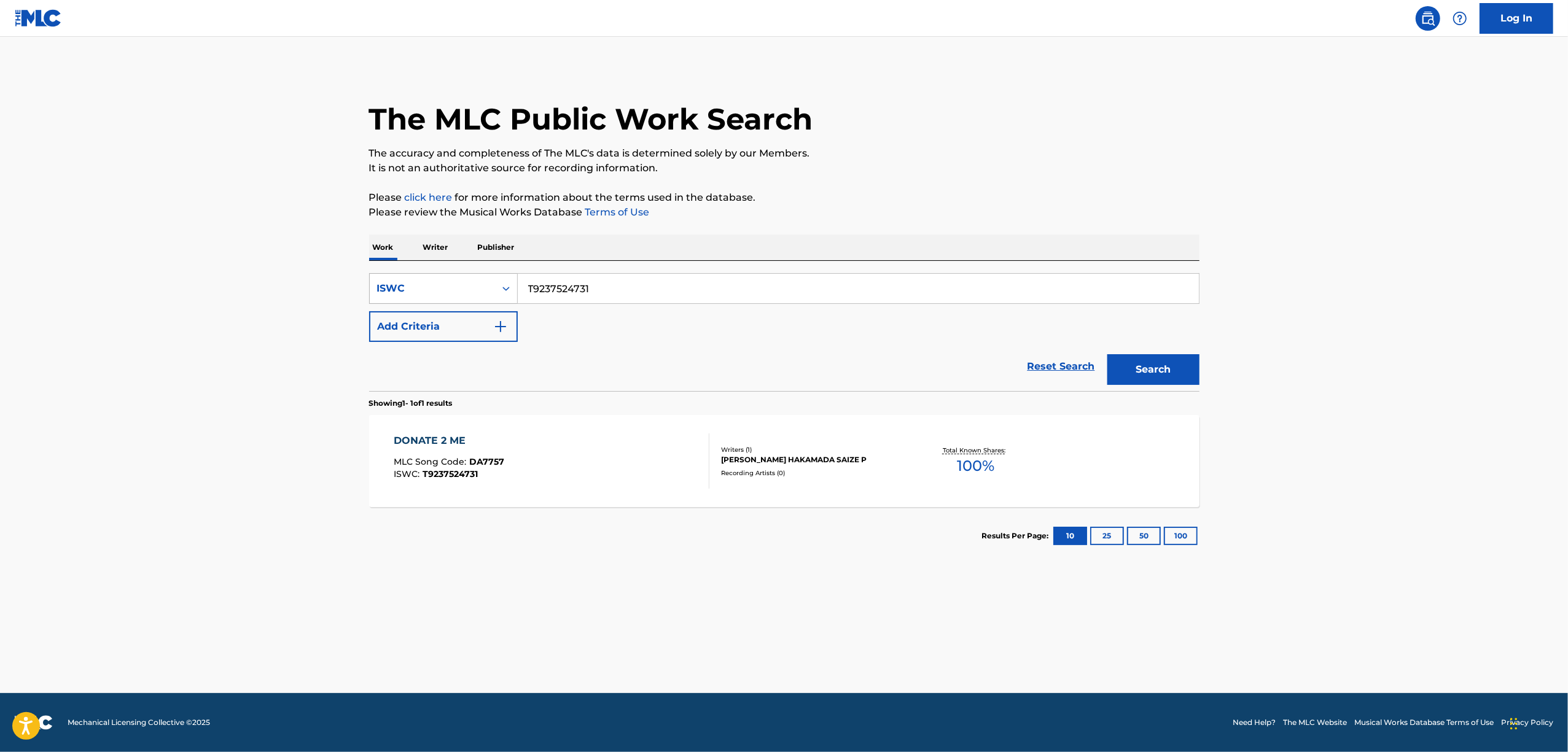
click at [506, 288] on icon "Search Form" at bounding box center [506, 289] width 12 height 12
click at [446, 325] on div "Work Title" at bounding box center [443, 319] width 148 height 31
click at [564, 286] on input "Search Form" at bounding box center [858, 288] width 681 height 30
paste input "SEIZE THE DAY"
type input "SEIZE THE DAY"
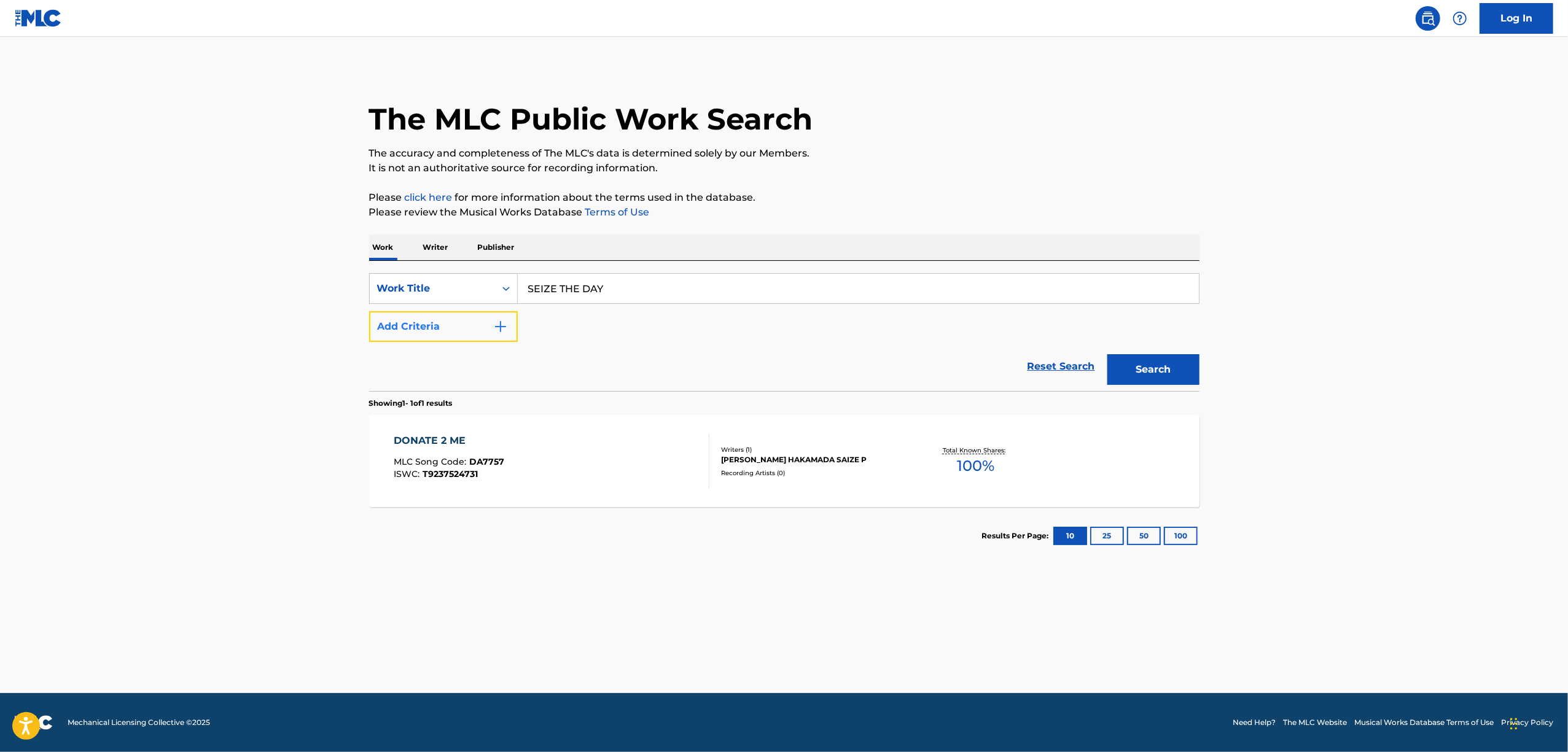
click at [509, 322] on button "Add Criteria" at bounding box center [443, 327] width 148 height 31
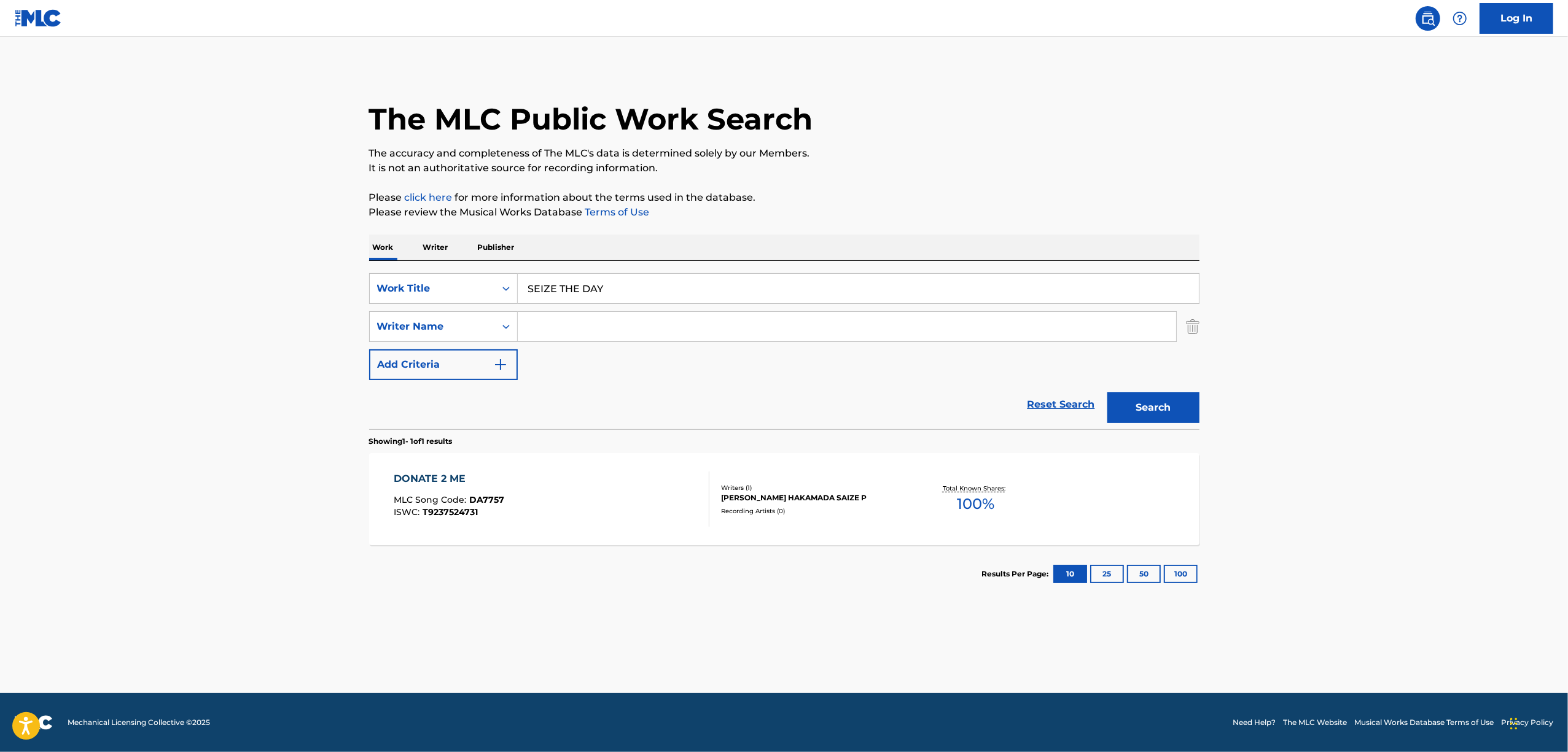
click at [555, 320] on input "Search Form" at bounding box center [846, 326] width 658 height 30
paste input "Kaoli Inatome"
type input "Kaoli Inatome"
click at [1122, 412] on button "Search" at bounding box center [1153, 408] width 92 height 31
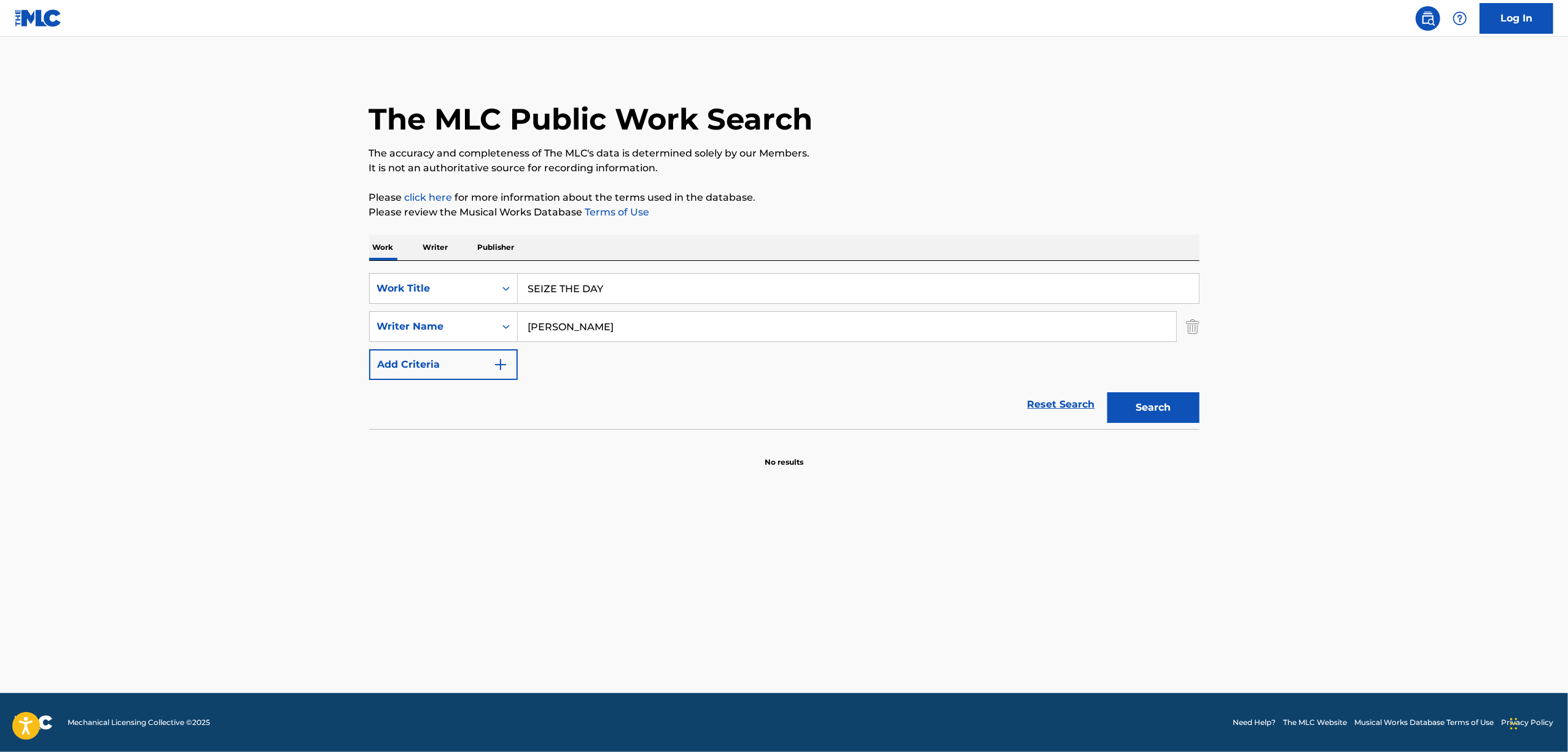
drag, startPoint x: 496, startPoint y: 302, endPoint x: 528, endPoint y: 319, distance: 36.2
click at [472, 309] on div "SearchWithCriteria0707d641-0cc9-4d20-997d-8190ff04ae21 Work Title SEIZE THE DAY…" at bounding box center [785, 327] width 831 height 107
paste input "LOL-LOTS OF LAUGH-"
type input "LOL-LOTS OF LAUGH-"
drag, startPoint x: 608, startPoint y: 327, endPoint x: 303, endPoint y: 344, distance: 305.5
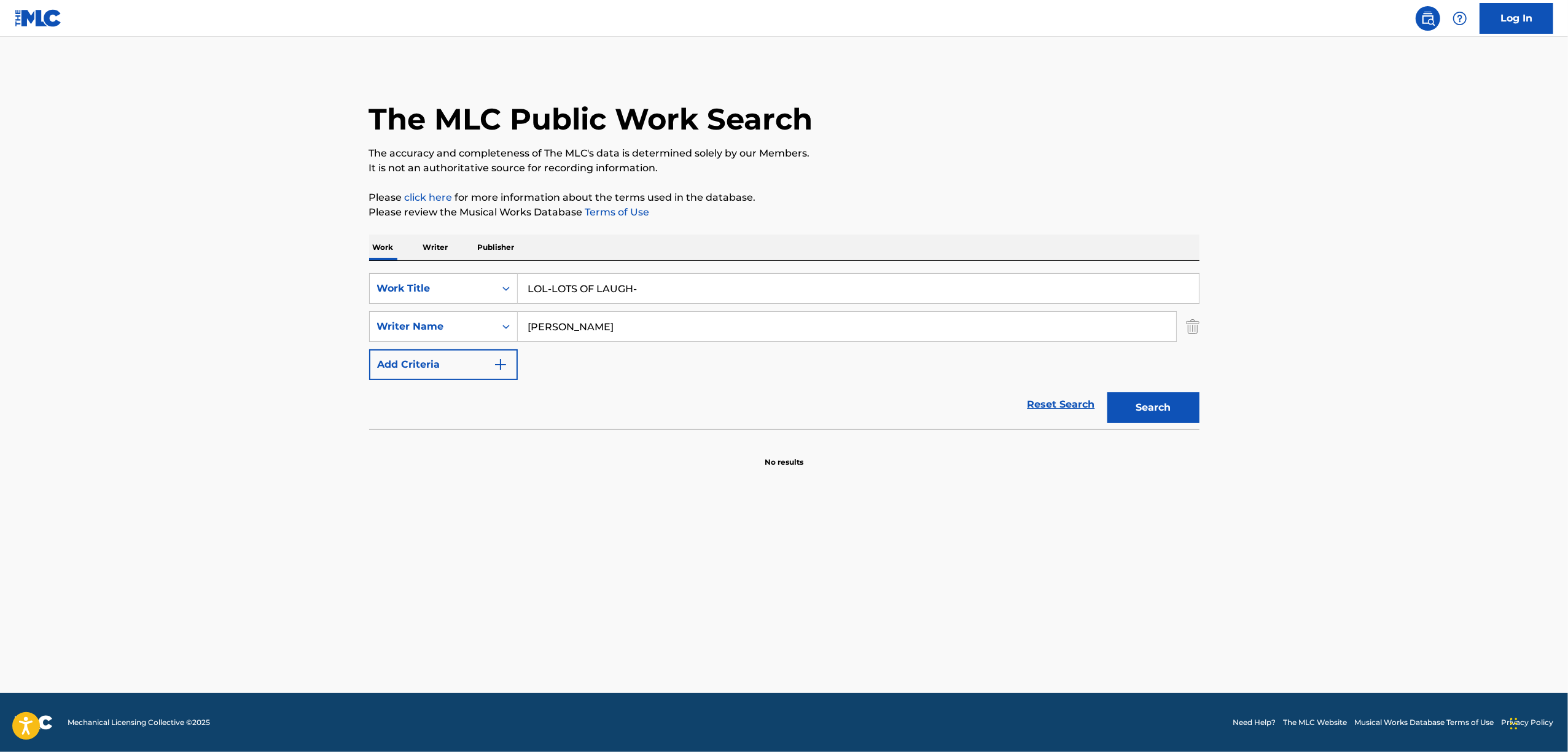
click at [318, 346] on main "The MLC Public Work Search The accuracy and completeness of The MLC's data is d…" at bounding box center [784, 365] width 1568 height 656
click at [1107, 392] on button "Search" at bounding box center [1153, 408] width 92 height 31
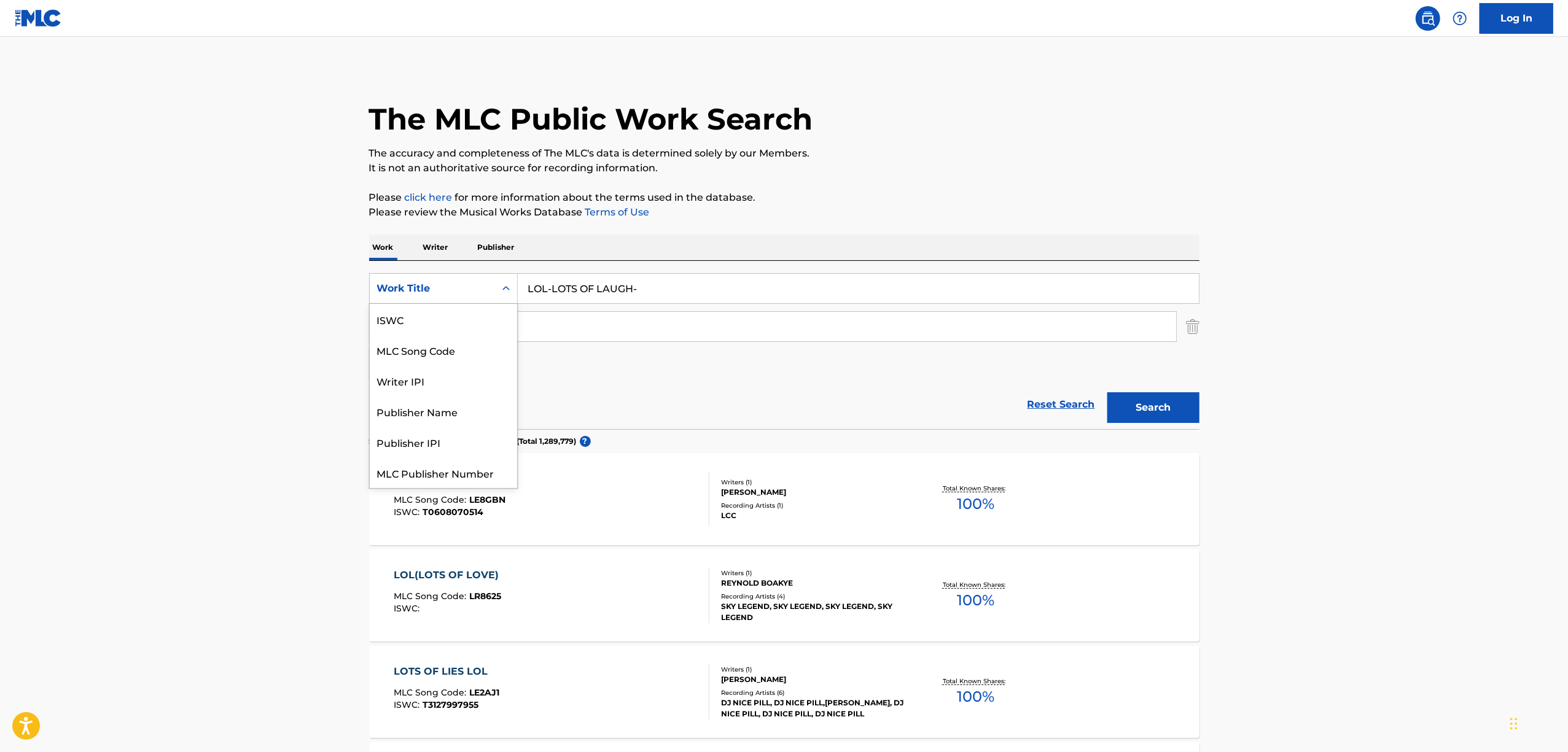
click at [511, 286] on icon "Search Form" at bounding box center [506, 289] width 12 height 12
click at [473, 356] on div "Writer IPI" at bounding box center [443, 350] width 148 height 31
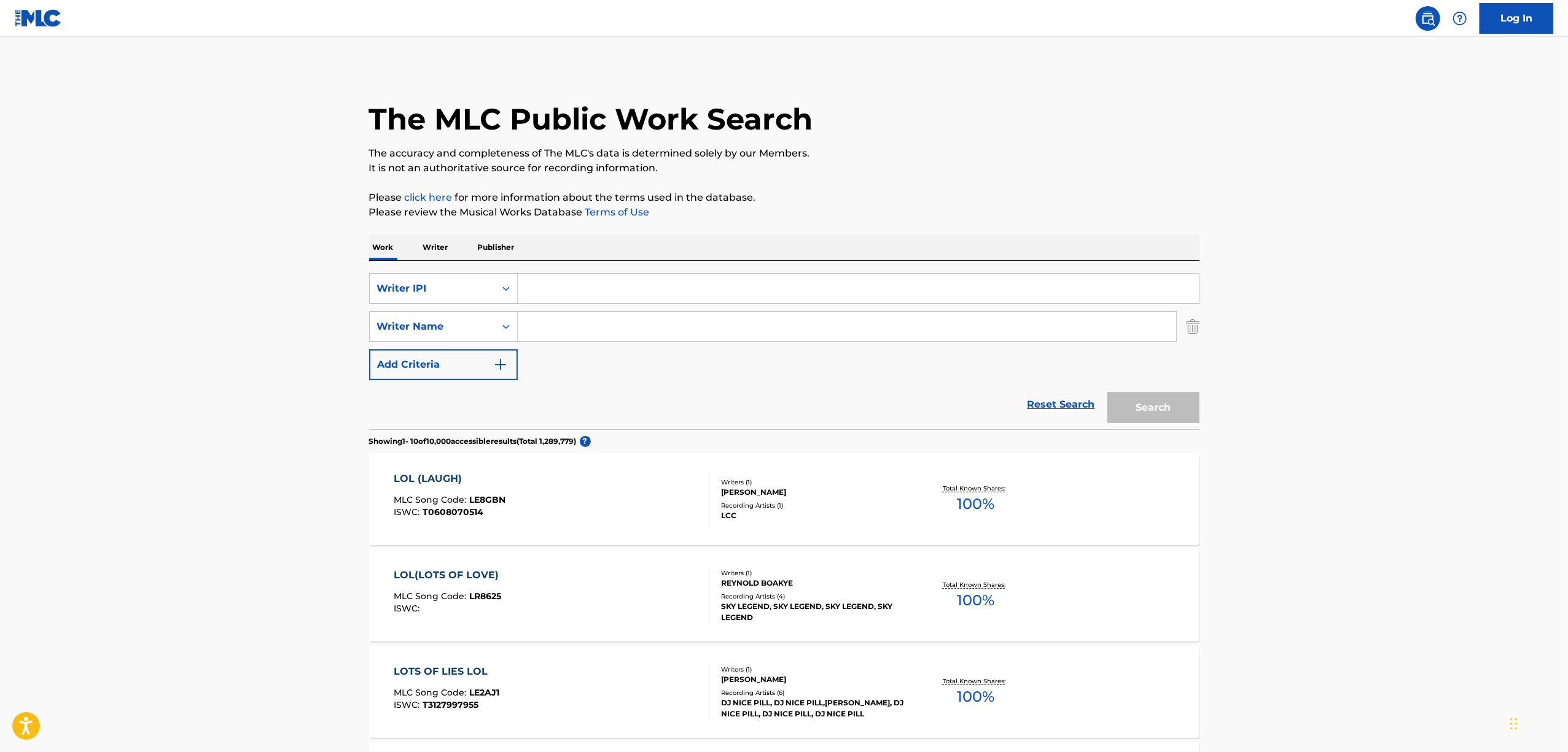
click at [568, 302] on input "Search Form" at bounding box center [858, 288] width 681 height 30
paste input "00660460460"
type input "00660460460"
click at [1172, 411] on button "Search" at bounding box center [1153, 408] width 92 height 31
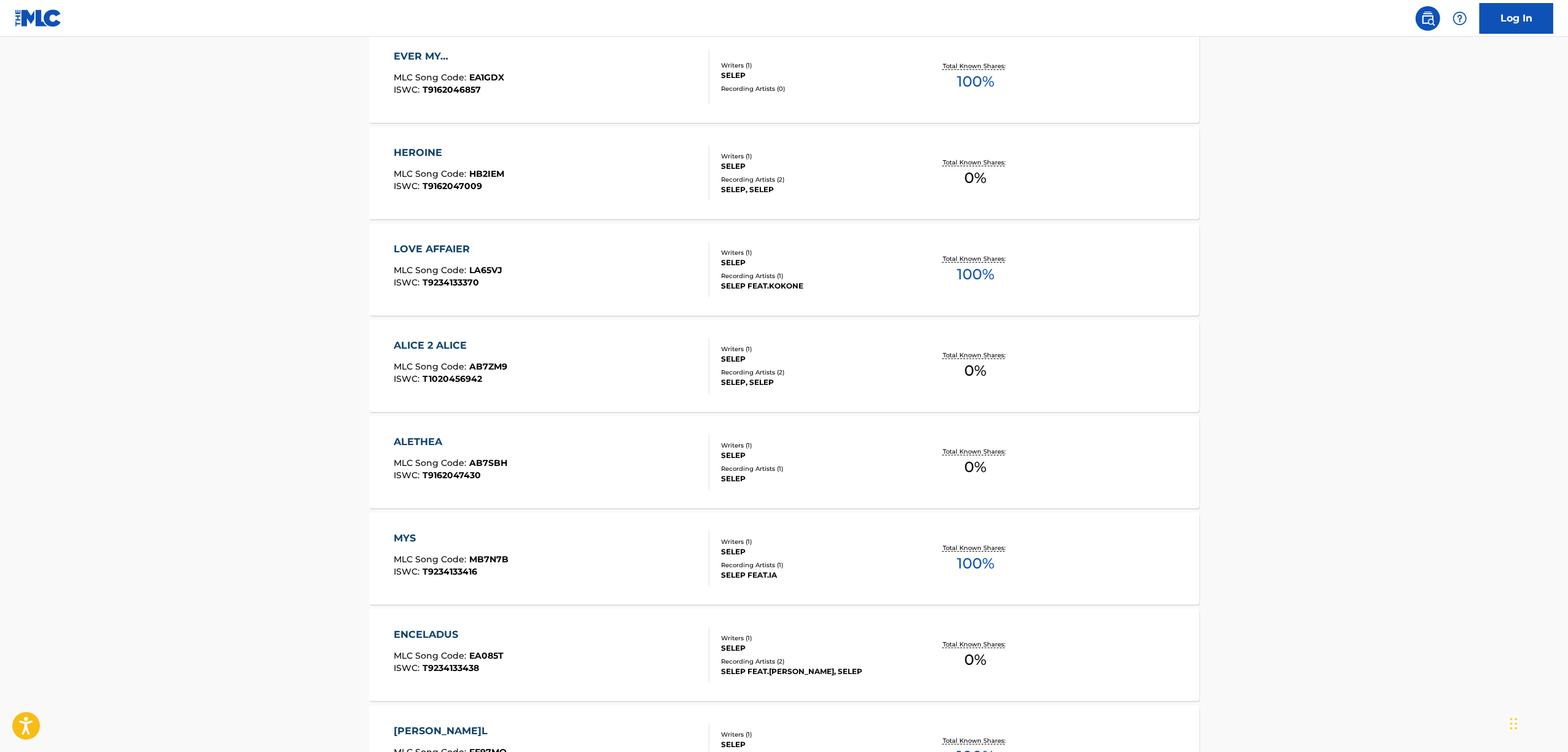
scroll to position [789, 0]
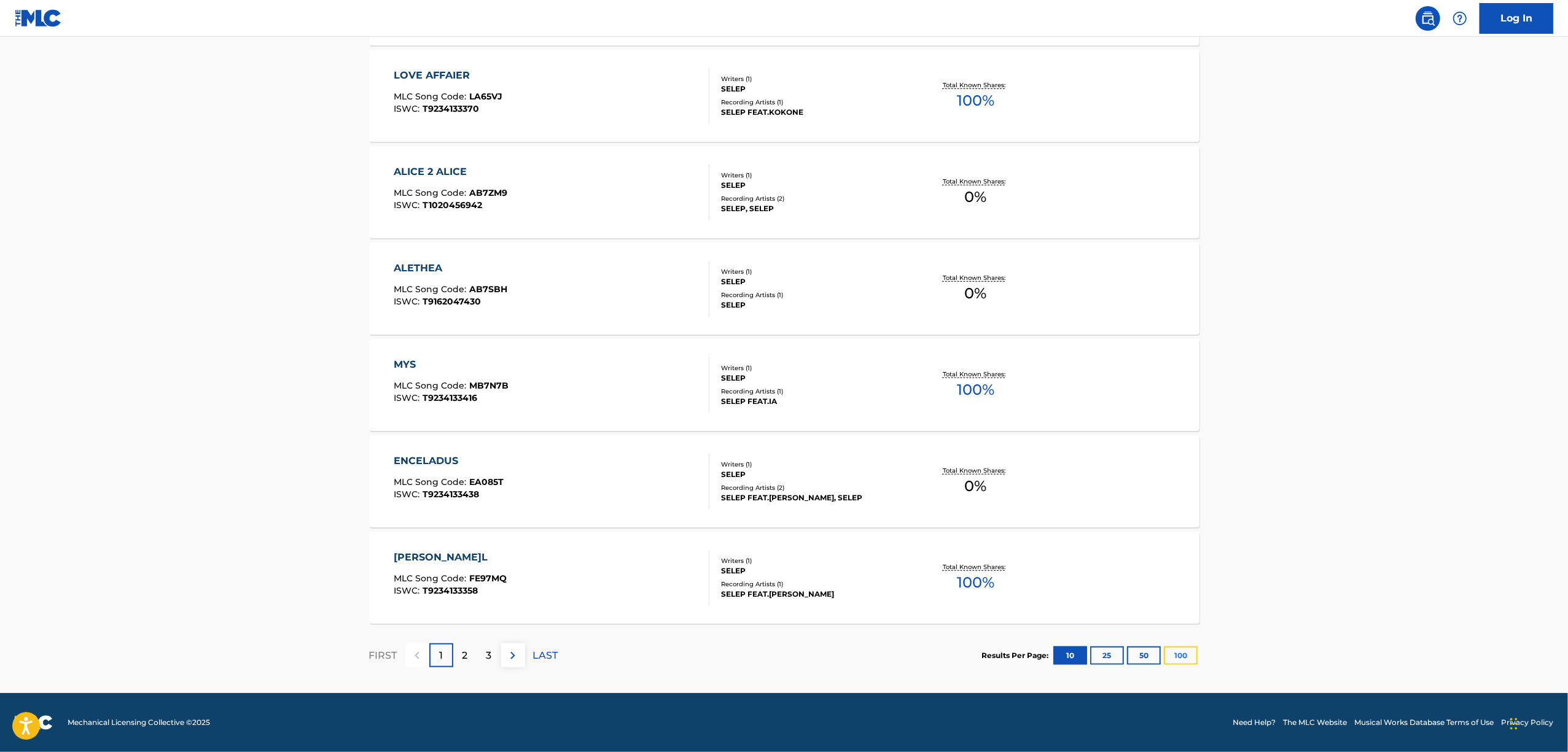
click at [1169, 653] on button "100" at bounding box center [1180, 655] width 34 height 19
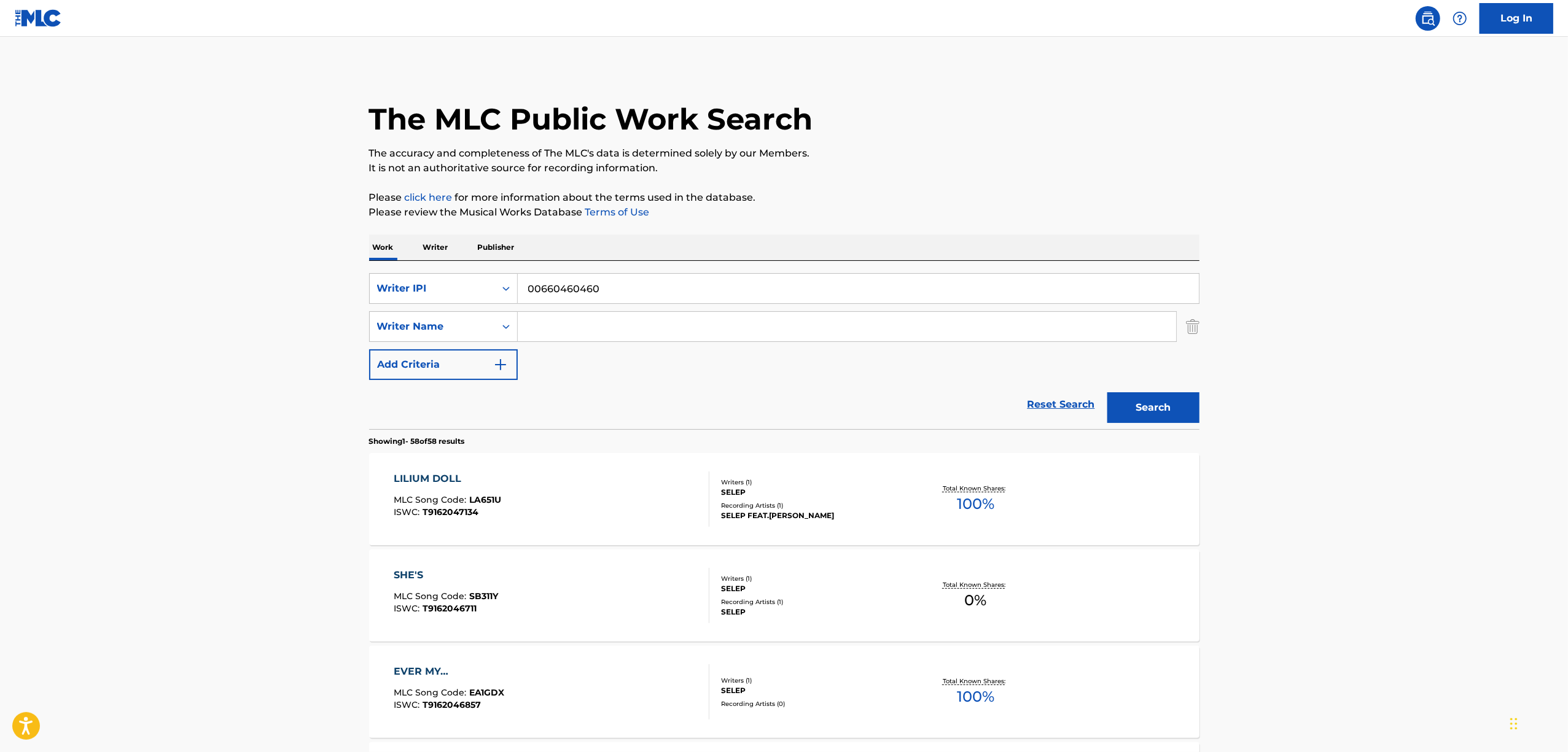
scroll to position [4150, 0]
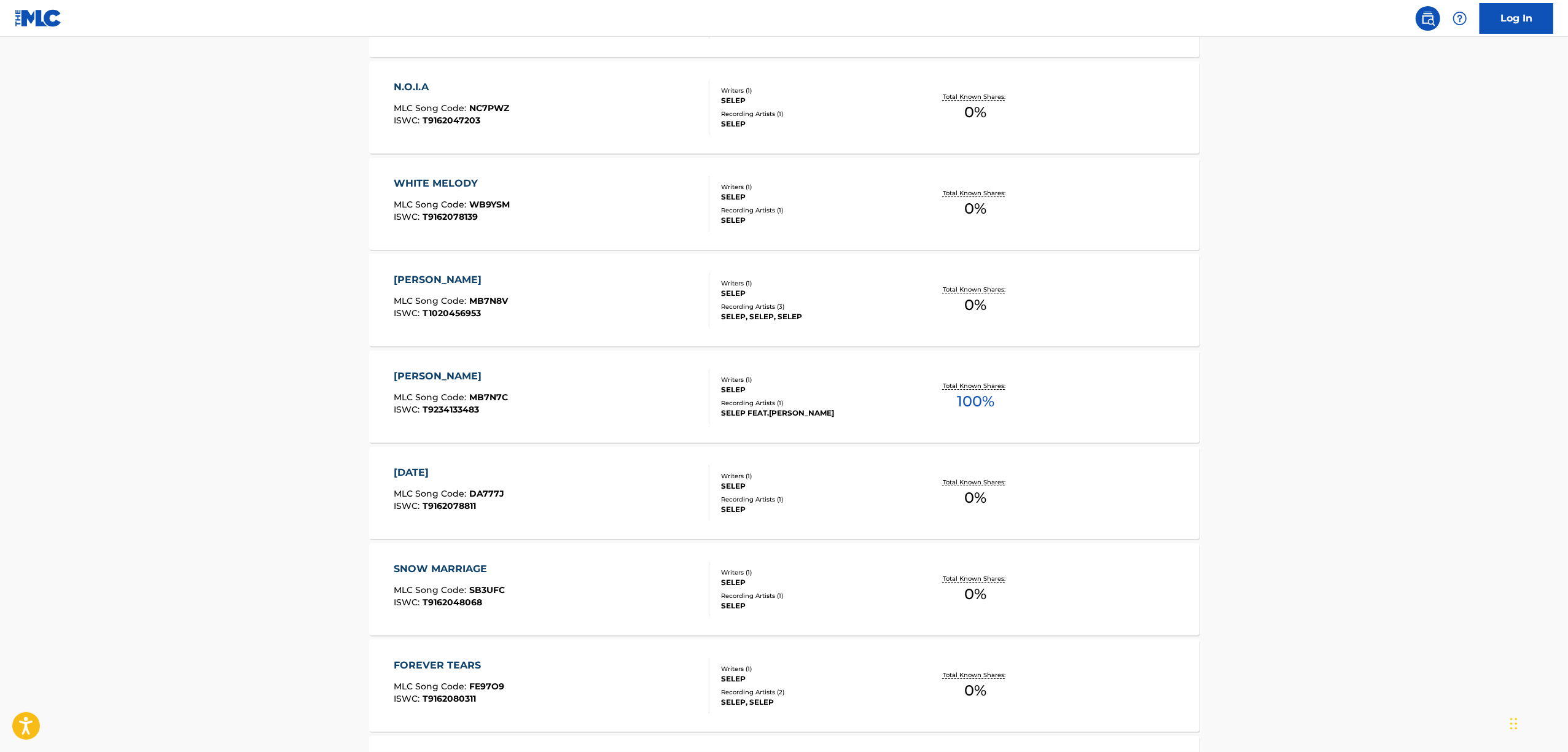
click at [415, 379] on div "MARTINA" at bounding box center [450, 376] width 114 height 14
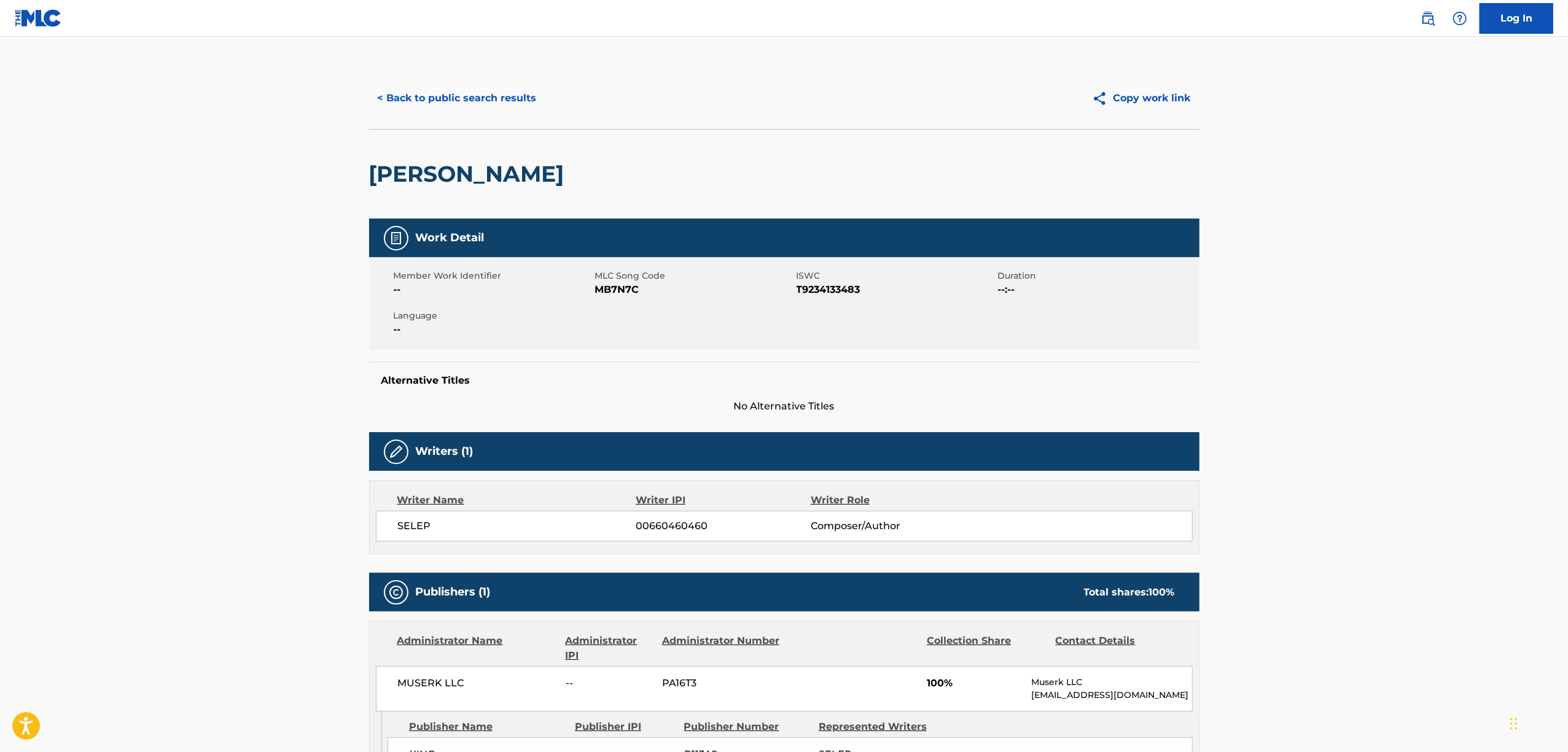
click at [610, 290] on span "MB7N7C" at bounding box center [694, 290] width 198 height 14
click at [485, 103] on button "< Back to public search results" at bounding box center [457, 98] width 176 height 31
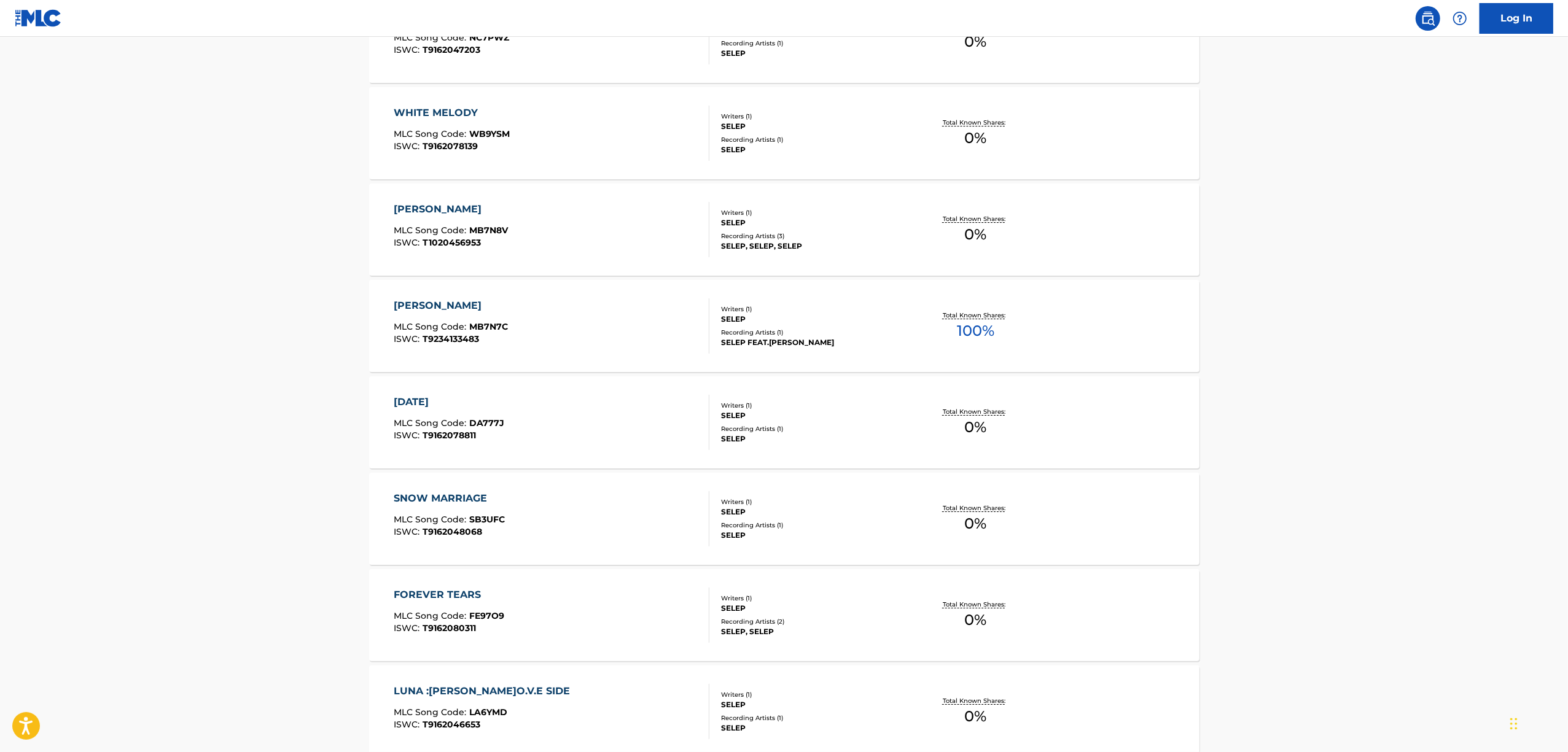
scroll to position [2222, 0]
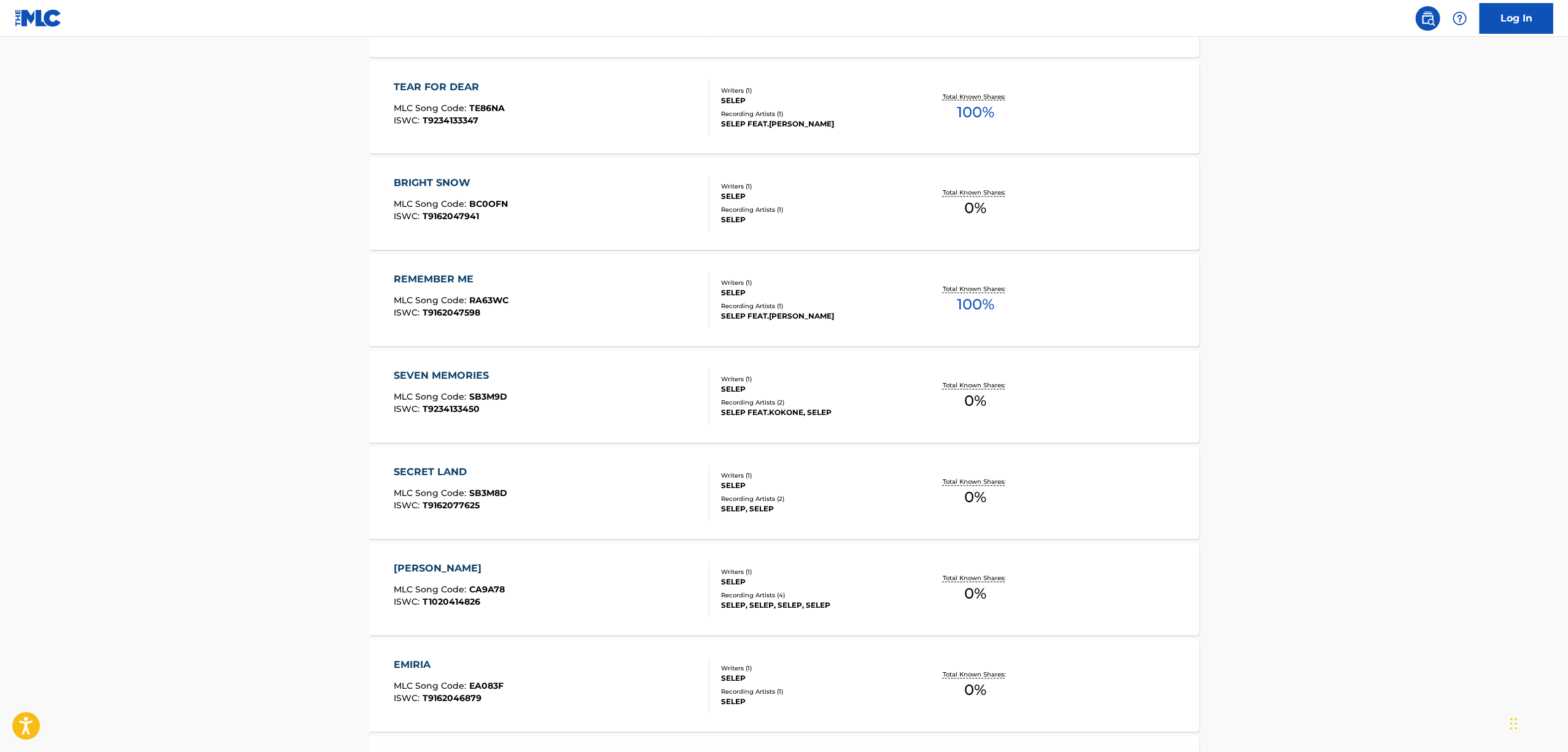
click at [418, 376] on div "SEVEN MEMORIES" at bounding box center [450, 376] width 114 height 14
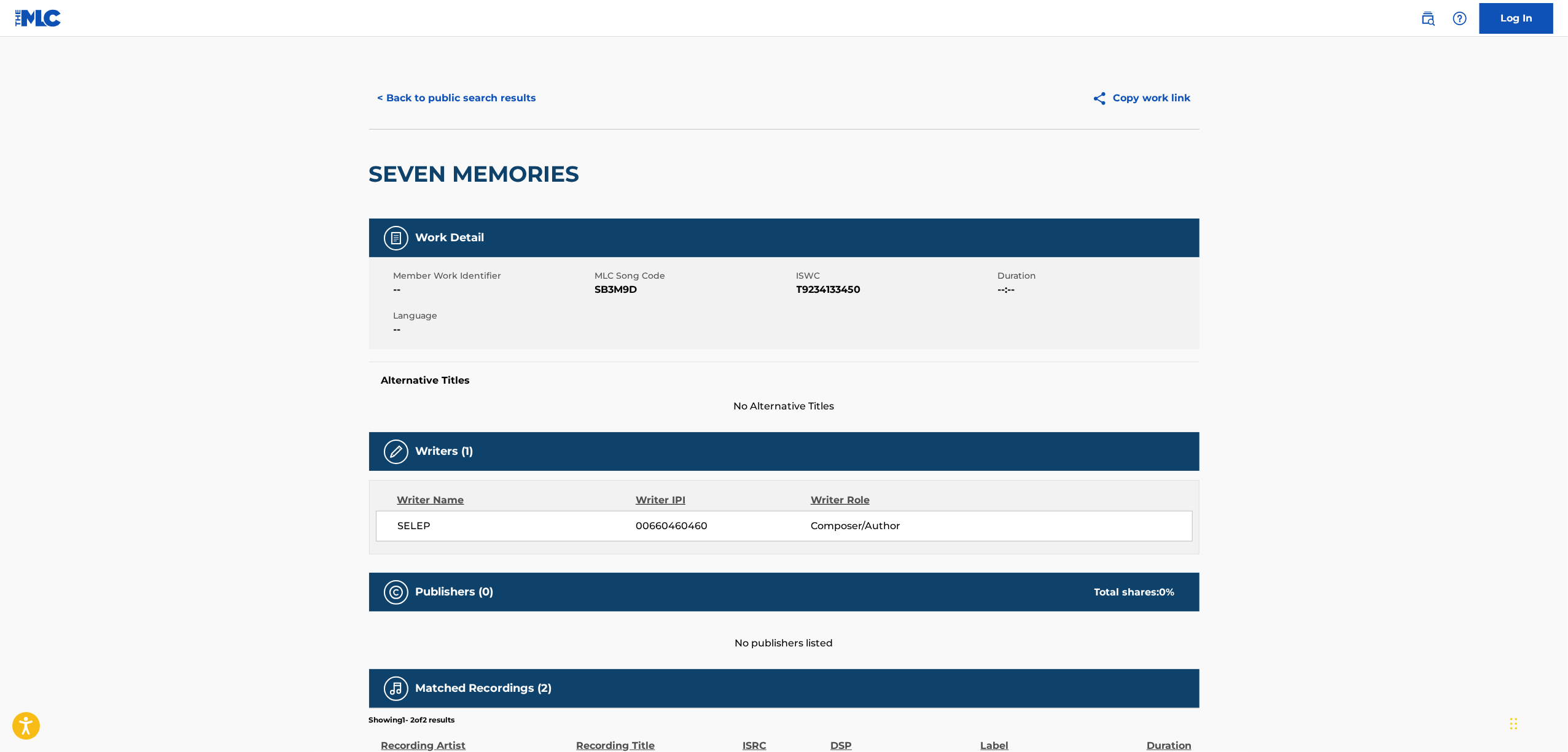
click at [612, 288] on span "SB3M9D" at bounding box center [694, 290] width 198 height 14
click at [419, 93] on button "< Back to public search results" at bounding box center [457, 98] width 176 height 31
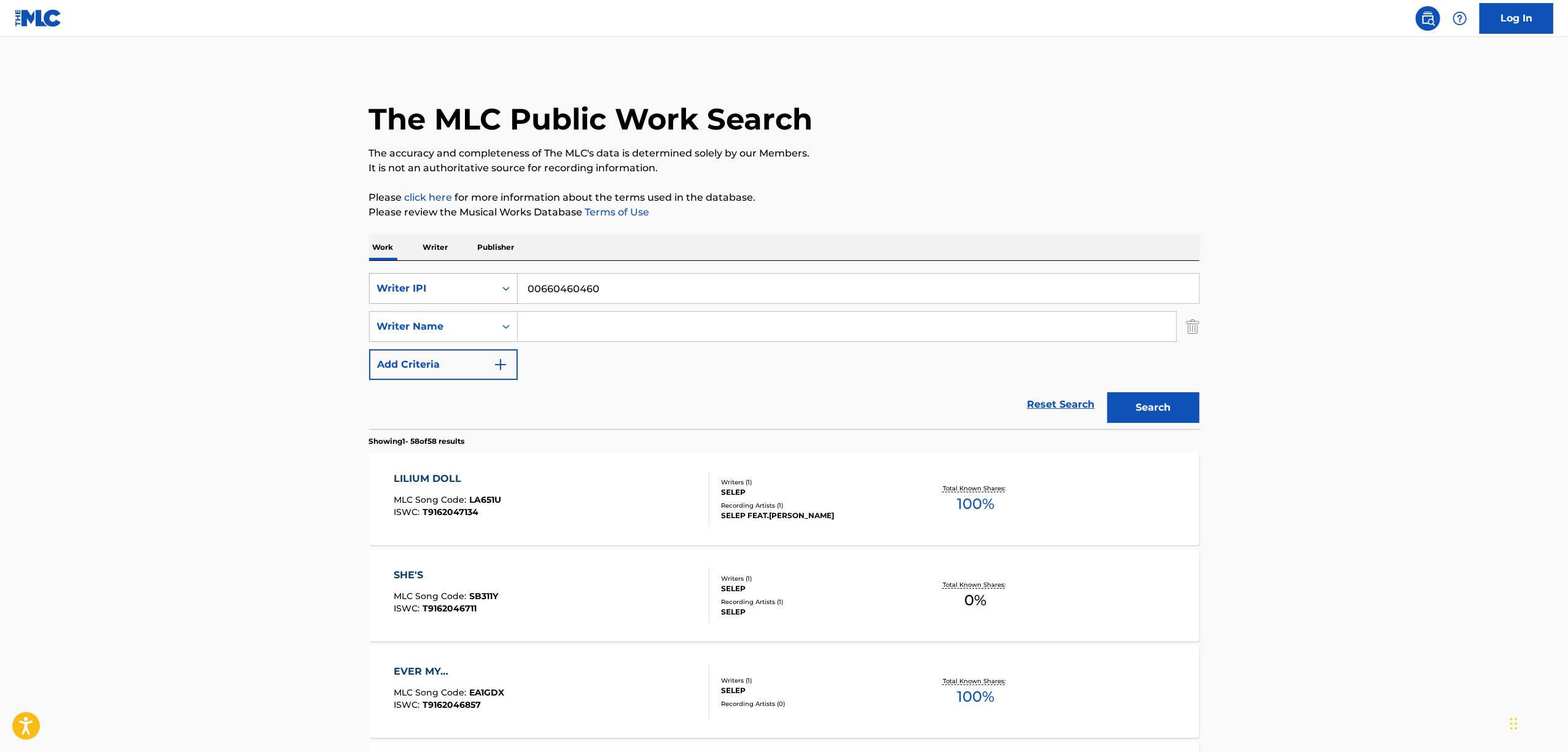
click at [507, 298] on div "Search Form" at bounding box center [506, 288] width 22 height 22
click at [435, 353] on div "ISWC" at bounding box center [443, 350] width 148 height 31
click at [573, 295] on input "Search Form" at bounding box center [858, 288] width 681 height 30
click at [433, 311] on div "SearchWithCriteria9ef8468d-9332-492f-a5b5-5665ba8d3f5a ISWC v SearchWithCriteri…" at bounding box center [785, 327] width 831 height 107
paste input "T9234181216"
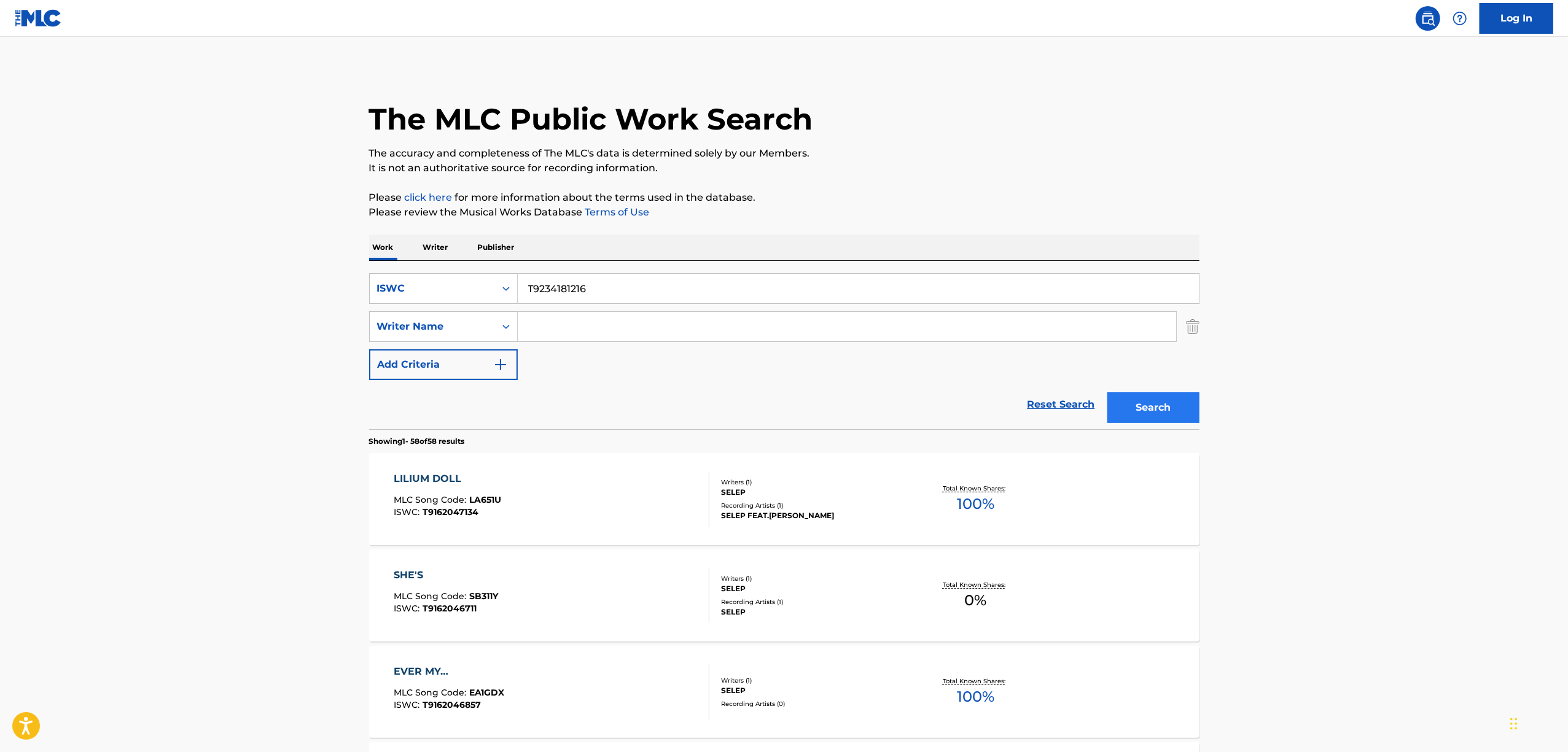
type input "T9234181216"
click at [1140, 393] on button "Search" at bounding box center [1153, 408] width 92 height 31
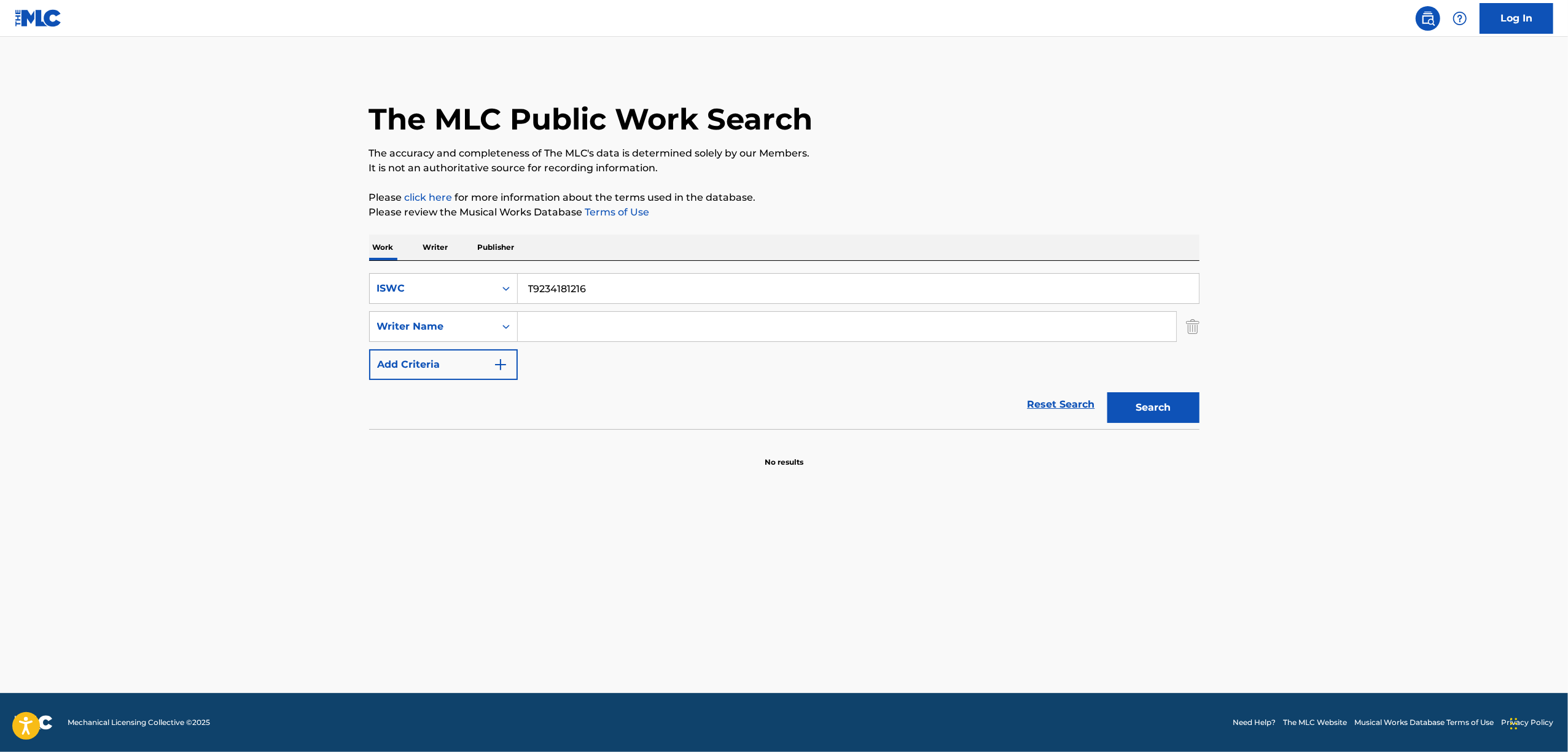
drag, startPoint x: 502, startPoint y: 285, endPoint x: 524, endPoint y: 345, distance: 63.9
click at [502, 288] on icon "Search Form" at bounding box center [506, 289] width 12 height 12
drag, startPoint x: 464, startPoint y: 316, endPoint x: 485, endPoint y: 315, distance: 21.0
click at [463, 316] on div "Work Title" at bounding box center [443, 319] width 148 height 31
click at [612, 281] on input "Search Form" at bounding box center [858, 288] width 681 height 30
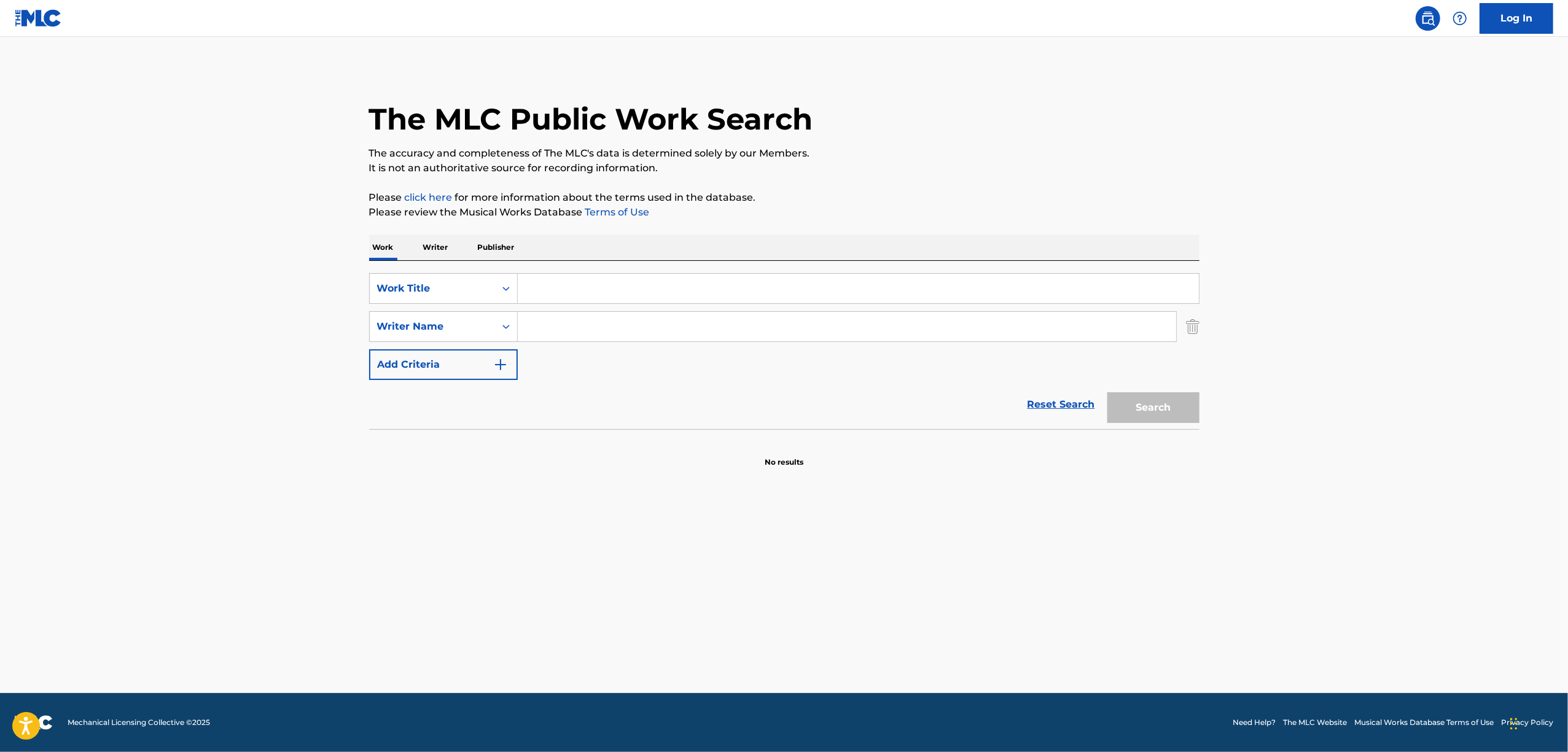
paste input "KOYOIWA KYATSUMEO KADOWAKASHI IZA URUWASHIKI YAMIO"
click at [1197, 413] on button "Search" at bounding box center [1153, 408] width 92 height 31
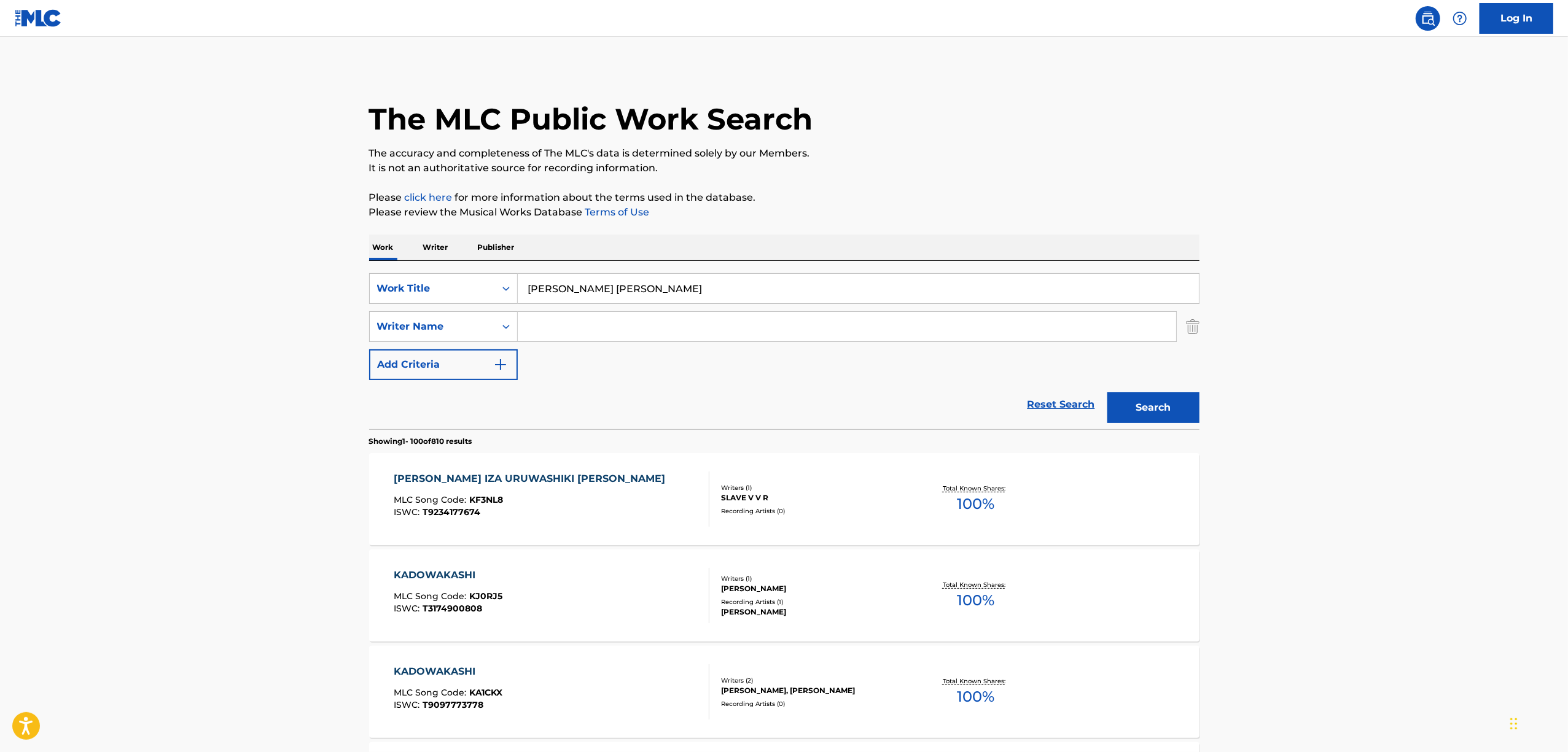
click at [853, 316] on input "Search Form" at bounding box center [846, 326] width 658 height 30
click at [853, 298] on input "KOYOIWA KYATSUMEO KADOWAKASHI IZA URUWASHIKI YAMIO" at bounding box center [858, 288] width 681 height 30
drag, startPoint x: 856, startPoint y: 294, endPoint x: 420, endPoint y: 316, distance: 436.6
click at [420, 316] on div "SearchWithCriteria8476fcb1-d7c6-4f94-b7d3-e838a939ef8b Work Title KOYOIWA KYATS…" at bounding box center [785, 327] width 831 height 107
paste input "JUNAI"
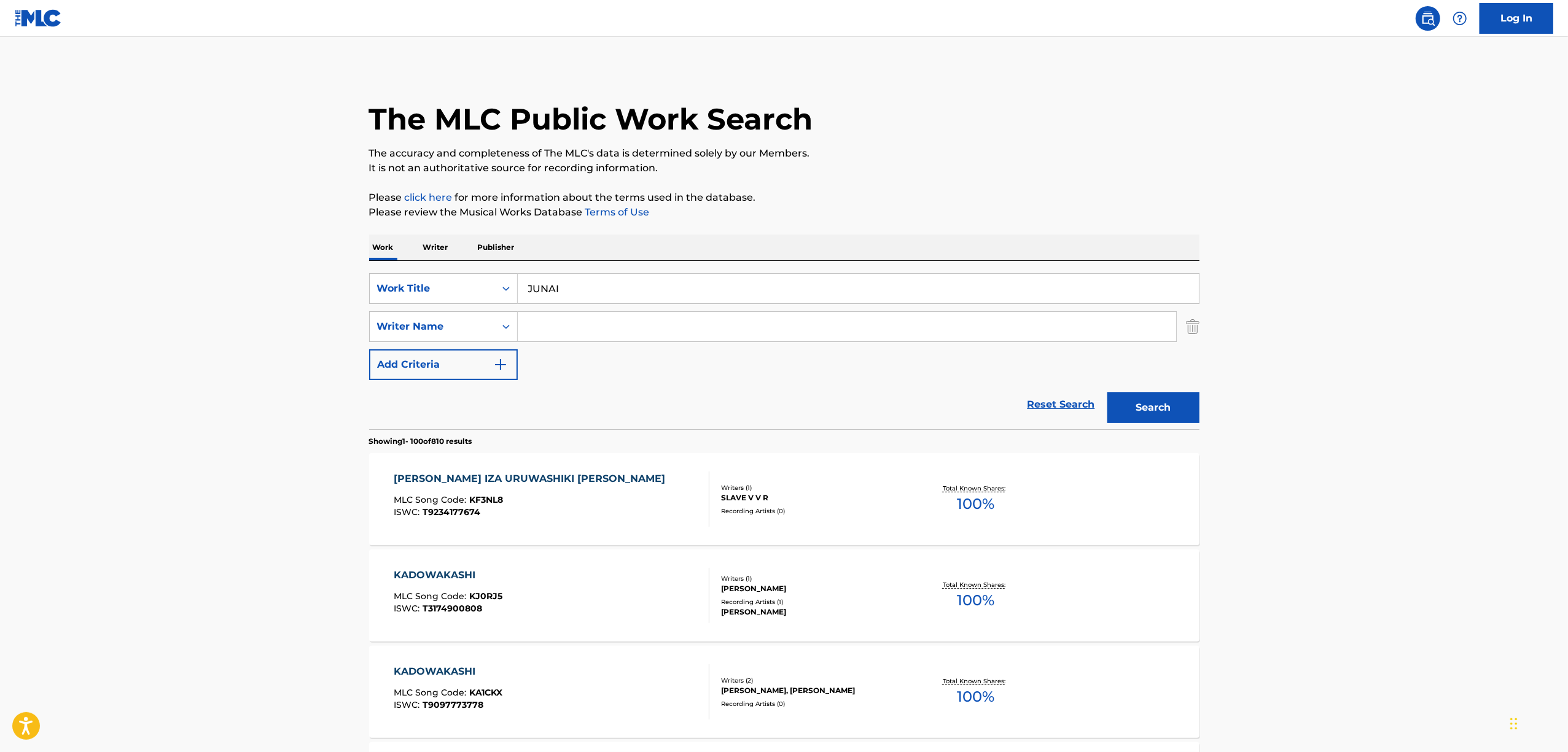
type input "JUNAI"
click at [1183, 388] on div "Search" at bounding box center [1150, 405] width 98 height 49
click at [1170, 409] on button "Search" at bounding box center [1153, 408] width 92 height 31
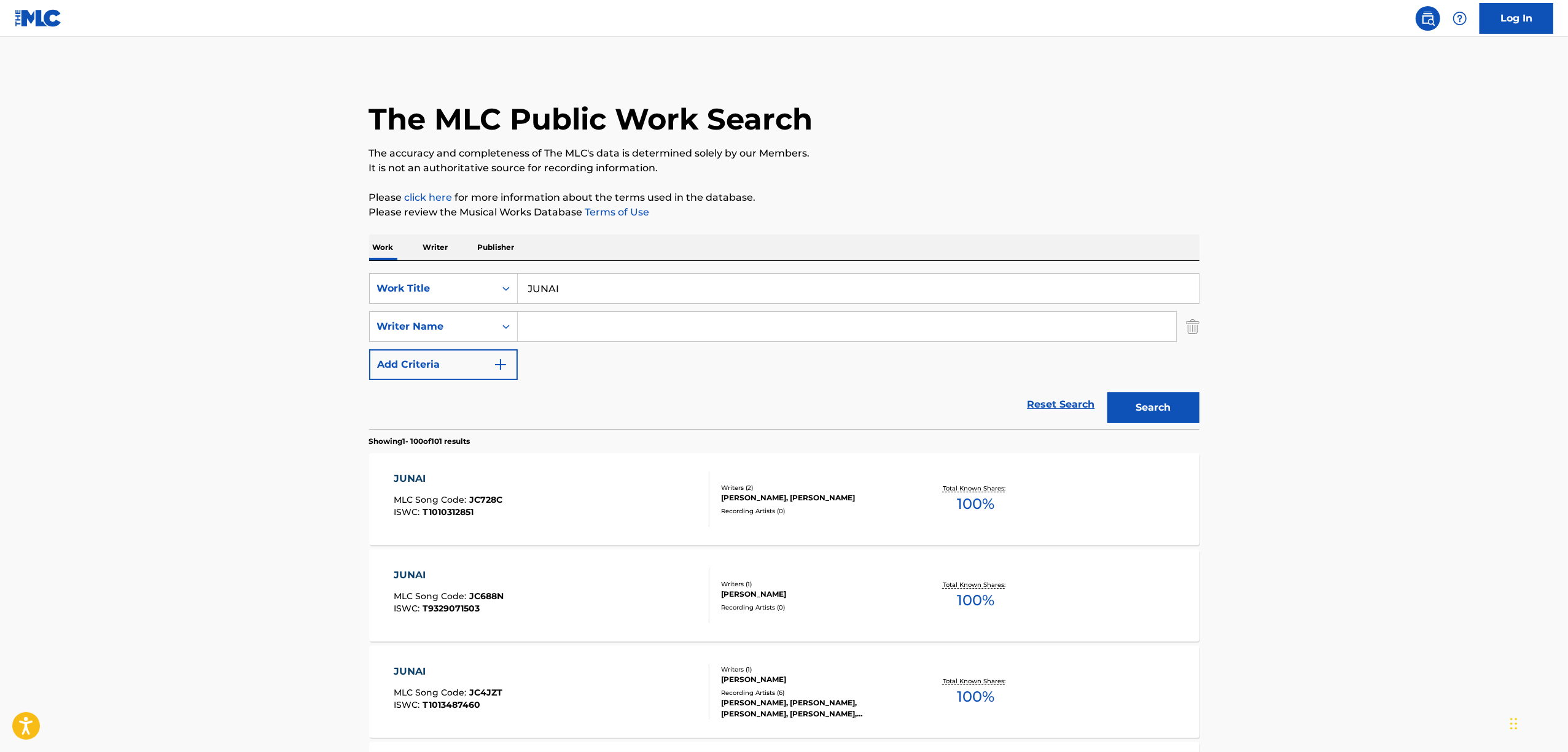
click at [535, 338] on input "Search Form" at bounding box center [846, 326] width 658 height 30
paste input "Jeru"
type input "Jeru"
click at [1167, 412] on button "Search" at bounding box center [1153, 408] width 92 height 31
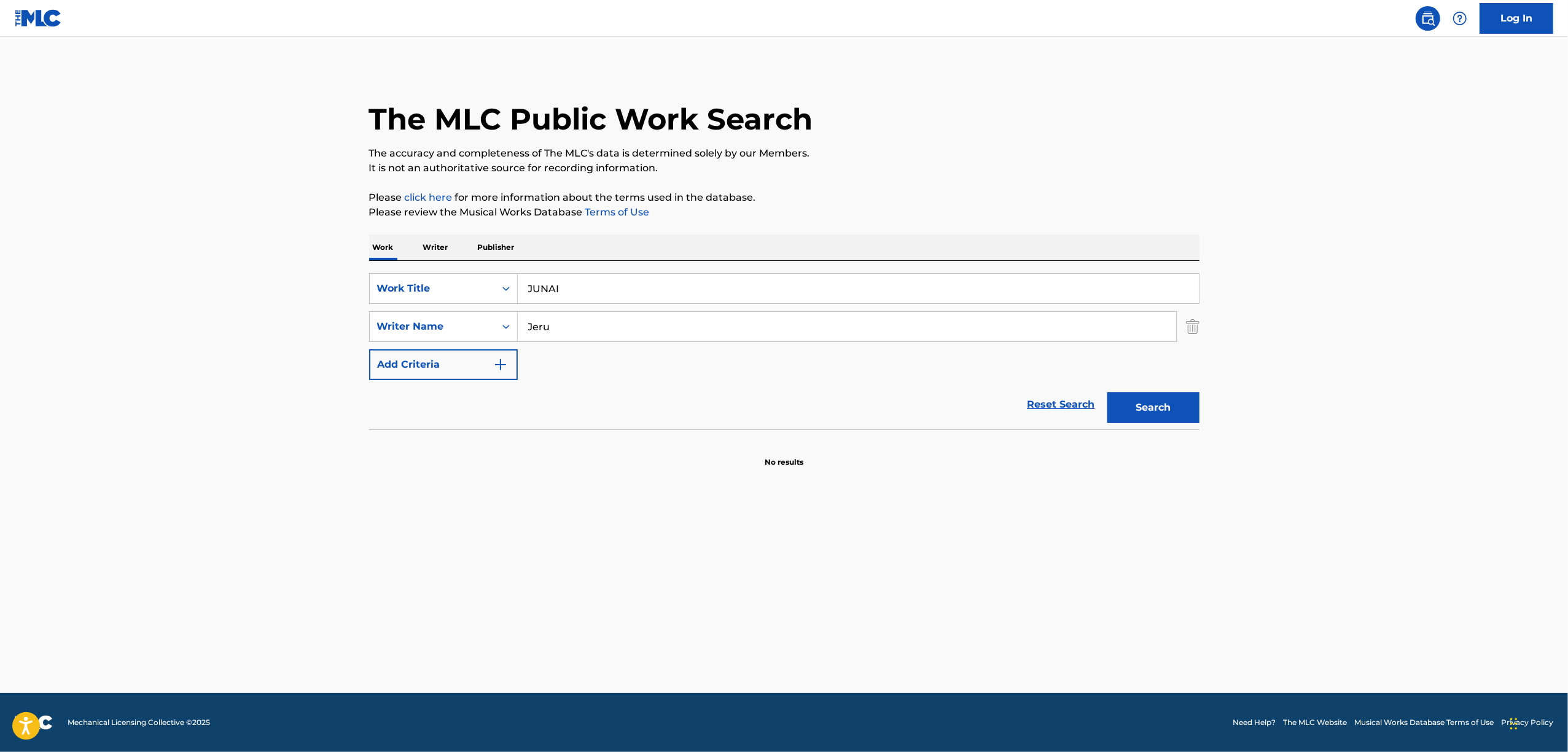
drag, startPoint x: 573, startPoint y: 280, endPoint x: 566, endPoint y: 307, distance: 27.9
click at [489, 298] on div "SearchWithCriteria8476fcb1-d7c6-4f94-b7d3-e838a939ef8b Work Title JUNAI" at bounding box center [785, 288] width 831 height 31
paste input "NAABU INPARUSU"
type input "NAABU INPARUSU"
drag, startPoint x: 576, startPoint y: 308, endPoint x: 469, endPoint y: 359, distance: 118.5
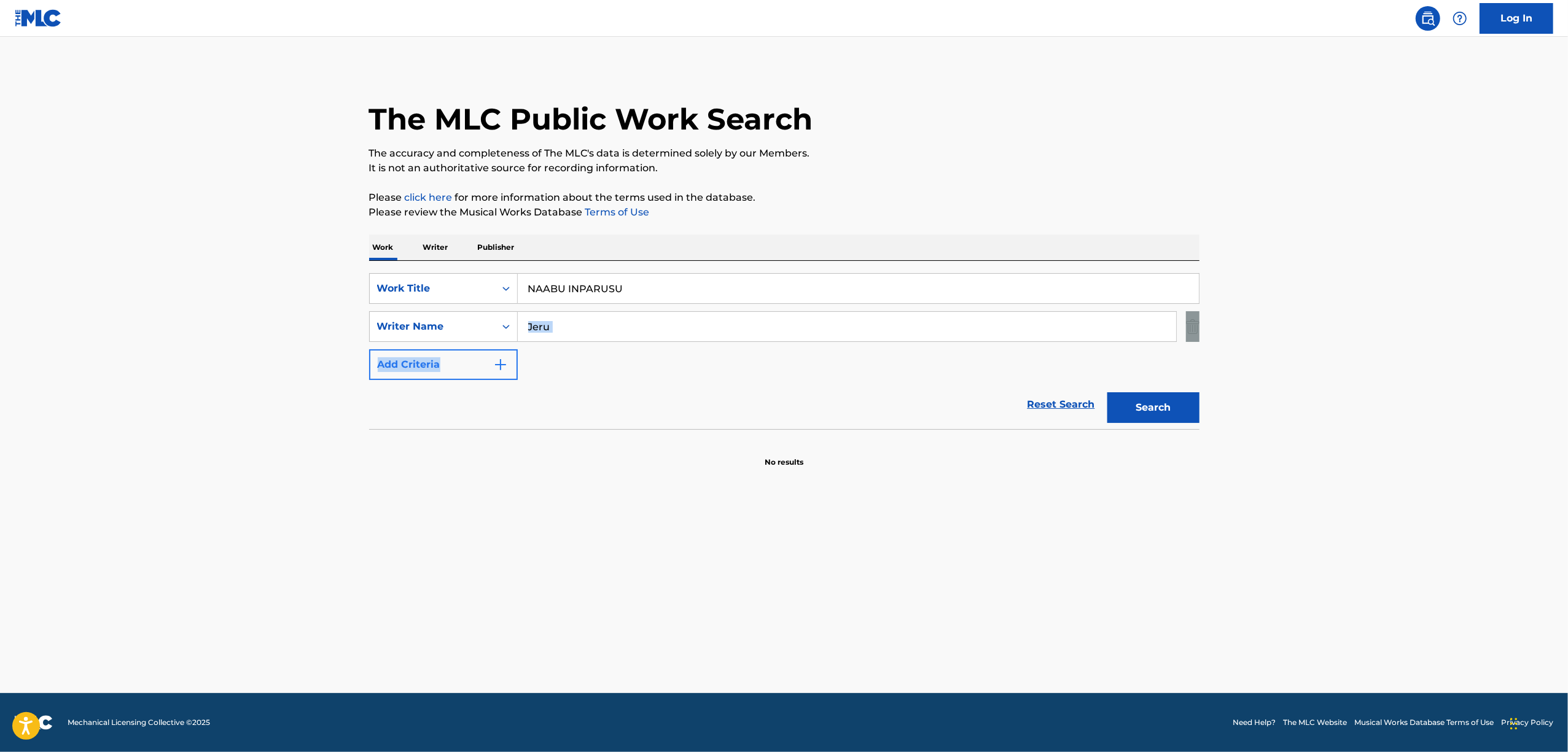
click at [469, 359] on div "SearchWithCriteria8476fcb1-d7c6-4f94-b7d3-e838a939ef8b Work Title NAABU INPARUS…" at bounding box center [785, 327] width 831 height 107
drag, startPoint x: 511, startPoint y: 515, endPoint x: 599, endPoint y: 285, distance: 246.3
click at [526, 476] on main "The MLC Public Work Search The accuracy and completeness of The MLC's data is d…" at bounding box center [784, 365] width 1568 height 656
drag, startPoint x: 570, startPoint y: 329, endPoint x: 411, endPoint y: 386, distance: 168.9
click at [413, 384] on form "SearchWithCriteria8476fcb1-d7c6-4f94-b7d3-e838a939ef8b Work Title NAABU INPARUS…" at bounding box center [785, 351] width 831 height 156
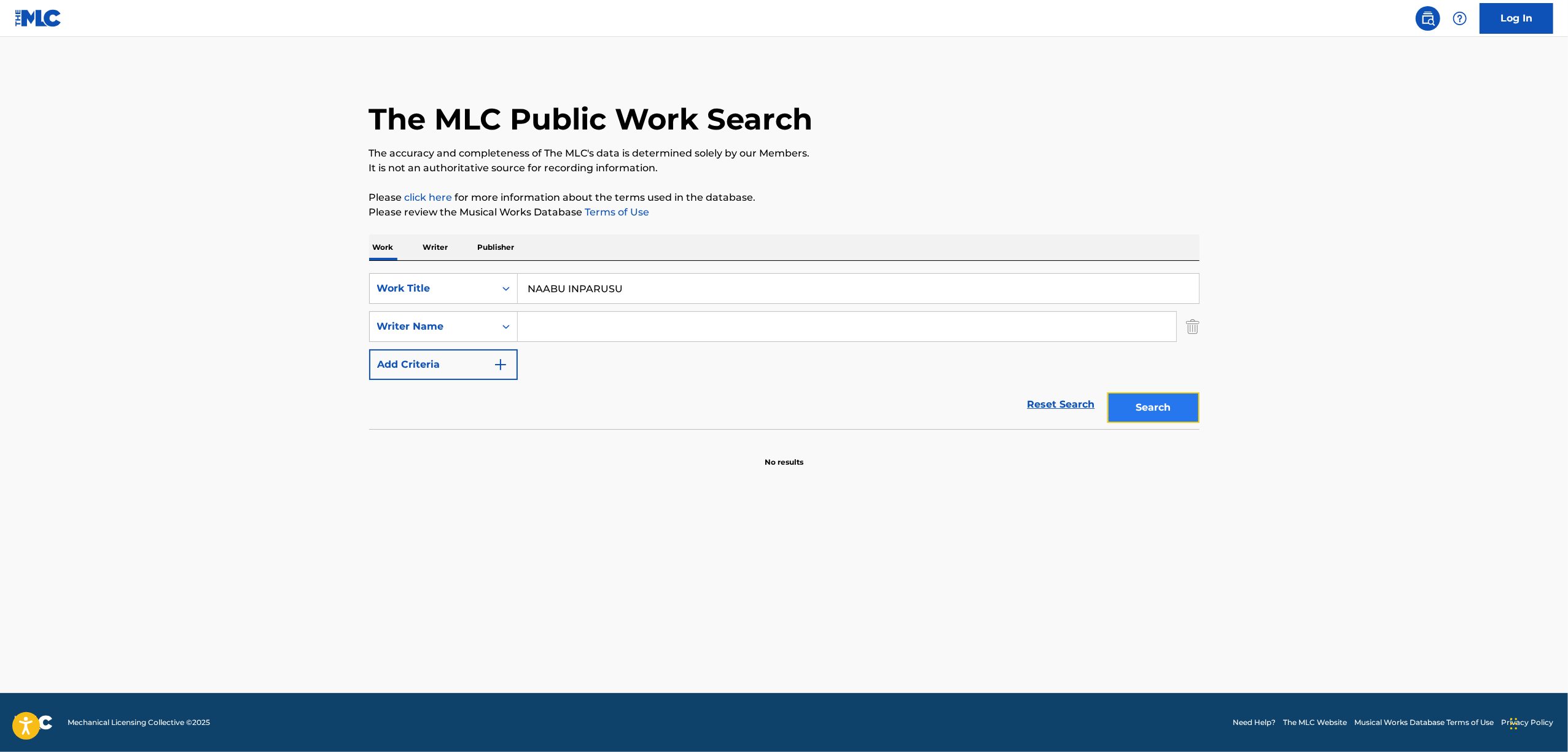
click at [1141, 410] on button "Search" at bounding box center [1153, 408] width 92 height 31
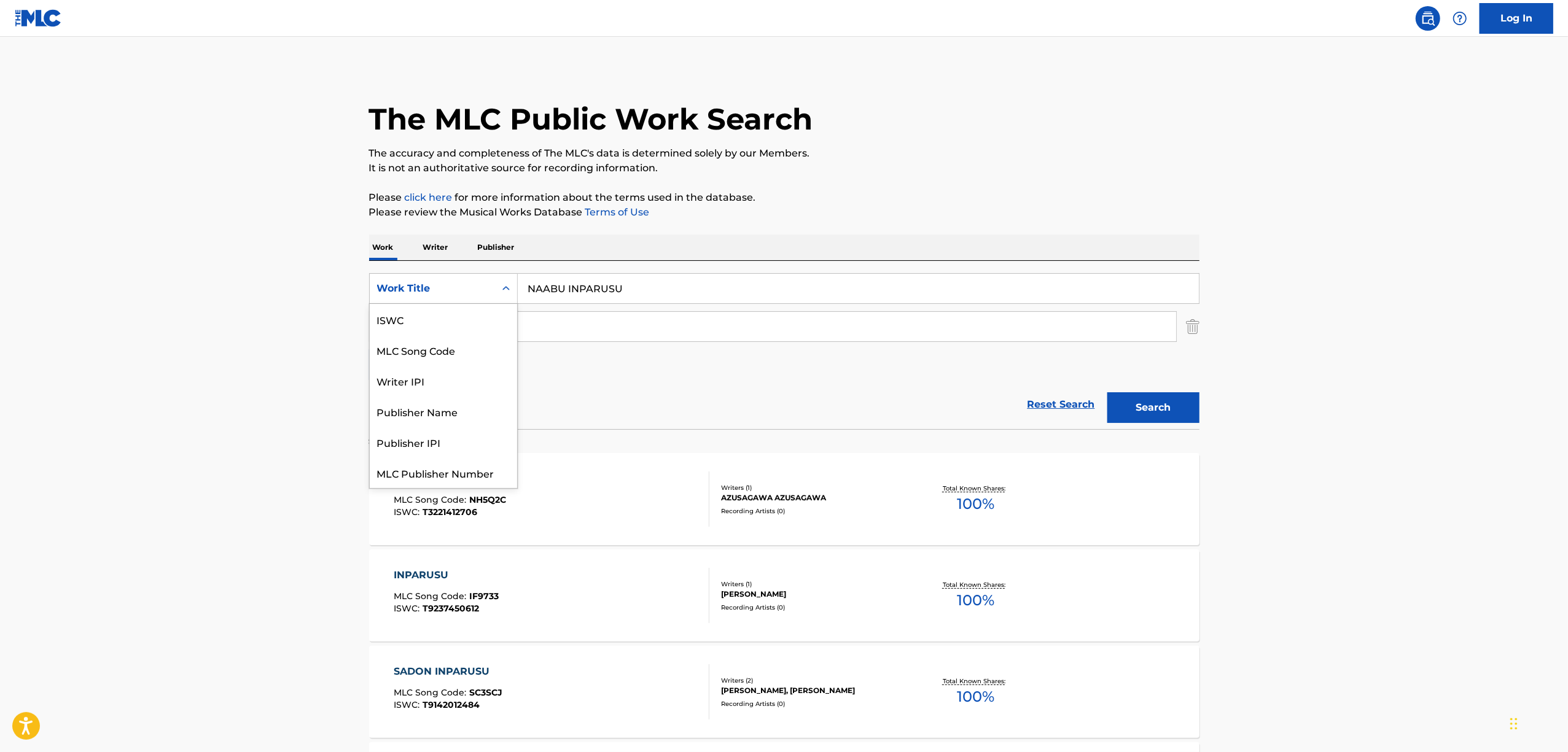
click at [500, 287] on icon "Search Form" at bounding box center [506, 289] width 12 height 12
click at [453, 309] on div "ISWC" at bounding box center [443, 319] width 148 height 31
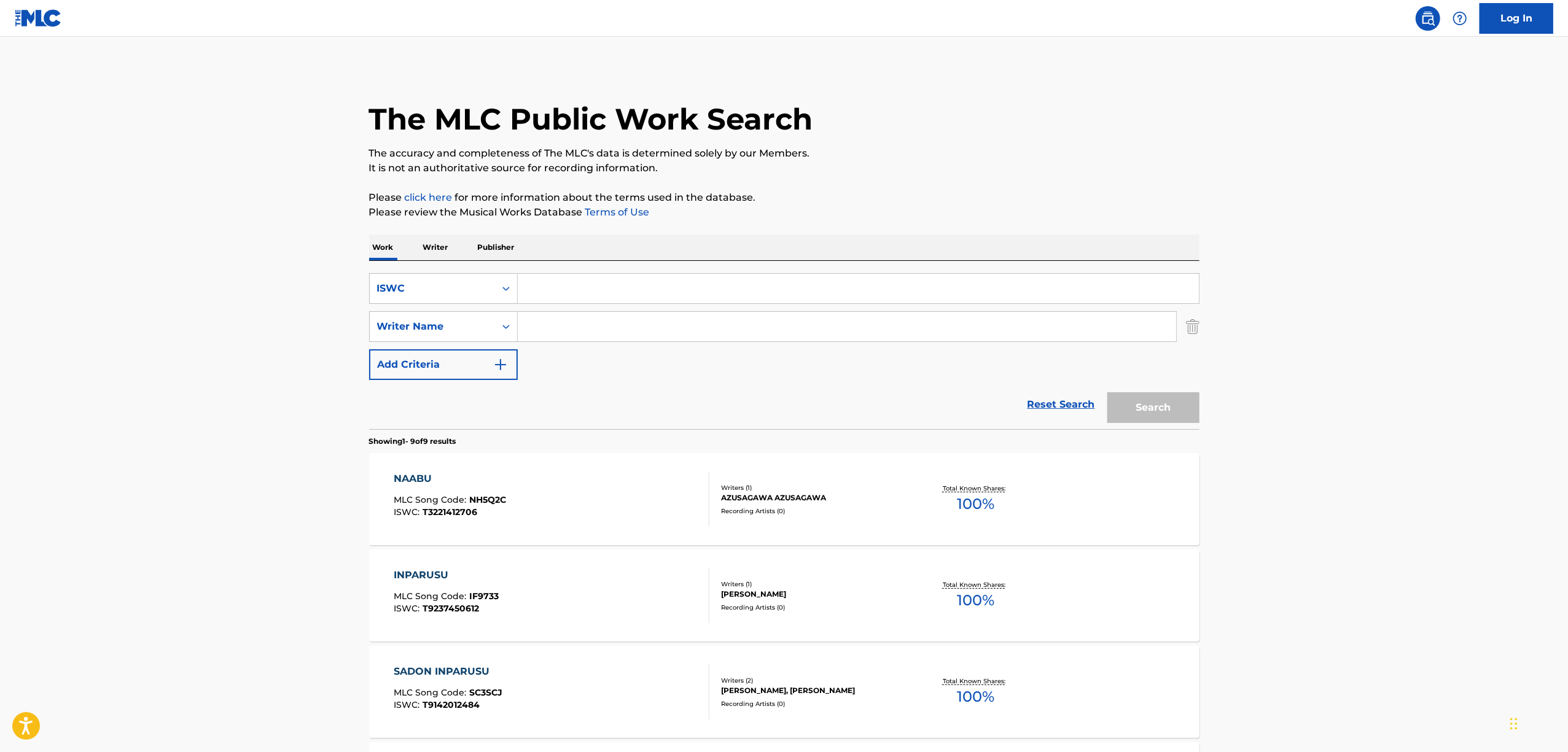
drag, startPoint x: 476, startPoint y: 306, endPoint x: 558, endPoint y: 290, distance: 83.5
click at [557, 290] on input "Search Form" at bounding box center [858, 288] width 681 height 30
paste input "T9223561760"
type input "T9223561760"
click at [1165, 403] on button "Search" at bounding box center [1153, 408] width 92 height 31
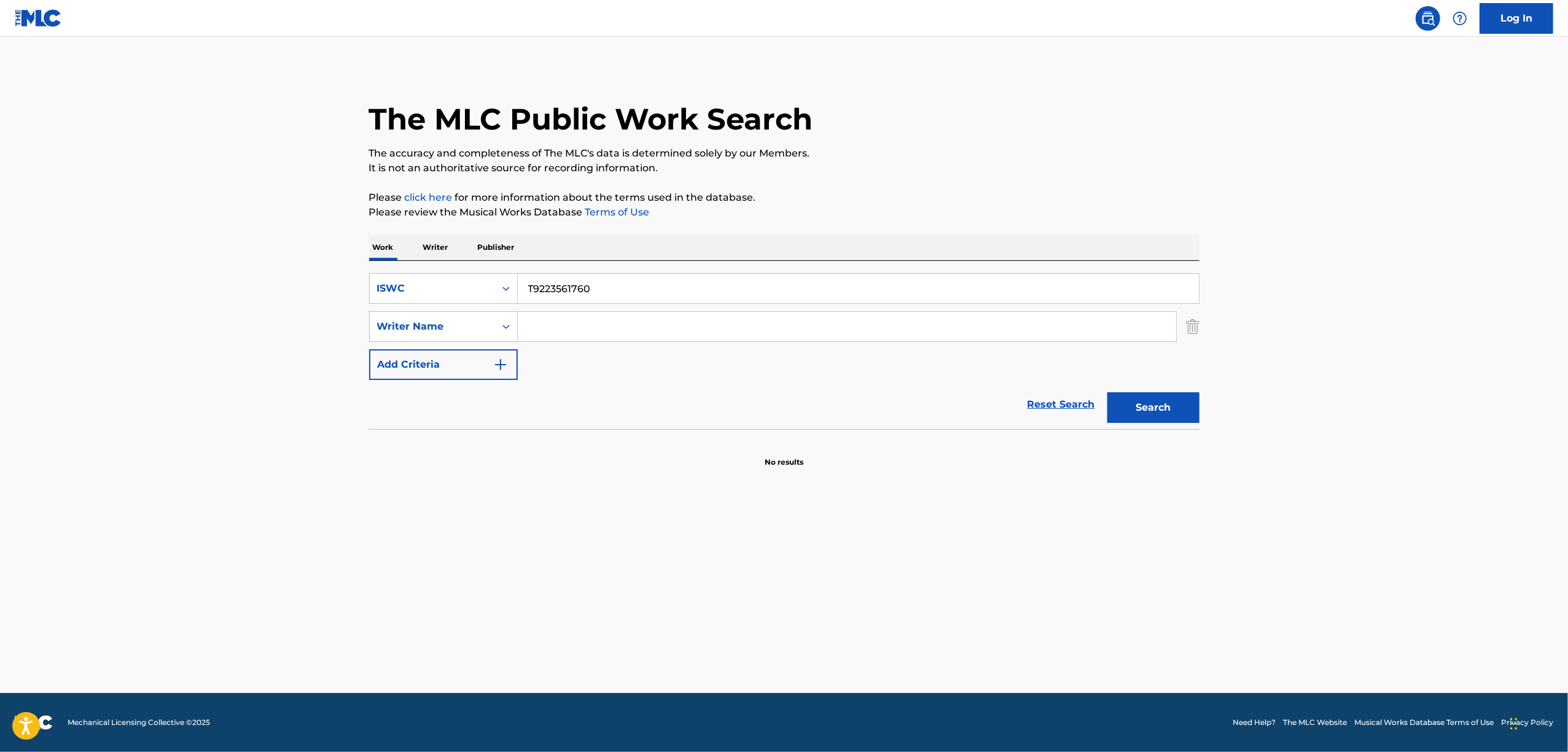
click at [433, 246] on p "Writer" at bounding box center [435, 248] width 32 height 26
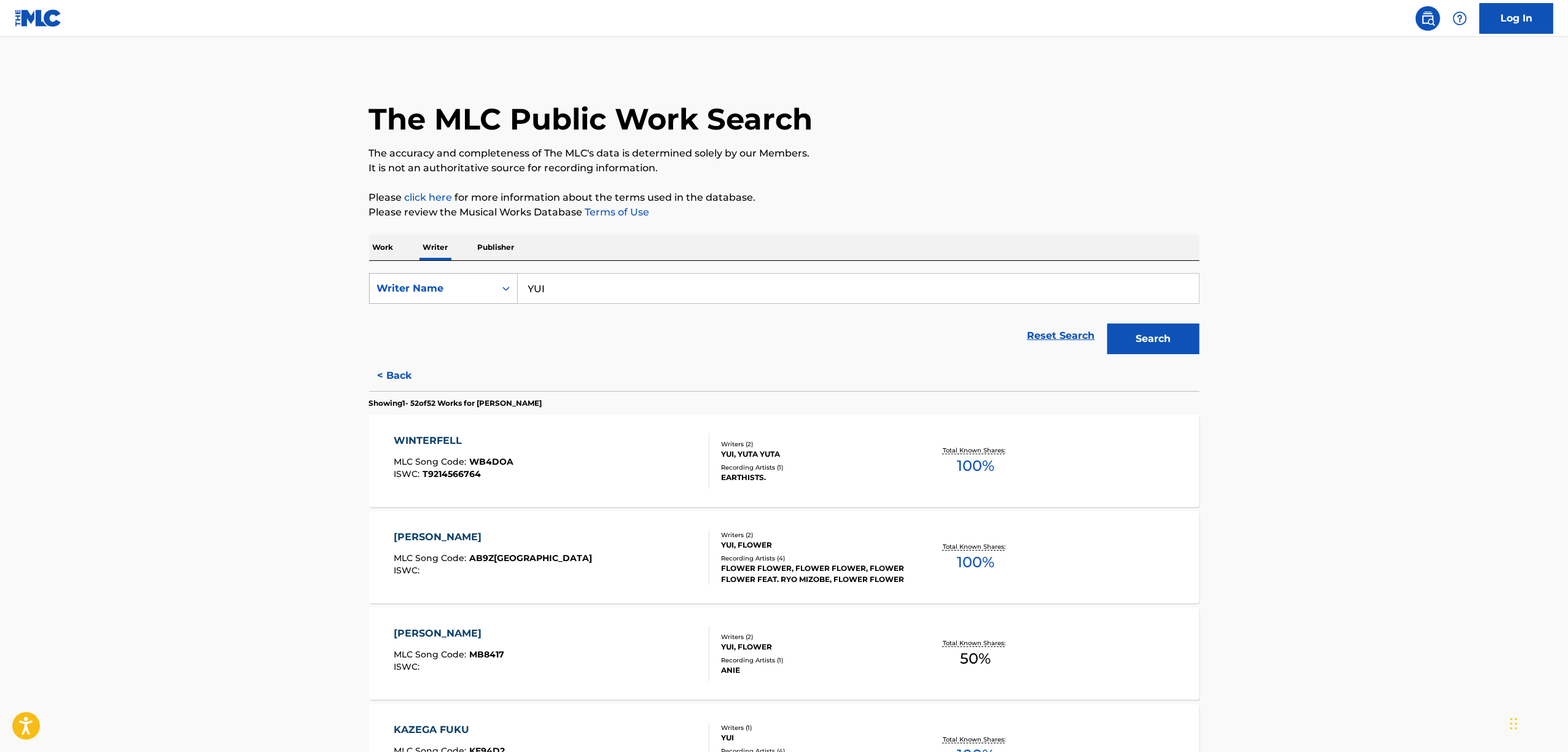
drag, startPoint x: 565, startPoint y: 283, endPoint x: 433, endPoint y: 300, distance: 133.1
click at [434, 300] on div "SearchWithCriteria46a0371a-b558-497d-9cfb-66dc0c511453 Writer Name YUI" at bounding box center [785, 288] width 831 height 31
paste input "Mi8K"
type input "Mi8K"
click at [1151, 345] on button "Search" at bounding box center [1153, 338] width 92 height 31
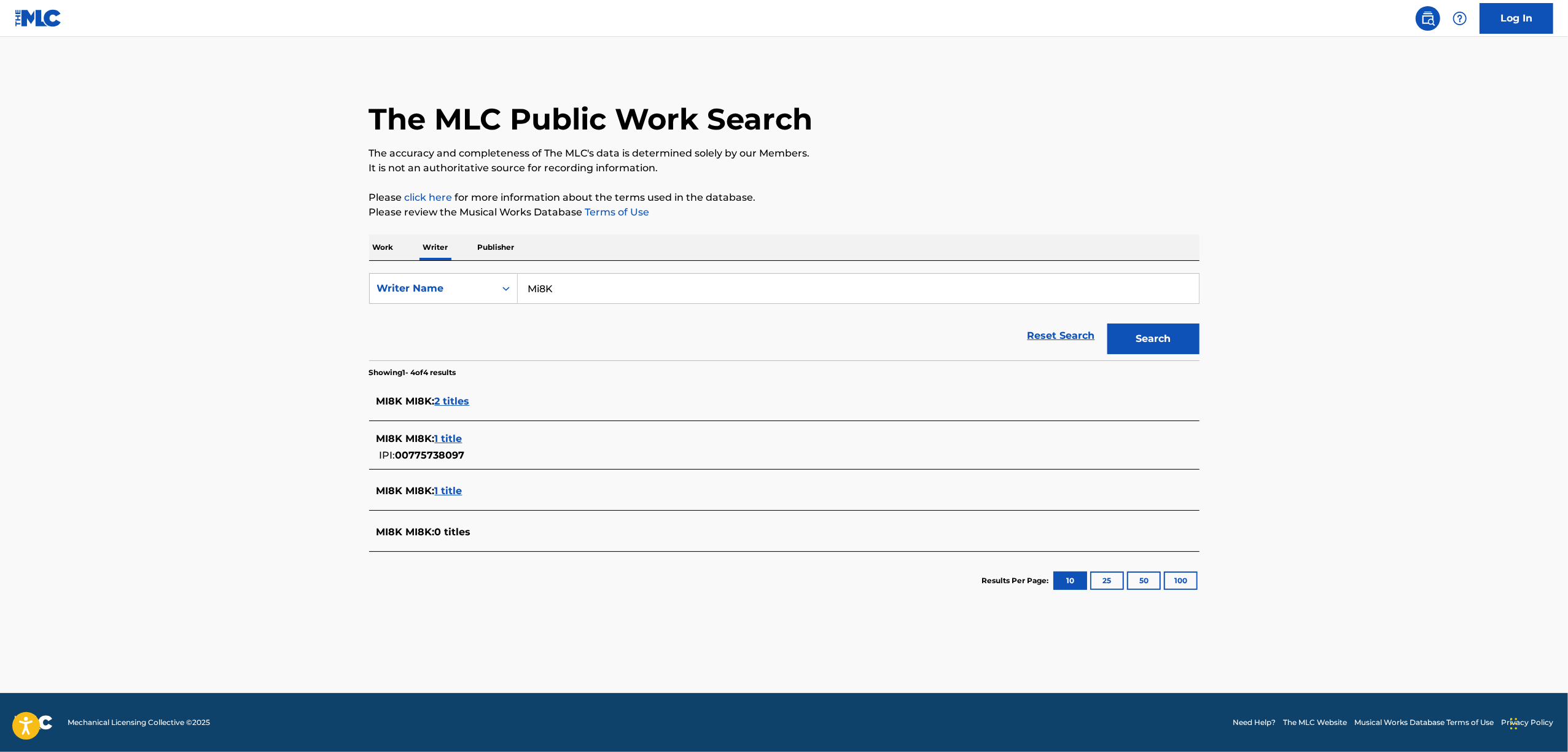
click at [465, 401] on span "2 titles" at bounding box center [452, 401] width 35 height 12
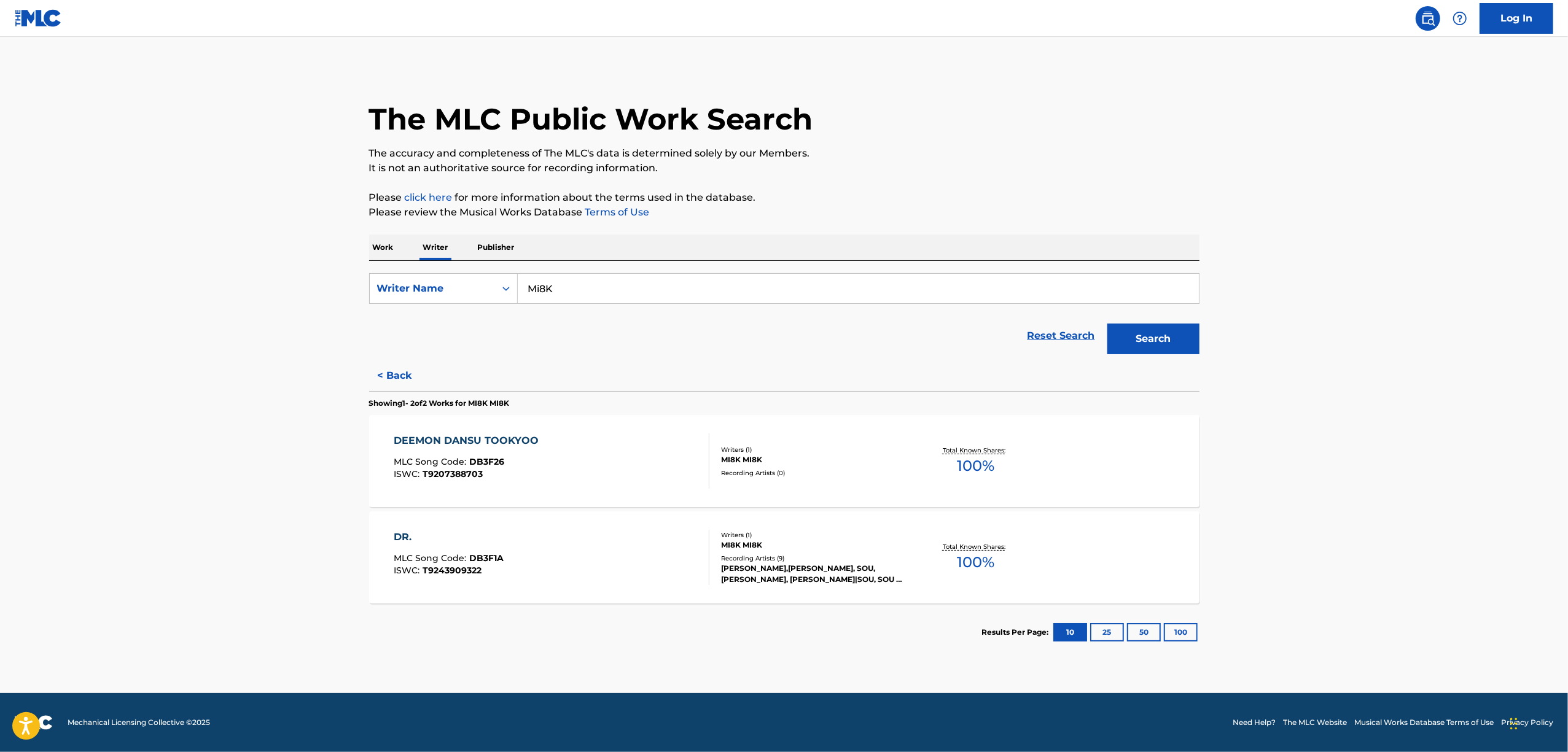
click at [384, 248] on p "Work" at bounding box center [383, 248] width 28 height 26
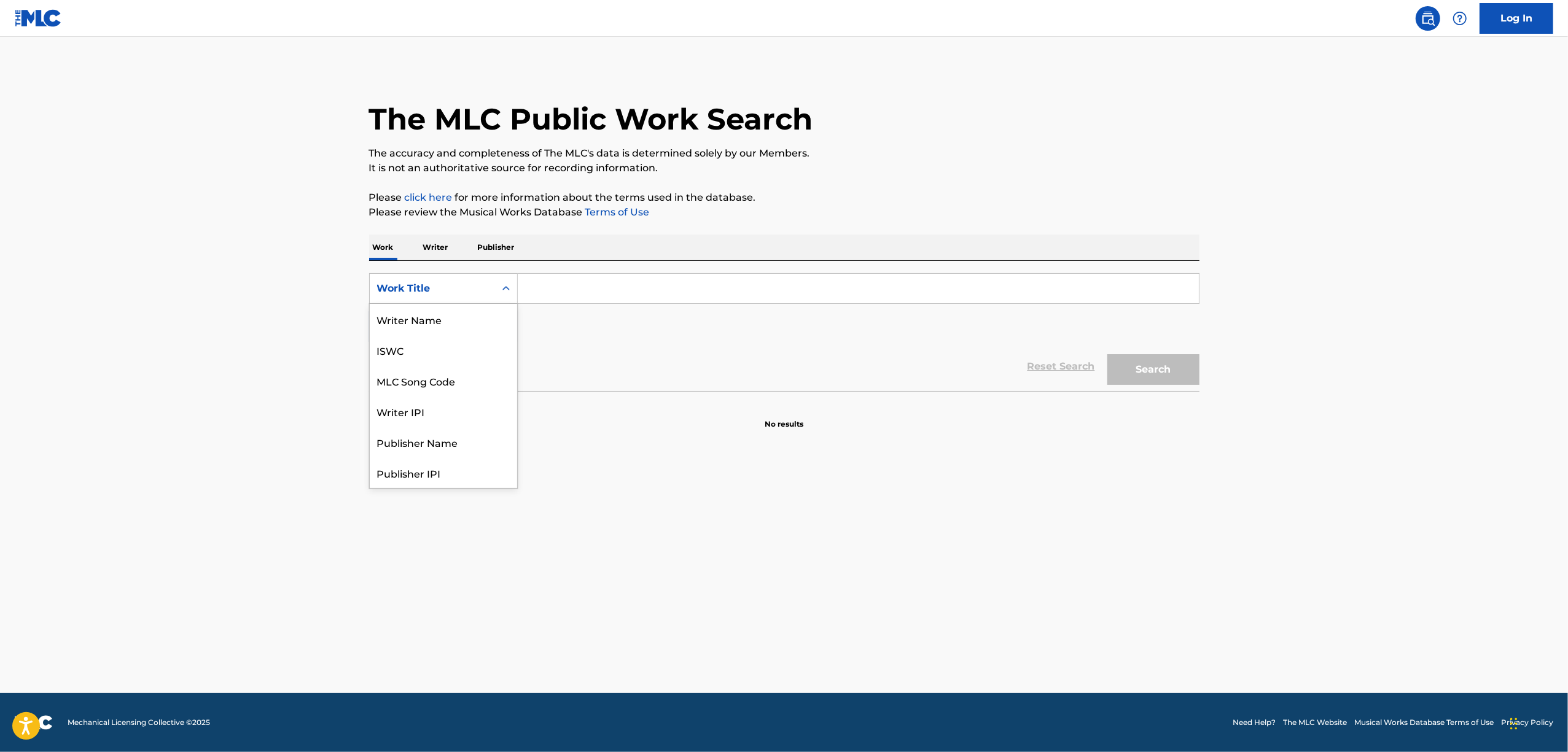
click at [511, 283] on div "Search Form" at bounding box center [506, 288] width 22 height 22
click at [457, 318] on div "Writer Name" at bounding box center [443, 319] width 148 height 31
click at [509, 294] on div "Search Form" at bounding box center [506, 288] width 22 height 22
click at [447, 332] on div "Work Title" at bounding box center [443, 319] width 148 height 31
click at [504, 288] on icon "Search Form" at bounding box center [506, 288] width 8 height 4
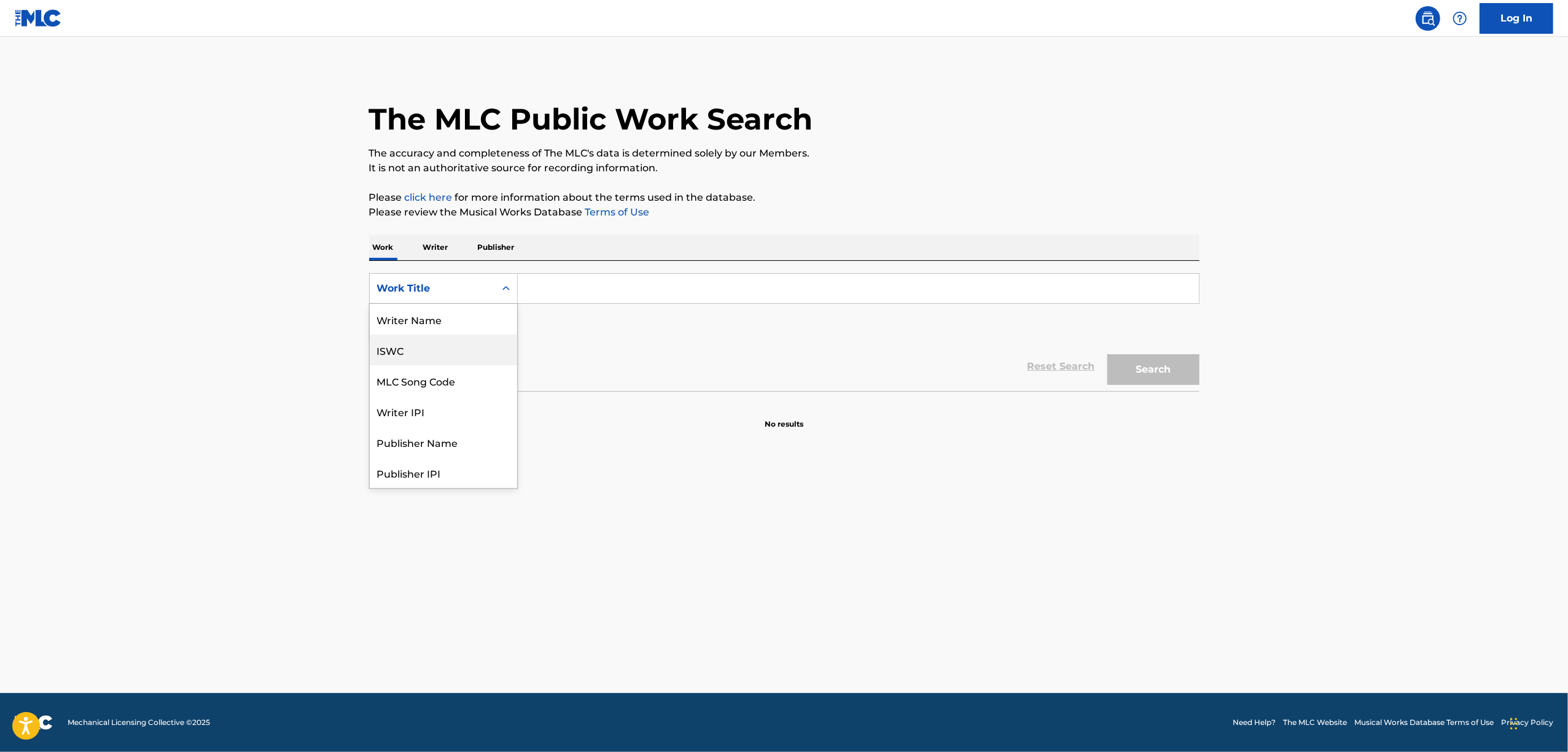
click at [465, 335] on div "ISWC" at bounding box center [443, 350] width 148 height 31
click at [562, 320] on div "SearchWithCriteria6e7a433d-0279-4891-8a98-3a75b1a075bd ISWC Add Criteria" at bounding box center [785, 307] width 831 height 69
click at [579, 297] on input "Search Form" at bounding box center [858, 288] width 681 height 30
paste input "T9223496580"
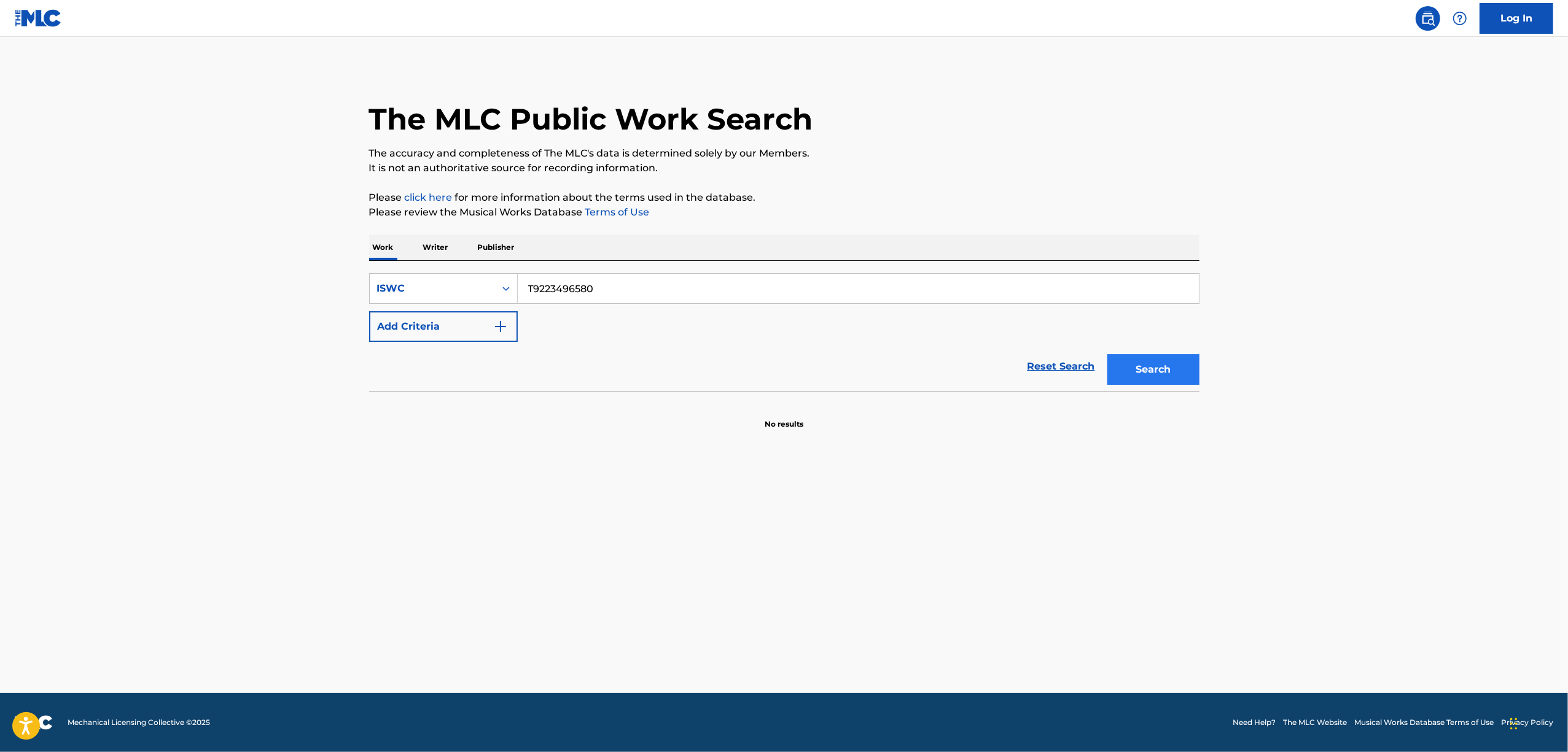
type input "T9223496580"
click at [1168, 371] on button "Search" at bounding box center [1153, 369] width 92 height 31
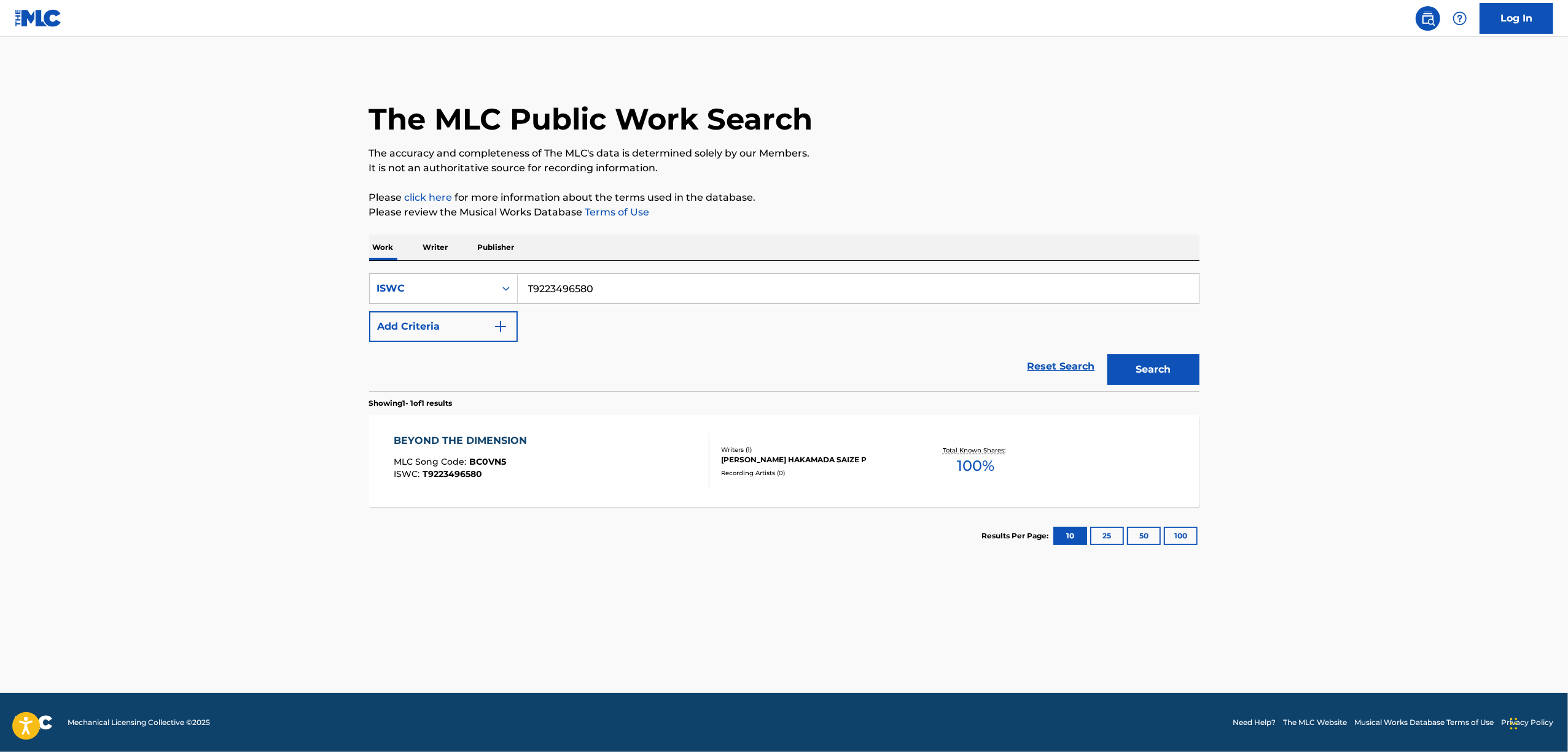
click at [479, 438] on div "BEYOND THE DIMENSION" at bounding box center [463, 440] width 139 height 14
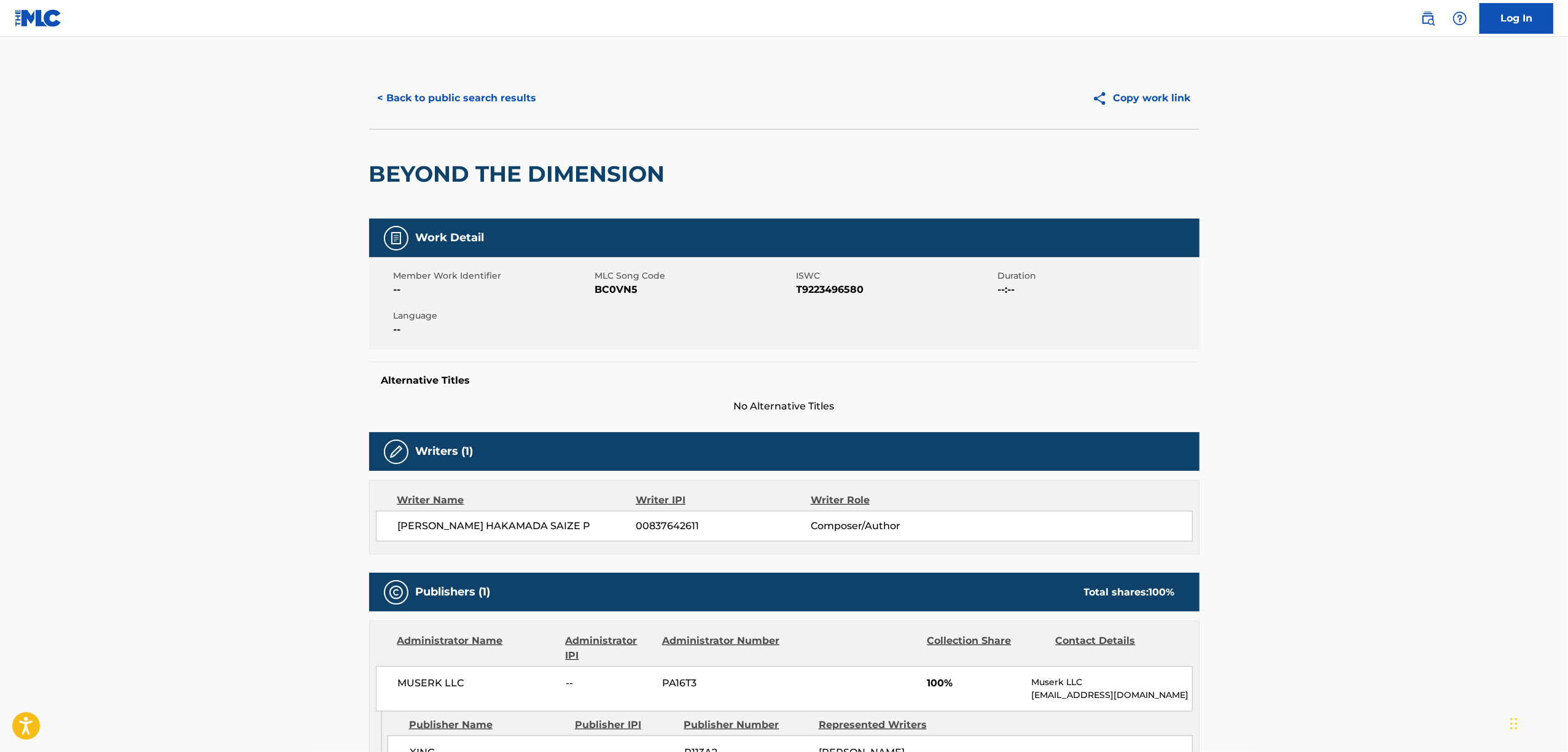
click at [616, 295] on span "BC0VN5" at bounding box center [694, 290] width 198 height 14
click at [494, 91] on button "< Back to public search results" at bounding box center [457, 98] width 176 height 31
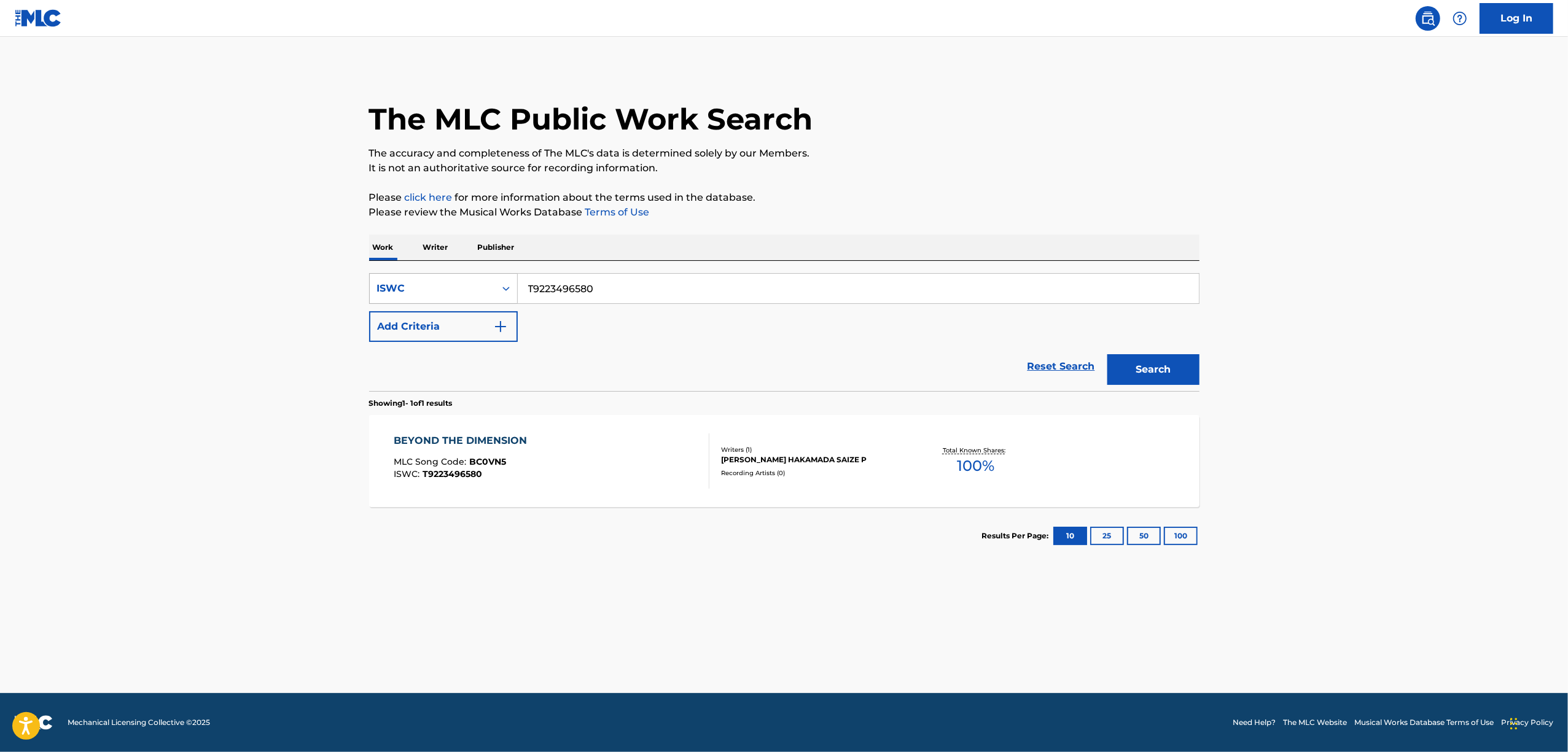
drag, startPoint x: 523, startPoint y: 283, endPoint x: 476, endPoint y: 278, distance: 47.3
click at [484, 280] on div "SearchWithCriteria6e7a433d-0279-4891-8a98-3a75b1a075bd ISWC T9223496580" at bounding box center [785, 288] width 831 height 31
paste input "79"
type input "T9223496579"
click at [1173, 367] on button "Search" at bounding box center [1153, 369] width 92 height 31
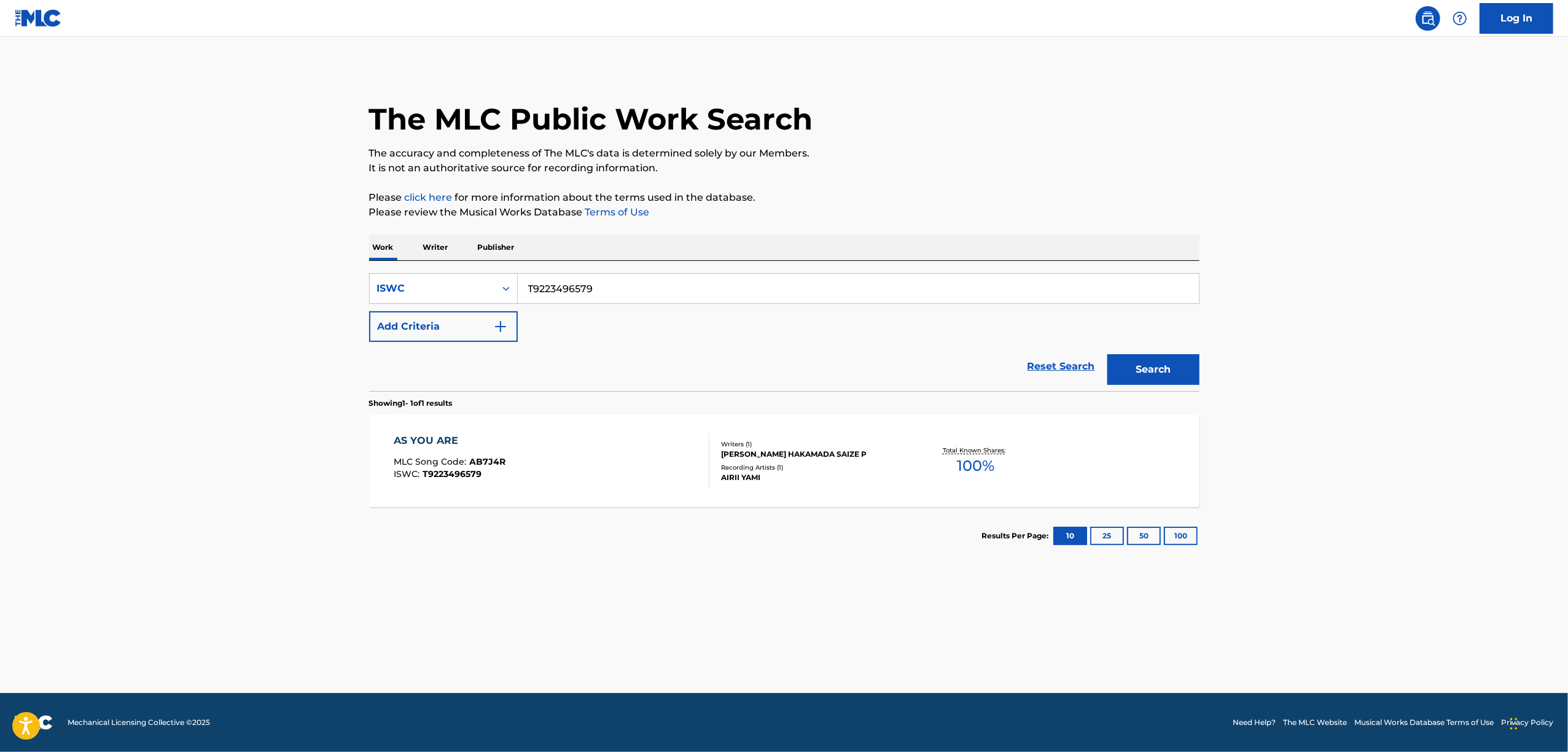
click at [431, 436] on div "AS YOU ARE" at bounding box center [449, 440] width 112 height 14
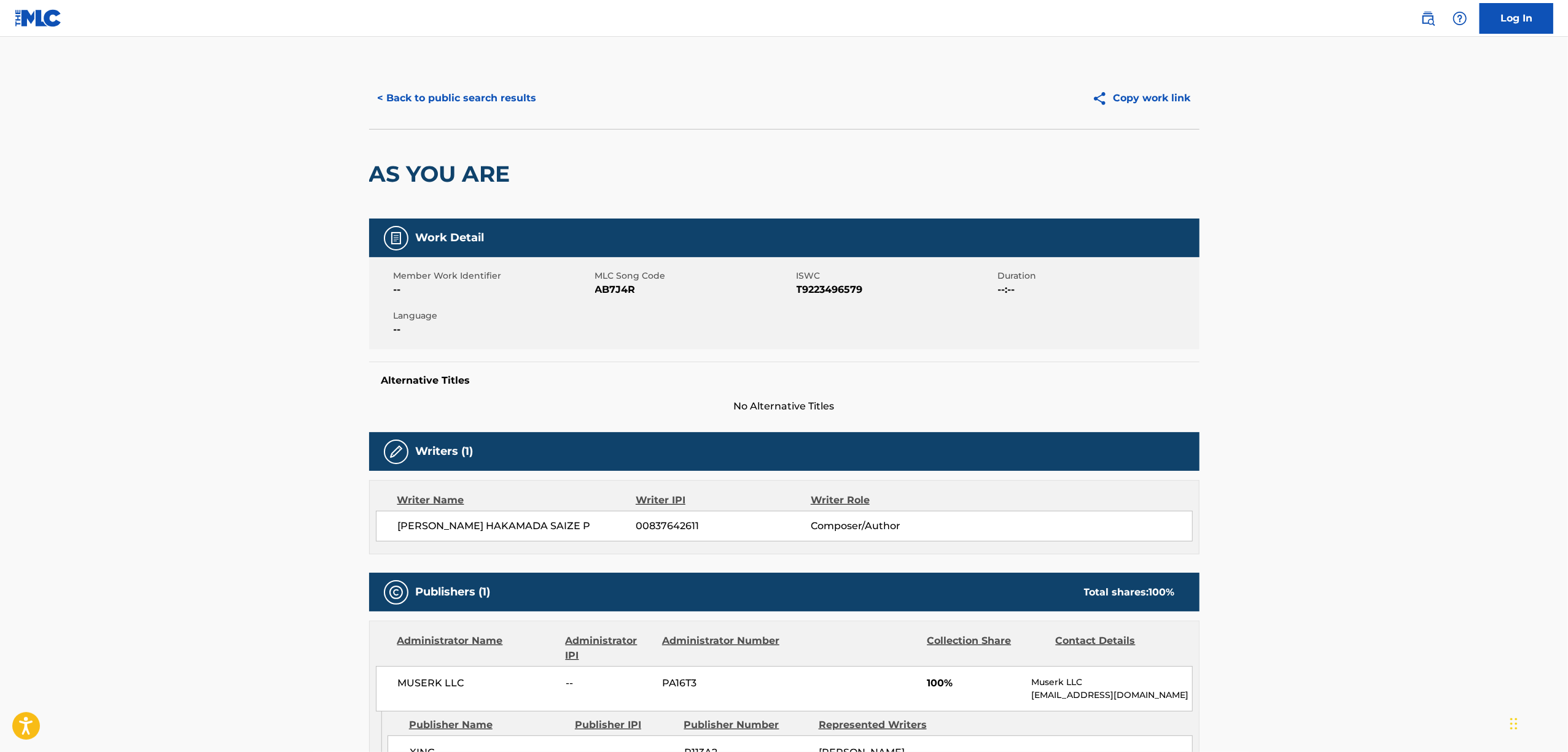
click at [617, 290] on span "AB7J4R" at bounding box center [694, 290] width 198 height 14
drag, startPoint x: 617, startPoint y: 290, endPoint x: 615, endPoint y: 309, distance: 19.1
click at [617, 291] on span "AB7J4R" at bounding box center [694, 290] width 198 height 14
drag, startPoint x: 512, startPoint y: 166, endPoint x: 365, endPoint y: 175, distance: 147.3
click at [365, 175] on div "< Back to public search results Copy work link AS YOU ARE Work Detail Member Wo…" at bounding box center [784, 497] width 860 height 860
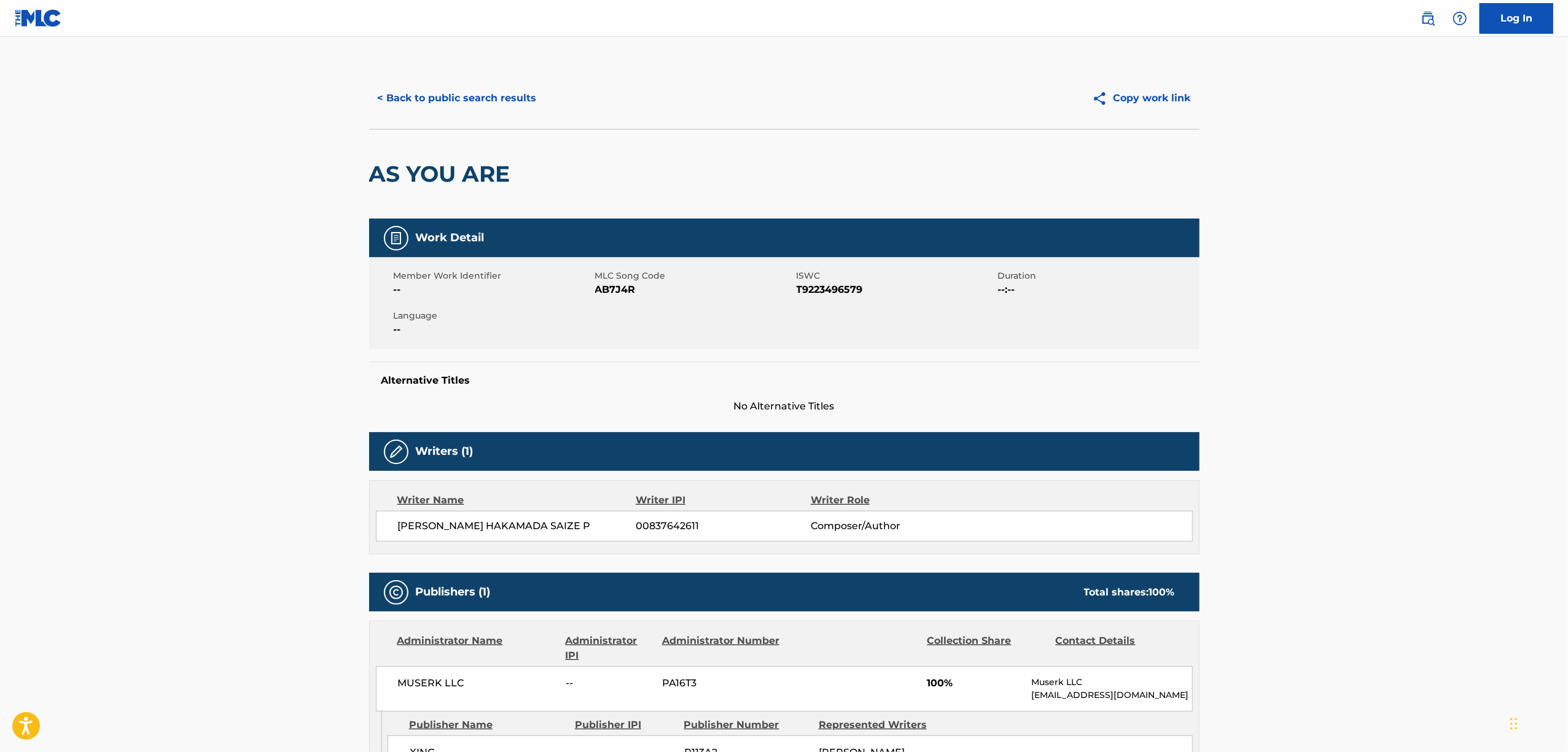
click at [139, 490] on main "< Back to public search results Copy work link AS YOU ARE Work Detail Member Wo…" at bounding box center [784, 492] width 1568 height 910
click at [496, 93] on button "< Back to public search results" at bounding box center [457, 98] width 176 height 31
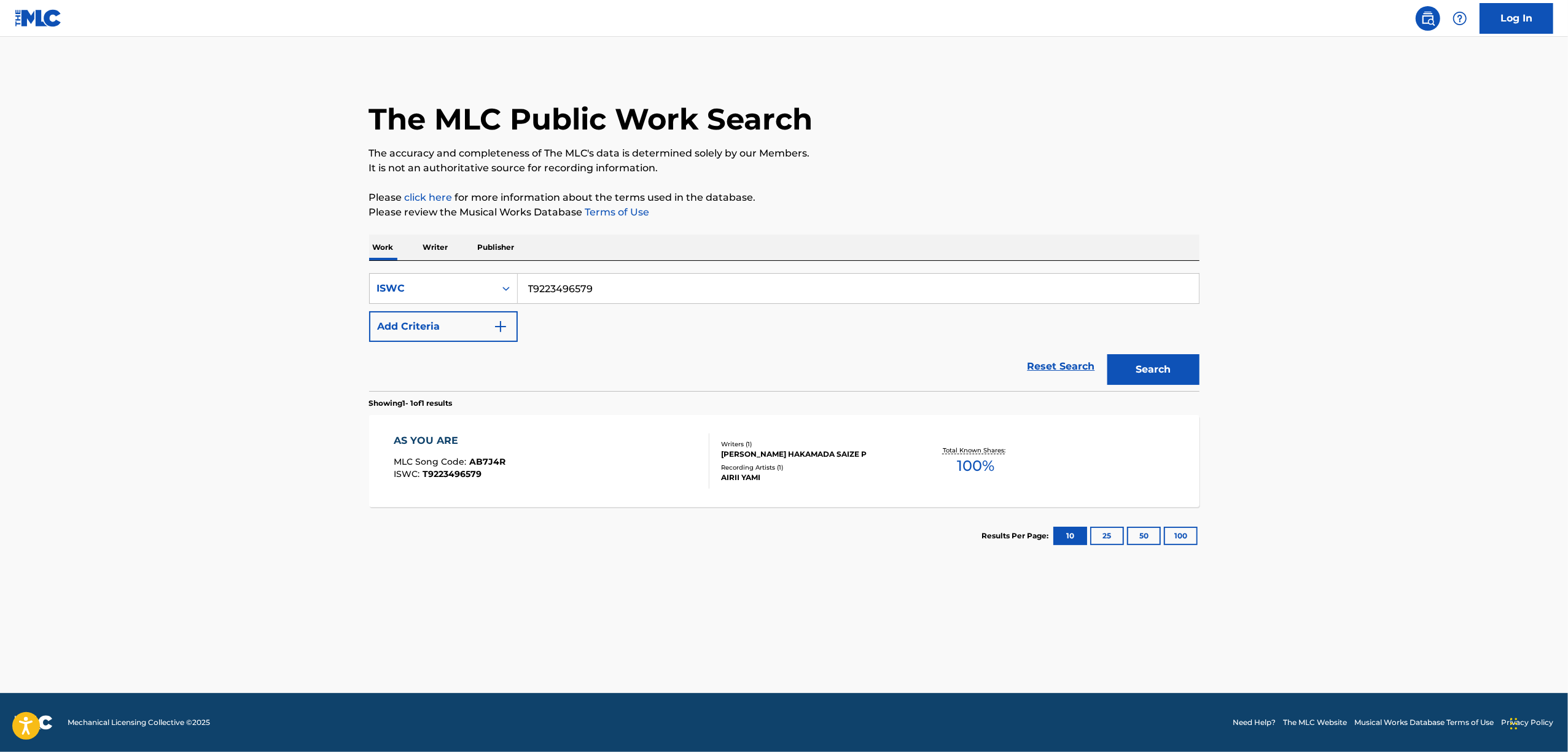
paste input "57"
drag, startPoint x: 585, startPoint y: 295, endPoint x: 512, endPoint y: 301, distance: 73.2
click at [520, 305] on div "SearchWithCriteria6e7a433d-0279-4891-8a98-3a75b1a075bd ISWC T9223496579 Add Cri…" at bounding box center [785, 307] width 831 height 69
type input "T9223496557"
click at [1160, 362] on button "Search" at bounding box center [1153, 369] width 92 height 31
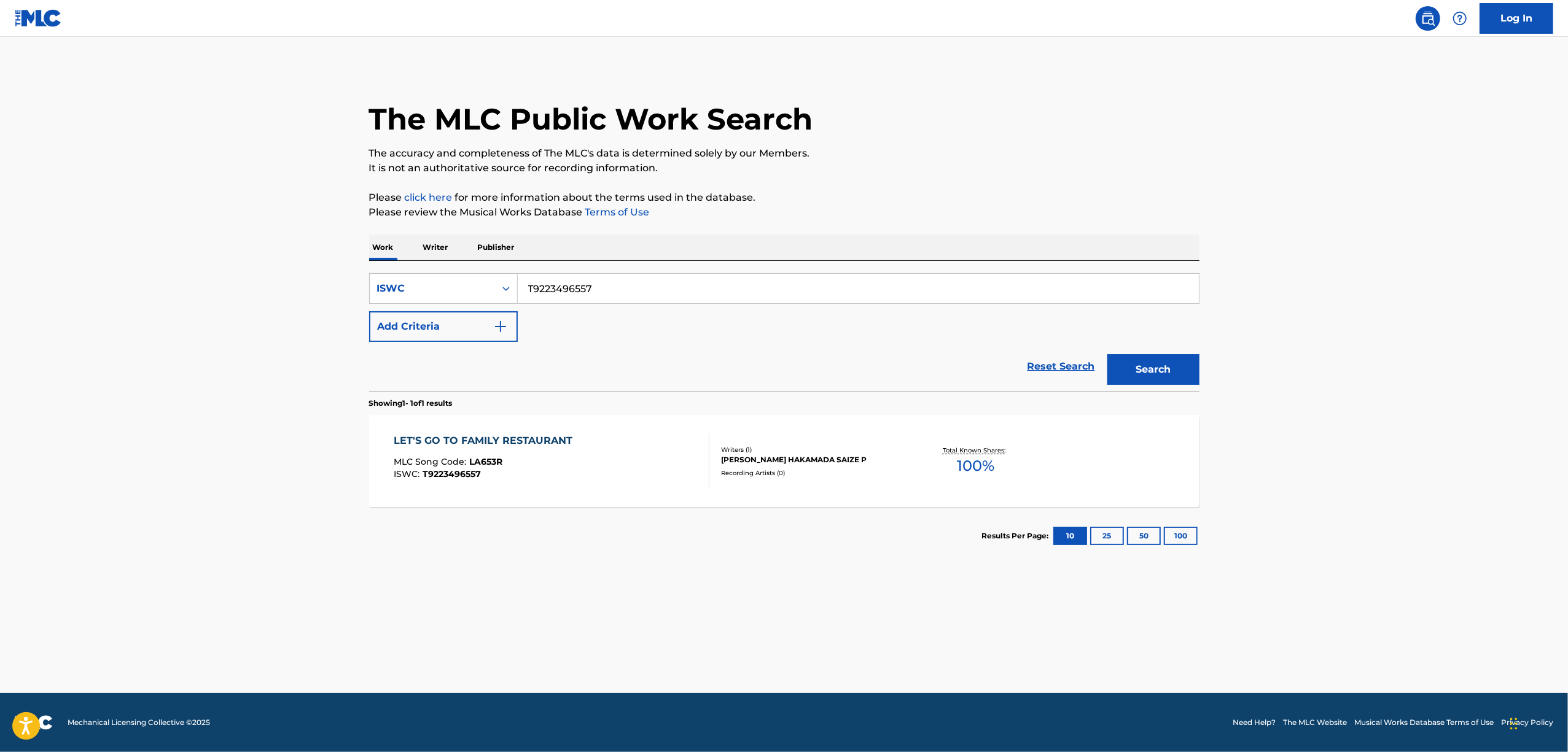
click at [482, 433] on div "LET'S GO TO FAMILY RESTAURANT MLC Song Code : LA653R ISWC : T9223496557 Writers…" at bounding box center [785, 461] width 831 height 92
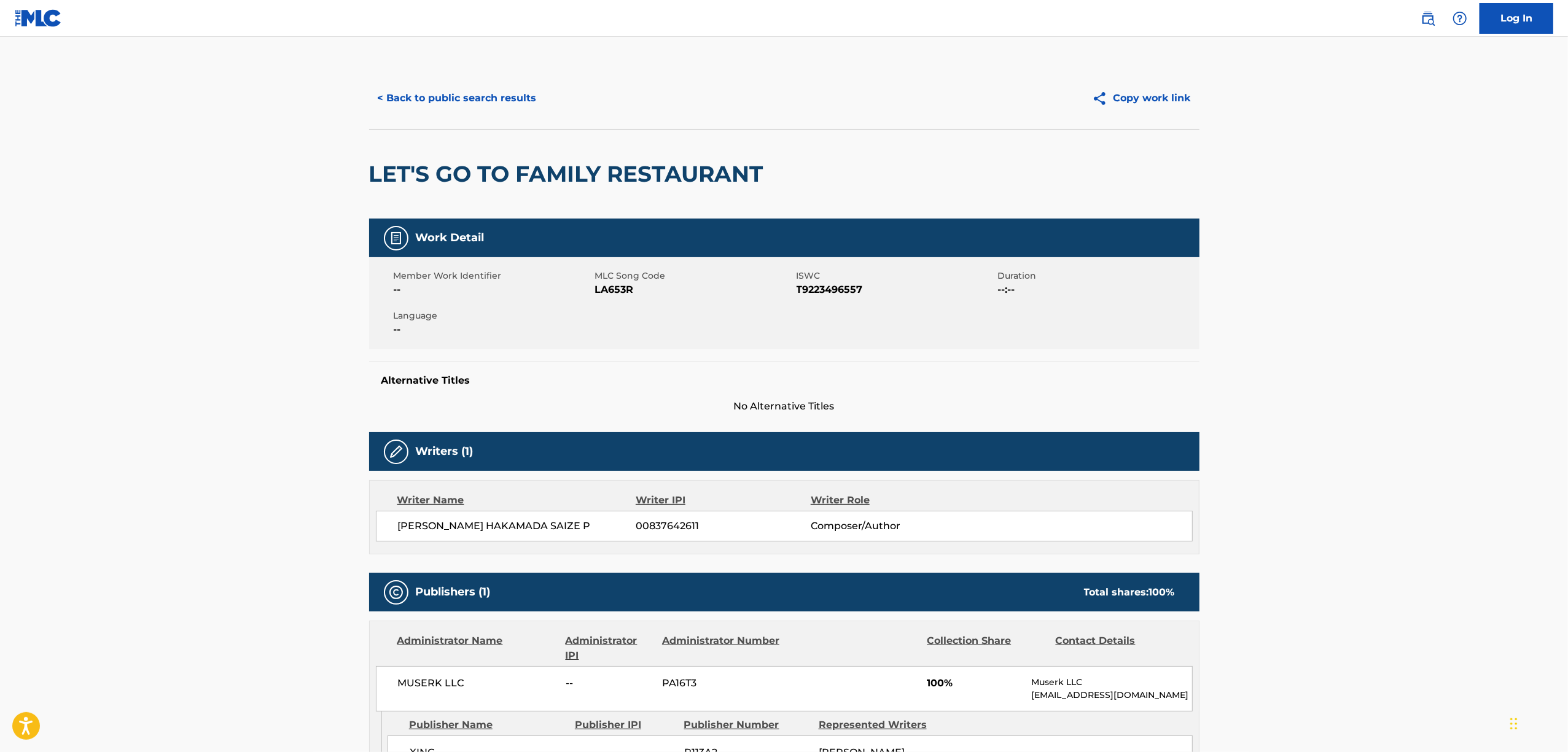
click at [608, 288] on span "LA653R" at bounding box center [694, 290] width 198 height 14
click at [464, 94] on button "< Back to public search results" at bounding box center [457, 98] width 176 height 31
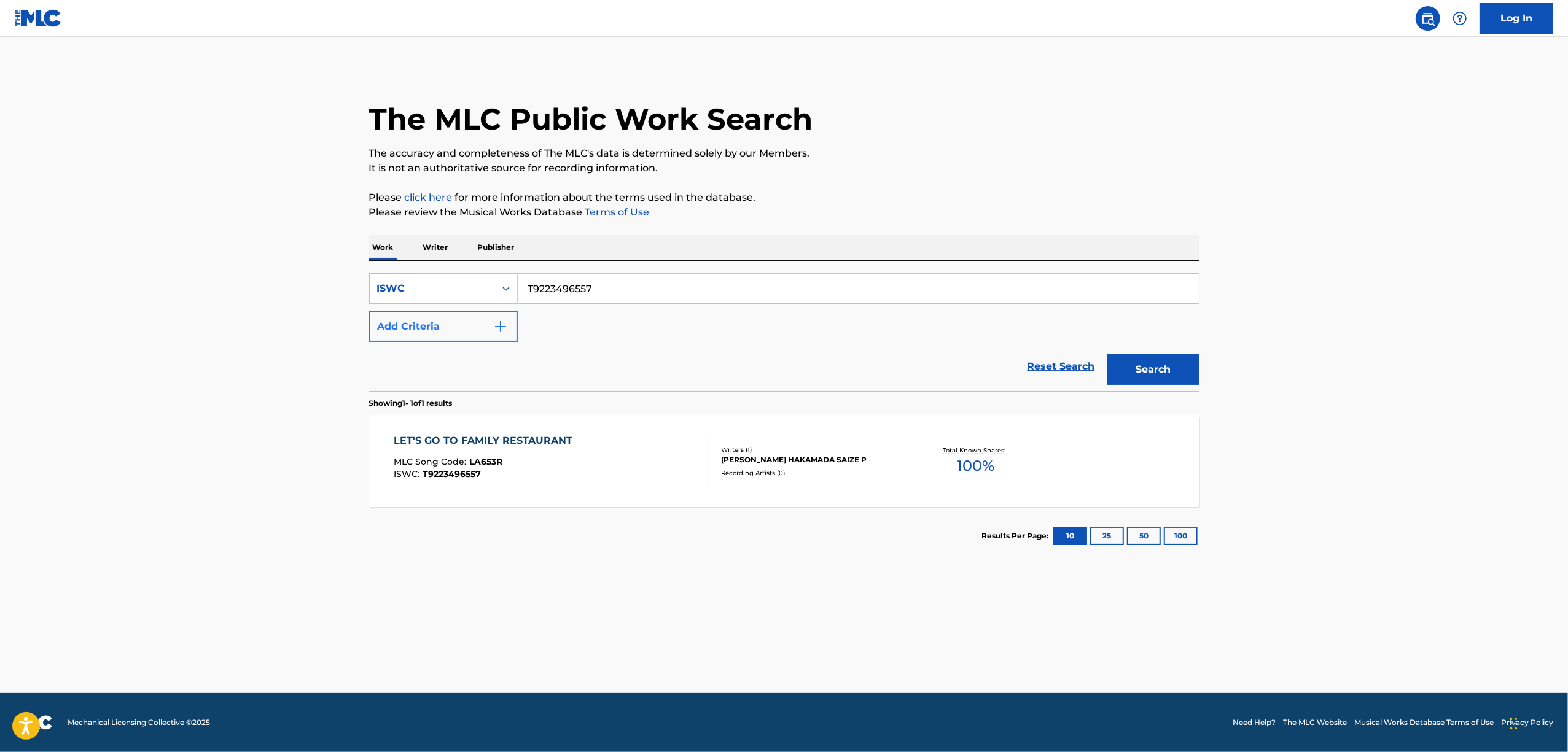
drag, startPoint x: 526, startPoint y: 303, endPoint x: 483, endPoint y: 315, distance: 44.6
click at [483, 315] on div "SearchWithCriteria6e7a433d-0279-4891-8a98-3a75b1a075bd ISWC T9223496557 Add Cri…" at bounding box center [785, 307] width 831 height 69
paste input "46"
type input "T9223496546"
click at [1163, 368] on button "Search" at bounding box center [1153, 369] width 92 height 31
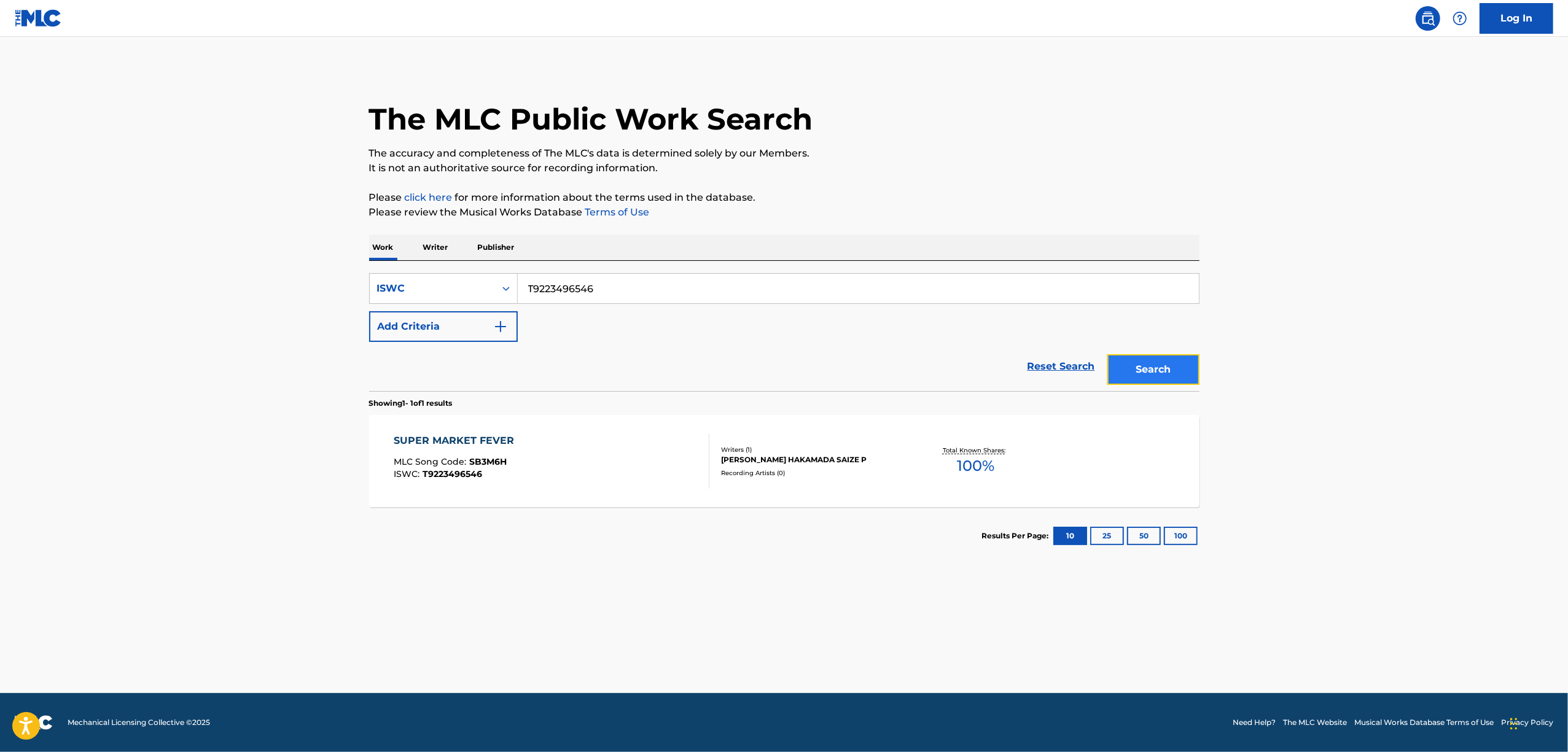
click at [1171, 364] on button "Search" at bounding box center [1153, 369] width 92 height 31
click at [472, 435] on div "SUPER MARKET FEVER" at bounding box center [457, 440] width 126 height 14
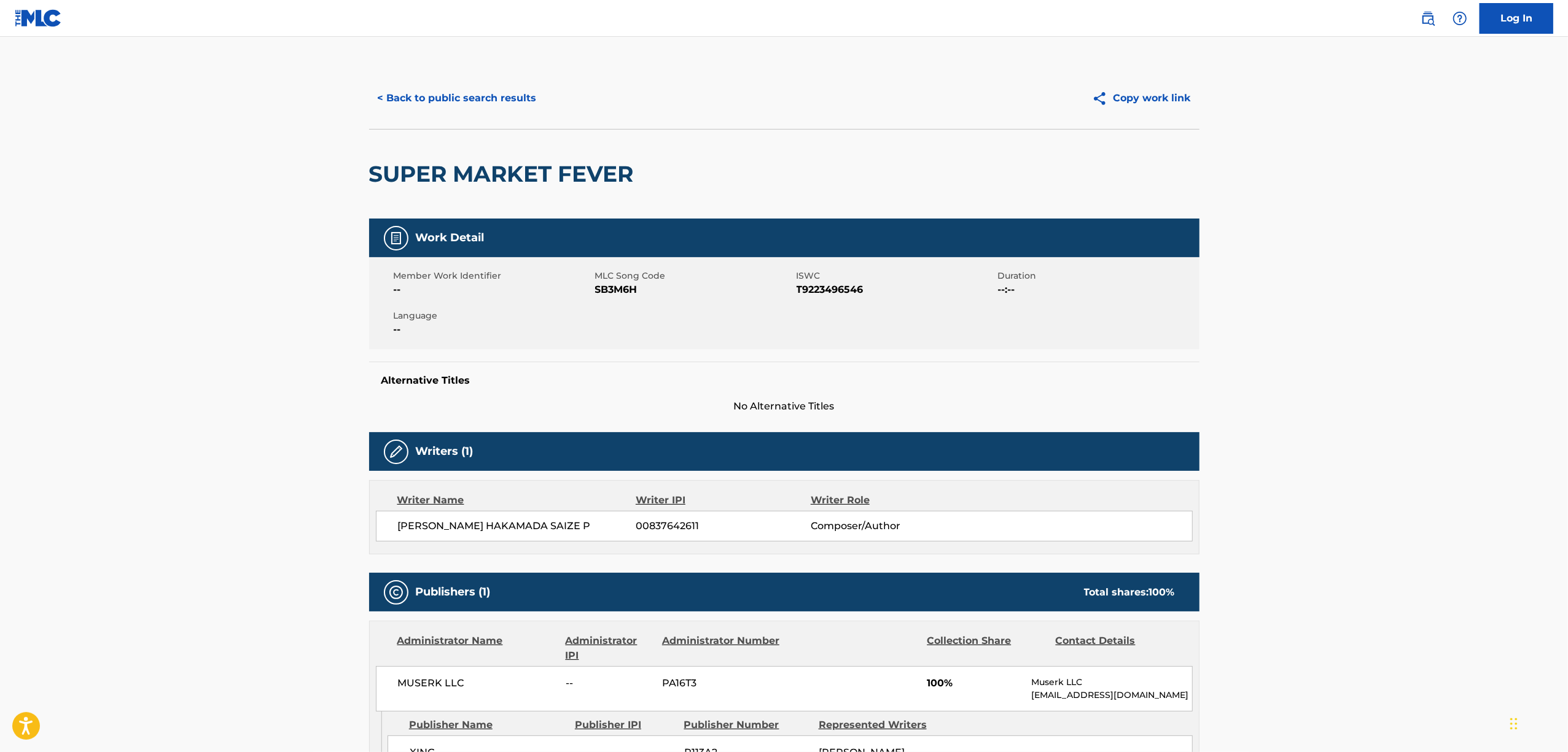
click at [605, 288] on span "SB3M6H" at bounding box center [694, 290] width 198 height 14
click at [440, 104] on button "< Back to public search results" at bounding box center [457, 98] width 176 height 31
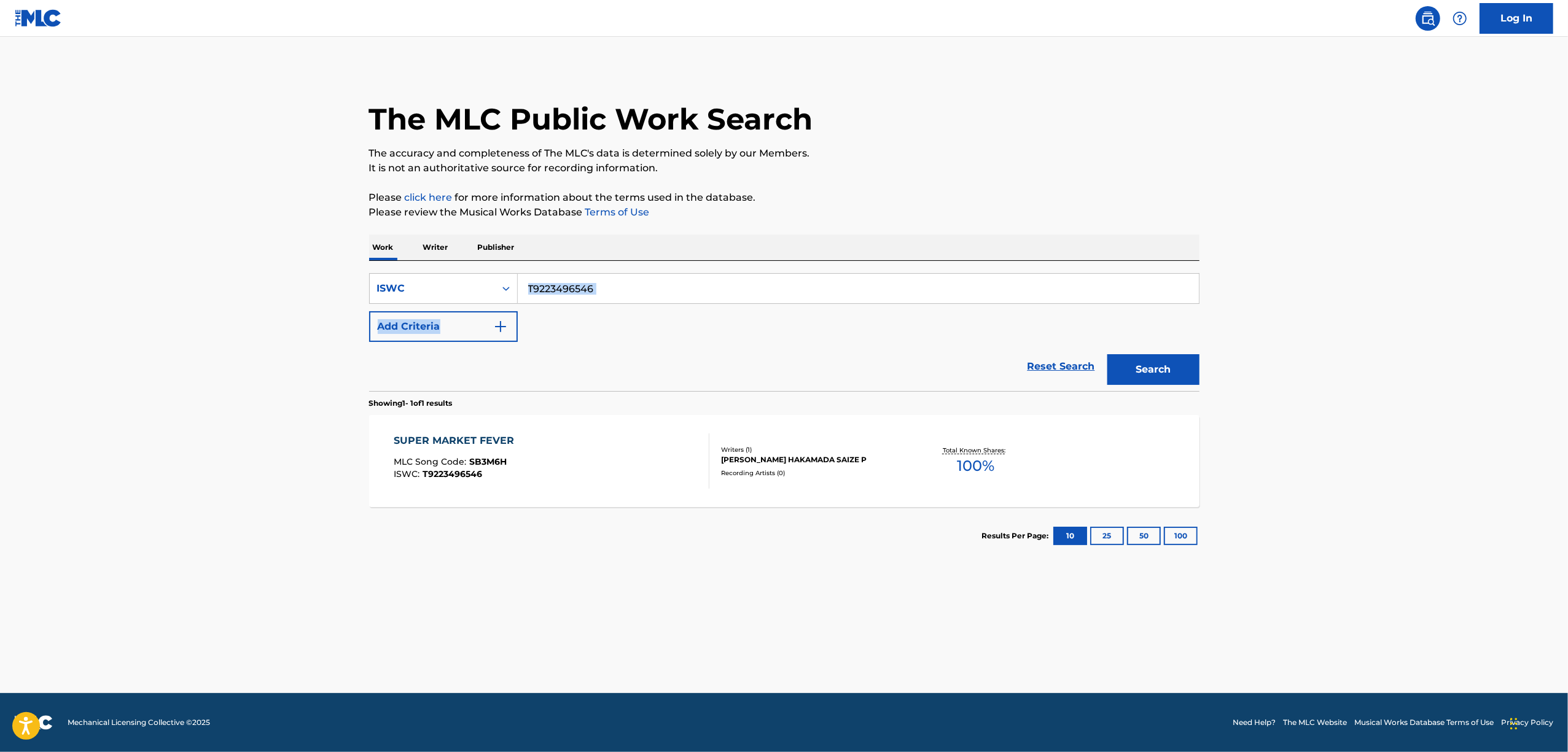
drag, startPoint x: 627, startPoint y: 307, endPoint x: 519, endPoint y: 302, distance: 108.1
click at [519, 302] on div "SearchWithCriteria6e7a433d-0279-4891-8a98-3a75b1a075bd ISWC T9223496546 Add Cri…" at bounding box center [785, 307] width 831 height 69
click at [590, 309] on div "SearchWithCriteria6e7a433d-0279-4891-8a98-3a75b1a075bd ISWC T9223496546 Add Cri…" at bounding box center [785, 307] width 831 height 69
drag, startPoint x: 593, startPoint y: 288, endPoint x: 484, endPoint y: 290, distance: 109.0
click at [484, 290] on div "SearchWithCriteria6e7a433d-0279-4891-8a98-3a75b1a075bd ISWC T9223496546" at bounding box center [785, 288] width 831 height 31
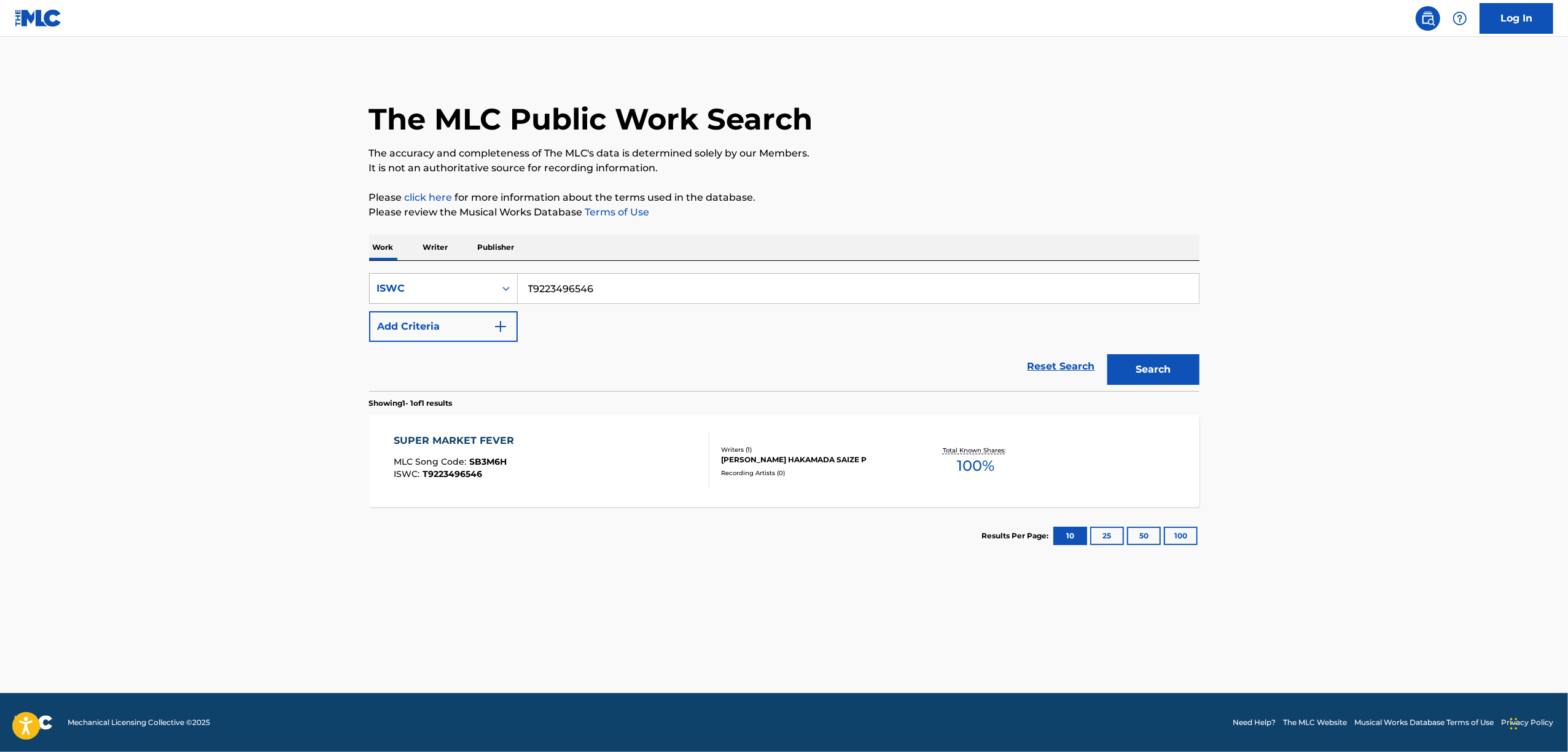
paste input "14678270"
type input "T9214678270"
click at [1161, 379] on button "Search" at bounding box center [1153, 369] width 92 height 31
click at [1330, 486] on main "The MLC Public Work Search The accuracy and completeness of The MLC's data is d…" at bounding box center [784, 365] width 1568 height 656
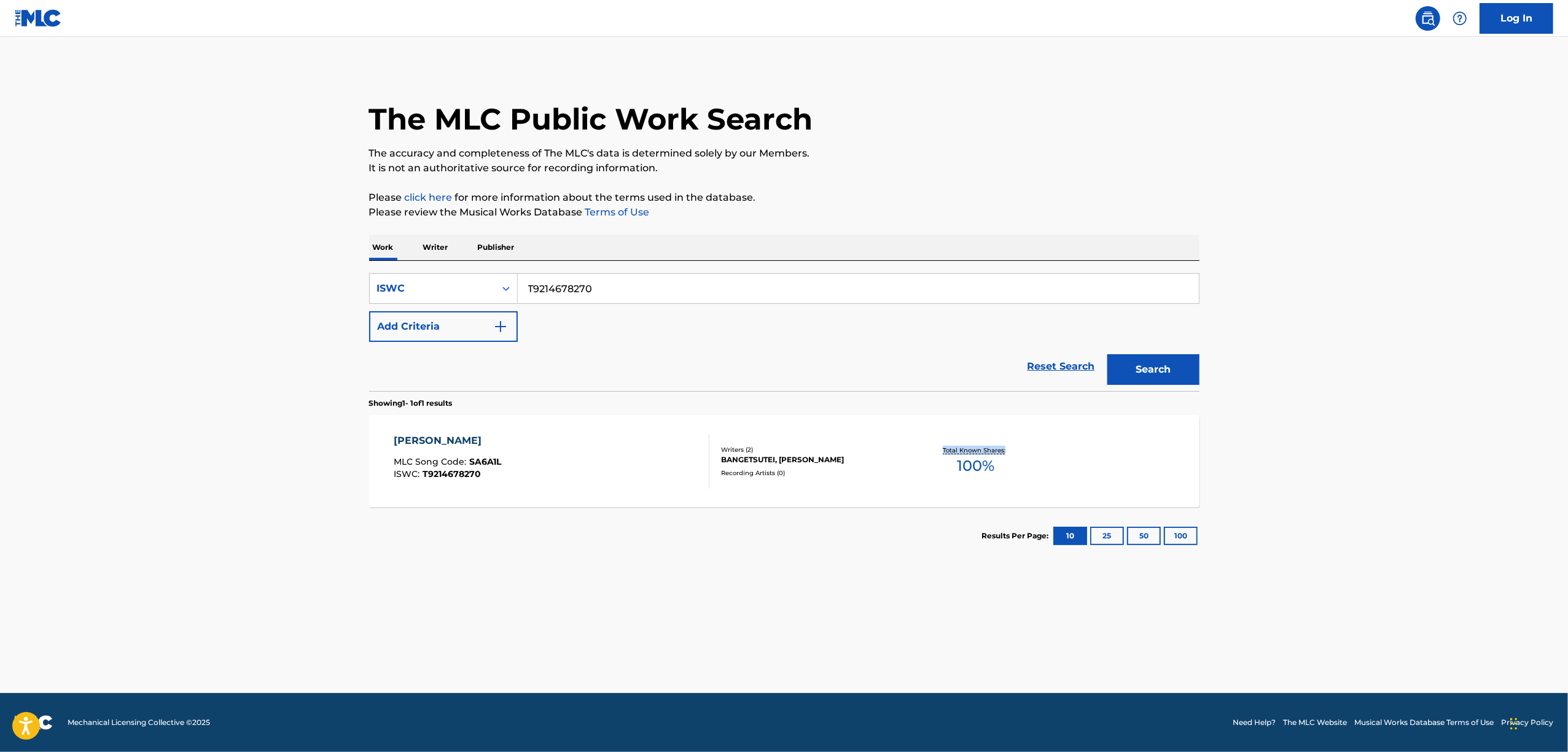
click at [1330, 486] on main "The MLC Public Work Search The accuracy and completeness of The MLC's data is d…" at bounding box center [784, 365] width 1568 height 656
click at [1330, 485] on main "The MLC Public Work Search The accuracy and completeness of The MLC's data is d…" at bounding box center [784, 365] width 1568 height 656
click at [485, 440] on div "SHOURYUUNI TSUKITATSU" at bounding box center [447, 440] width 108 height 14
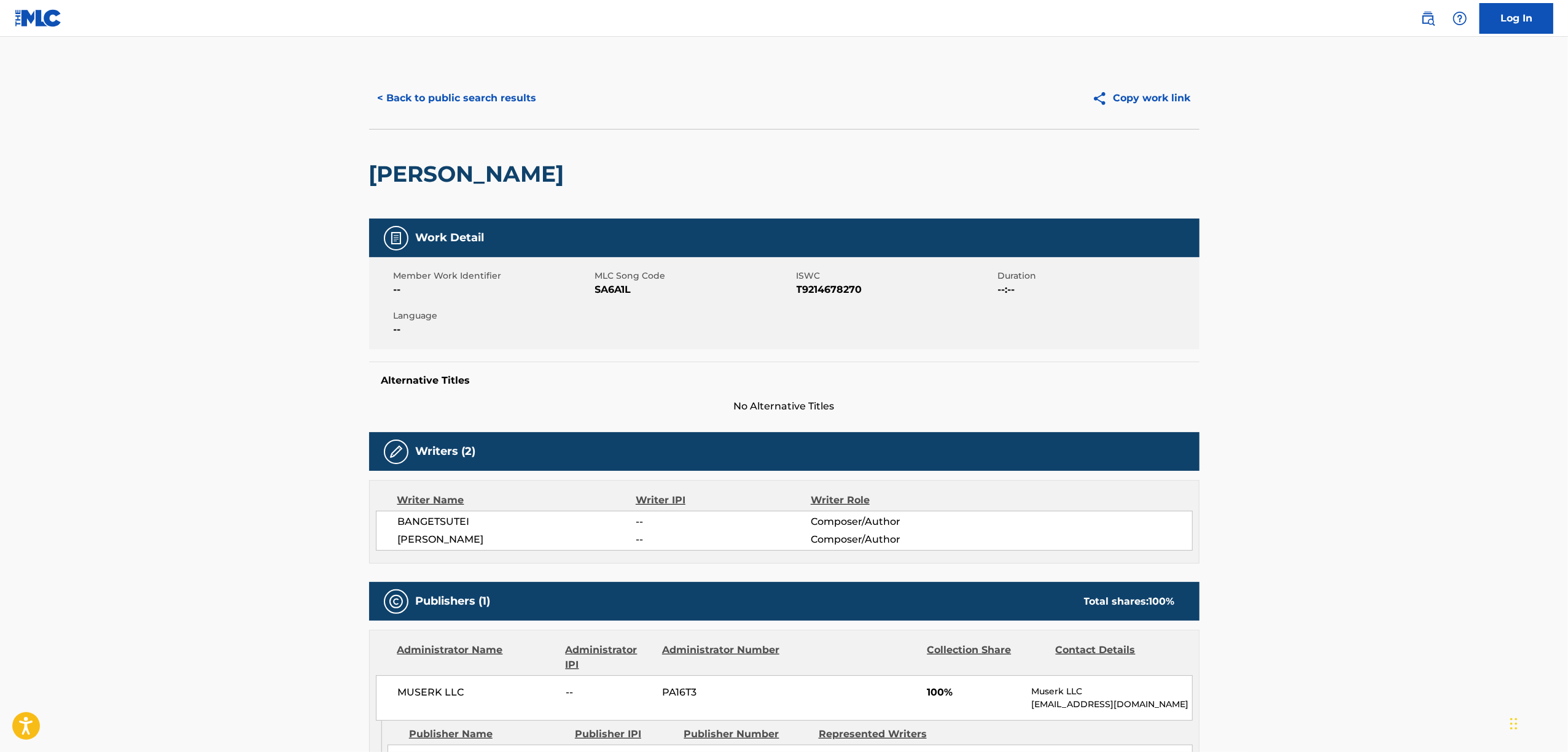
click at [614, 293] on span "SA6A1L" at bounding box center [694, 290] width 198 height 14
click at [470, 109] on button "< Back to public search results" at bounding box center [457, 98] width 176 height 31
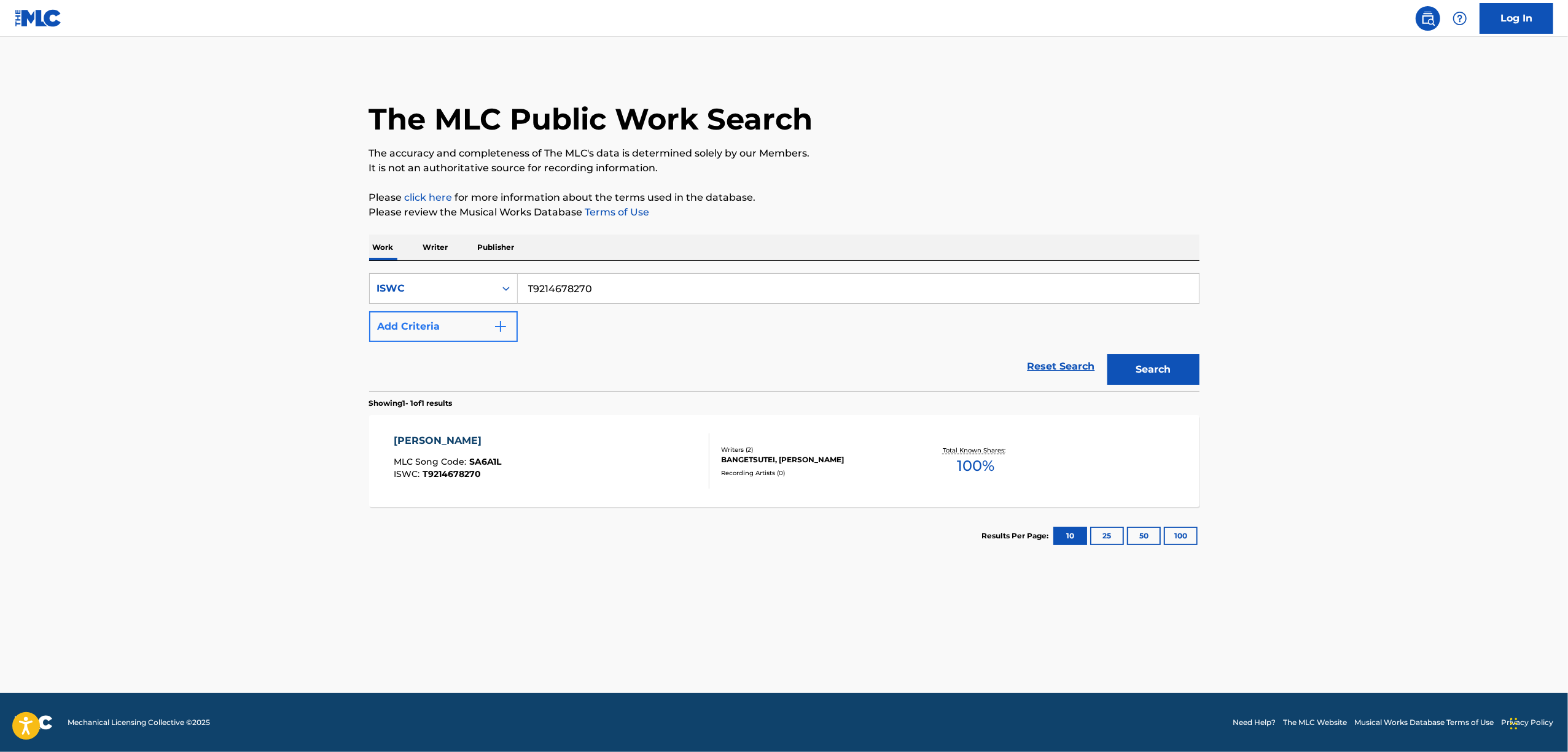
drag, startPoint x: 602, startPoint y: 283, endPoint x: 435, endPoint y: 338, distance: 175.8
click at [435, 338] on div "SearchWithCriteria6e7a433d-0279-4891-8a98-3a75b1a075bd ISWC T9214678270 Add Cri…" at bounding box center [785, 307] width 831 height 69
paste input "327"
type input "T9214678327"
click at [1151, 362] on button "Search" at bounding box center [1153, 369] width 92 height 31
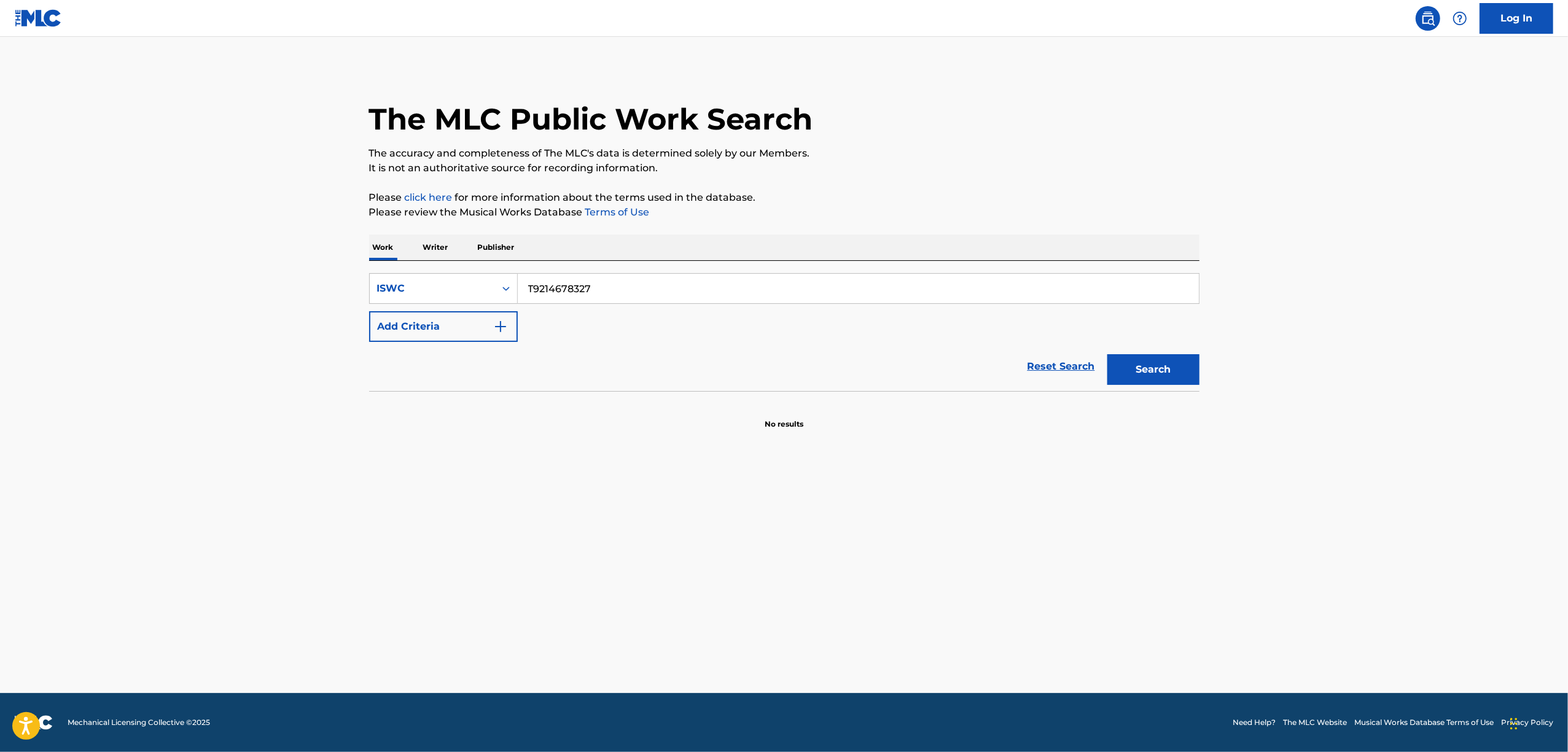
click at [435, 242] on p "Writer" at bounding box center [435, 248] width 32 height 26
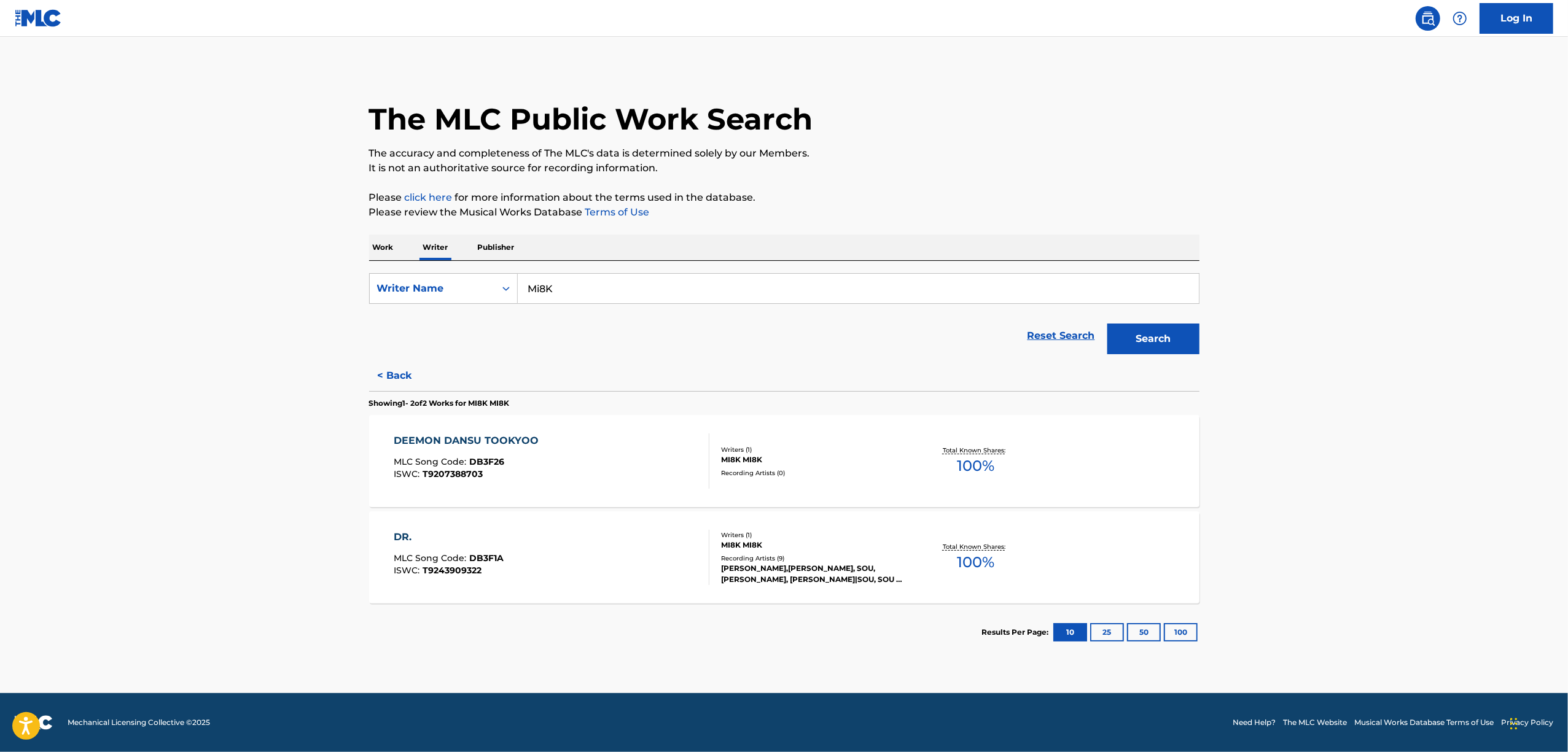
click at [389, 255] on p "Work" at bounding box center [383, 248] width 28 height 26
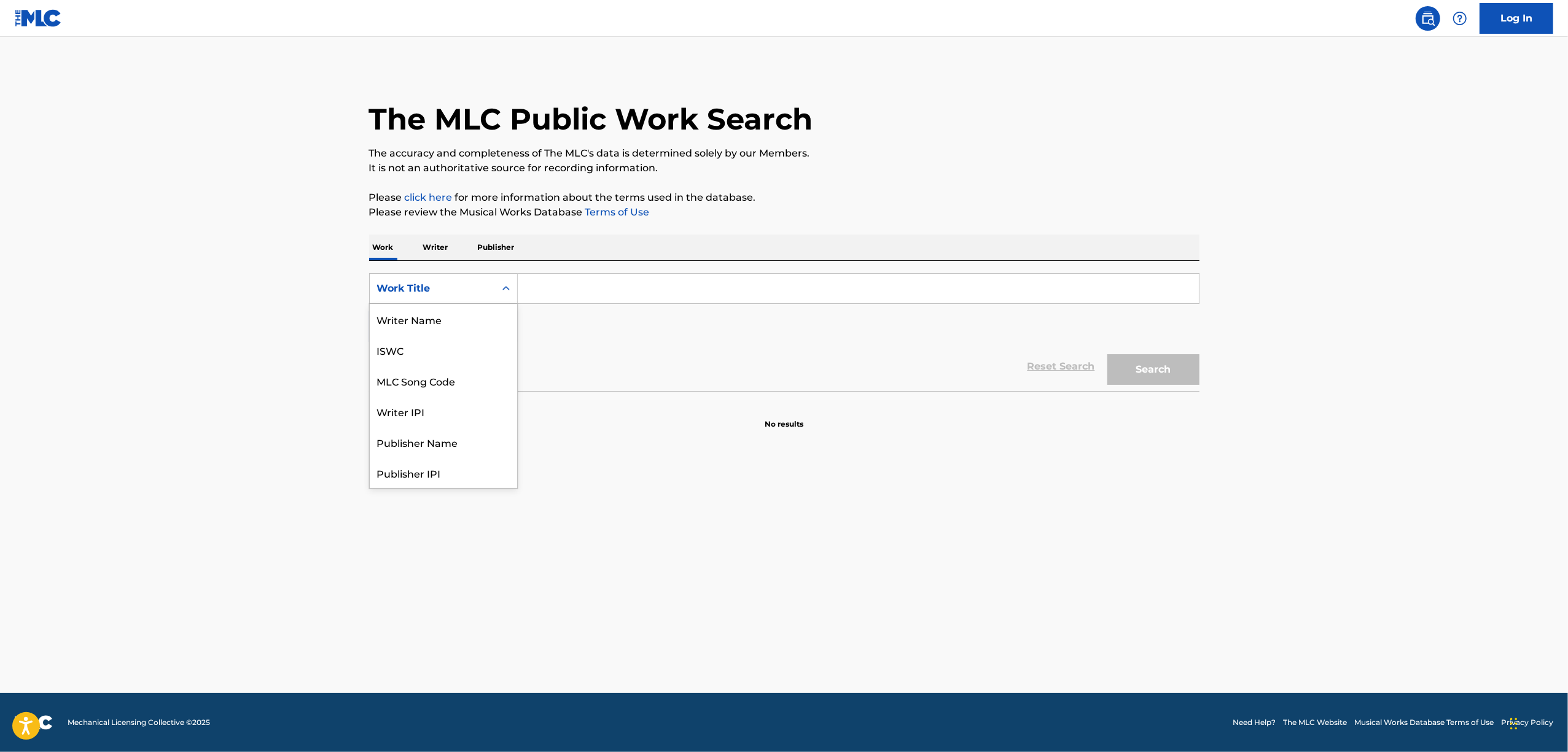
click at [507, 294] on icon "Search Form" at bounding box center [506, 289] width 12 height 12
click at [605, 273] on div "Search Form" at bounding box center [858, 288] width 682 height 31
click at [604, 275] on input "Search Form" at bounding box center [858, 288] width 681 height 30
paste input "MEIKA GENUN"
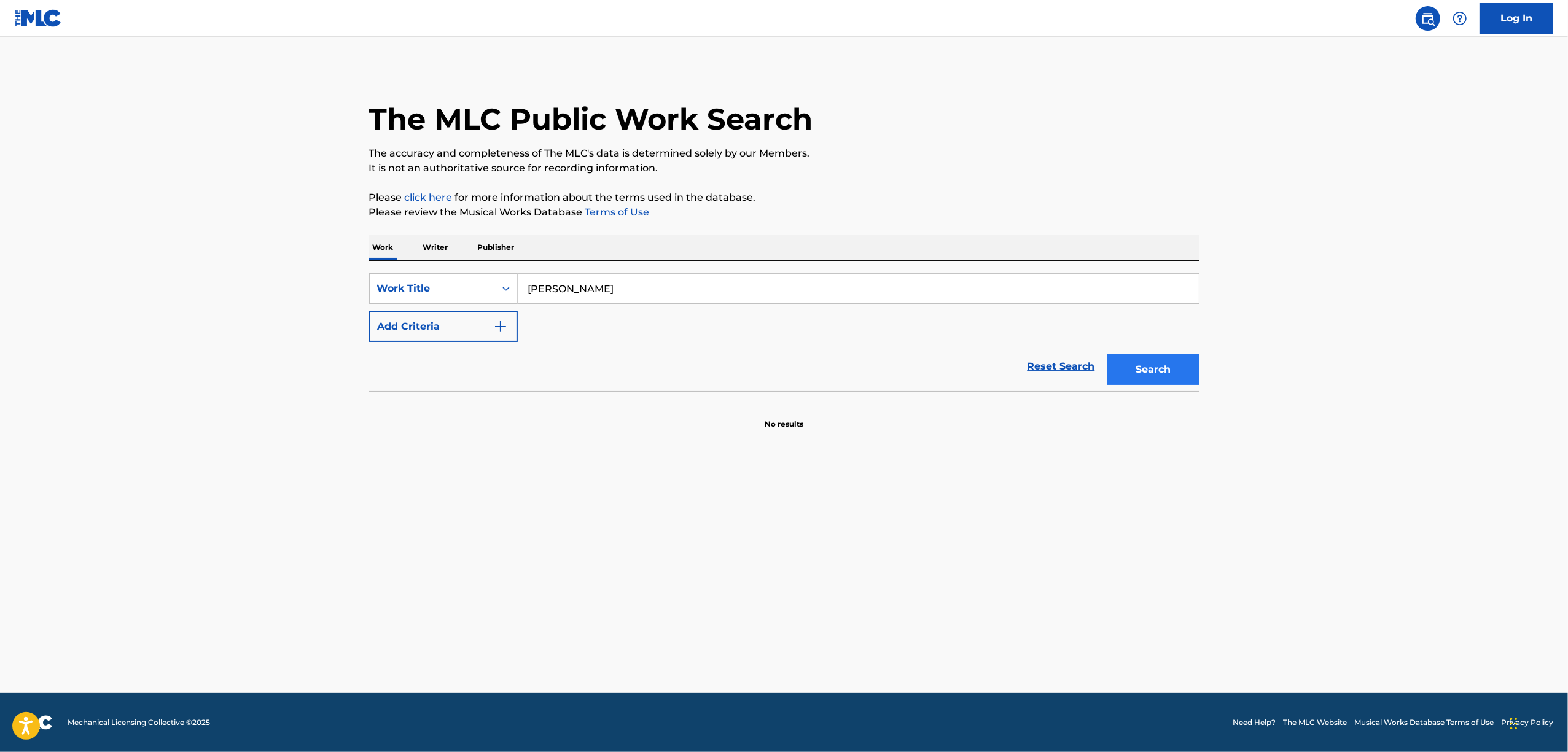
type input "MEIKA GENUN"
click at [1162, 371] on button "Search" at bounding box center [1153, 369] width 92 height 31
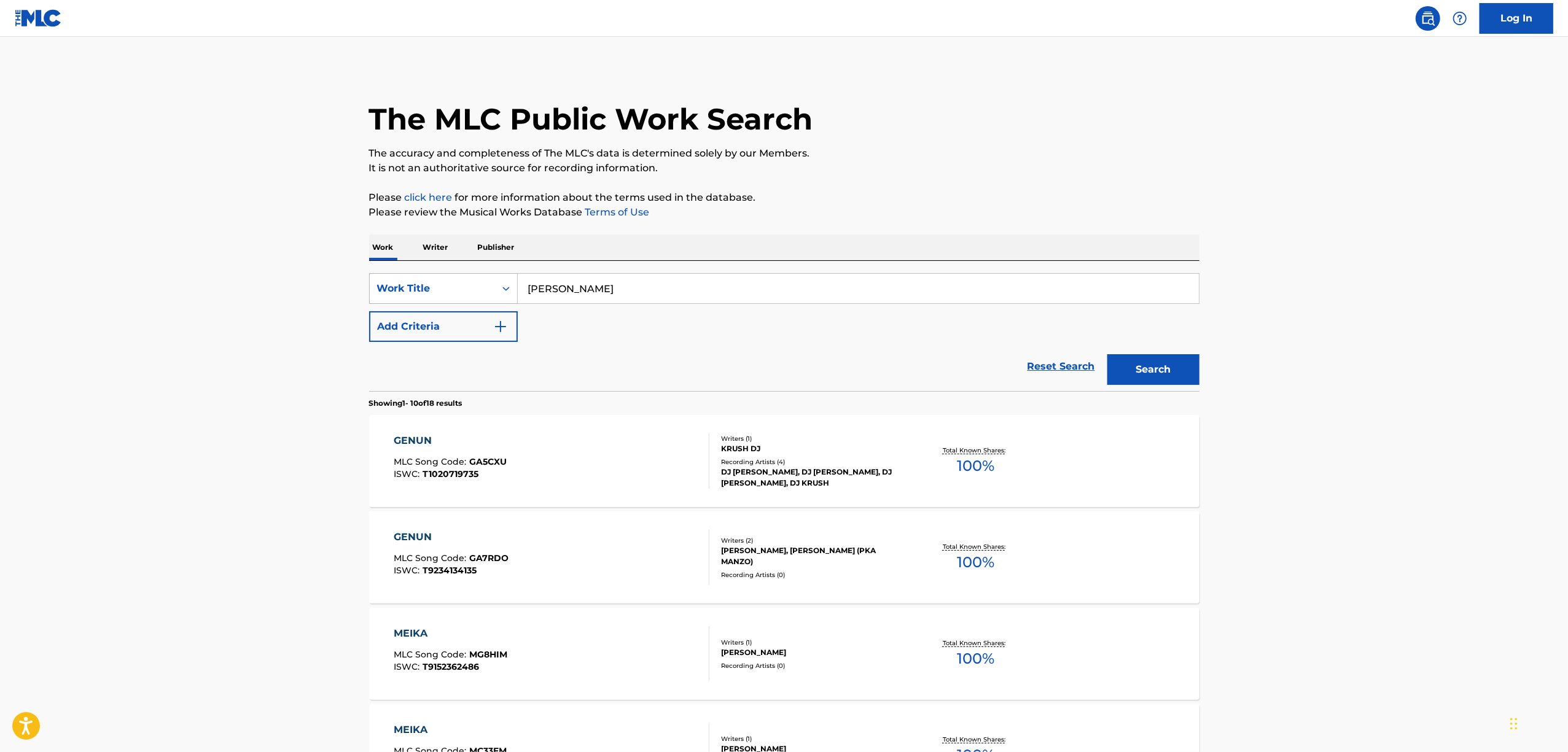
click at [509, 288] on icon "Search Form" at bounding box center [506, 289] width 8 height 4
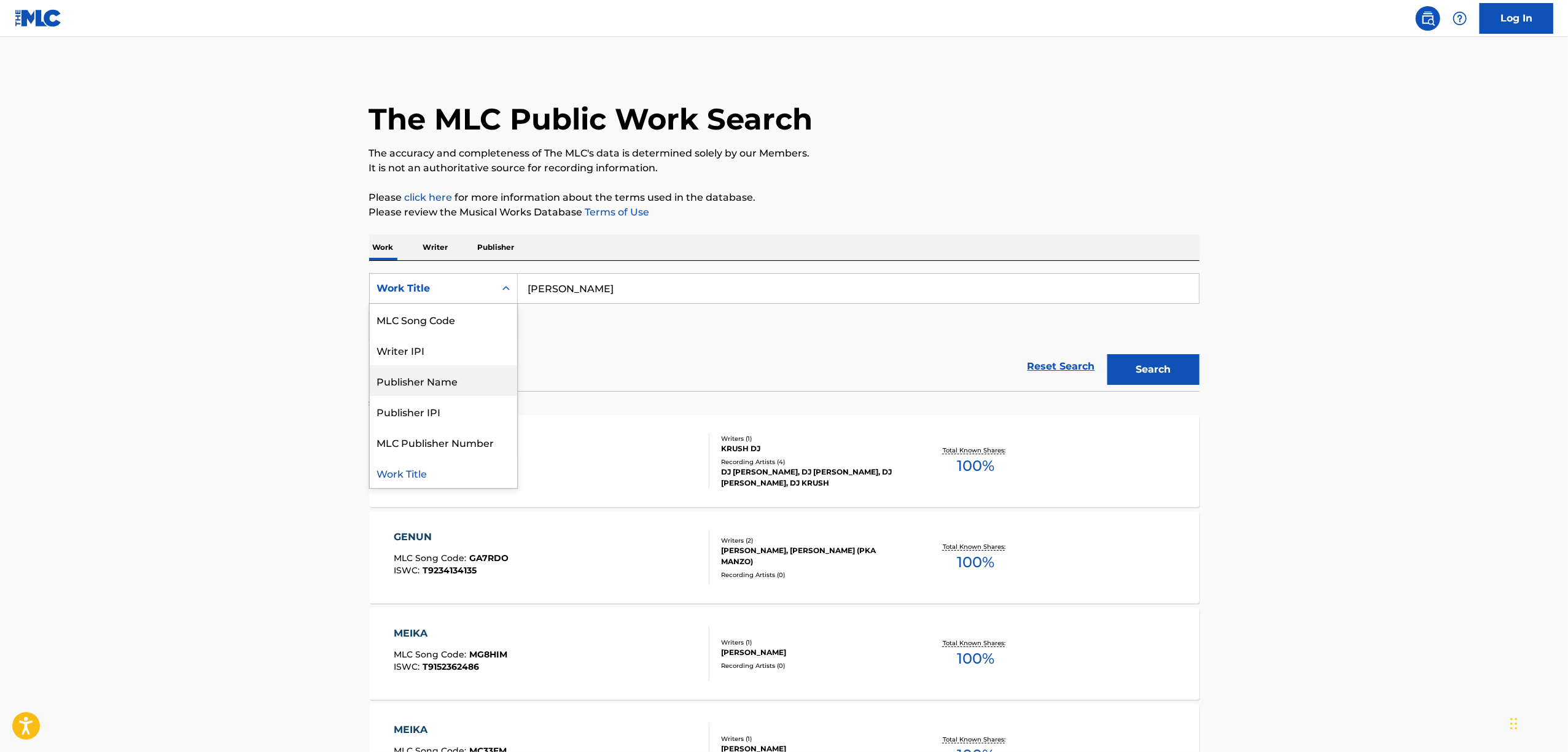
scroll to position [0, 0]
click at [403, 345] on div "ISWC" at bounding box center [443, 350] width 148 height 31
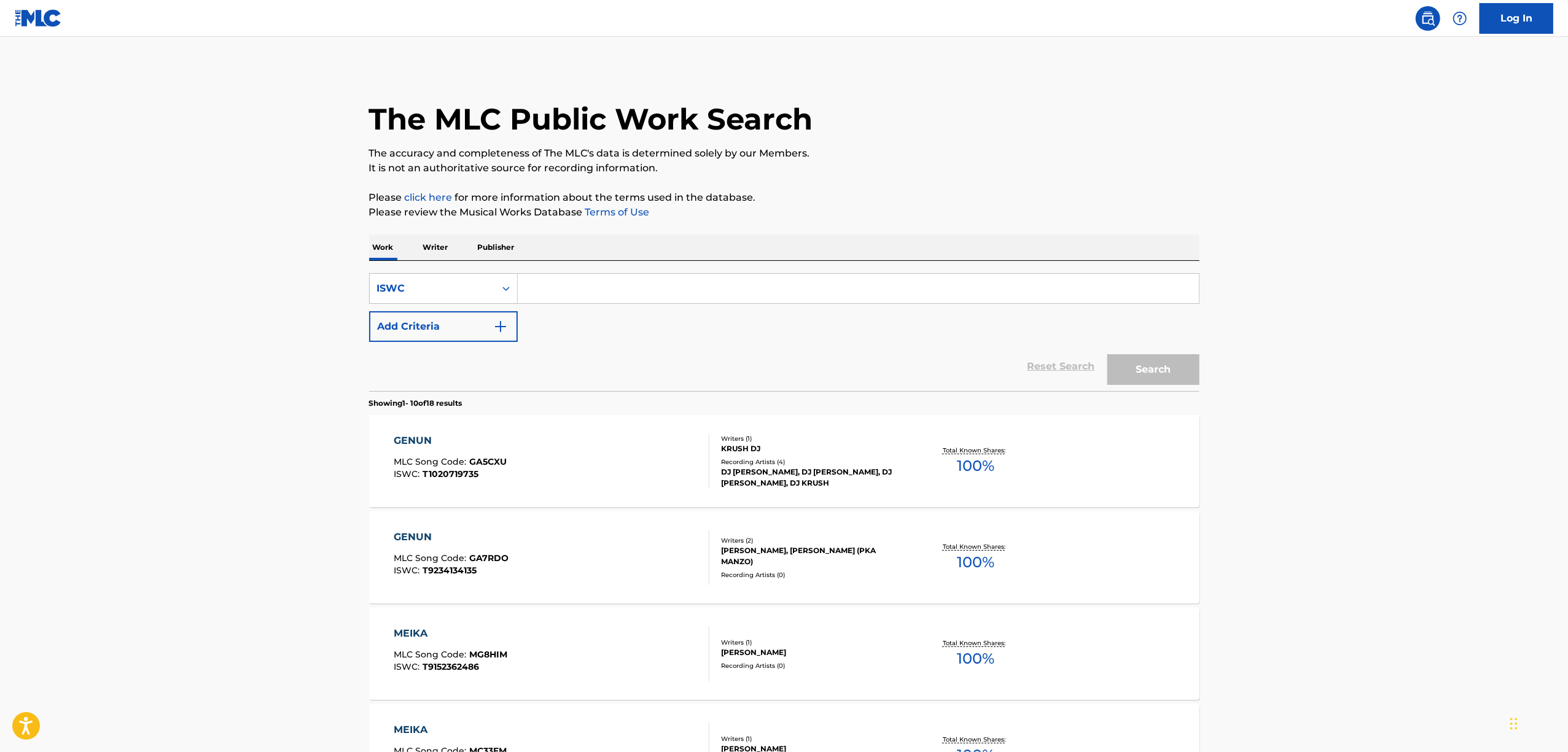
click at [603, 288] on input "Search Form" at bounding box center [858, 288] width 681 height 30
paste input "T9214678189"
type input "T9214678189"
click at [1130, 372] on button "Search" at bounding box center [1153, 369] width 92 height 31
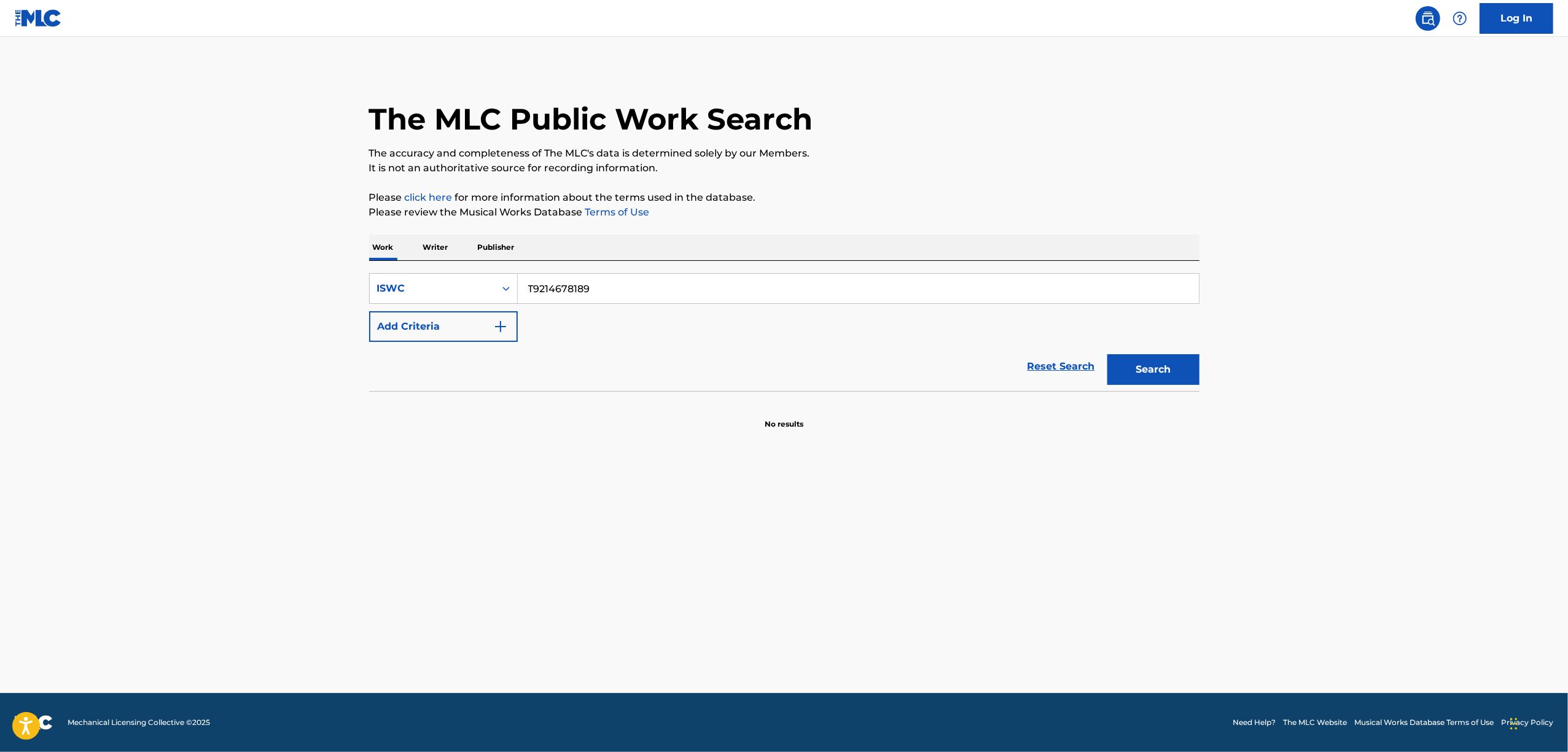
click at [189, 545] on main "The MLC Public Work Search The accuracy and completeness of The MLC's data is d…" at bounding box center [784, 365] width 1568 height 656
click at [192, 546] on main "The MLC Public Work Search The accuracy and completeness of The MLC's data is d…" at bounding box center [784, 365] width 1568 height 656
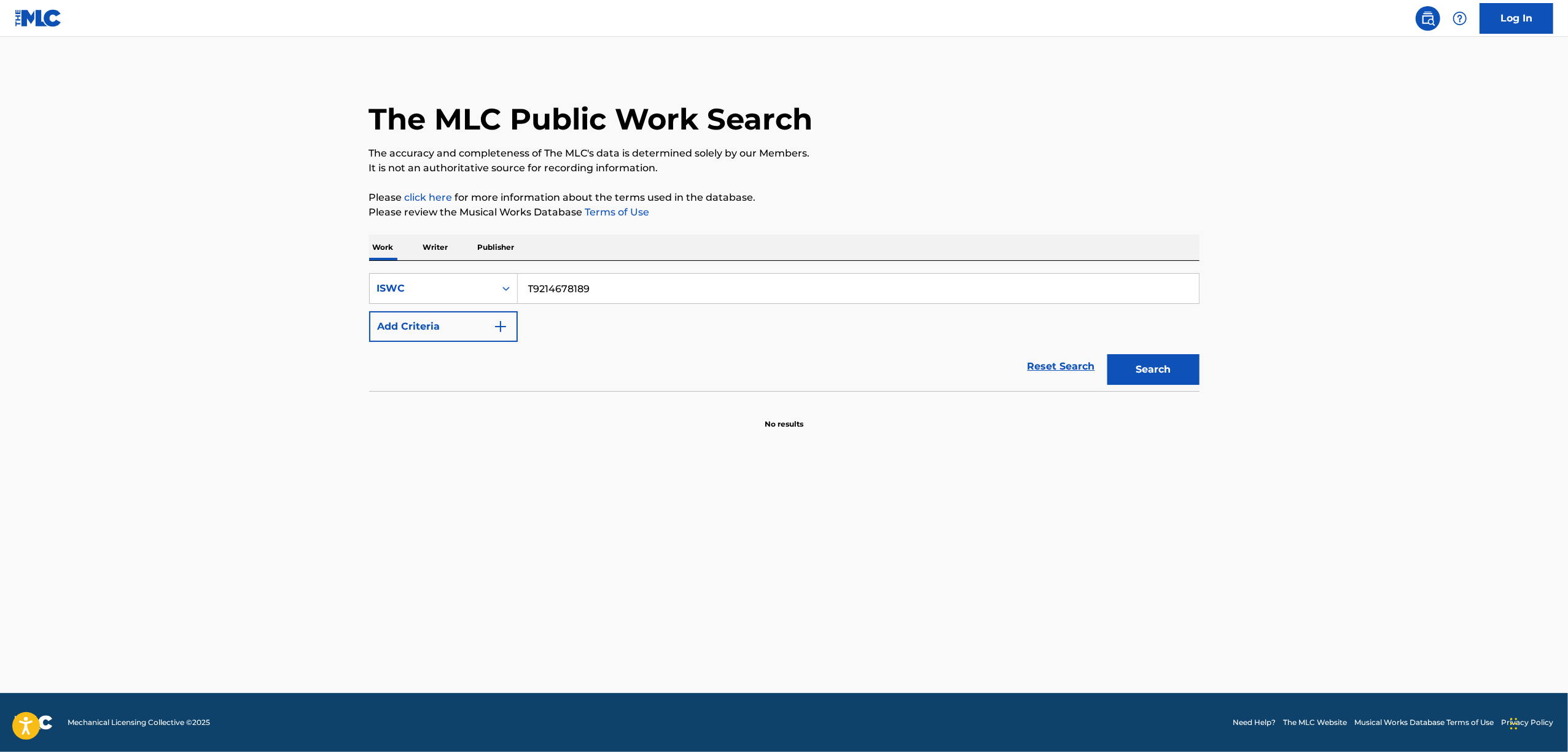
click at [192, 546] on main "The MLC Public Work Search The accuracy and completeness of The MLC's data is d…" at bounding box center [784, 365] width 1568 height 656
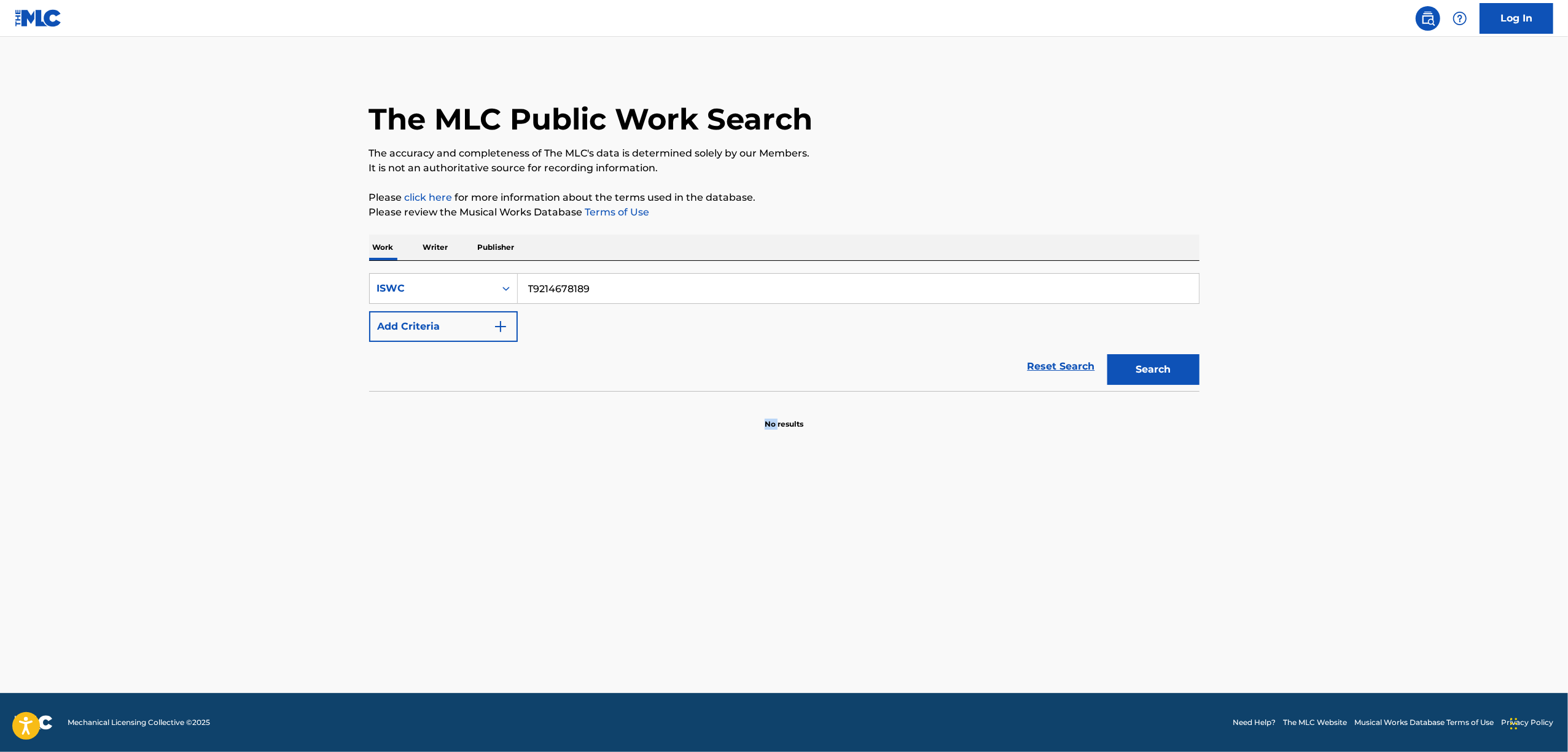
click at [192, 546] on main "The MLC Public Work Search The accuracy and completeness of The MLC's data is d…" at bounding box center [784, 365] width 1568 height 656
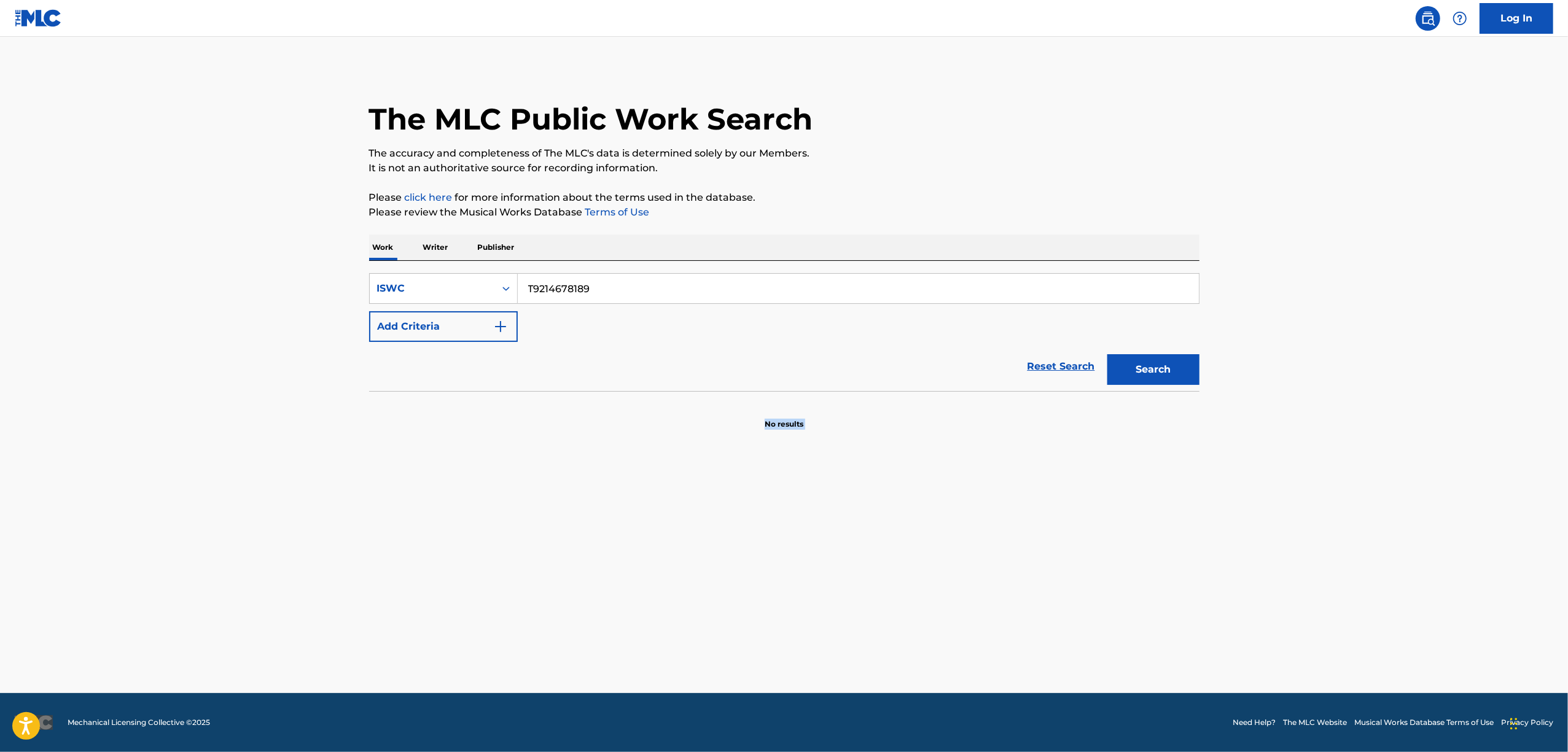
click at [192, 546] on main "The MLC Public Work Search The accuracy and completeness of The MLC's data is d…" at bounding box center [784, 365] width 1568 height 656
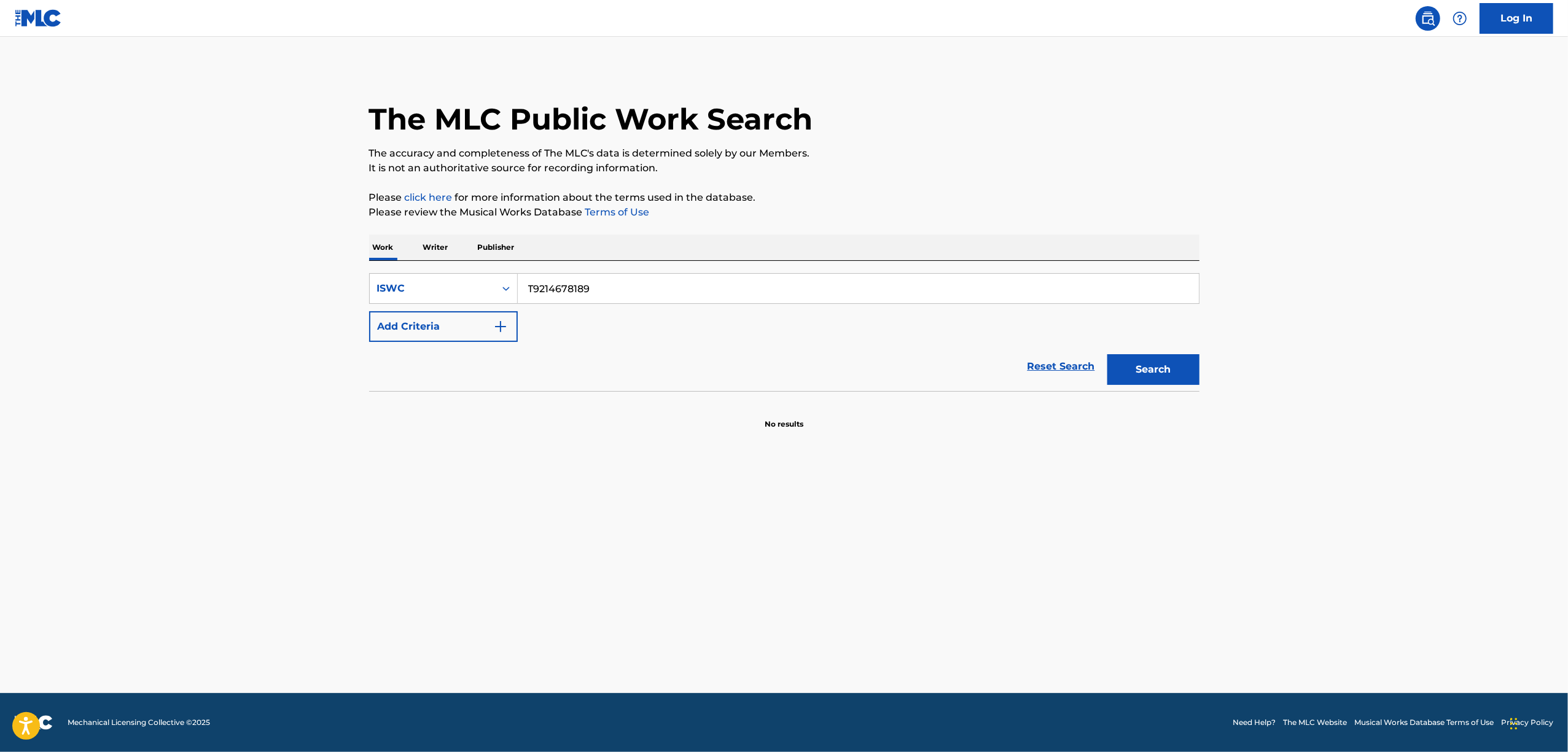
click at [192, 546] on main "The MLC Public Work Search The accuracy and completeness of The MLC's data is d…" at bounding box center [784, 365] width 1568 height 656
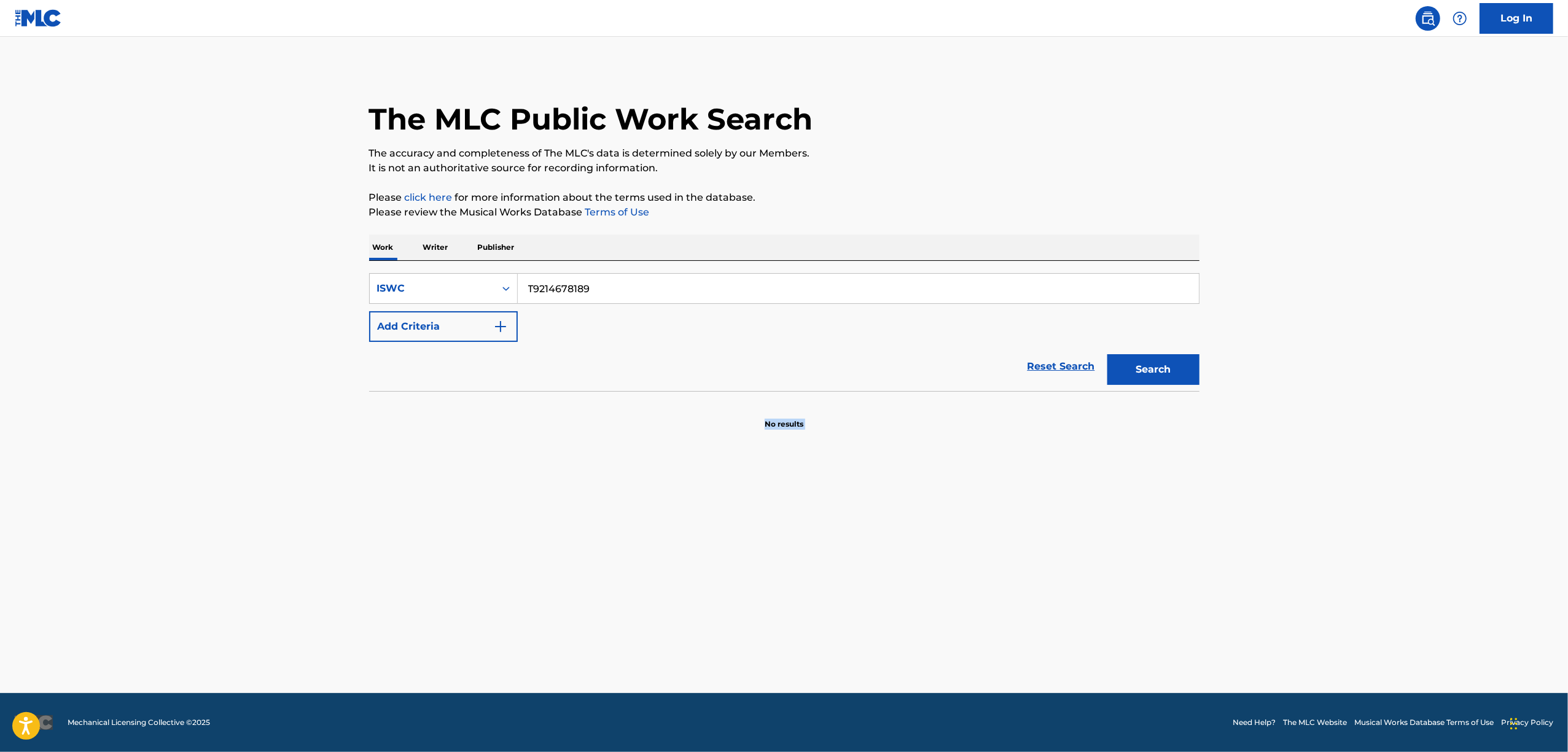
click at [192, 546] on main "The MLC Public Work Search The accuracy and completeness of The MLC's data is d…" at bounding box center [784, 365] width 1568 height 656
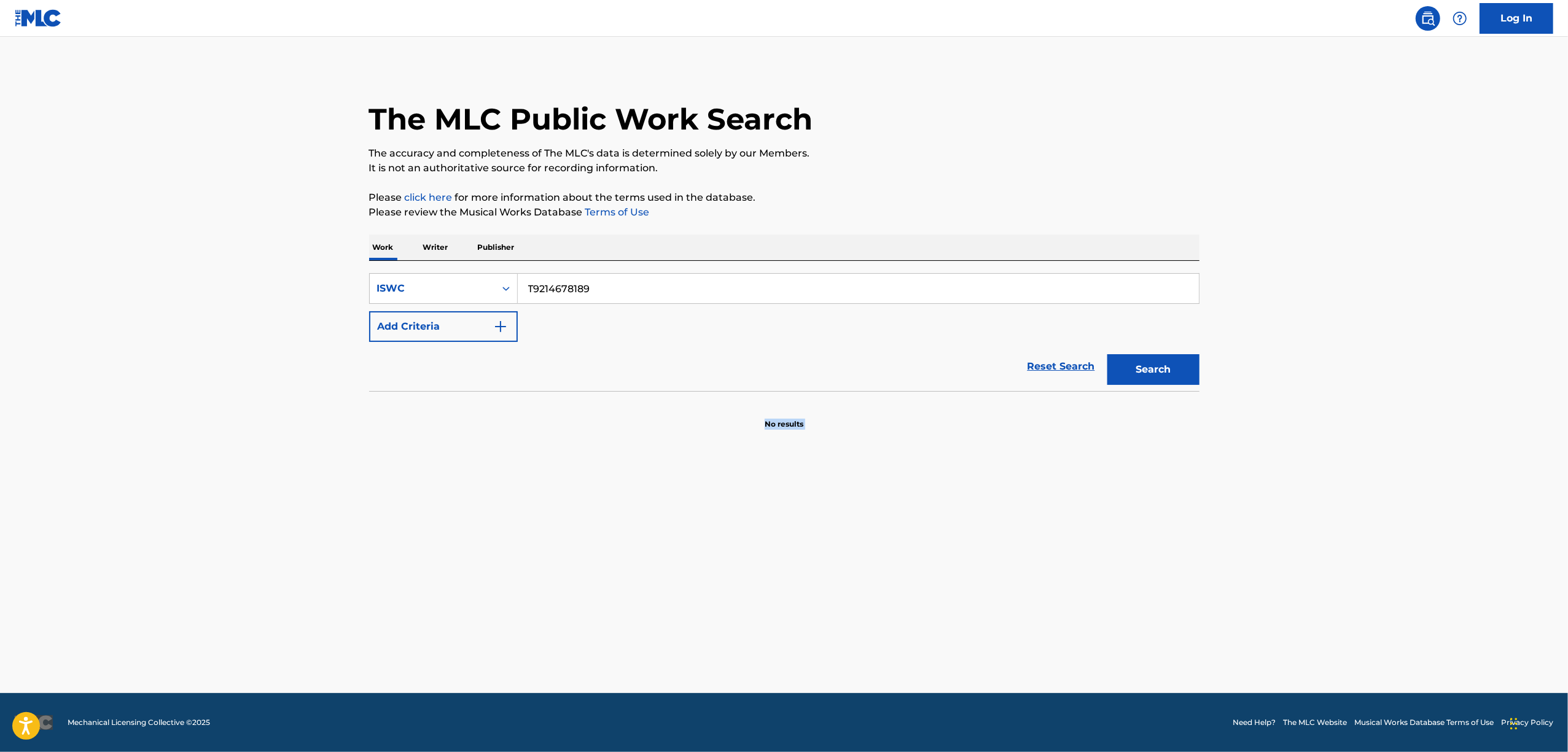
click at [192, 546] on main "The MLC Public Work Search The accuracy and completeness of The MLC's data is d…" at bounding box center [784, 365] width 1568 height 656
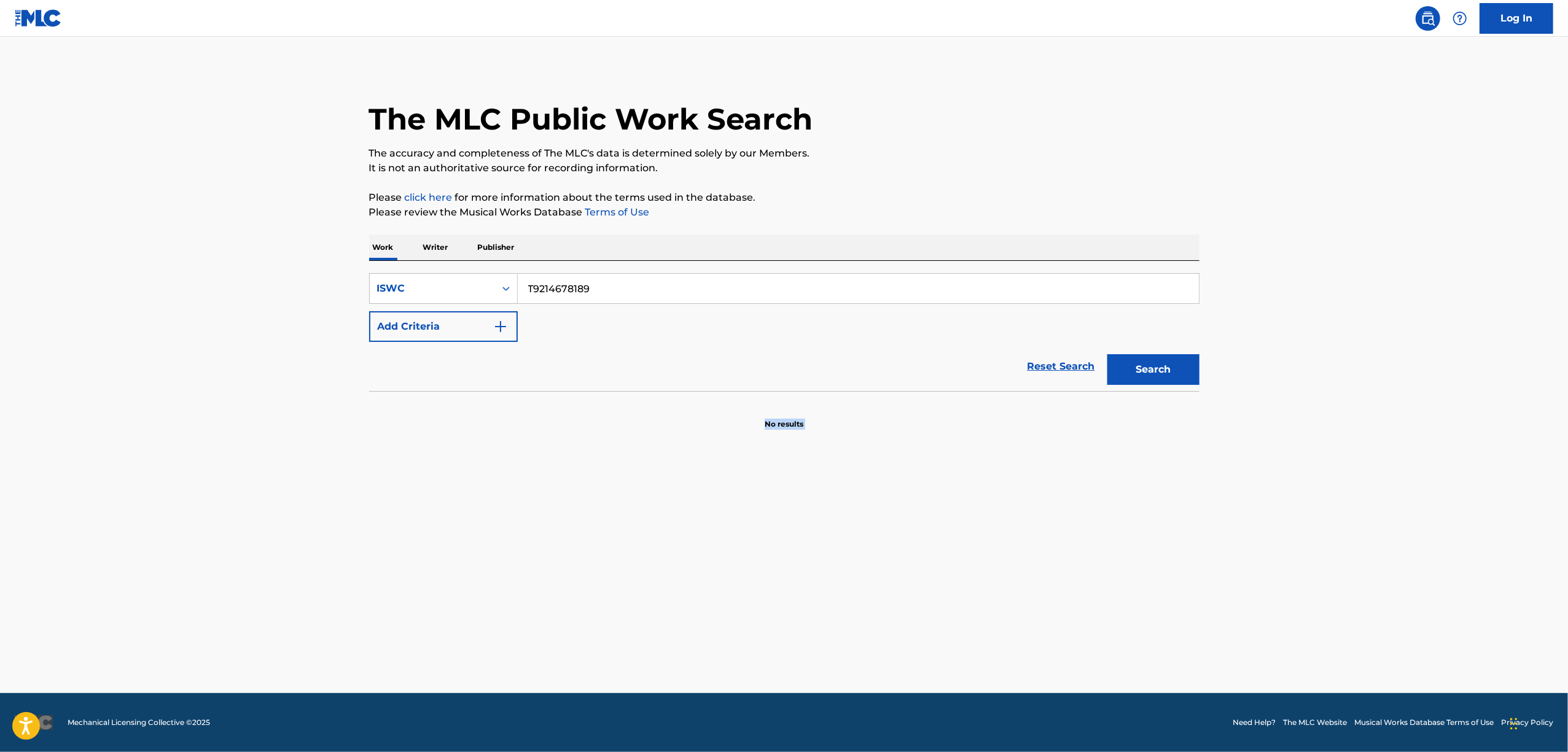
click at [192, 546] on main "The MLC Public Work Search The accuracy and completeness of The MLC's data is d…" at bounding box center [784, 365] width 1568 height 656
click at [515, 298] on div "Search Form" at bounding box center [506, 288] width 22 height 22
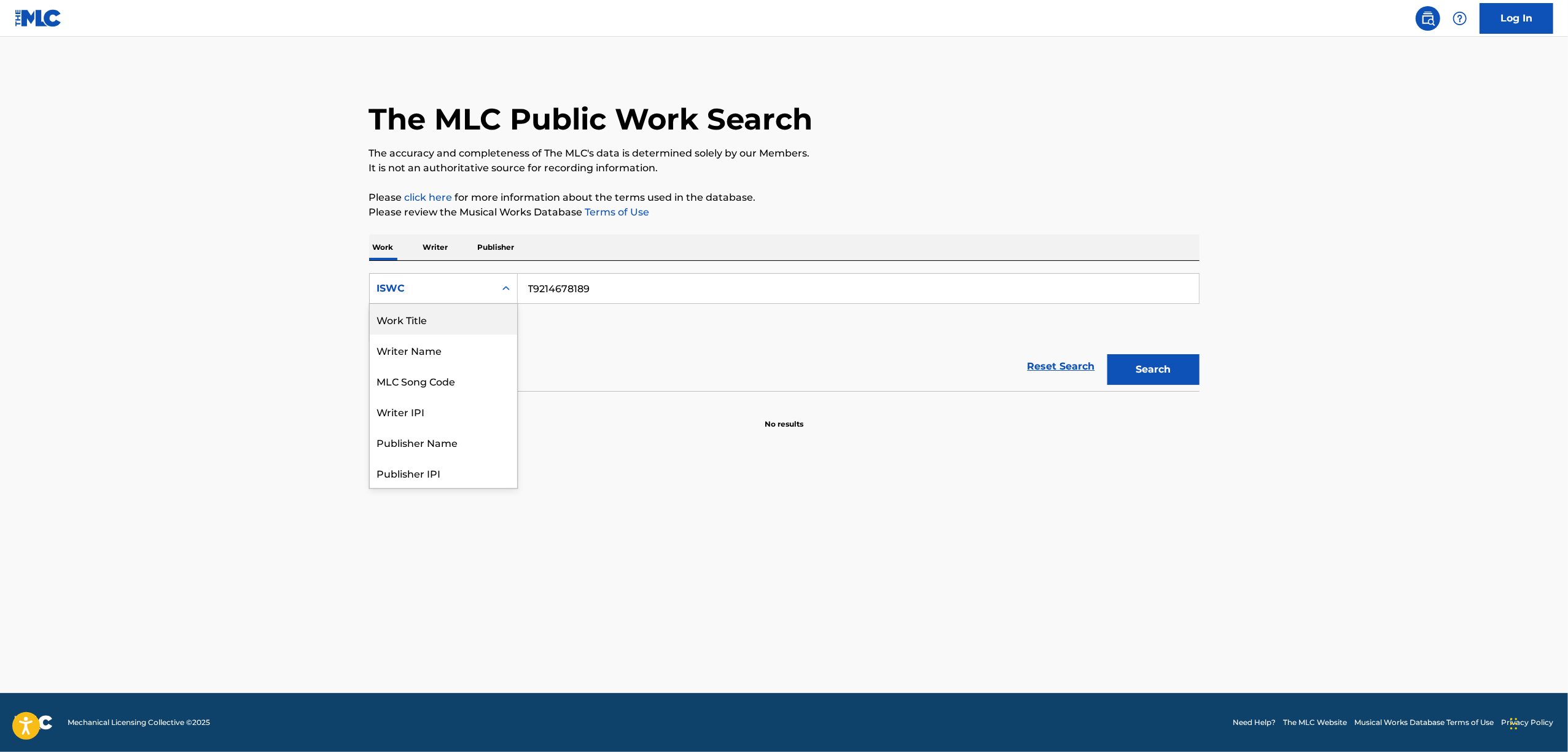
click at [468, 318] on div "Work Title" at bounding box center [443, 319] width 148 height 31
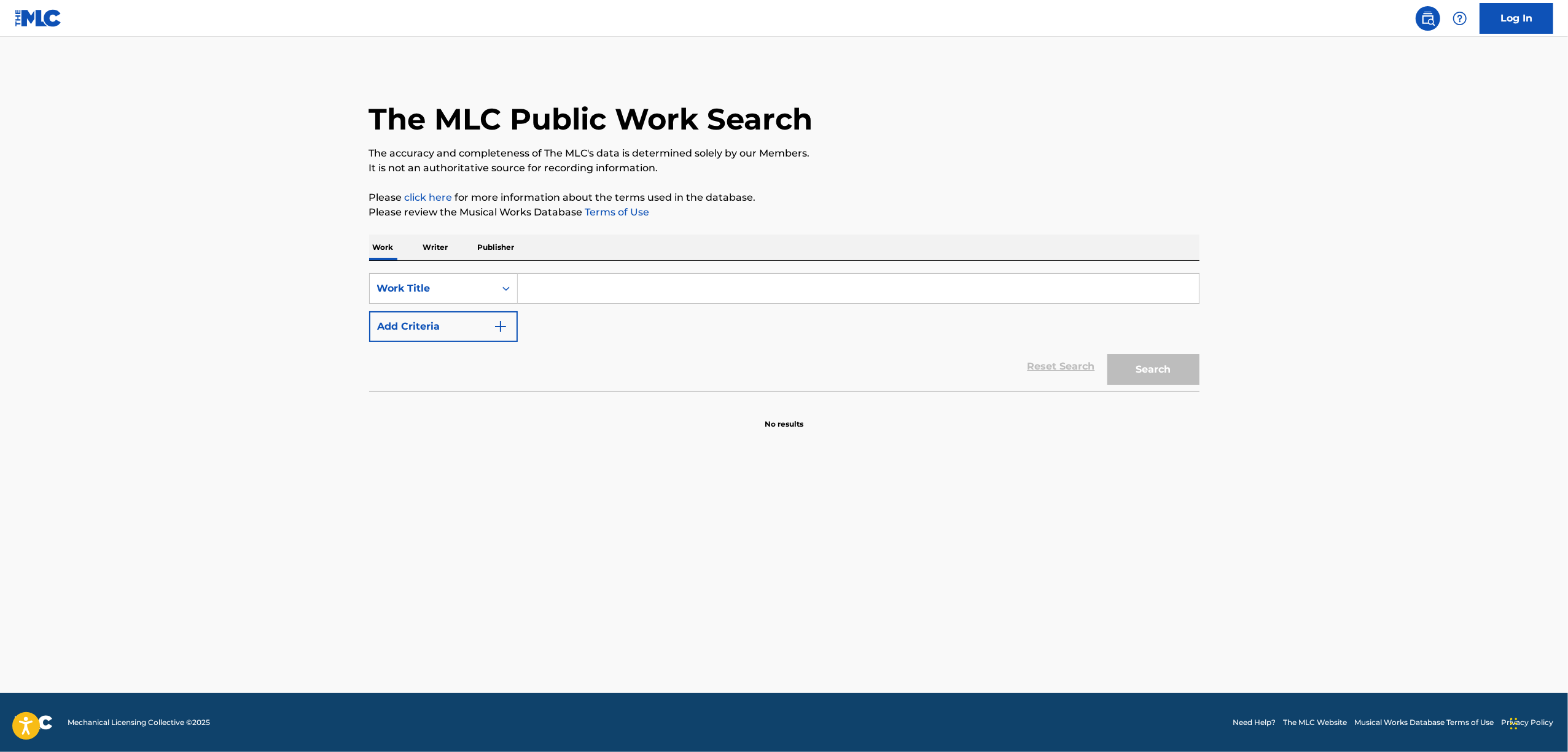
click at [566, 295] on input "Search Form" at bounding box center [858, 288] width 681 height 30
paste input "TOKIO SADAMESHI HOTOTOGISU"
type input "TOKIO SADAMESHI HOTOTOGISU"
click at [1165, 376] on button "Search" at bounding box center [1153, 369] width 92 height 31
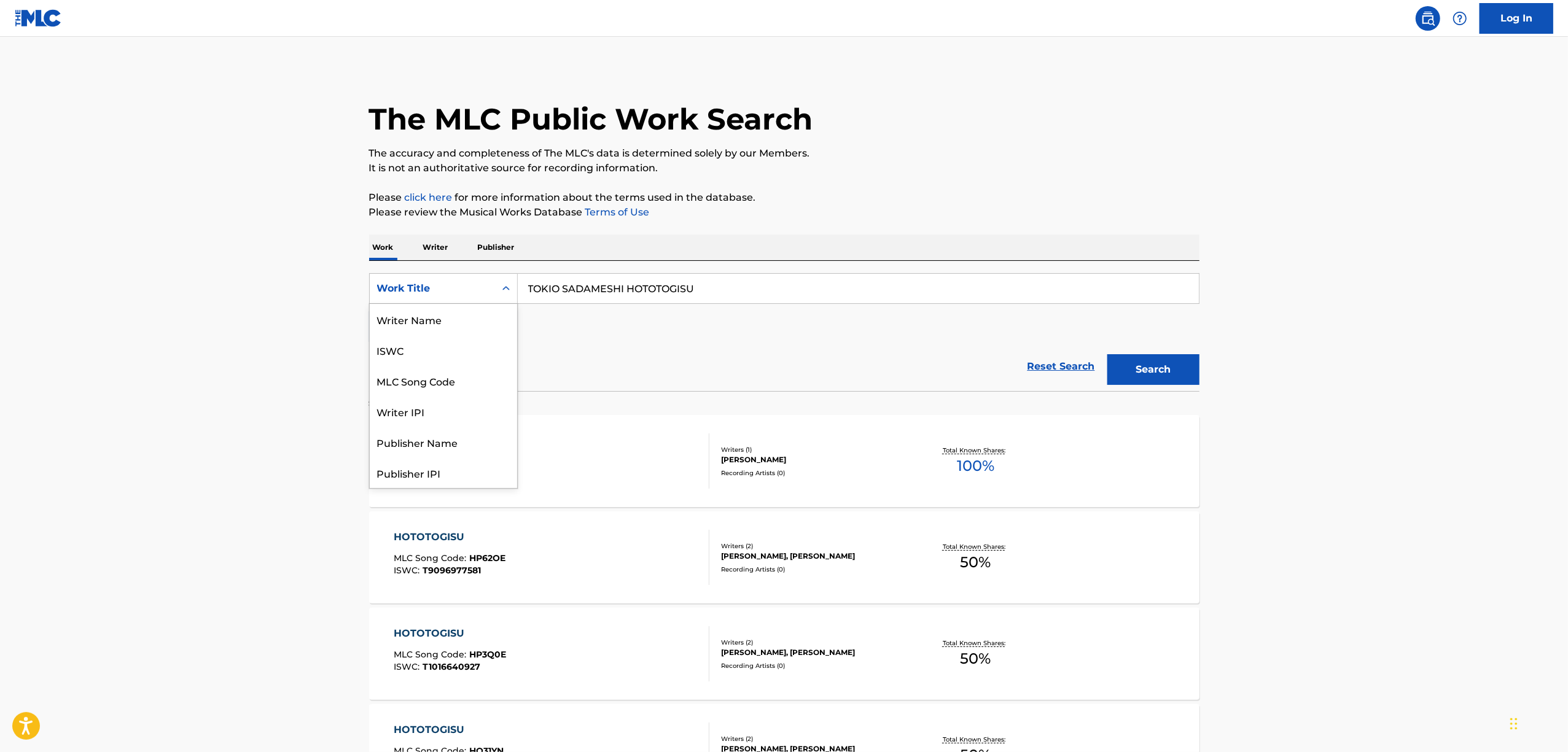
click at [502, 291] on icon "Search Form" at bounding box center [506, 289] width 12 height 12
click at [409, 342] on div "ISWC" at bounding box center [443, 350] width 148 height 31
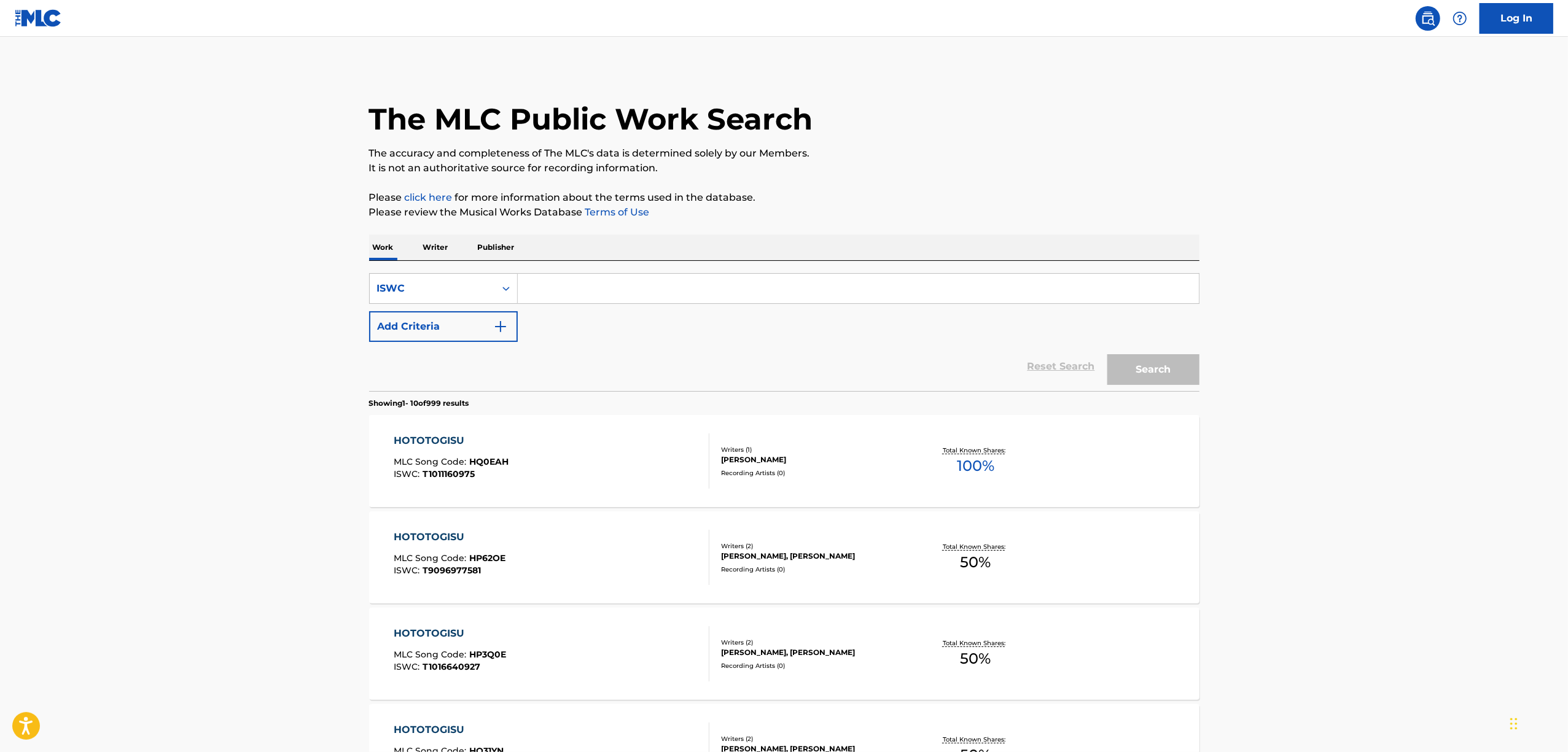
click at [590, 287] on input "Search Form" at bounding box center [858, 288] width 681 height 30
paste input "T9214678305"
type input "T9214678305"
click at [1157, 364] on button "Search" at bounding box center [1153, 369] width 92 height 31
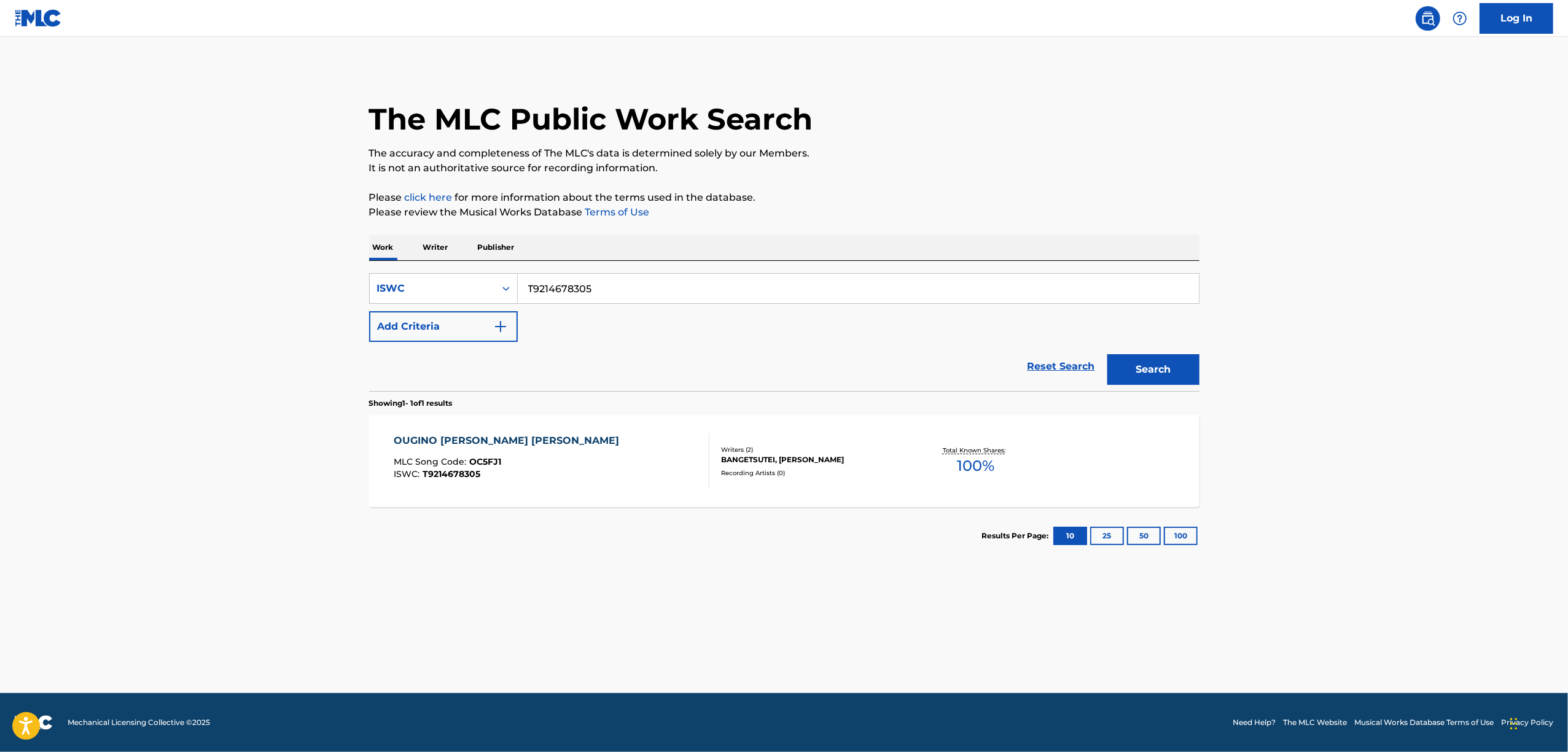
click at [487, 436] on div "OUGINO MATO SHUNSHOUNO SHIRANAMI" at bounding box center [509, 440] width 231 height 14
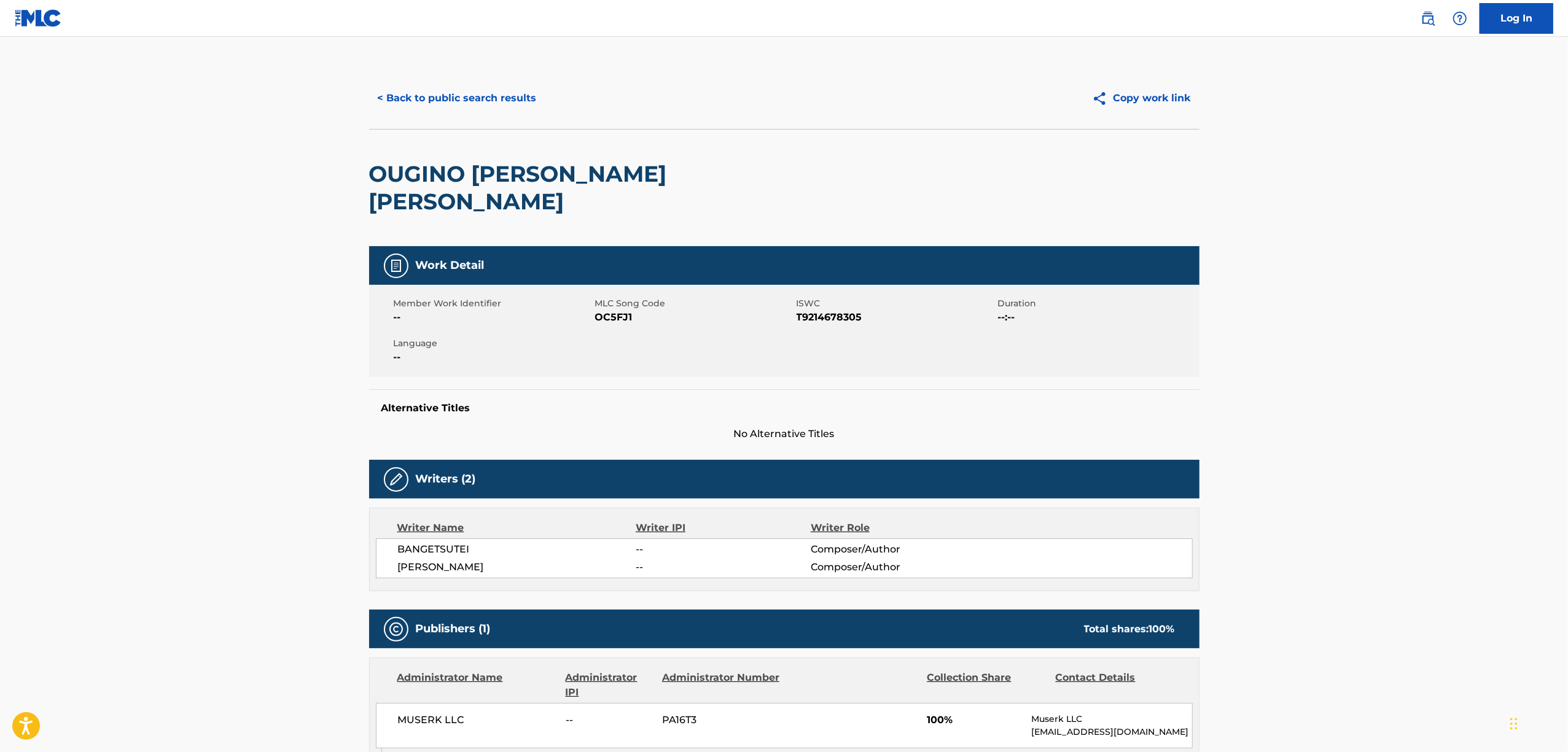
click at [618, 310] on span "OC5FJ1" at bounding box center [694, 317] width 198 height 14
click at [463, 101] on button "< Back to public search results" at bounding box center [457, 98] width 176 height 31
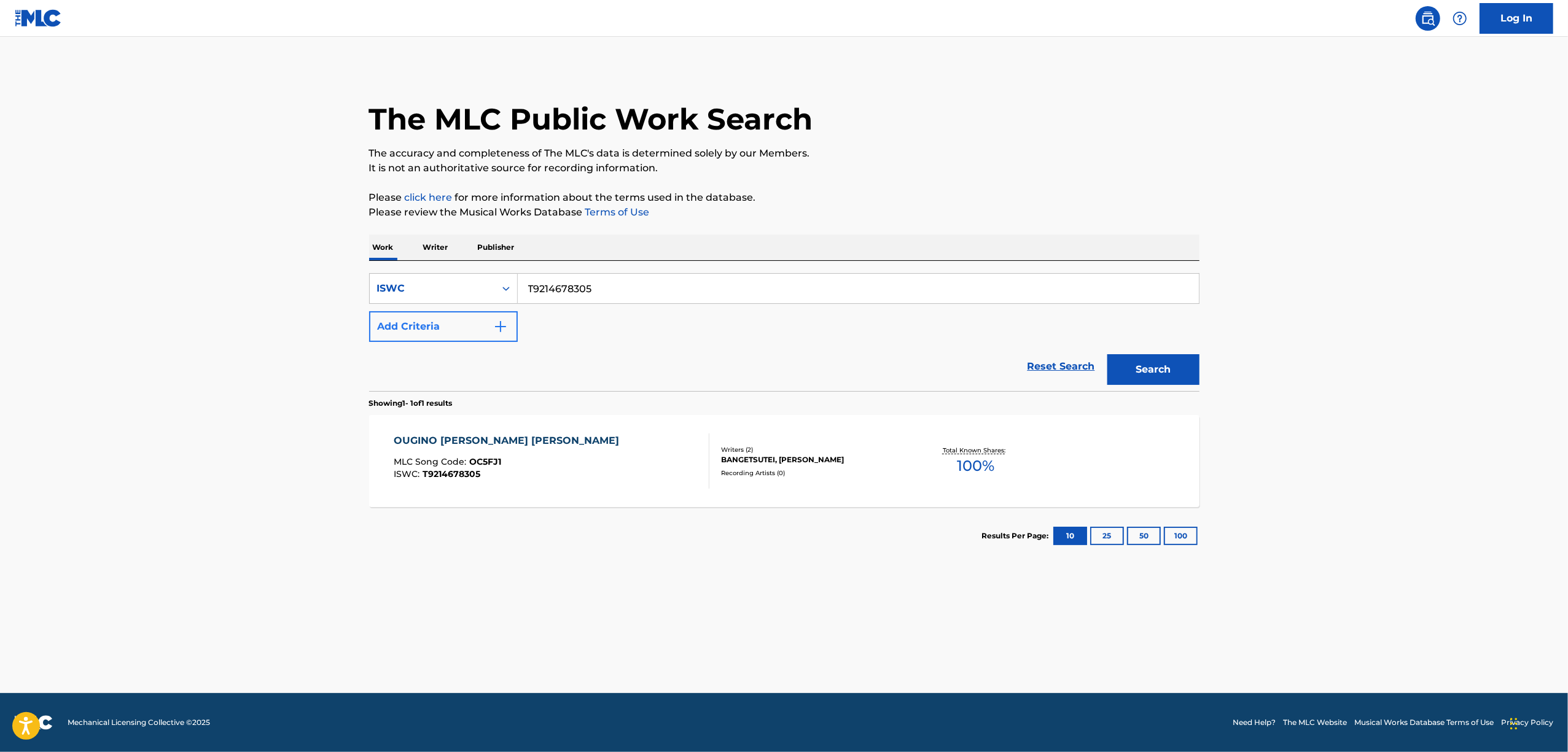
drag, startPoint x: 608, startPoint y: 285, endPoint x: 419, endPoint y: 316, distance: 191.5
click at [421, 316] on div "SearchWithCriteria00871052-0f33-44b6-8c94-ffe5718da5c4 ISWC T9214678305 Add Cri…" at bounding box center [785, 307] width 831 height 69
drag, startPoint x: 546, startPoint y: 285, endPoint x: 489, endPoint y: 294, distance: 57.7
click at [492, 295] on div "SearchWithCriteria00871052-0f33-44b6-8c94-ffe5718da5c4 ISWC v" at bounding box center [785, 288] width 831 height 31
type input "v"
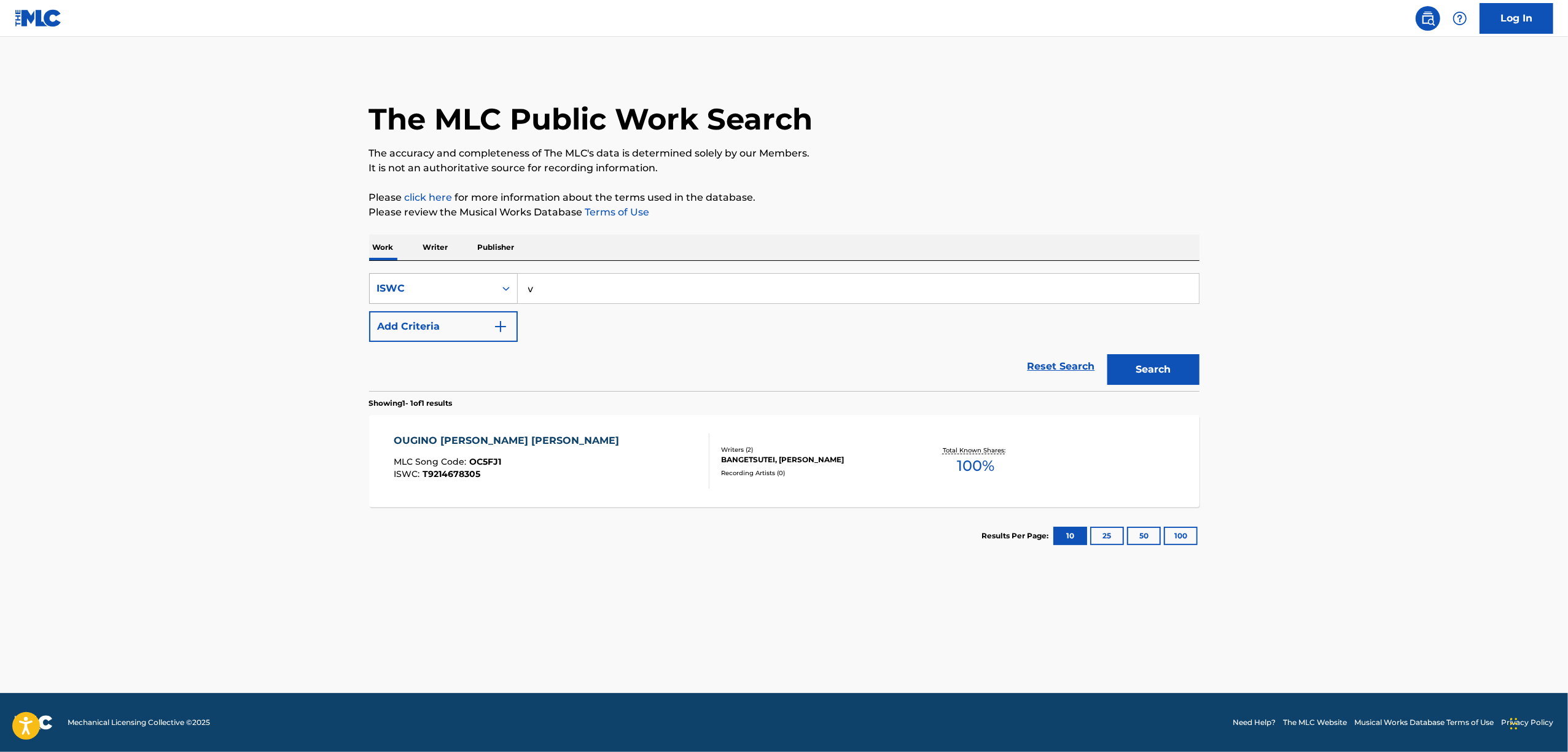
drag, startPoint x: 546, startPoint y: 292, endPoint x: 481, endPoint y: 290, distance: 65.0
click at [481, 290] on div "SearchWithCriteria00871052-0f33-44b6-8c94-ffe5718da5c4 ISWC v" at bounding box center [785, 288] width 831 height 31
drag, startPoint x: 545, startPoint y: 290, endPoint x: 473, endPoint y: 298, distance: 72.4
click at [474, 298] on div "SearchWithCriteria00871052-0f33-44b6-8c94-ffe5718da5c4 ISWC v" at bounding box center [785, 288] width 831 height 31
paste input "T9214678247"
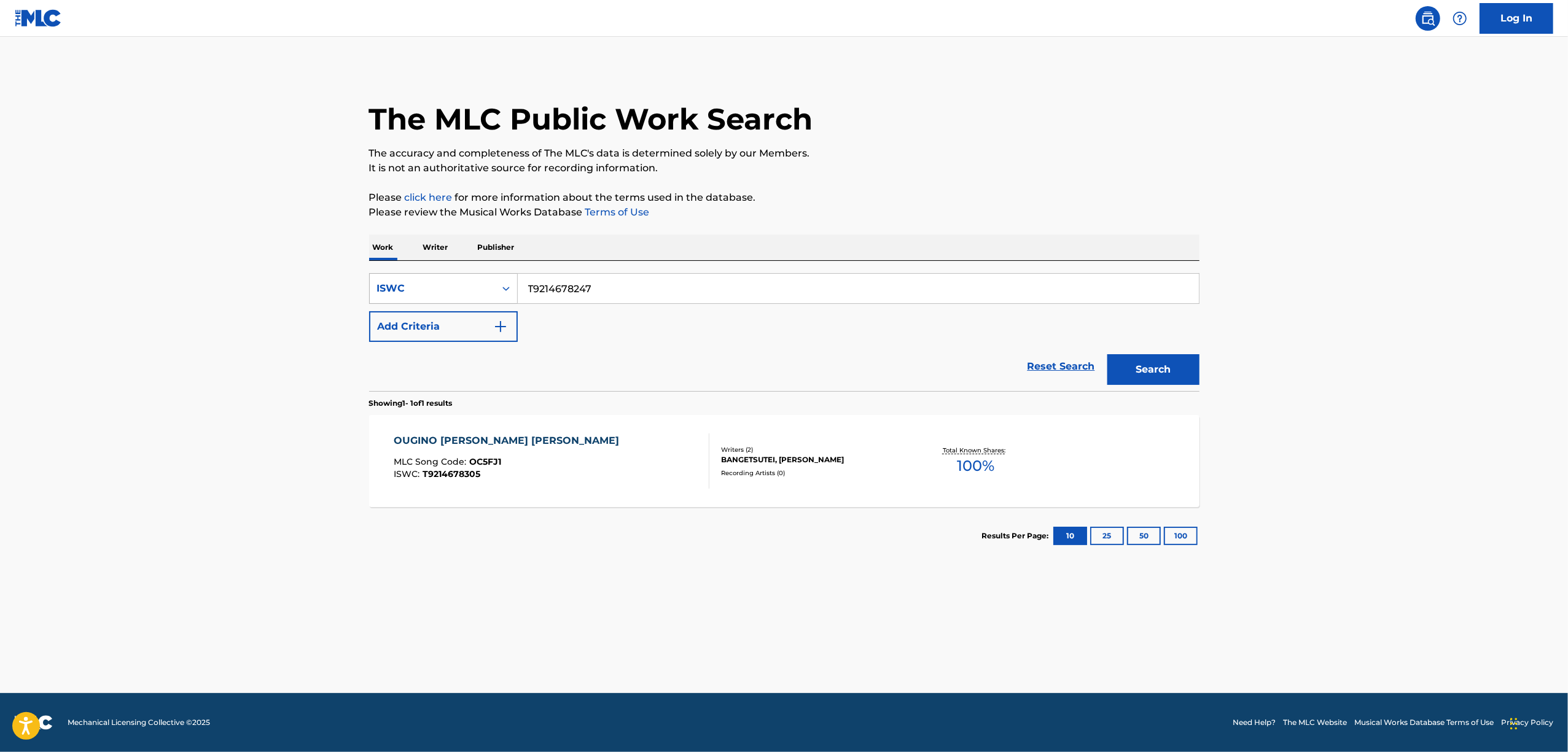
type input "T9214678247"
click at [1107, 354] on button "Search" at bounding box center [1153, 369] width 92 height 31
click at [475, 435] on div "ONMYOU SANSHINTAN" at bounding box center [456, 440] width 126 height 14
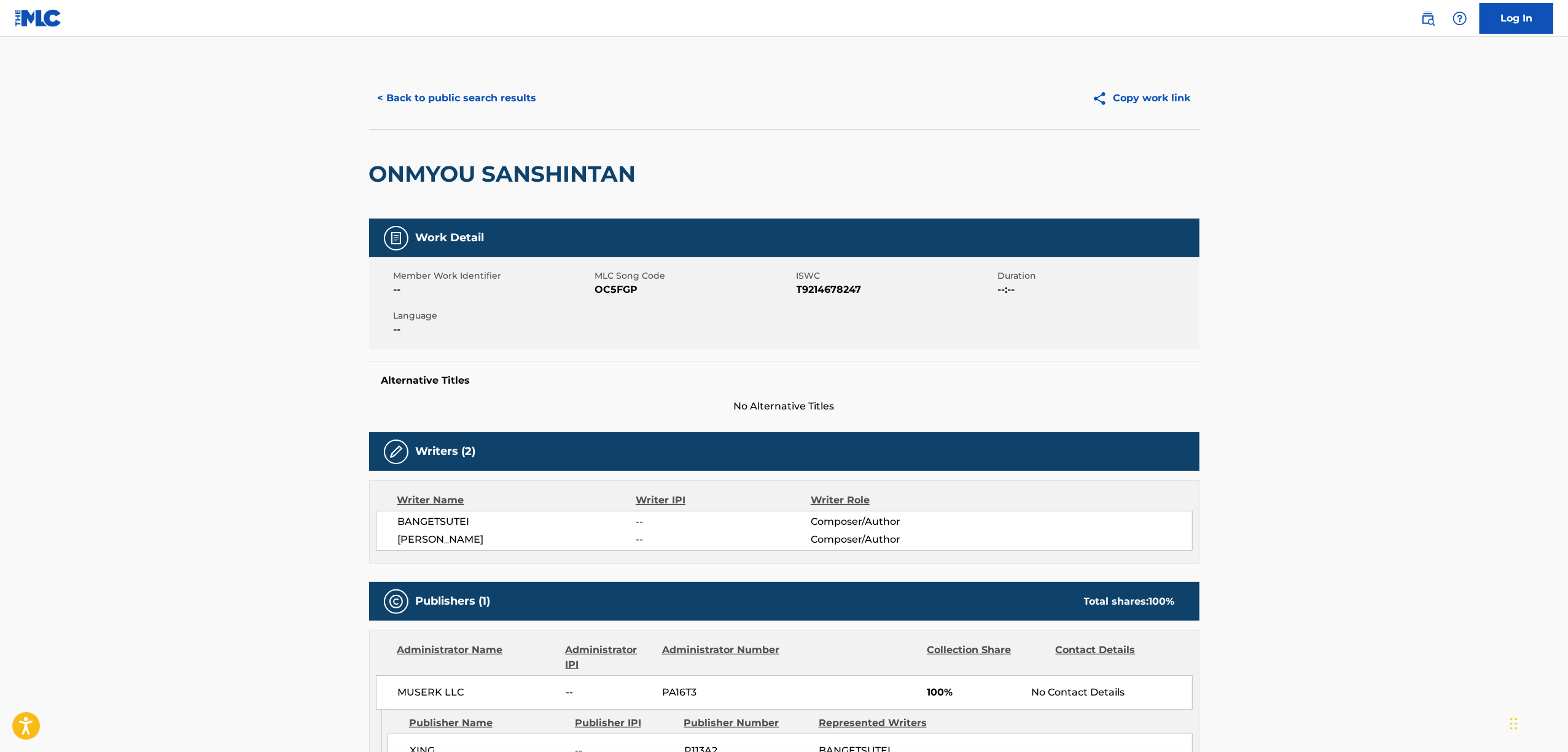
click at [614, 285] on span "OC5FGP" at bounding box center [694, 290] width 198 height 14
drag, startPoint x: 457, startPoint y: 95, endPoint x: 462, endPoint y: 101, distance: 7.8
click at [462, 101] on button "< Back to public search results" at bounding box center [457, 98] width 176 height 31
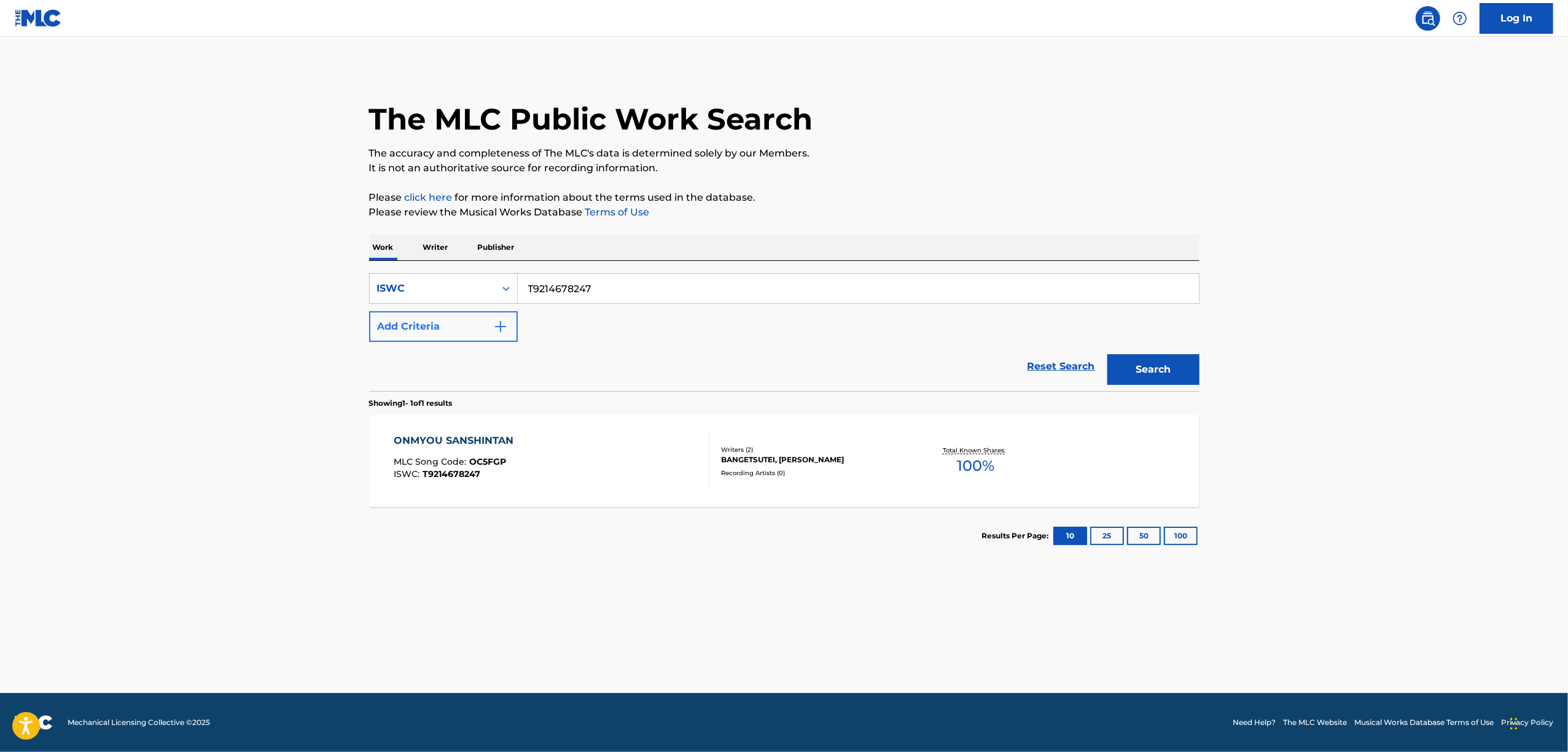
drag, startPoint x: 459, startPoint y: 318, endPoint x: 399, endPoint y: 330, distance: 61.2
click at [403, 329] on div "SearchWithCriteria00871052-0f33-44b6-8c94-ffe5718da5c4 ISWC T9214678247 Add Cri…" at bounding box center [785, 307] width 831 height 69
paste input "14"
type input "T9214678214"
click at [1129, 372] on button "Search" at bounding box center [1153, 369] width 92 height 31
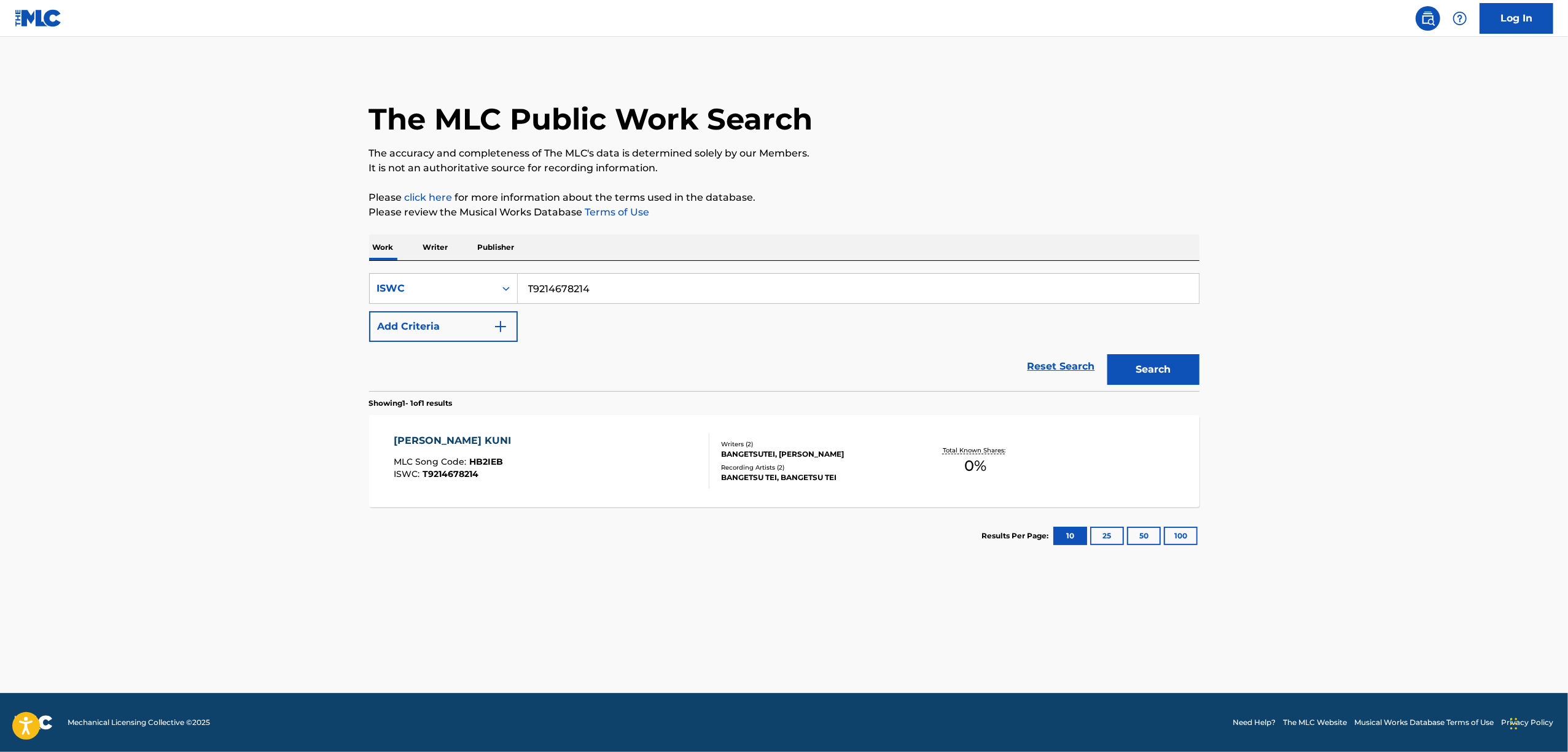
click at [504, 438] on div "HASHIKEYASHI MIZUHONO KUNI" at bounding box center [455, 440] width 124 height 14
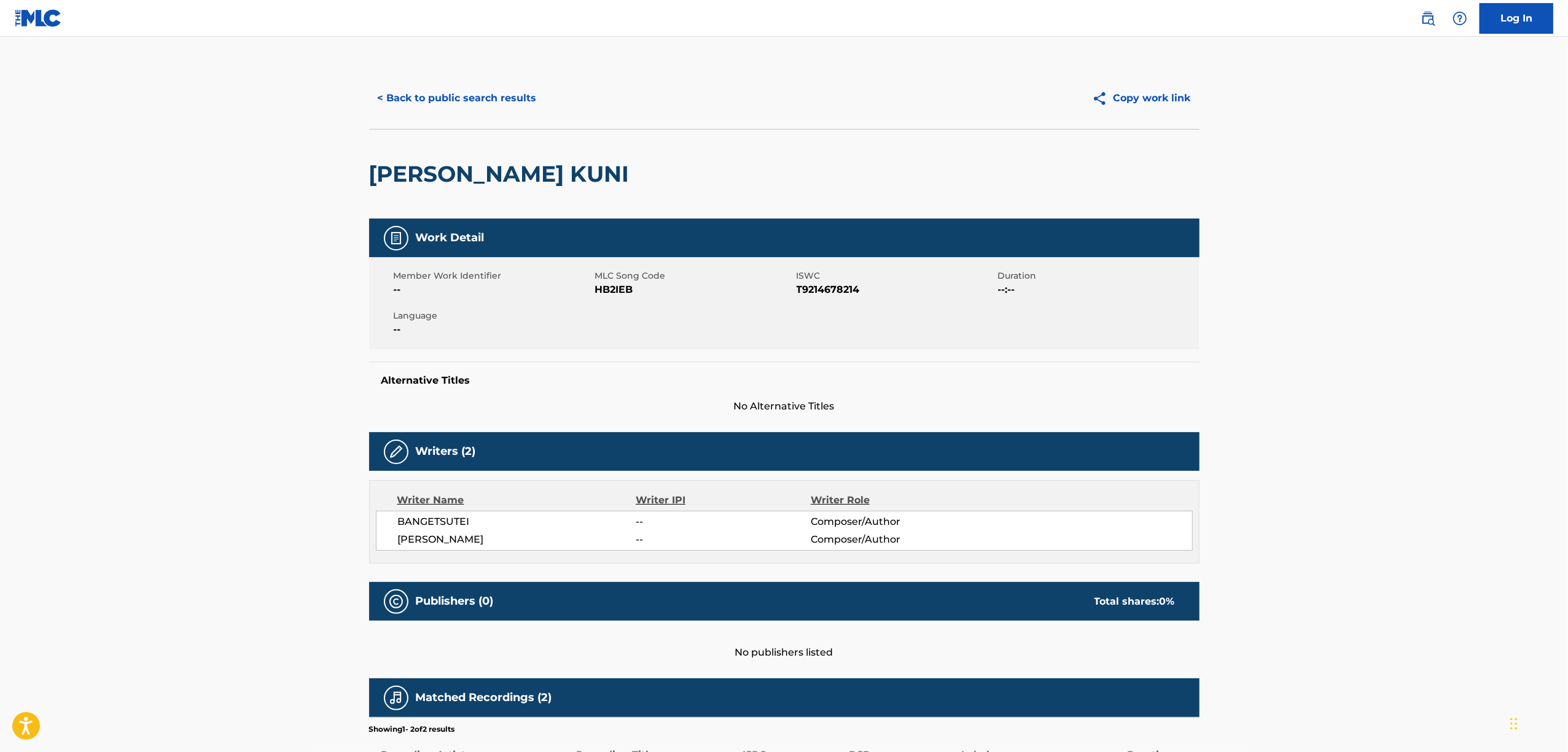
click at [606, 290] on span "HB2IEB" at bounding box center [694, 290] width 198 height 14
click at [606, 290] on span "HB2IEB" at bounding box center [694, 290] width 198 height 14
click at [606, 288] on span "HB2IEB" at bounding box center [694, 290] width 198 height 14
drag, startPoint x: 435, startPoint y: 102, endPoint x: 442, endPoint y: 104, distance: 7.3
click at [436, 102] on button "< Back to public search results" at bounding box center [457, 98] width 176 height 31
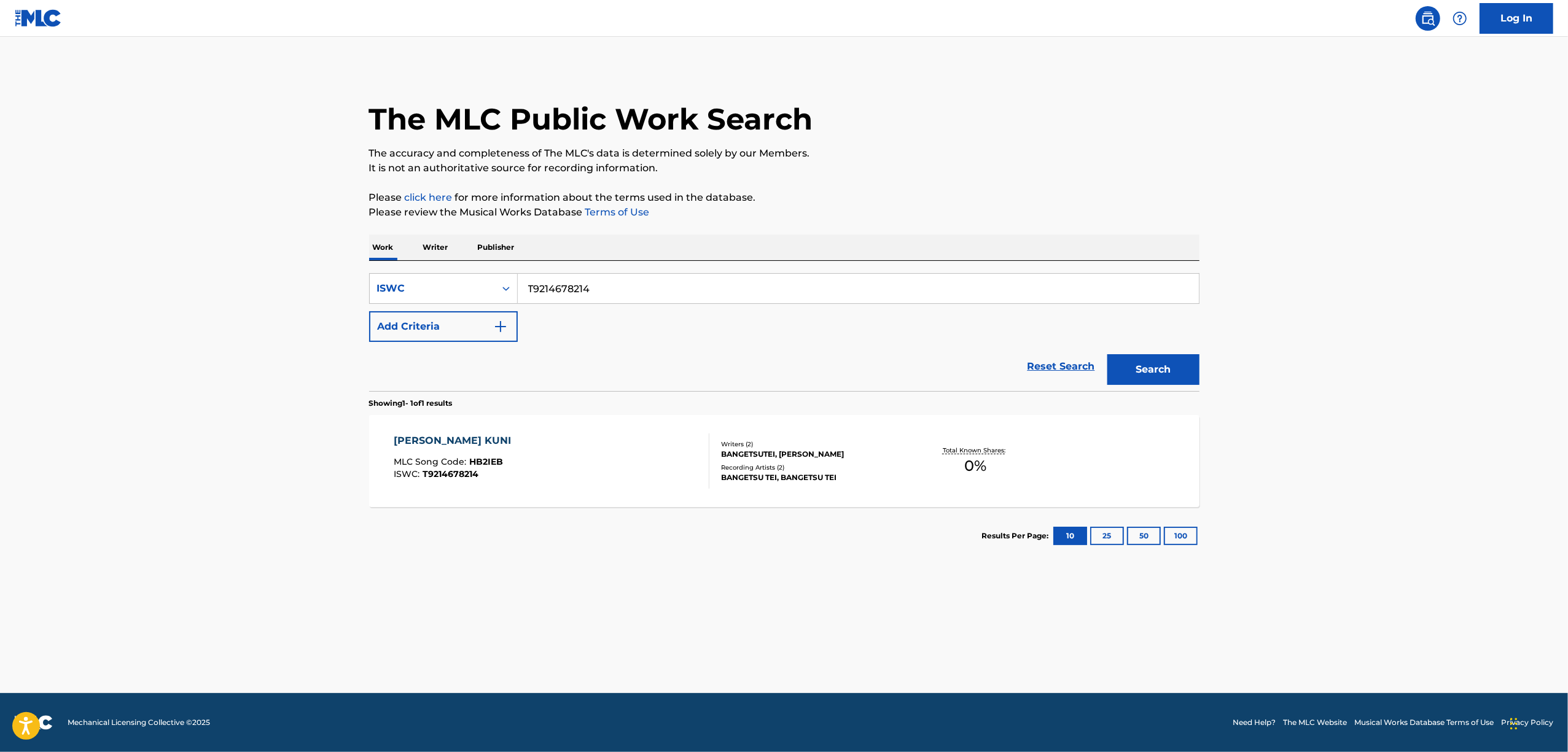
drag, startPoint x: 604, startPoint y: 281, endPoint x: 443, endPoint y: 306, distance: 162.9
click at [445, 307] on div "SearchWithCriteria00871052-0f33-44b6-8c94-ffe5718da5c4 ISWC T9214678214 Add Cri…" at bounding box center [785, 307] width 831 height 69
paste input "03631"
type input "T9214603631"
drag, startPoint x: 1140, startPoint y: 367, endPoint x: 1085, endPoint y: 372, distance: 55.2
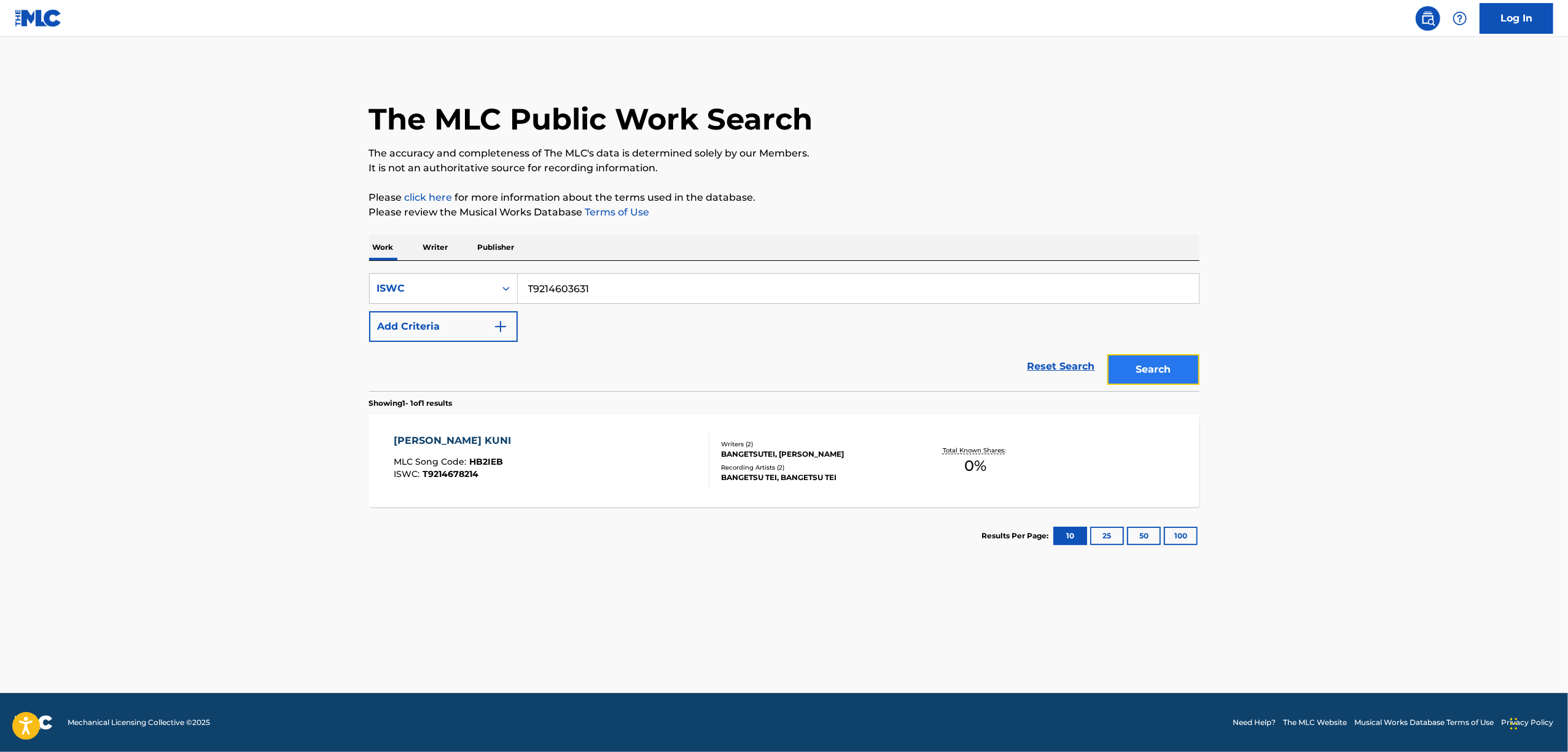
click at [1139, 364] on button "Search" at bounding box center [1153, 369] width 92 height 31
click at [413, 442] on div "SCREAM" at bounding box center [449, 440] width 111 height 14
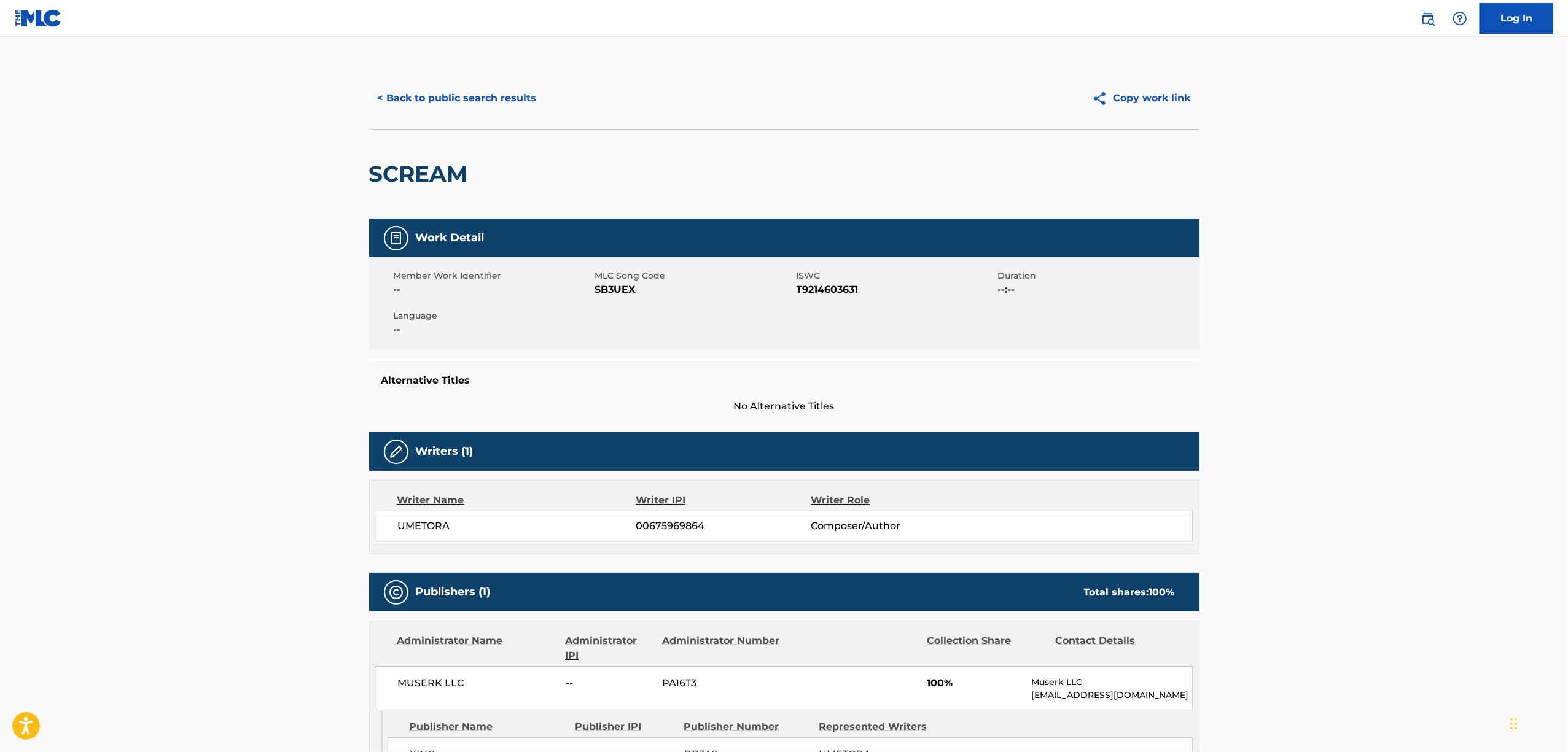
click at [615, 285] on span "SB3UEX" at bounding box center [694, 290] width 198 height 14
click at [502, 95] on button "< Back to public search results" at bounding box center [457, 98] width 176 height 31
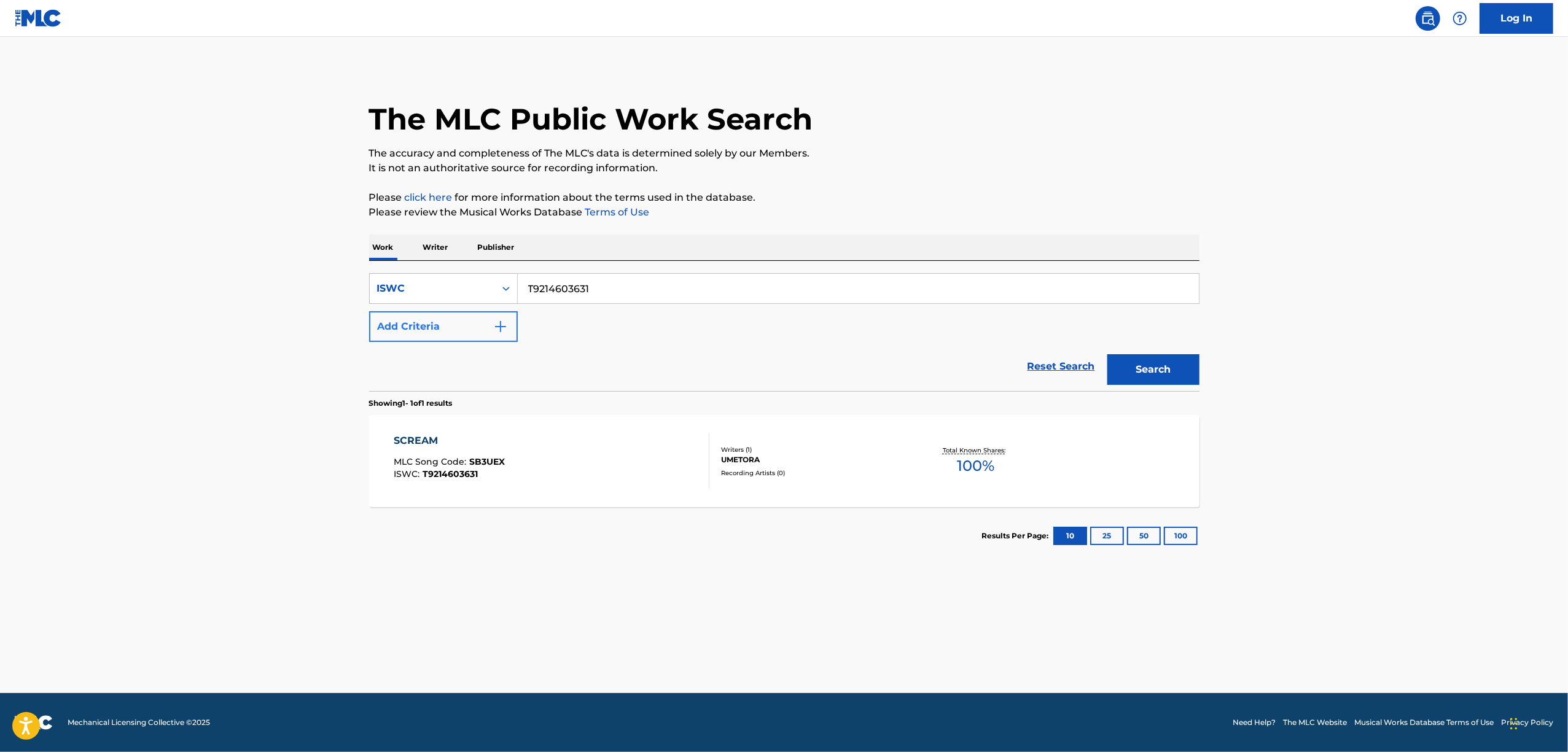
drag, startPoint x: 596, startPoint y: 285, endPoint x: 450, endPoint y: 322, distance: 150.6
click at [453, 323] on div "SearchWithCriteria00871052-0f33-44b6-8c94-ffe5718da5c4 ISWC T9214603631 Add Cri…" at bounding box center [785, 307] width 831 height 69
paste input "77073"
type input "T9214677073"
click at [1151, 367] on button "Search" at bounding box center [1153, 369] width 92 height 31
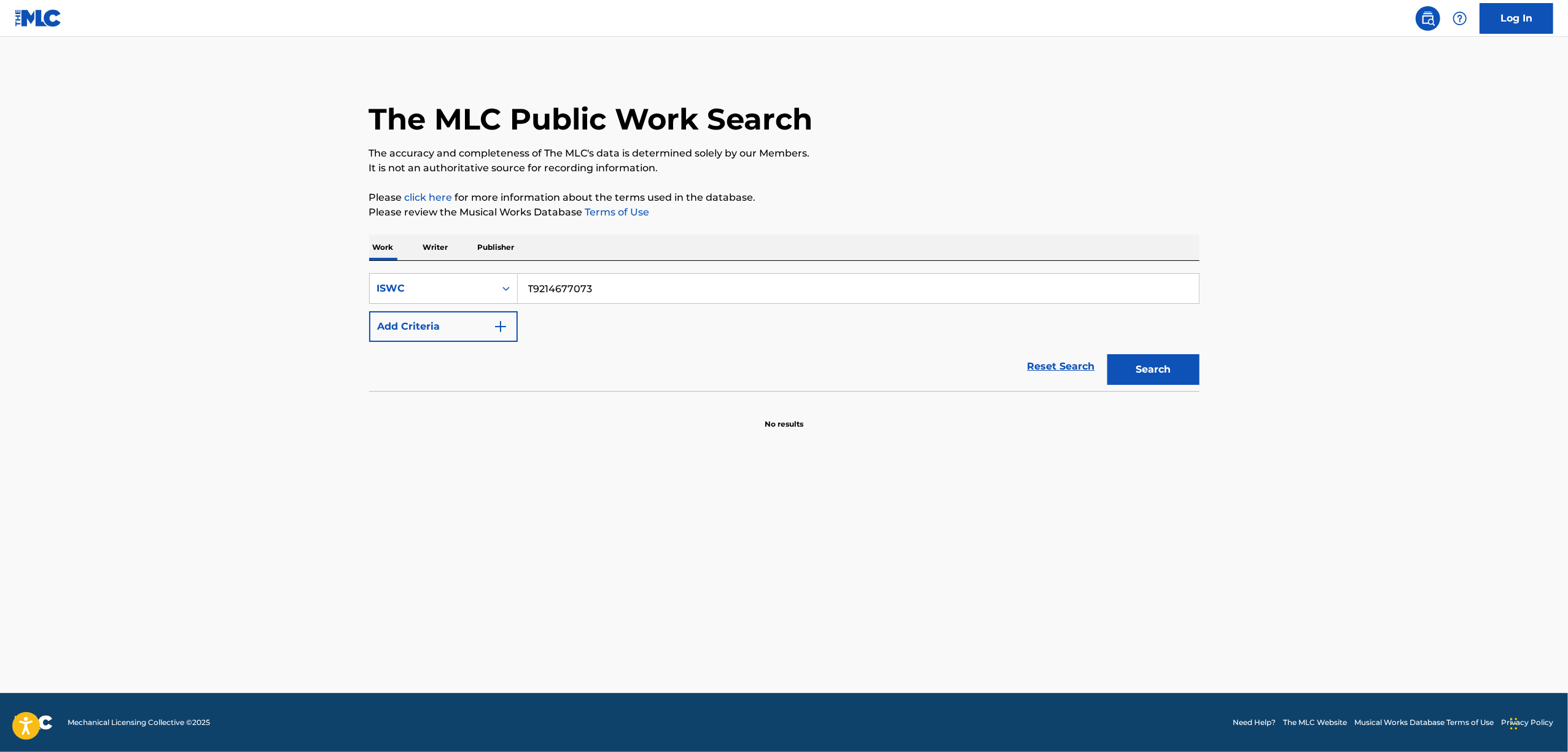
click at [1249, 511] on main "The MLC Public Work Search The accuracy and completeness of The MLC's data is d…" at bounding box center [784, 365] width 1568 height 656
click at [506, 292] on icon "Search Form" at bounding box center [506, 289] width 12 height 12
click at [458, 329] on div "Work Title" at bounding box center [443, 319] width 148 height 31
click at [556, 295] on input "Search Form" at bounding box center [858, 288] width 681 height 30
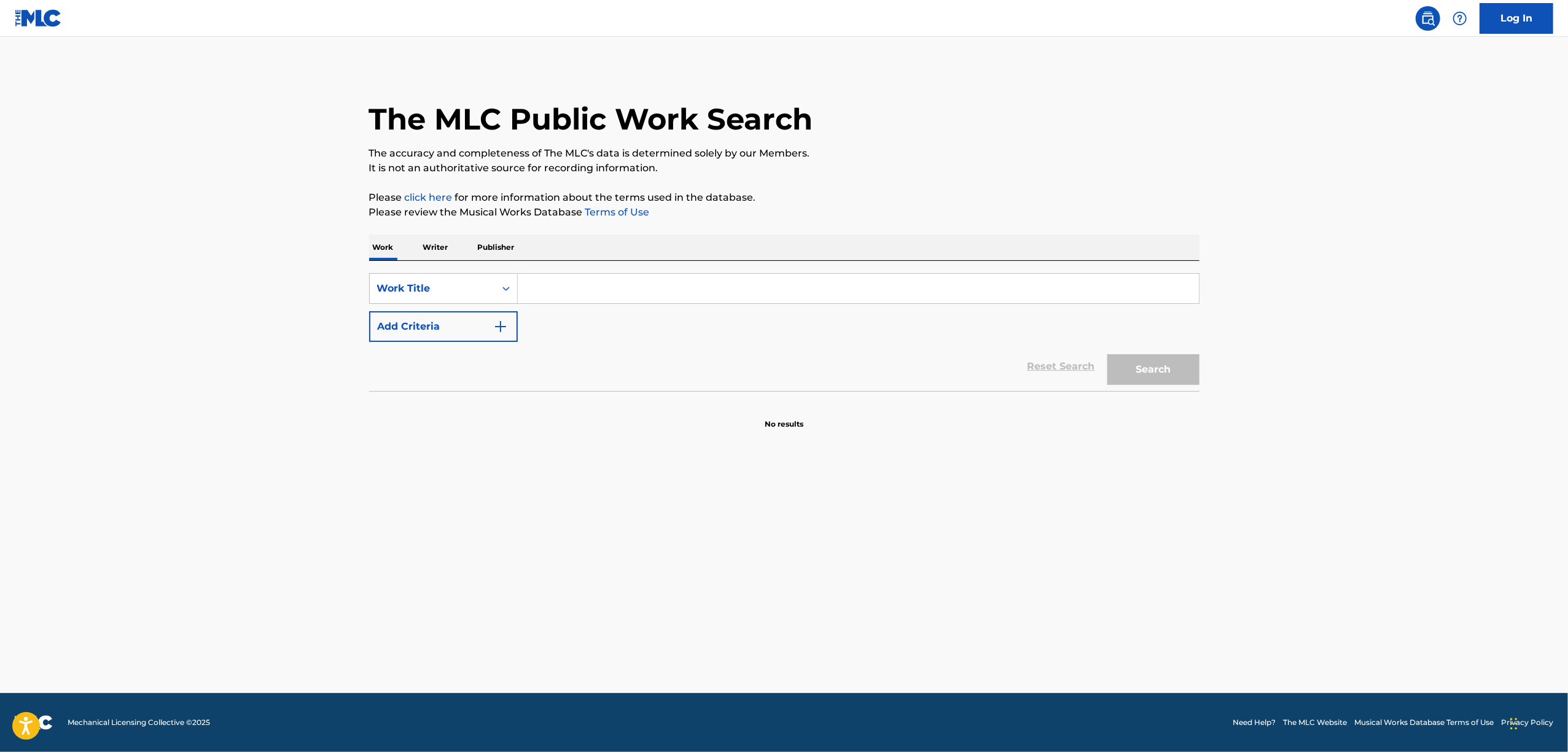
paste input "MATANEGA AREBA"
click at [1184, 367] on button "Search" at bounding box center [1153, 369] width 92 height 31
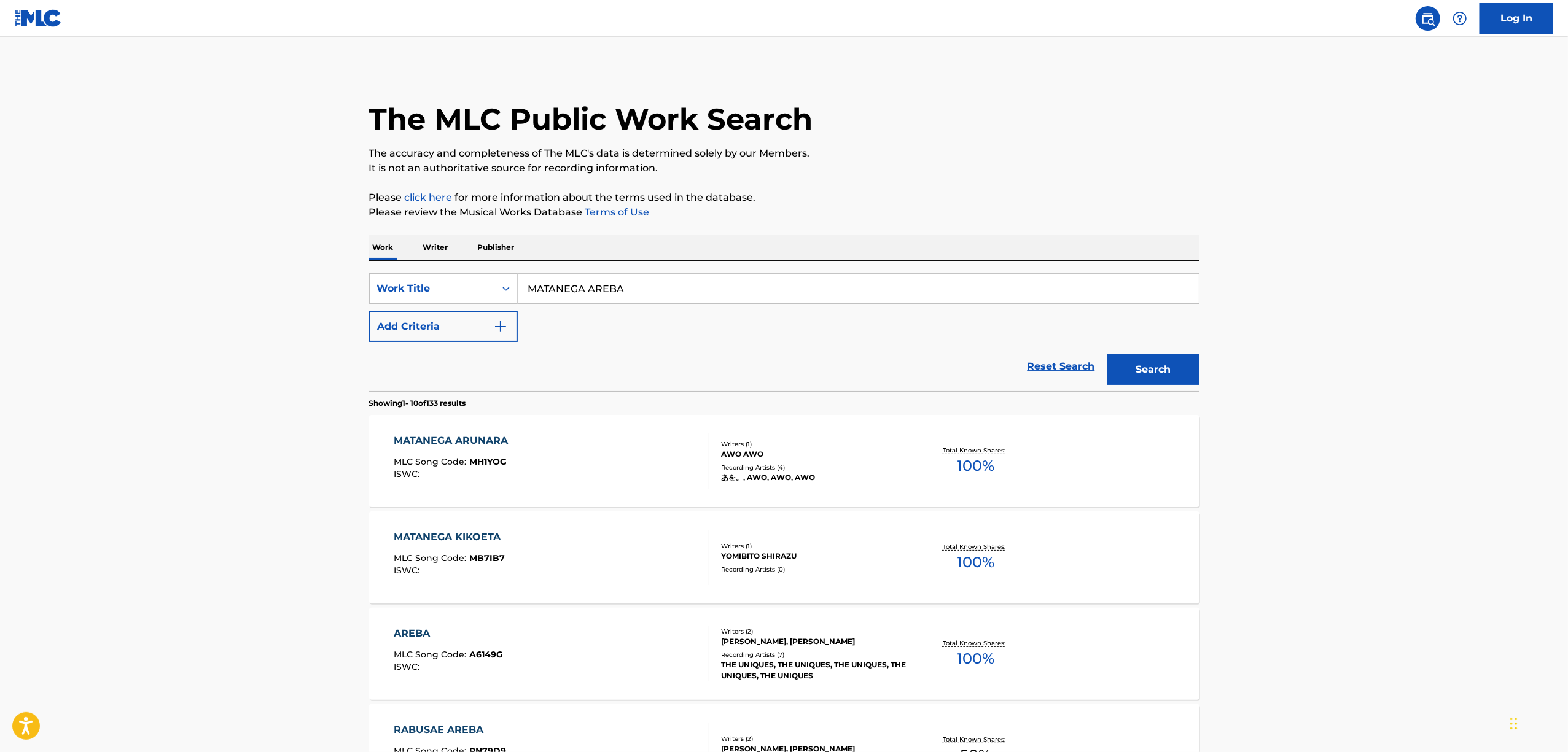
click at [170, 526] on main "The MLC Public Work Search The accuracy and completeness of The MLC's data is d…" at bounding box center [784, 740] width 1568 height 1407
click at [170, 524] on main "The MLC Public Work Search The accuracy and completeness of The MLC's data is d…" at bounding box center [784, 740] width 1568 height 1407
drag, startPoint x: 627, startPoint y: 283, endPoint x: 446, endPoint y: 320, distance: 184.7
click at [446, 320] on div "SearchWithCriteriaac45f945-fdf1-4e44-b7b0-ddab04d38aad Work Title MATANEGA AREB…" at bounding box center [785, 307] width 831 height 69
paste input "NUKEGARAIDO"
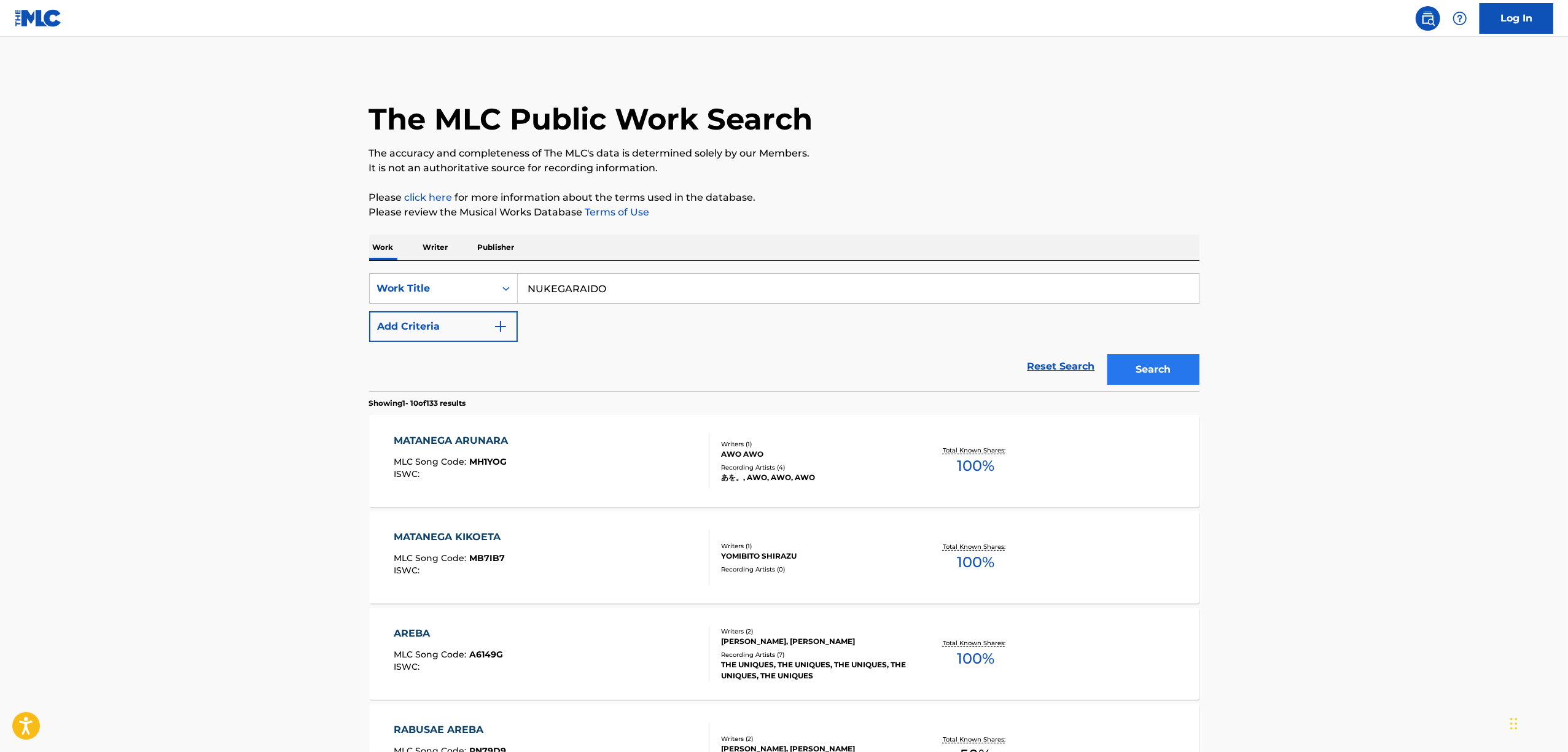
type input "NUKEGARAIDO"
drag, startPoint x: 1147, startPoint y: 362, endPoint x: 448, endPoint y: 35, distance: 771.7
click at [1147, 362] on button "Search" at bounding box center [1153, 369] width 92 height 31
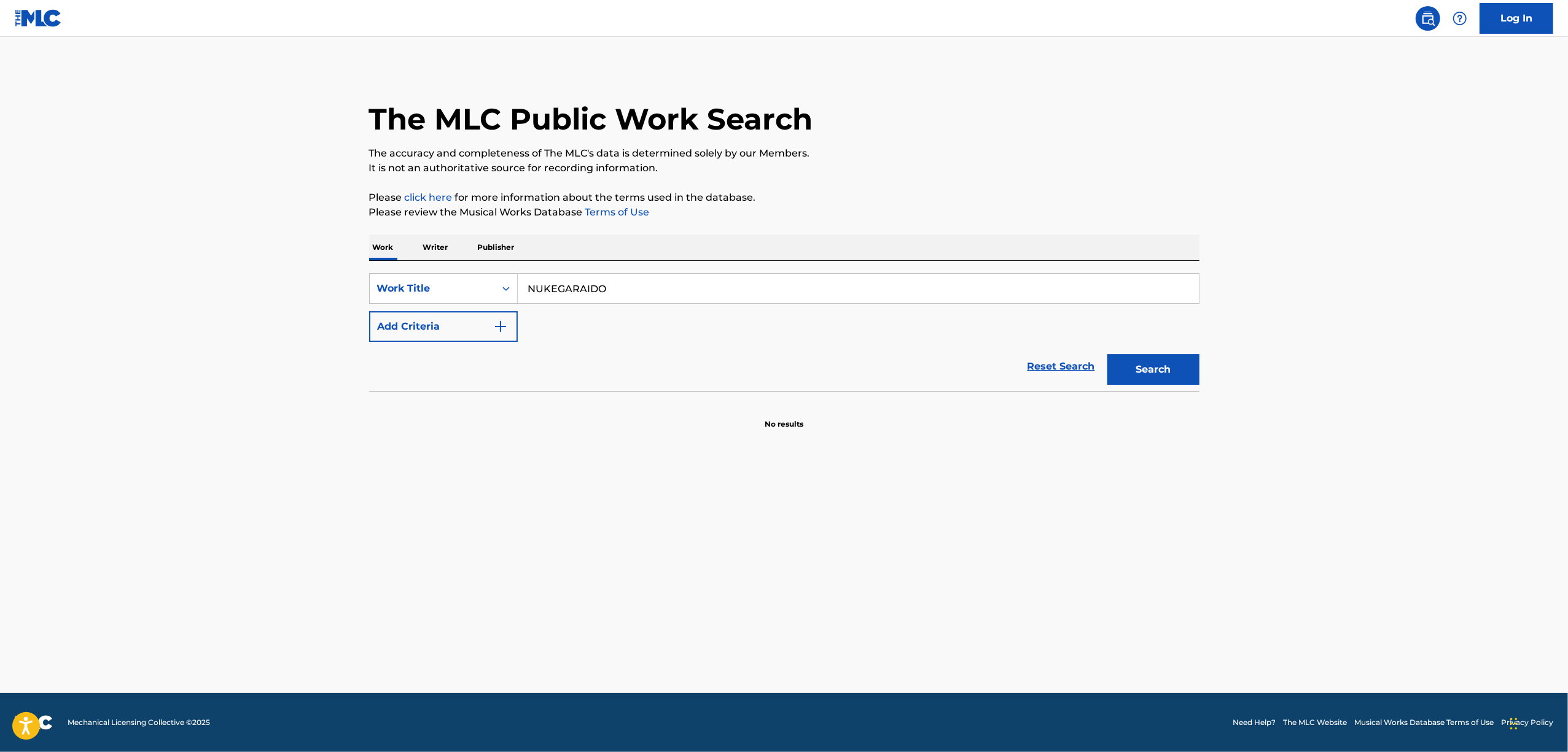
click at [382, 254] on p "Work" at bounding box center [383, 248] width 28 height 26
click at [503, 290] on icon "Search Form" at bounding box center [506, 289] width 12 height 12
drag, startPoint x: 514, startPoint y: 373, endPoint x: 498, endPoint y: 327, distance: 48.7
click at [509, 327] on div "Writer Name ISWC MLC Song Code Writer IPI Publisher Name Publisher IPI MLC Publ…" at bounding box center [443, 396] width 148 height 184
click at [435, 340] on div "ISWC" at bounding box center [443, 350] width 148 height 31
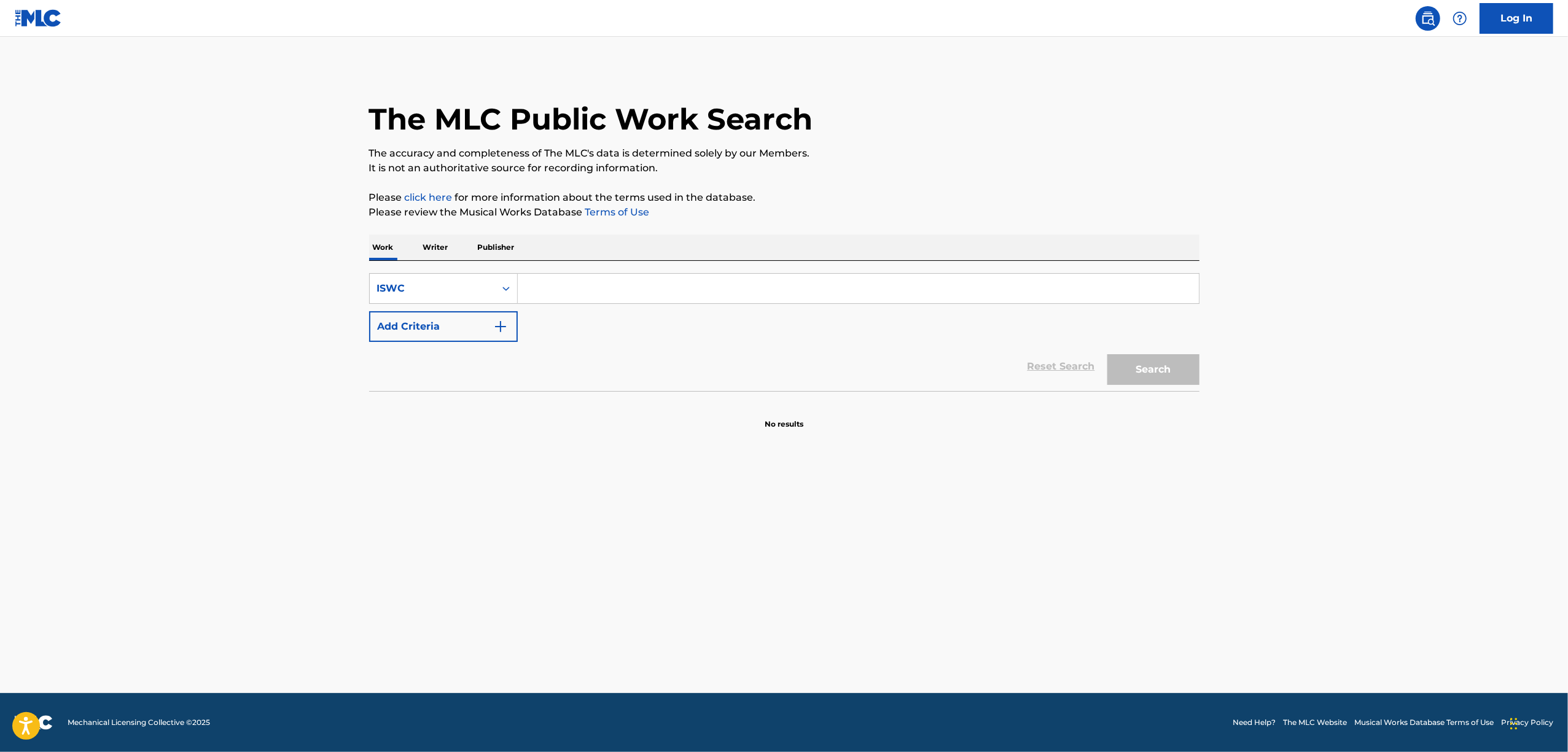
click at [539, 318] on div "SearchWithCriteria92922735-2d6d-4714-b029-378a0de3d22e ISWC Add Criteria" at bounding box center [785, 307] width 831 height 69
click at [554, 298] on input "Search Form" at bounding box center [858, 288] width 681 height 30
paste input "T9214607699"
click at [1138, 372] on button "Search" at bounding box center [1153, 369] width 92 height 31
drag, startPoint x: 590, startPoint y: 293, endPoint x: 492, endPoint y: 290, distance: 98.0
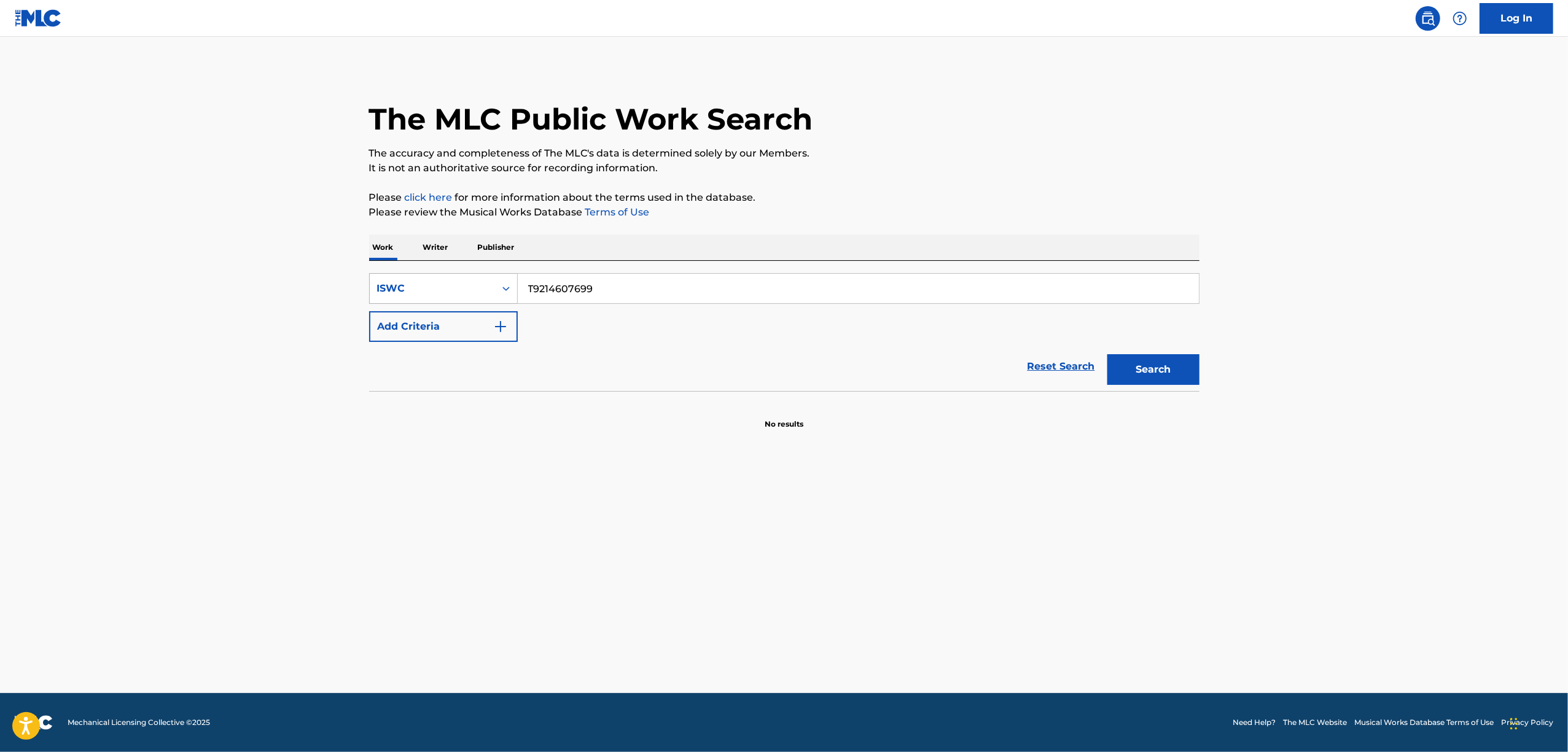
click at [492, 290] on div "SearchWithCriteria92922735-2d6d-4714-b029-378a0de3d22e ISWC T9214607699" at bounding box center [785, 288] width 831 height 31
paste input "3328886002"
type input "T3328886002"
click at [1157, 370] on button "Search" at bounding box center [1153, 369] width 92 height 31
click at [509, 288] on icon "Search Form" at bounding box center [506, 289] width 12 height 12
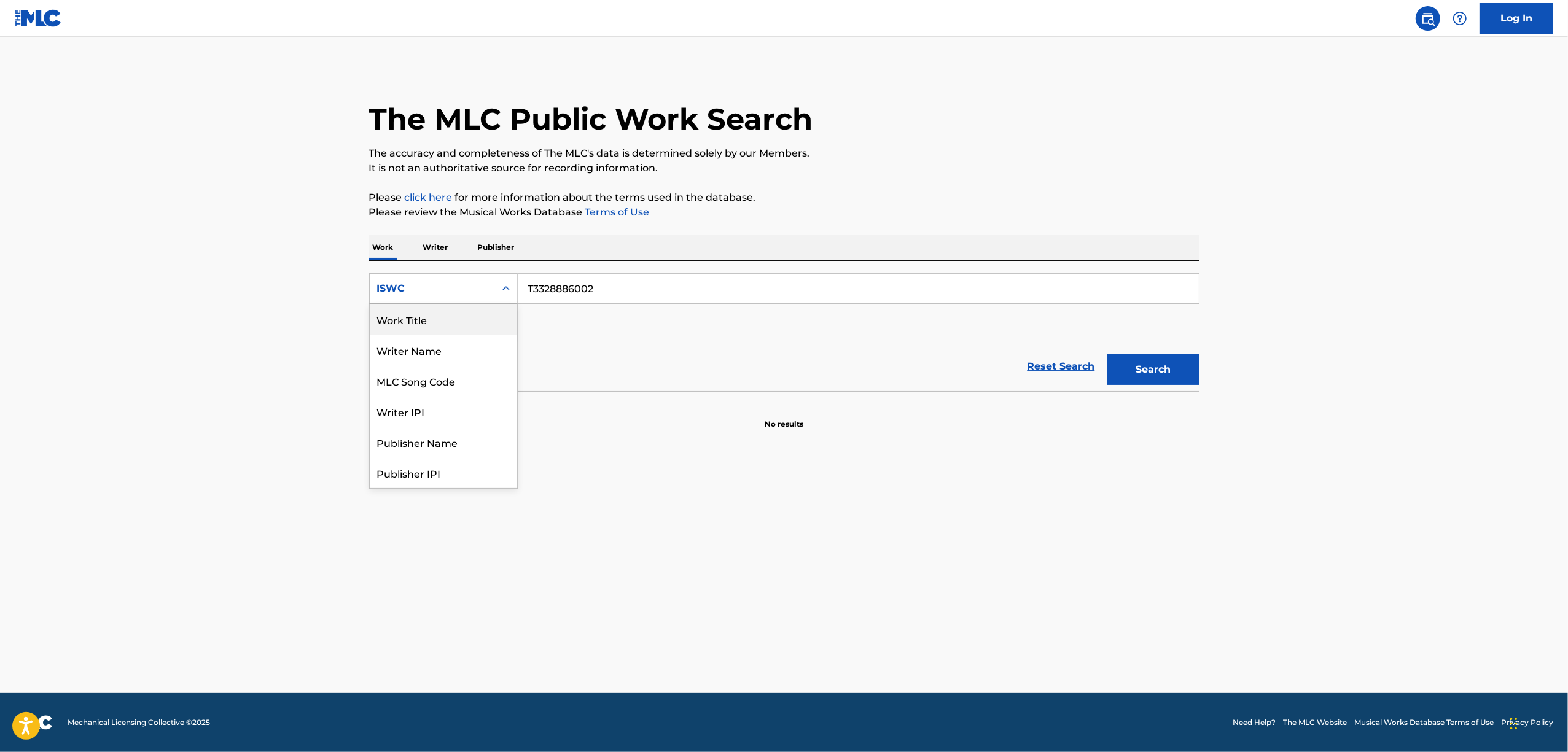
click at [481, 322] on div "Work Title" at bounding box center [443, 319] width 148 height 31
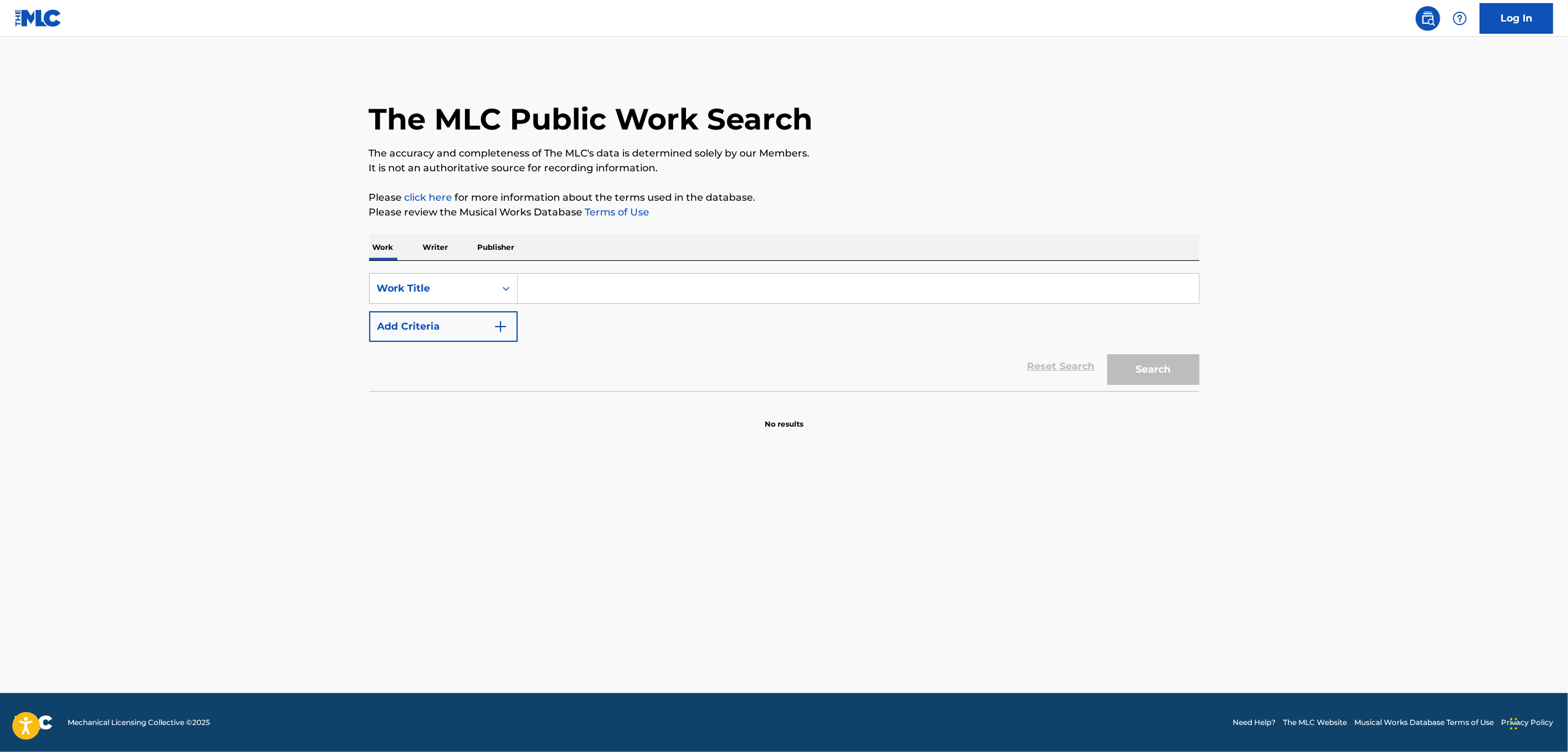
click at [558, 288] on input "Search Form" at bounding box center [858, 288] width 681 height 30
paste input "BLACK OUT"
type input "BLACK OUT"
click at [503, 329] on img "Search Form" at bounding box center [500, 326] width 14 height 14
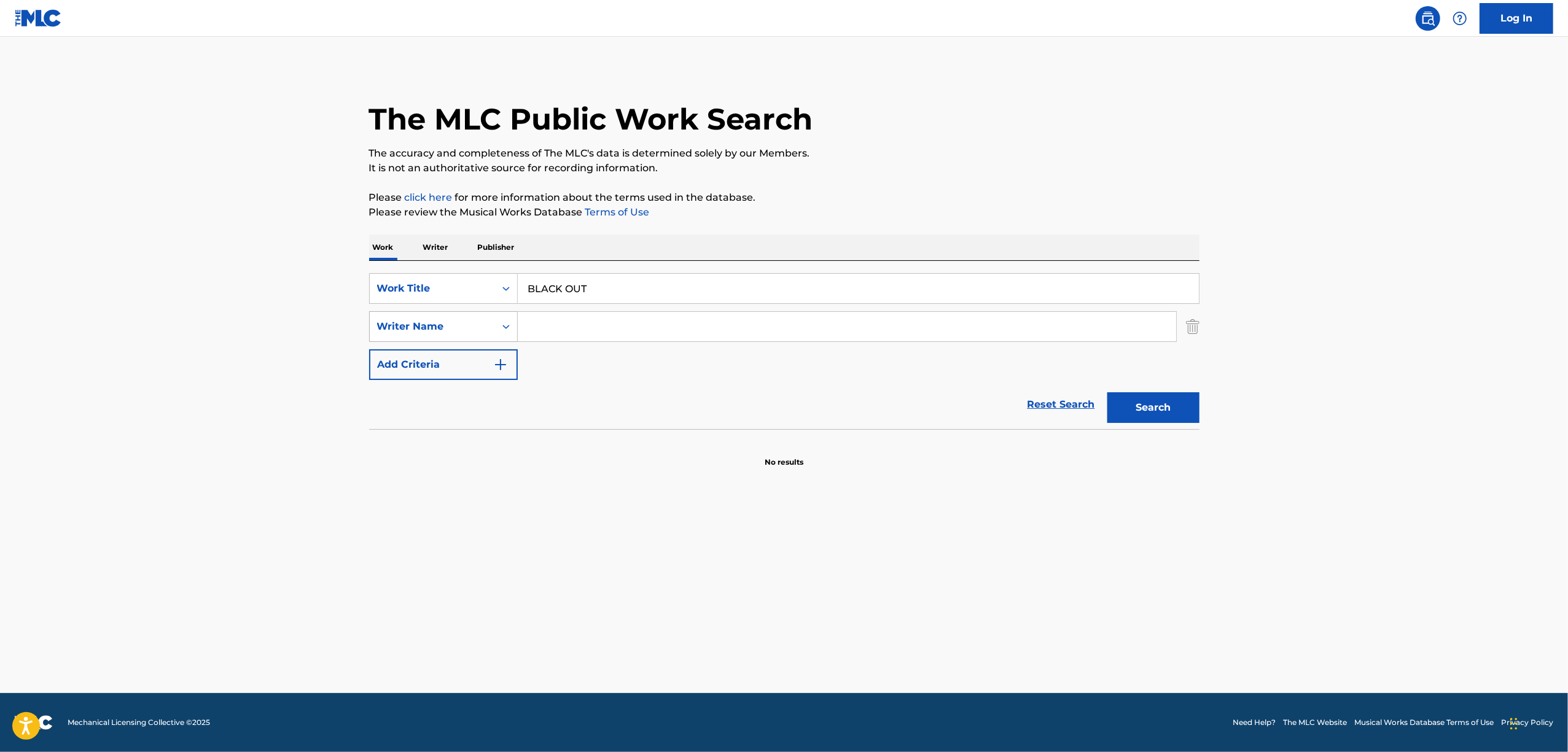
click at [515, 329] on div "Search Form" at bounding box center [506, 327] width 22 height 22
click at [546, 317] on input "Search Form" at bounding box center [846, 326] width 658 height 30
paste input "Ryosuke"
type input "Ryosuke"
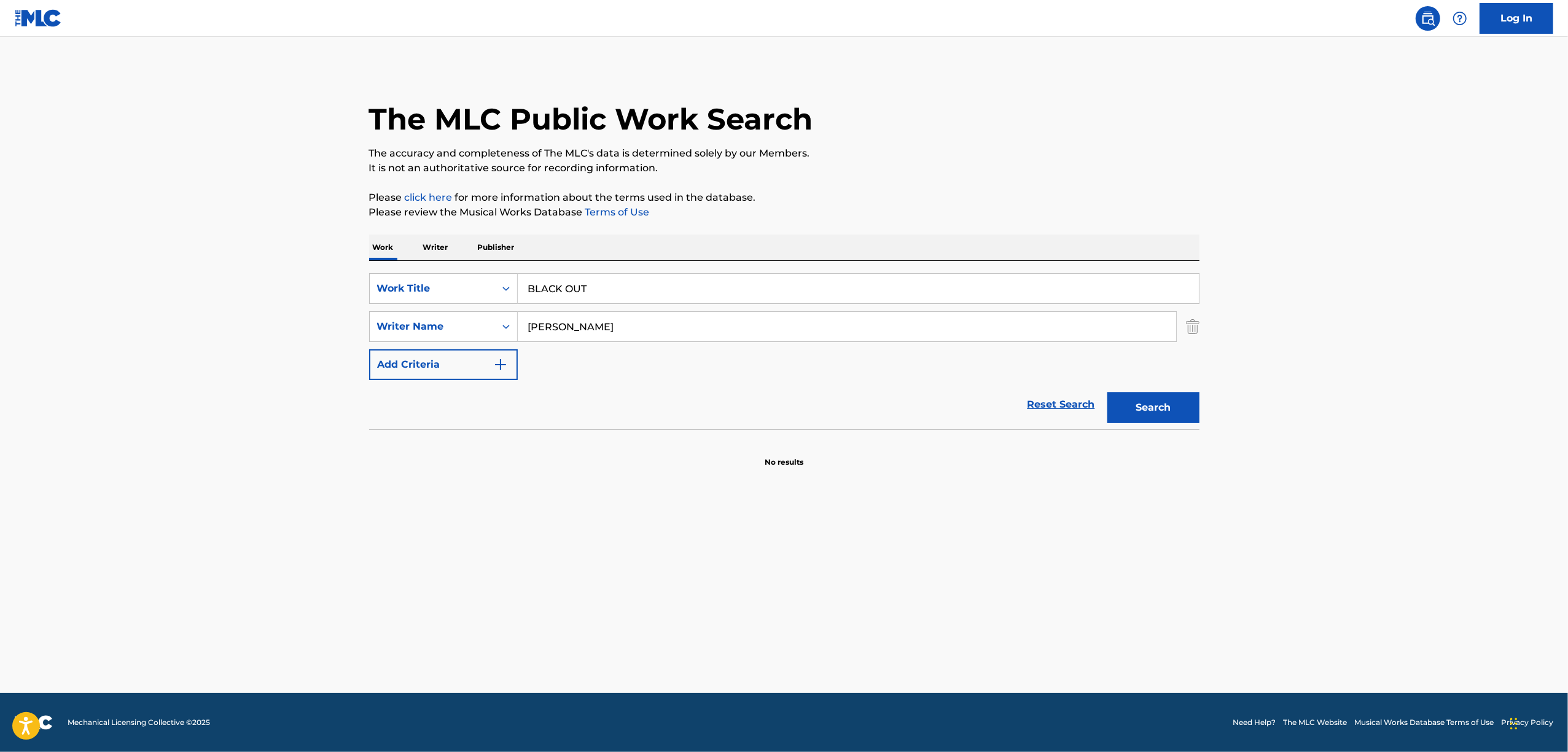
click at [1107, 392] on button "Search" at bounding box center [1153, 408] width 92 height 31
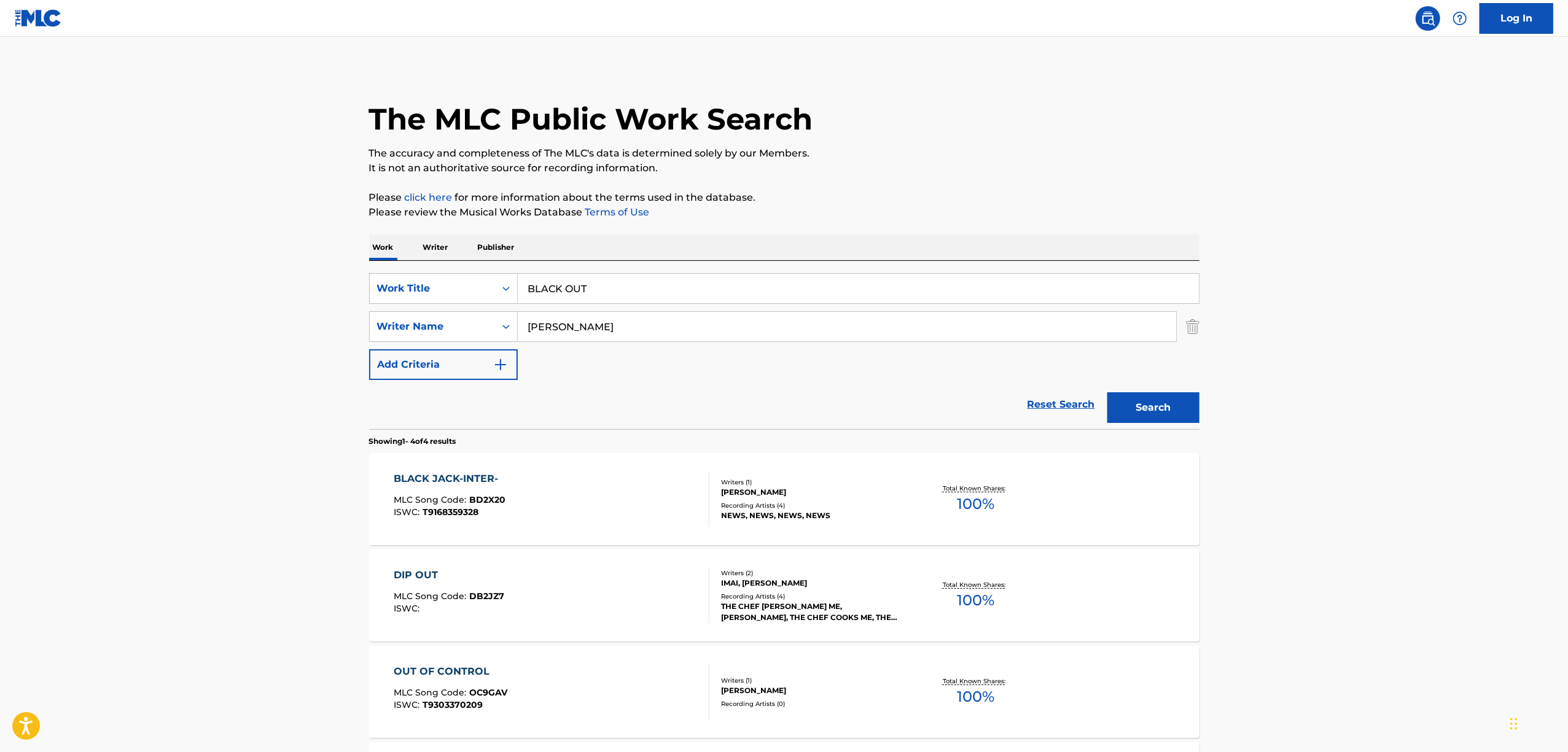
click at [137, 554] on main "The MLC Public Work Search The accuracy and completeness of The MLC's data is d…" at bounding box center [784, 467] width 1568 height 861
click at [137, 553] on main "The MLC Public Work Search The accuracy and completeness of The MLC's data is d…" at bounding box center [784, 467] width 1568 height 861
click at [137, 552] on main "The MLC Public Work Search The accuracy and completeness of The MLC's data is d…" at bounding box center [784, 467] width 1568 height 861
click at [507, 291] on icon "Search Form" at bounding box center [506, 289] width 12 height 12
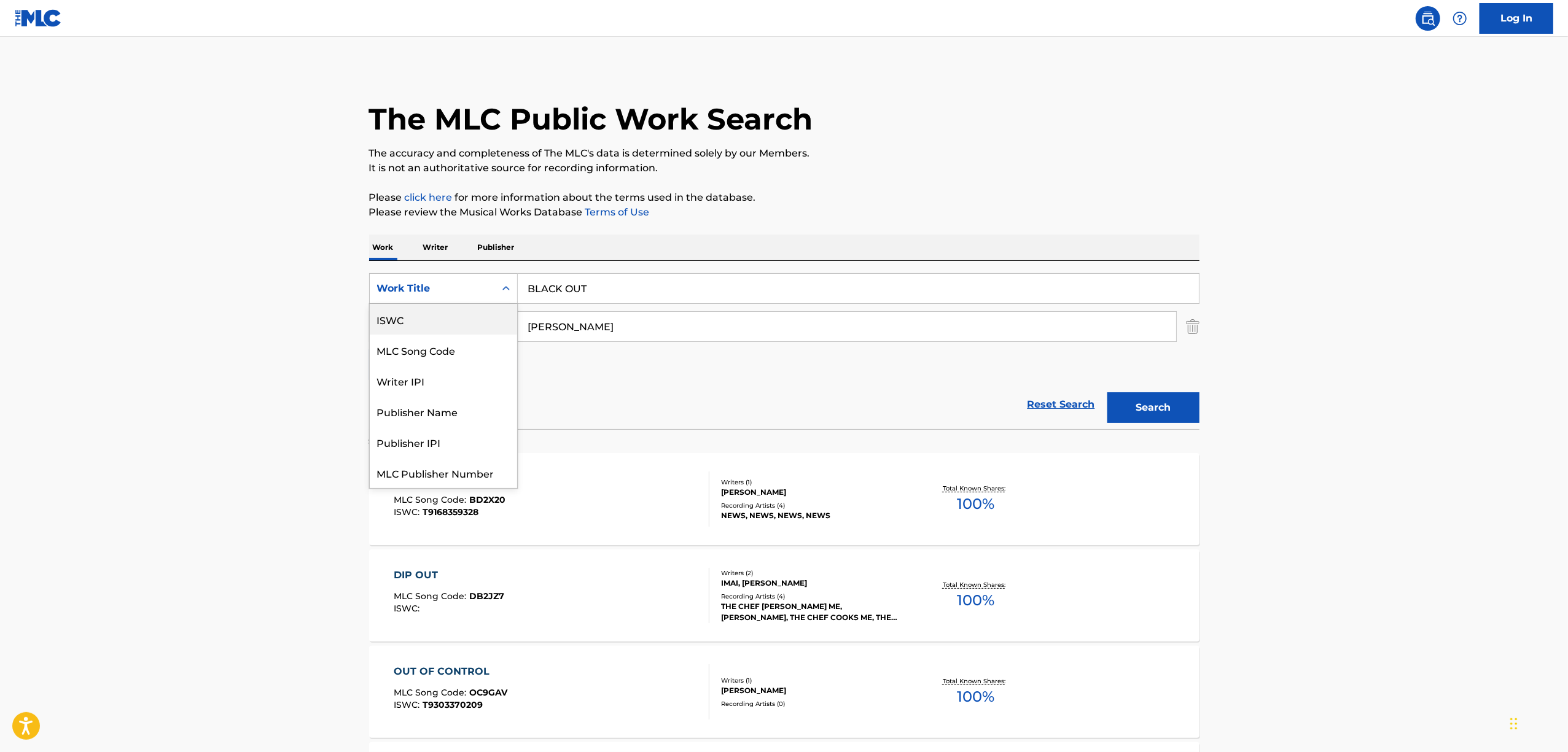
drag, startPoint x: 455, startPoint y: 311, endPoint x: 599, endPoint y: 272, distance: 149.2
click at [454, 311] on div "ISWC" at bounding box center [443, 319] width 148 height 31
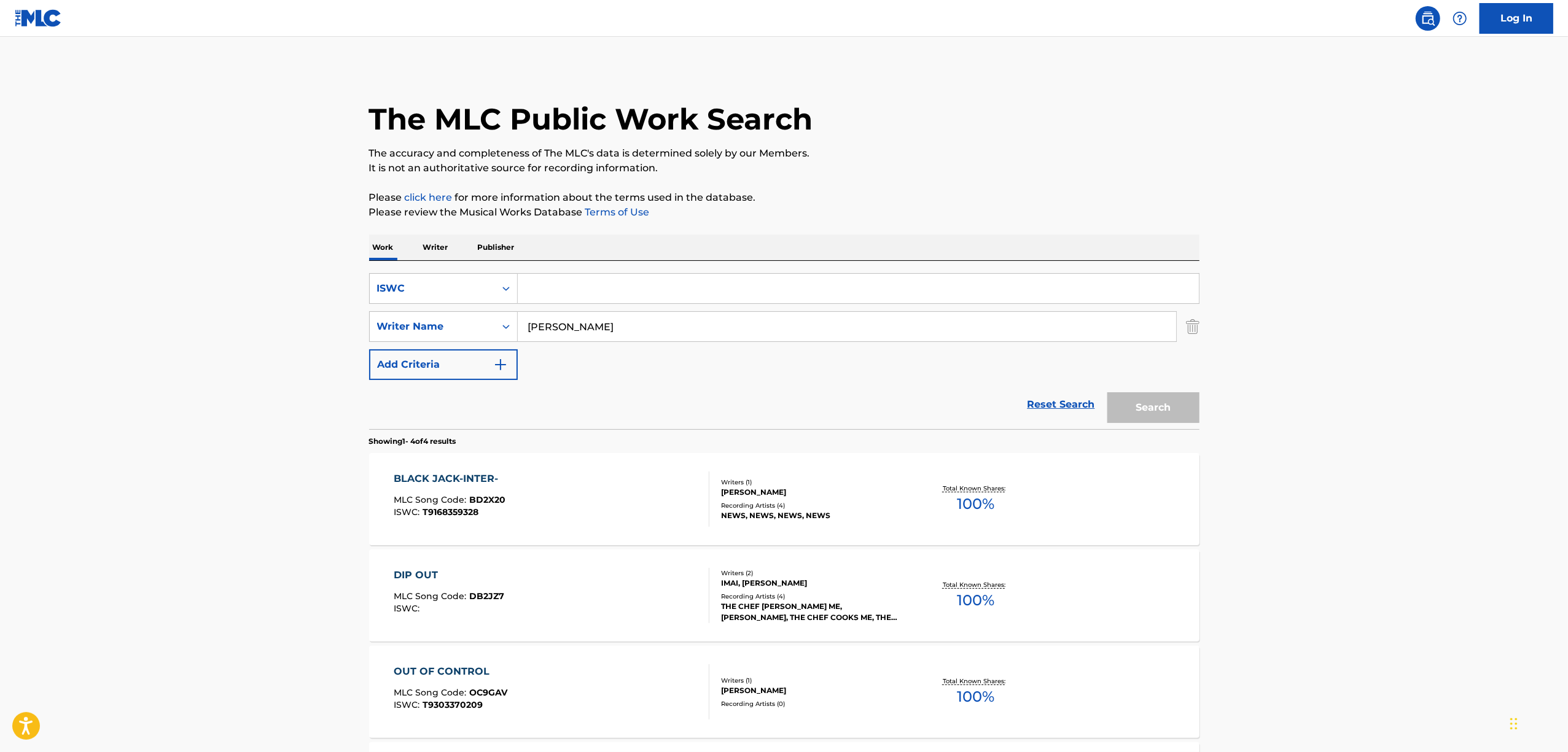
click at [614, 268] on div "SearchWithCriteriae7d1d1d8-a3c5-4bbc-a13c-fe62bd7b54cb ISWC SearchWithCriteriac…" at bounding box center [785, 344] width 831 height 168
click at [568, 297] on input "Search Form" at bounding box center [858, 288] width 681 height 30
paste input "T9214666305"
type input "T9214666305"
drag, startPoint x: 467, startPoint y: 357, endPoint x: 402, endPoint y: 354, distance: 65.1
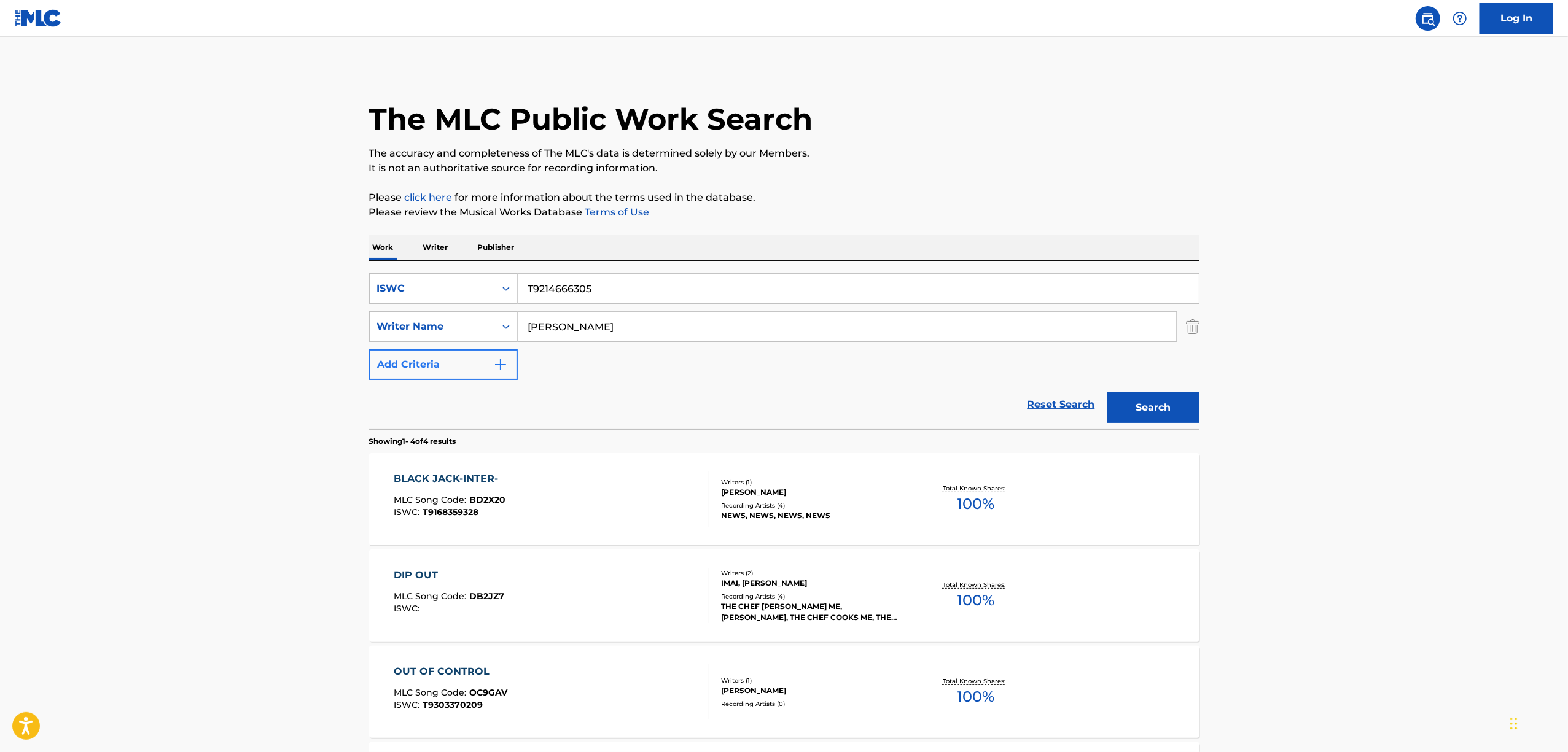
click at [402, 354] on div "SearchWithCriteriae7d1d1d8-a3c5-4bbc-a13c-fe62bd7b54cb ISWC T9214666305 SearchW…" at bounding box center [785, 327] width 831 height 107
click at [1107, 392] on button "Search" at bounding box center [1153, 408] width 92 height 31
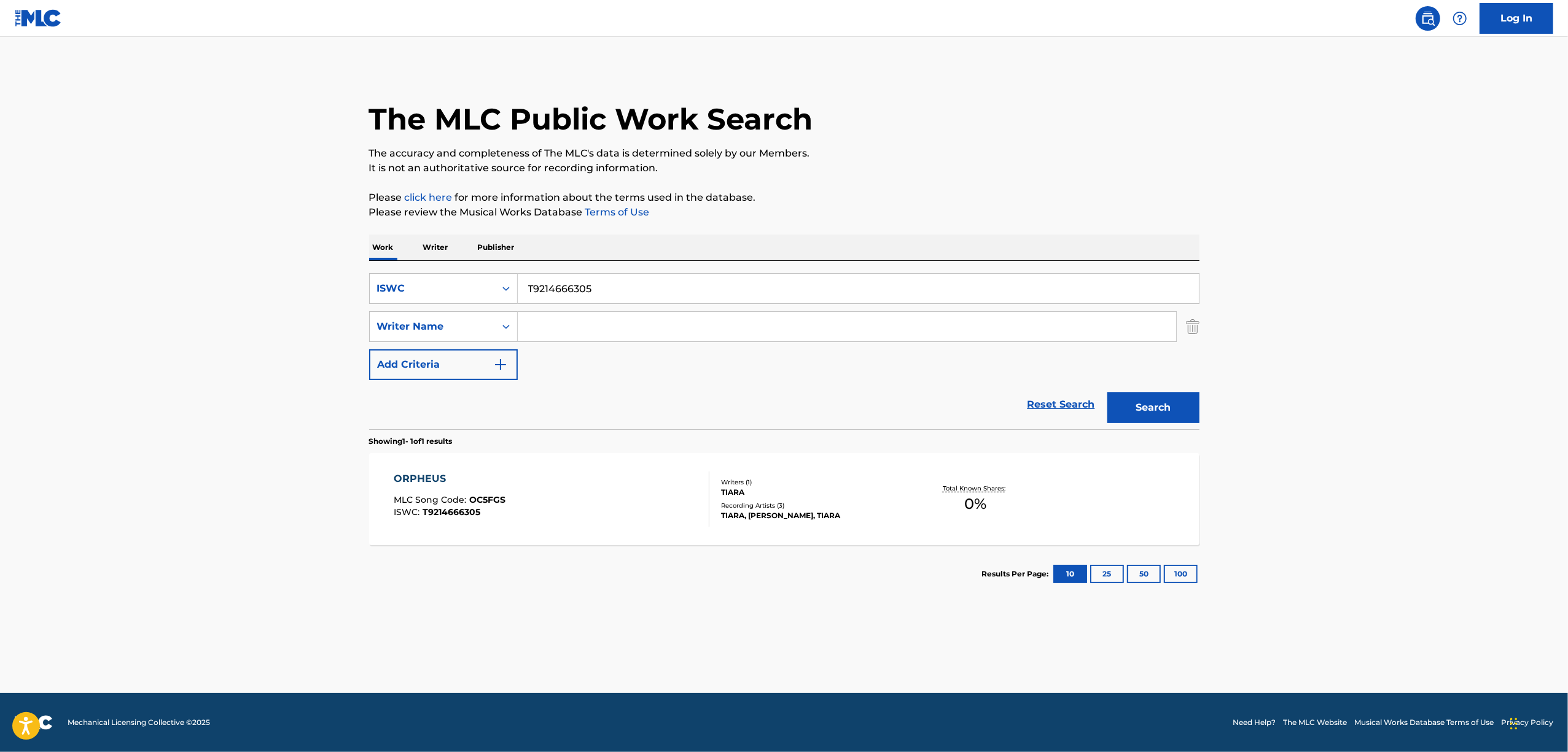
click at [406, 479] on div "ORPHEUS" at bounding box center [449, 478] width 112 height 14
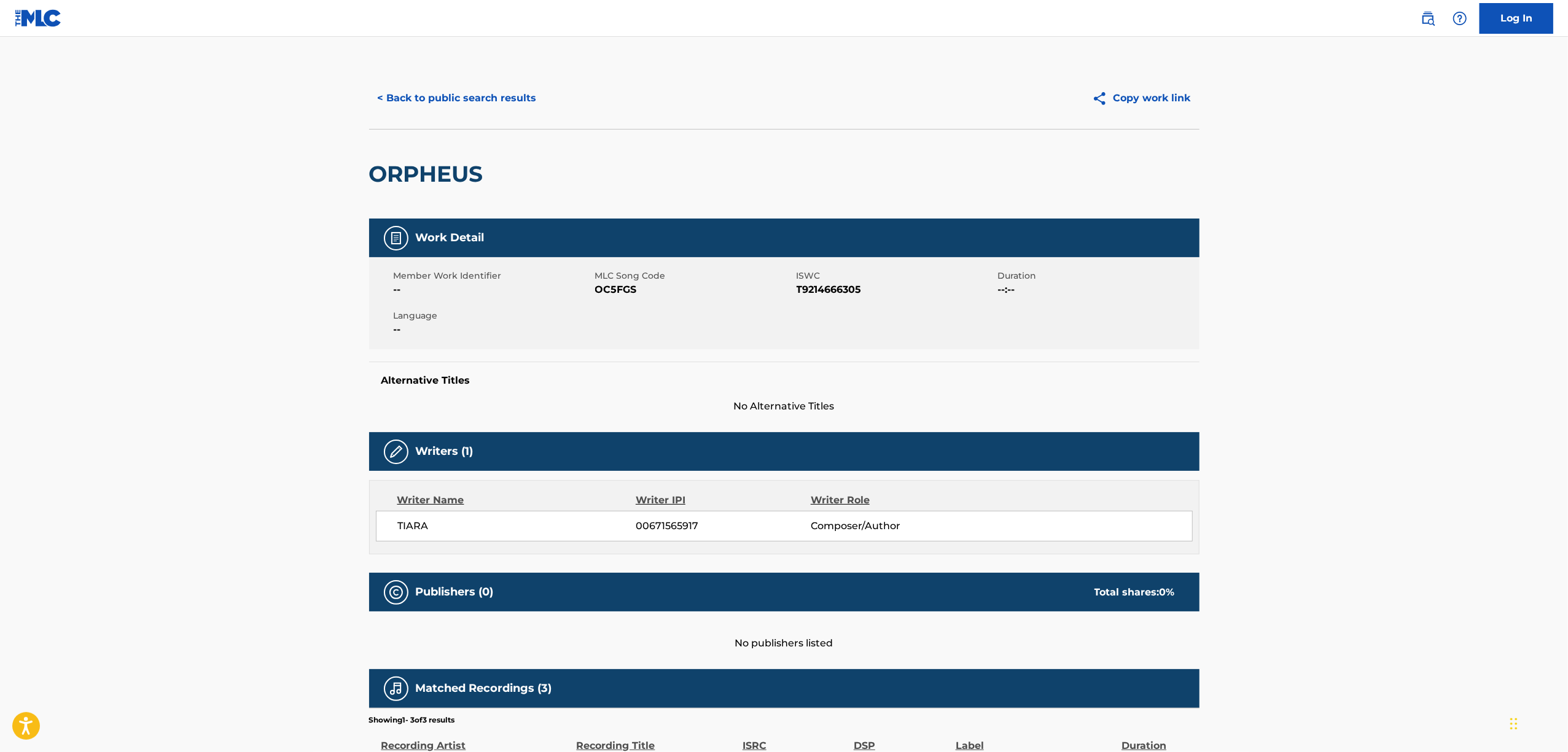
click at [618, 286] on span "OC5FGS" at bounding box center [694, 290] width 198 height 14
click at [617, 286] on span "OC5FGS" at bounding box center [694, 290] width 198 height 14
click at [441, 84] on button "< Back to public search results" at bounding box center [457, 98] width 176 height 31
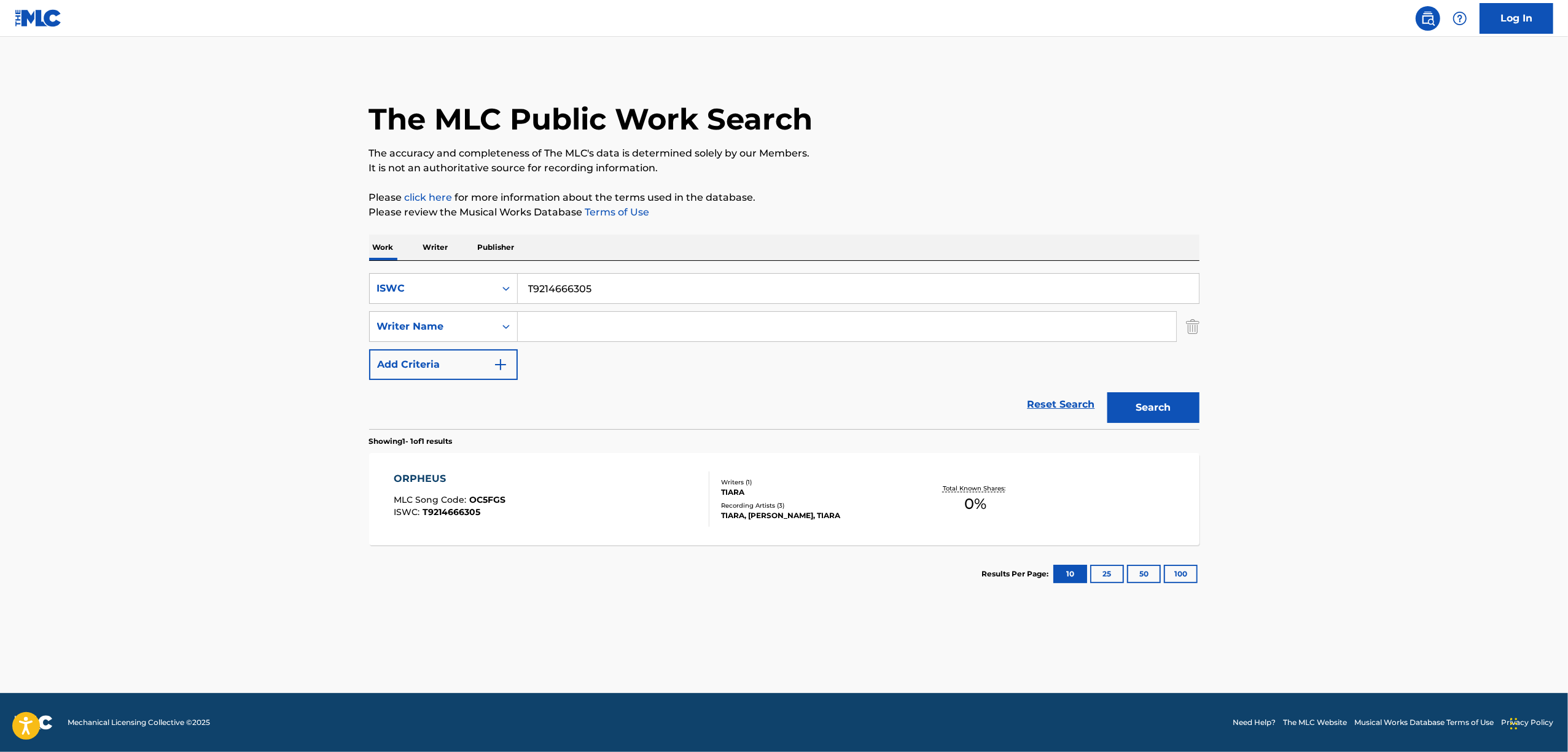
click at [440, 249] on p "Writer" at bounding box center [435, 248] width 32 height 26
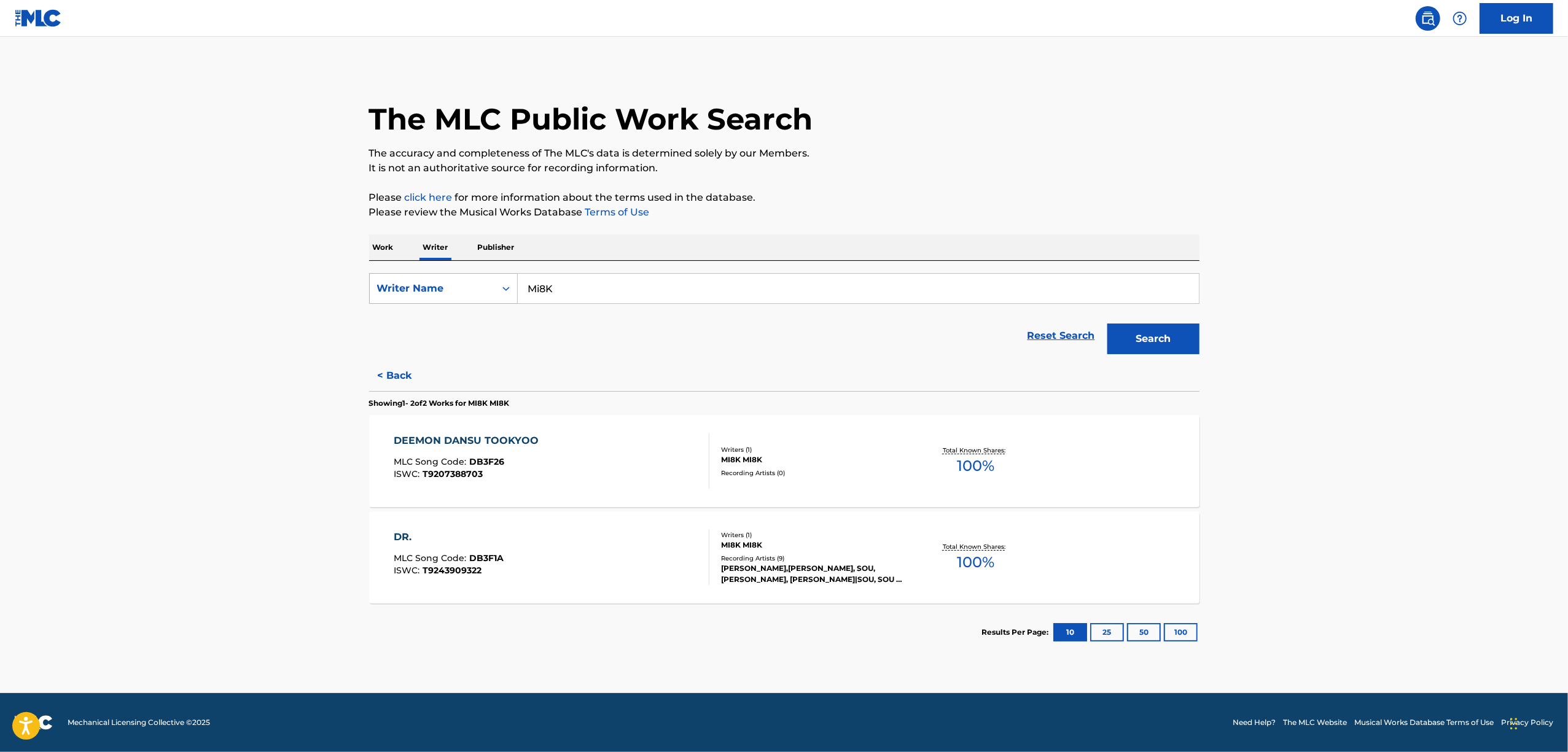
drag, startPoint x: 519, startPoint y: 292, endPoint x: 487, endPoint y: 300, distance: 33.0
click at [489, 300] on div "SearchWithCriteria46a0371a-b558-497d-9cfb-66dc0c511453 Writer Name Mi8K" at bounding box center [785, 288] width 831 height 31
paste input "AKIBAOTAPII"
click at [553, 290] on input "AKIBAOTAPII" at bounding box center [858, 288] width 681 height 30
type input "AKIBAOTAPII"
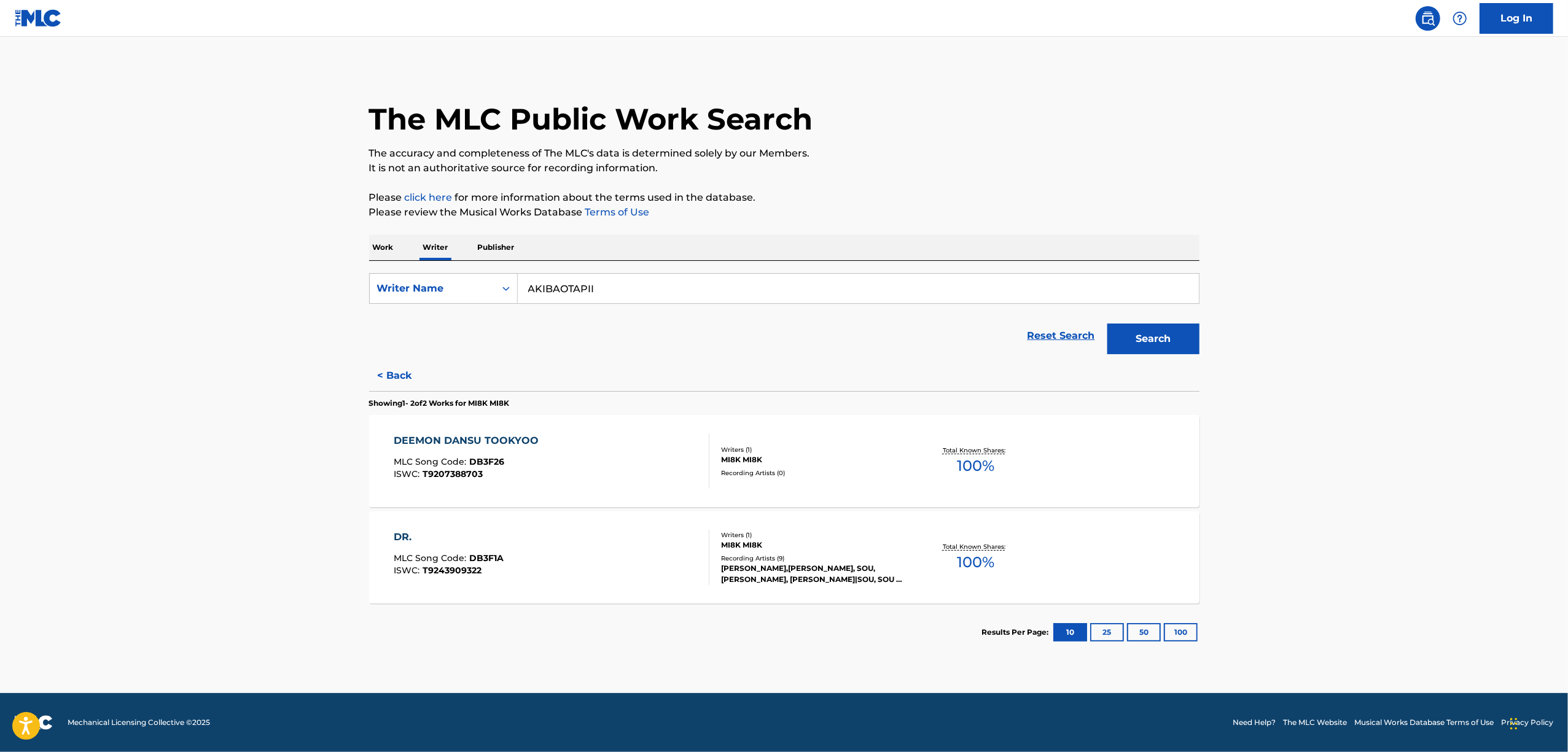
click at [1107, 323] on button "Search" at bounding box center [1153, 338] width 92 height 31
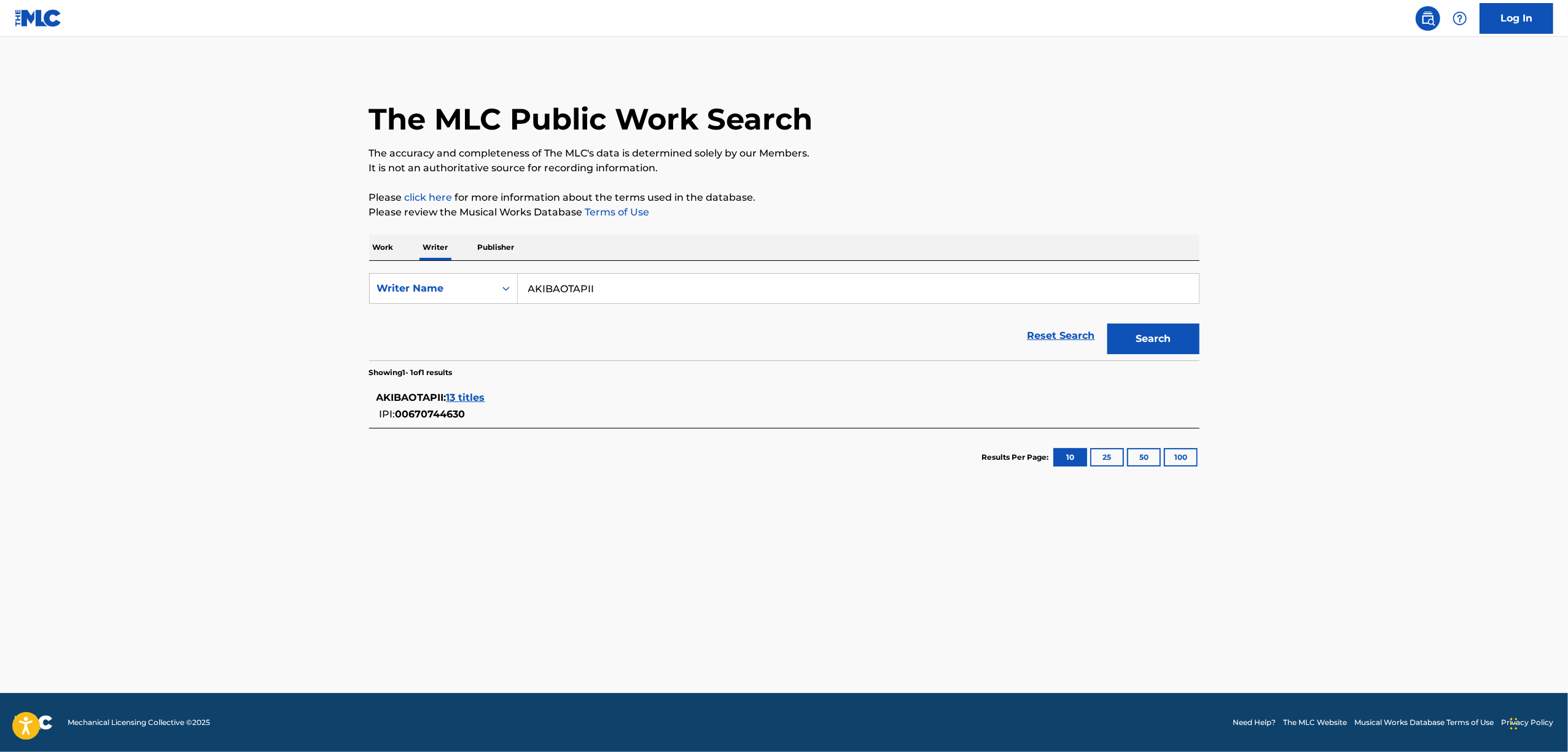
click at [187, 639] on main "The MLC Public Work Search The accuracy and completeness of The MLC's data is d…" at bounding box center [784, 365] width 1568 height 656
click at [187, 637] on main "The MLC Public Work Search The accuracy and completeness of The MLC's data is d…" at bounding box center [784, 365] width 1568 height 656
click at [185, 637] on main "The MLC Public Work Search The accuracy and completeness of The MLC's data is d…" at bounding box center [784, 365] width 1568 height 656
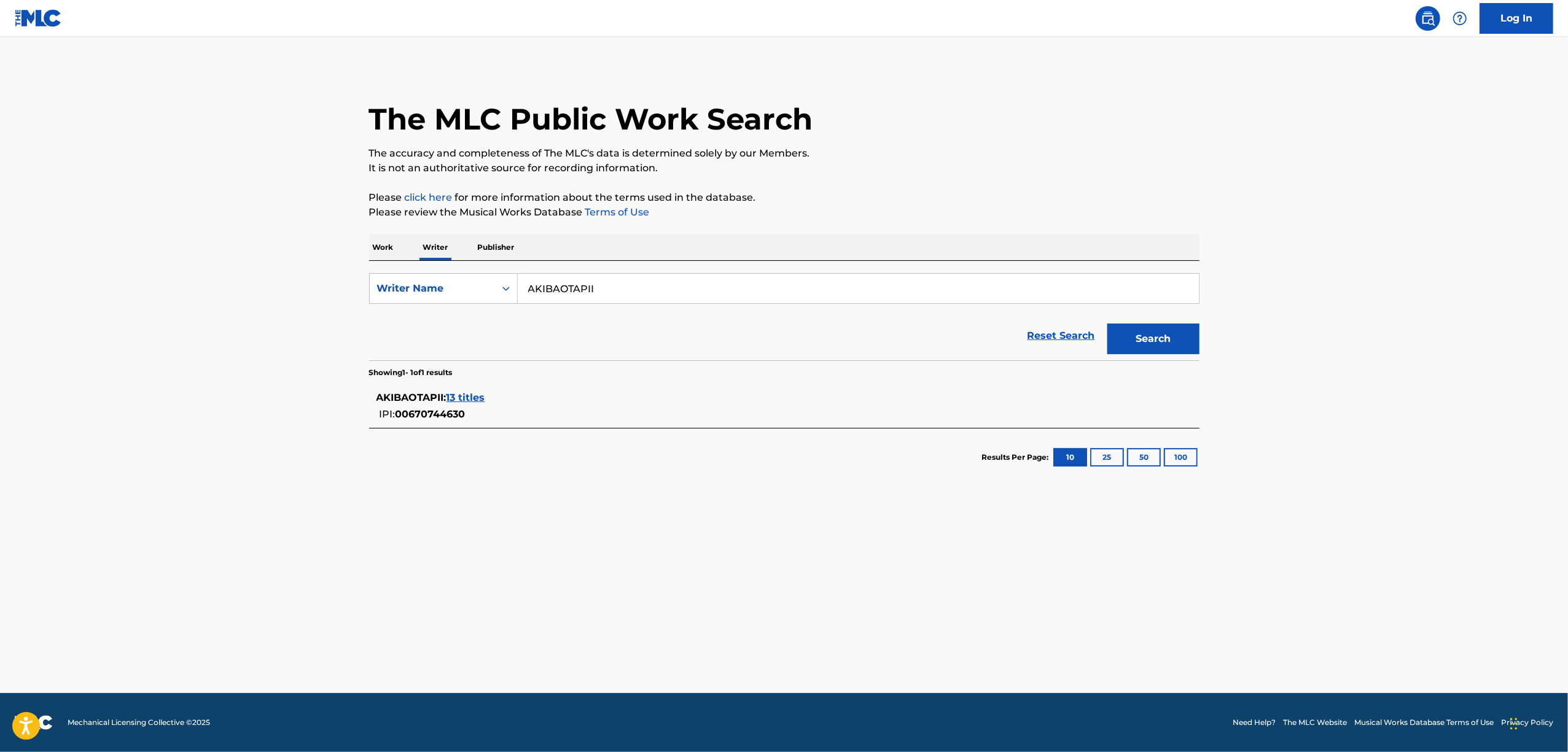
click at [185, 636] on main "The MLC Public Work Search The accuracy and completeness of The MLC's data is d…" at bounding box center [784, 365] width 1568 height 656
click at [185, 635] on main "The MLC Public Work Search The accuracy and completeness of The MLC's data is d…" at bounding box center [784, 365] width 1568 height 656
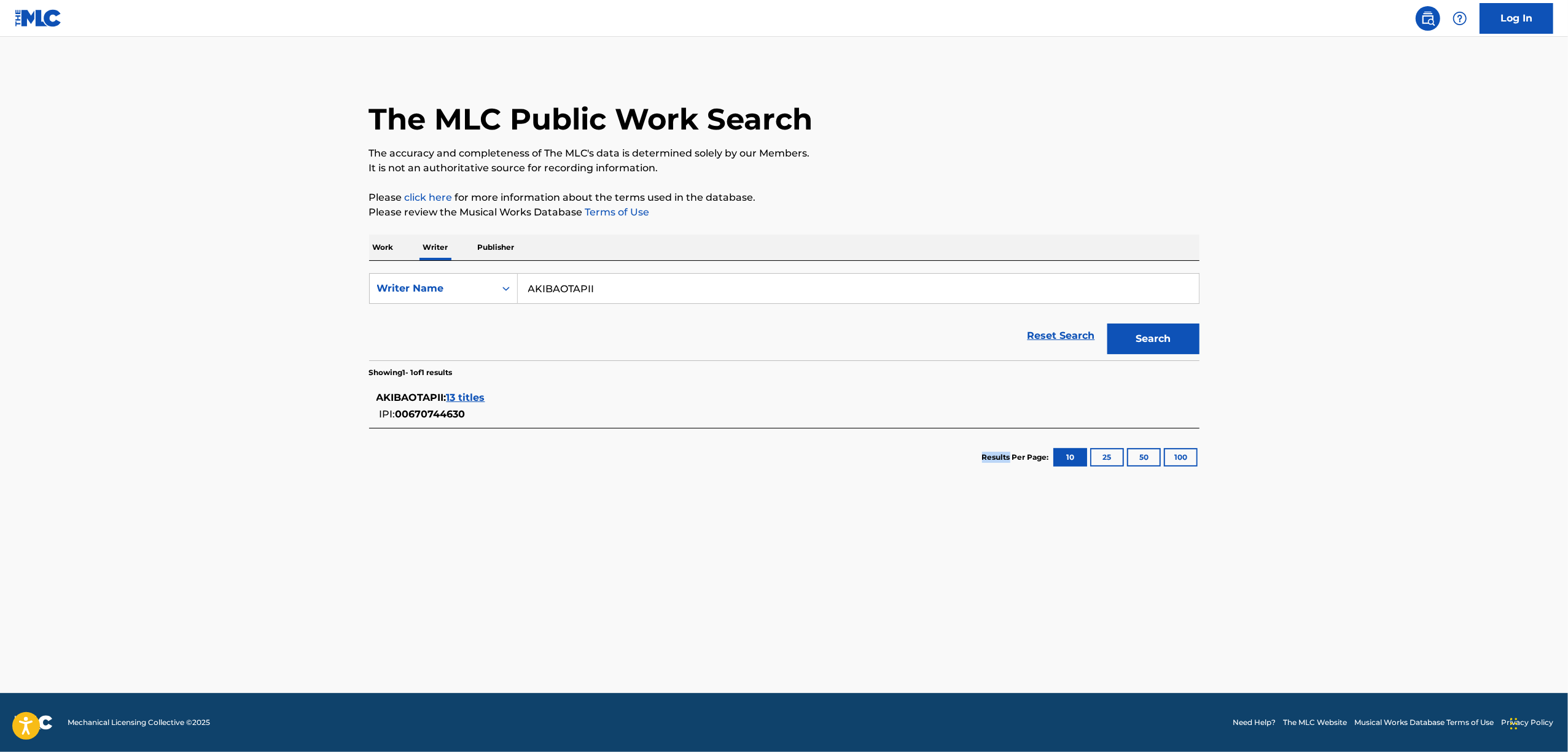
click at [185, 634] on main "The MLC Public Work Search The accuracy and completeness of The MLC's data is d…" at bounding box center [784, 365] width 1568 height 656
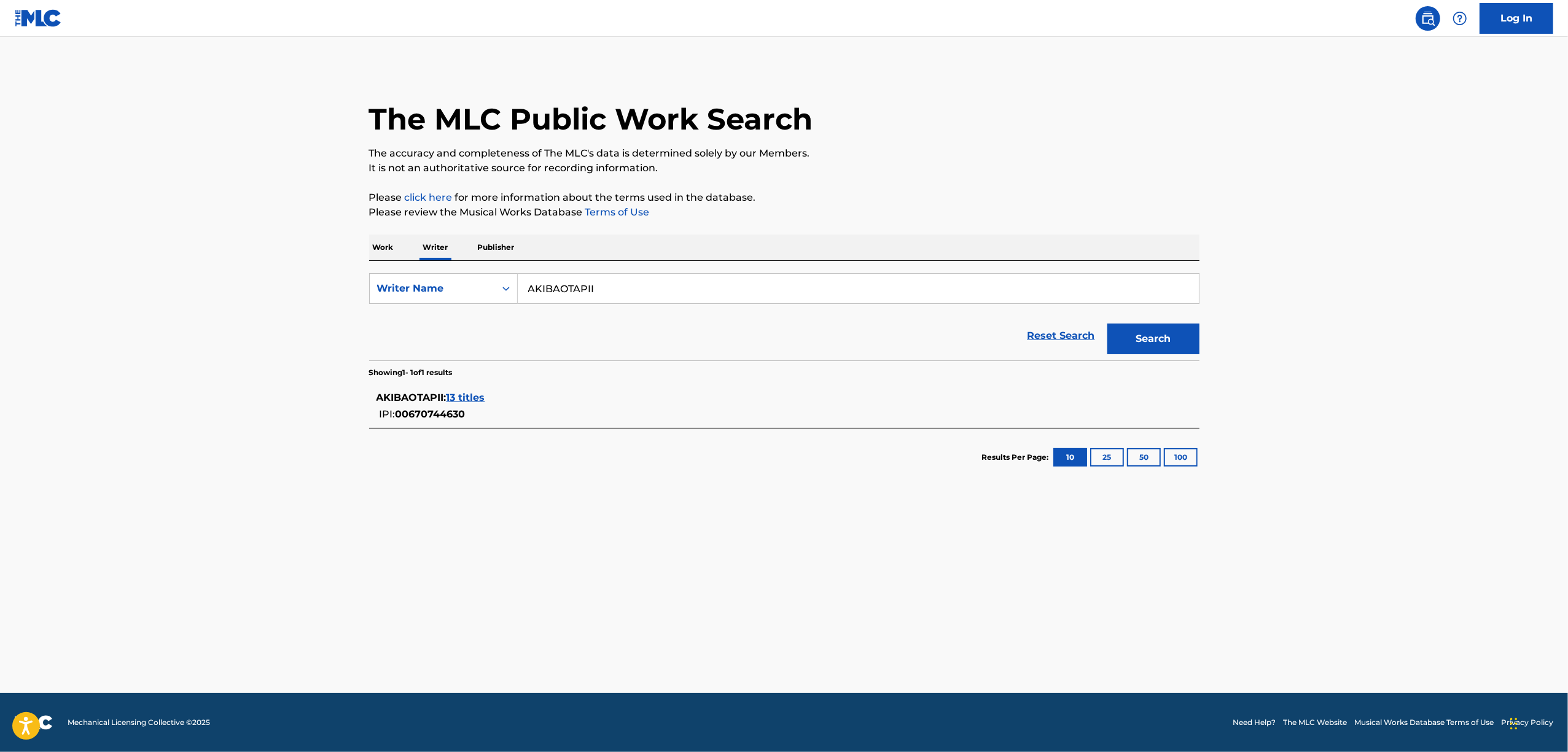
click at [185, 634] on main "The MLC Public Work Search The accuracy and completeness of The MLC's data is d…" at bounding box center [784, 365] width 1568 height 656
click at [181, 631] on main "The MLC Public Work Search The accuracy and completeness of The MLC's data is d…" at bounding box center [784, 365] width 1568 height 656
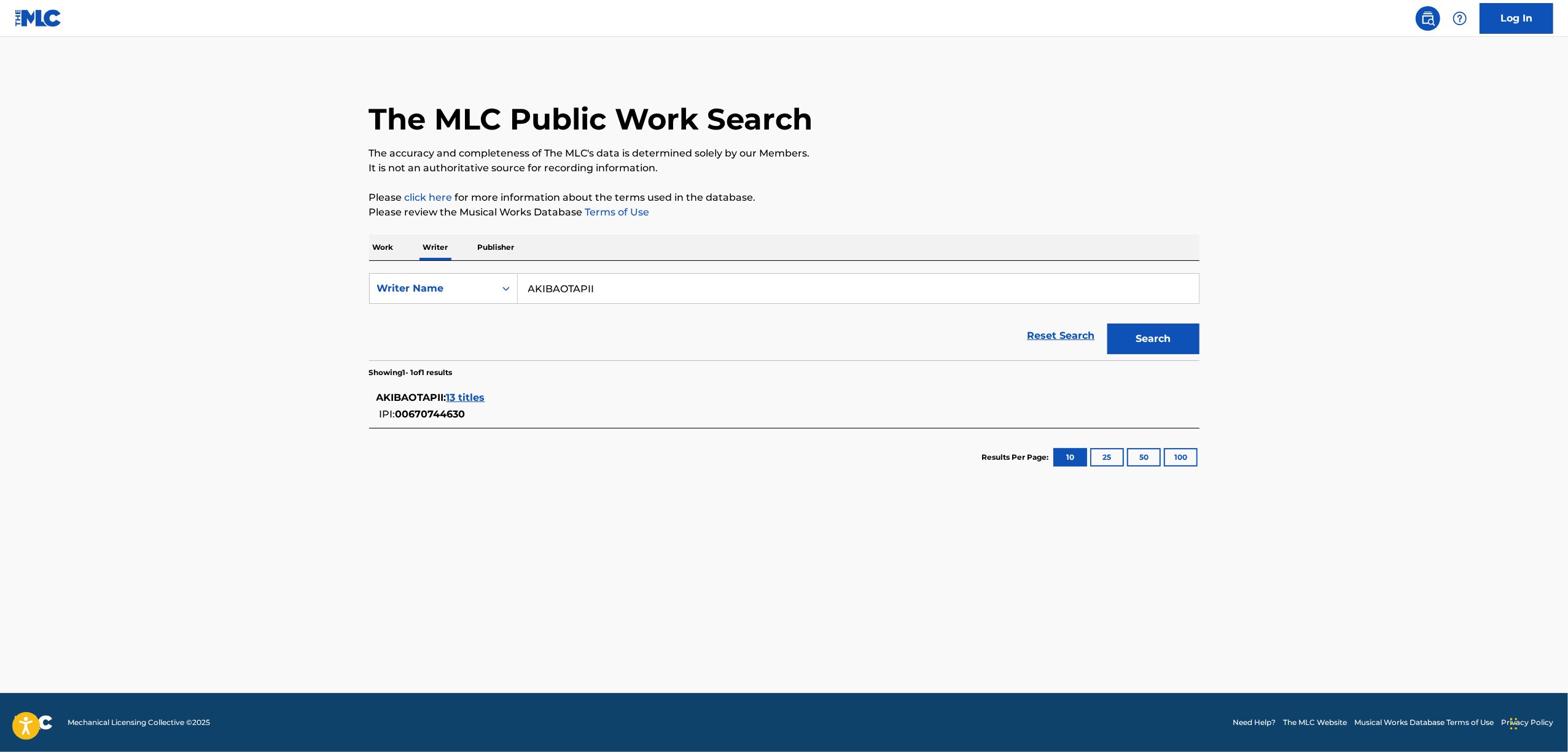
click at [180, 630] on main "The MLC Public Work Search The accuracy and completeness of The MLC's data is d…" at bounding box center [784, 365] width 1568 height 656
click at [179, 628] on main "The MLC Public Work Search The accuracy and completeness of The MLC's data is d…" at bounding box center [784, 365] width 1568 height 656
click at [503, 590] on main "The MLC Public Work Search The accuracy and completeness of The MLC's data is d…" at bounding box center [784, 365] width 1568 height 656
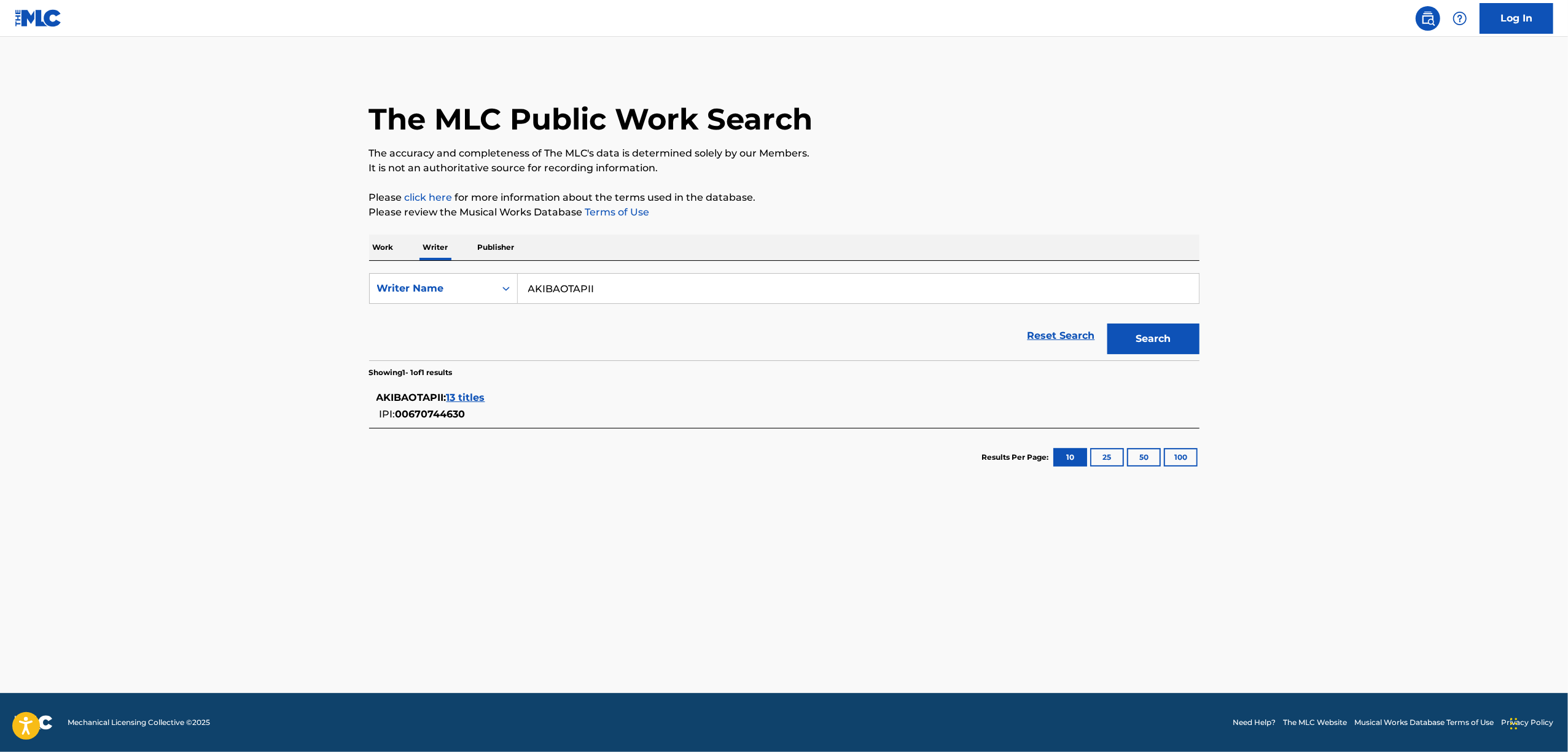
click at [474, 401] on span "13 titles" at bounding box center [465, 397] width 38 height 12
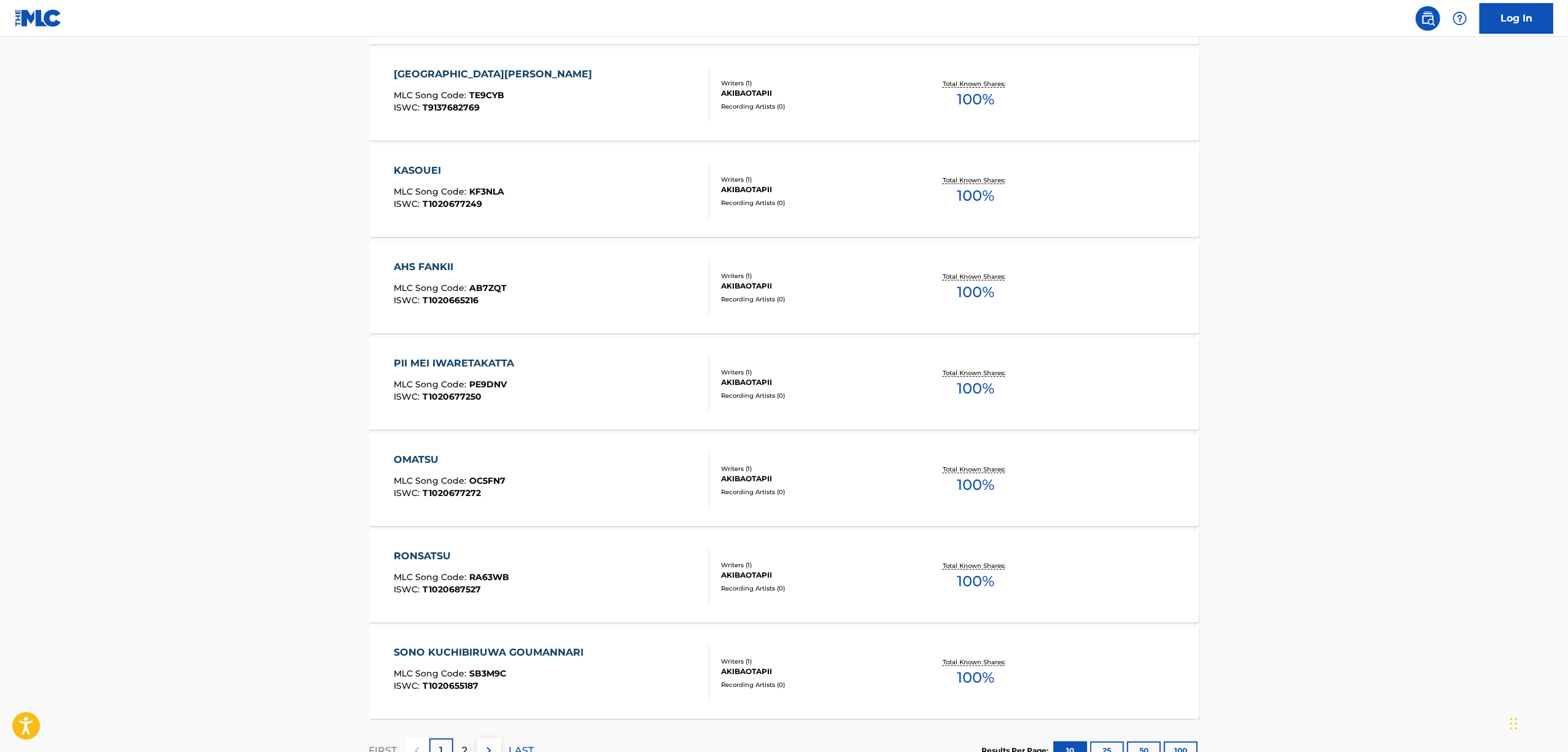
scroll to position [751, 0]
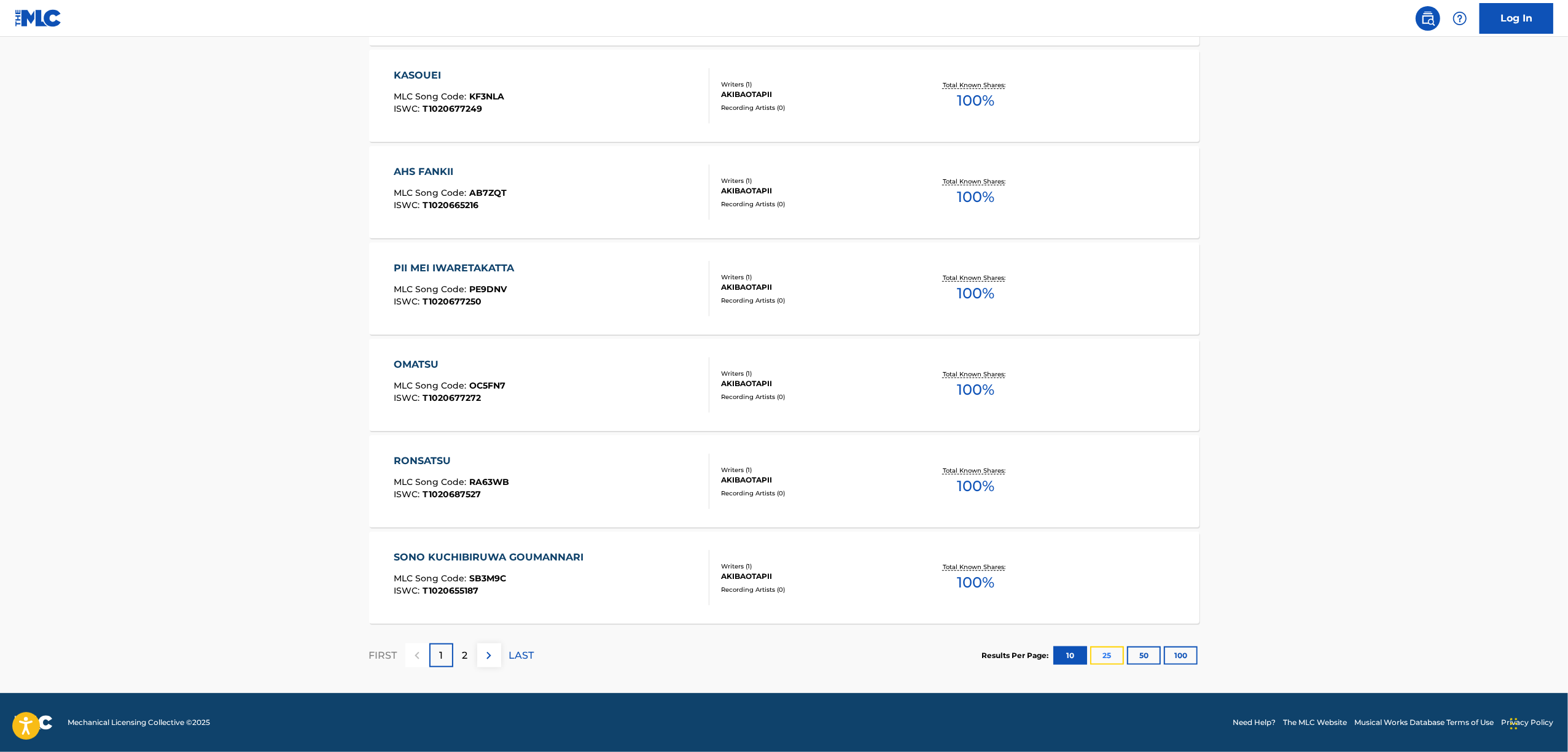
click at [1098, 659] on button "25" at bounding box center [1107, 655] width 34 height 19
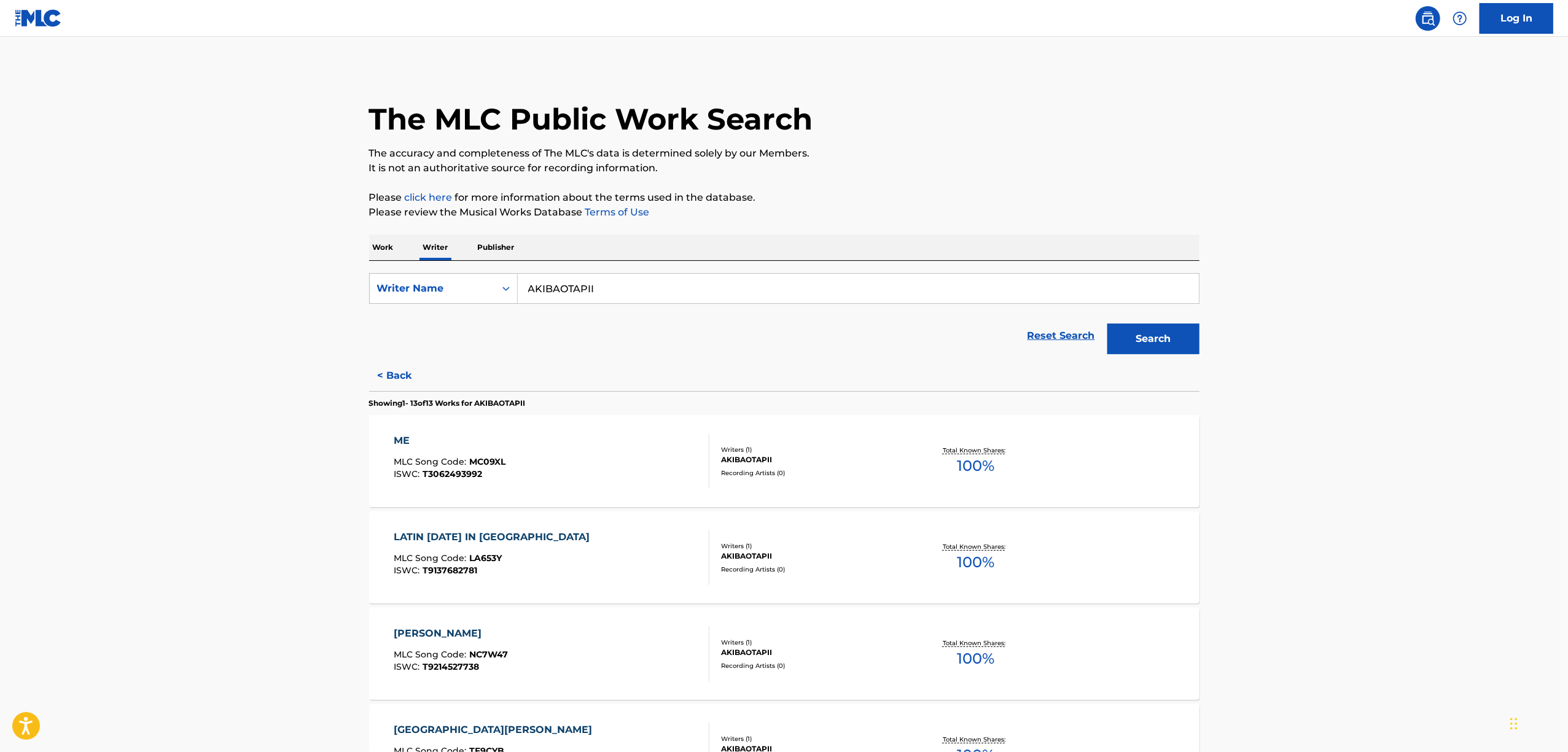
scroll to position [836, 0]
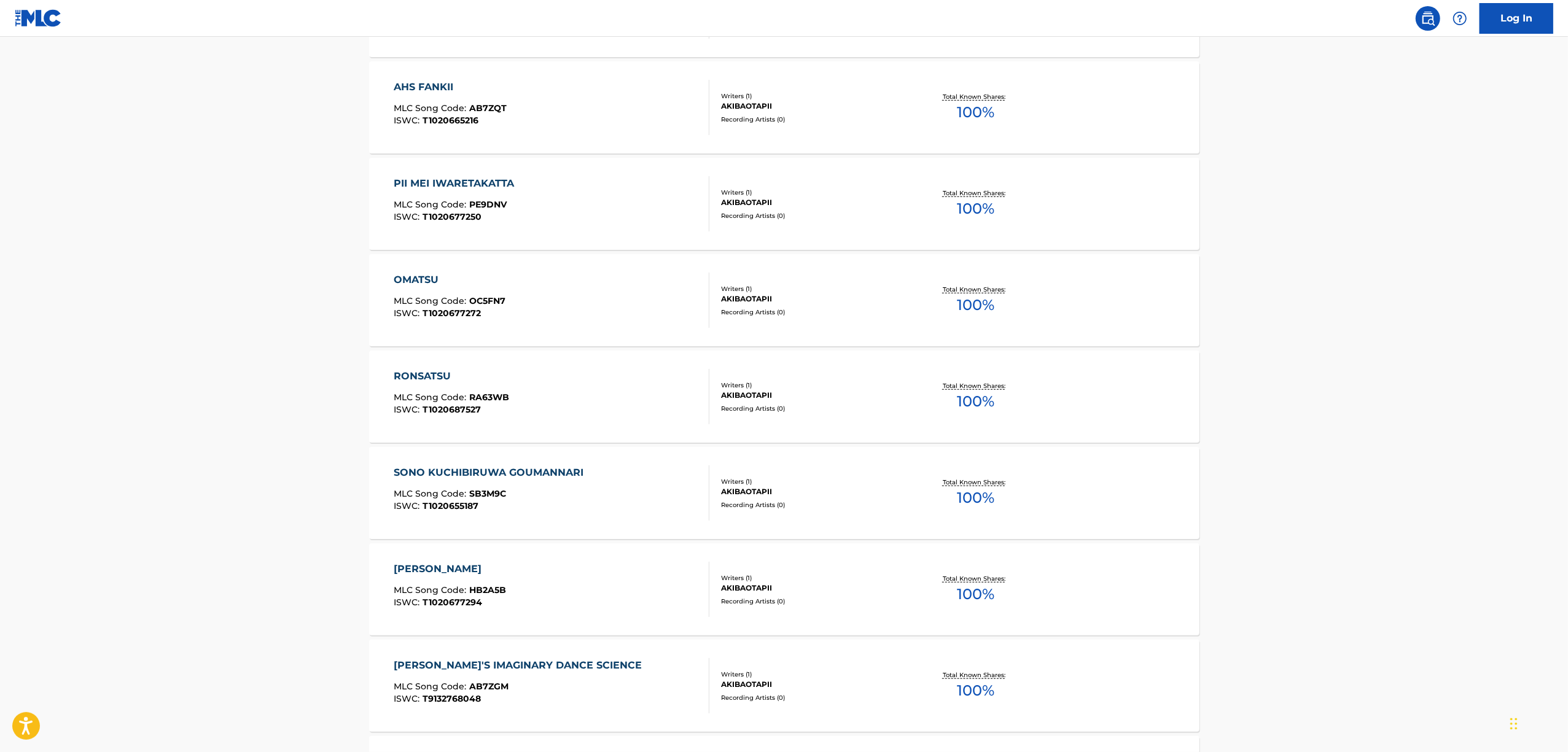
click at [413, 371] on div "RONSATSU" at bounding box center [451, 376] width 115 height 14
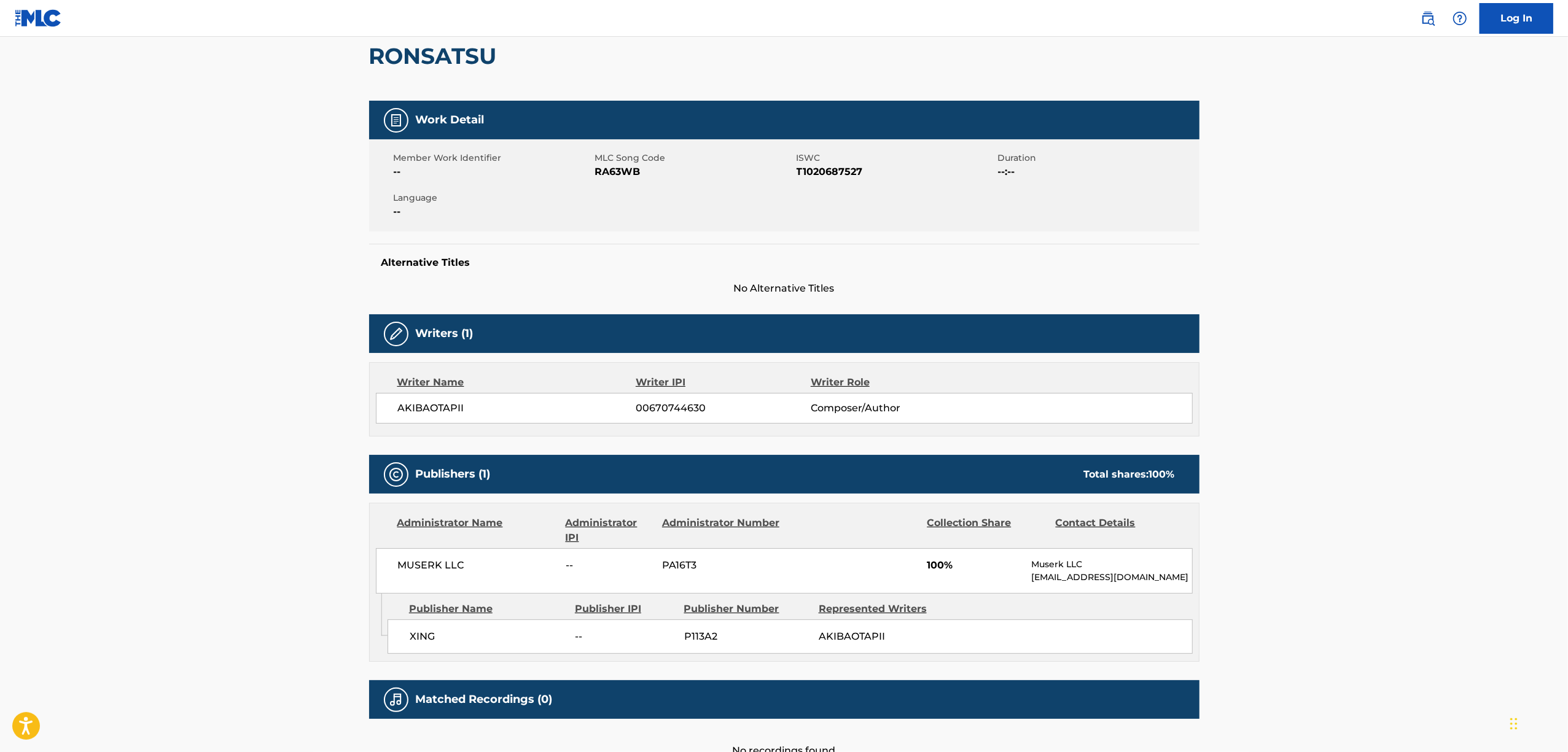
scroll to position [82, 0]
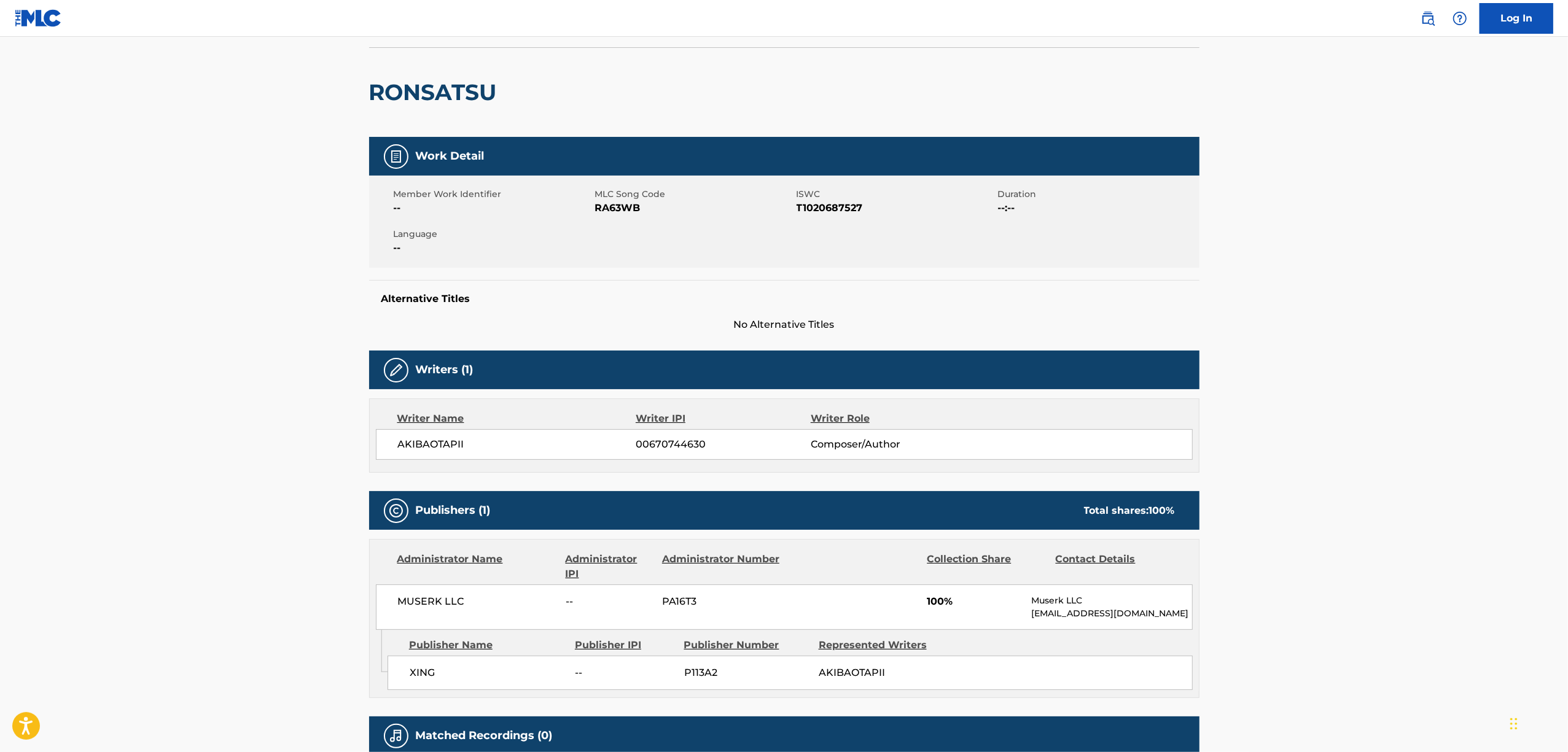
click at [616, 210] on span "RA63WB" at bounding box center [694, 208] width 198 height 14
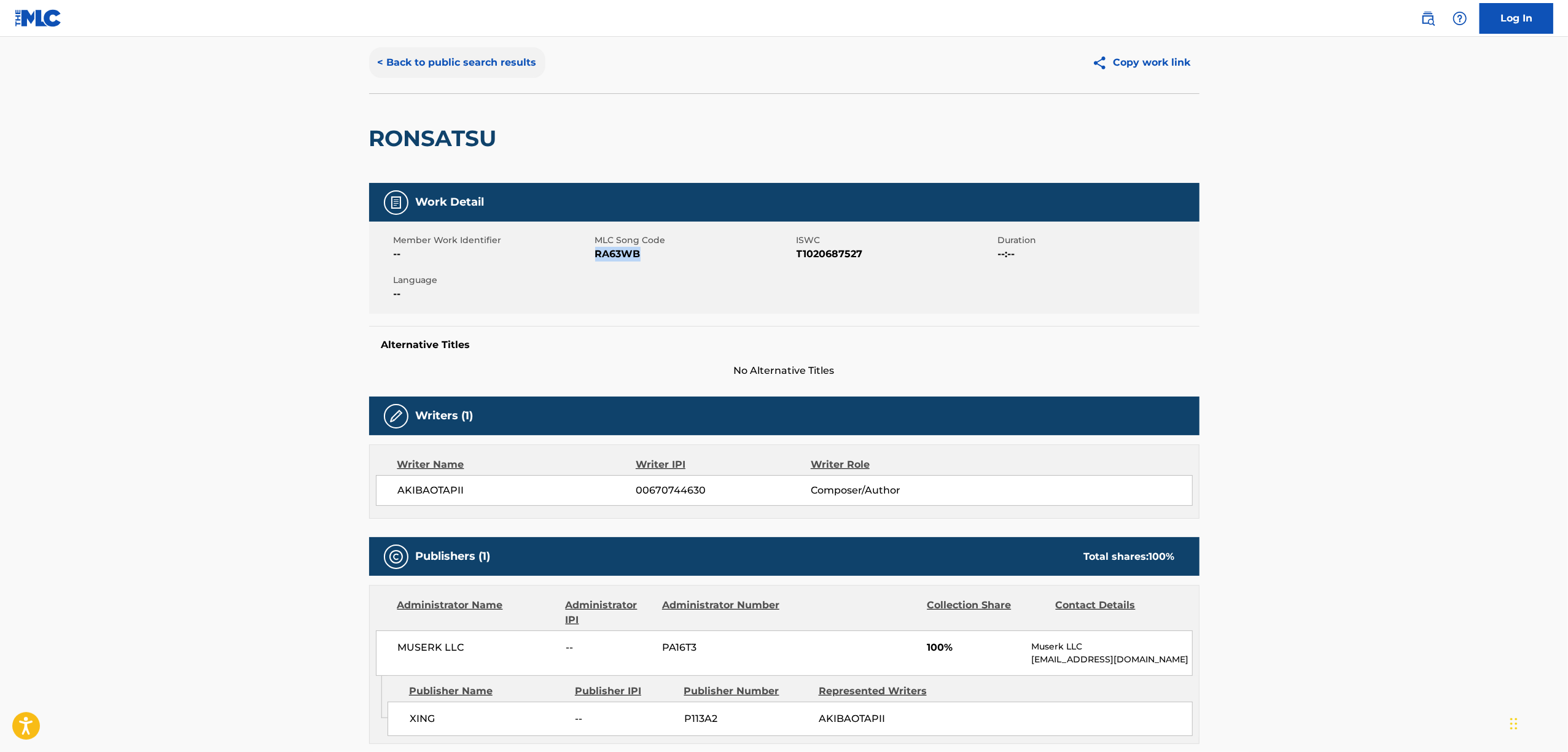
scroll to position [0, 0]
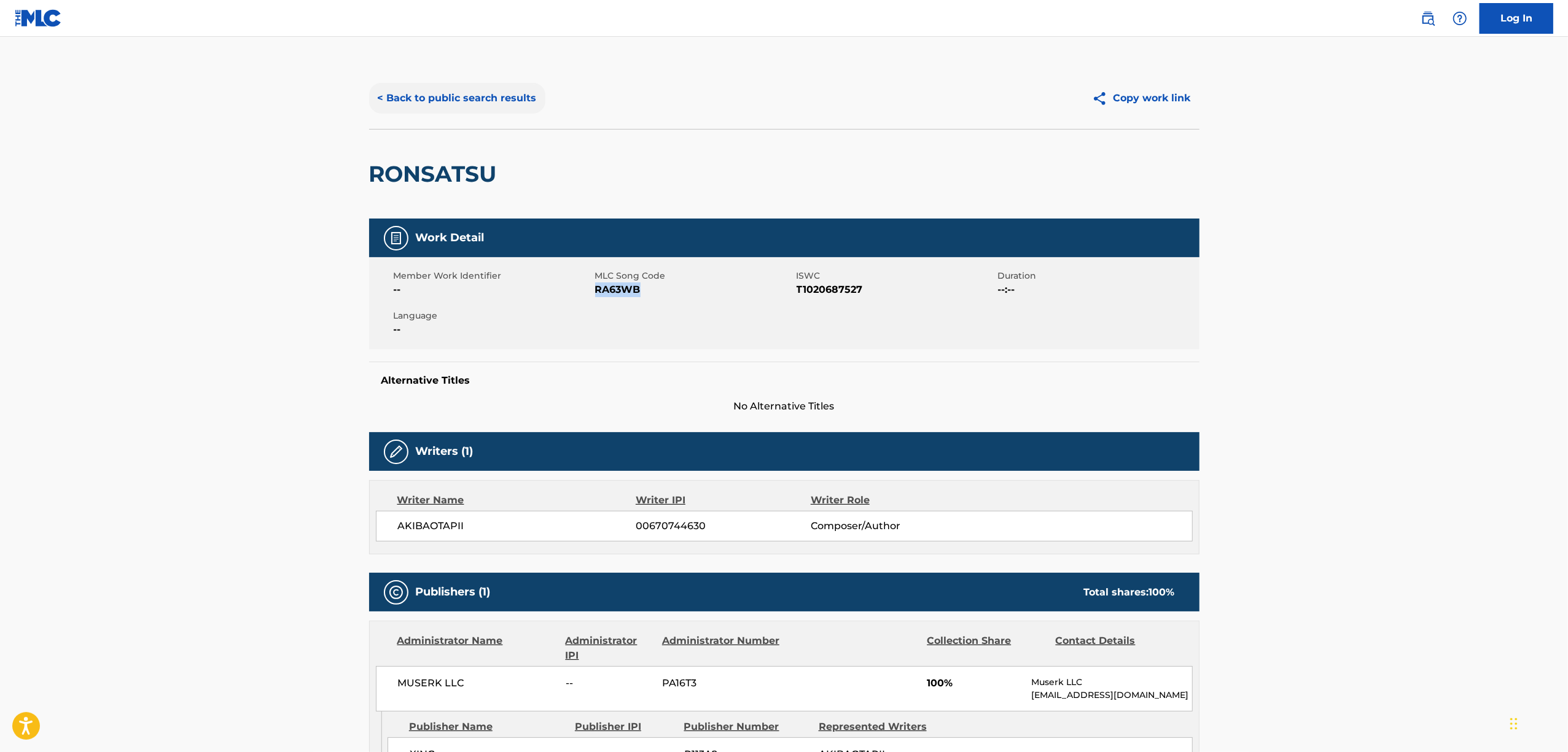
click at [489, 96] on button "< Back to public search results" at bounding box center [457, 98] width 176 height 31
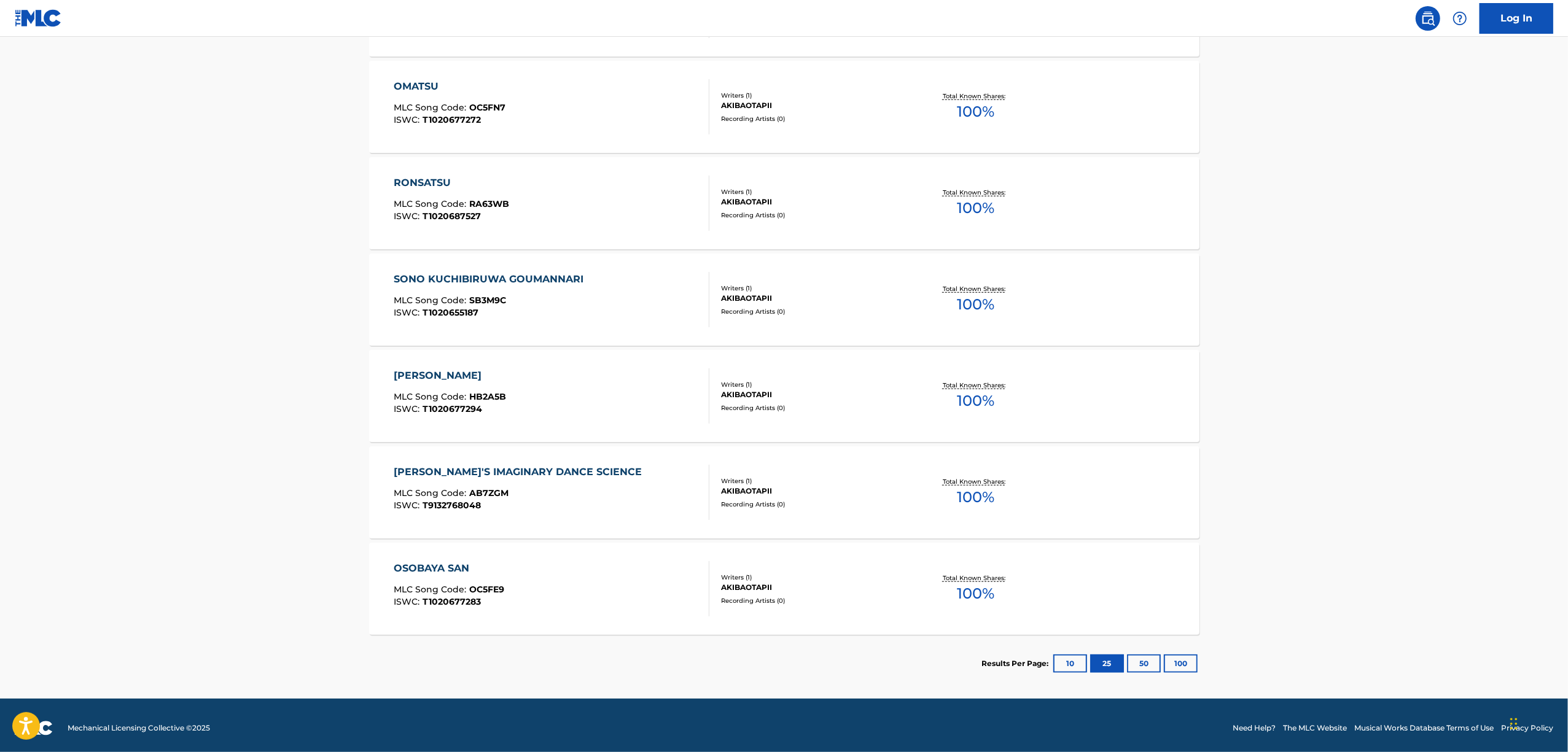
scroll to position [644, 0]
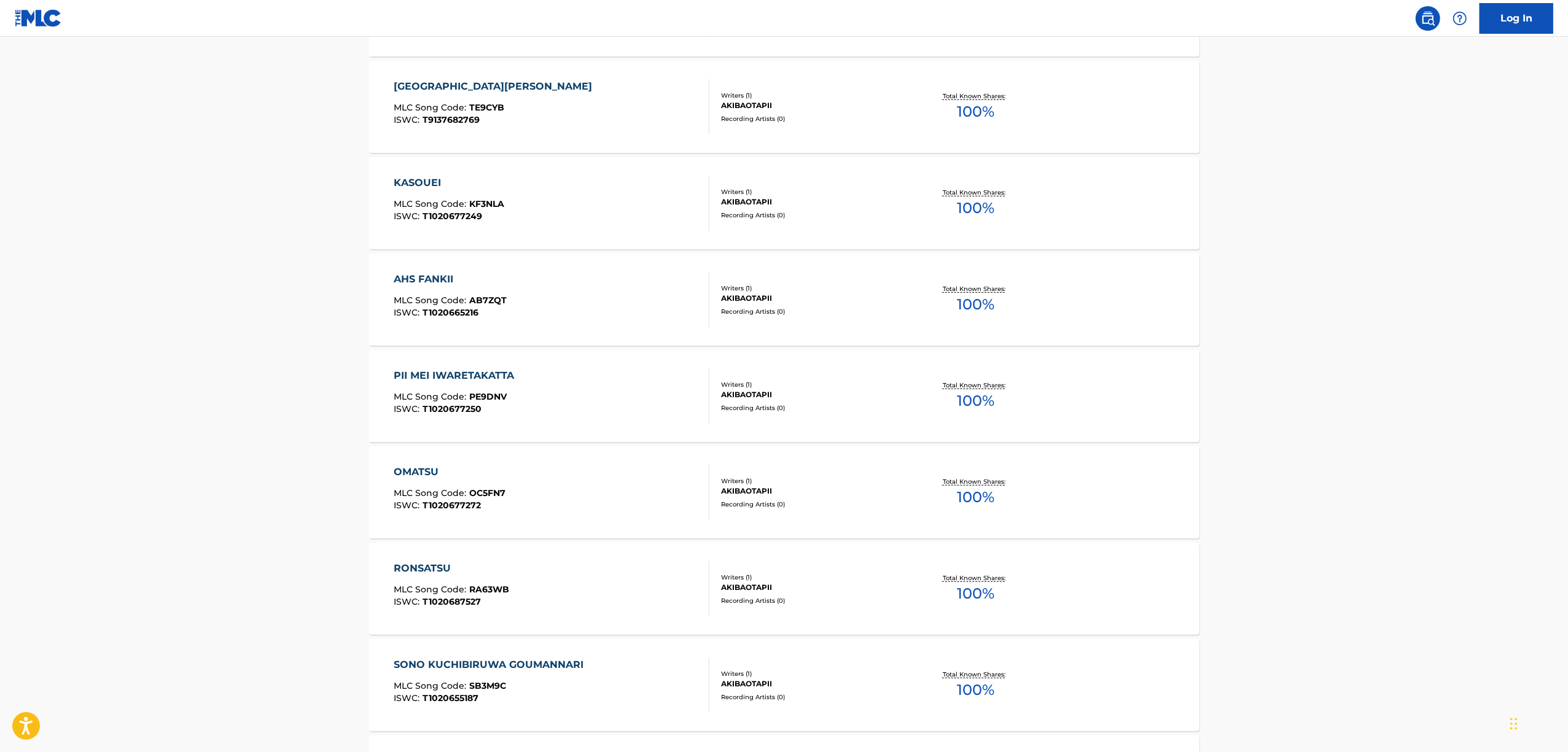
click at [217, 591] on main "The MLC Public Work Search The accuracy and completeness of The MLC's data is d…" at bounding box center [784, 239] width 1568 height 1691
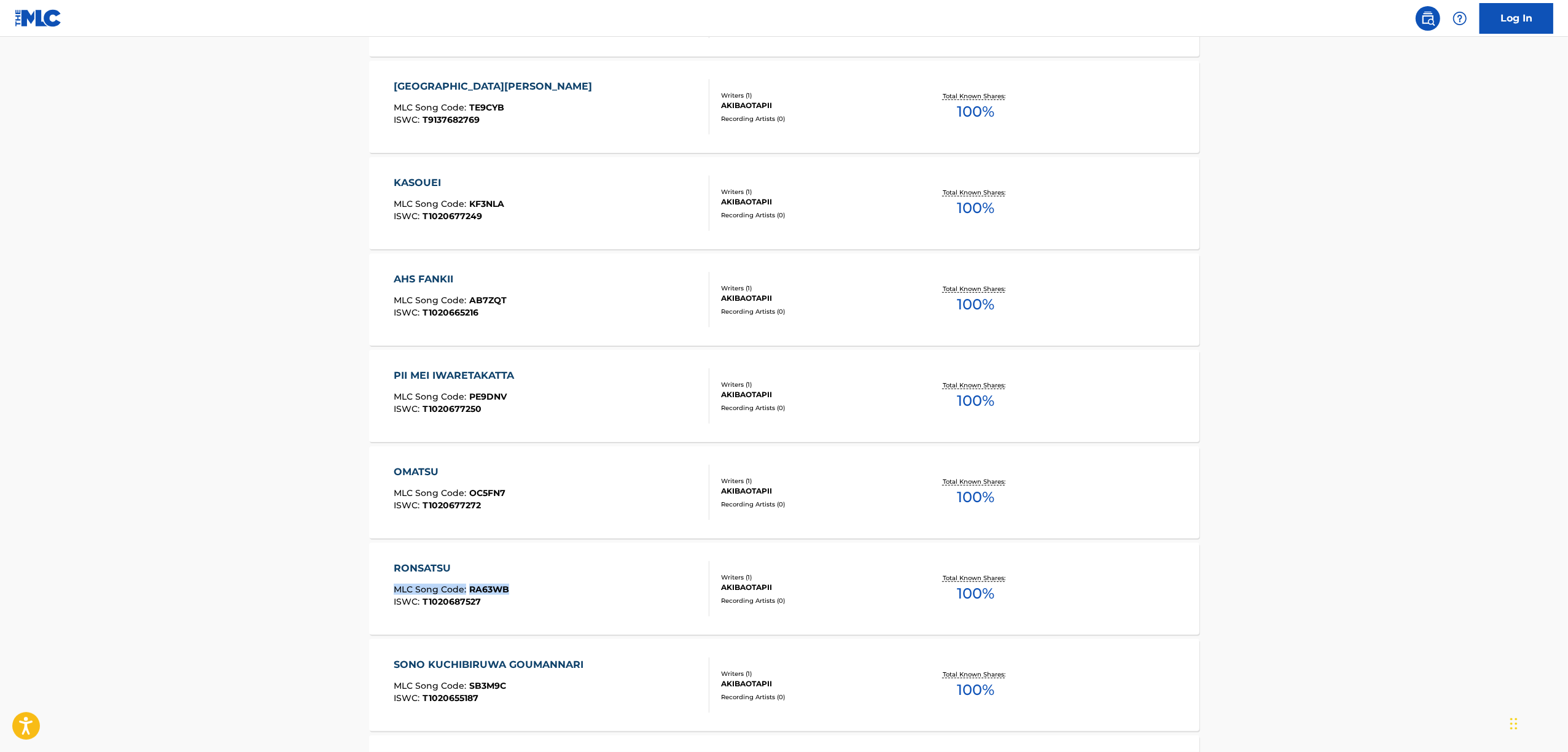
click at [217, 591] on main "The MLC Public Work Search The accuracy and completeness of The MLC's data is d…" at bounding box center [784, 239] width 1568 height 1691
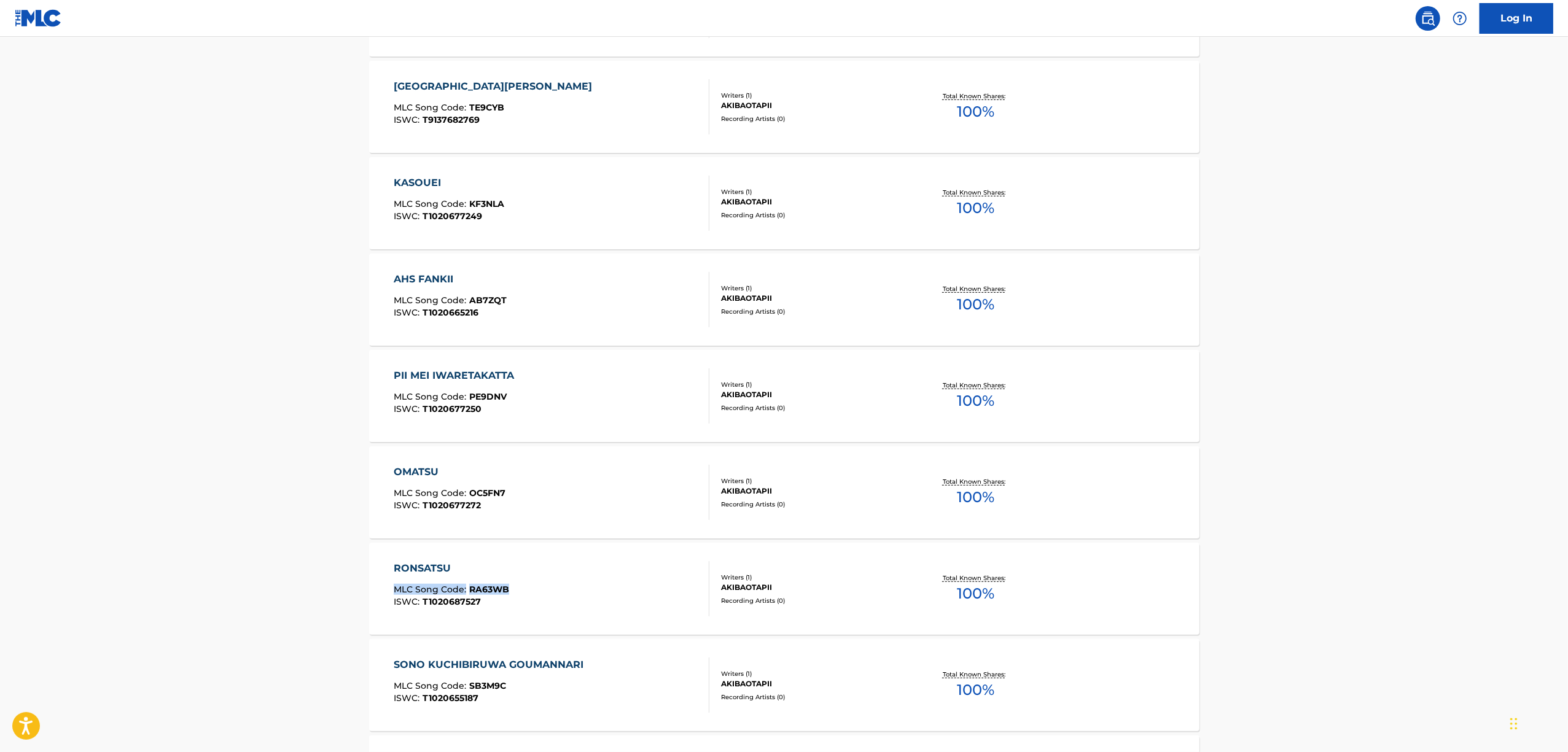
click at [217, 591] on main "The MLC Public Work Search The accuracy and completeness of The MLC's data is d…" at bounding box center [784, 239] width 1568 height 1691
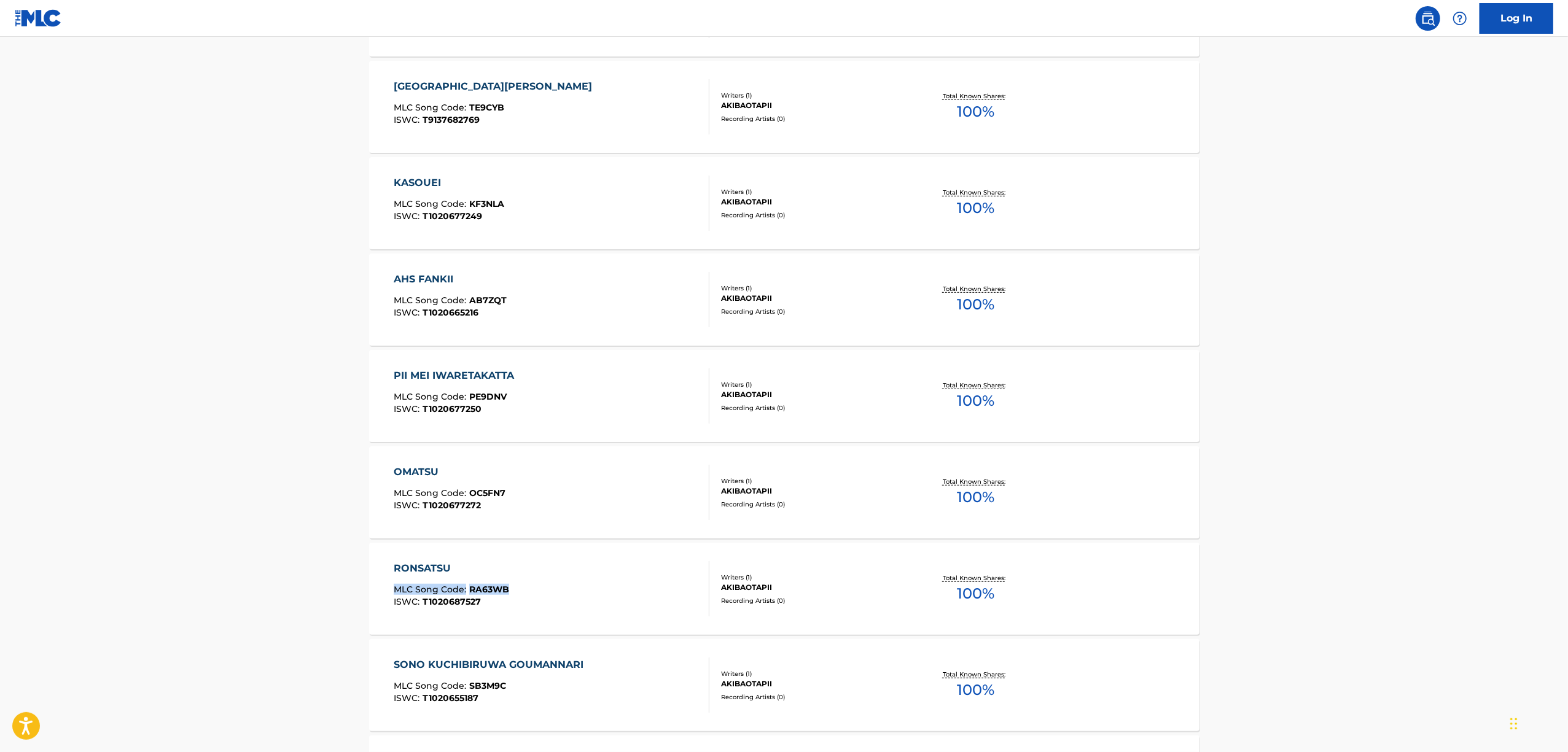
click at [217, 591] on main "The MLC Public Work Search The accuracy and completeness of The MLC's data is d…" at bounding box center [784, 239] width 1568 height 1691
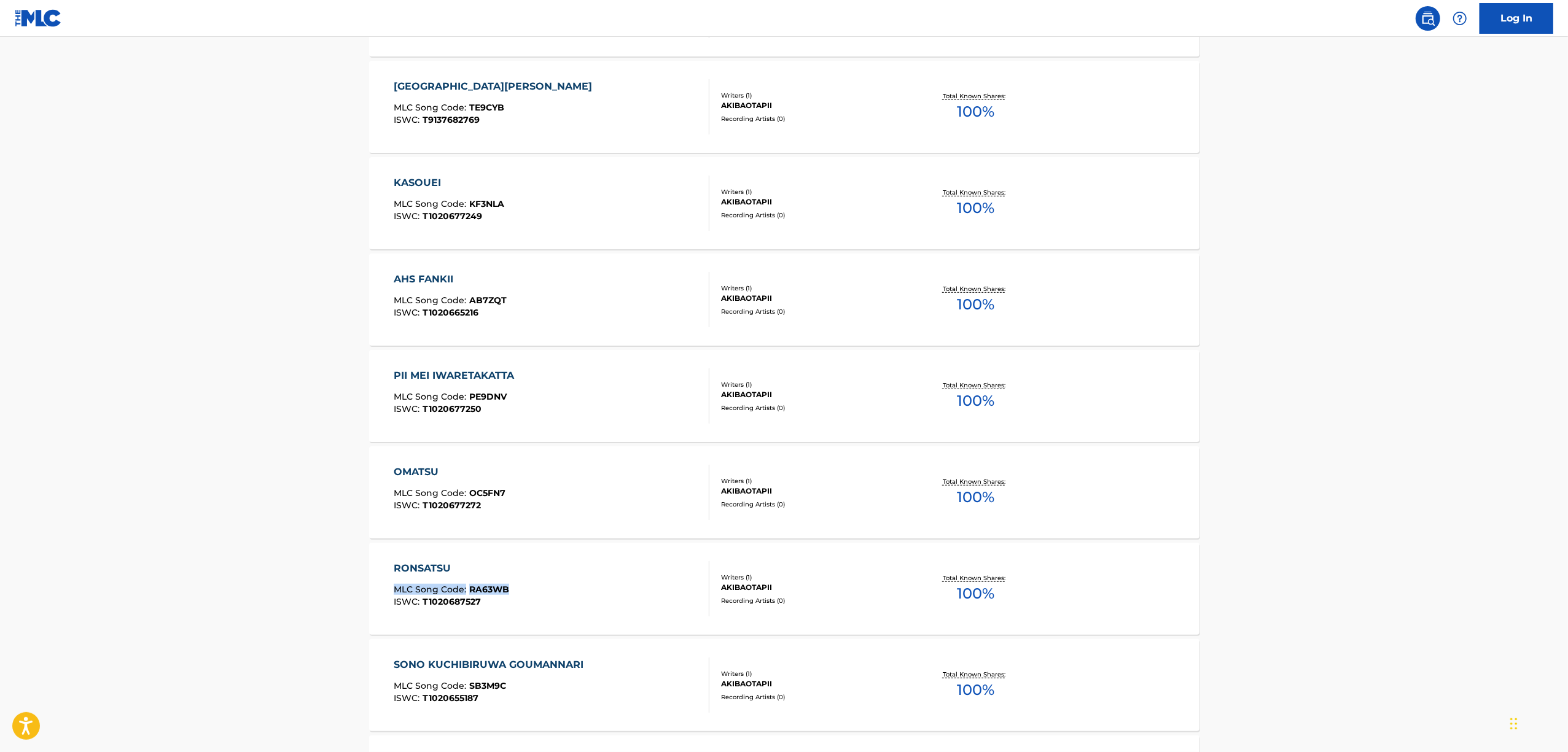
click at [217, 591] on main "The MLC Public Work Search The accuracy and completeness of The MLC's data is d…" at bounding box center [784, 239] width 1568 height 1691
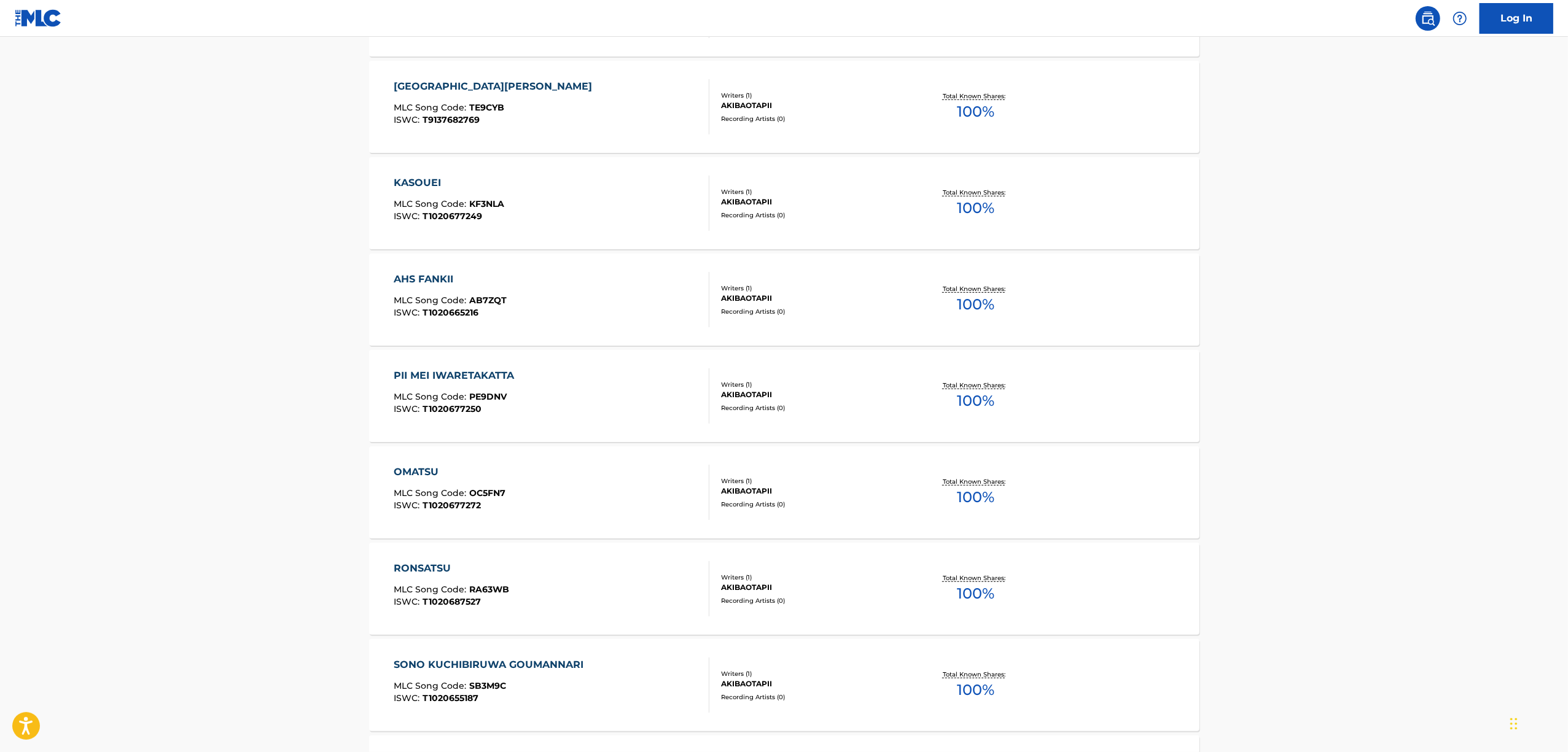
click at [217, 591] on main "The MLC Public Work Search The accuracy and completeness of The MLC's data is d…" at bounding box center [784, 239] width 1568 height 1691
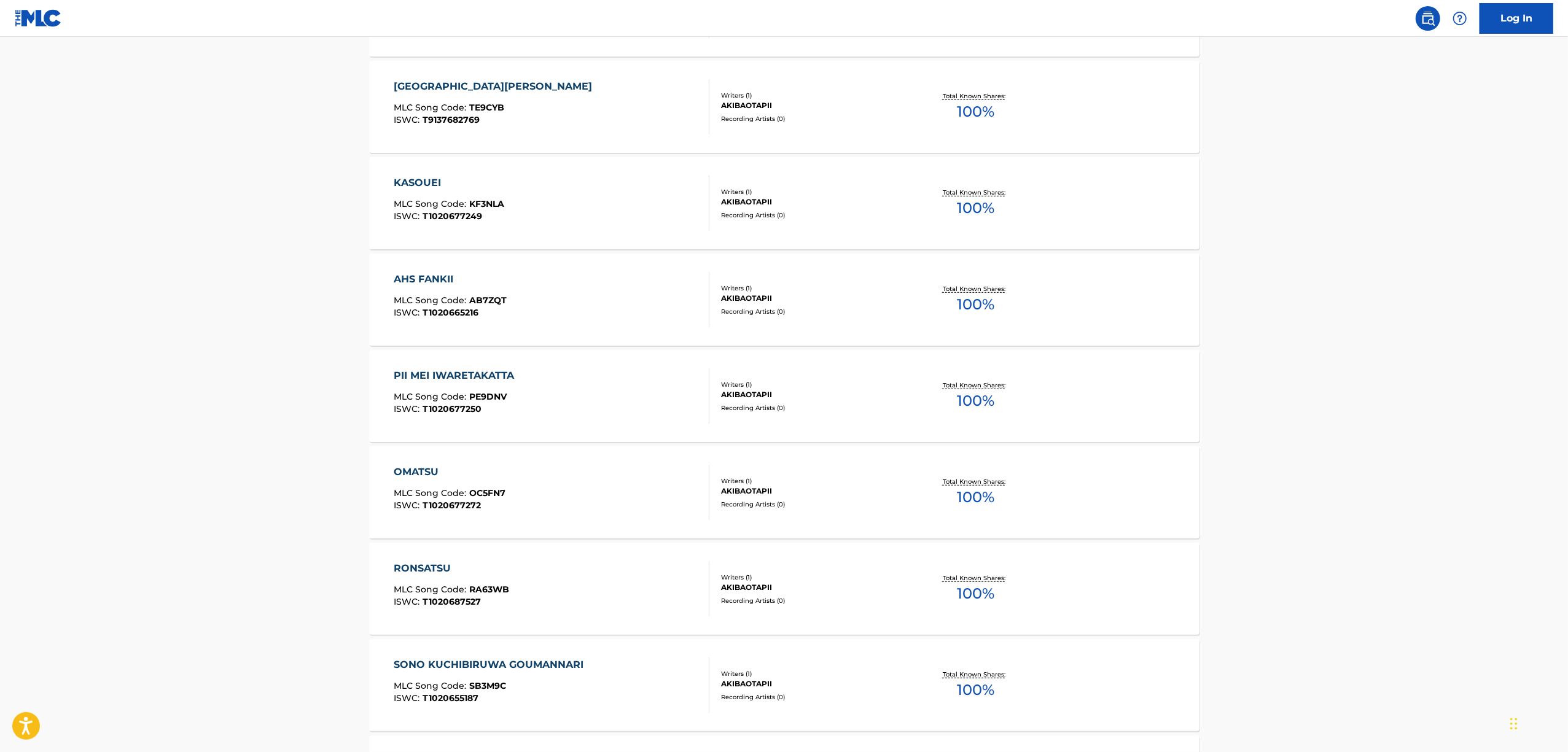
click at [217, 591] on main "The MLC Public Work Search The accuracy and completeness of The MLC's data is d…" at bounding box center [784, 239] width 1568 height 1691
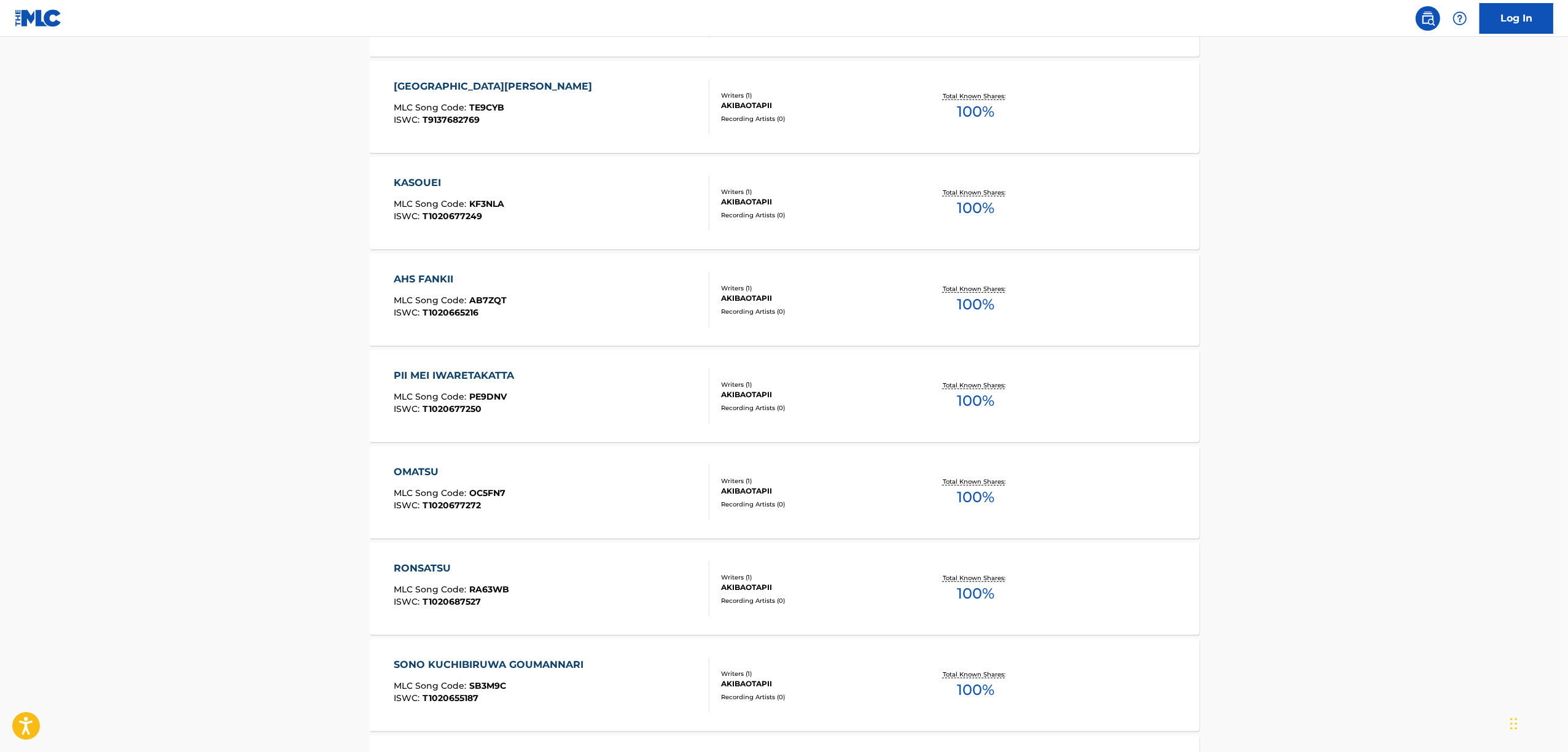
click at [217, 591] on main "The MLC Public Work Search The accuracy and completeness of The MLC's data is d…" at bounding box center [784, 239] width 1568 height 1691
click at [241, 509] on main "The MLC Public Work Search The accuracy and completeness of The MLC's data is d…" at bounding box center [784, 239] width 1568 height 1691
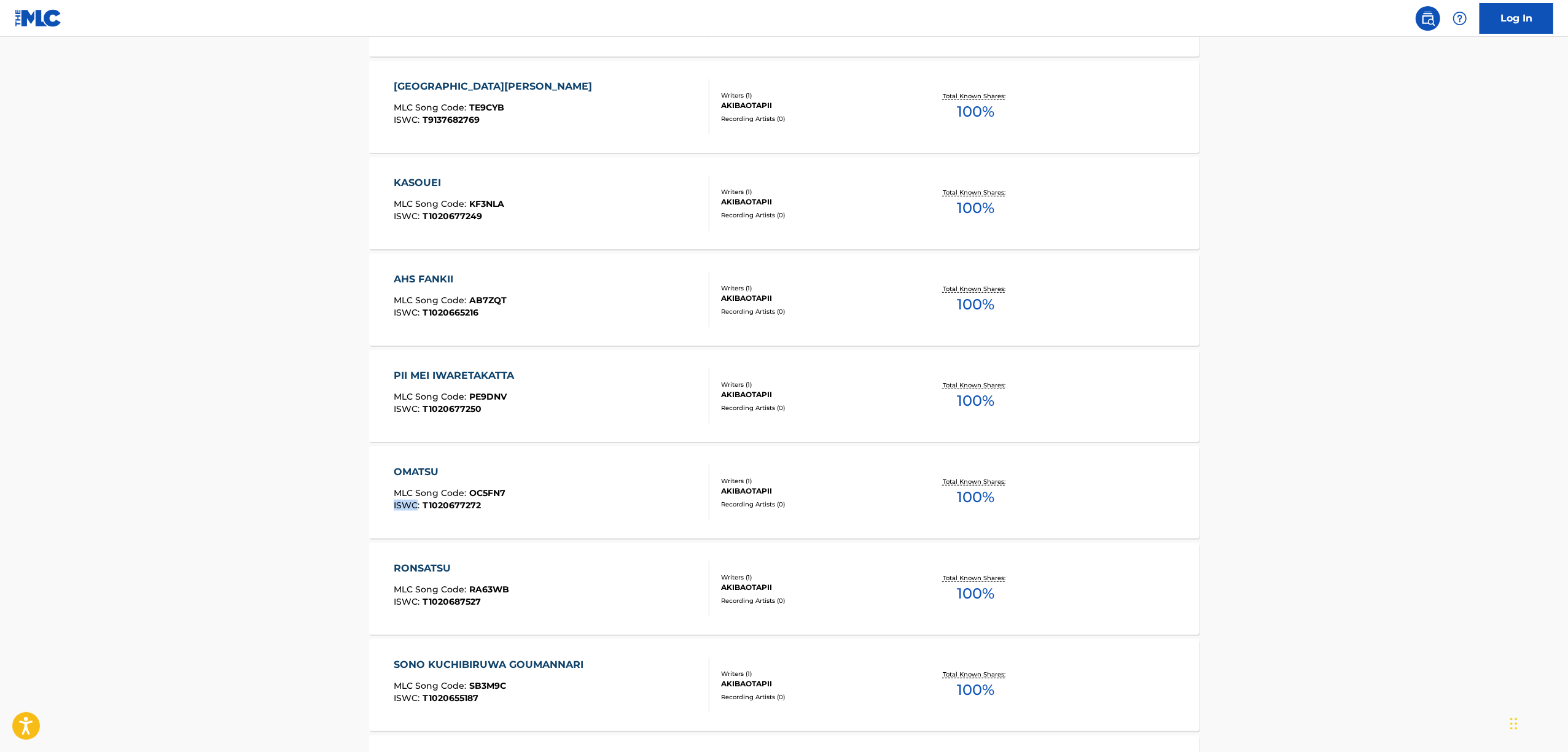
click at [241, 509] on main "The MLC Public Work Search The accuracy and completeness of The MLC's data is d…" at bounding box center [784, 239] width 1568 height 1691
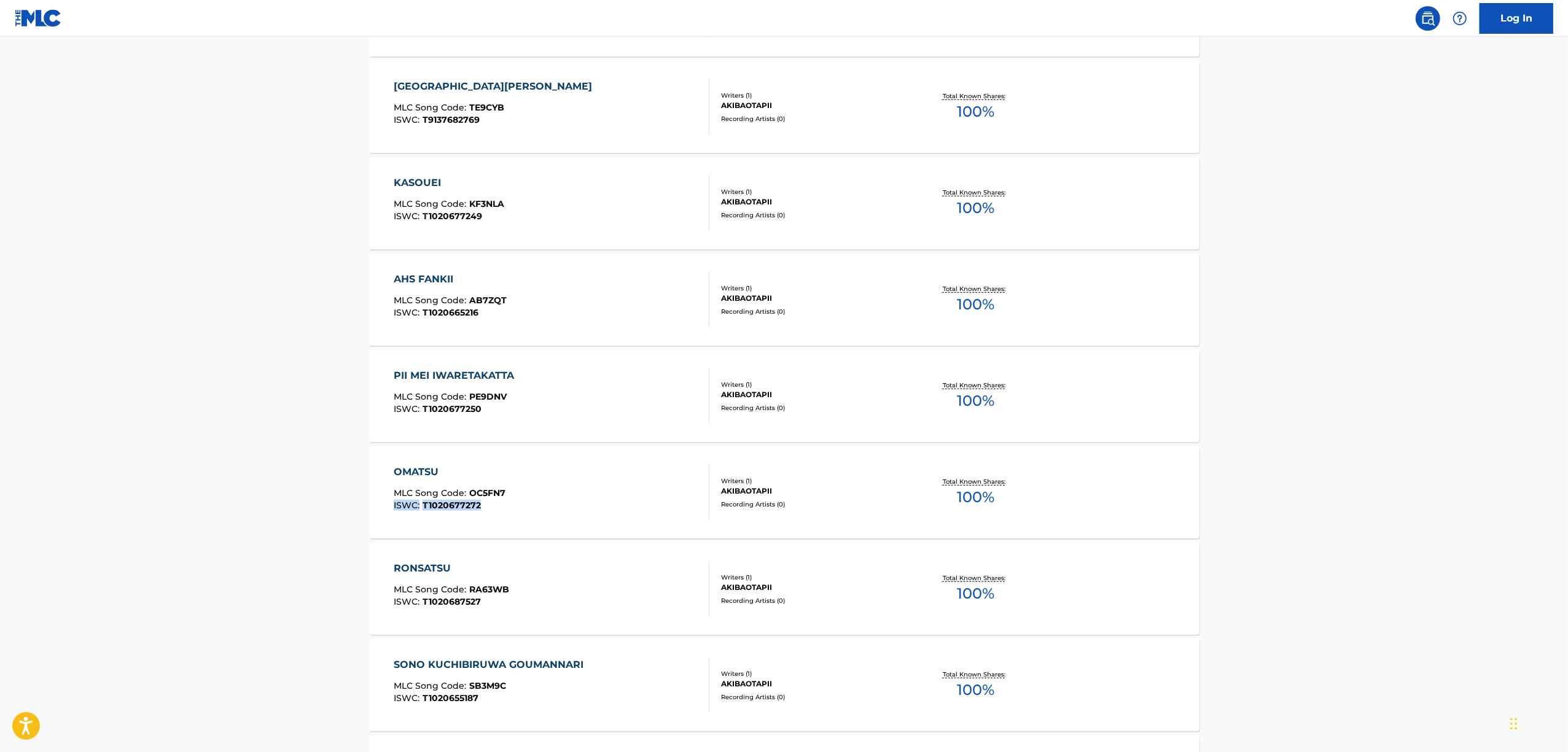
click at [241, 509] on main "The MLC Public Work Search The accuracy and completeness of The MLC's data is d…" at bounding box center [784, 239] width 1568 height 1691
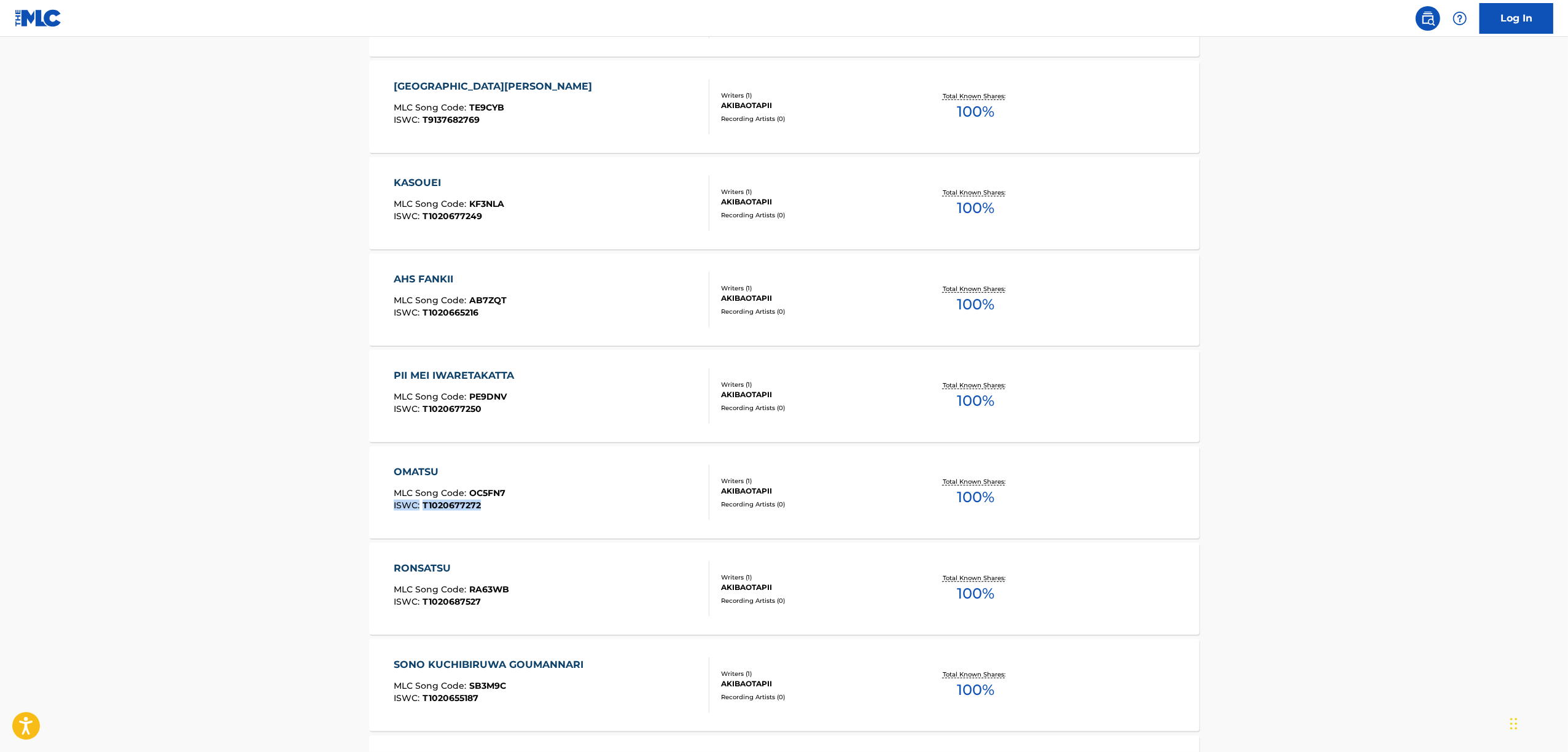
click at [241, 509] on main "The MLC Public Work Search The accuracy and completeness of The MLC's data is d…" at bounding box center [784, 239] width 1568 height 1691
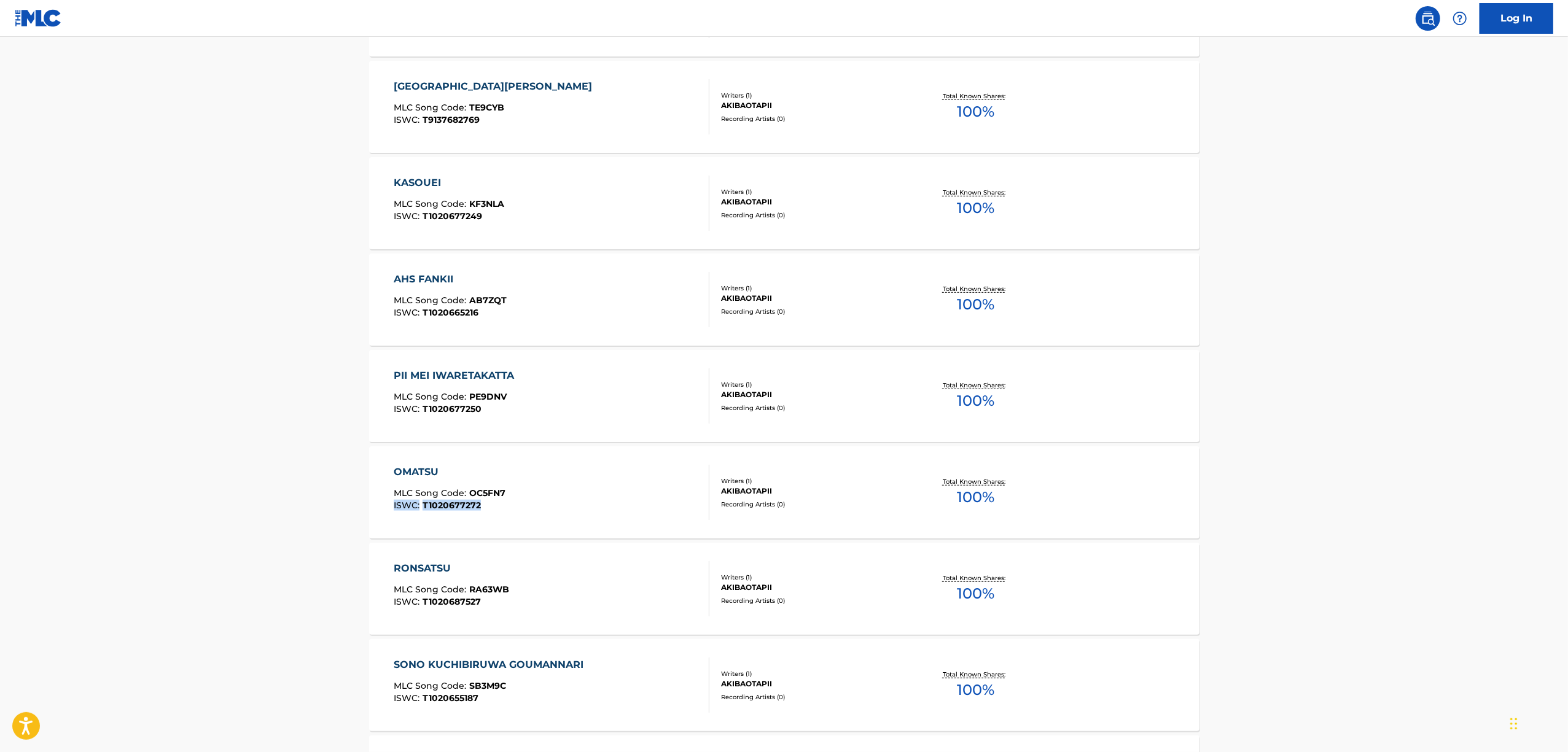
click at [241, 509] on main "The MLC Public Work Search The accuracy and completeness of The MLC's data is d…" at bounding box center [784, 239] width 1568 height 1691
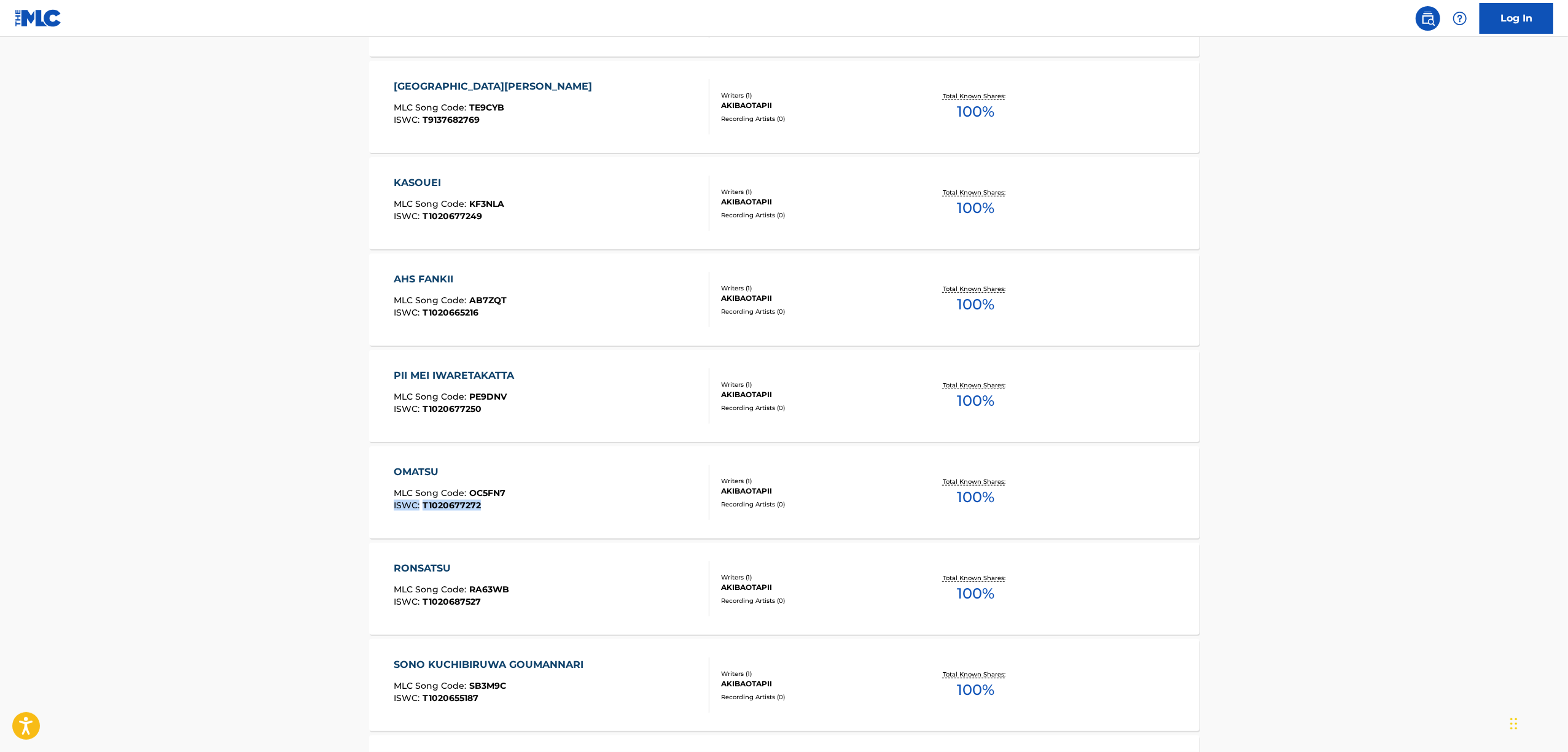
click at [241, 509] on main "The MLC Public Work Search The accuracy and completeness of The MLC's data is d…" at bounding box center [784, 239] width 1568 height 1691
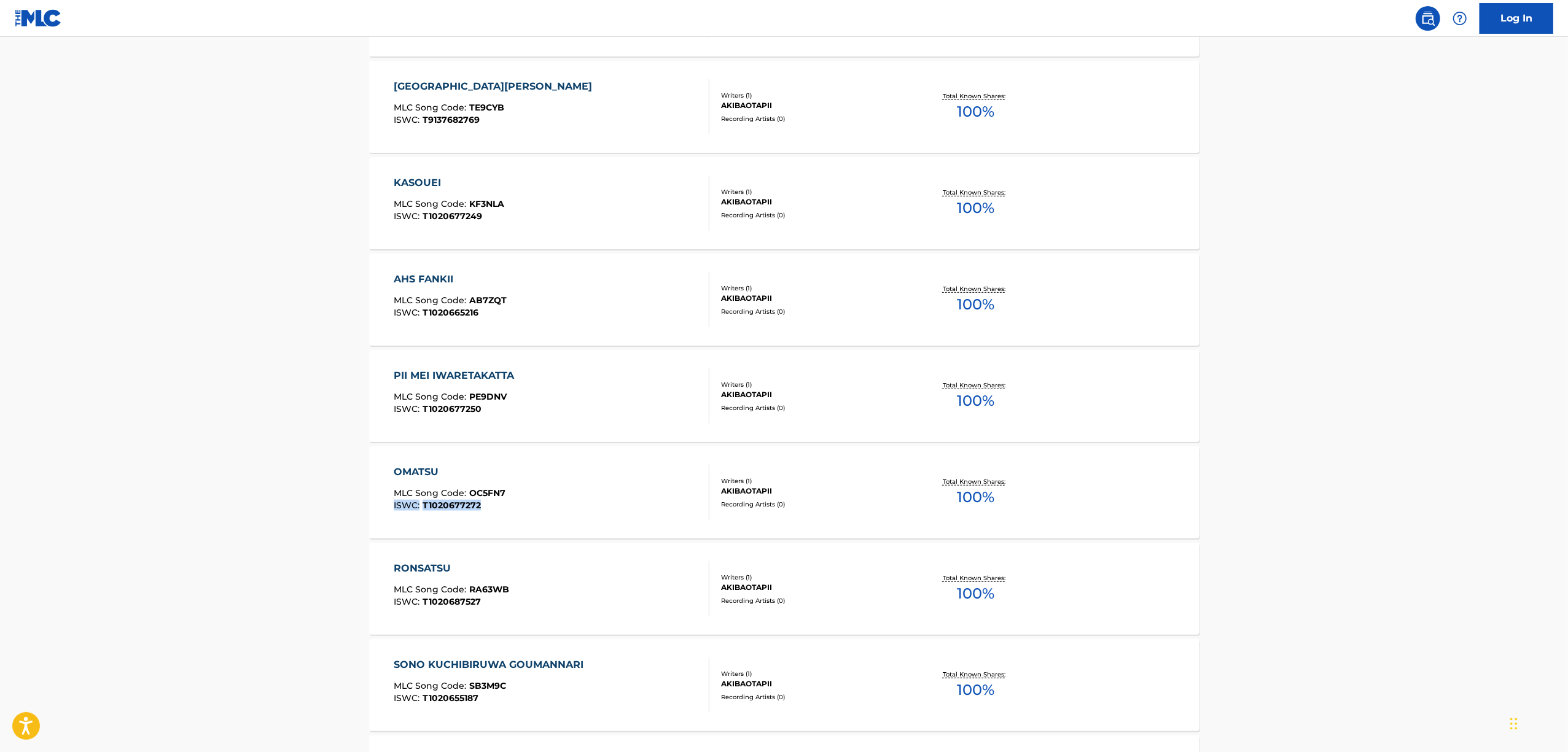
click at [241, 509] on main "The MLC Public Work Search The accuracy and completeness of The MLC's data is d…" at bounding box center [784, 239] width 1568 height 1691
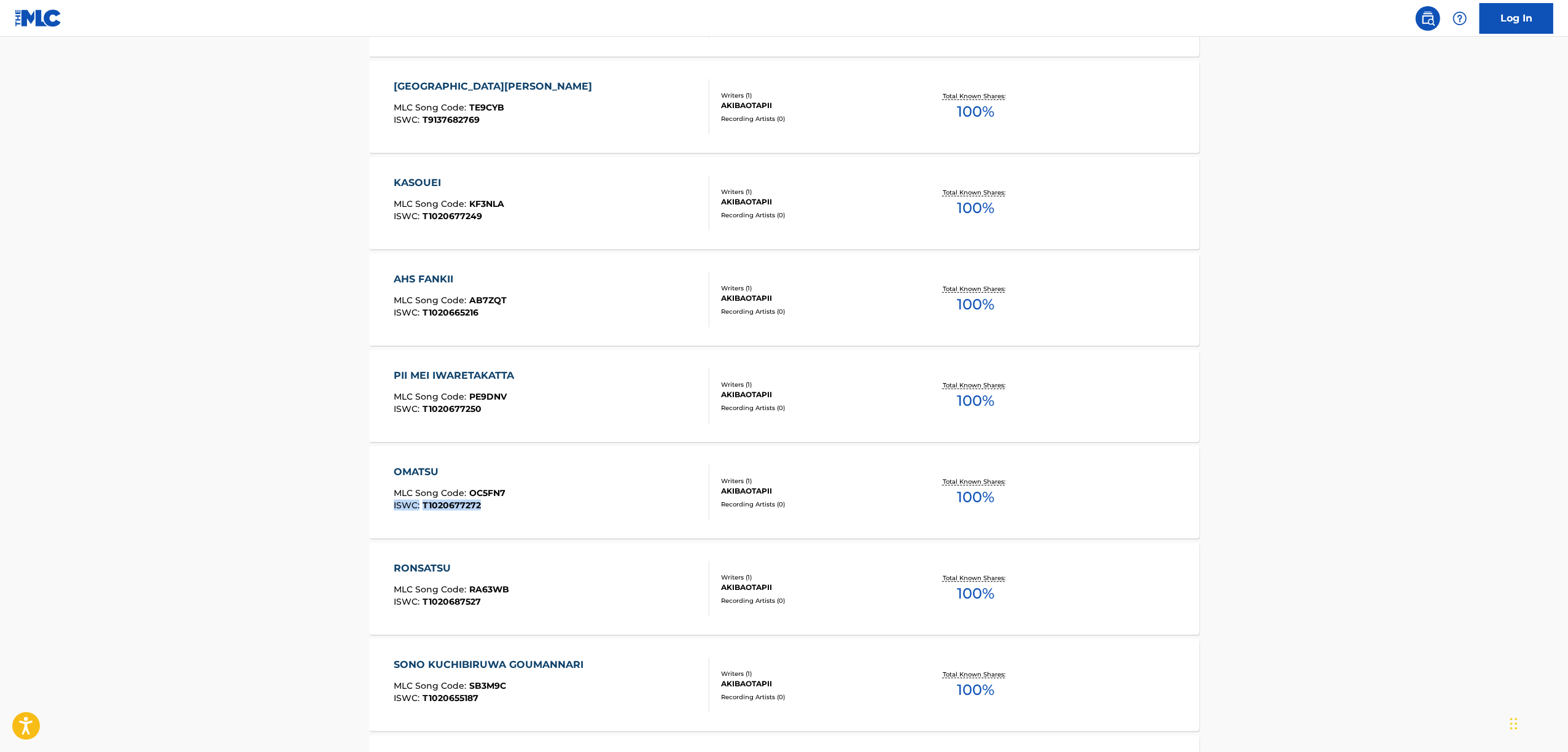
click at [241, 509] on main "The MLC Public Work Search The accuracy and completeness of The MLC's data is d…" at bounding box center [784, 239] width 1568 height 1691
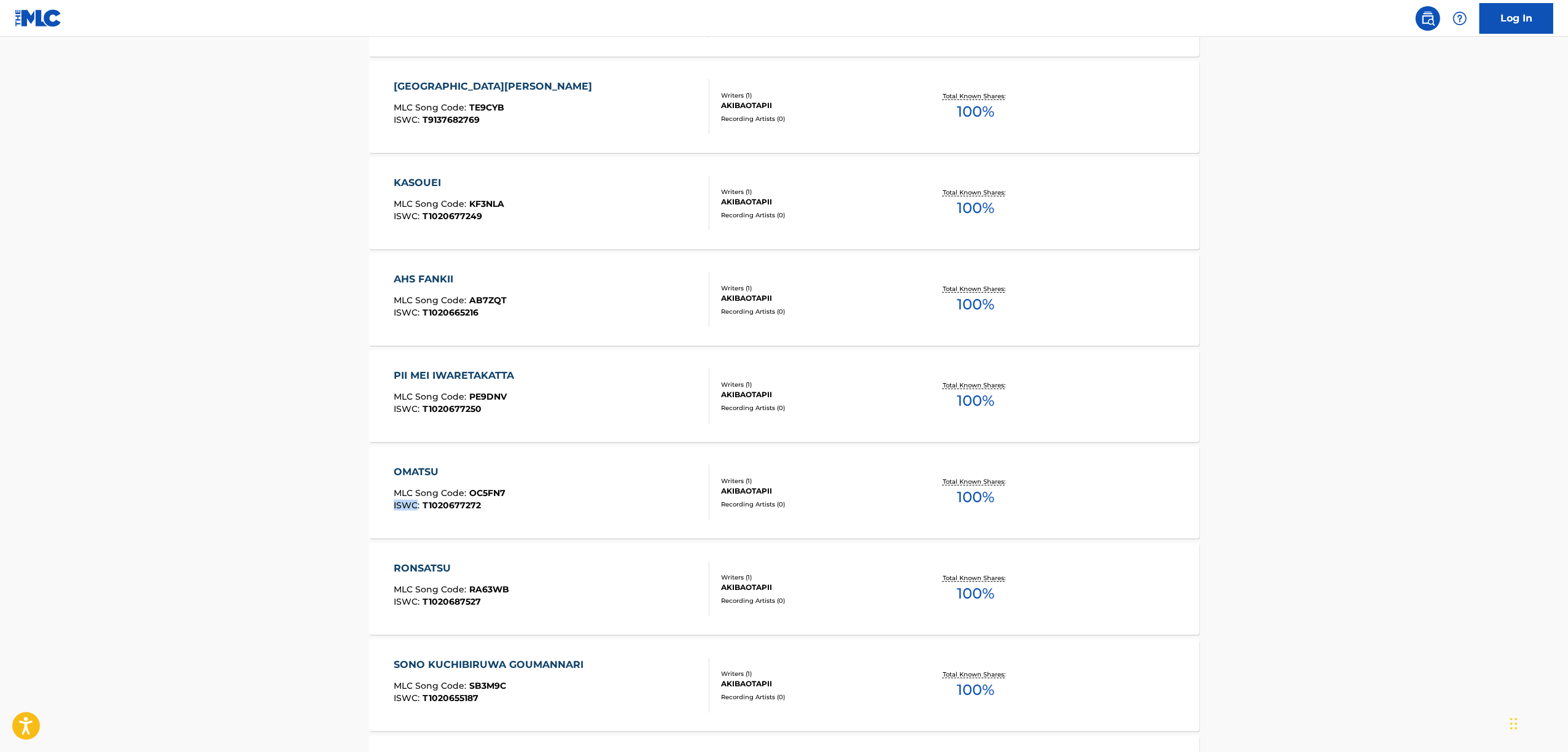
click at [241, 509] on main "The MLC Public Work Search The accuracy and completeness of The MLC's data is d…" at bounding box center [784, 239] width 1568 height 1691
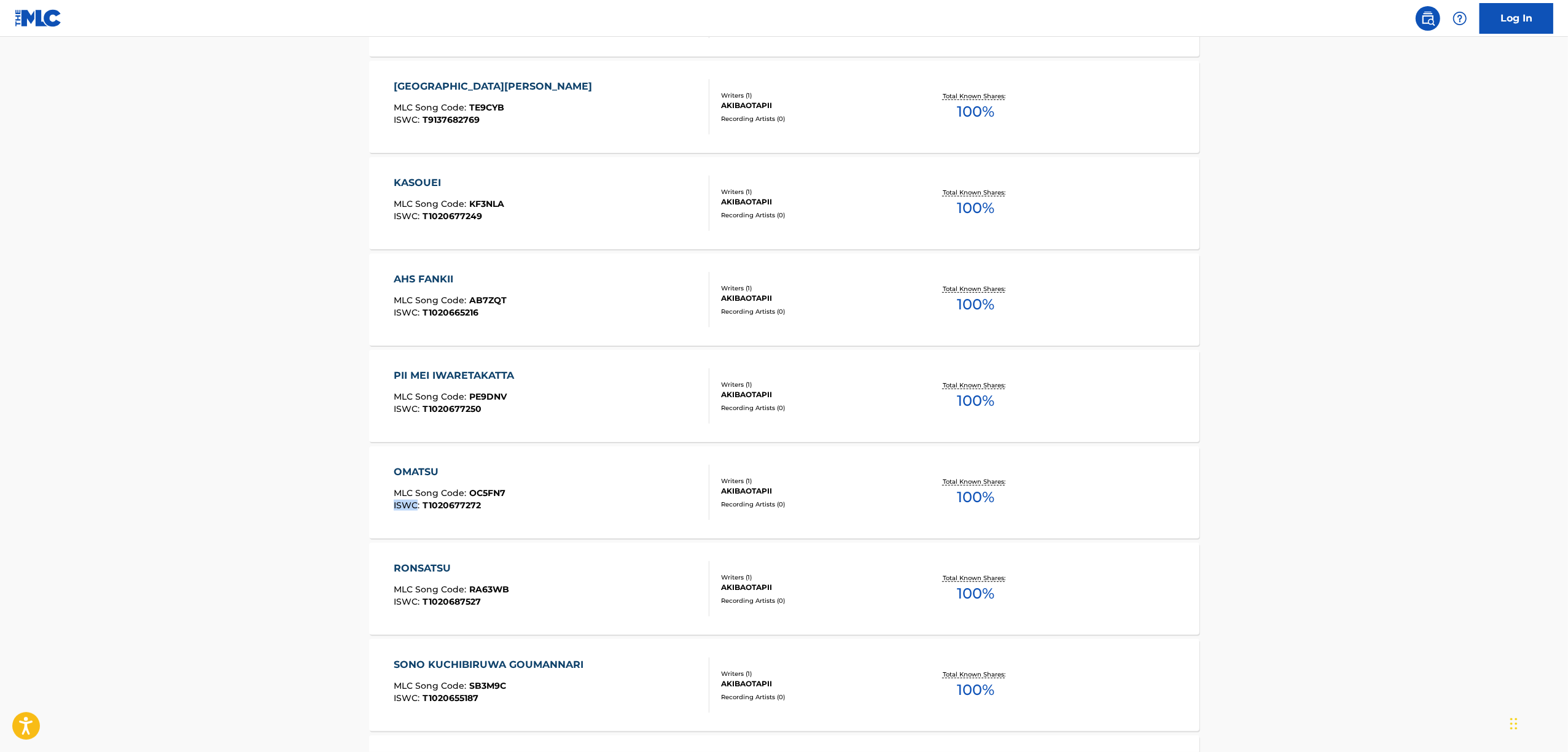
click at [241, 509] on main "The MLC Public Work Search The accuracy and completeness of The MLC's data is d…" at bounding box center [784, 239] width 1568 height 1691
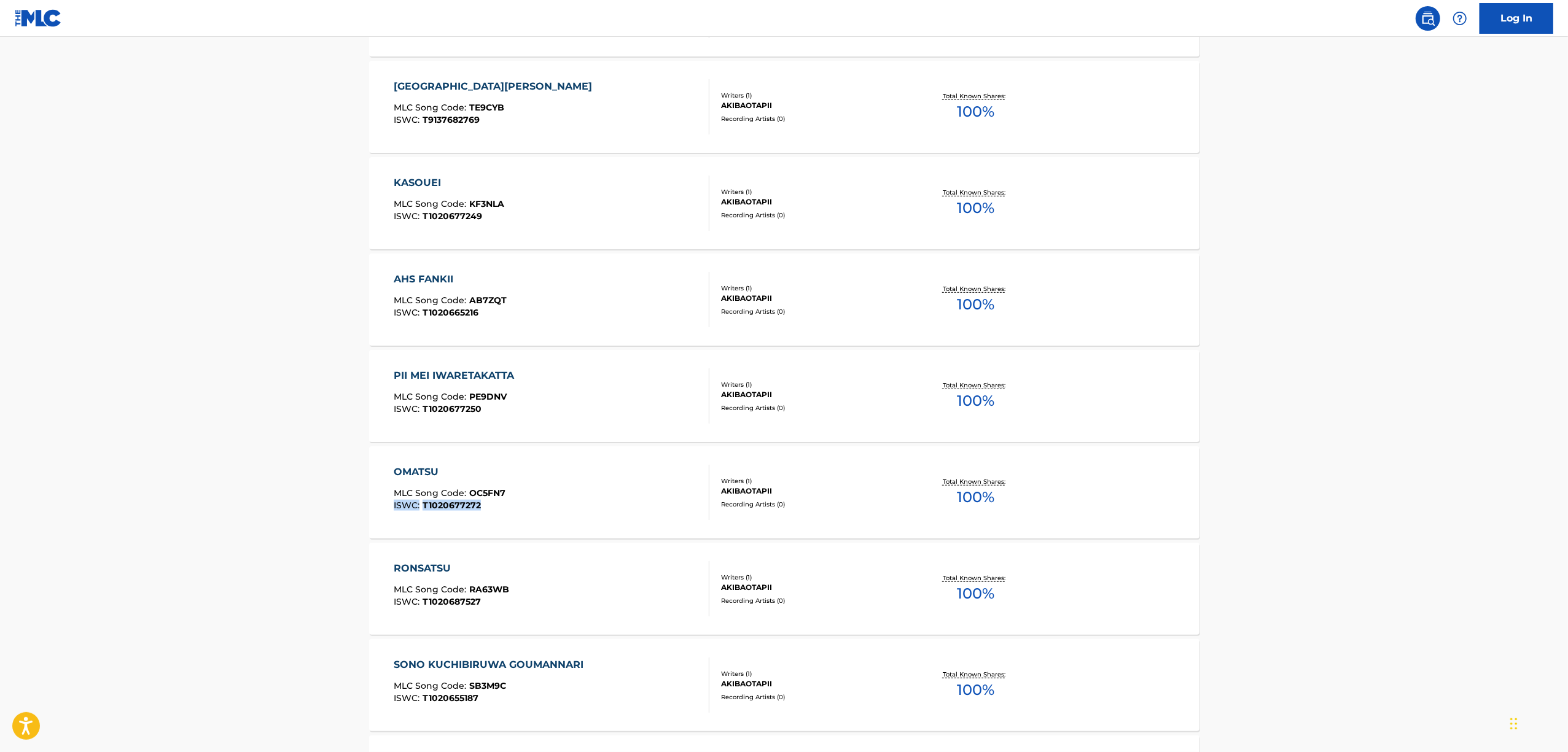
click at [241, 508] on main "The MLC Public Work Search The accuracy and completeness of The MLC's data is d…" at bounding box center [784, 239] width 1568 height 1691
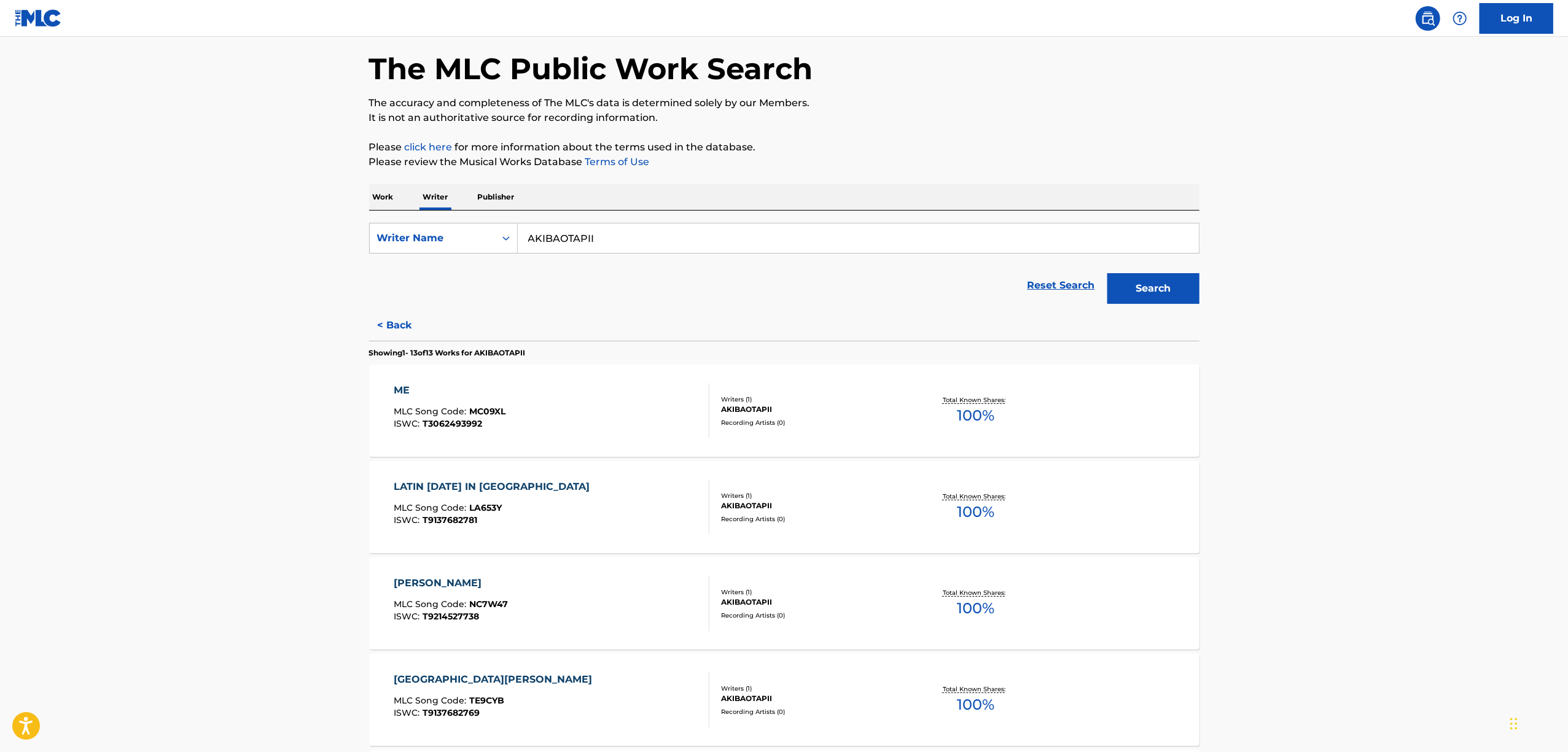
scroll to position [0, 0]
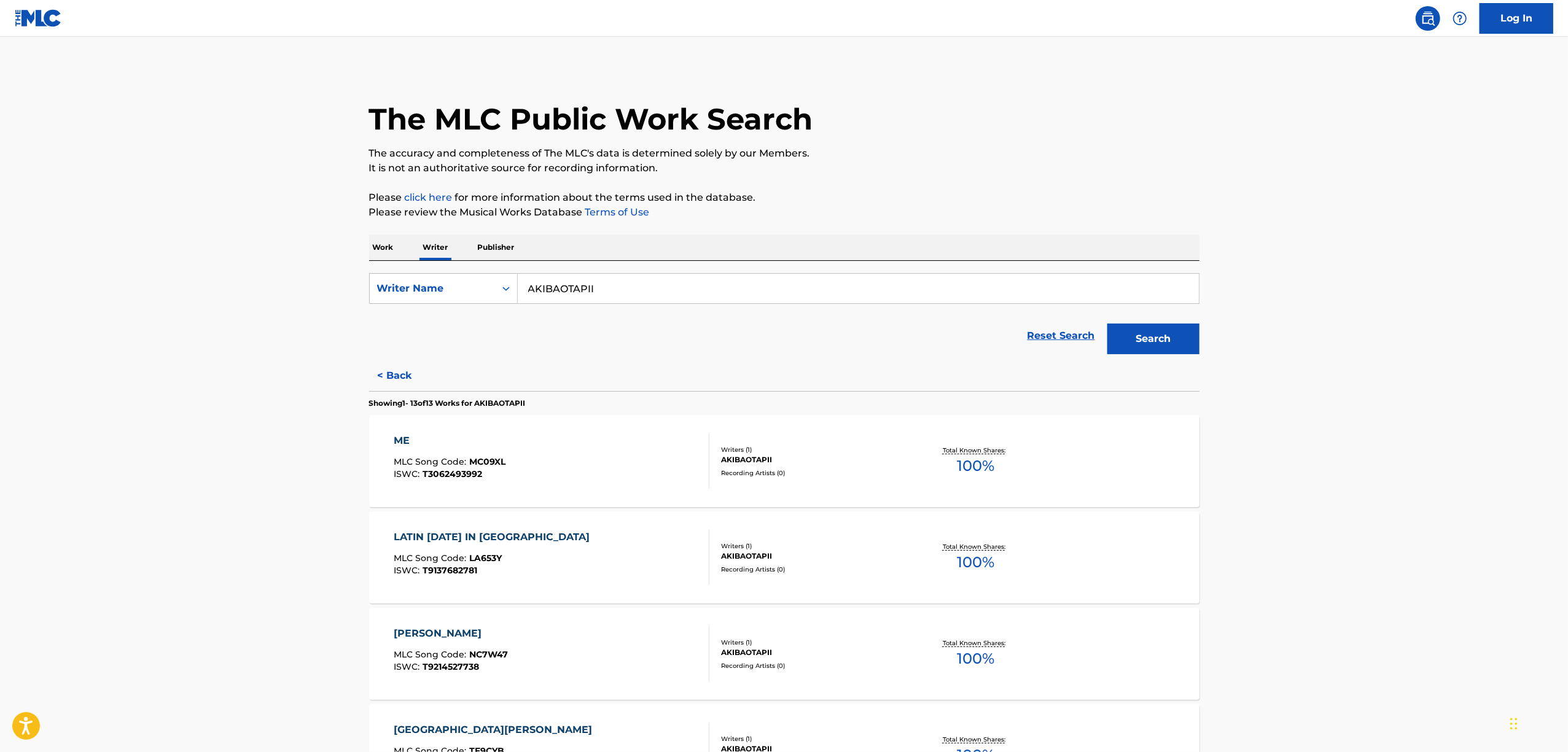
click at [389, 248] on p "Work" at bounding box center [383, 248] width 28 height 26
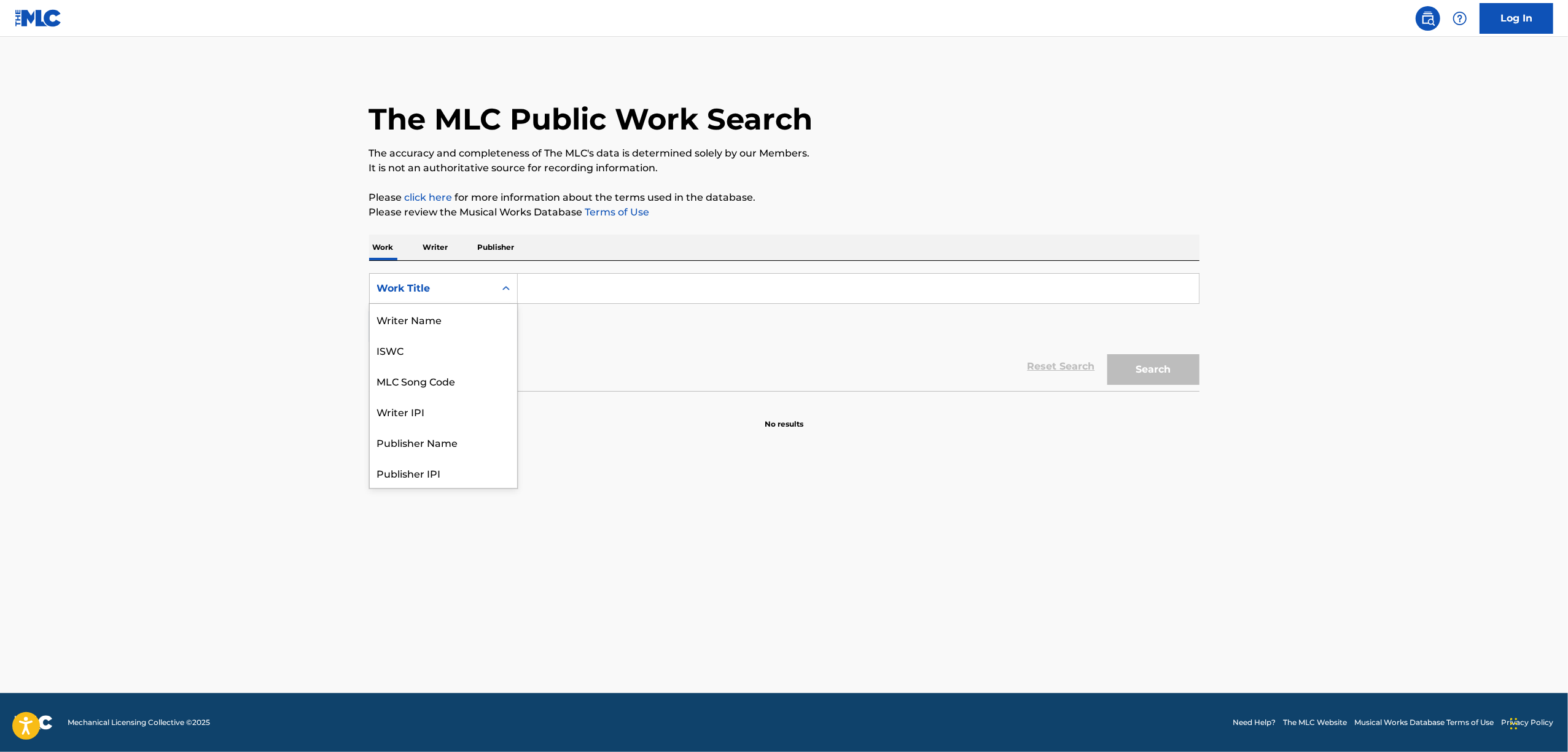
drag, startPoint x: 499, startPoint y: 285, endPoint x: 501, endPoint y: 377, distance: 92.0
click at [500, 288] on icon "Search Form" at bounding box center [506, 289] width 12 height 12
click at [453, 353] on div "ISWC" at bounding box center [443, 350] width 148 height 31
click at [575, 293] on input "Search Form" at bounding box center [858, 288] width 681 height 30
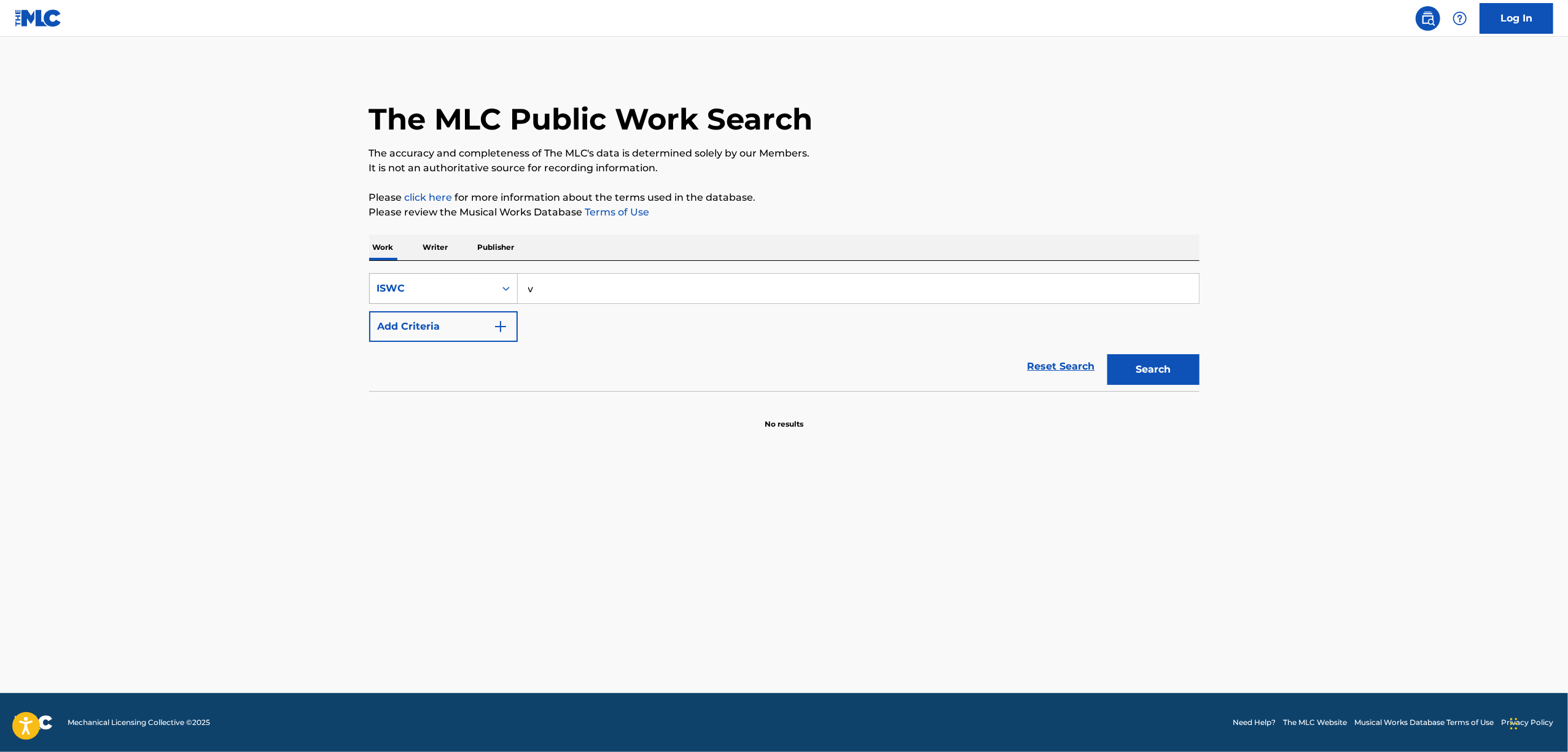
drag, startPoint x: 548, startPoint y: 288, endPoint x: 490, endPoint y: 306, distance: 60.7
click at [498, 303] on div "SearchWithCriteria7c811214-9a35-482c-b256-cafe443b954b ISWC v" at bounding box center [785, 288] width 831 height 31
paste input "T1020677249"
type input "T1020677249"
click at [1135, 367] on button "Search" at bounding box center [1153, 369] width 92 height 31
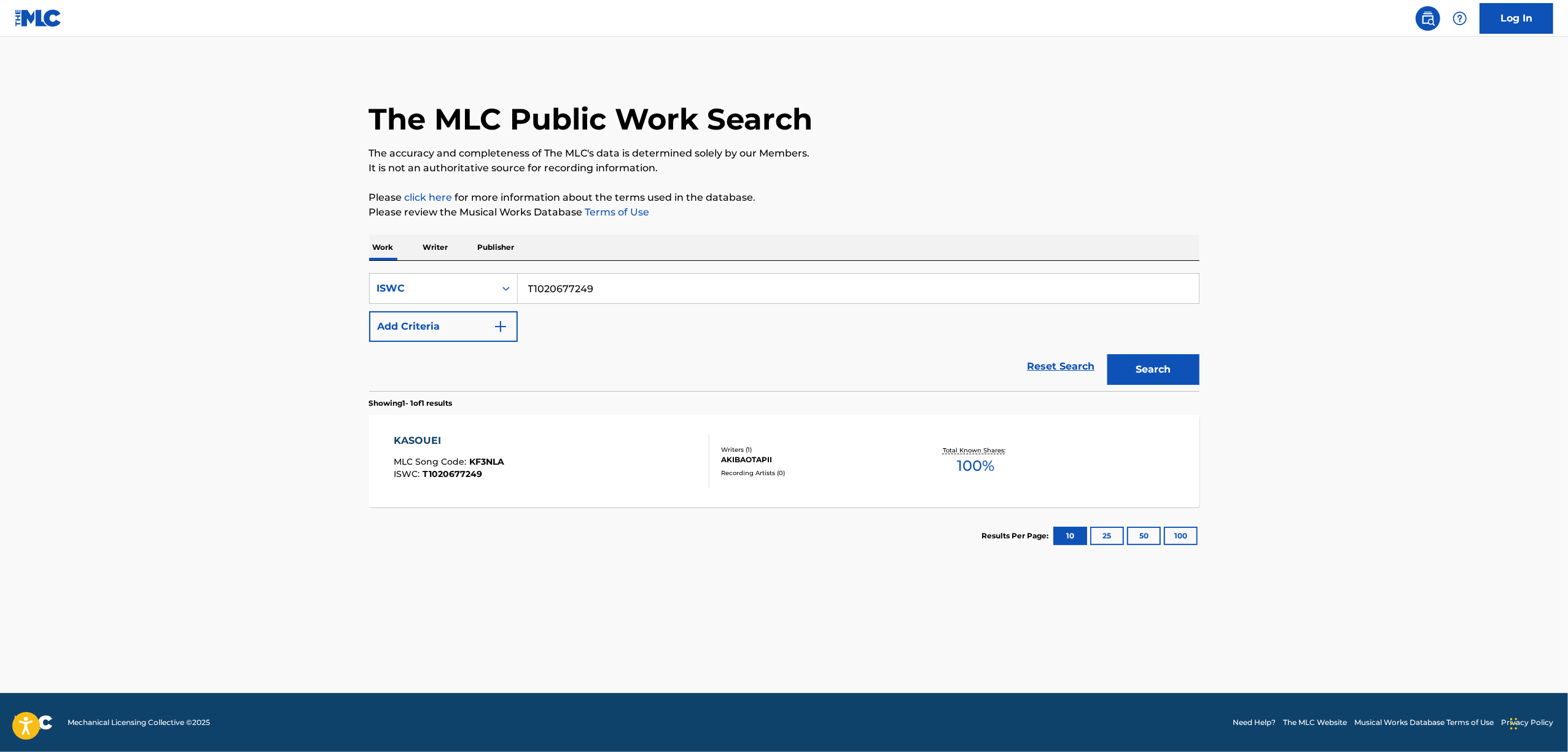
click at [422, 440] on div "KASOUEI" at bounding box center [448, 440] width 111 height 14
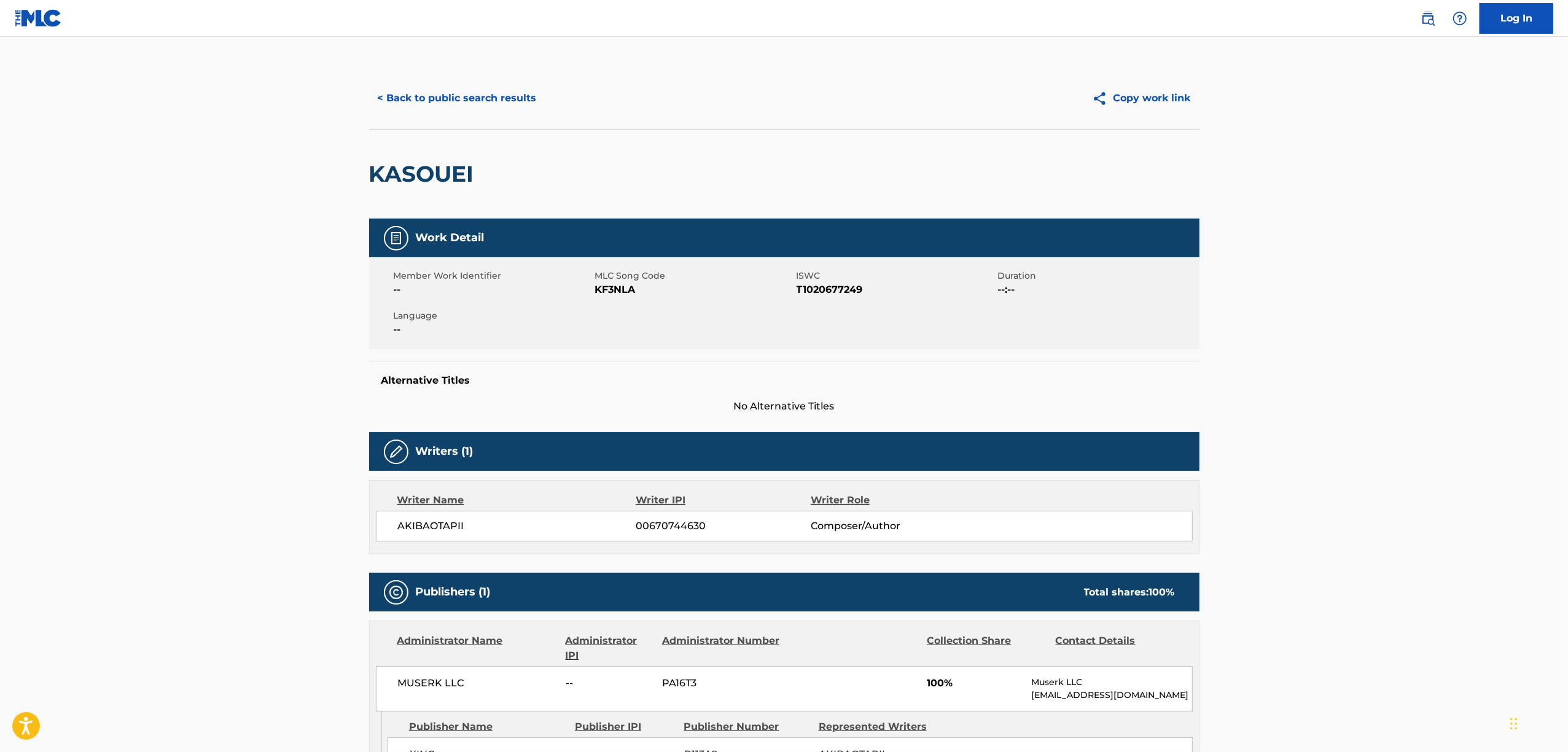
click at [840, 291] on span "T1020677249" at bounding box center [895, 290] width 198 height 14
click at [840, 290] on span "T1020677249" at bounding box center [895, 290] width 198 height 14
click at [624, 286] on span "KF3NLA" at bounding box center [694, 290] width 198 height 14
click at [422, 177] on h2 "KASOUEI" at bounding box center [425, 174] width 111 height 27
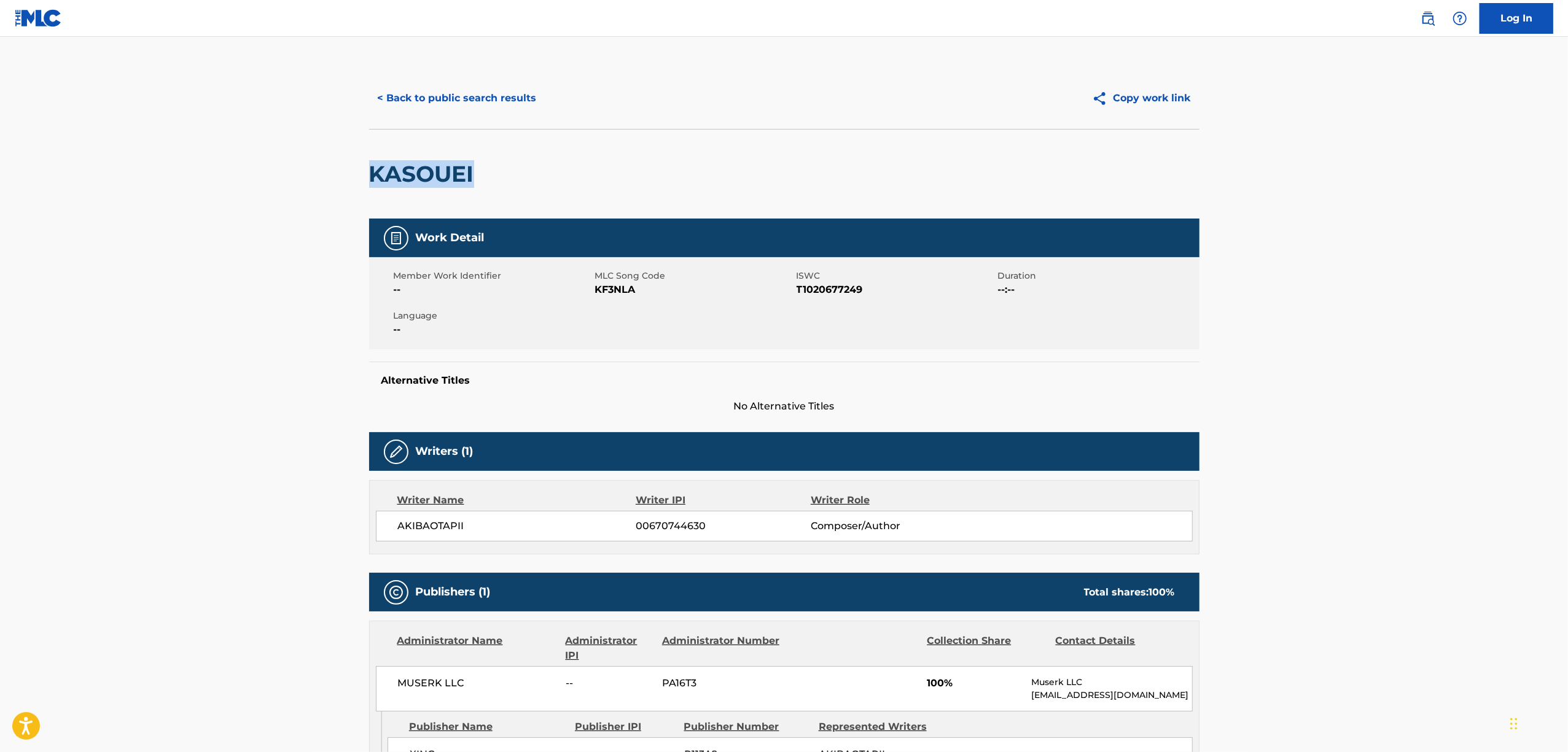
click at [422, 177] on h2 "KASOUEI" at bounding box center [425, 174] width 111 height 27
click at [420, 200] on div "KASOUEI" at bounding box center [425, 174] width 111 height 89
click at [409, 177] on h2 "KASOUEI" at bounding box center [425, 174] width 111 height 27
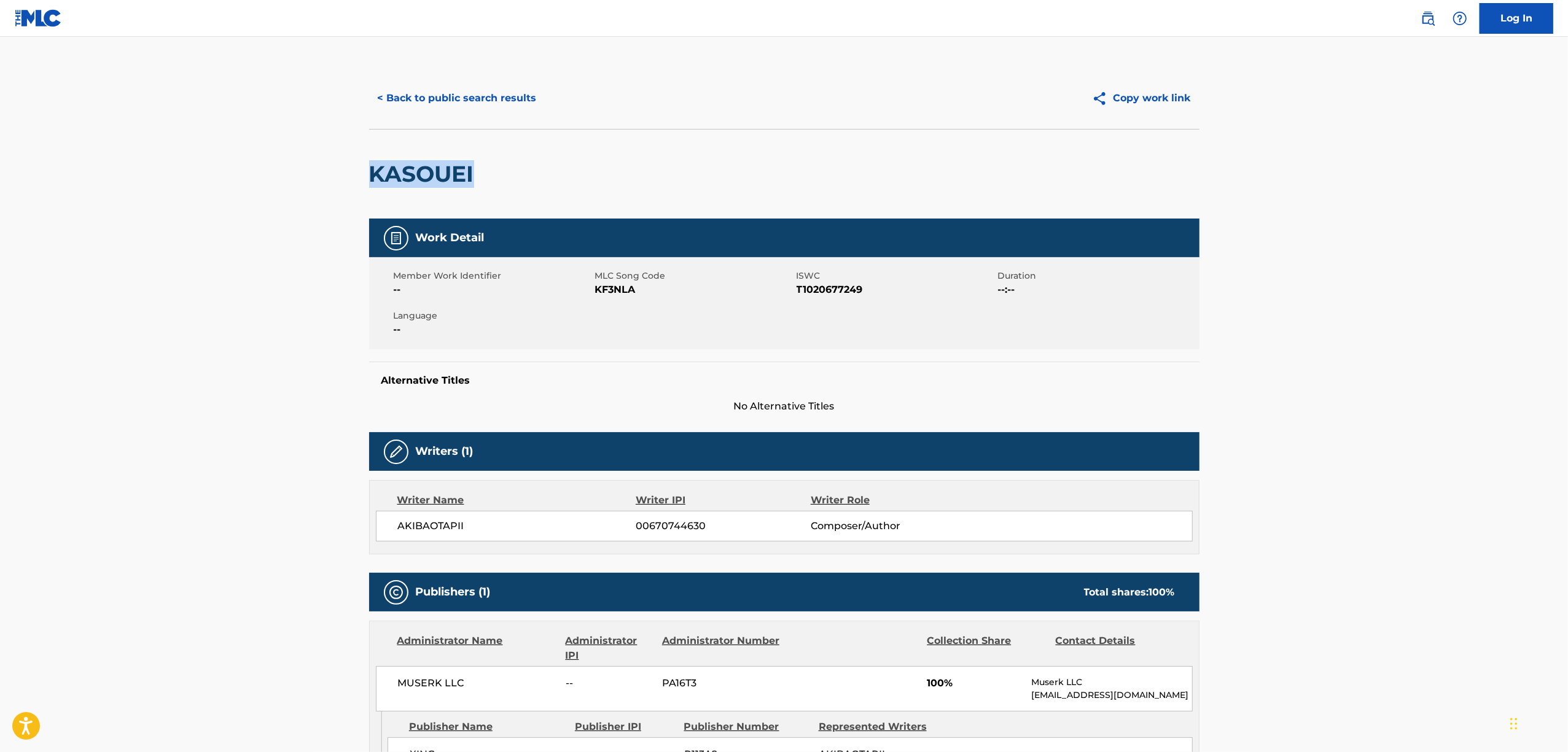
click at [409, 177] on h2 "KASOUEI" at bounding box center [425, 174] width 111 height 27
click at [480, 102] on button "< Back to public search results" at bounding box center [457, 98] width 176 height 31
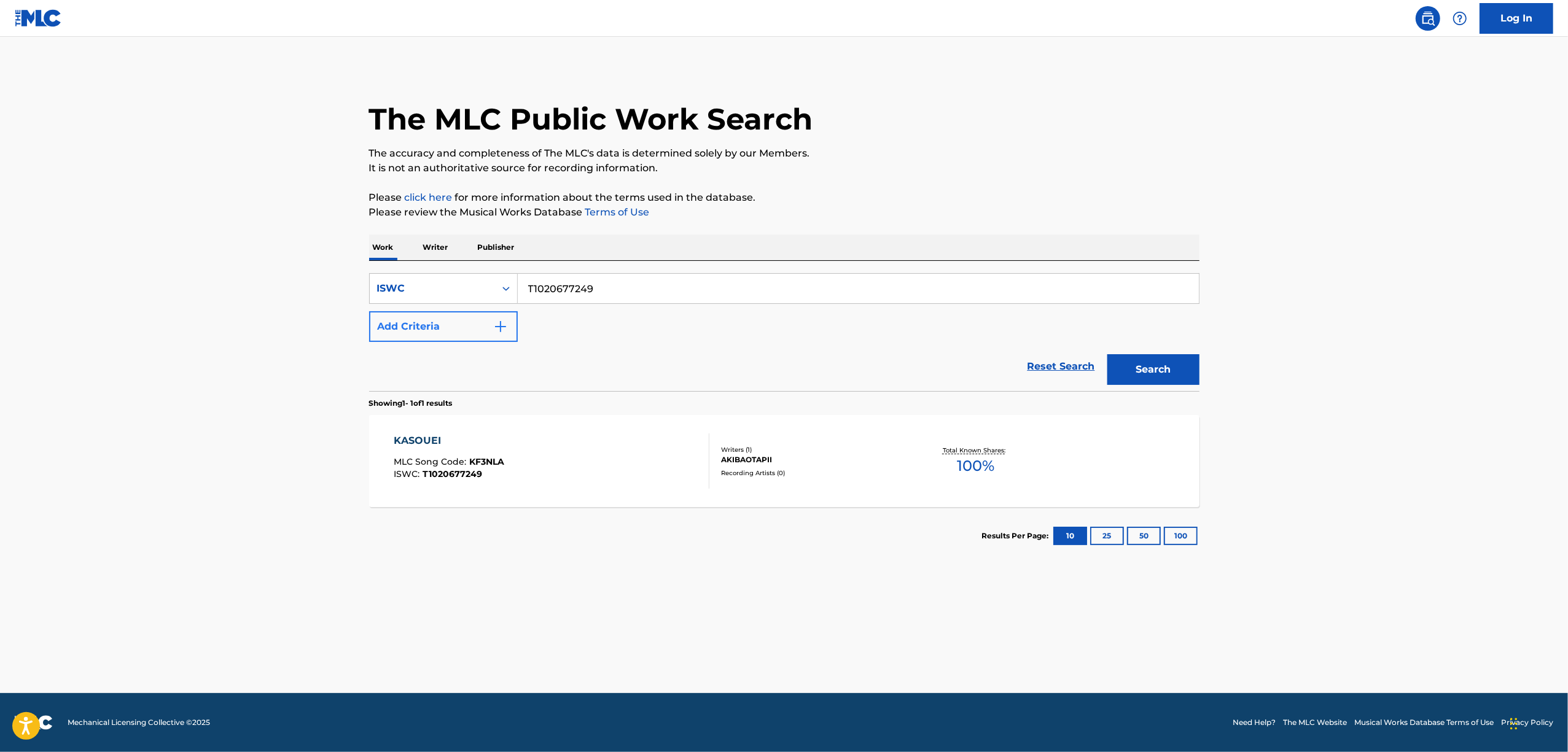
drag, startPoint x: 600, startPoint y: 294, endPoint x: 406, endPoint y: 316, distance: 195.2
click at [408, 316] on div "SearchWithCriteria7c811214-9a35-482c-b256-cafe443b954b ISWC T1020677249 Add Cri…" at bounding box center [785, 307] width 831 height 69
paste input "9214509576"
type input "T9214509576"
click at [1130, 368] on button "Search" at bounding box center [1153, 369] width 92 height 31
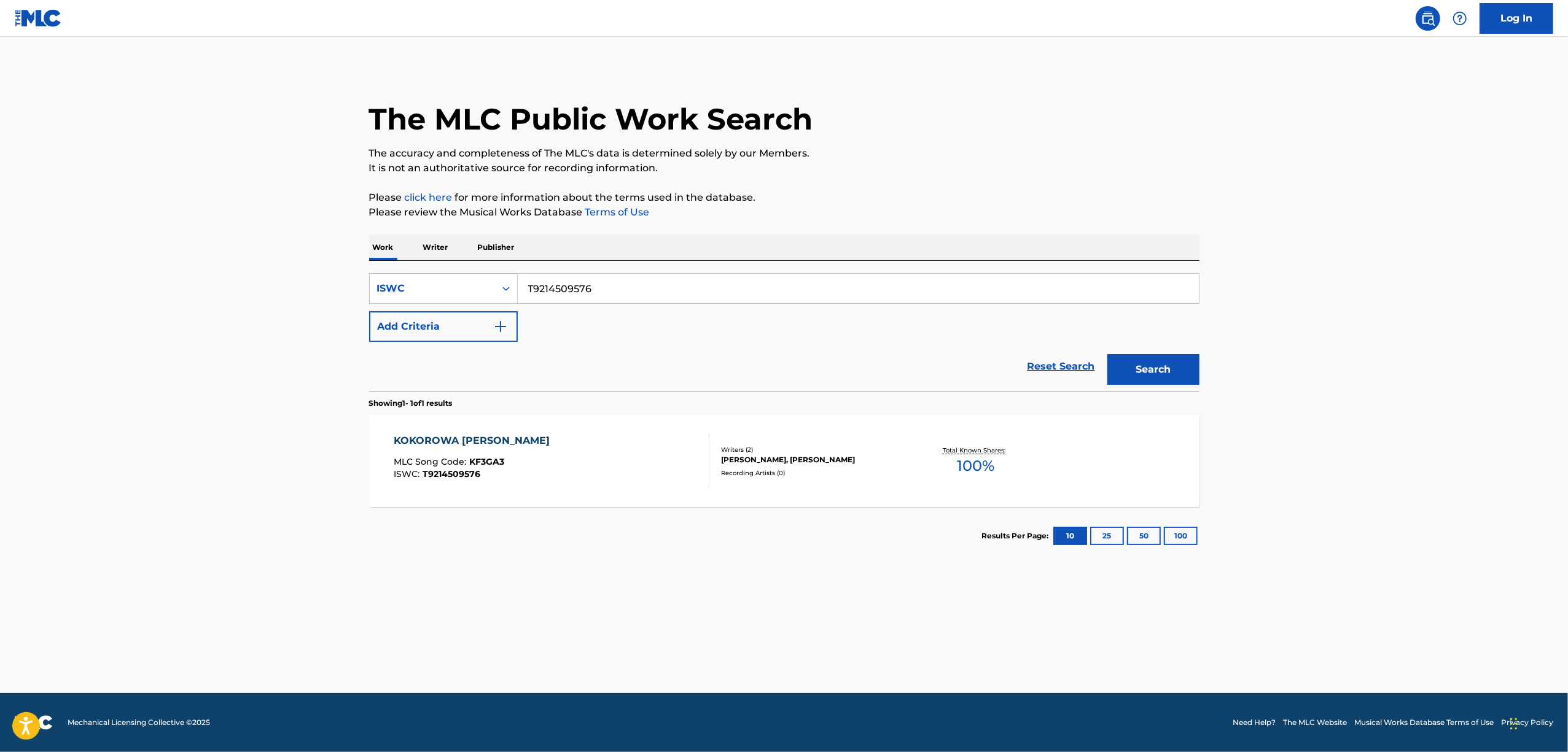
click at [428, 440] on div "KOKOROWA KIYOKI MIZUKAGAMI" at bounding box center [474, 440] width 162 height 14
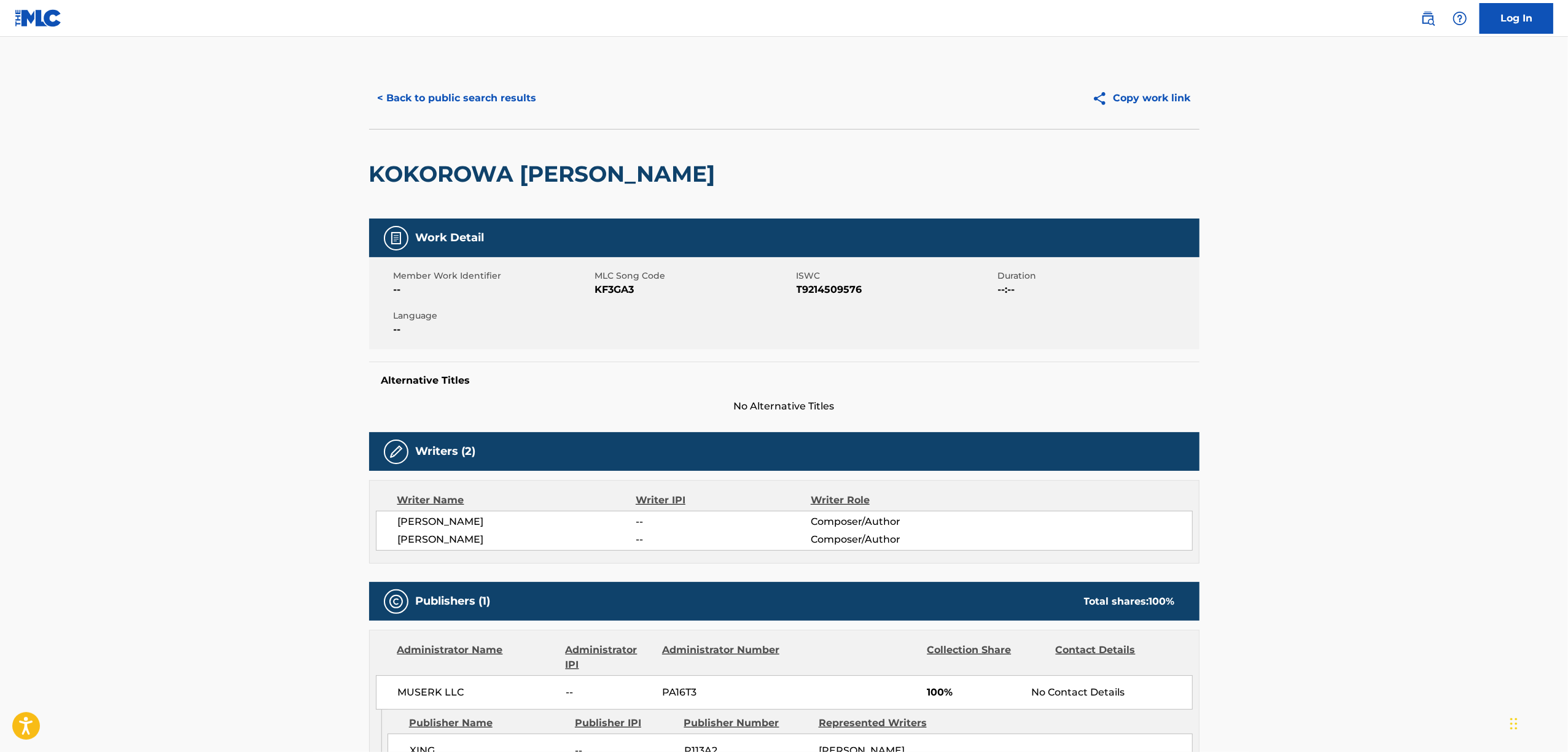
click at [625, 290] on span "KF3GA3" at bounding box center [694, 290] width 198 height 14
click at [428, 97] on button "< Back to public search results" at bounding box center [457, 98] width 176 height 31
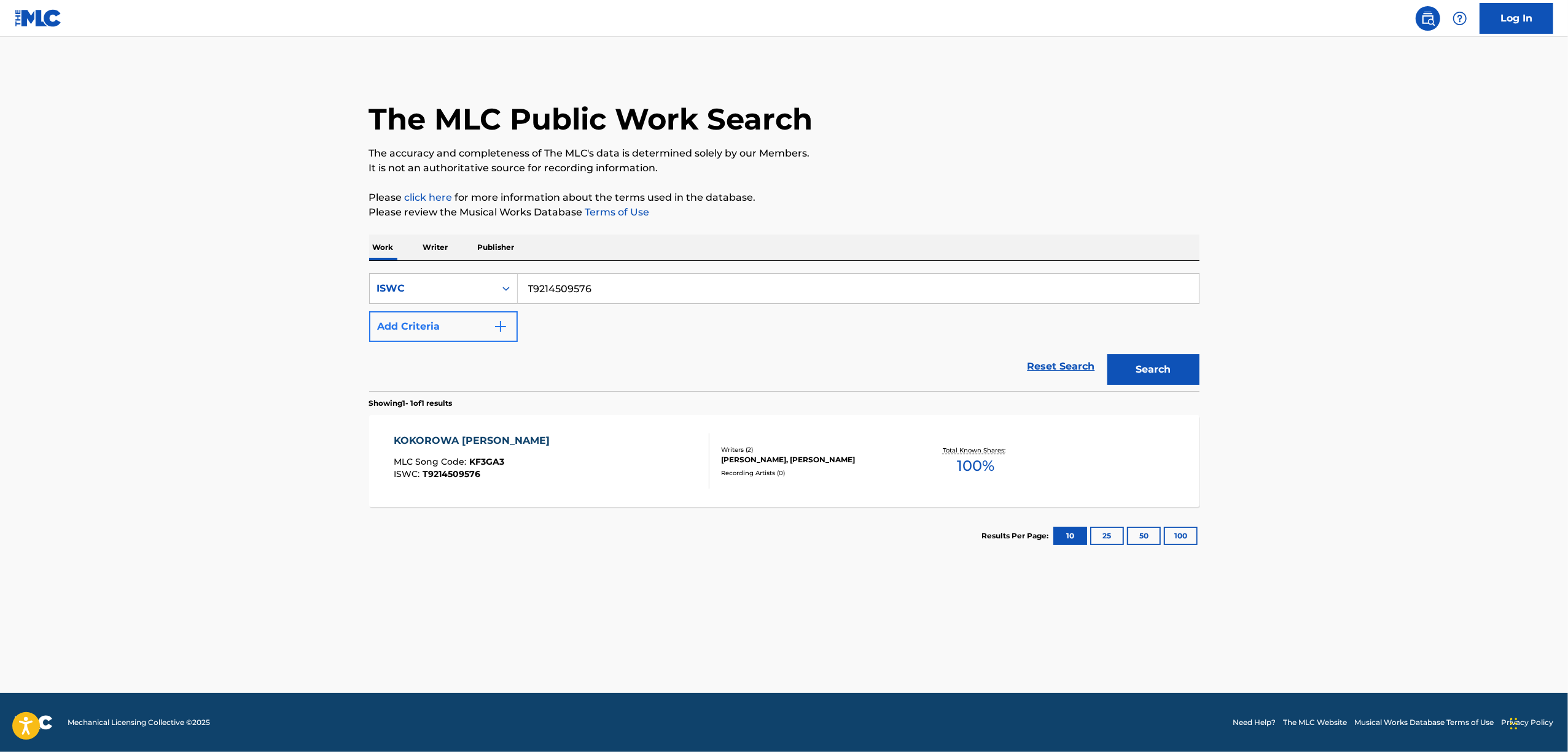
drag, startPoint x: 597, startPoint y: 293, endPoint x: 467, endPoint y: 312, distance: 131.4
click at [470, 312] on div "SearchWithCriteria7c811214-9a35-482c-b256-cafe443b954b ISWC T9214509576 Add Cri…" at bounding box center [785, 307] width 831 height 69
paste input "21"
type input "T9214509521"
drag, startPoint x: 1157, startPoint y: 364, endPoint x: 1150, endPoint y: 362, distance: 7.3
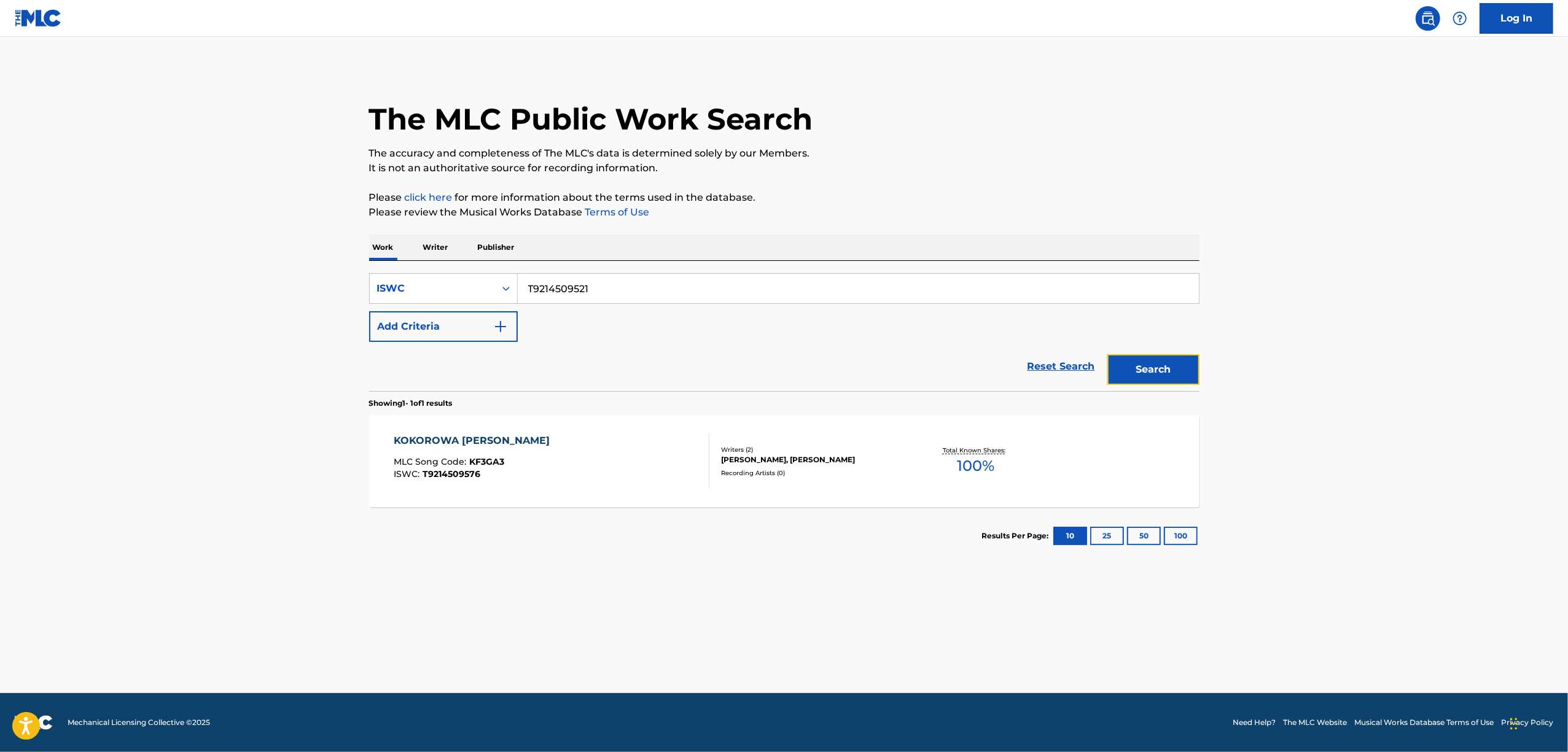
click at [1151, 361] on button "Search" at bounding box center [1153, 369] width 92 height 31
click at [1333, 468] on main "The MLC Public Work Search The accuracy and completeness of The MLC's data is d…" at bounding box center [784, 365] width 1568 height 656
click at [404, 442] on div "STRADA" at bounding box center [447, 440] width 108 height 14
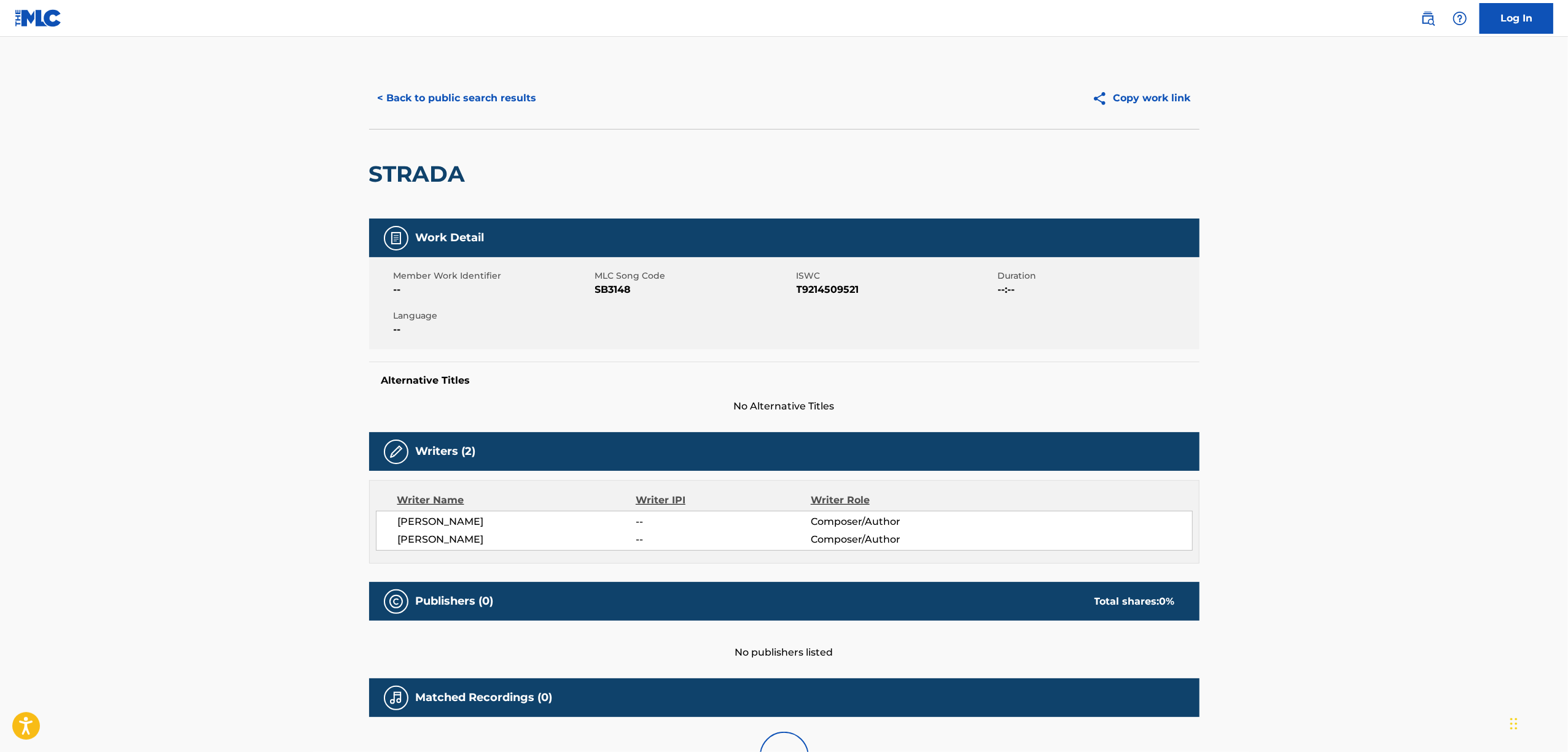
click at [604, 290] on span "SB3148" at bounding box center [694, 290] width 198 height 14
click at [417, 103] on button "< Back to public search results" at bounding box center [457, 98] width 176 height 31
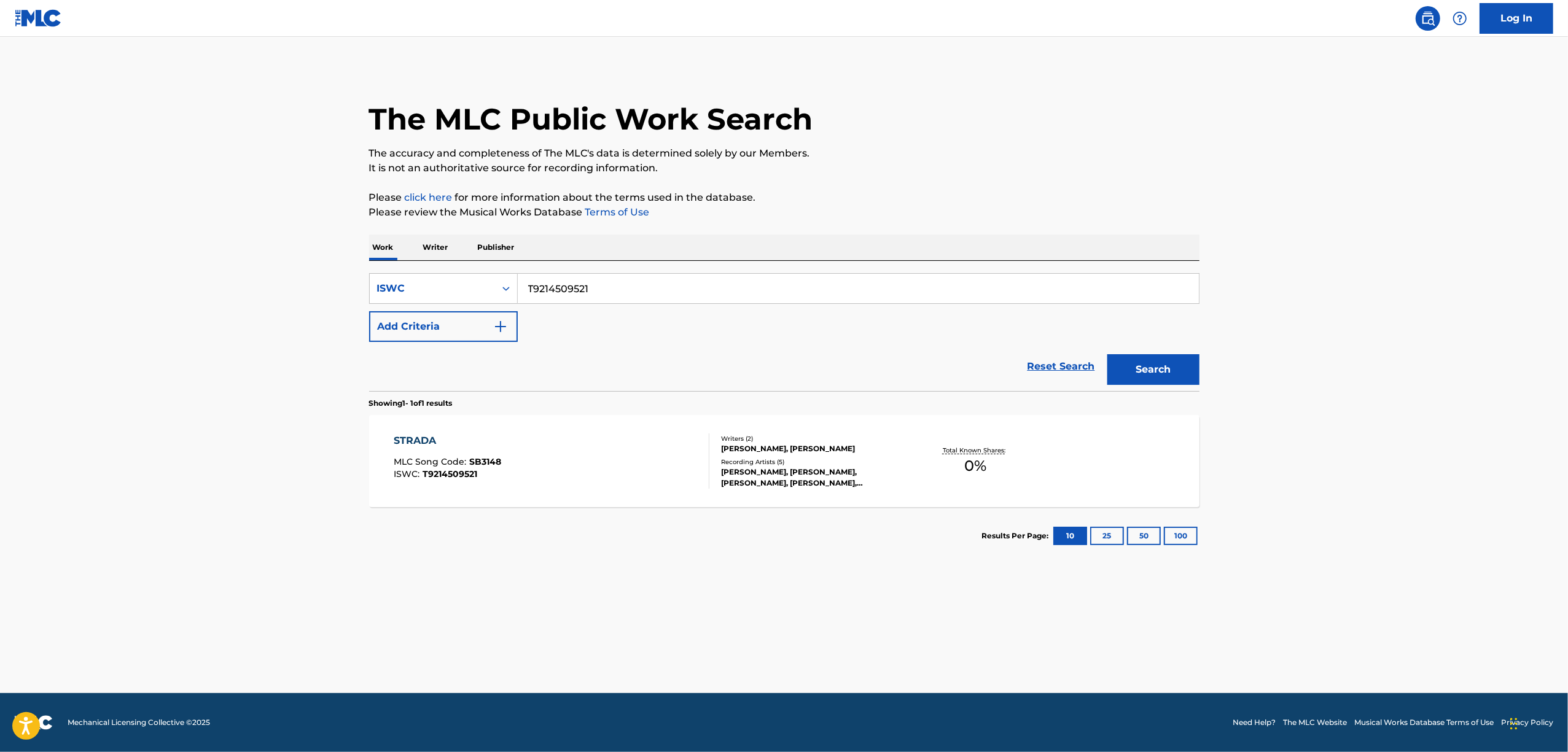
drag, startPoint x: 492, startPoint y: 305, endPoint x: 450, endPoint y: 307, distance: 42.0
click at [450, 307] on div "SearchWithCriteria7c811214-9a35-482c-b256-cafe443b954b ISWC T9214509521 Add Cri…" at bounding box center [785, 307] width 831 height 69
paste input "32"
type input "T9214509532"
click at [1131, 381] on button "Search" at bounding box center [1153, 369] width 92 height 31
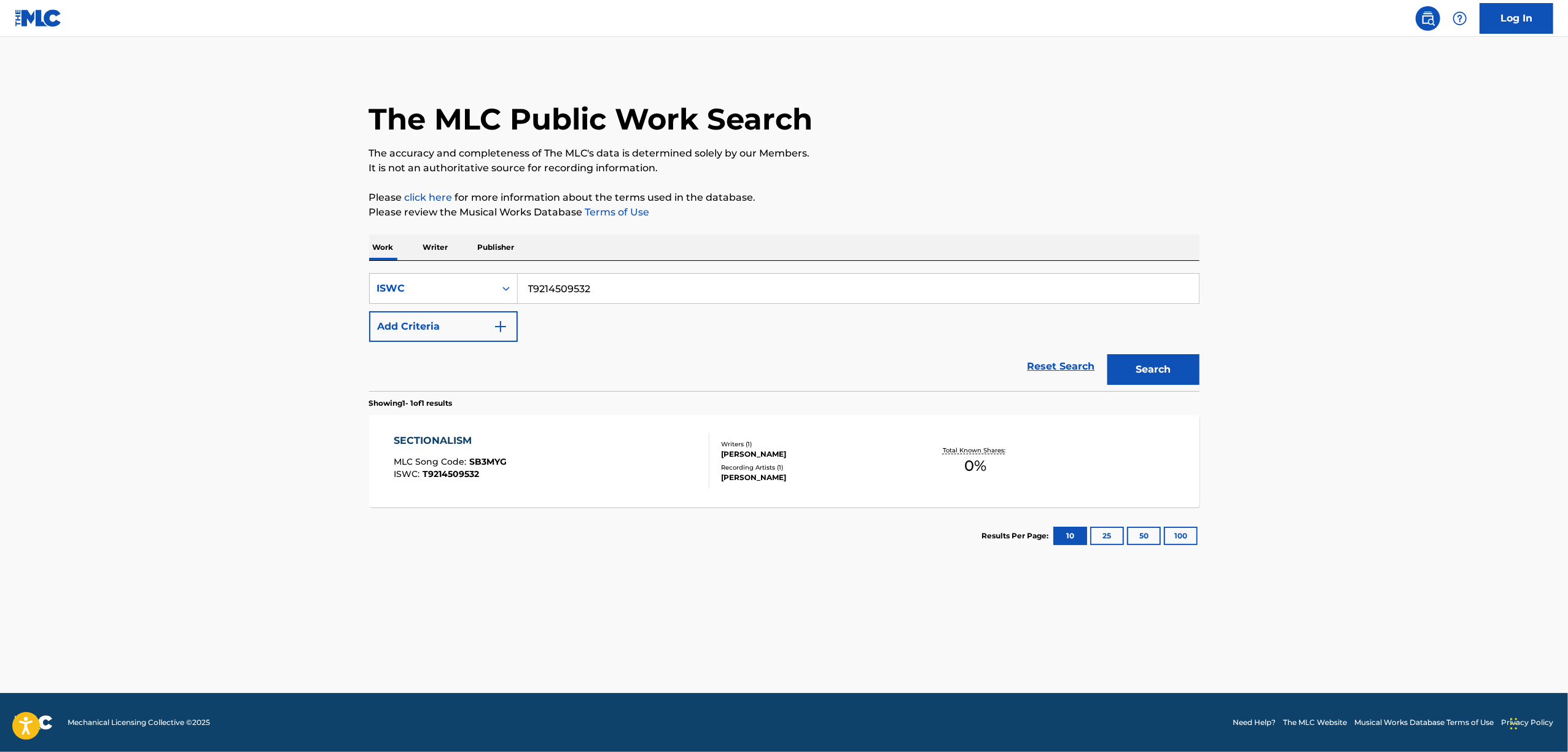
click at [417, 440] on div "SECTIONALISM" at bounding box center [450, 440] width 113 height 14
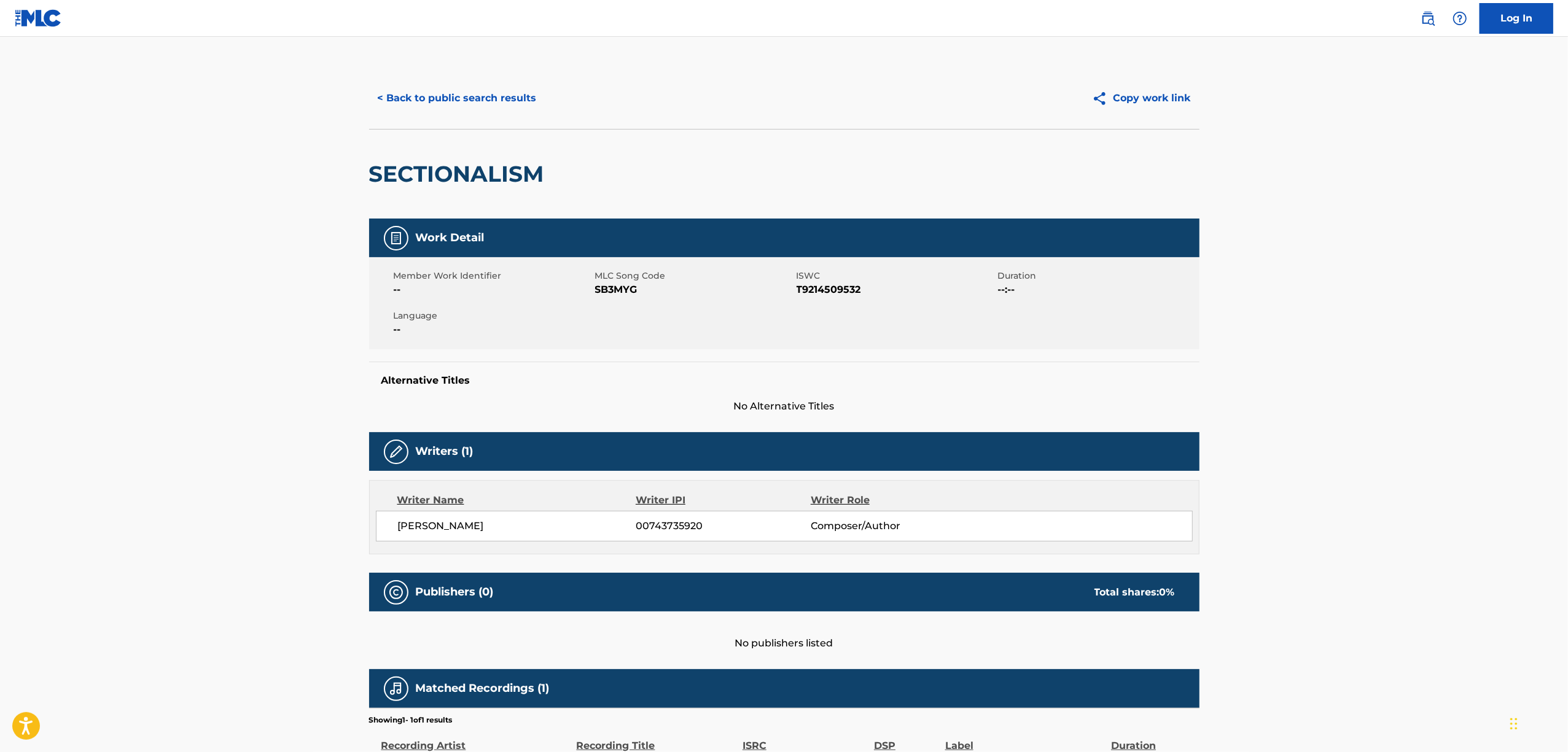
click at [604, 288] on span "SB3MYG" at bounding box center [694, 290] width 198 height 14
click at [475, 96] on button "< Back to public search results" at bounding box center [457, 98] width 176 height 31
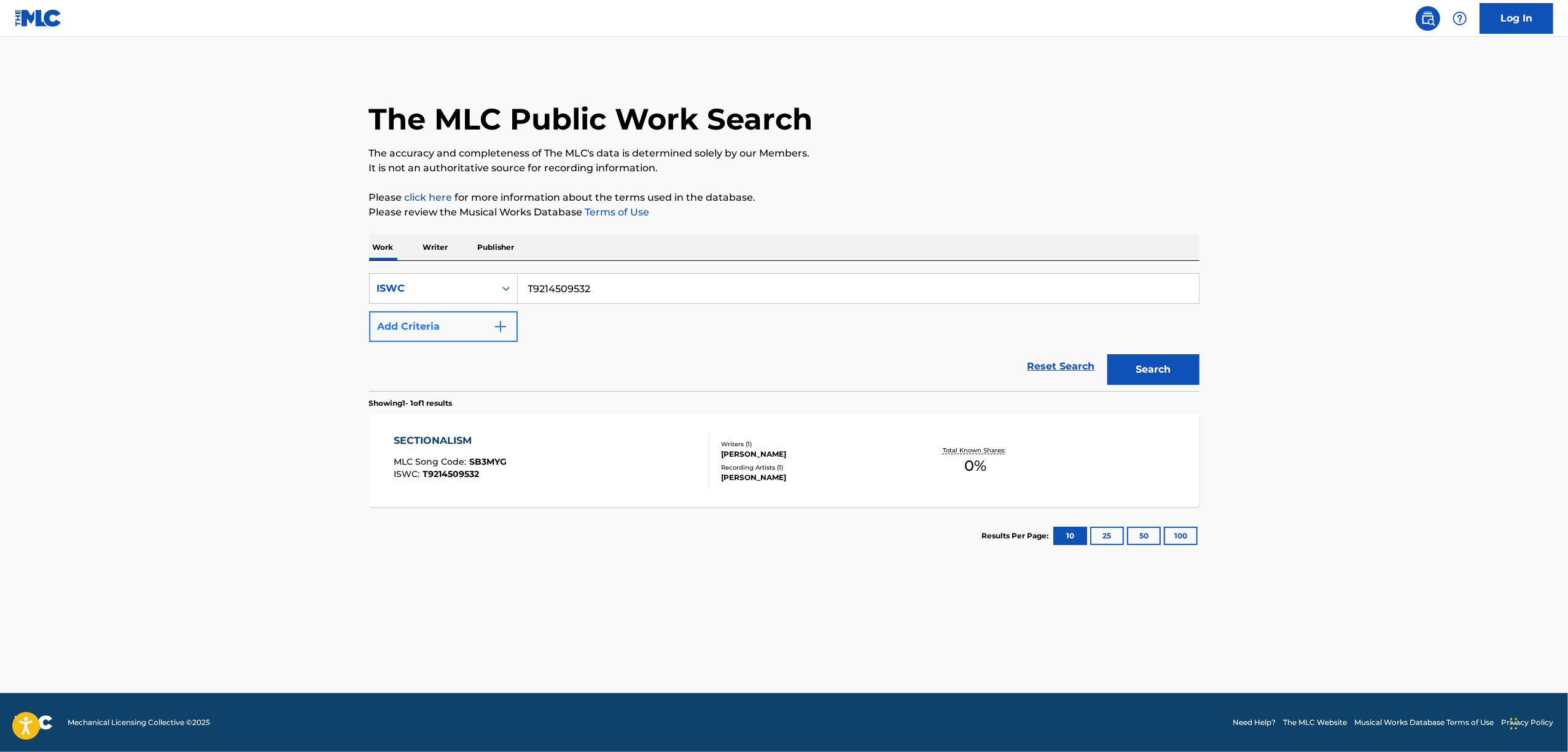
drag, startPoint x: 616, startPoint y: 290, endPoint x: 395, endPoint y: 341, distance: 226.8
click at [396, 341] on div "SearchWithCriteria7c811214-9a35-482c-b256-cafe443b954b ISWC T9214509532 Add Cri…" at bounding box center [785, 307] width 831 height 69
paste input "09"
type input "T9214509509"
click at [1152, 360] on button "Search" at bounding box center [1153, 369] width 92 height 31
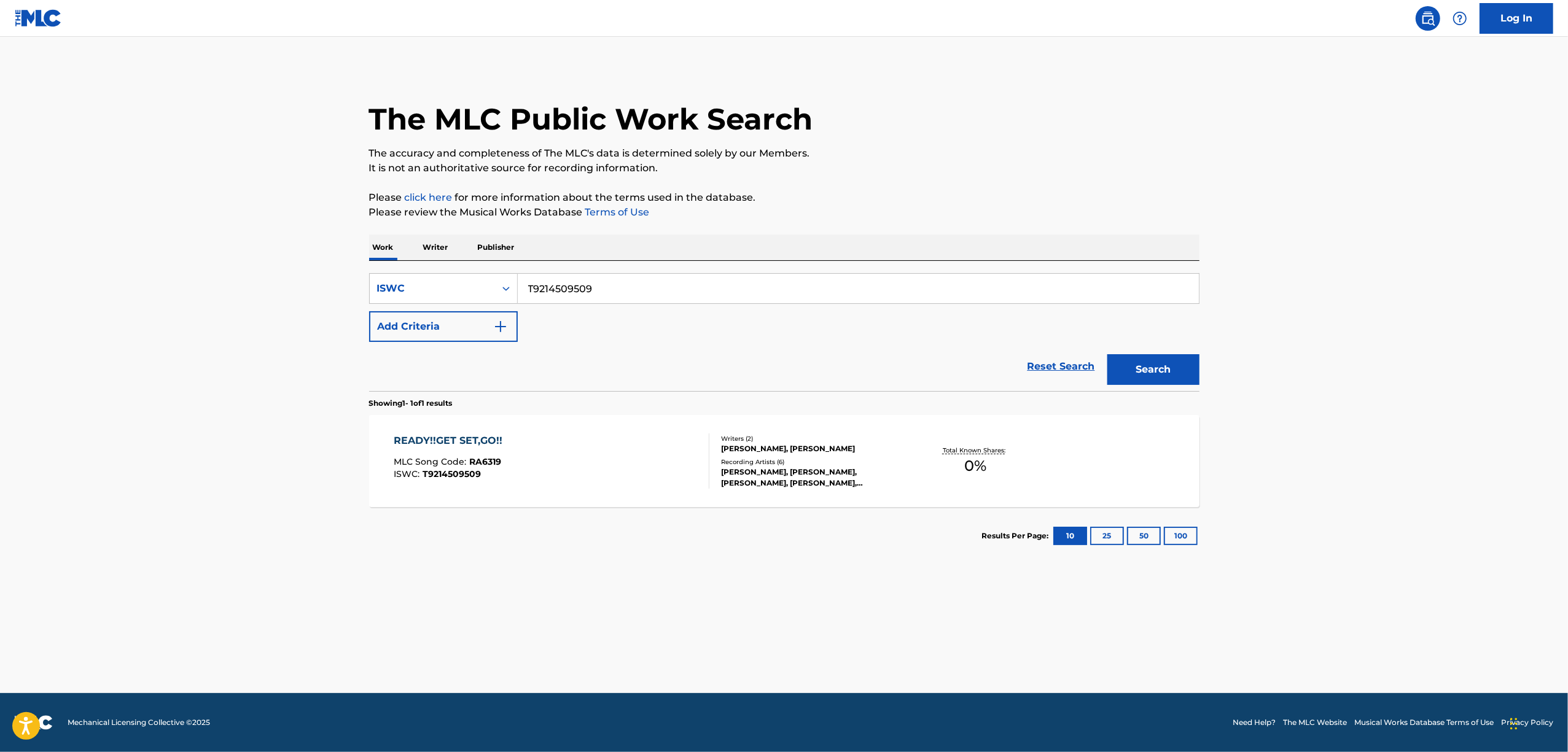
click at [443, 442] on div "READY!!GET SET,GO!!" at bounding box center [450, 440] width 115 height 14
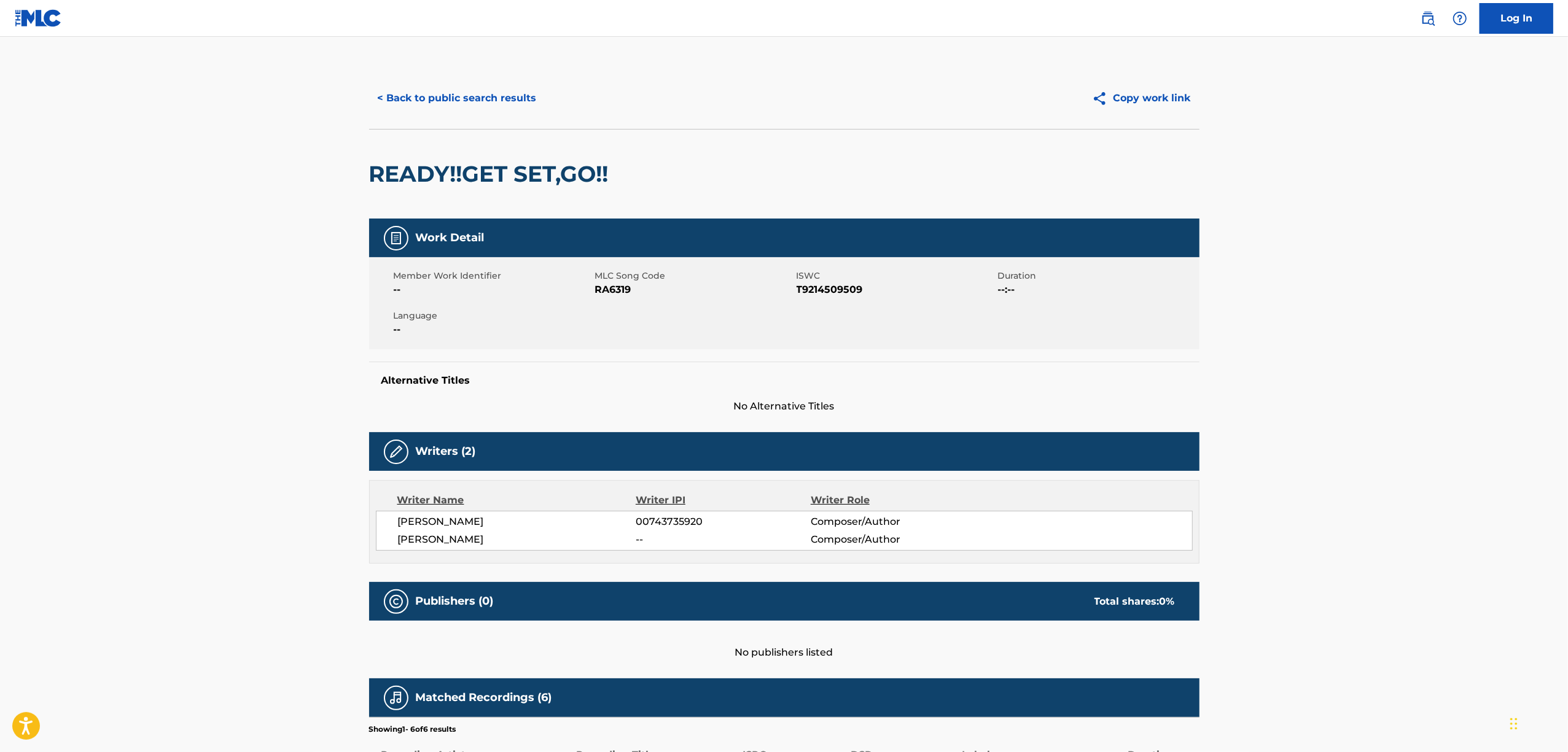
click at [610, 290] on span "RA6319" at bounding box center [694, 290] width 198 height 14
click at [473, 102] on button "< Back to public search results" at bounding box center [457, 98] width 176 height 31
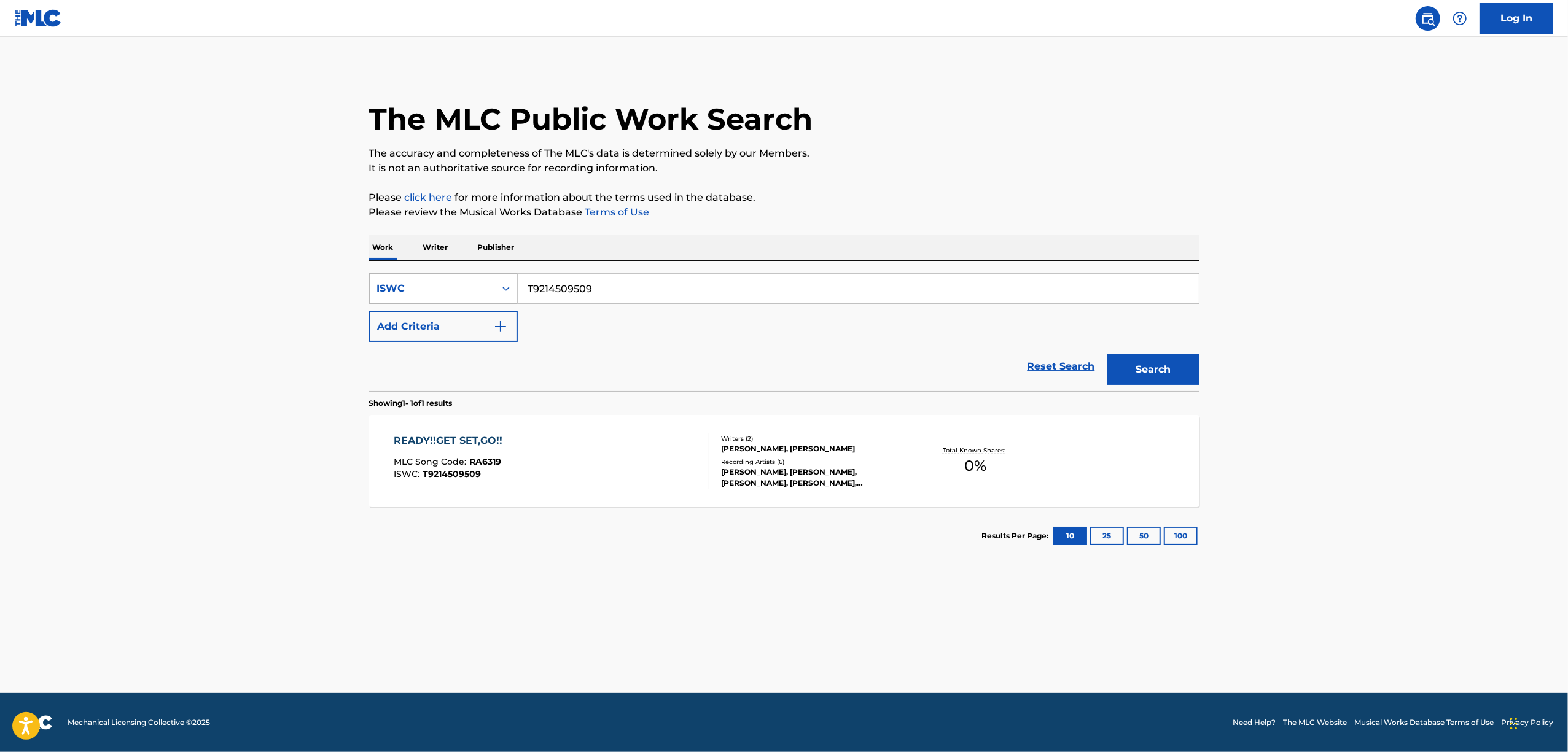
drag, startPoint x: 612, startPoint y: 285, endPoint x: 485, endPoint y: 283, distance: 127.0
click at [490, 285] on div "SearchWithCriteria7c811214-9a35-482c-b256-cafe443b954b ISWC T9214509509" at bounding box center [785, 288] width 831 height 31
paste input "54"
type input "T9214509554"
click at [1168, 368] on button "Search" at bounding box center [1153, 369] width 92 height 31
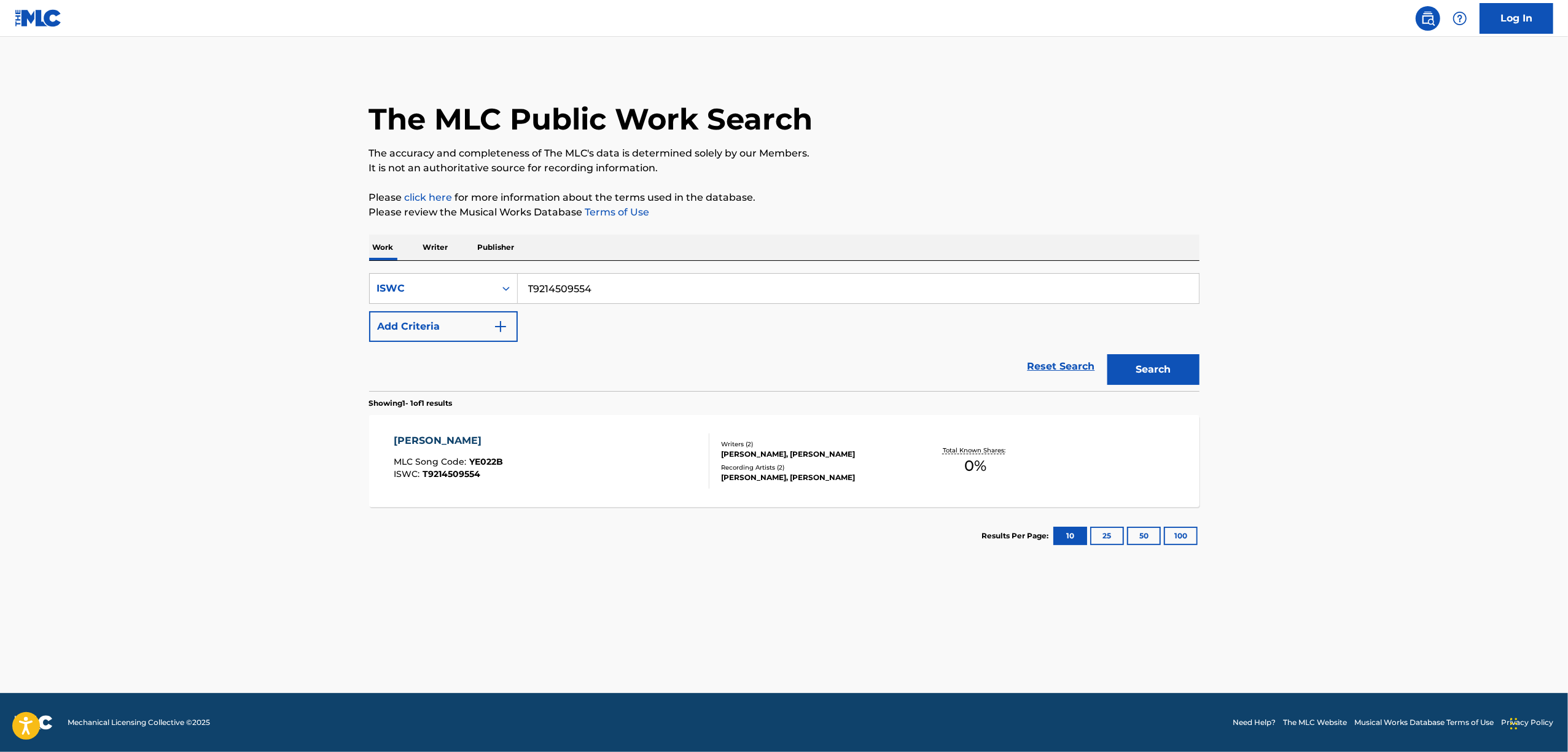
click at [483, 437] on div "YOIZUKI NATSUNO HOSHI" at bounding box center [448, 440] width 109 height 14
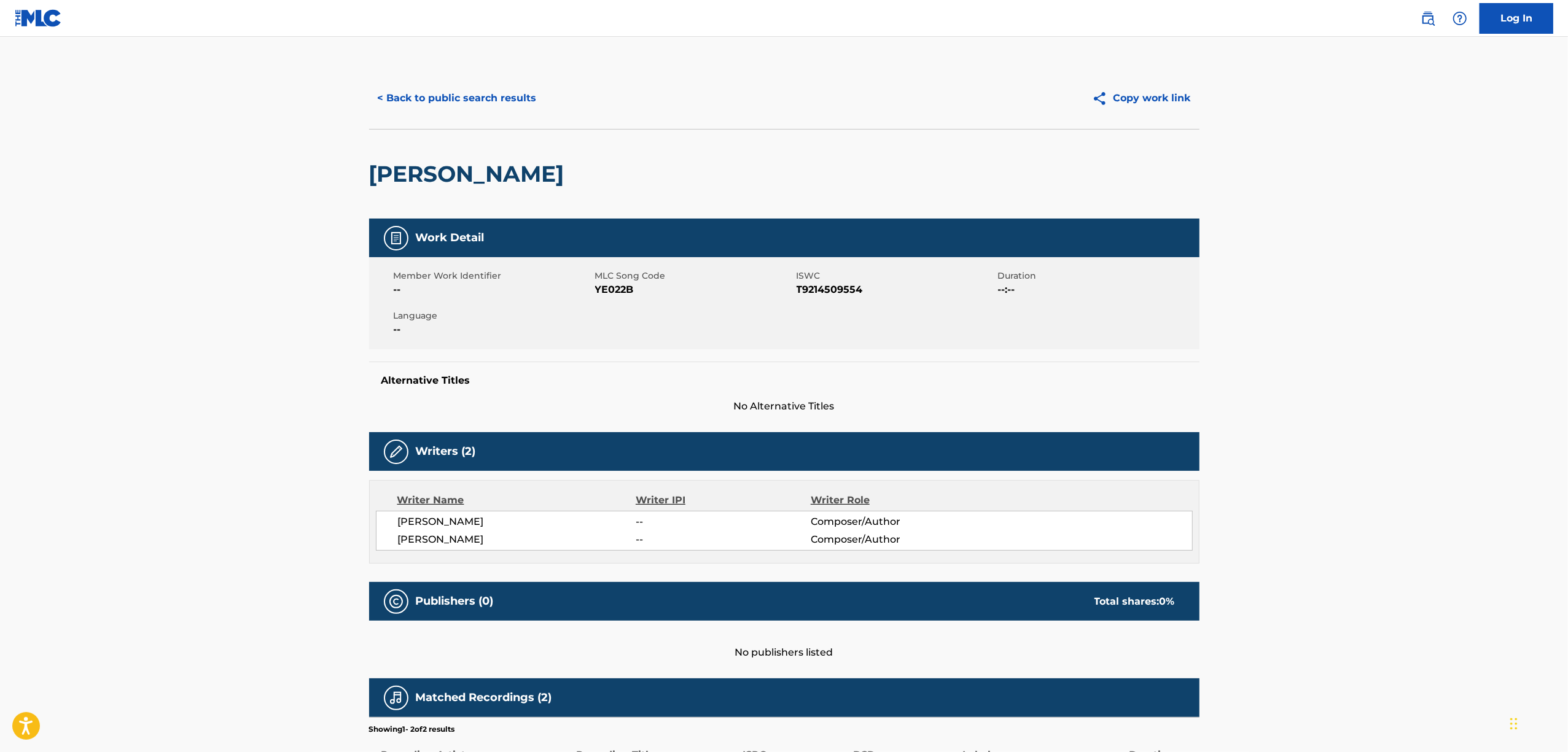
click at [616, 287] on span "YE022B" at bounding box center [694, 290] width 198 height 14
click at [472, 103] on button "< Back to public search results" at bounding box center [457, 98] width 176 height 31
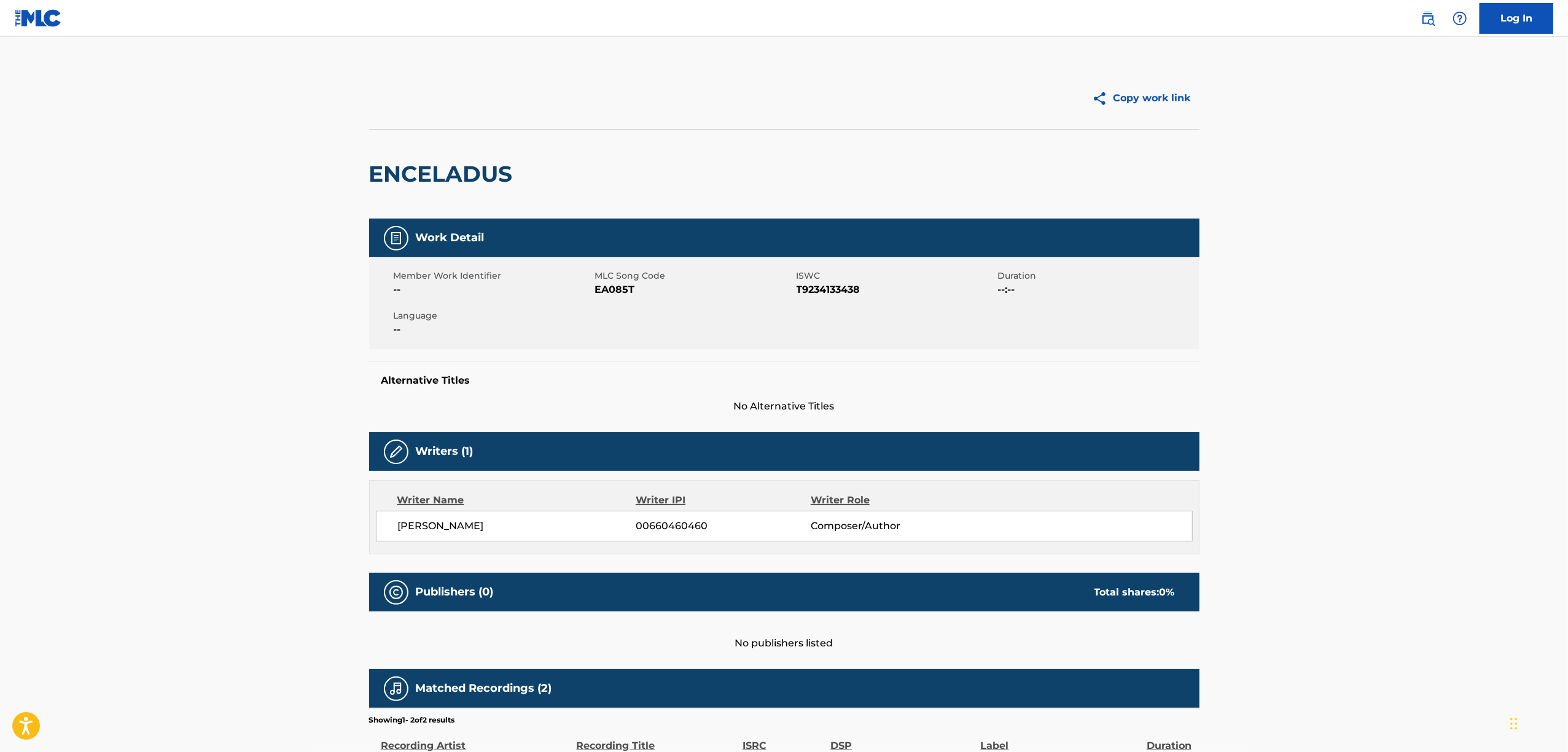
click at [608, 290] on span "EA085T" at bounding box center [694, 290] width 198 height 14
copy span "EA085T"
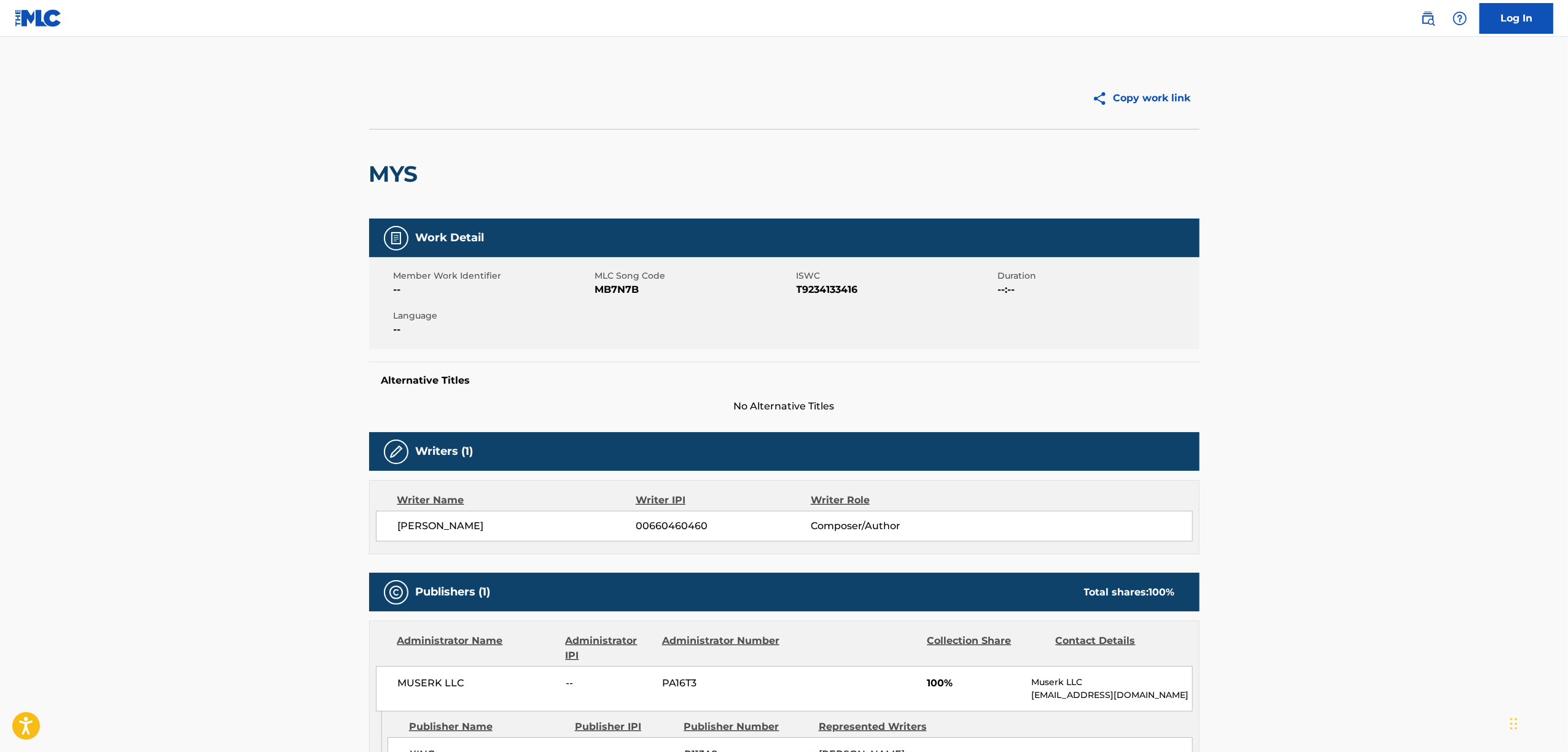
click at [621, 287] on span "MB7N7B" at bounding box center [694, 290] width 198 height 14
copy span "MB7N7B"
click at [610, 294] on span "PE859A" at bounding box center [694, 290] width 198 height 14
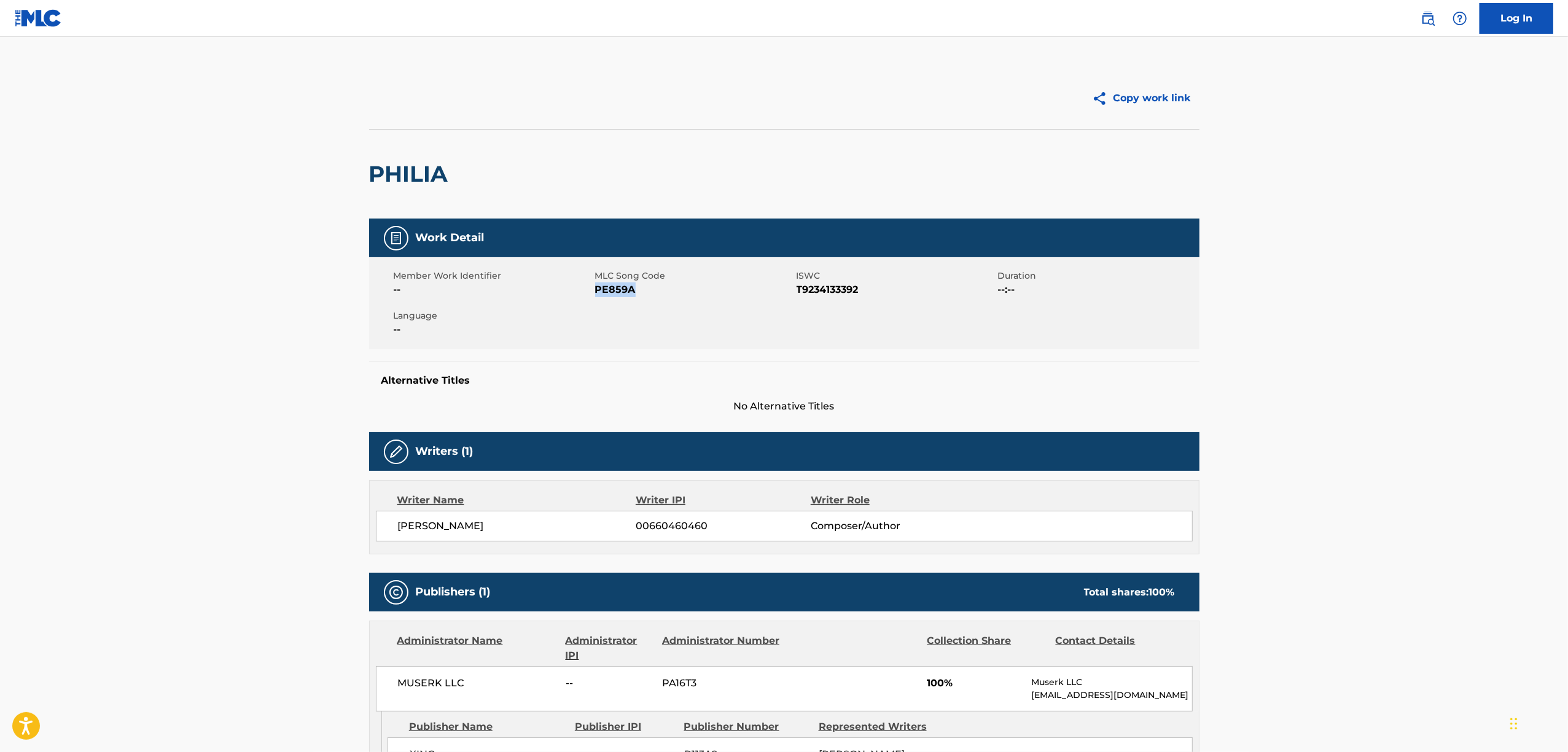
copy span "PE859A"
click at [616, 292] on span "LA65VJ" at bounding box center [694, 290] width 198 height 14
copy span "LA65VJ"
click at [621, 285] on span "FE97MQ" at bounding box center [694, 290] width 198 height 14
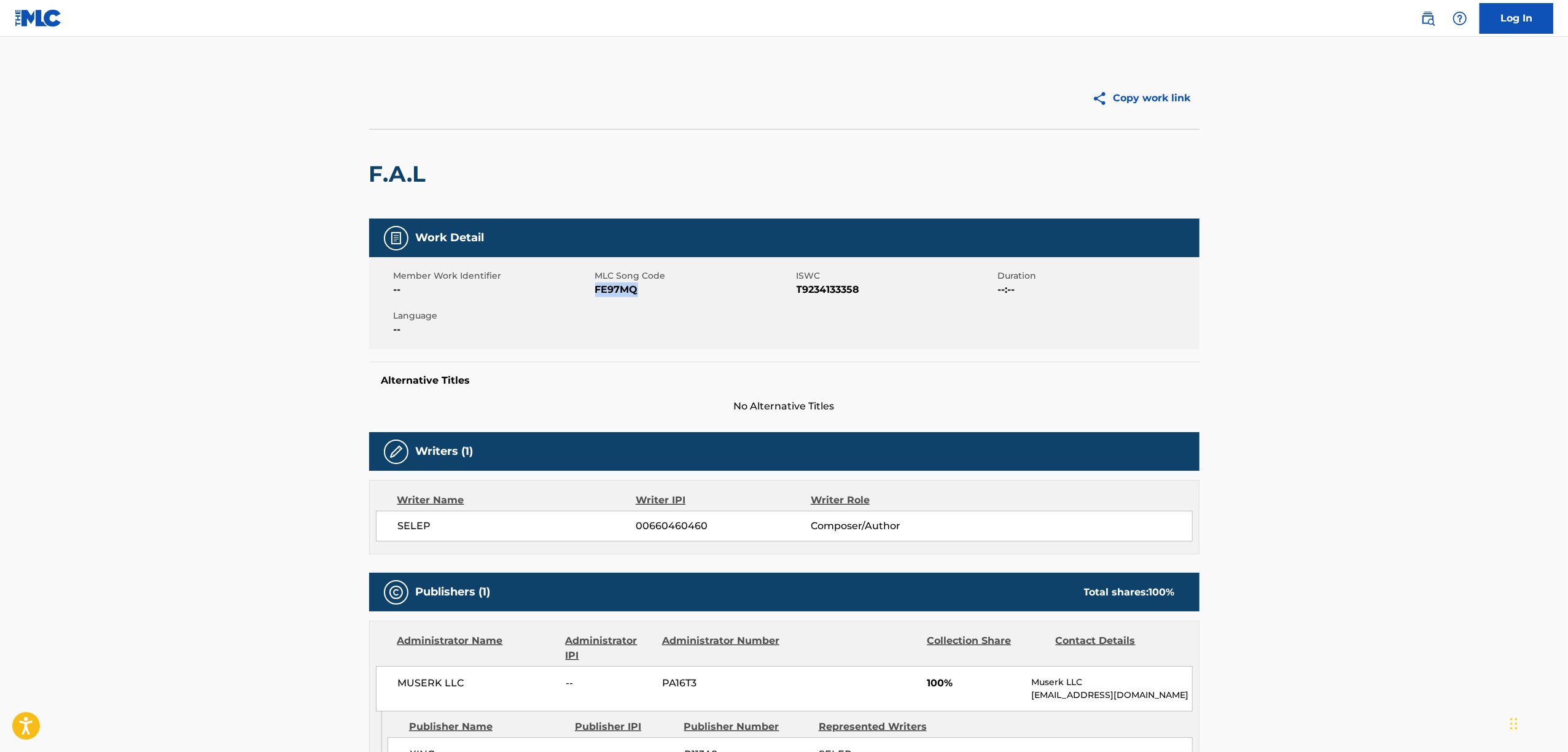
click at [621, 285] on span "FE97MQ" at bounding box center [694, 290] width 198 height 14
copy span "FE97MQ"
click at [618, 287] on span "TE86NA" at bounding box center [694, 290] width 198 height 14
copy span "TE86NA"
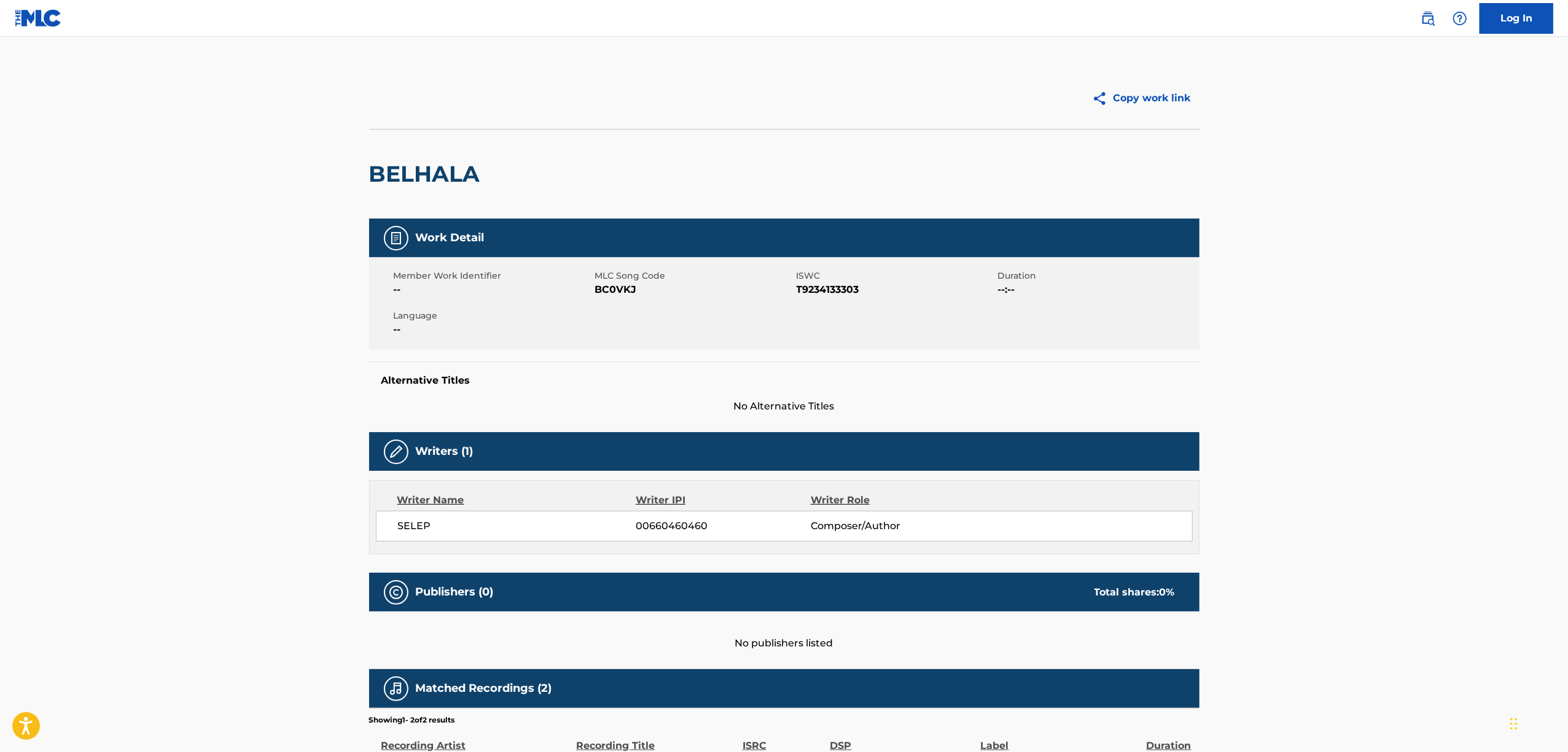
click at [608, 294] on span "BC0VKJ" at bounding box center [694, 290] width 198 height 14
copy span "BC0VKJ"
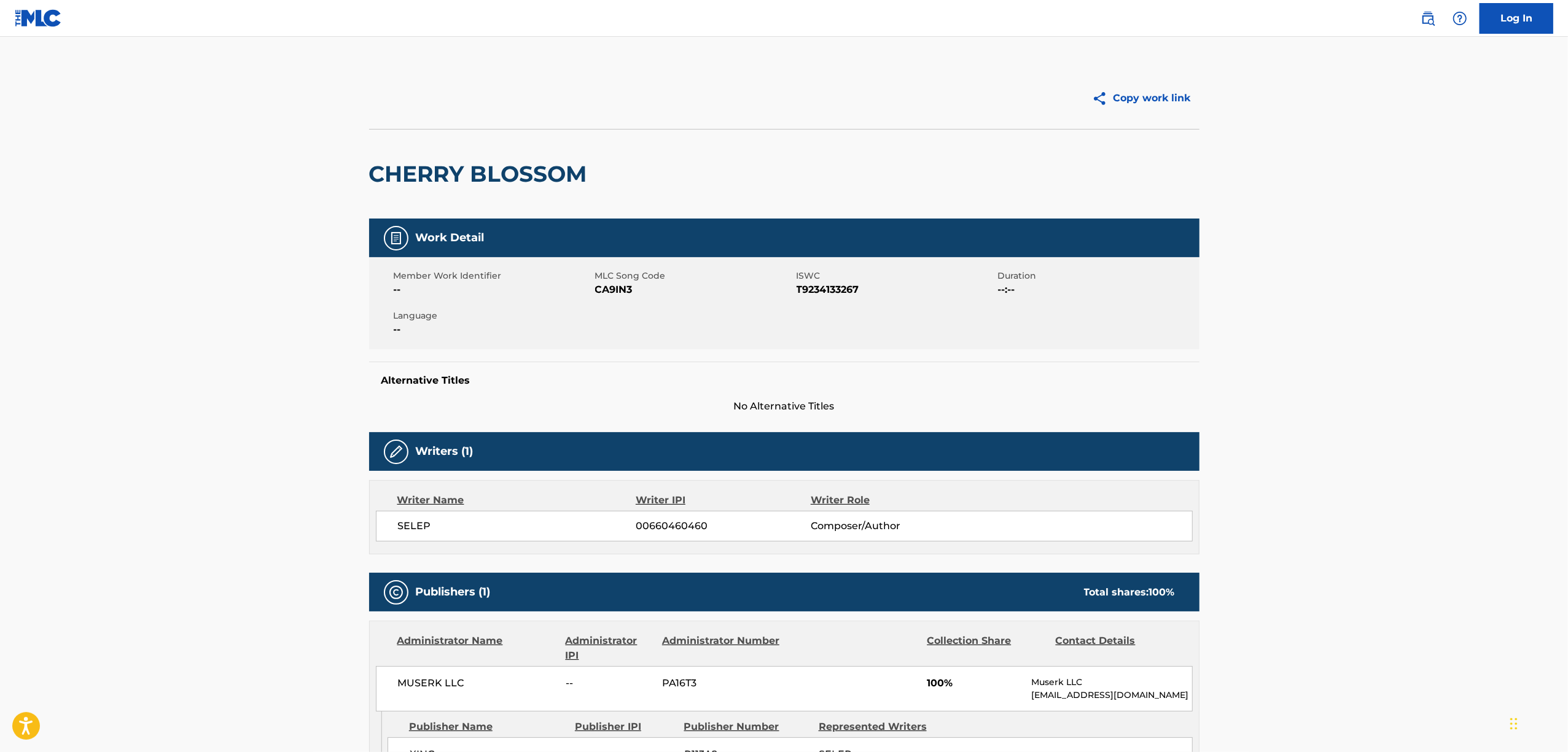
click at [622, 292] on span "CA9IN3" at bounding box center [694, 290] width 198 height 14
copy span "CA9IN3"
click at [625, 285] on span "RA633A" at bounding box center [694, 290] width 198 height 14
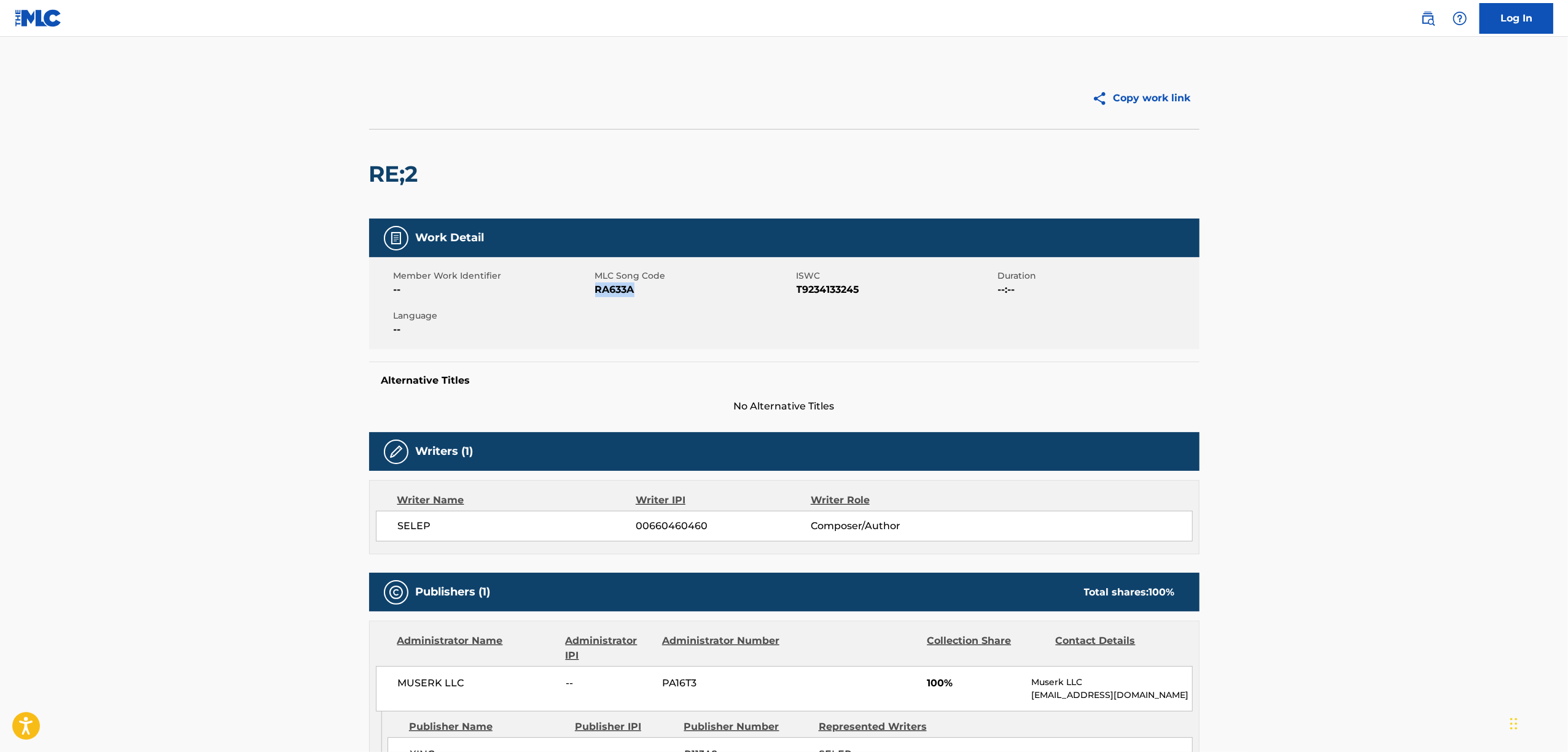
copy span "RA633A"
click at [632, 291] on span "RA6WO3" at bounding box center [694, 290] width 198 height 14
copy span "RA6WO3"
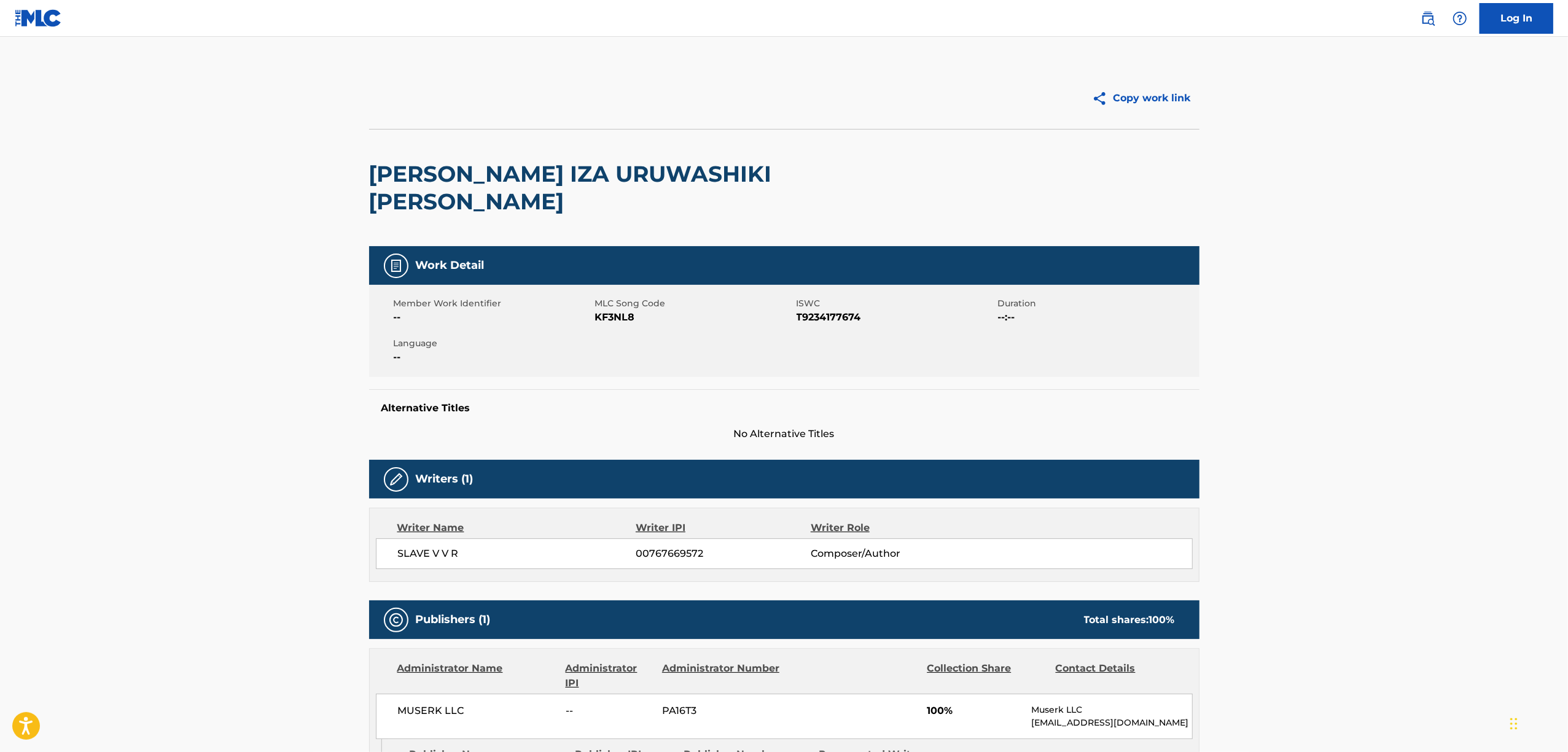
click at [623, 315] on span "KF3NL8" at bounding box center [694, 317] width 198 height 14
copy span "KF3NL8"
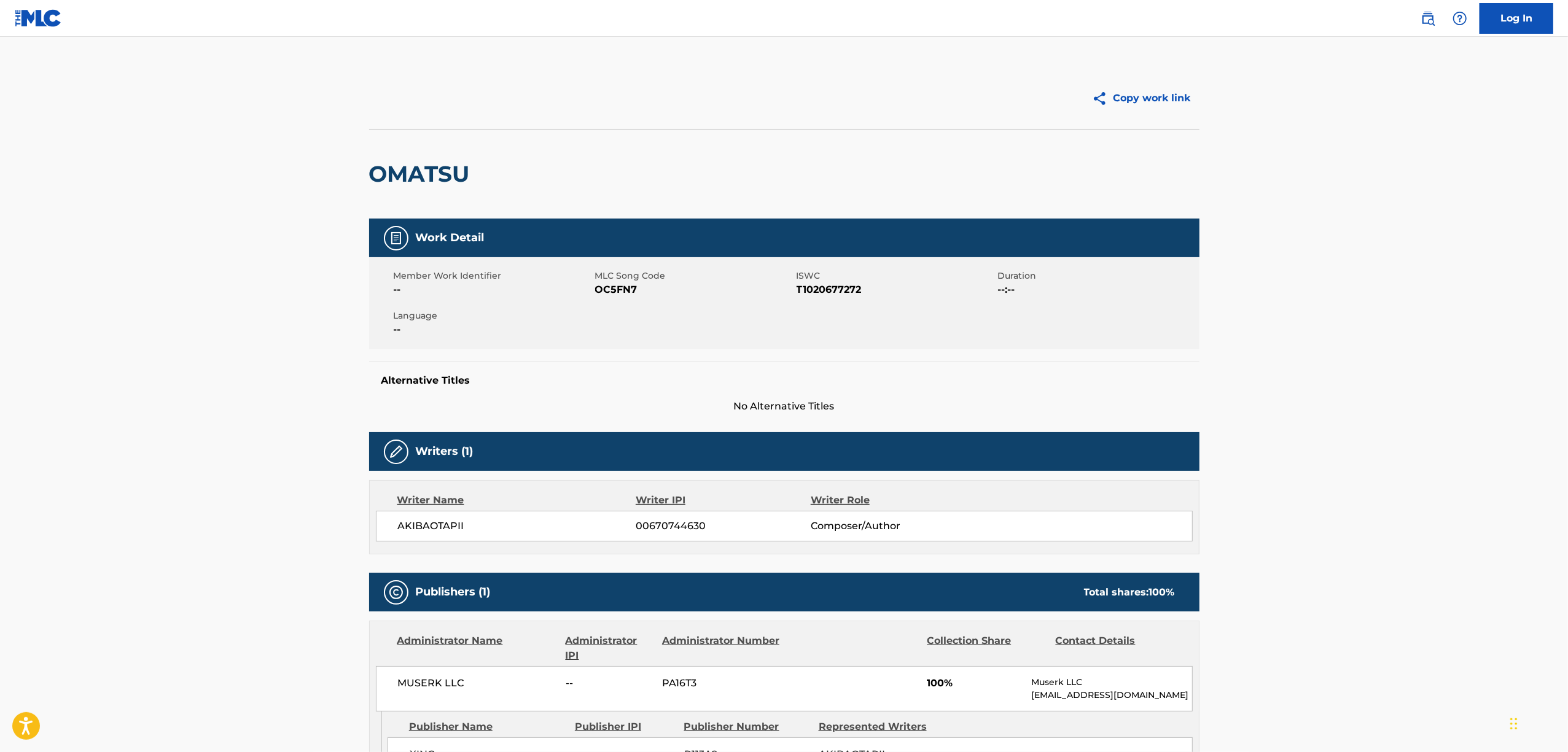
click at [612, 288] on span "OC5FN7" at bounding box center [694, 290] width 198 height 14
copy span "OC5FN7"
click at [632, 280] on span "MLC Song Code" at bounding box center [694, 276] width 198 height 13
click at [632, 279] on span "MLC Song Code" at bounding box center [694, 276] width 198 height 13
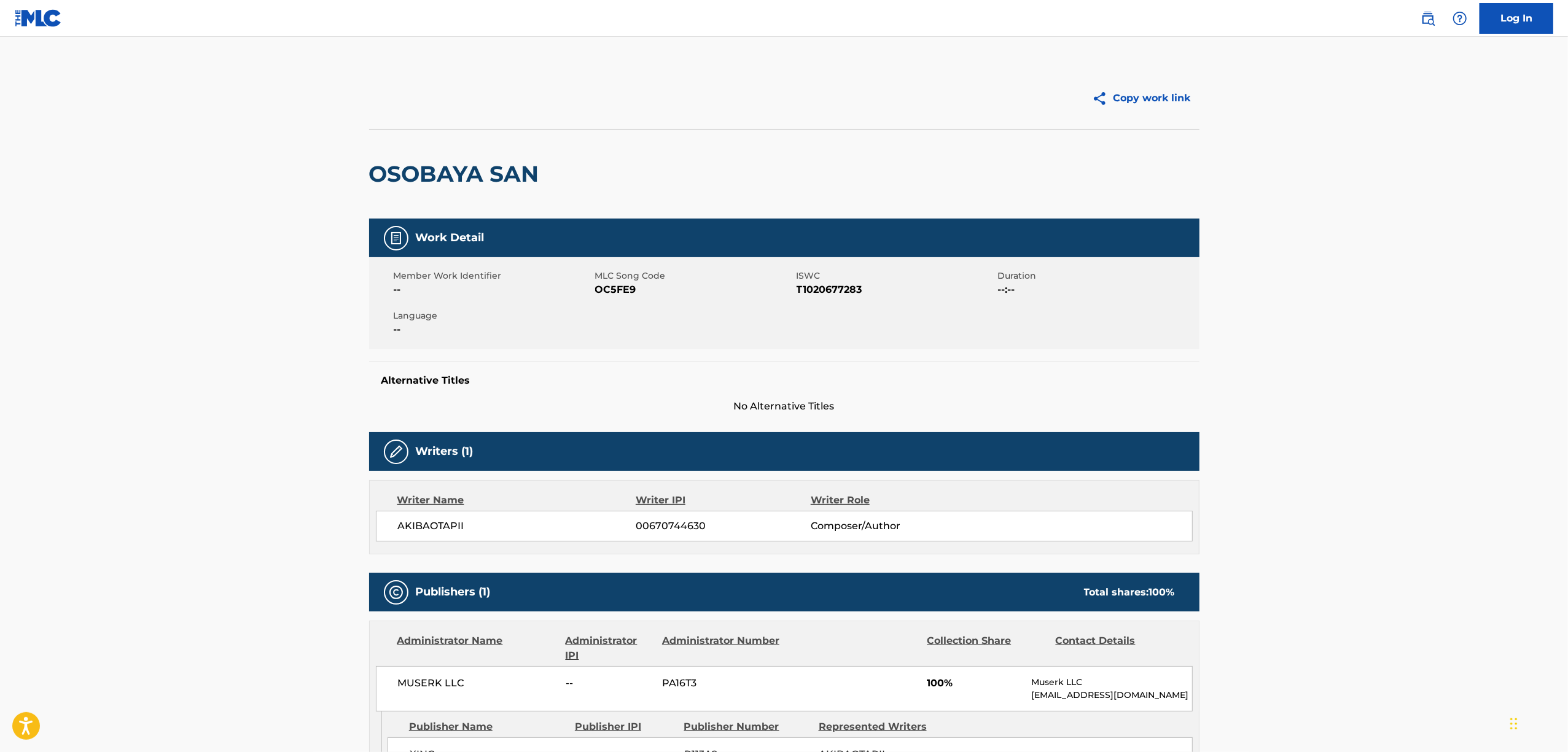
click at [606, 292] on span "OC5FE9" at bounding box center [694, 290] width 198 height 14
copy span "OC5FE9"
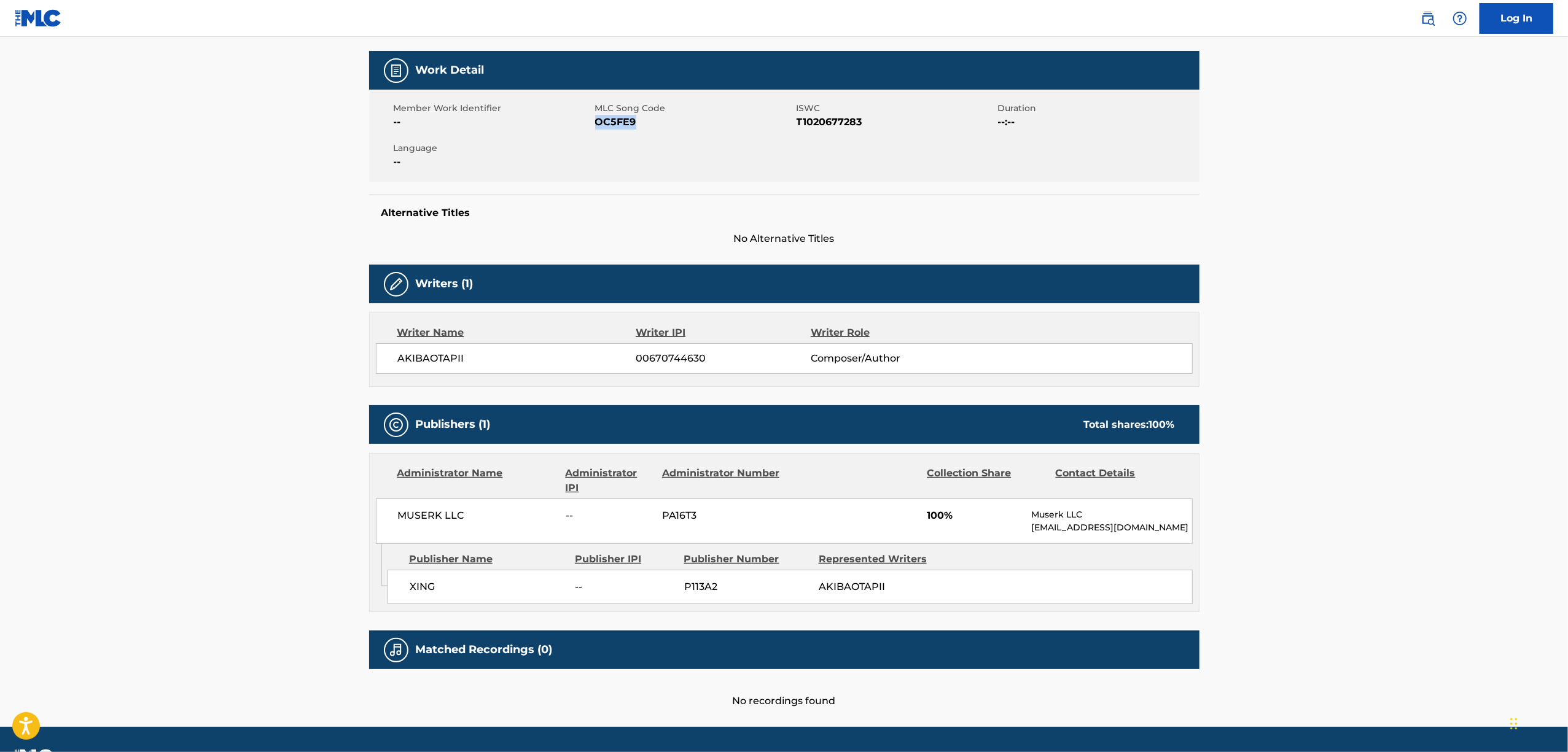
scroll to position [202, 0]
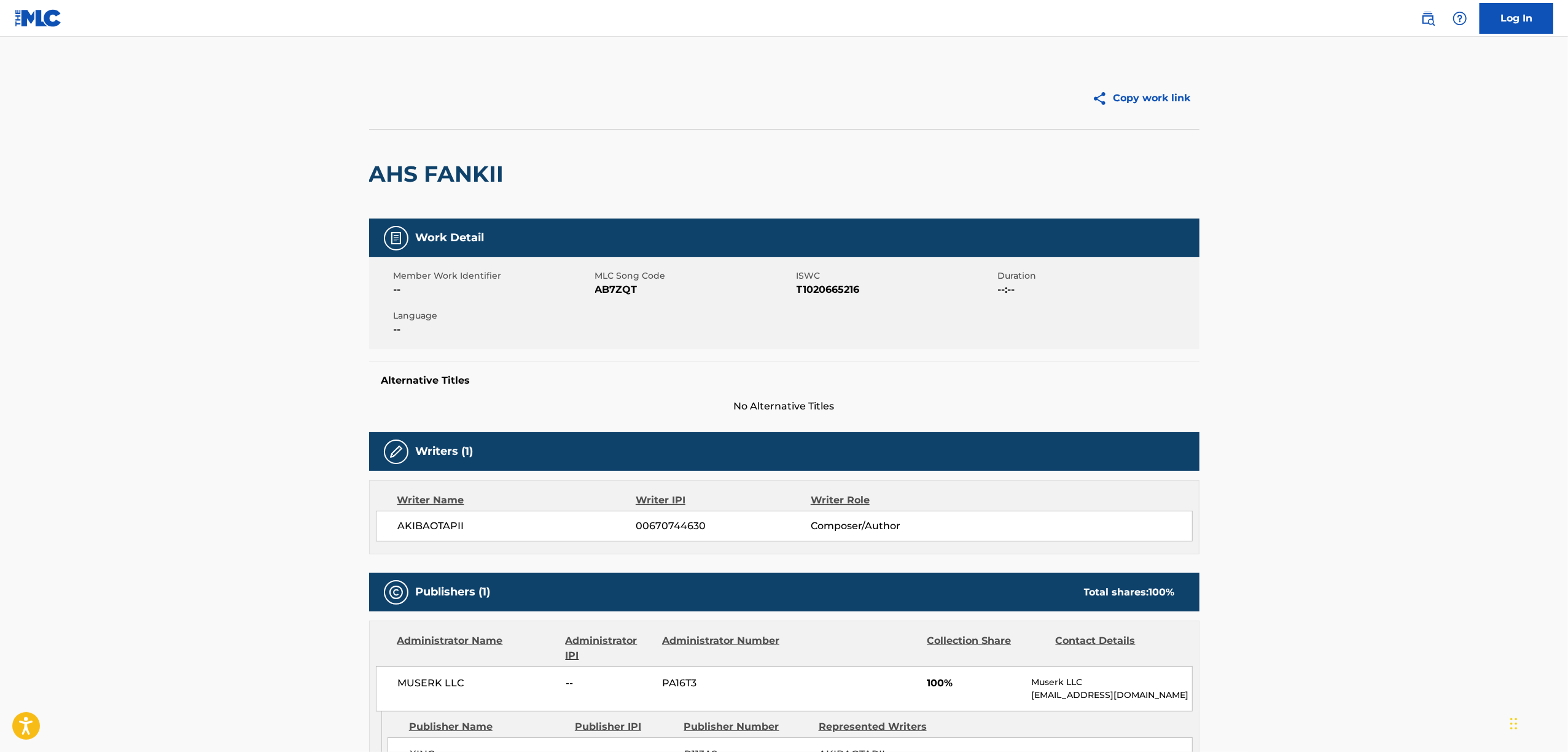
click at [614, 288] on span "AB7ZQT" at bounding box center [694, 290] width 198 height 14
copy span "AB7ZQT"
click at [602, 288] on span "HB2A5B" at bounding box center [694, 290] width 198 height 14
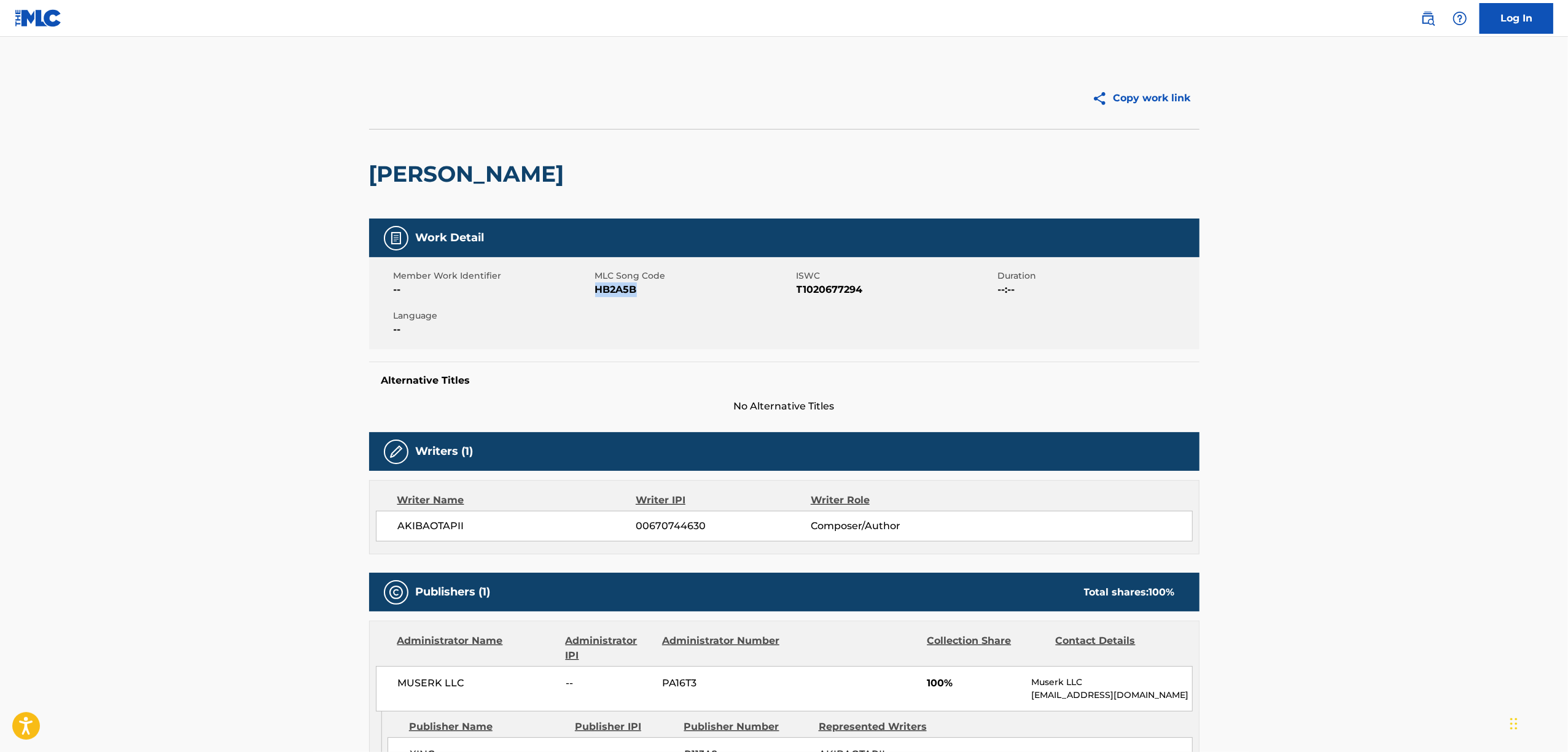
copy span "HB2A5B"
click at [617, 283] on span "SB3M9C" at bounding box center [694, 290] width 198 height 14
copy span "SB3M9C"
click at [603, 290] on span "PE9DNV" at bounding box center [694, 290] width 198 height 14
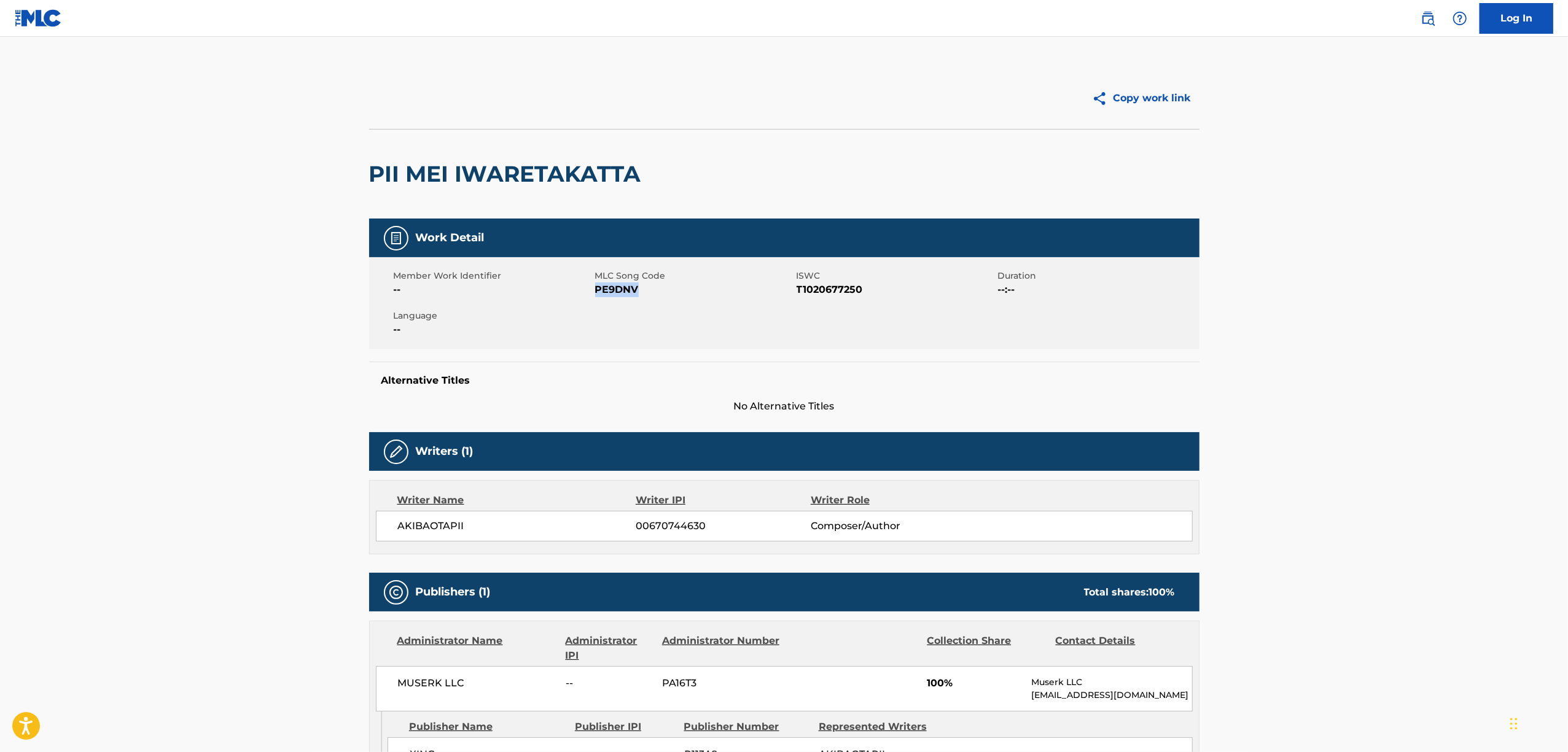
click at [603, 290] on span "PE9DNV" at bounding box center [694, 290] width 198 height 14
copy span "PE9DNV"
